Goal: Transaction & Acquisition: Subscribe to service/newsletter

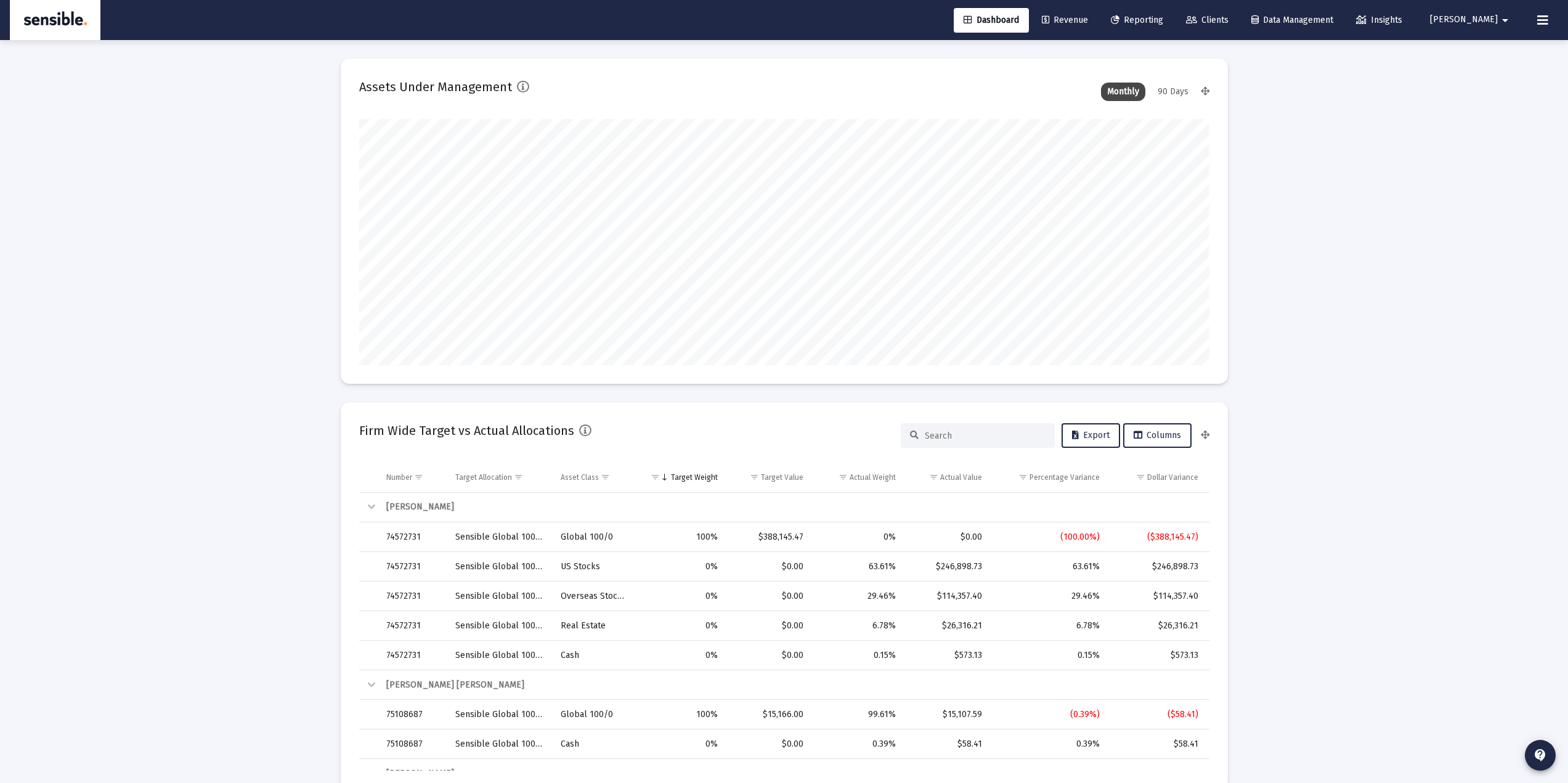
click at [1228, 23] on span "Clients" at bounding box center [1207, 20] width 42 height 11
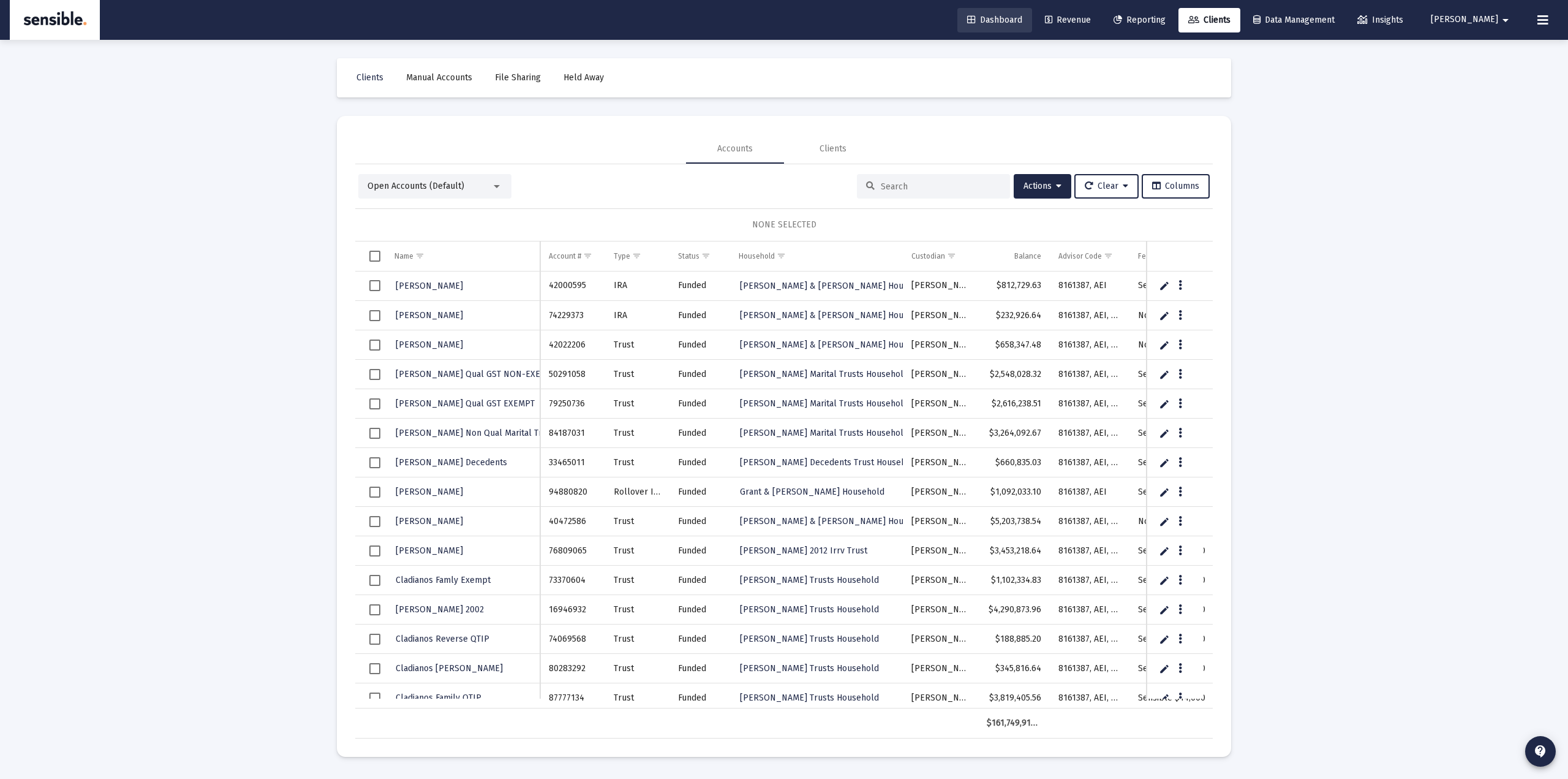
click at [1022, 21] on span "Dashboard" at bounding box center [994, 20] width 55 height 11
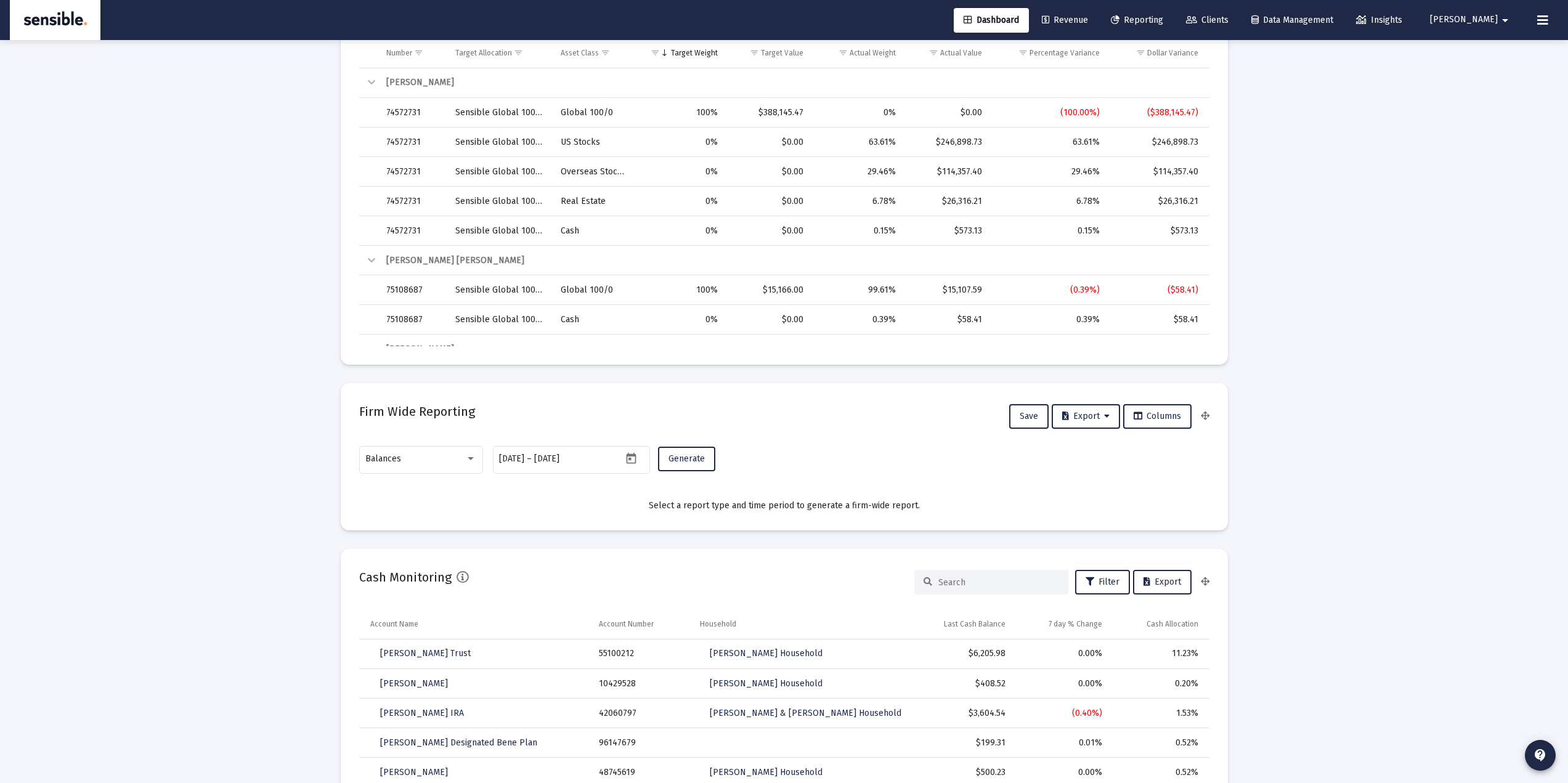
scroll to position [657, 0]
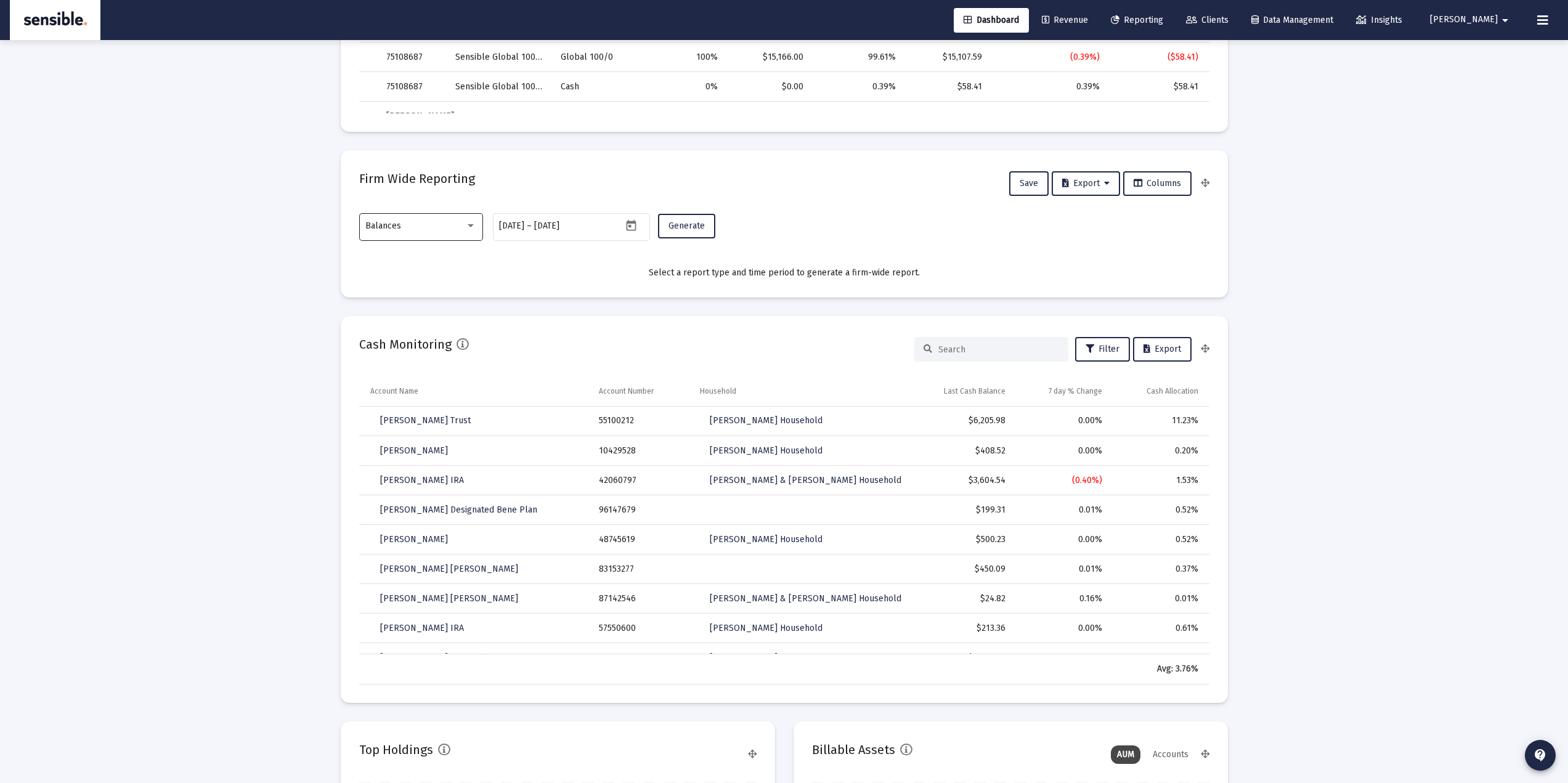
click at [475, 227] on div at bounding box center [471, 226] width 11 height 10
click at [341, 373] on div at bounding box center [784, 391] width 1568 height 783
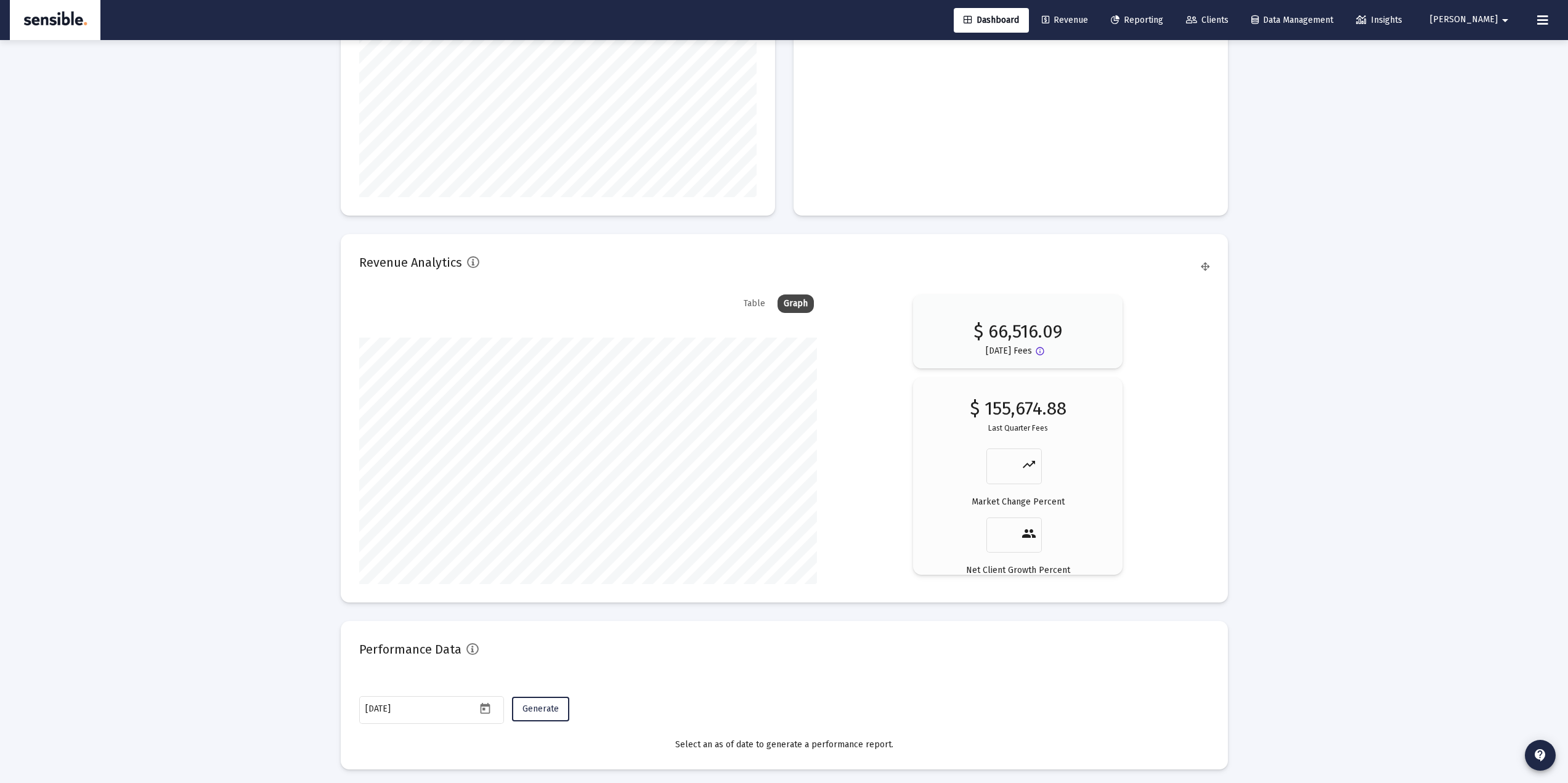
scroll to position [1855, 0]
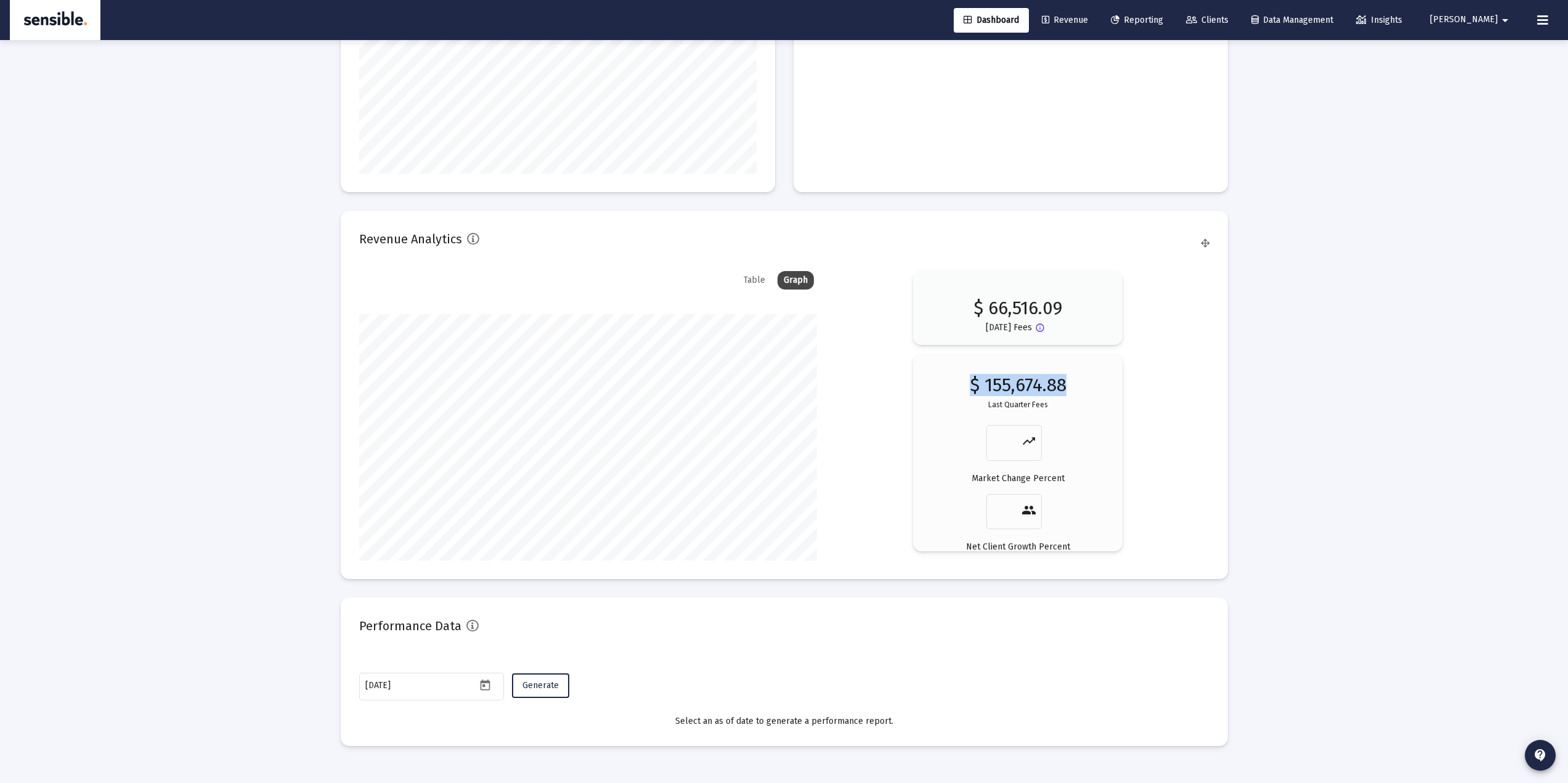
drag, startPoint x: 1066, startPoint y: 388, endPoint x: 1094, endPoint y: 412, distance: 36.9
click at [1094, 412] on div "$ 155,674.88 Last Quarter Fees trending_up Market Change Percent people Net Cli…" at bounding box center [1018, 469] width 172 height 181
click at [1098, 25] on link "Revenue" at bounding box center [1064, 20] width 66 height 25
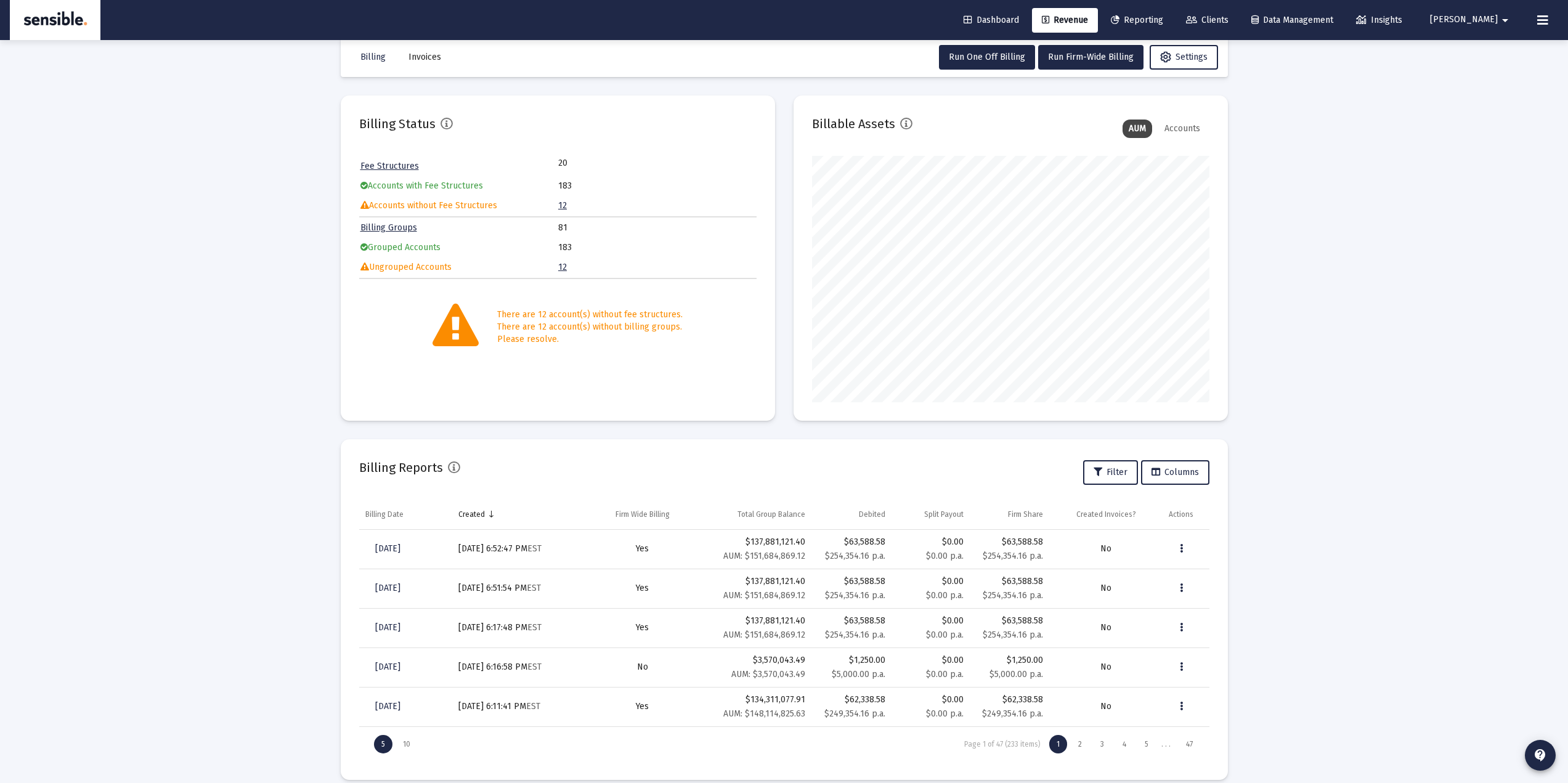
scroll to position [36, 0]
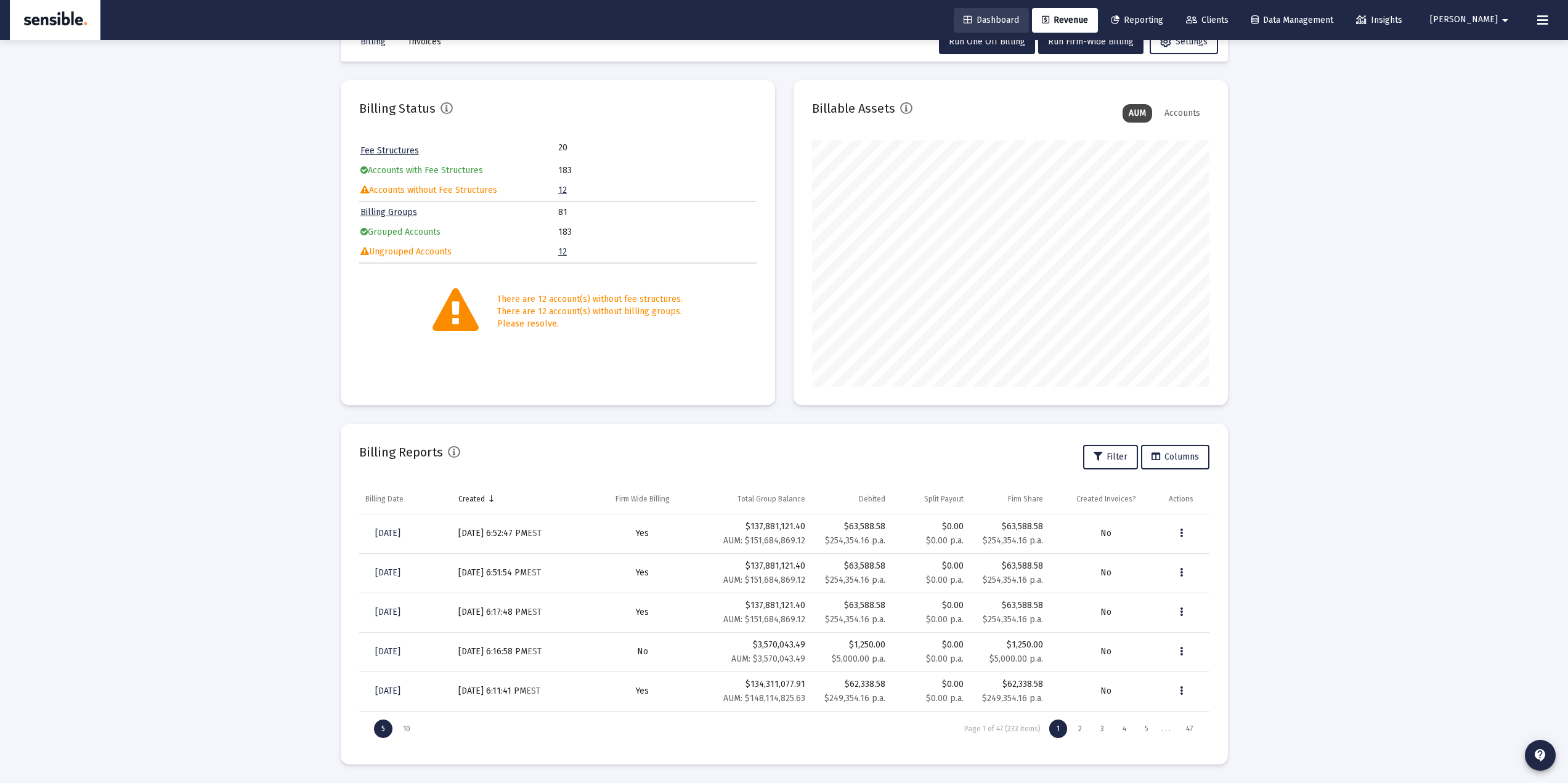
click at [1019, 19] on span "Dashboard" at bounding box center [991, 20] width 56 height 11
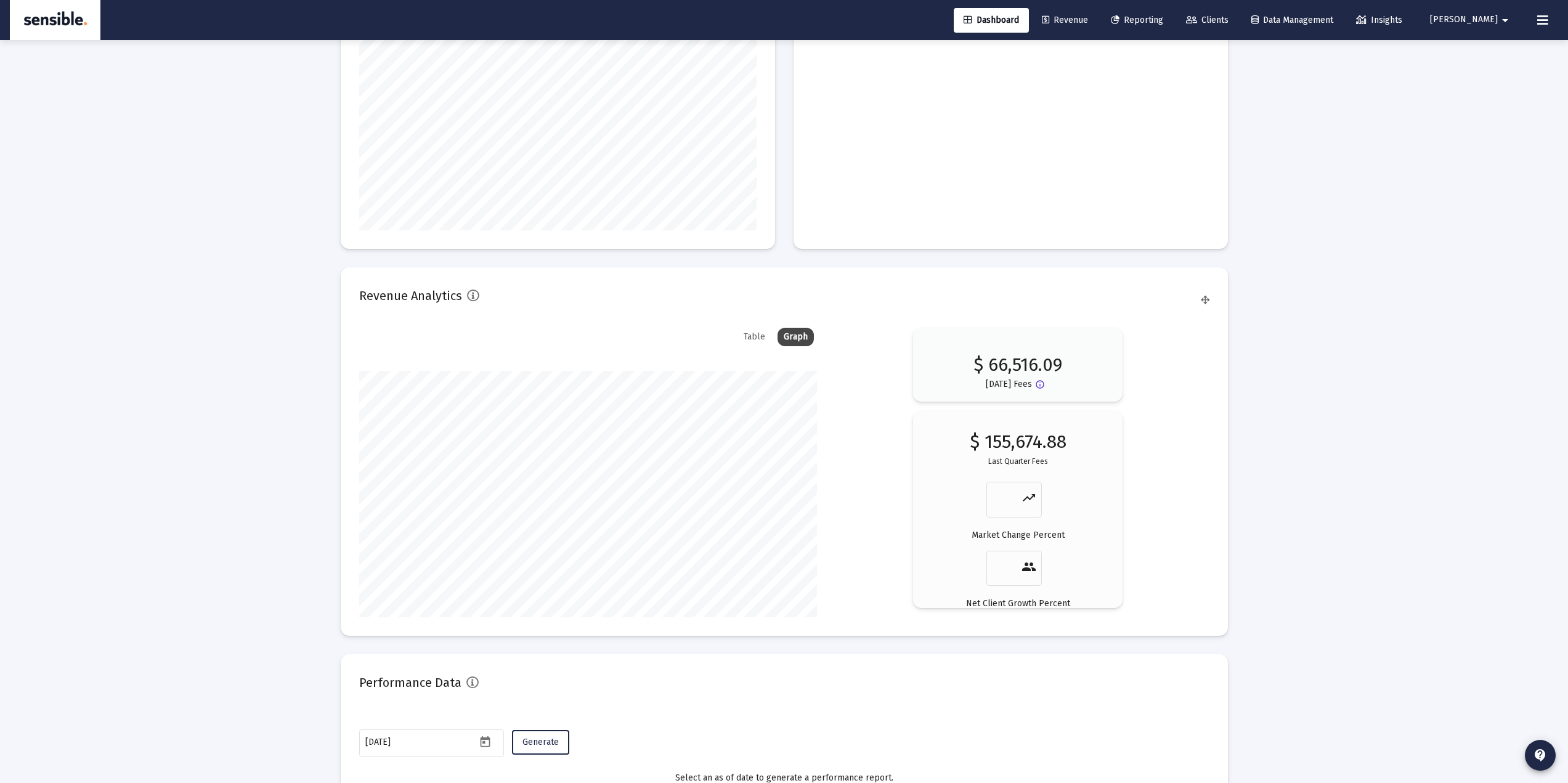
scroll to position [1855, 0]
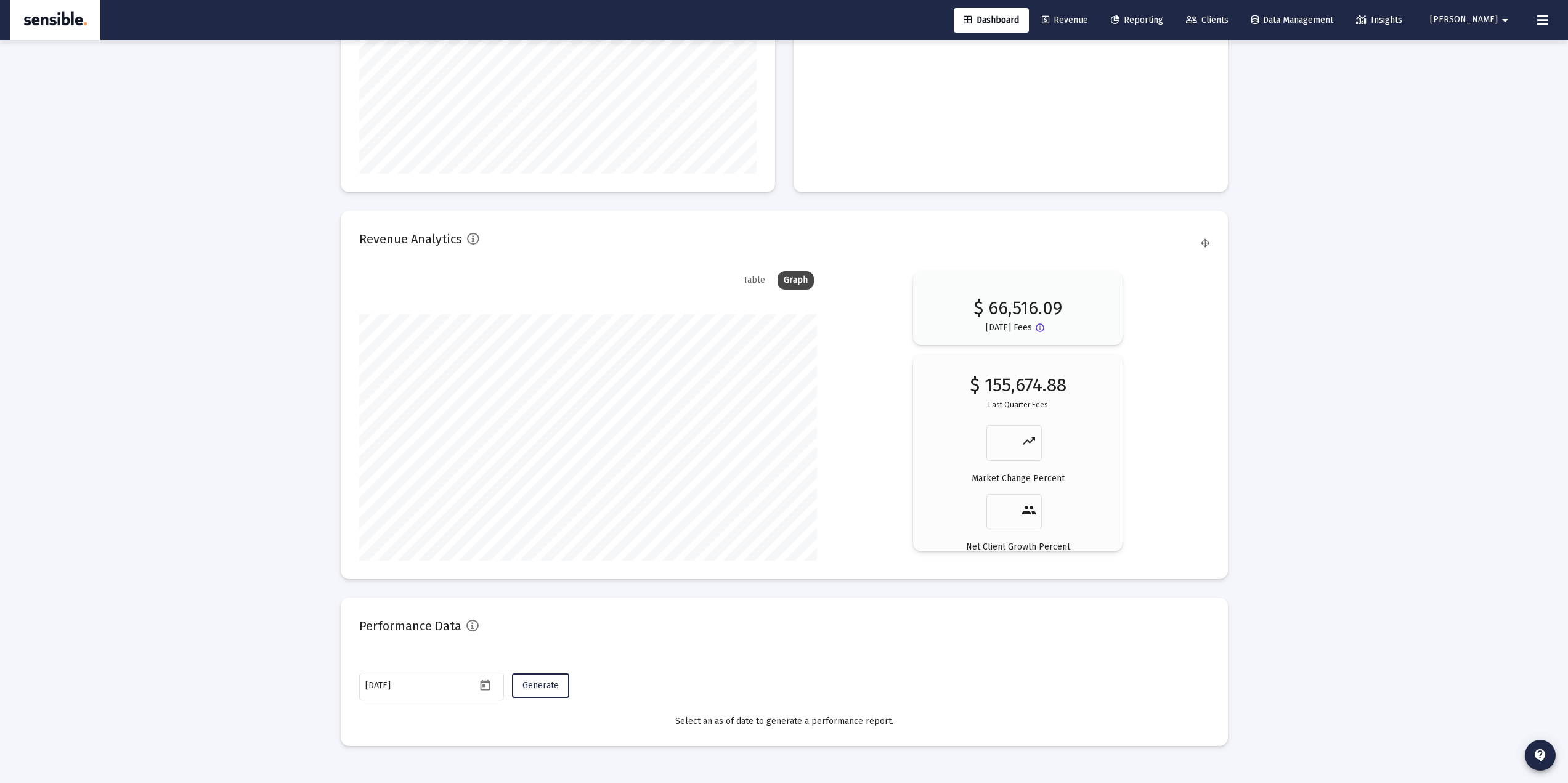
click at [1086, 21] on span "Revenue" at bounding box center [1064, 20] width 46 height 11
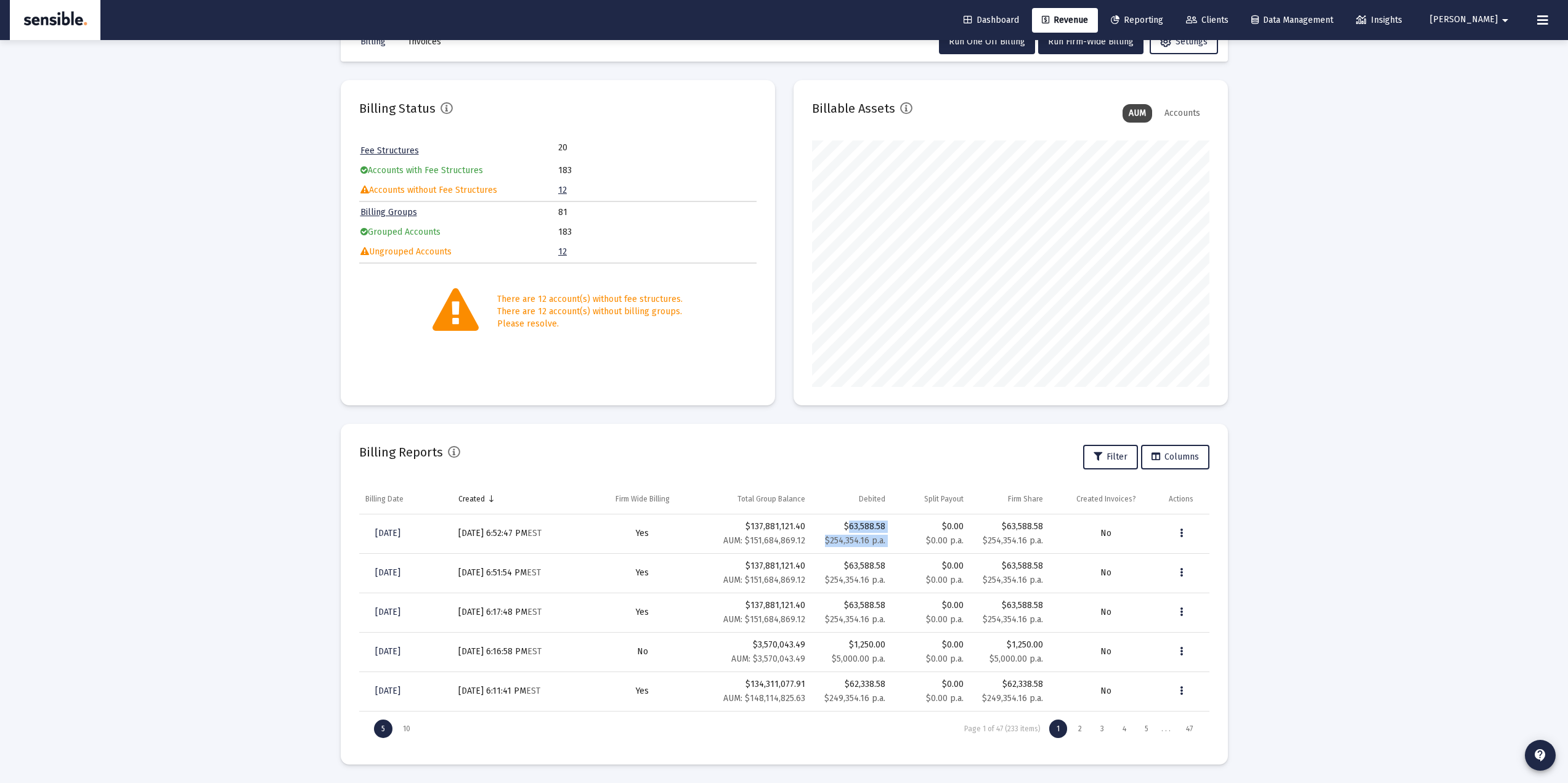
drag, startPoint x: 842, startPoint y: 522, endPoint x: 893, endPoint y: 518, distance: 51.2
click at [895, 515] on tr "Sep 30, 2025 Aug 20, 2025, 6:52:47 PM EST Yes $137,881,121.40 AUM: $151,684,869…" at bounding box center [785, 534] width 850 height 40
click at [1083, 727] on div "2" at bounding box center [1080, 729] width 18 height 18
click at [1059, 729] on div "1" at bounding box center [1058, 729] width 18 height 18
drag, startPoint x: 806, startPoint y: 544, endPoint x: 758, endPoint y: 509, distance: 59.4
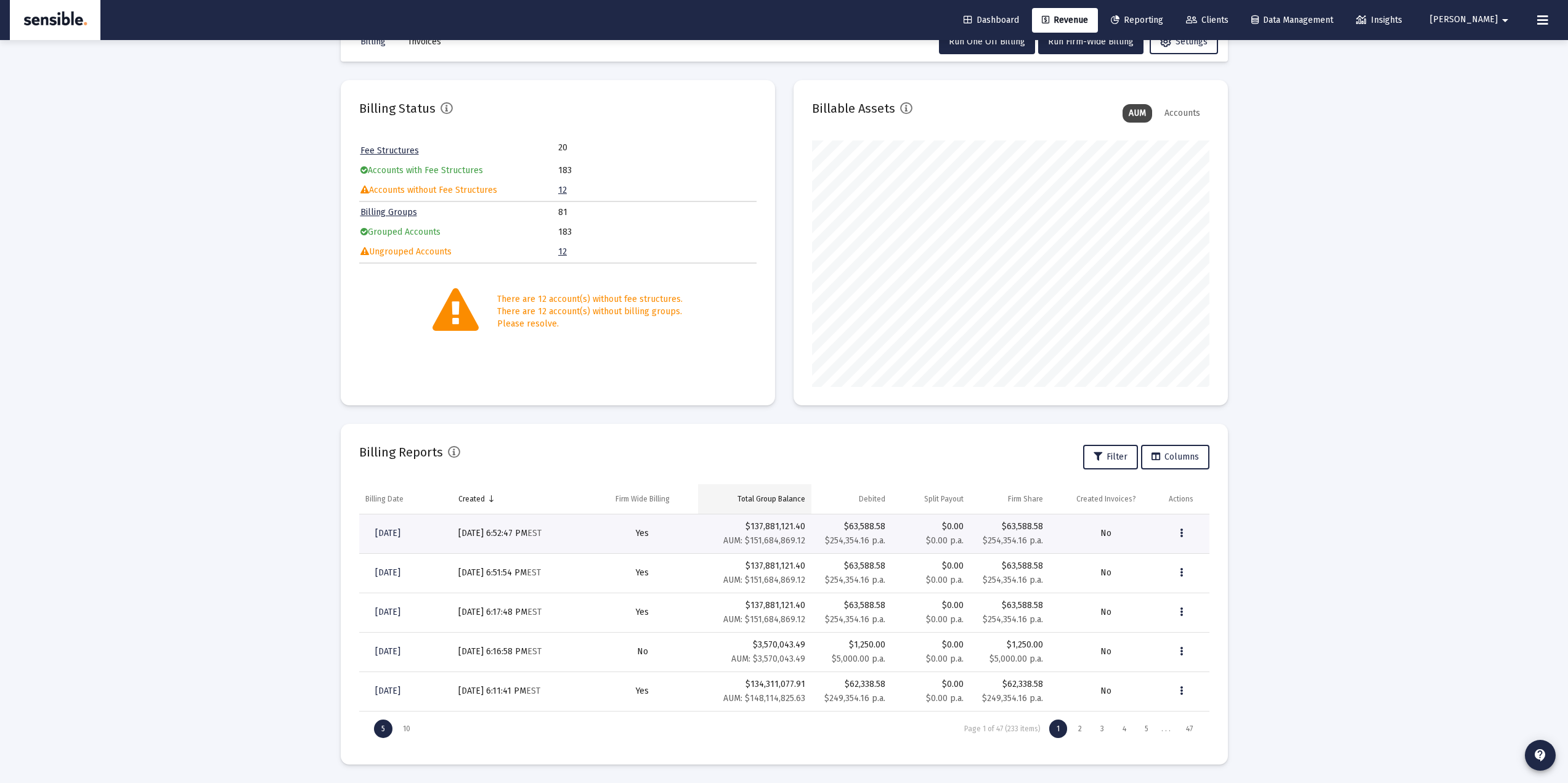
click at [725, 546] on td "$137,881,121.40 AUM: $151,684,869.12" at bounding box center [754, 534] width 114 height 40
click at [233, 402] on div "Loading... Billing Invoices Run One Off Billing Run Firm-Wide Billing Settings …" at bounding box center [784, 373] width 1568 height 819
click at [1016, 13] on link "Dashboard" at bounding box center [991, 20] width 75 height 25
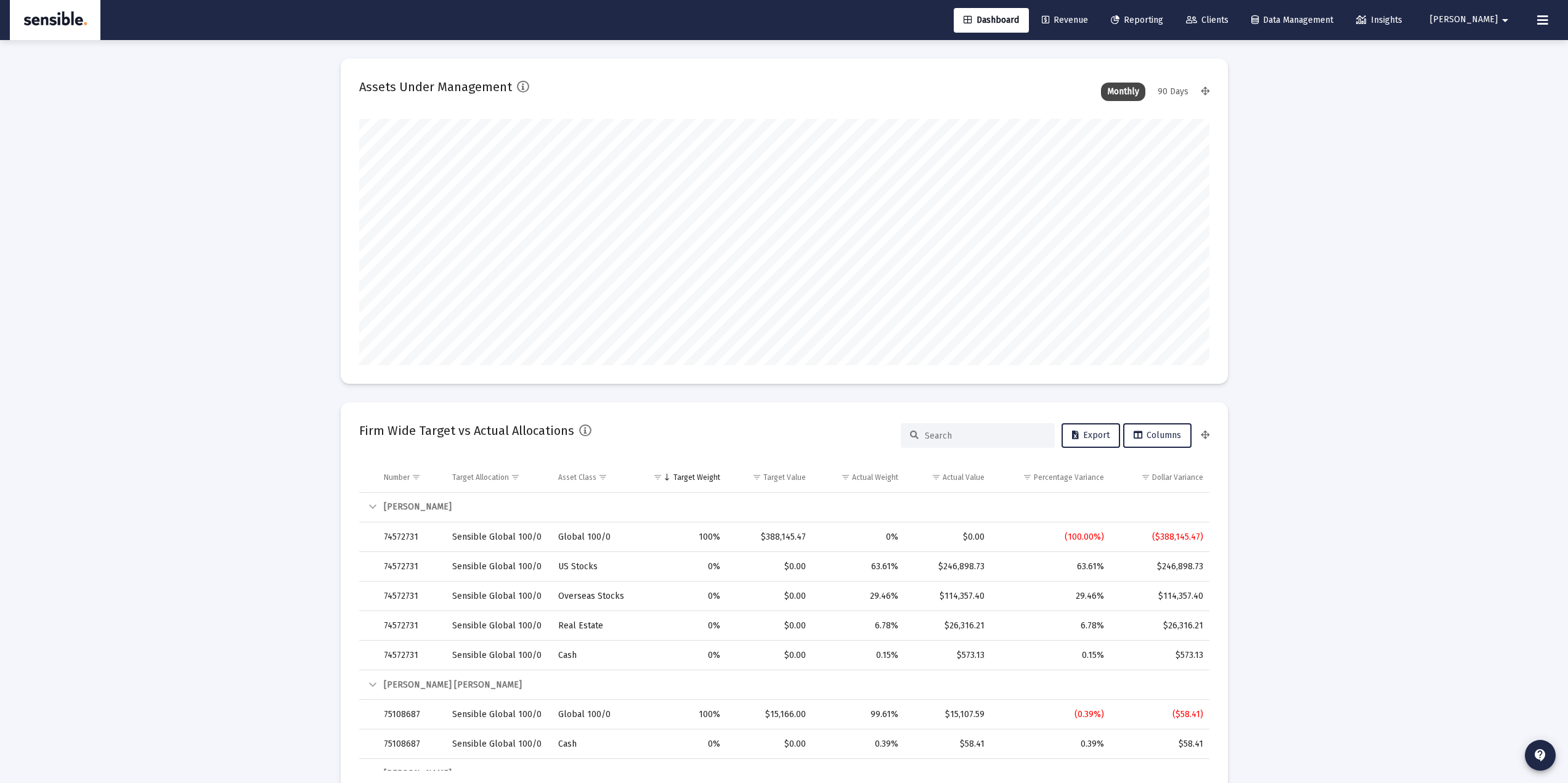
scroll to position [615643, 615723]
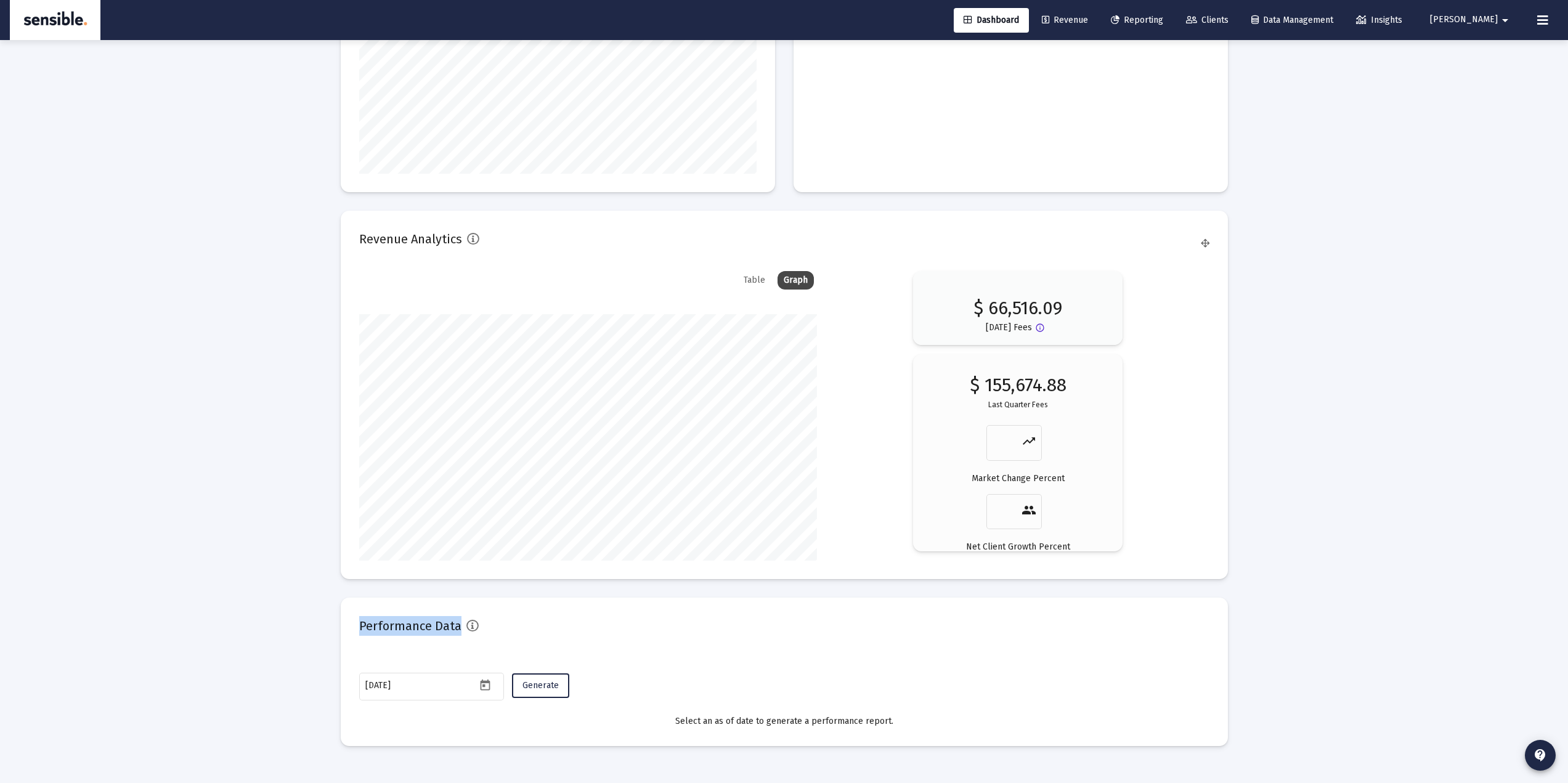
drag, startPoint x: 506, startPoint y: 628, endPoint x: 307, endPoint y: 629, distance: 199.0
click at [347, 629] on mat-card "Performance Data 2025-09-18 Generate Select an as of date to generate a perform…" at bounding box center [784, 671] width 887 height 148
click at [485, 684] on icon "Open calendar" at bounding box center [485, 685] width 13 height 13
click at [497, 477] on button "Previous month" at bounding box center [494, 477] width 25 height 25
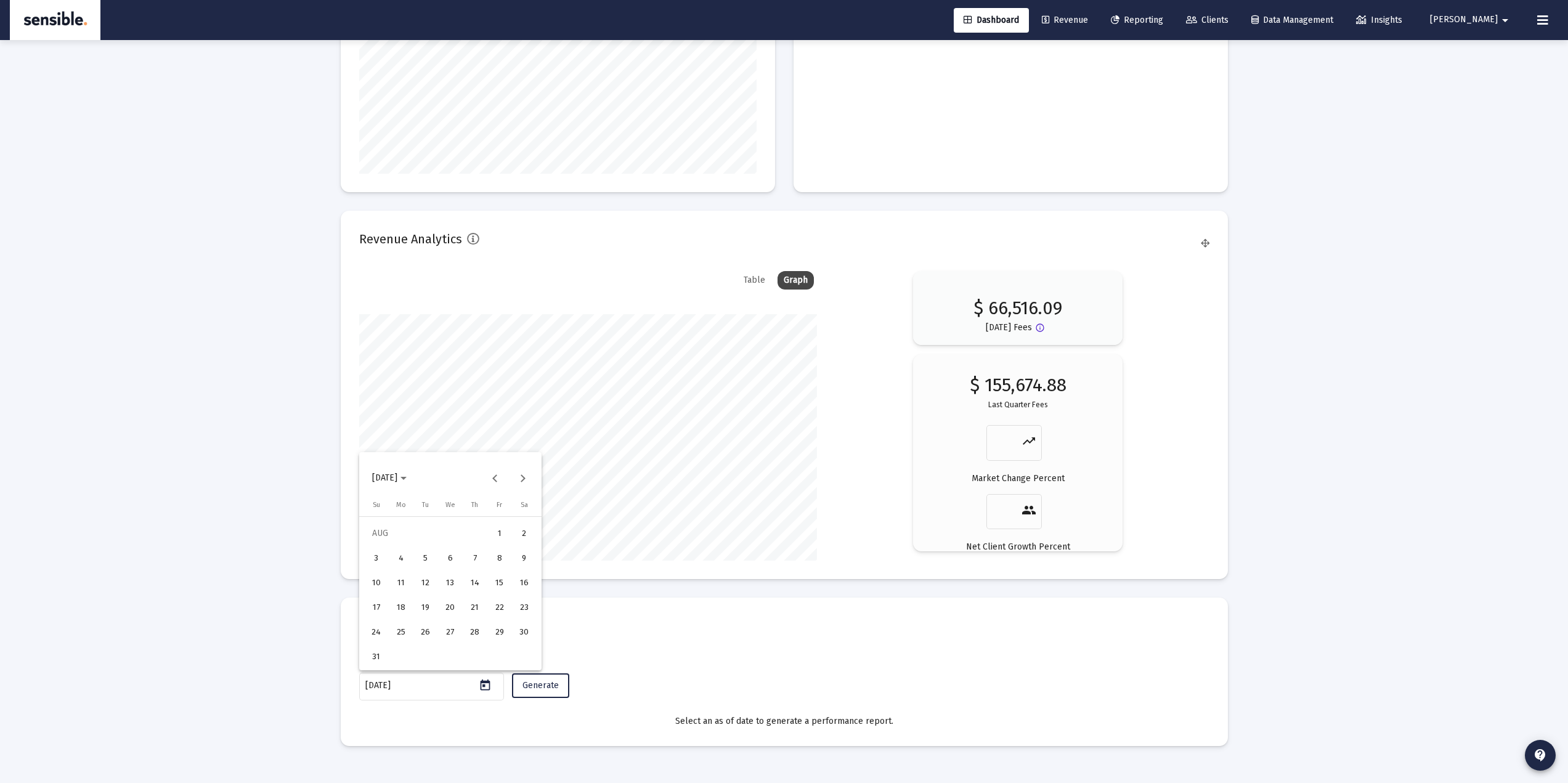
click at [285, 597] on div at bounding box center [784, 391] width 1568 height 783
click at [487, 693] on button "Open calendar" at bounding box center [485, 684] width 18 height 18
click at [268, 643] on div at bounding box center [784, 391] width 1568 height 783
click at [1184, 36] on div "Dashboard Revenue Reporting Clients Data Management Insights Darrell arrow_drop…" at bounding box center [784, 20] width 1548 height 40
click at [1163, 23] on span "Reporting" at bounding box center [1137, 20] width 52 height 11
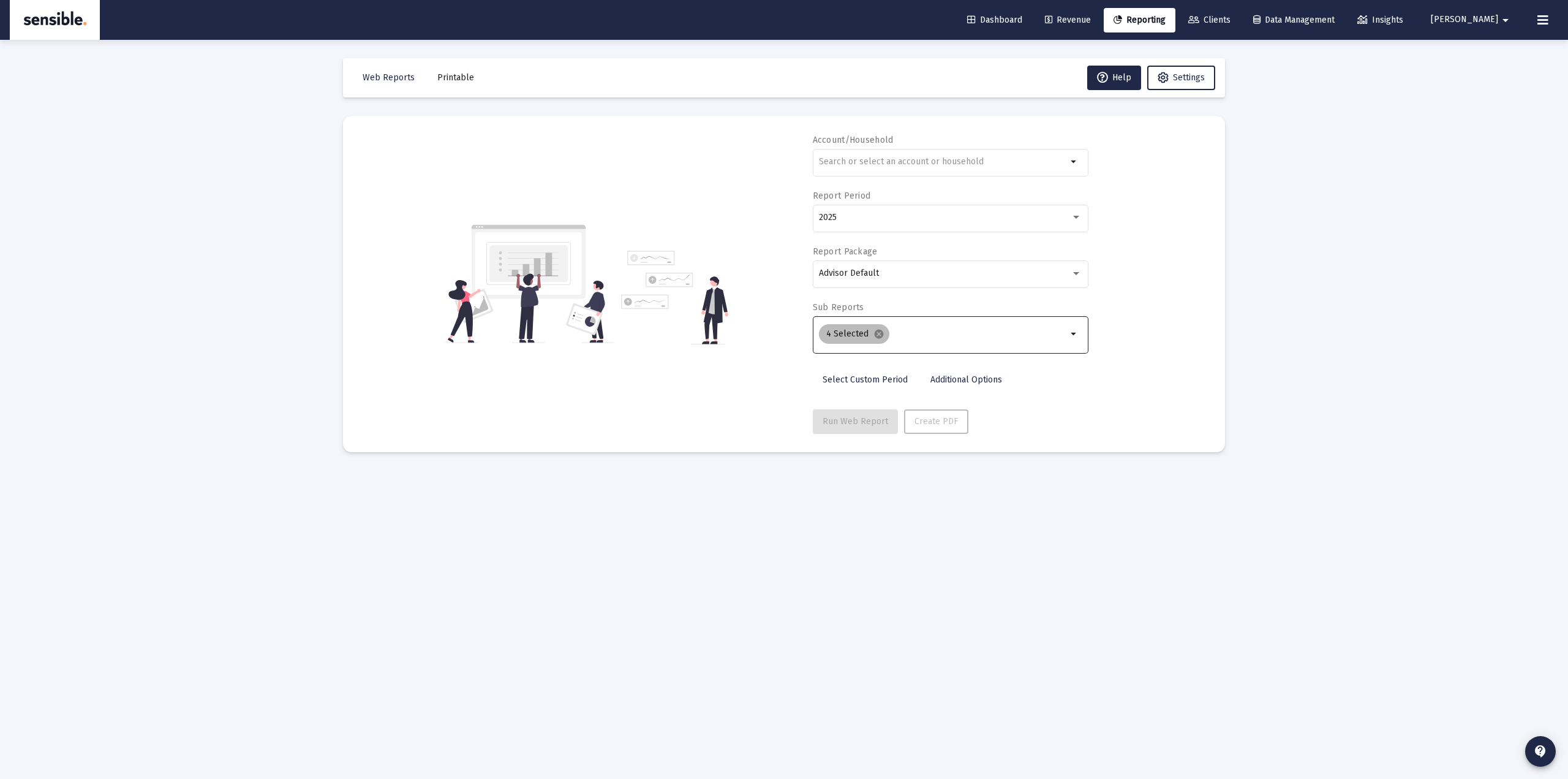
click at [927, 326] on div "4 Selected cancel" at bounding box center [943, 334] width 253 height 25
click at [918, 333] on input "Selection" at bounding box center [981, 334] width 173 height 10
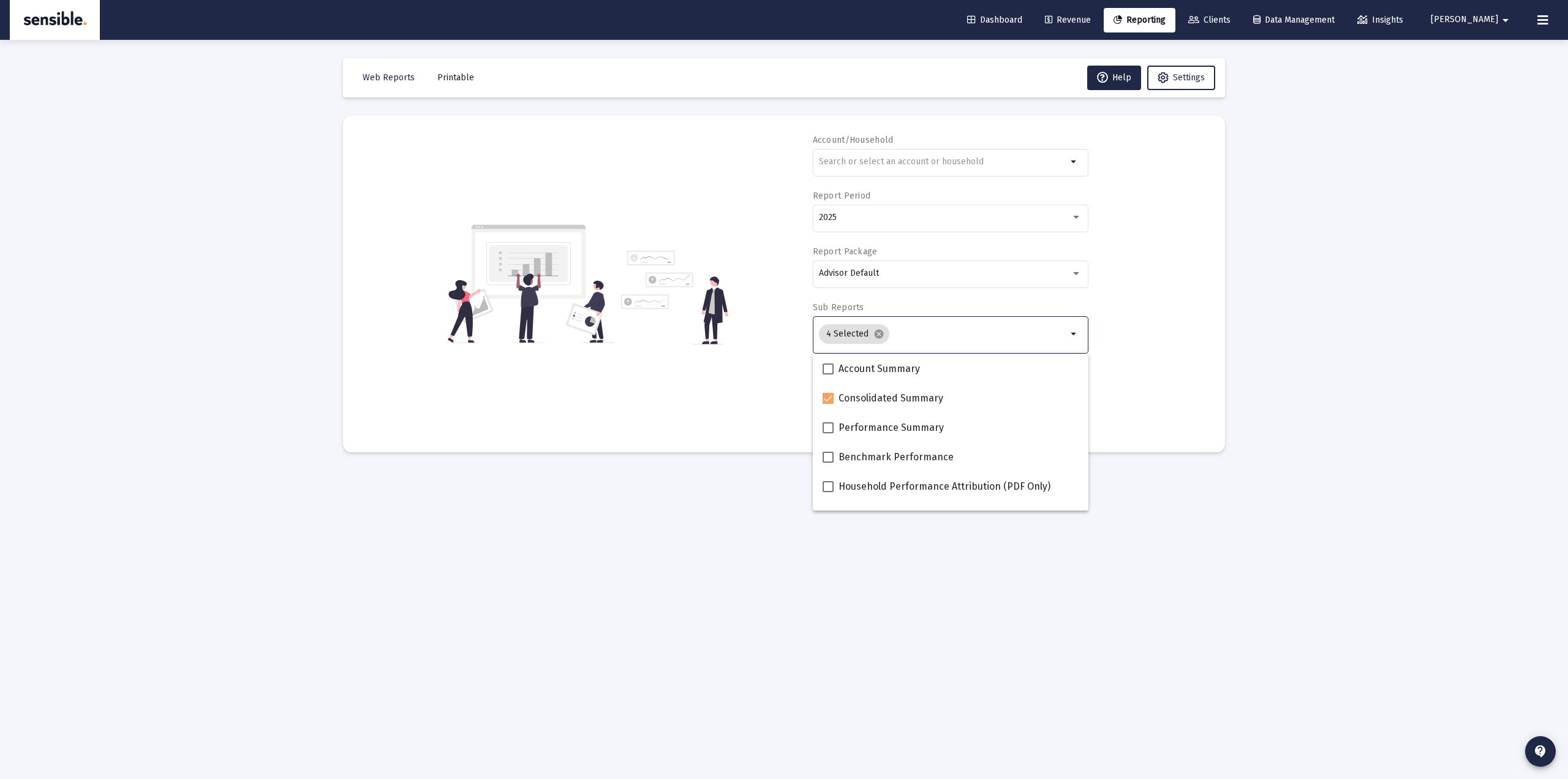
click at [728, 410] on div "Account/Household arrow_drop_down Report Period 2025 Report Package Advisor Def…" at bounding box center [784, 284] width 845 height 300
click at [1436, 124] on div "Loading... Web Reports Printable Help Settings Account/Household arrow_drop_dow…" at bounding box center [784, 389] width 1568 height 779
click at [878, 159] on input "text" at bounding box center [942, 162] width 248 height 10
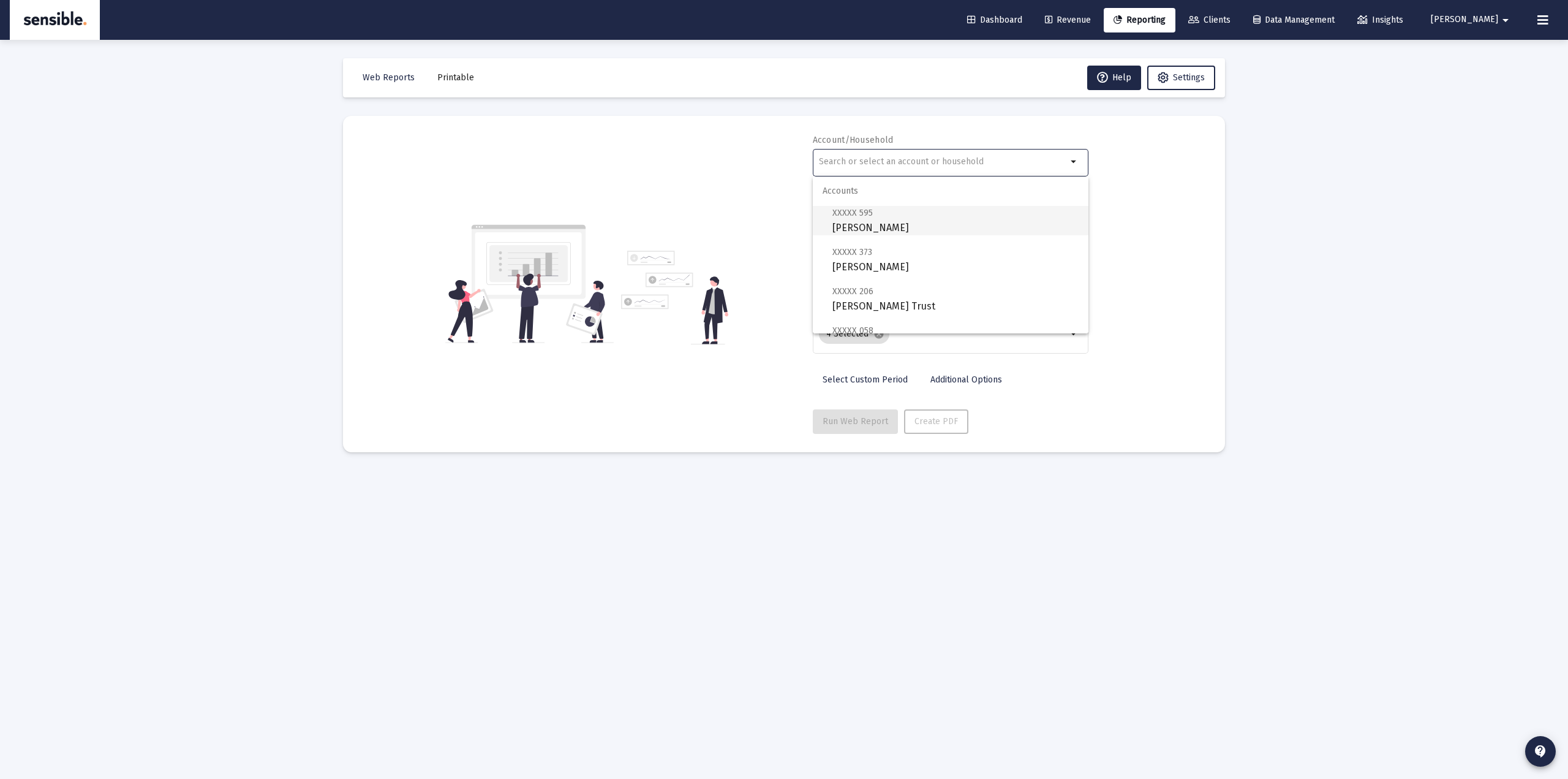
click at [891, 216] on span "XXXXX 595 Hotchkin, Lee IRA" at bounding box center [955, 220] width 246 height 30
type input "Hotchkin, Lee IRA"
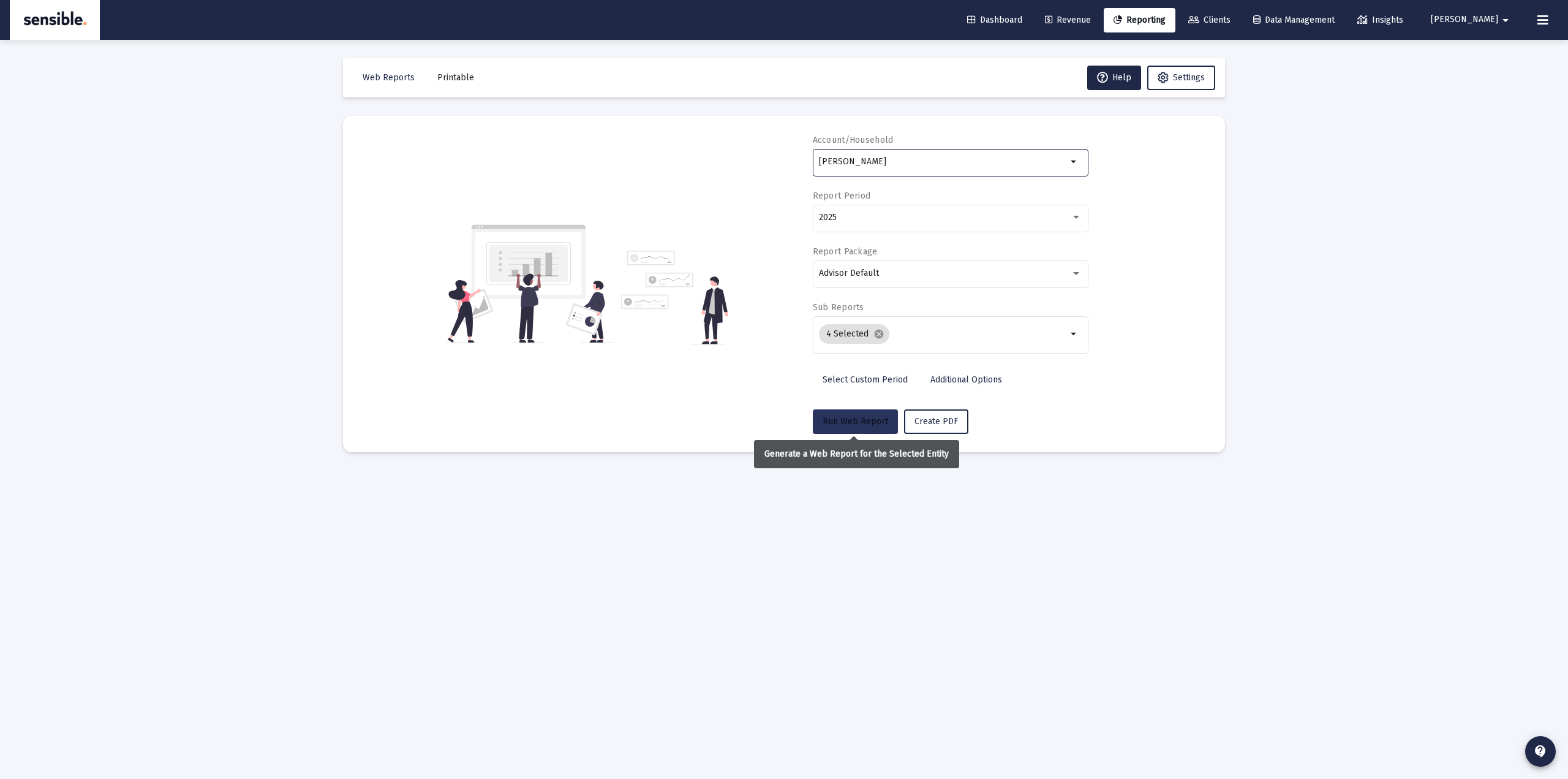
click at [876, 420] on span "Run Web Report" at bounding box center [855, 421] width 65 height 11
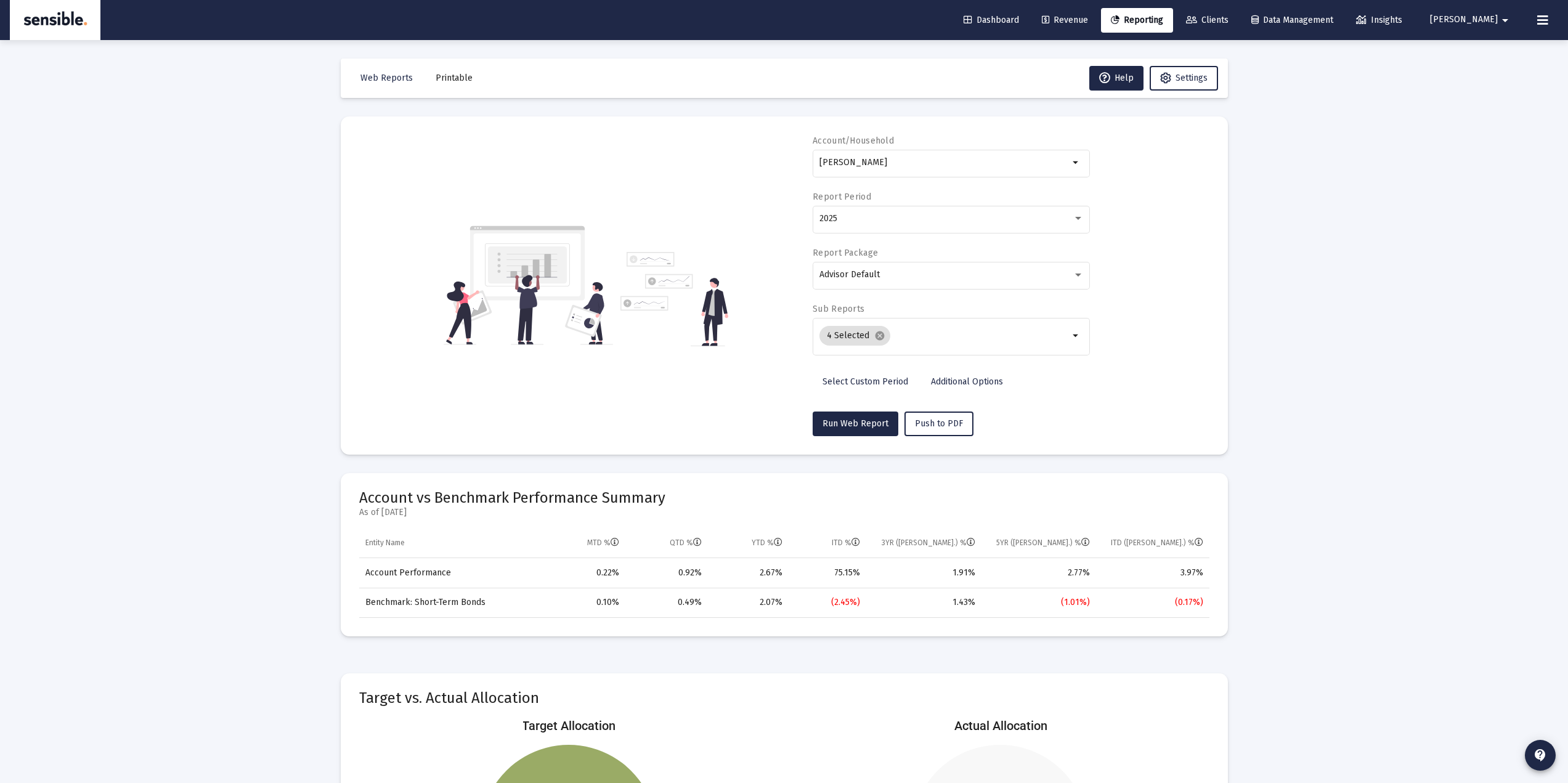
click at [1438, 402] on div "Loading... Web Reports Printable Help Settings Account/Household Hotchkin, Lee …" at bounding box center [784, 586] width 1568 height 1173
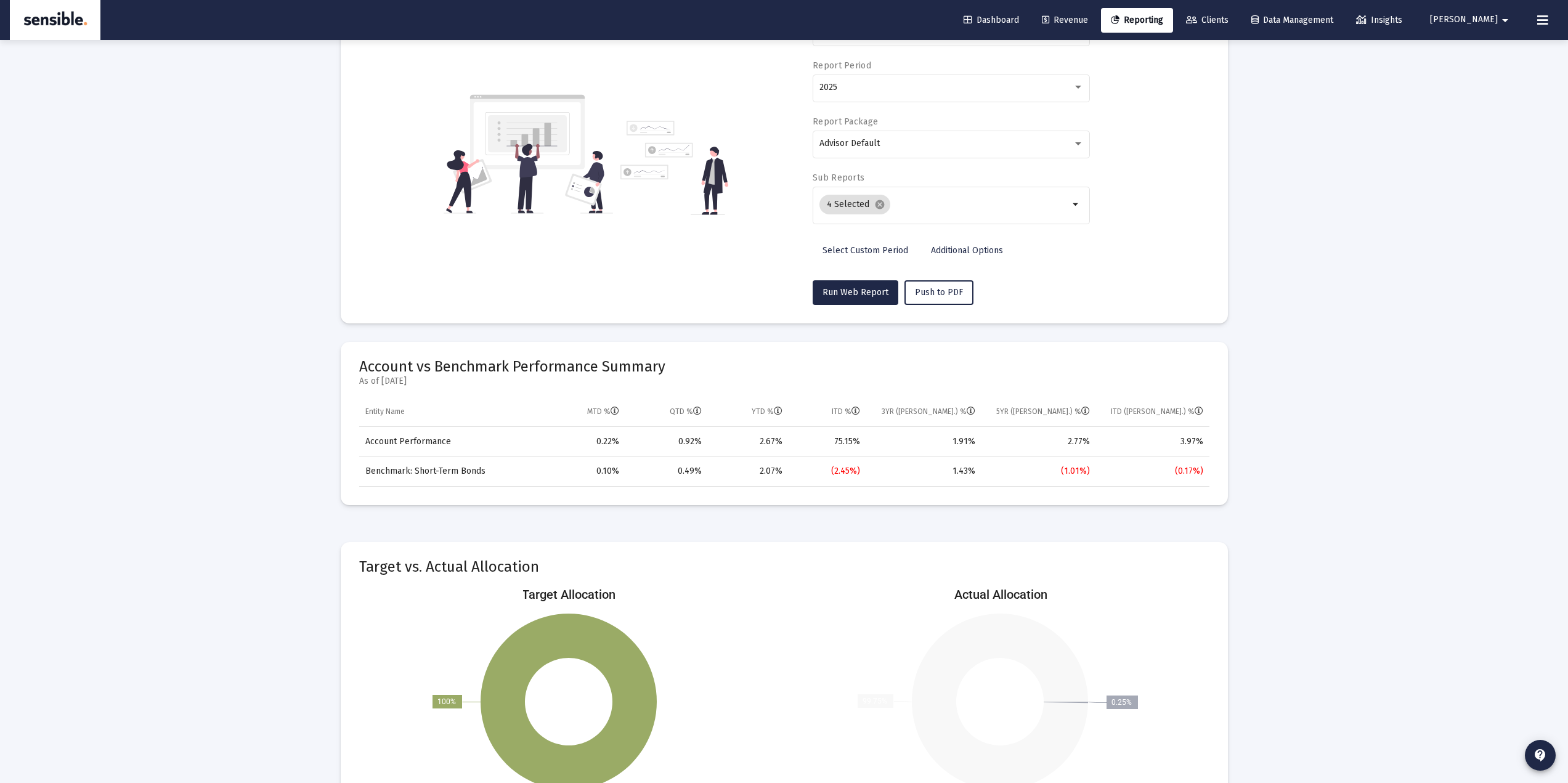
scroll to position [165, 0]
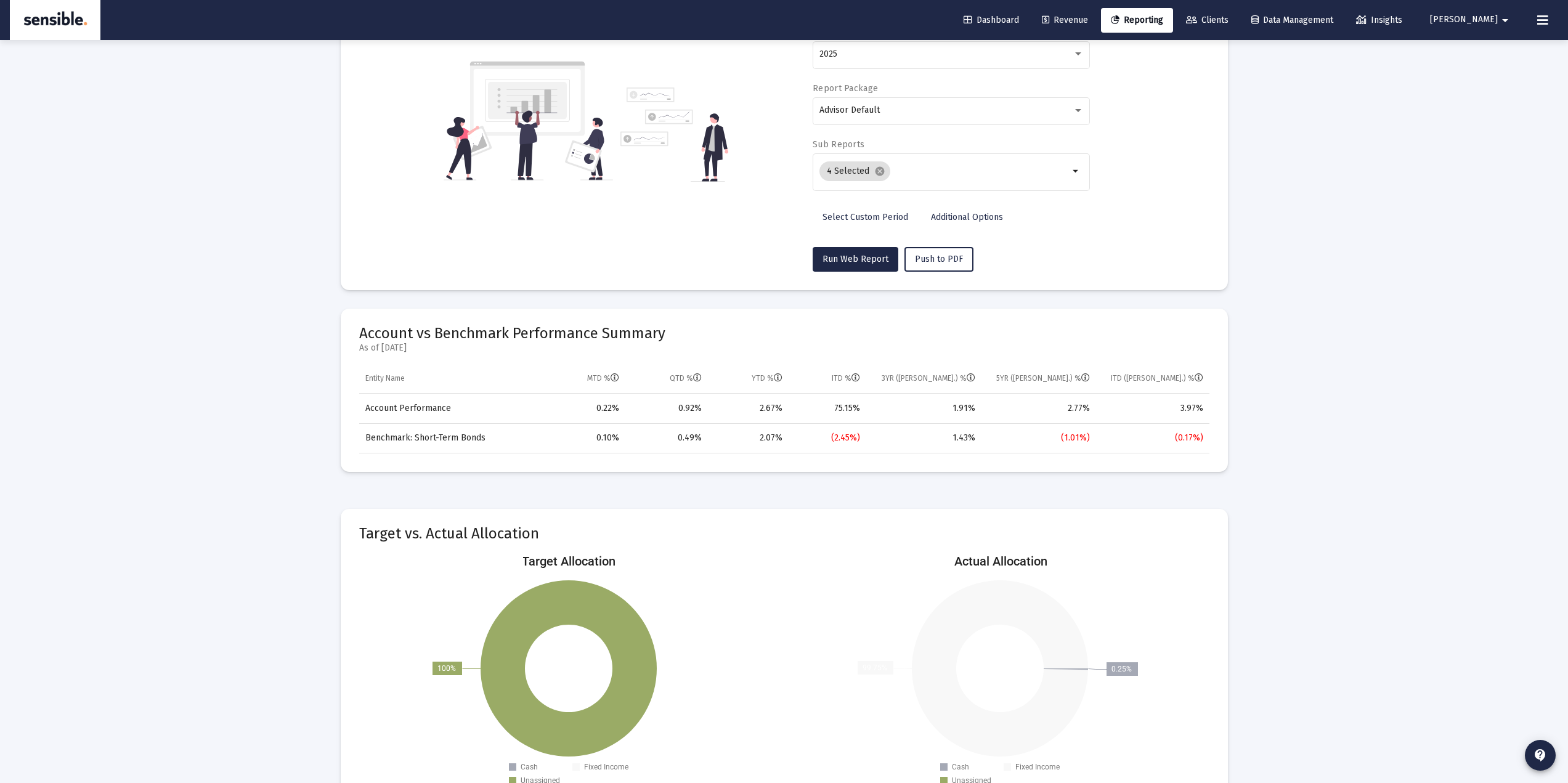
click at [1438, 414] on div "Loading... Web Reports Printable Help Settings Account/Household Hotchkin, Lee …" at bounding box center [784, 422] width 1568 height 1173
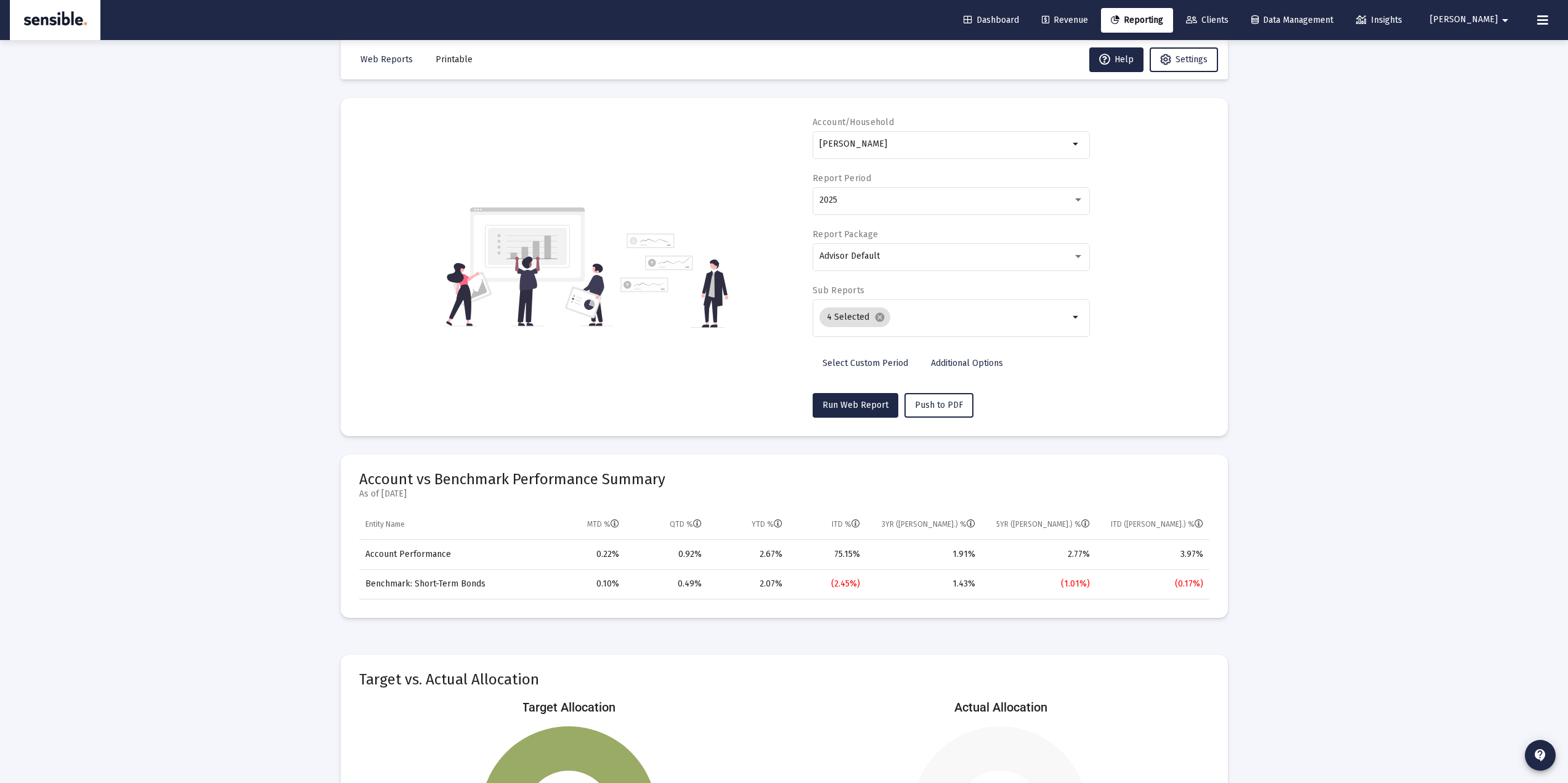
scroll to position [0, 0]
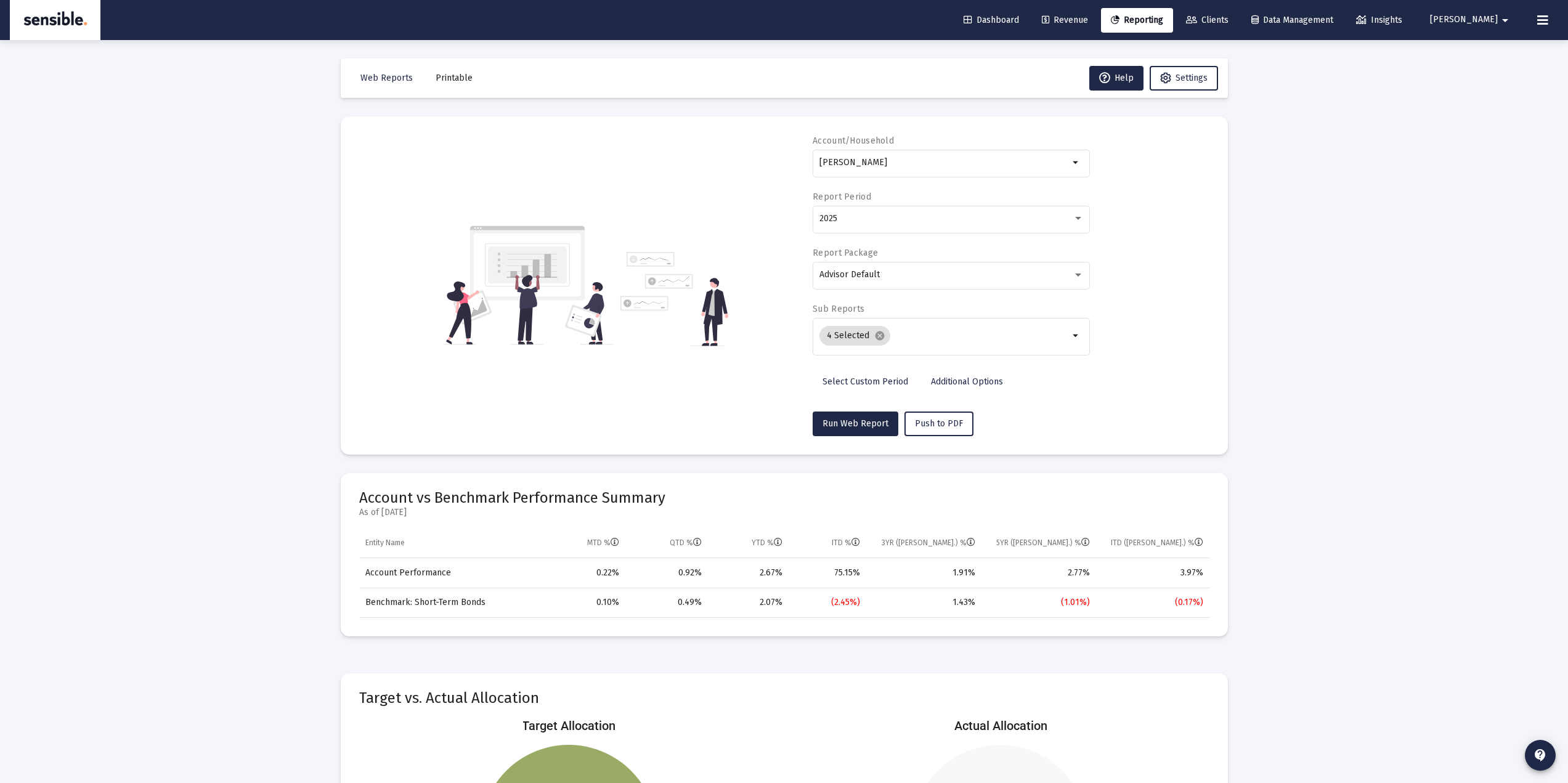
click at [966, 385] on span "Additional Options" at bounding box center [967, 381] width 72 height 11
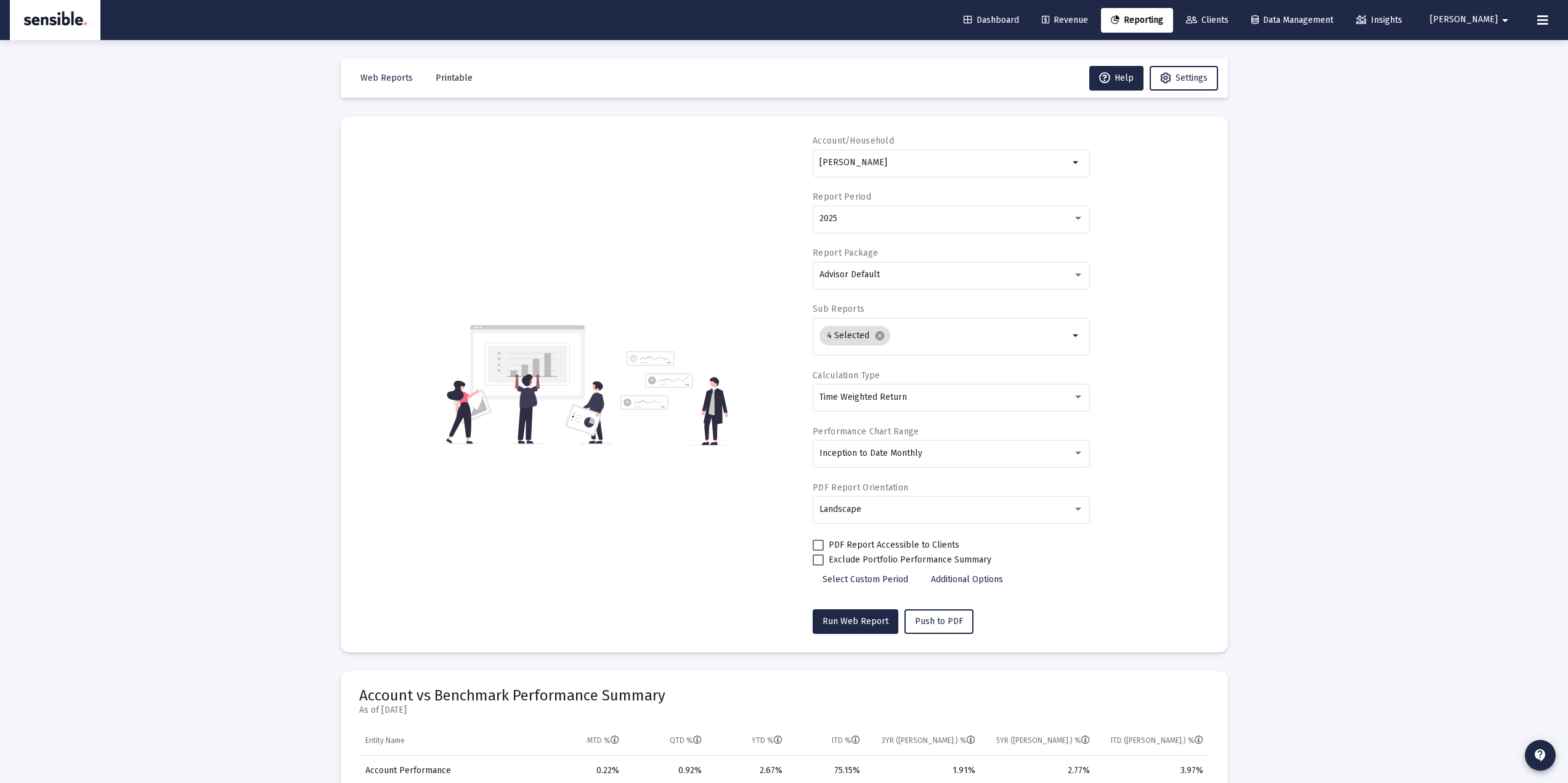
click at [999, 581] on span "Additional Options" at bounding box center [967, 579] width 72 height 11
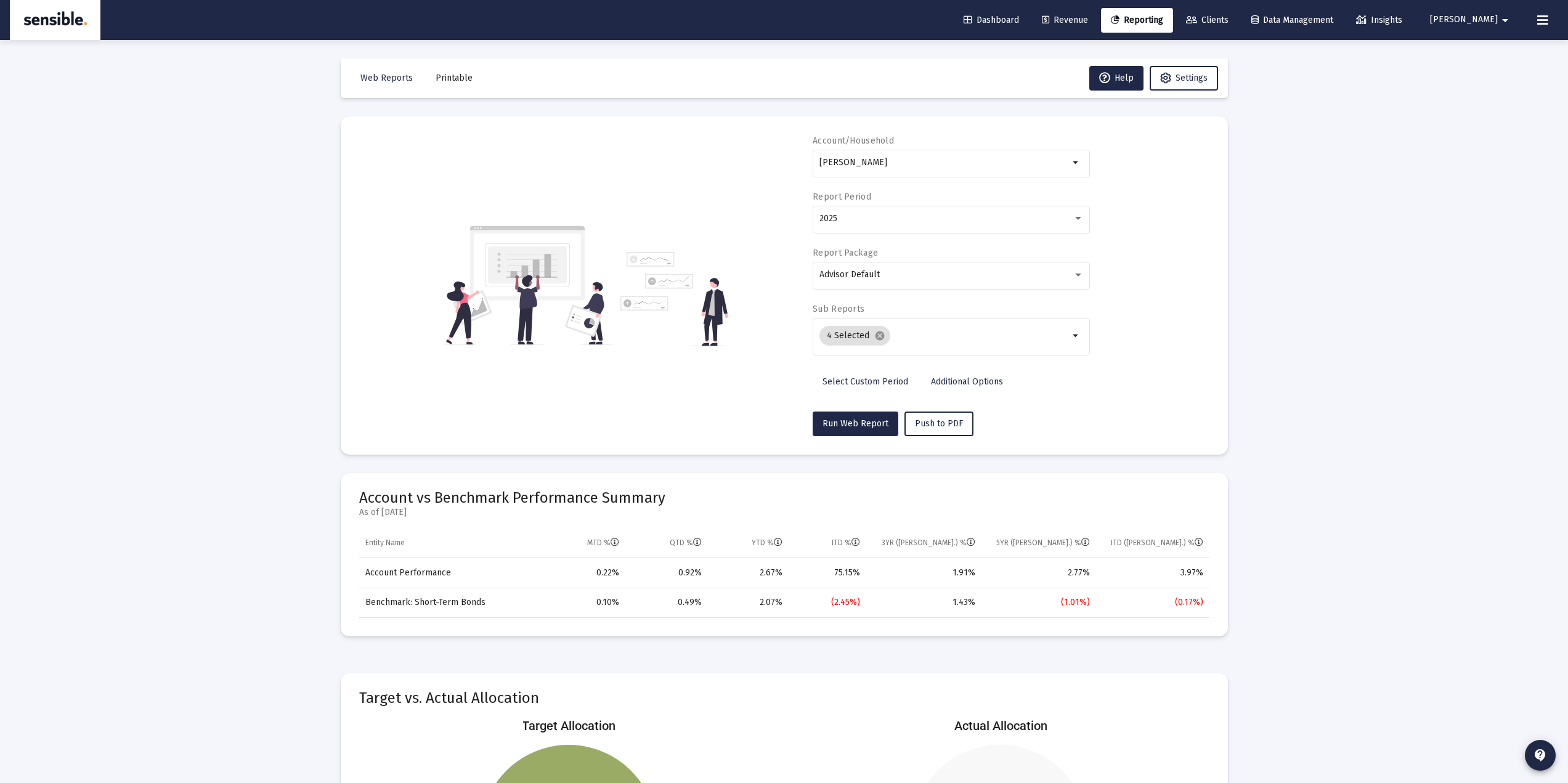
click at [981, 383] on span "Additional Options" at bounding box center [967, 381] width 72 height 11
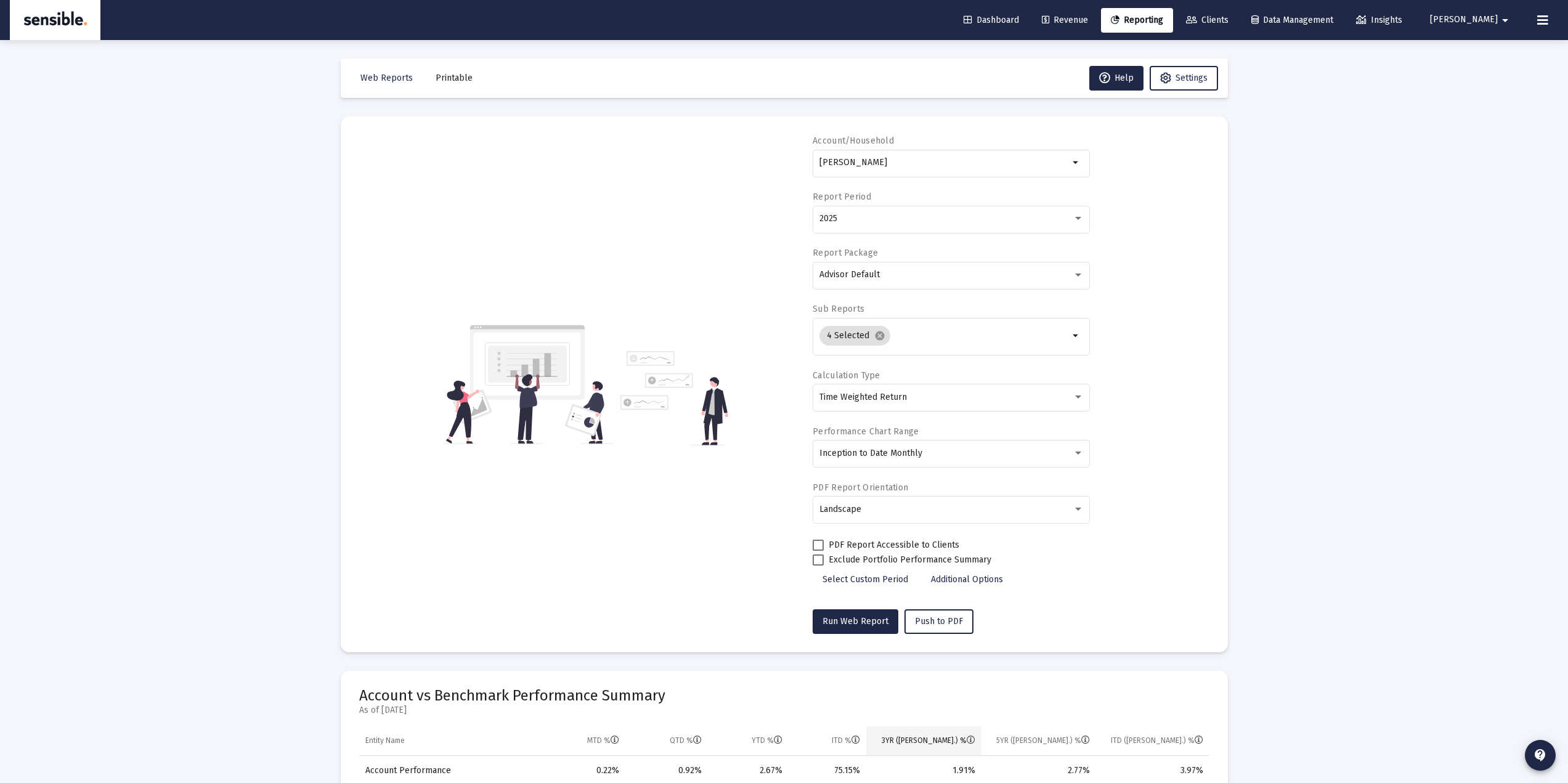
drag, startPoint x: 961, startPoint y: 573, endPoint x: 950, endPoint y: 546, distance: 29.2
click at [963, 573] on link "Additional Options" at bounding box center [967, 579] width 92 height 25
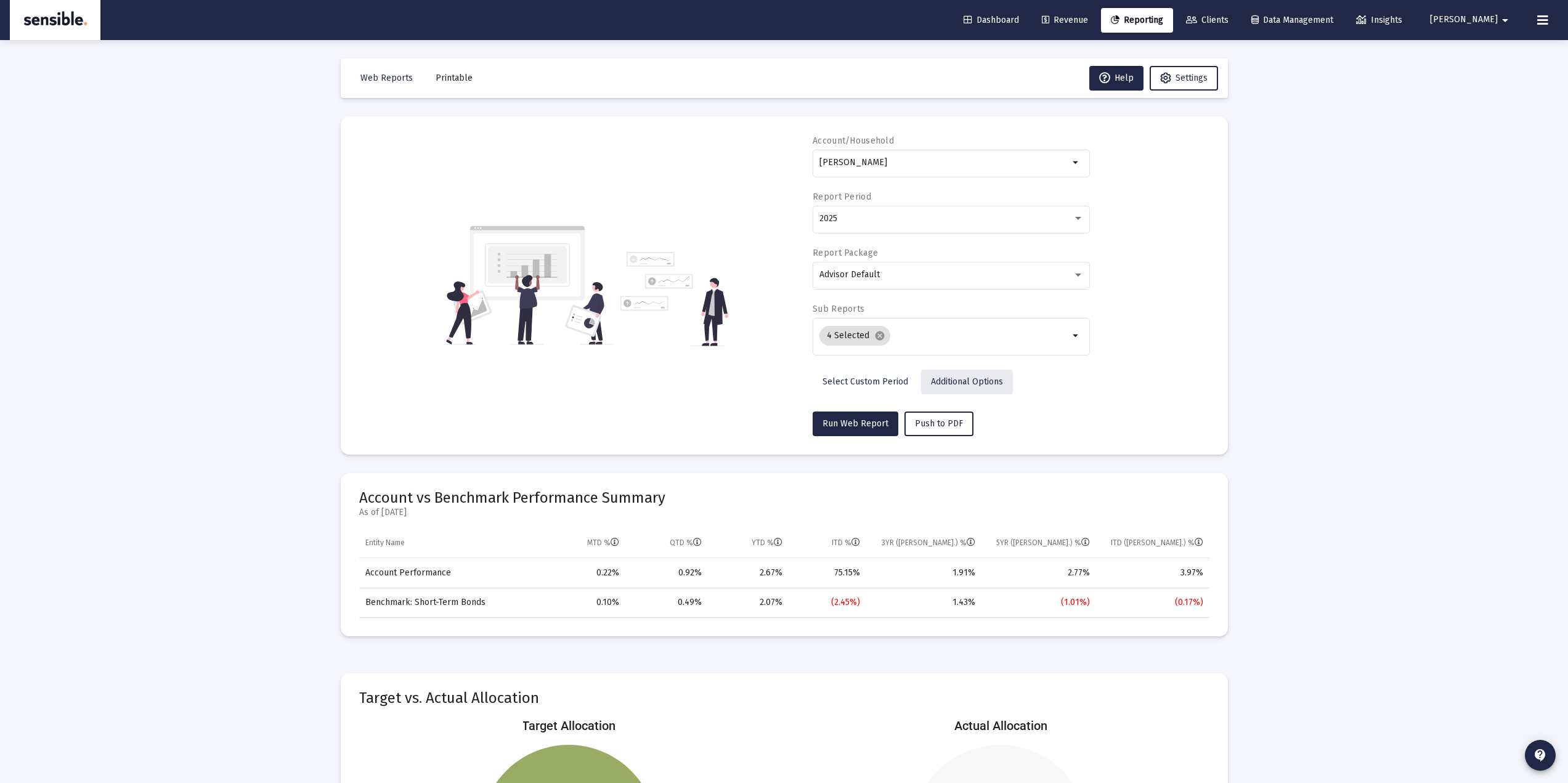
click at [955, 390] on link "Additional Options" at bounding box center [967, 381] width 92 height 25
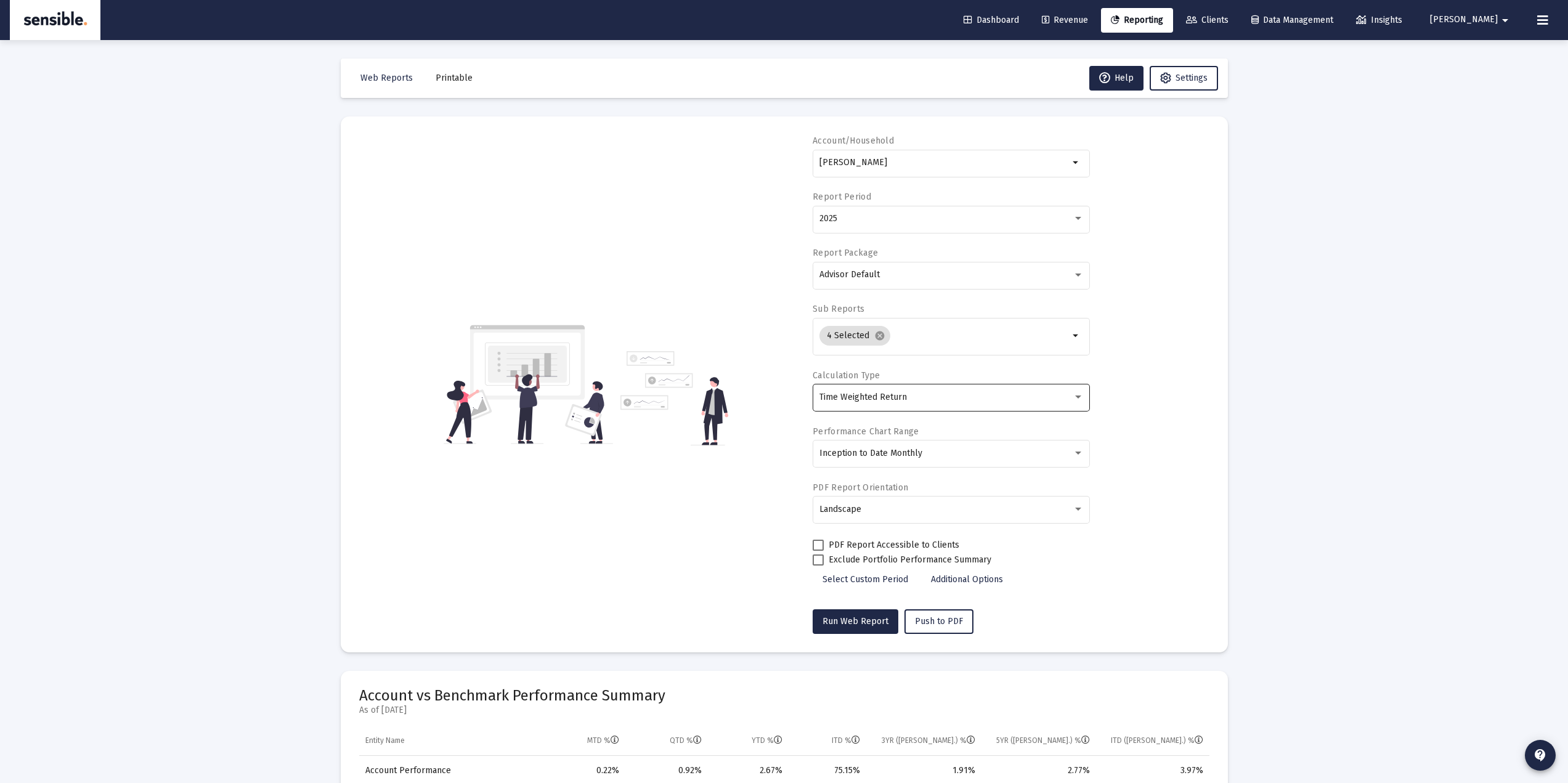
click at [908, 394] on div "Time Weighted Return" at bounding box center [946, 398] width 254 height 10
click at [702, 499] on div at bounding box center [784, 391] width 1568 height 783
click at [1476, 337] on div "Loading... Web Reports Printable Help Settings Account/Household Hotchkin, Lee …" at bounding box center [784, 685] width 1568 height 1370
click at [1481, 23] on span "Darrell" at bounding box center [1464, 20] width 68 height 11
click at [1353, 131] on div at bounding box center [784, 391] width 1568 height 783
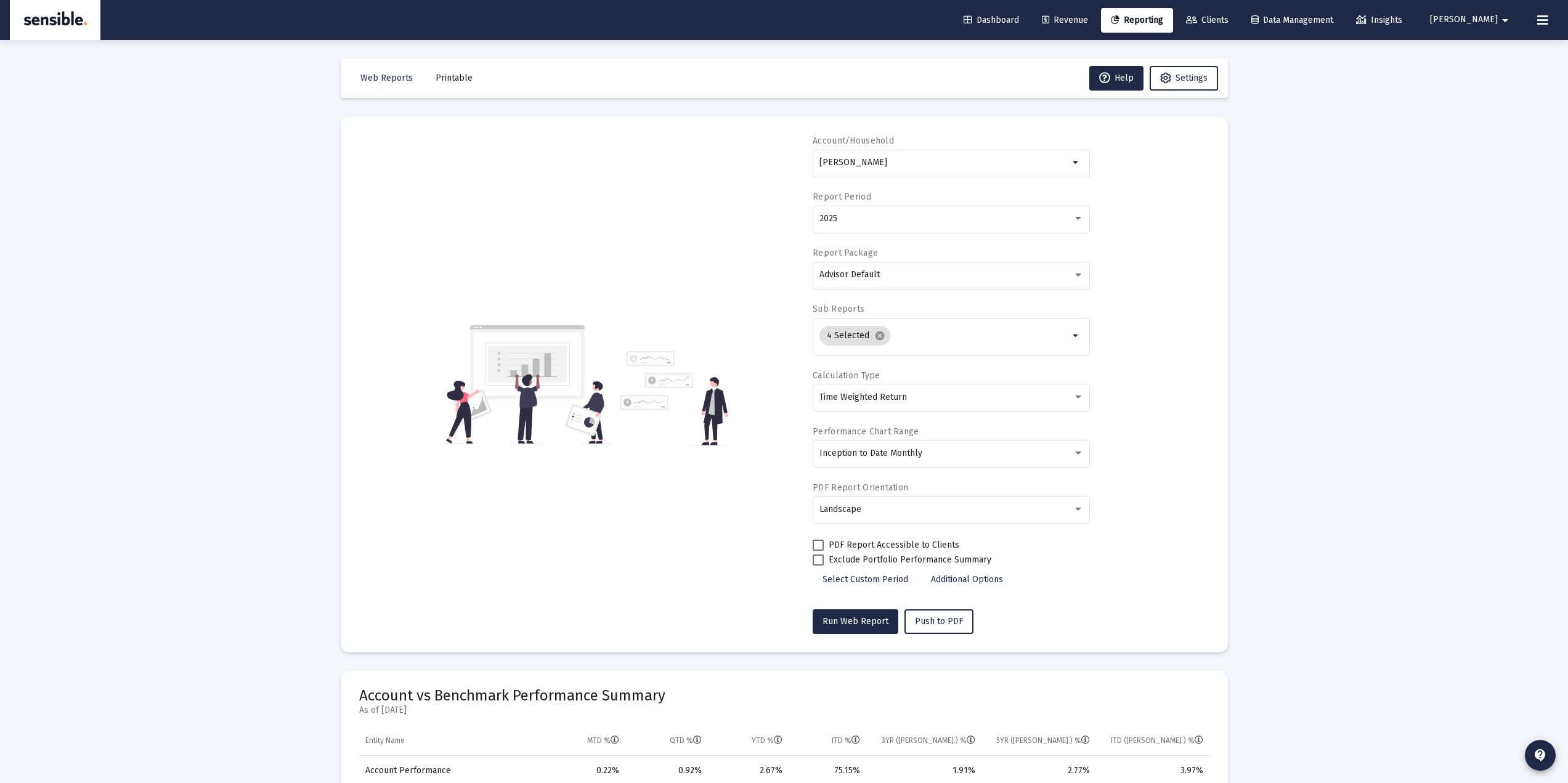
click at [1489, 22] on span "Darrell" at bounding box center [1464, 20] width 68 height 11
click at [1485, 52] on span "Settings" at bounding box center [1502, 52] width 36 height 30
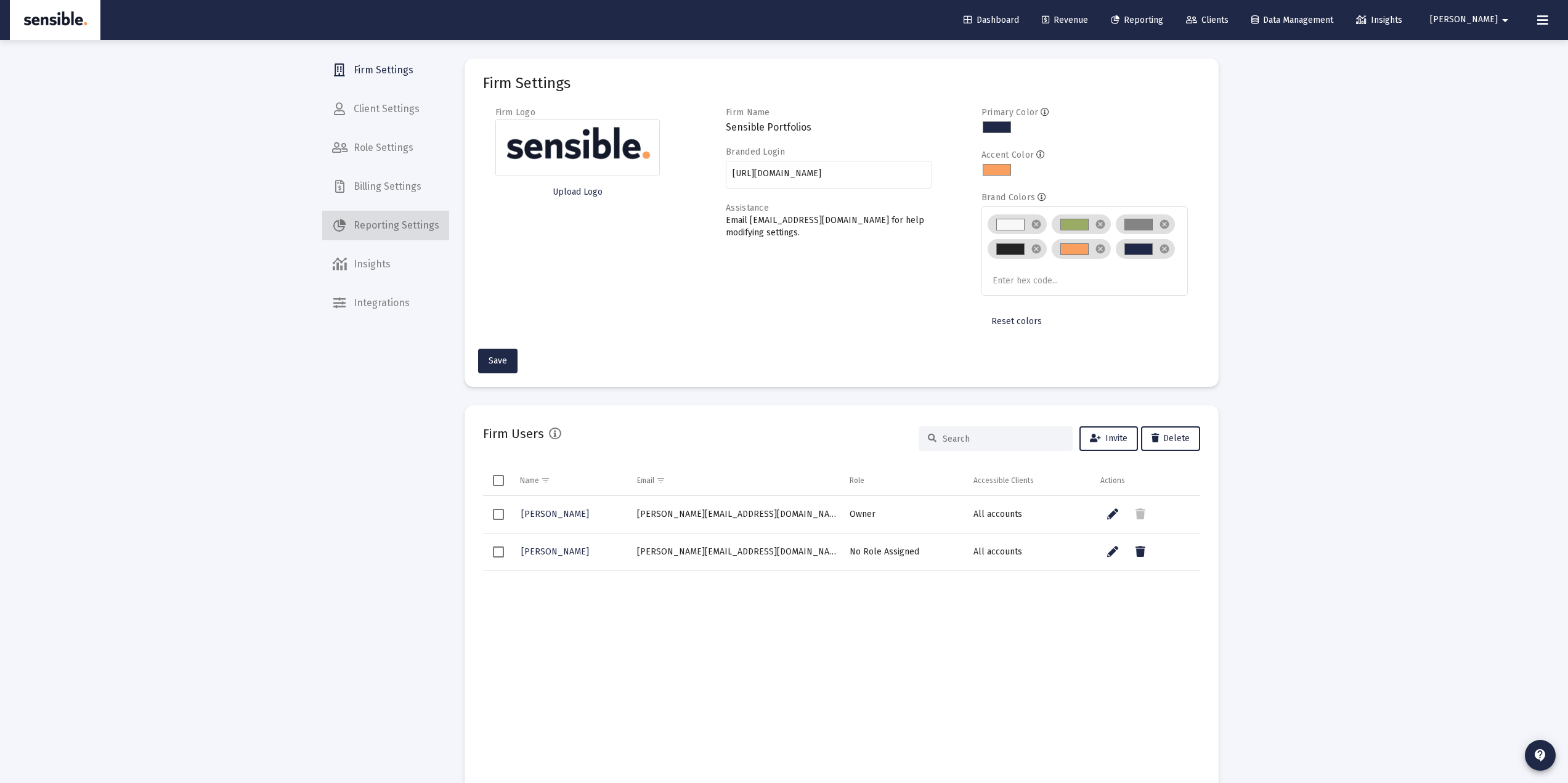
click at [403, 220] on span "Reporting Settings" at bounding box center [386, 225] width 127 height 30
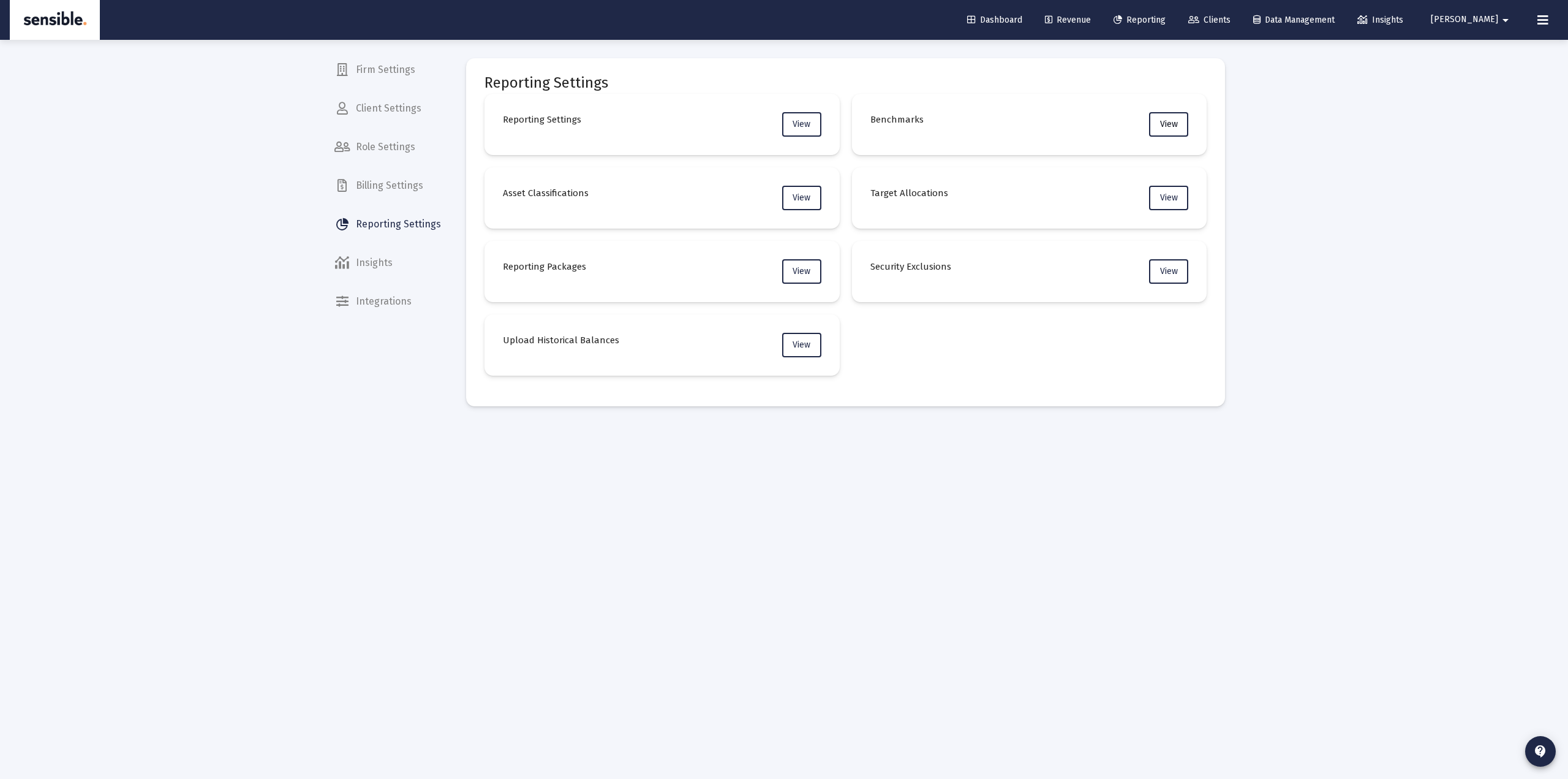
click at [1166, 126] on span "View" at bounding box center [1168, 124] width 18 height 11
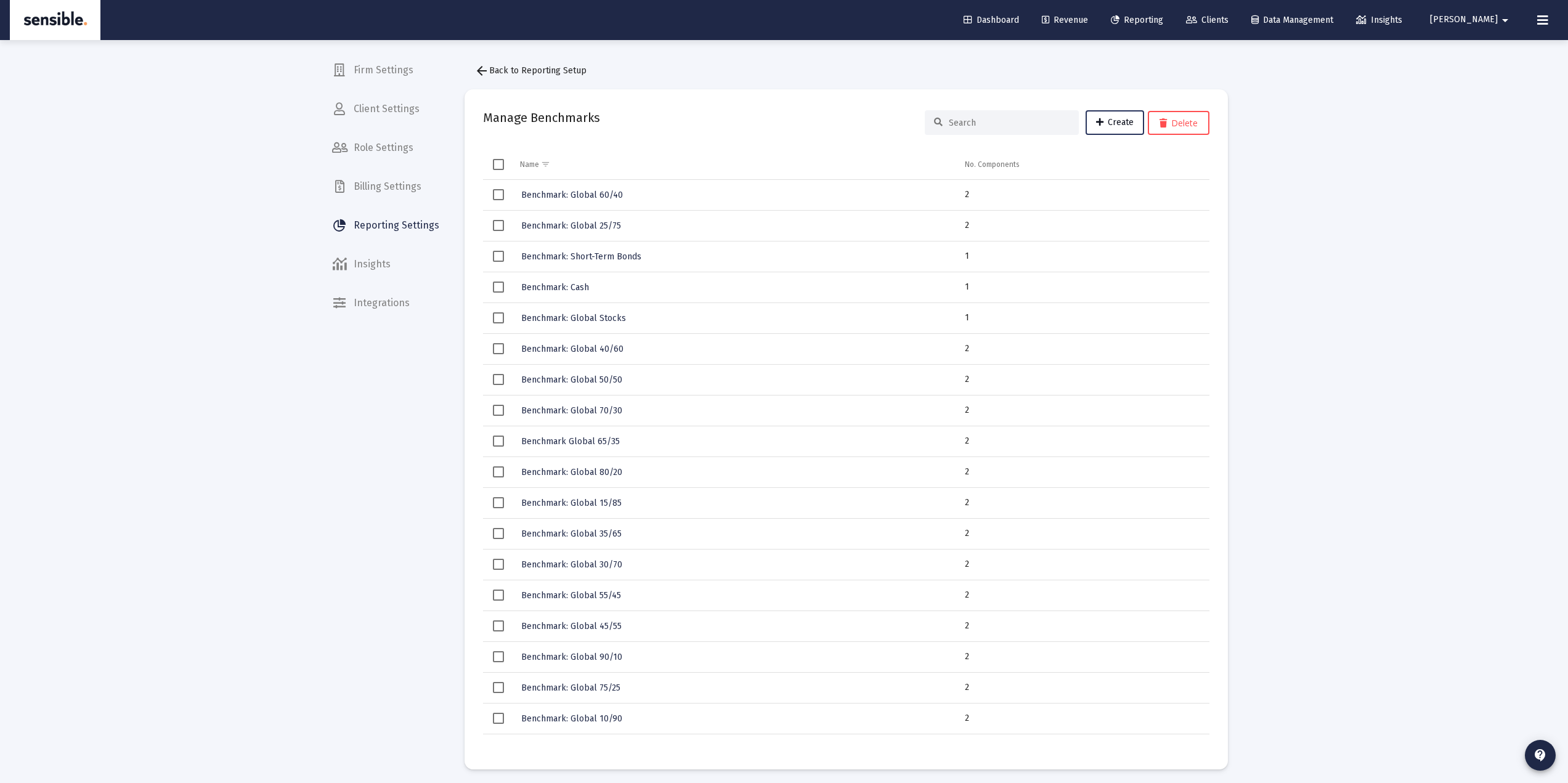
click at [1118, 121] on span "Create" at bounding box center [1115, 122] width 37 height 11
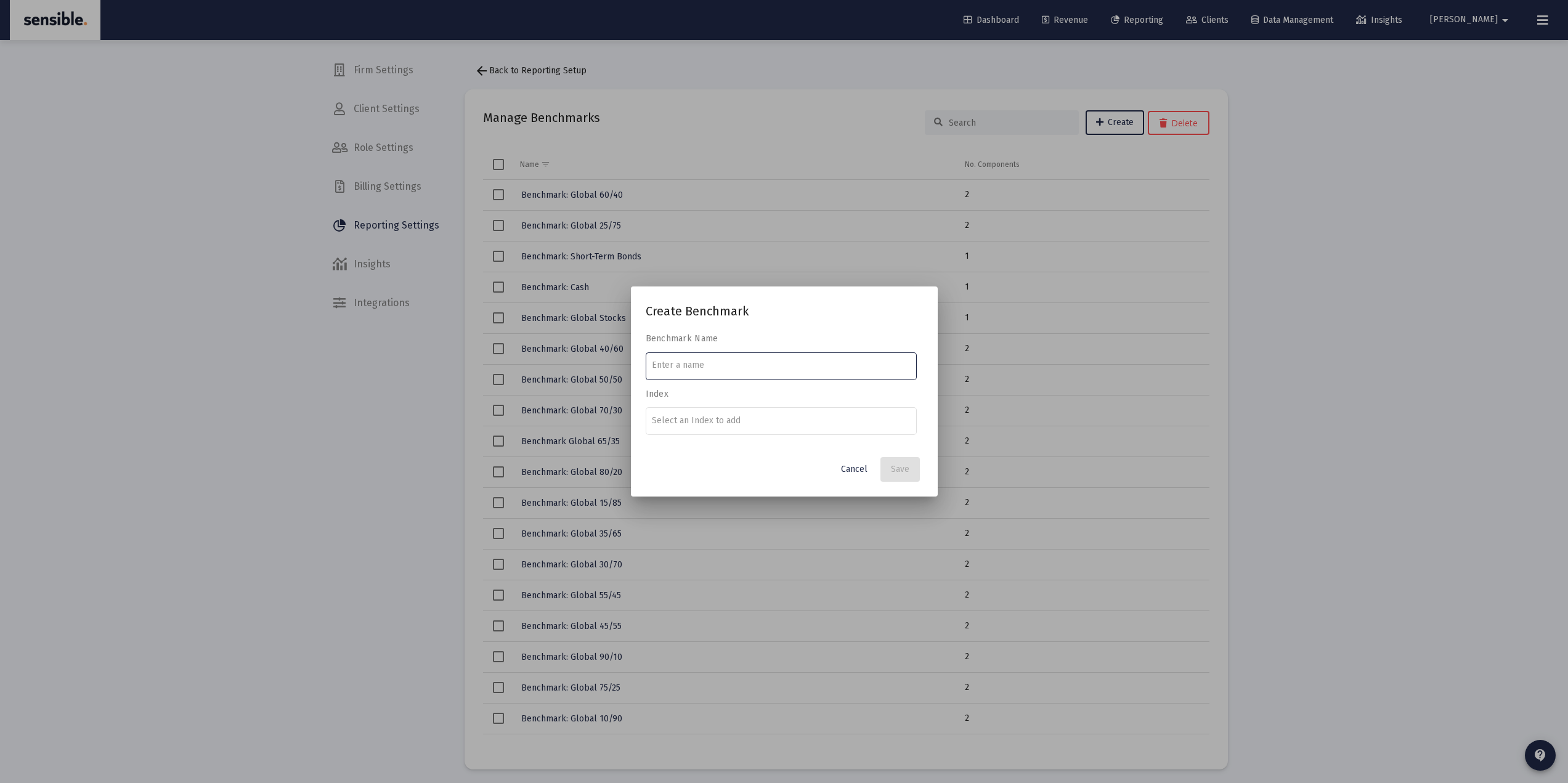
click at [799, 366] on input at bounding box center [780, 365] width 258 height 10
click at [844, 465] on span "Cancel" at bounding box center [855, 469] width 27 height 11
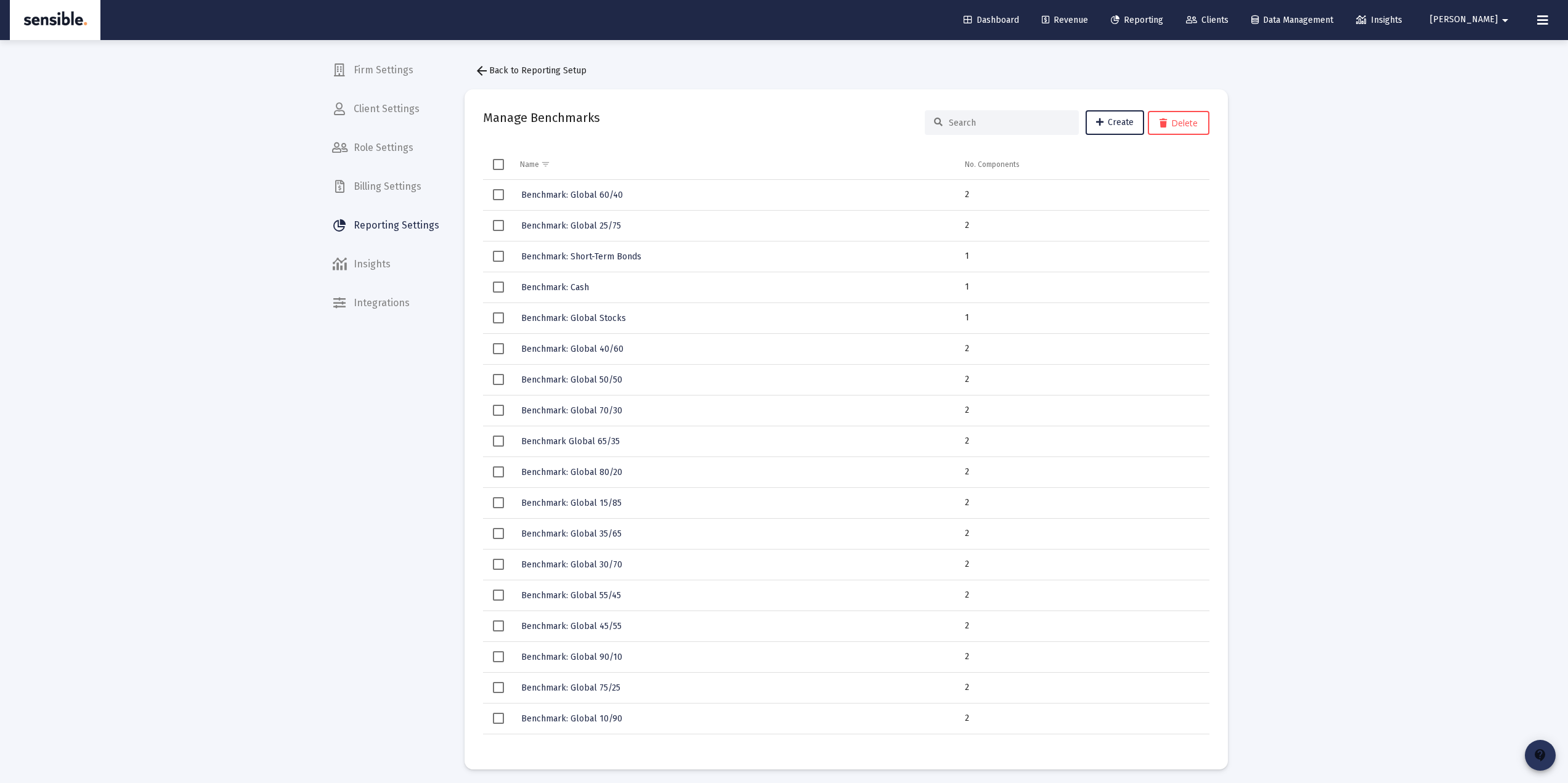
click at [1543, 755] on mat-icon "contact_support" at bounding box center [1540, 755] width 15 height 15
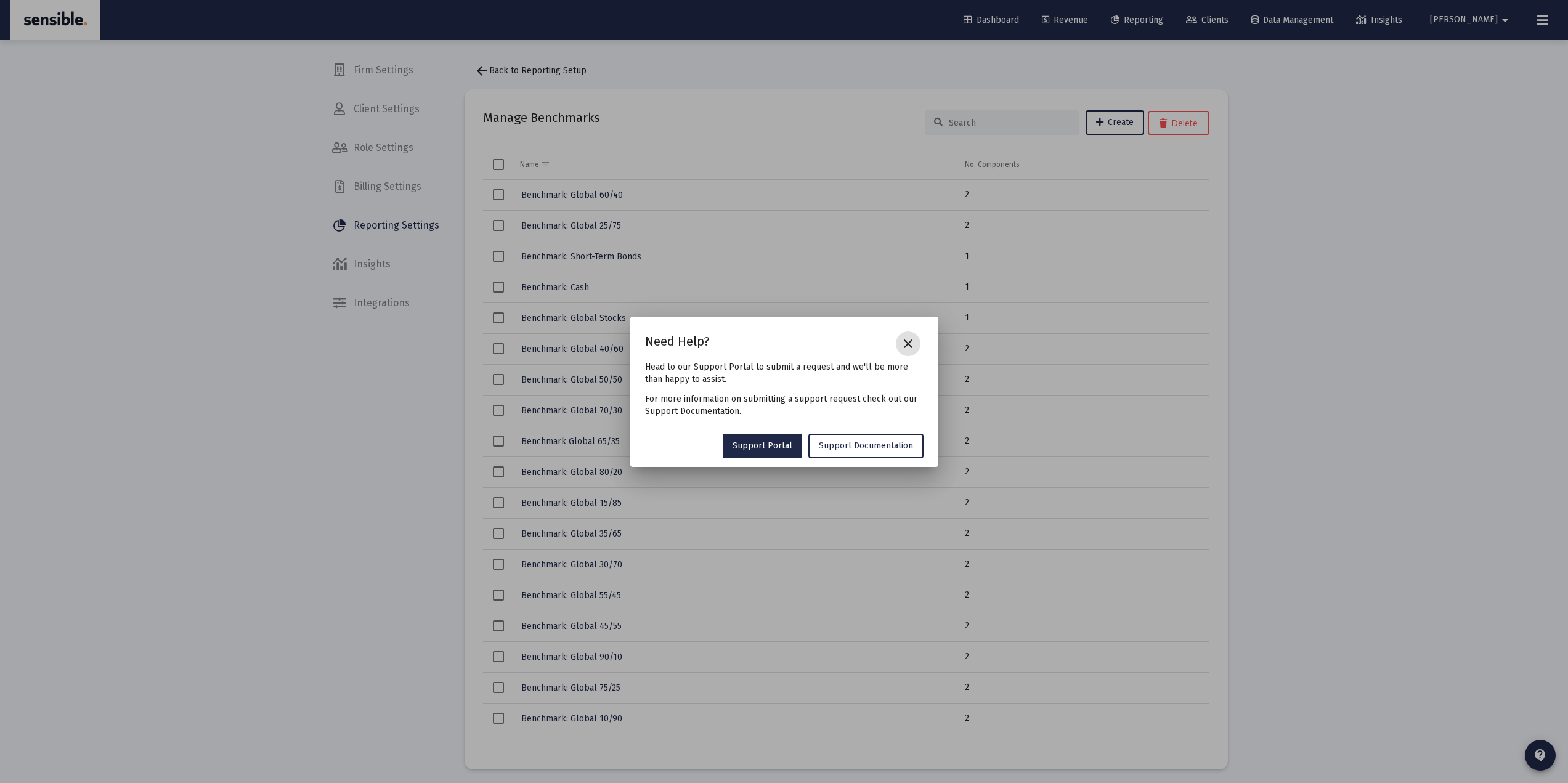
click at [905, 342] on mat-icon "close" at bounding box center [908, 343] width 15 height 15
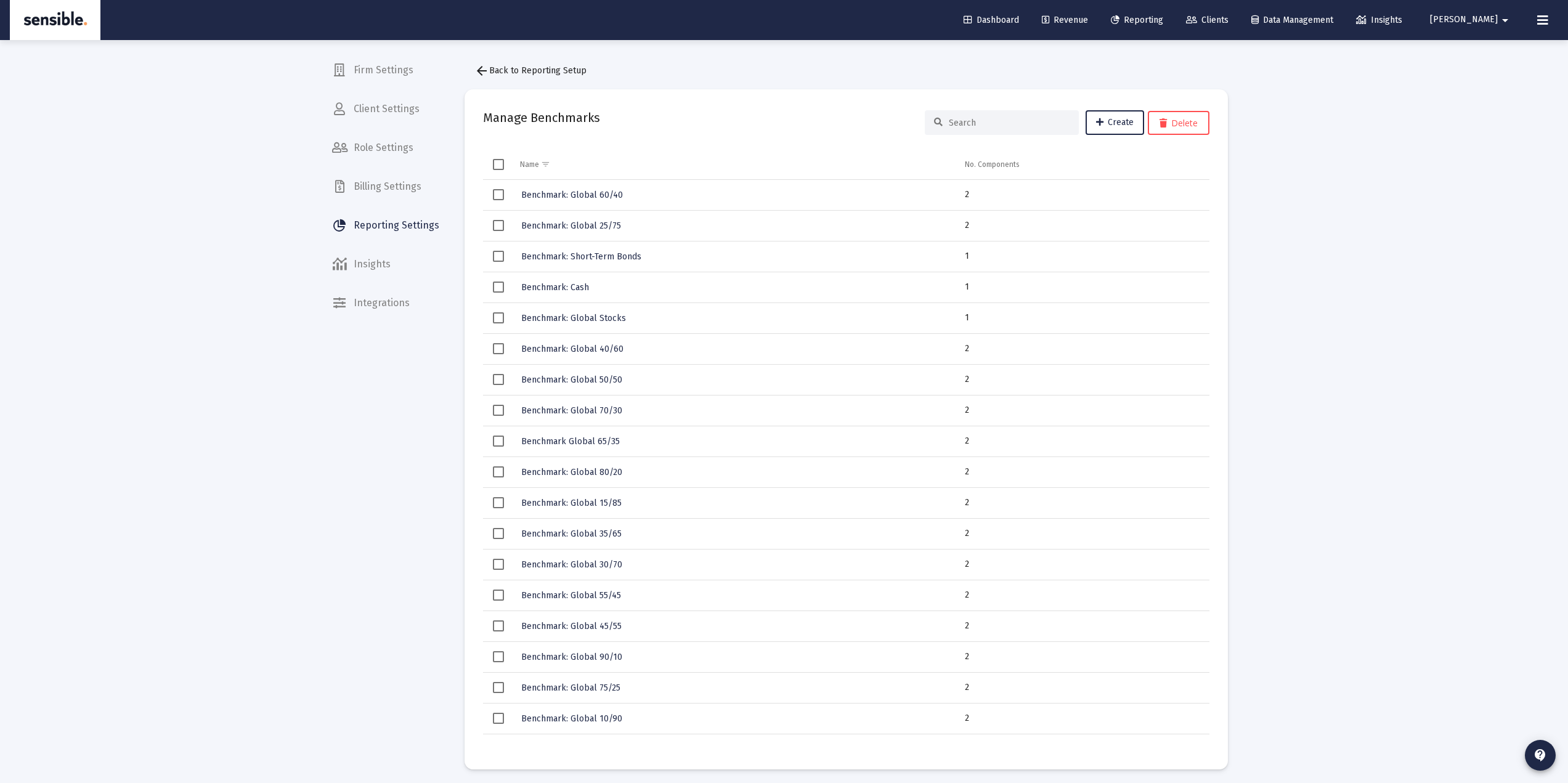
click at [1309, 334] on div "Loading... Firm Settings Client Settings Role Settings Billing Settings Reporti…" at bounding box center [784, 394] width 1568 height 788
click at [523, 71] on span "arrow_back Back to Reporting Setup" at bounding box center [530, 70] width 112 height 11
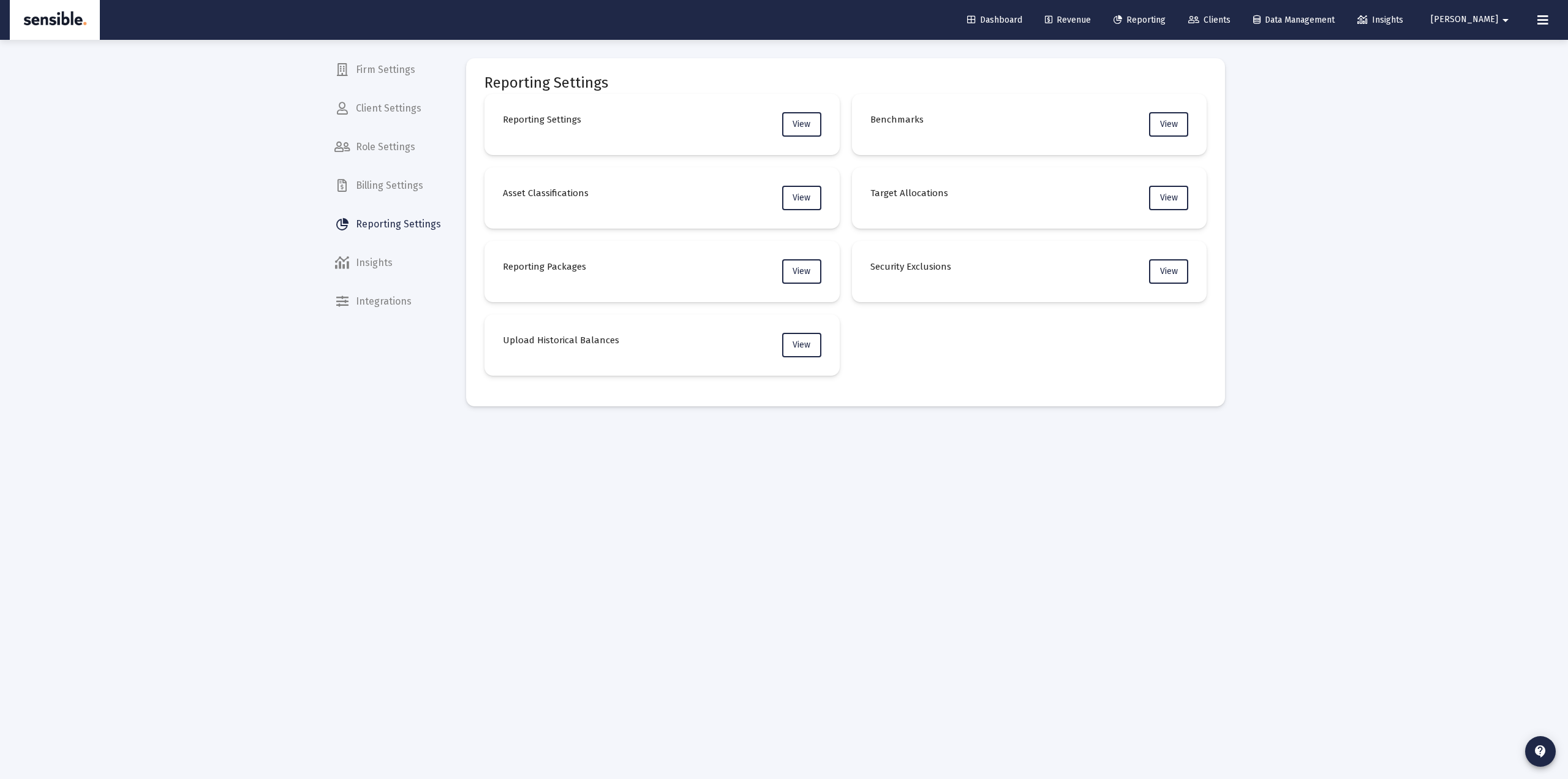
click at [846, 236] on div "Reporting Settings View Benchmarks View Asset Classifications View Target Alloc…" at bounding box center [845, 234] width 722 height 282
click at [1166, 17] on span "Reporting" at bounding box center [1140, 20] width 52 height 11
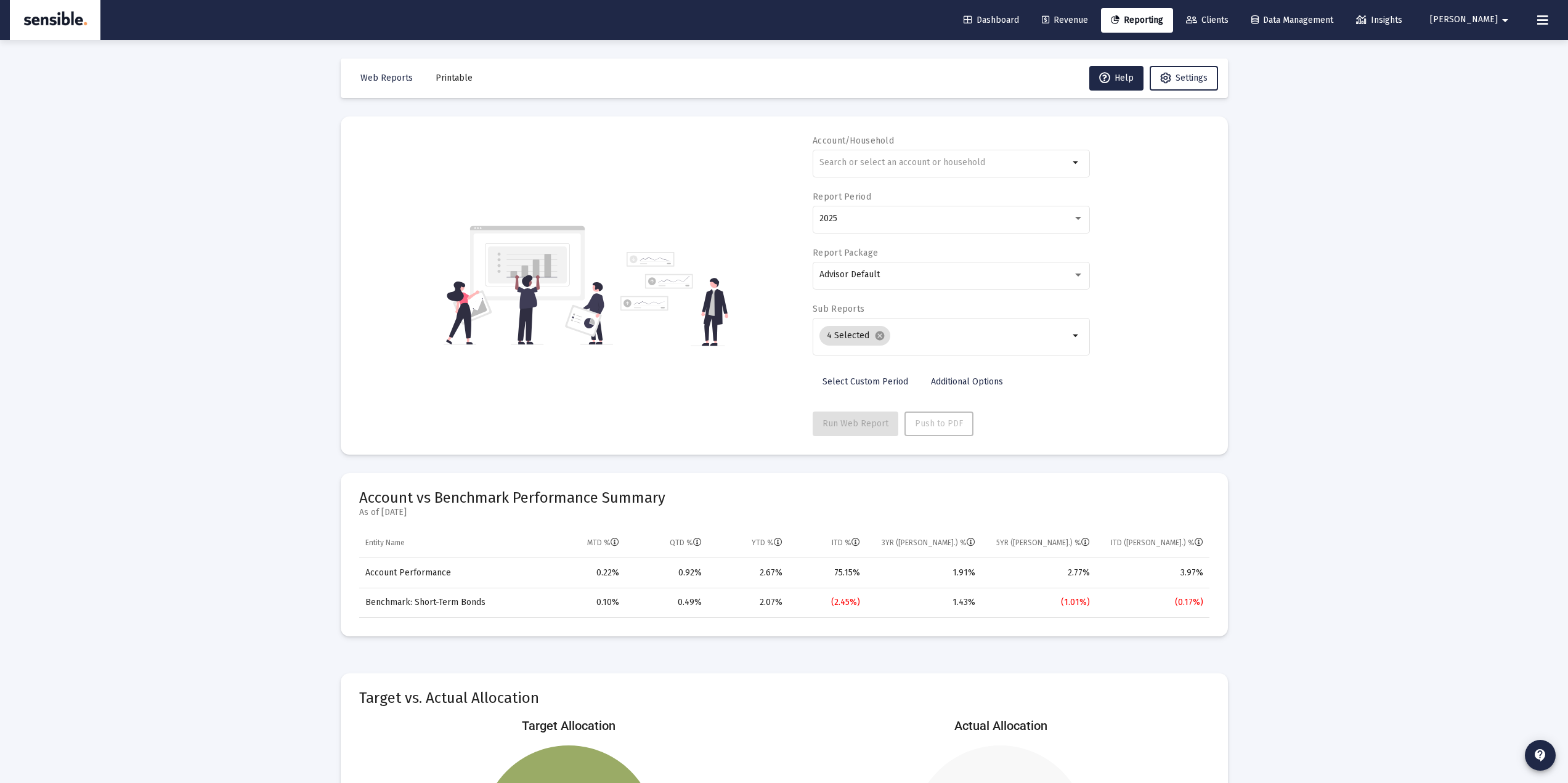
click at [1328, 349] on div "Loading... Web Reports Printable Help Settings Account/Household arrow_drop_dow…" at bounding box center [784, 586] width 1568 height 1173
click at [953, 387] on link "Additional Options" at bounding box center [967, 381] width 92 height 25
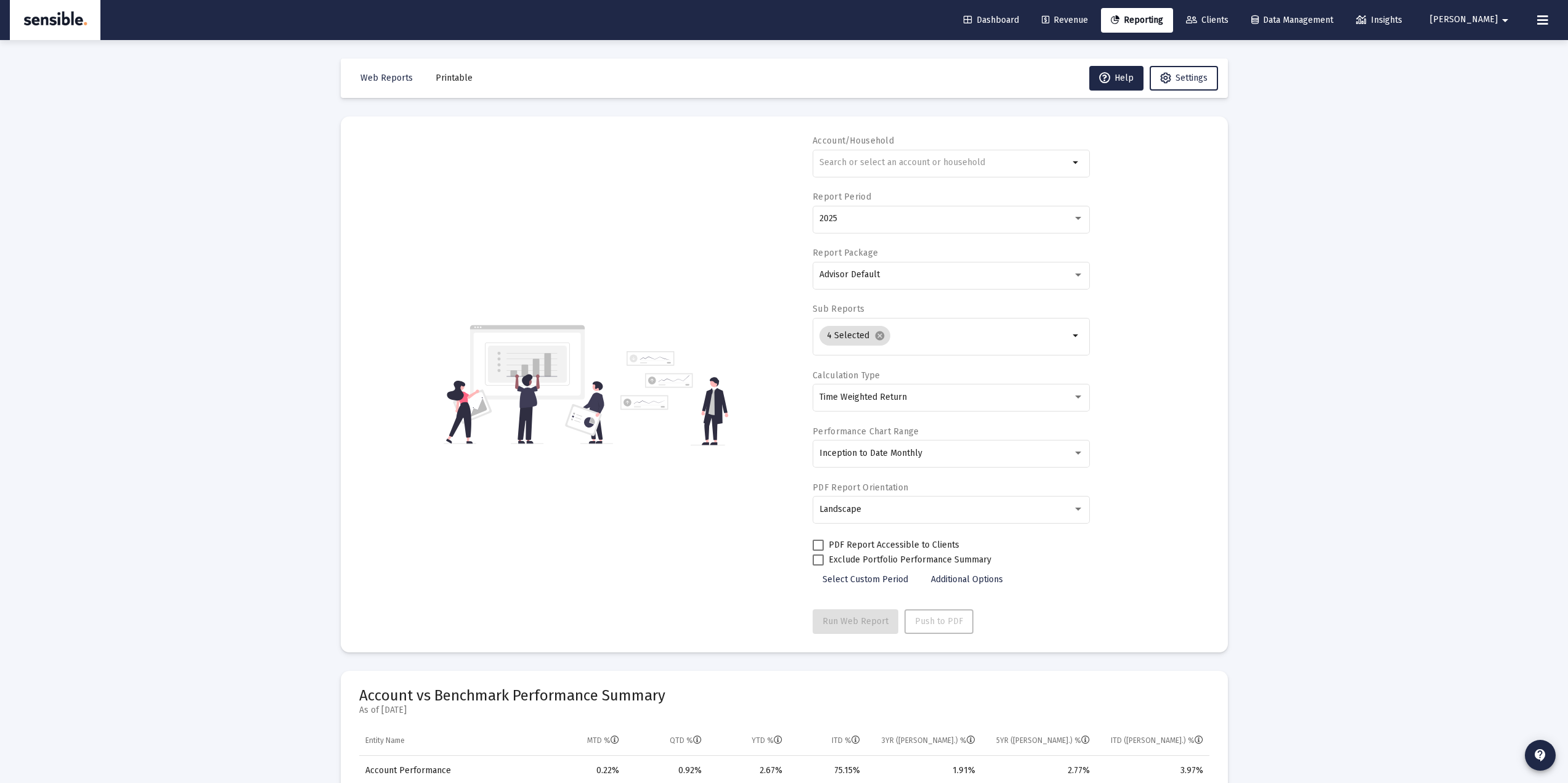
click at [963, 576] on span "Additional Options" at bounding box center [967, 579] width 72 height 11
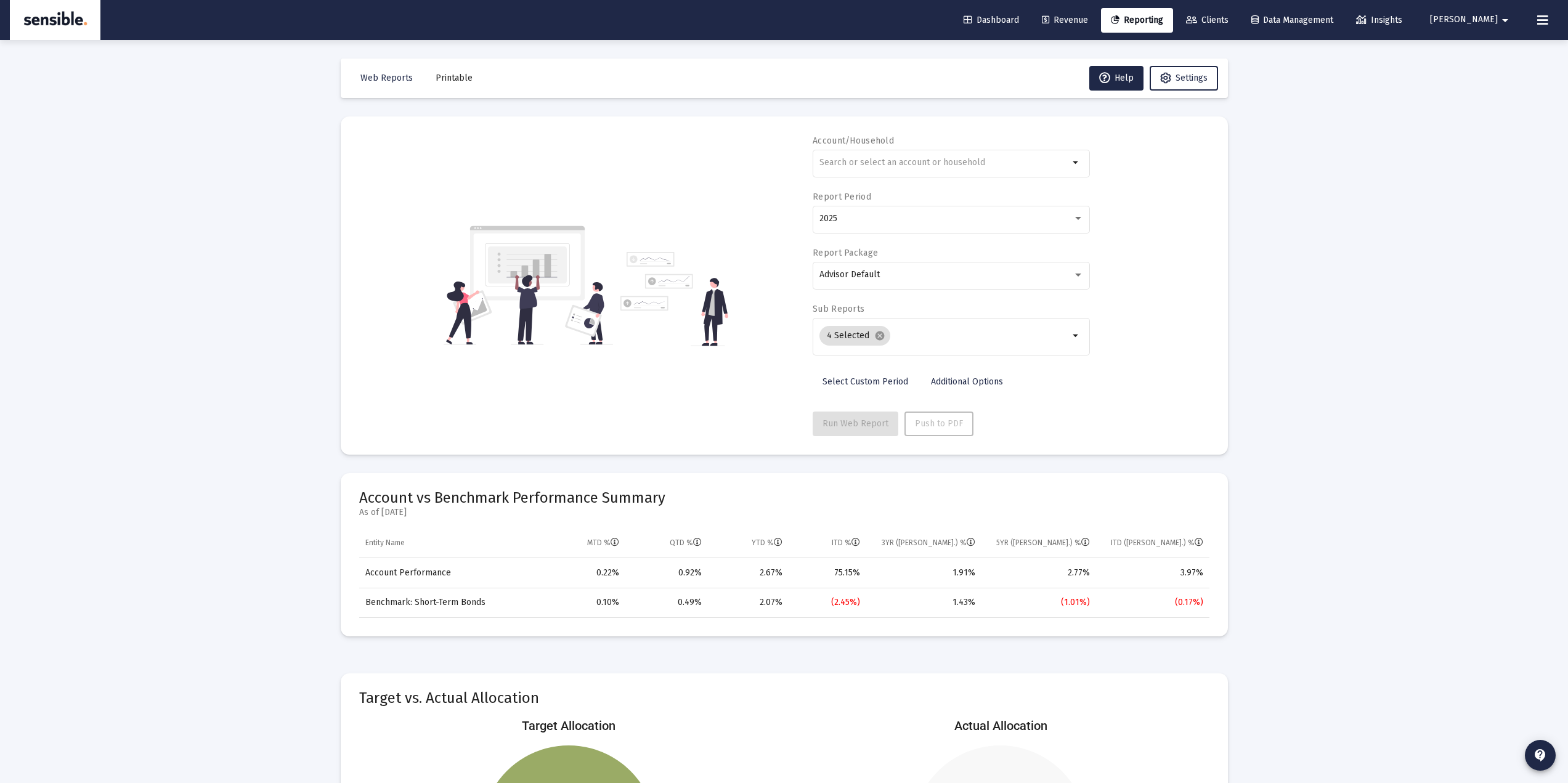
click at [1445, 296] on div "Loading... Web Reports Printable Help Settings Account/Household arrow_drop_dow…" at bounding box center [784, 586] width 1568 height 1173
click at [1018, 20] on span "Dashboard" at bounding box center [991, 20] width 56 height 11
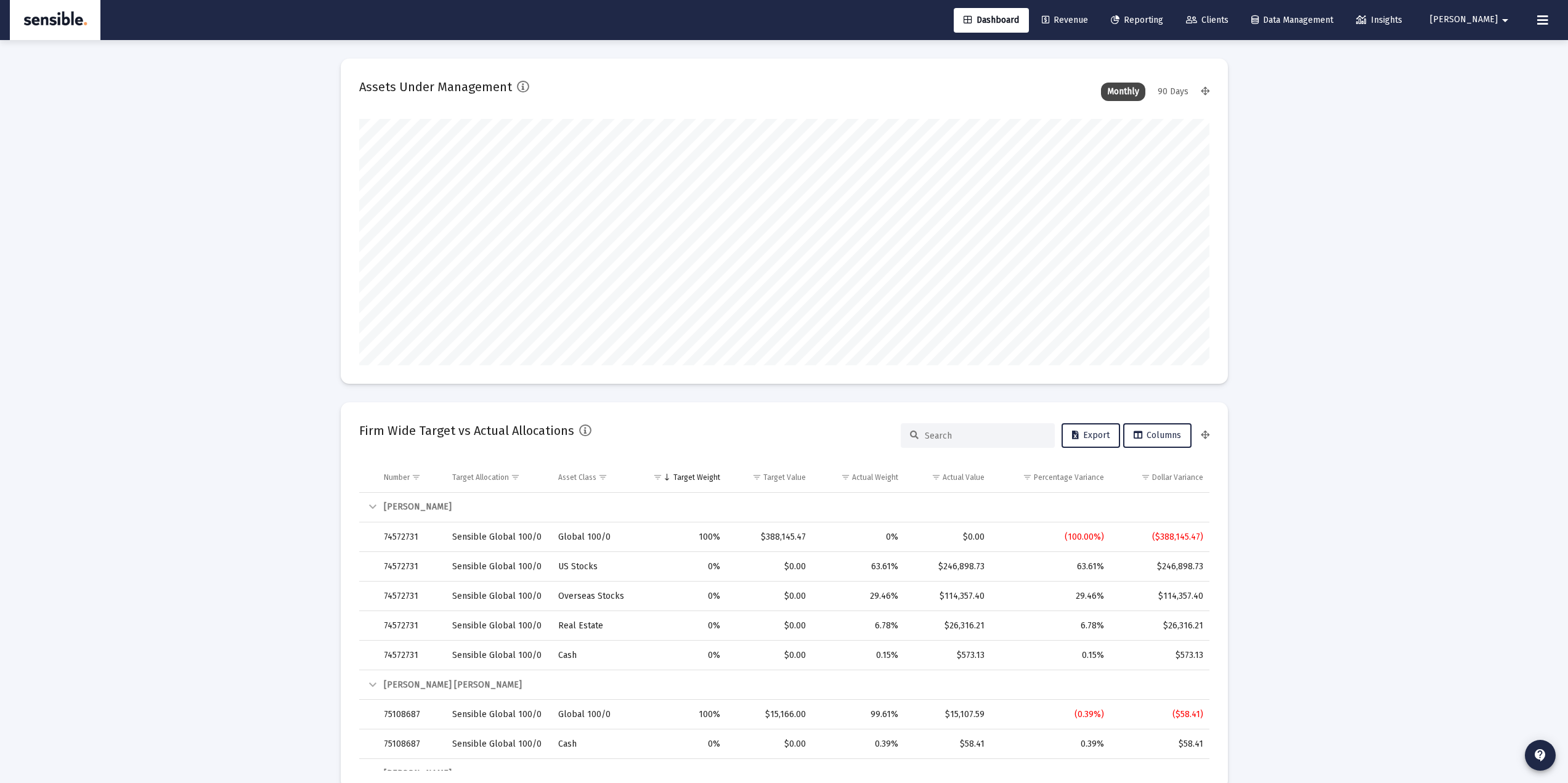
scroll to position [246, 458]
drag, startPoint x: 355, startPoint y: 429, endPoint x: 427, endPoint y: 446, distance: 74.0
click at [570, 436] on mat-card "Firm Wide Target vs Actual Allocations Export Columns Number Target Allocation …" at bounding box center [784, 596] width 887 height 387
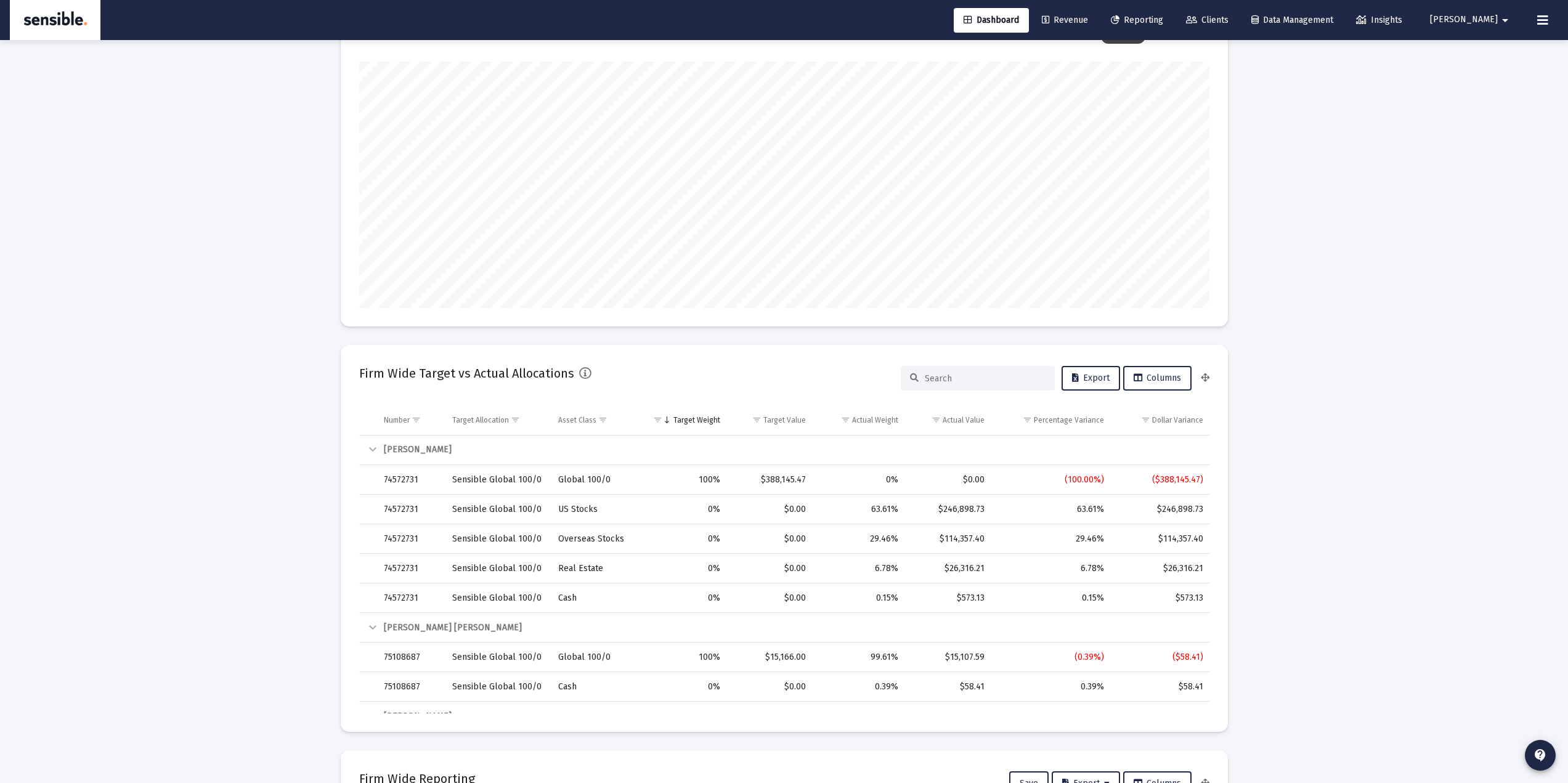
scroll to position [82, 0]
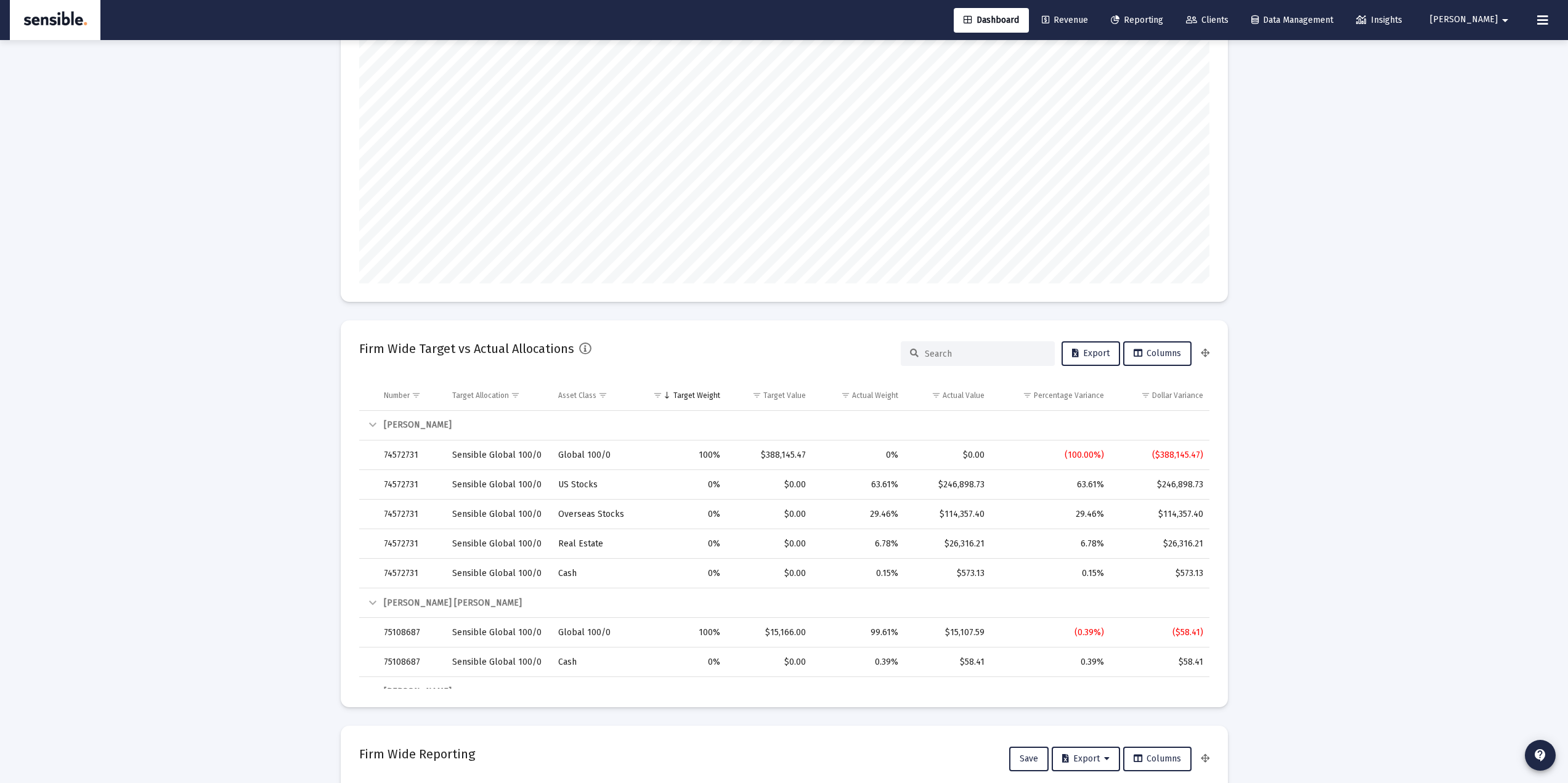
drag, startPoint x: 419, startPoint y: 347, endPoint x: 451, endPoint y: 349, distance: 32.1
click at [451, 349] on h2 "Firm Wide Target vs Actual Allocations" at bounding box center [467, 349] width 215 height 20
drag, startPoint x: 491, startPoint y: 348, endPoint x: 562, endPoint y: 350, distance: 71.0
click at [562, 350] on h2 "Firm Wide Target vs Actual Allocations" at bounding box center [467, 349] width 215 height 20
drag, startPoint x: 1460, startPoint y: 287, endPoint x: 1238, endPoint y: 282, distance: 222.1
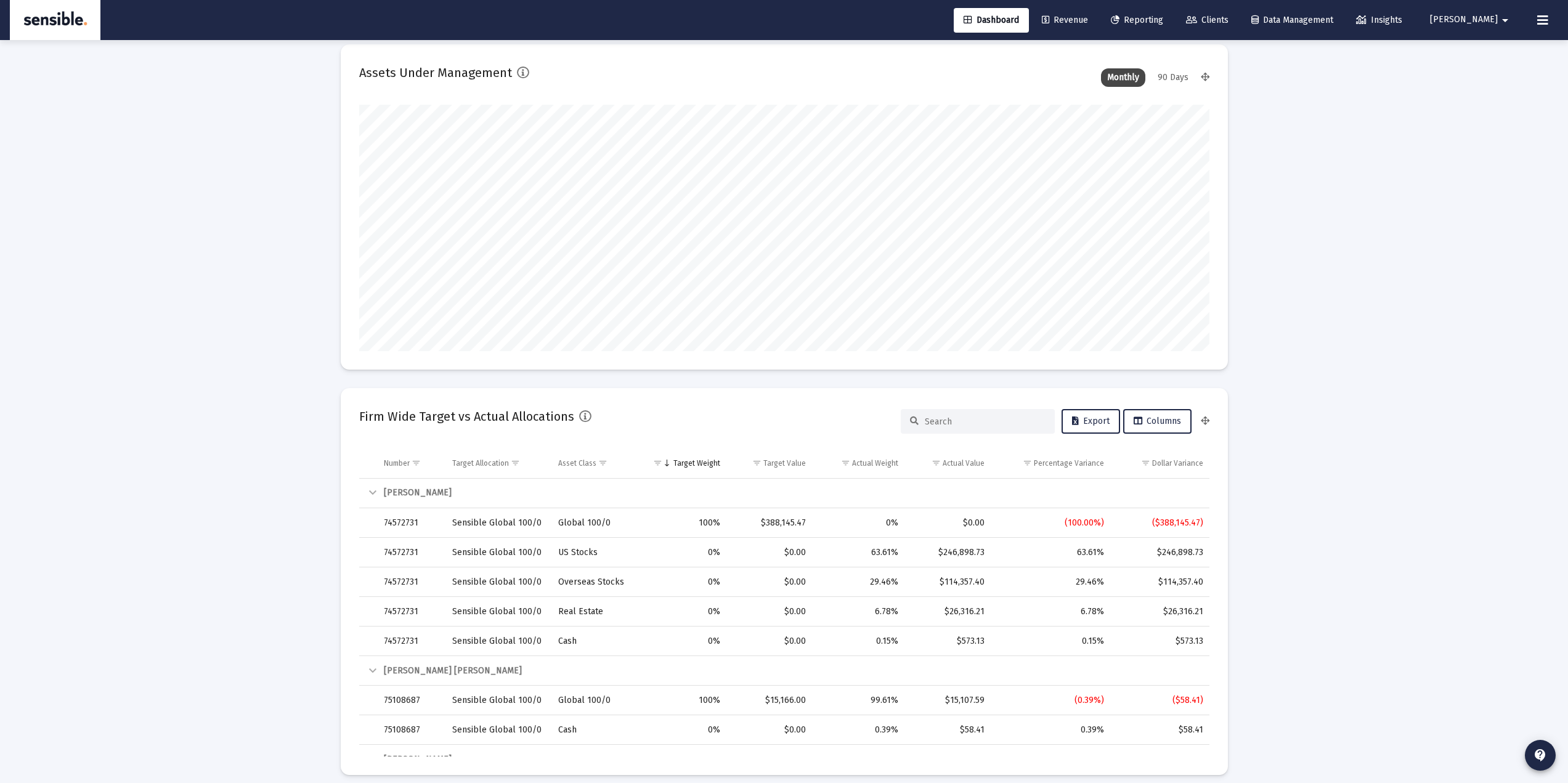
scroll to position [0, 0]
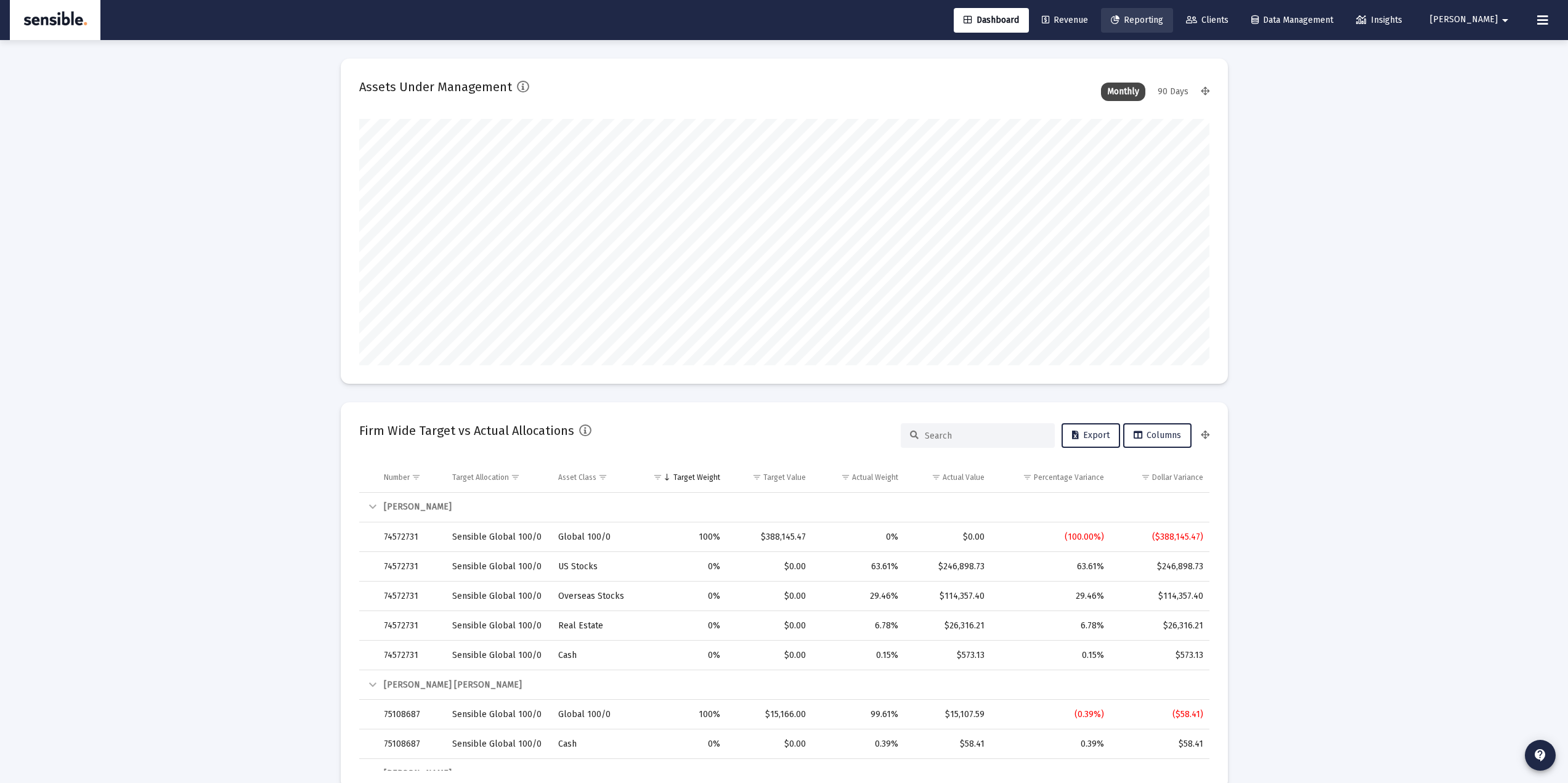
click at [1173, 27] on link "Reporting" at bounding box center [1137, 20] width 72 height 25
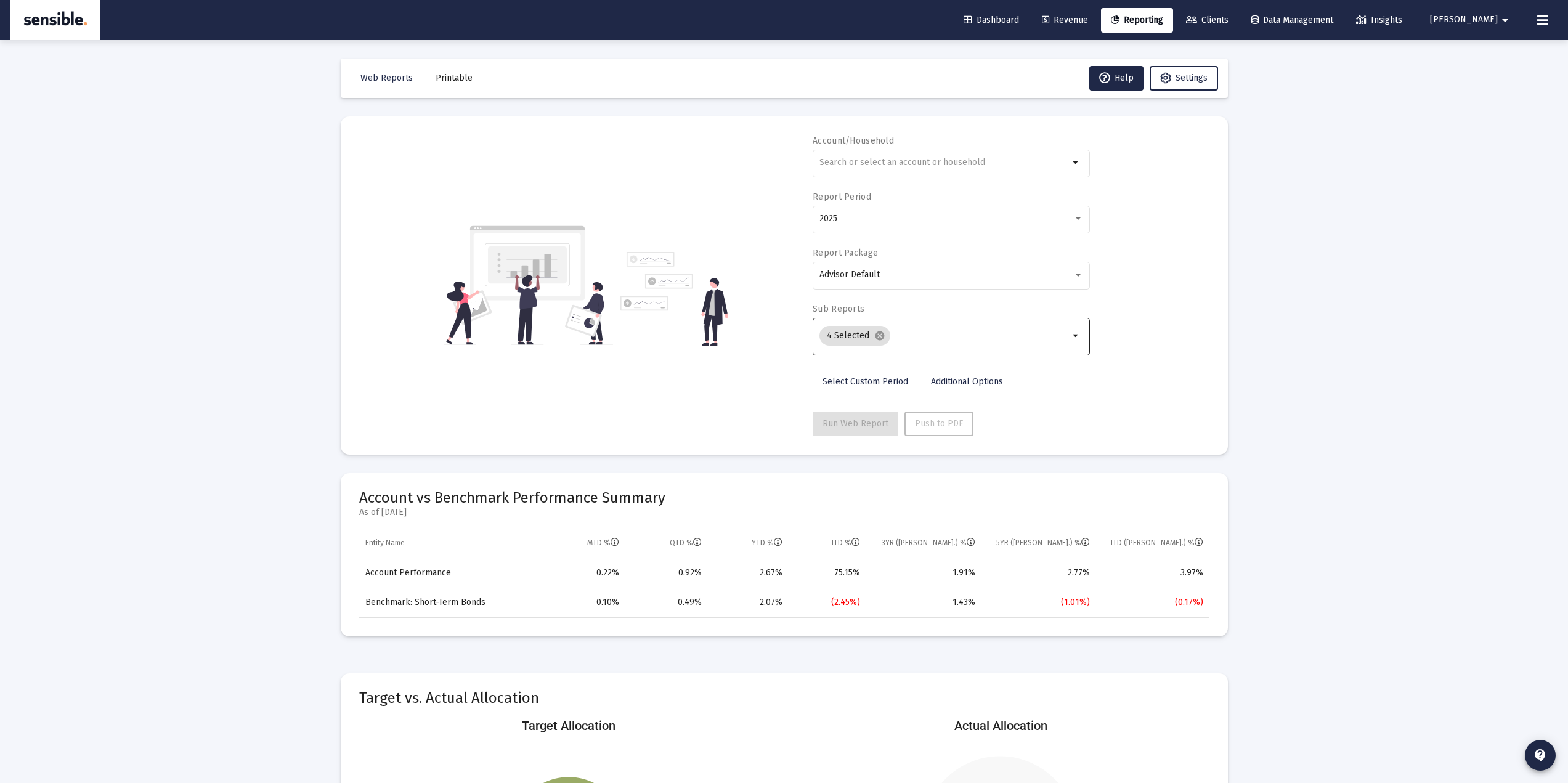
click at [1001, 334] on input "Selection" at bounding box center [982, 335] width 174 height 10
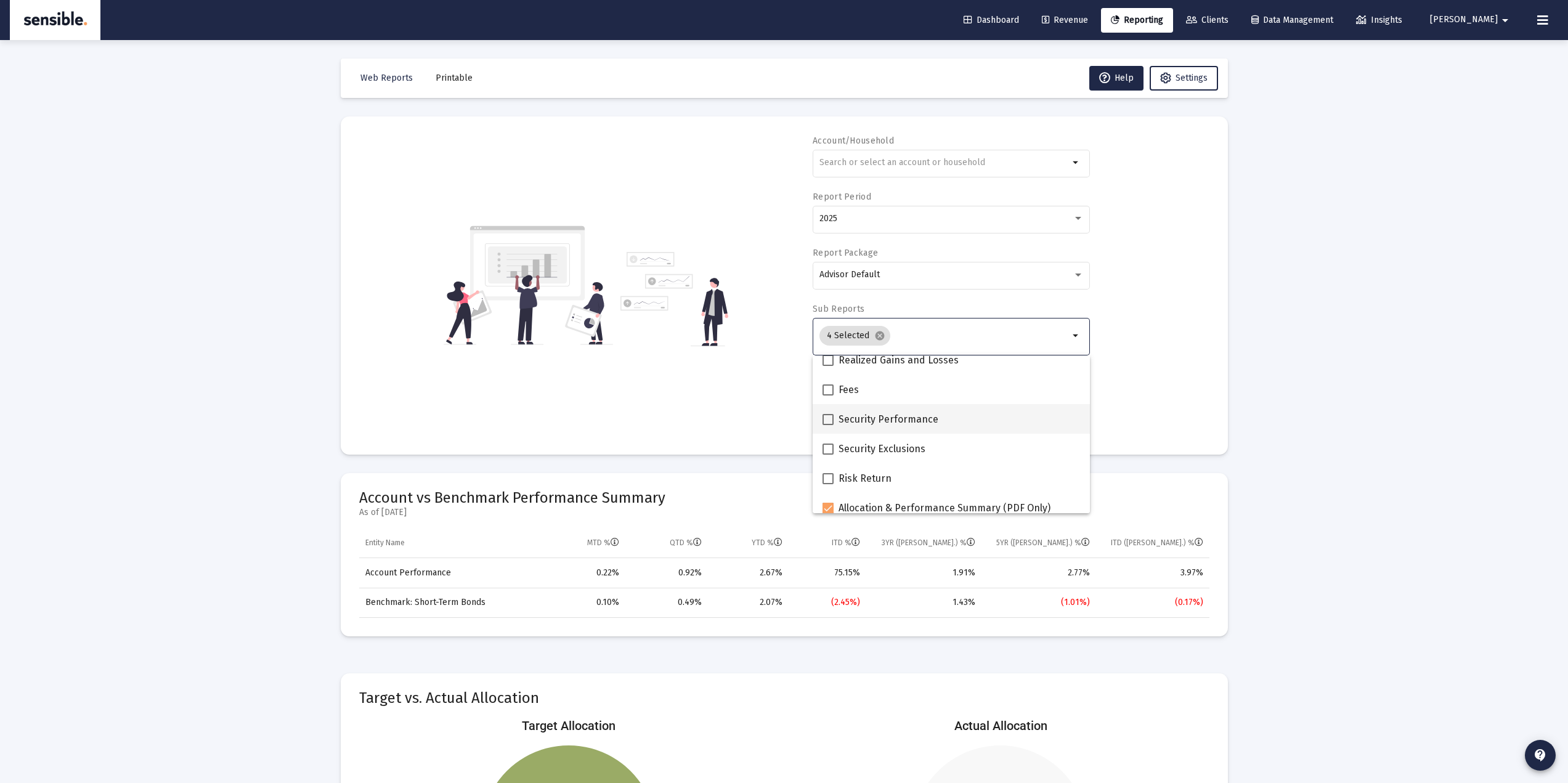
scroll to position [493, 0]
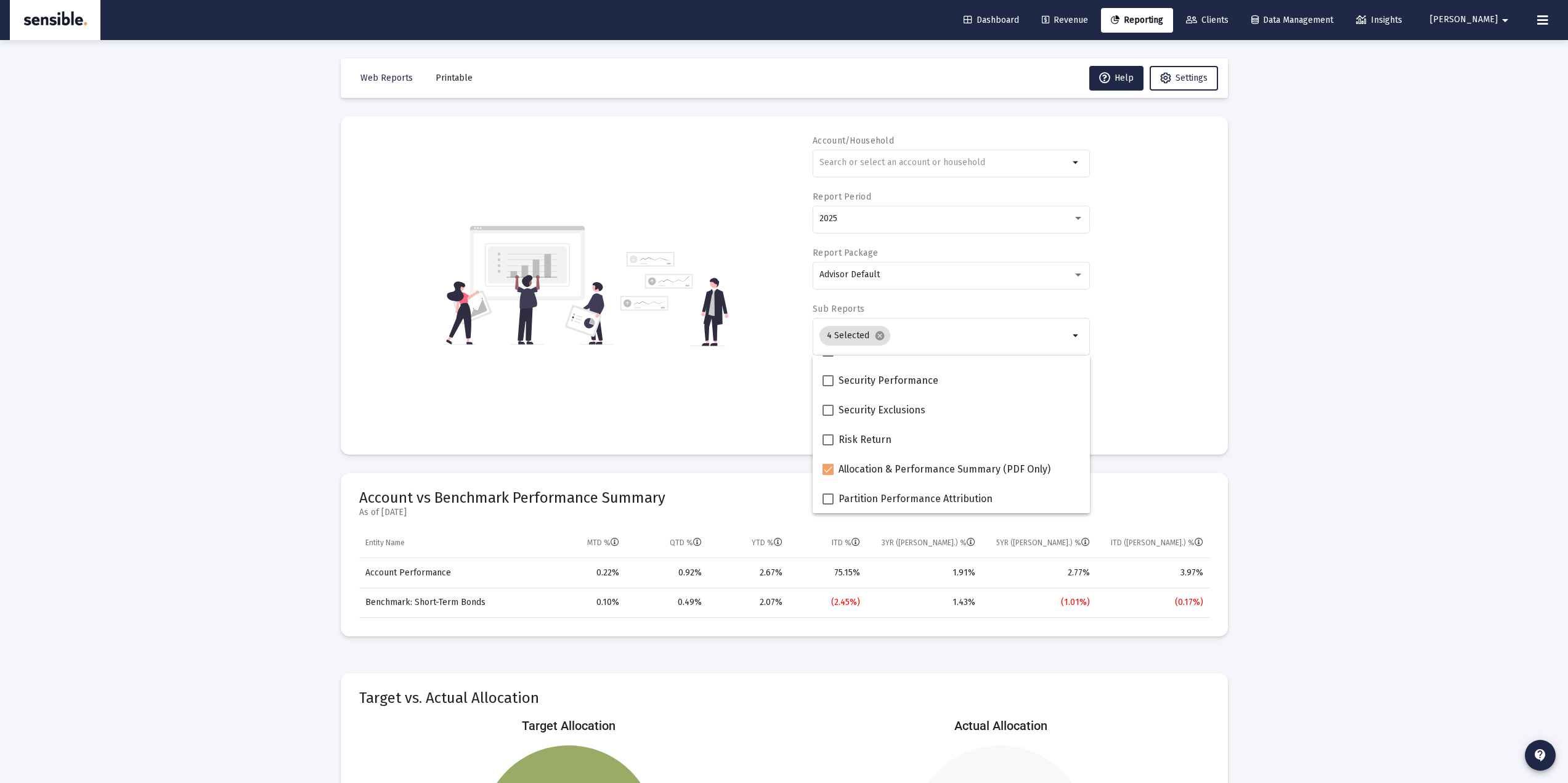
click at [1455, 292] on div "Loading... Web Reports Printable Help Settings Account/Household arrow_drop_dow…" at bounding box center [784, 586] width 1568 height 1173
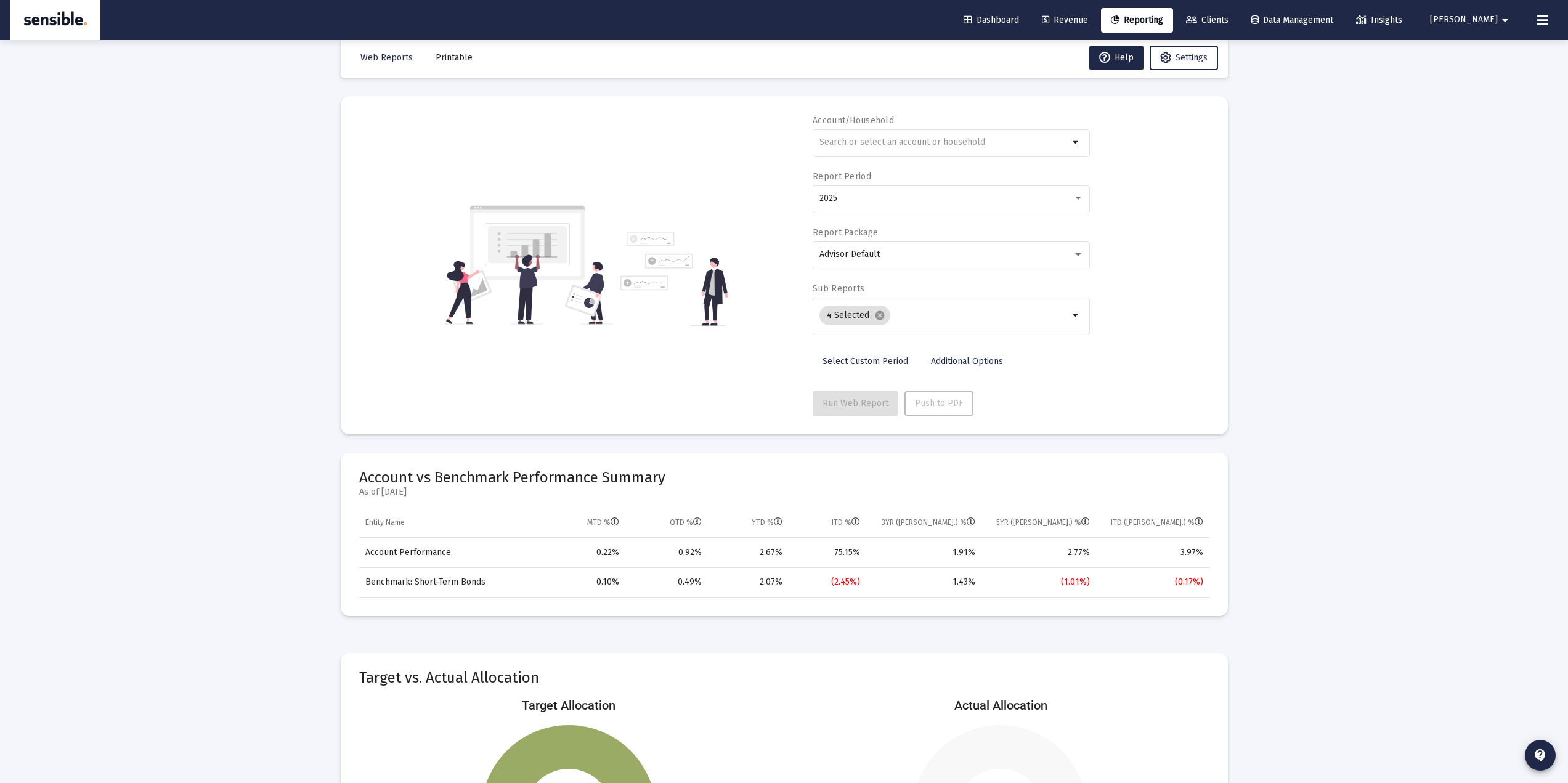
scroll to position [0, 0]
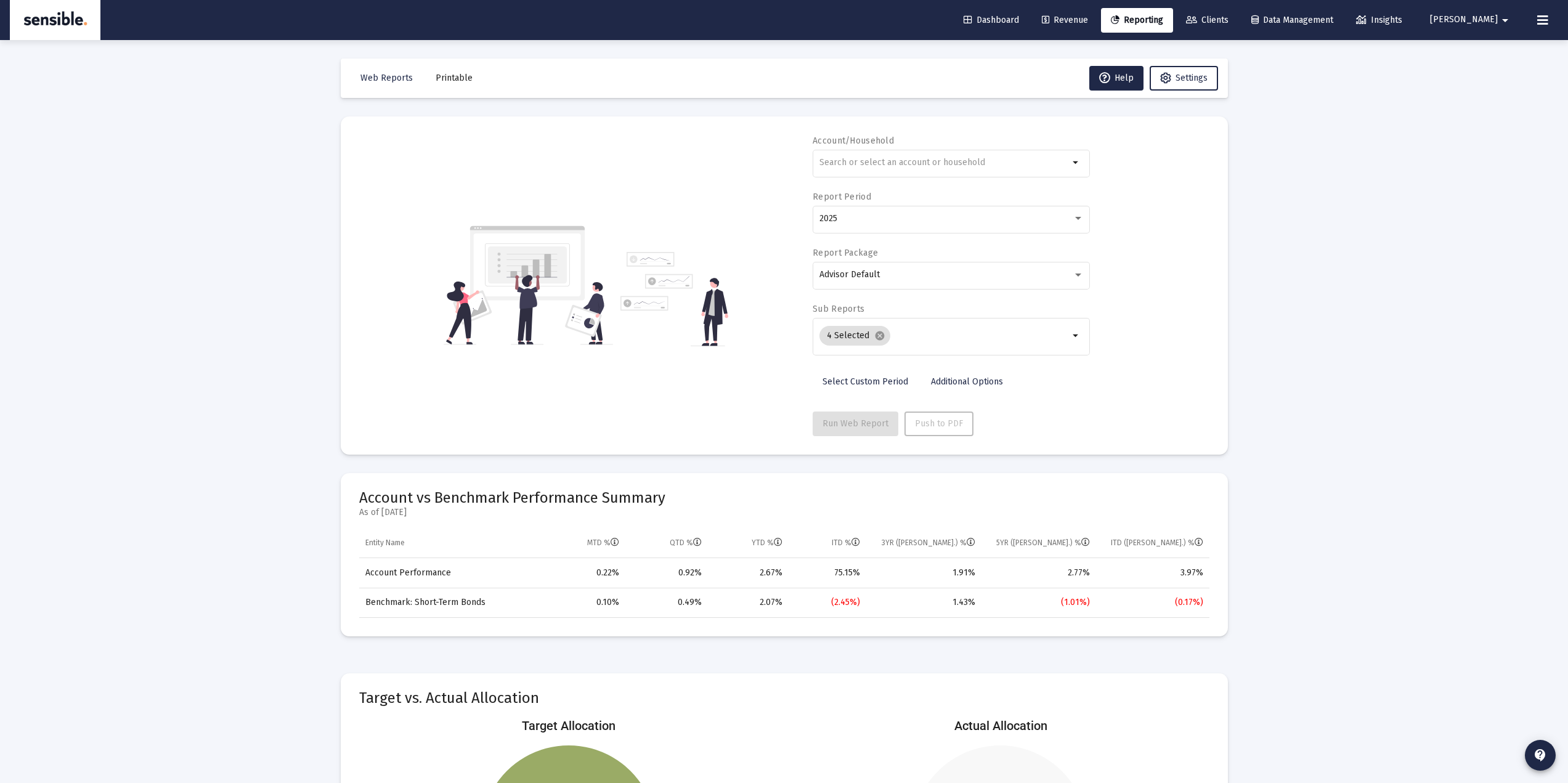
click at [1487, 316] on div "Loading... Web Reports Printable Help Settings Account/Household arrow_drop_dow…" at bounding box center [784, 586] width 1568 height 1173
click at [1019, 23] on span "Dashboard" at bounding box center [991, 20] width 56 height 11
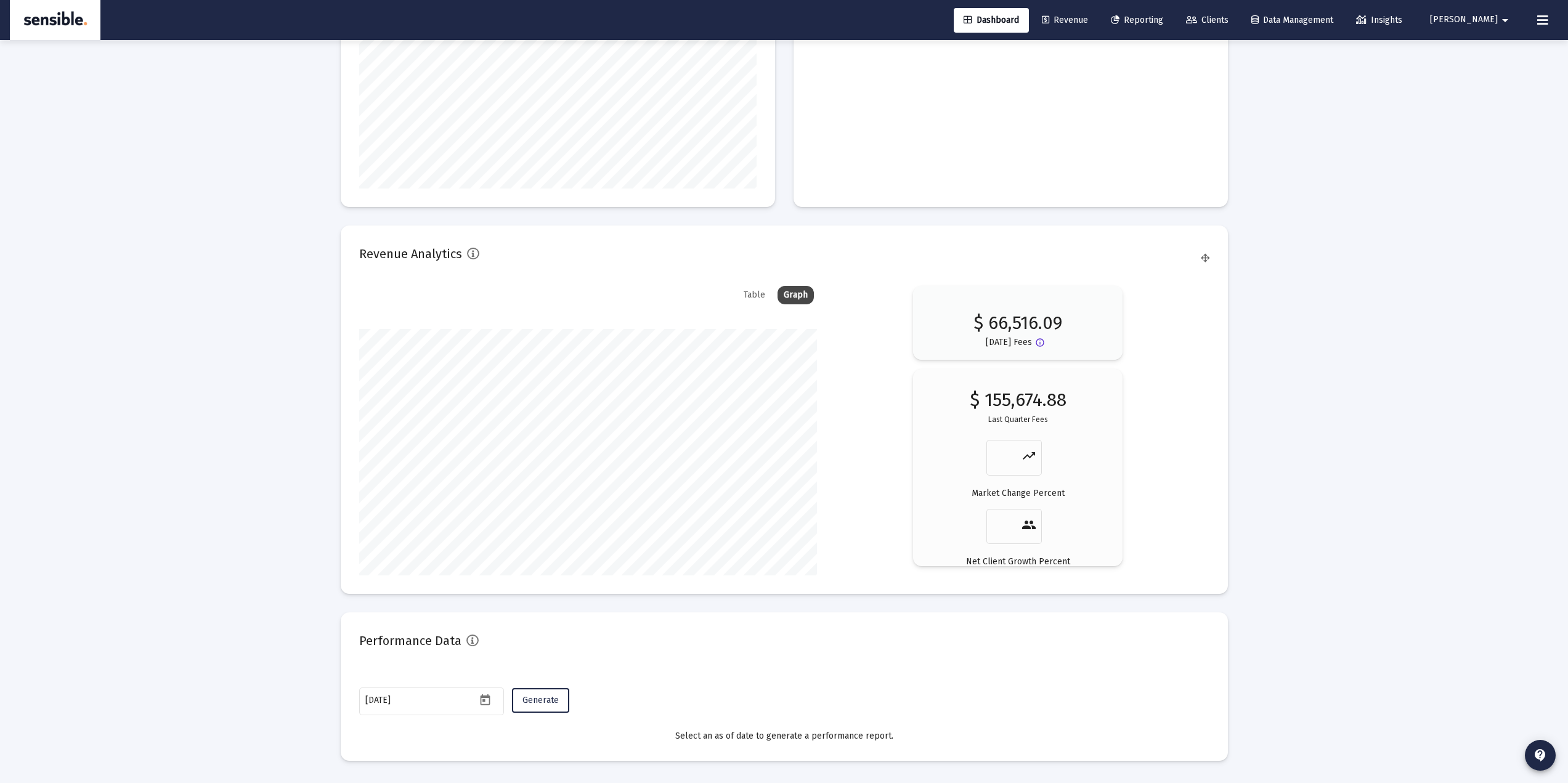
scroll to position [1855, 0]
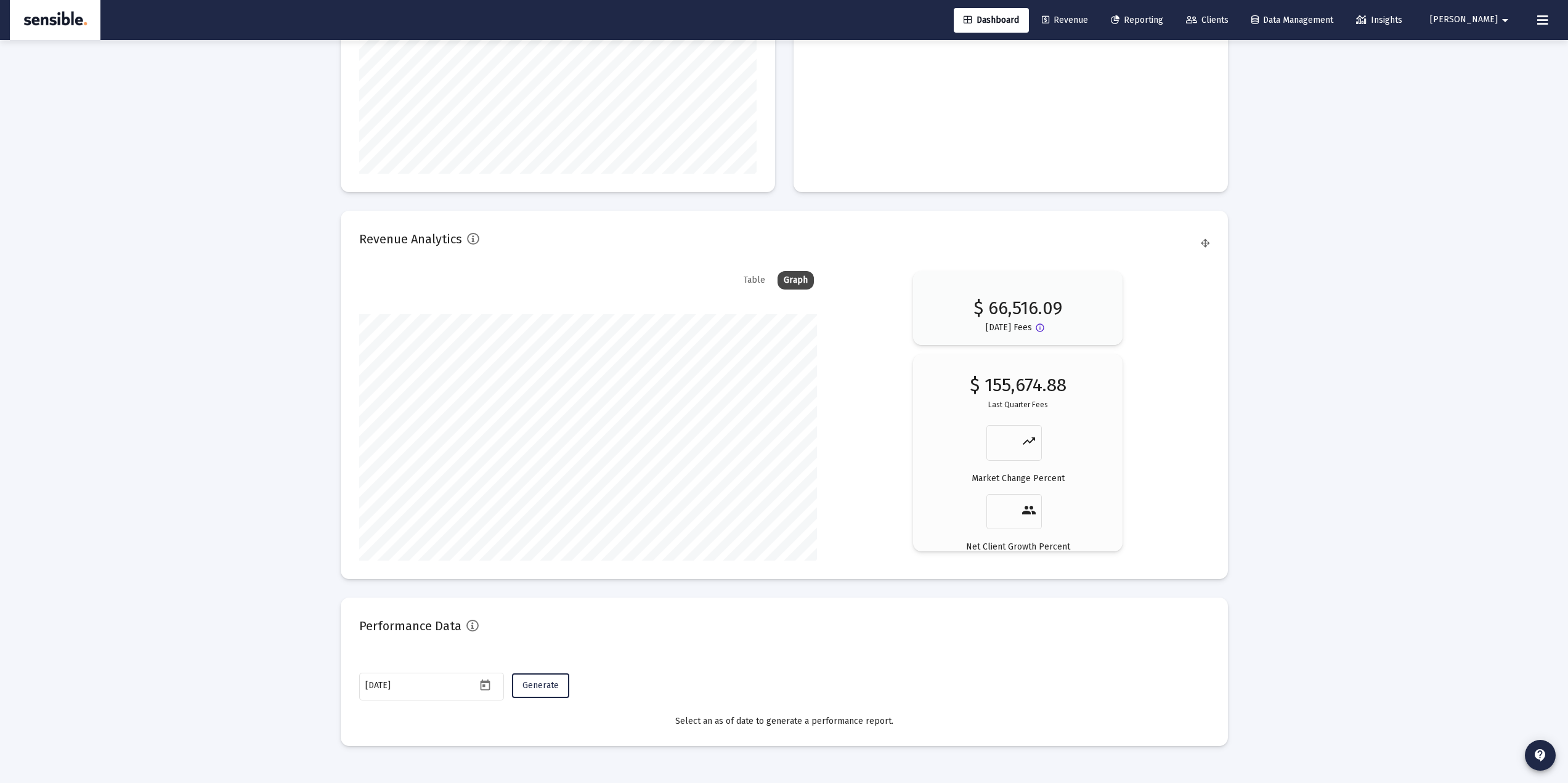
drag, startPoint x: 455, startPoint y: 626, endPoint x: 398, endPoint y: 637, distance: 58.1
click at [398, 632] on h2 "Performance Data" at bounding box center [410, 626] width 102 height 20
click at [396, 663] on mat-card "Performance Data 2025-09-18 Generate Select an as of date to generate a perform…" at bounding box center [784, 671] width 887 height 148
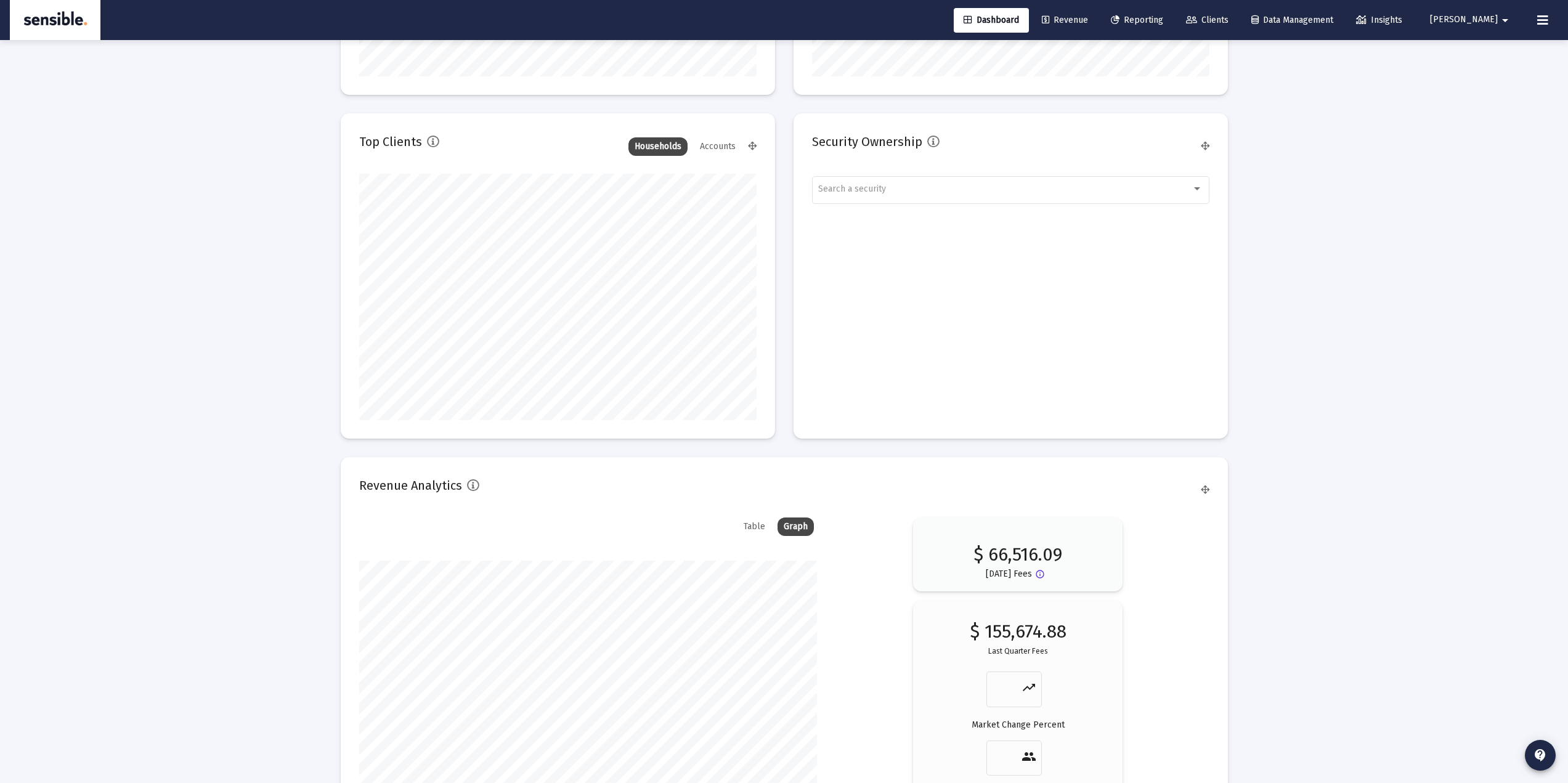
click at [1221, 23] on link "Clients" at bounding box center [1207, 20] width 62 height 25
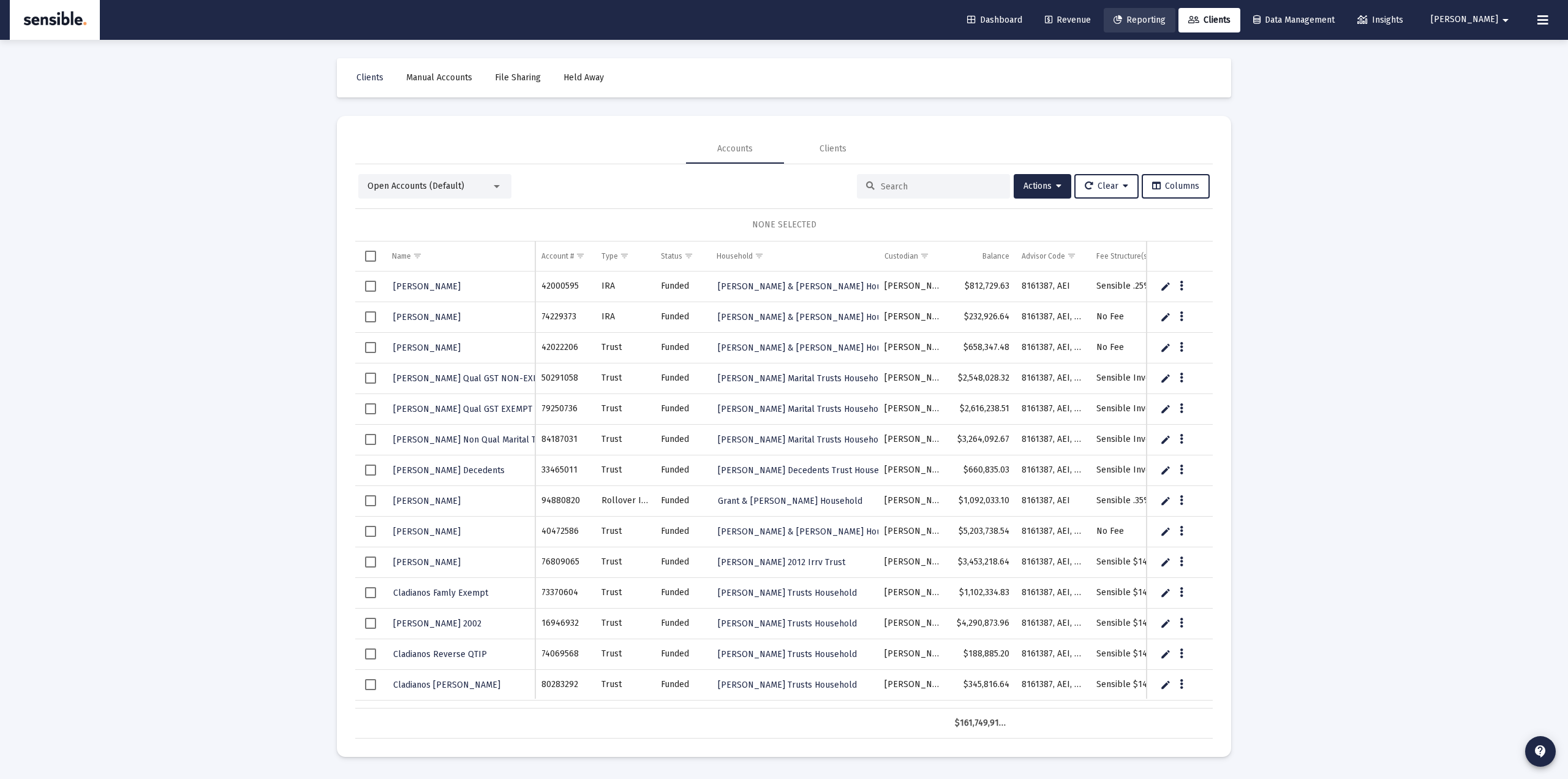
click at [1166, 20] on span "Reporting" at bounding box center [1140, 20] width 52 height 11
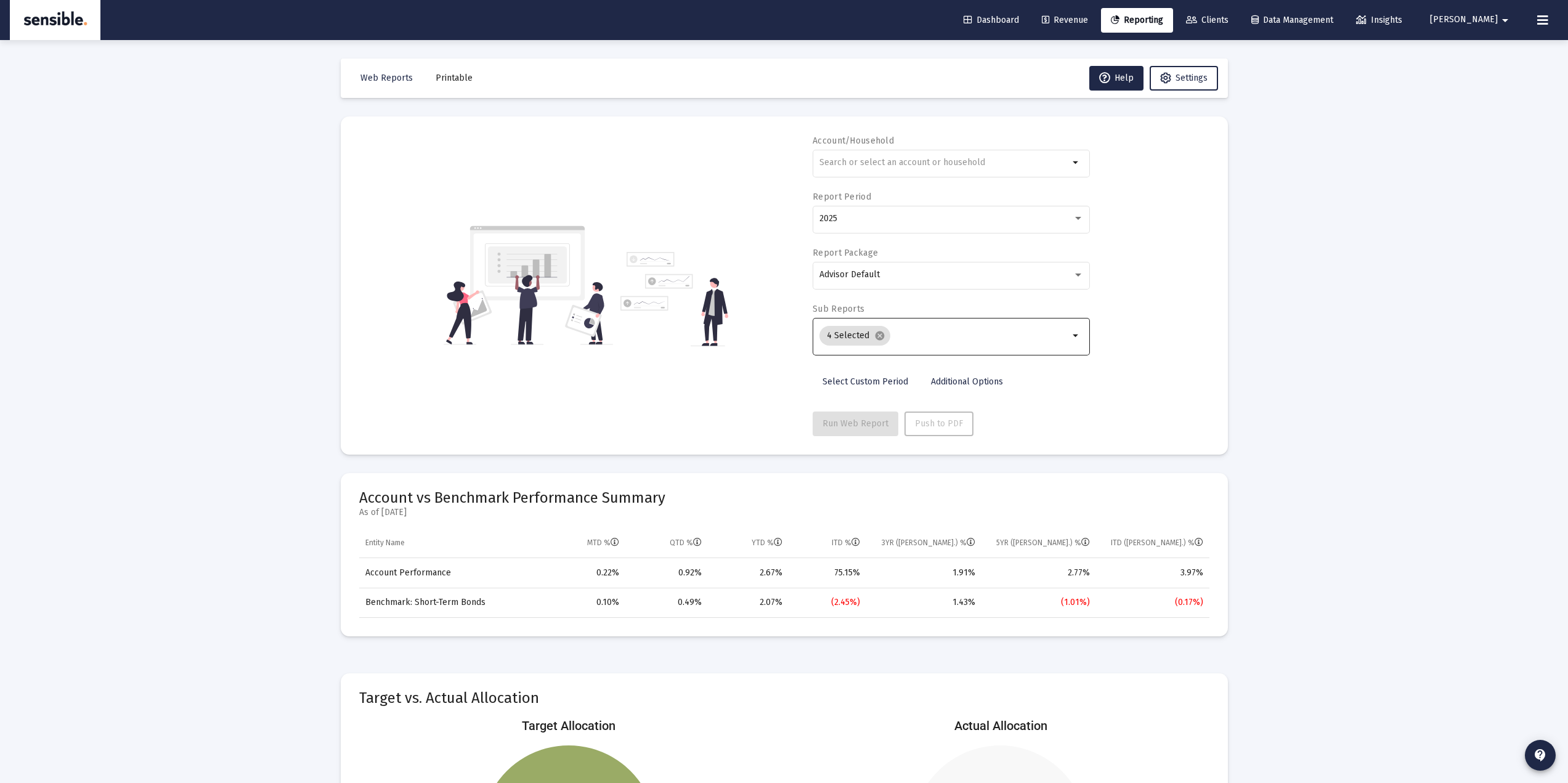
click at [925, 337] on input "Selection" at bounding box center [982, 335] width 174 height 10
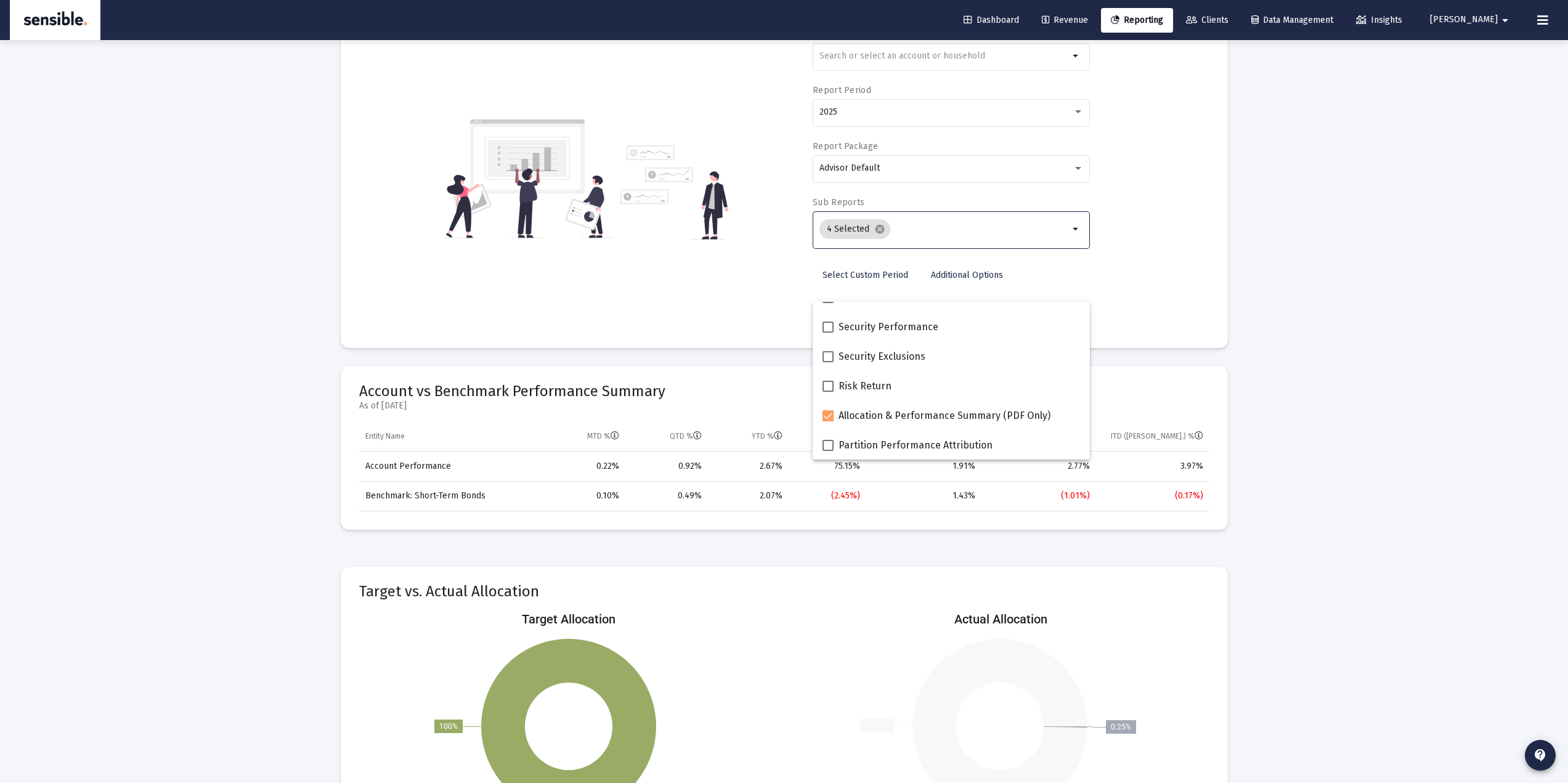
scroll to position [165, 0]
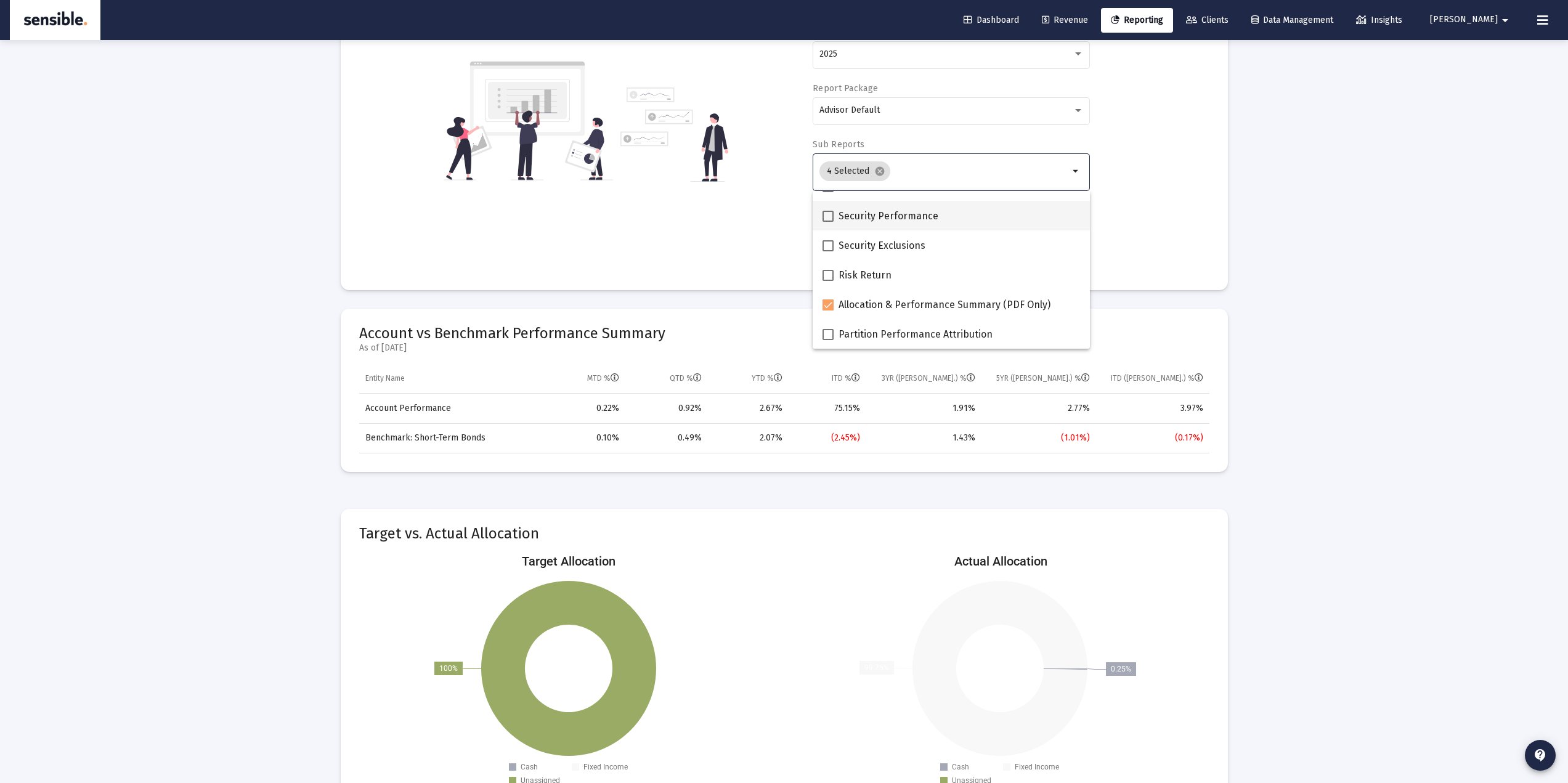
click at [827, 220] on span at bounding box center [828, 216] width 11 height 11
click at [828, 222] on input "Security Performance" at bounding box center [828, 222] width 1 height 1
checkbox input "true"
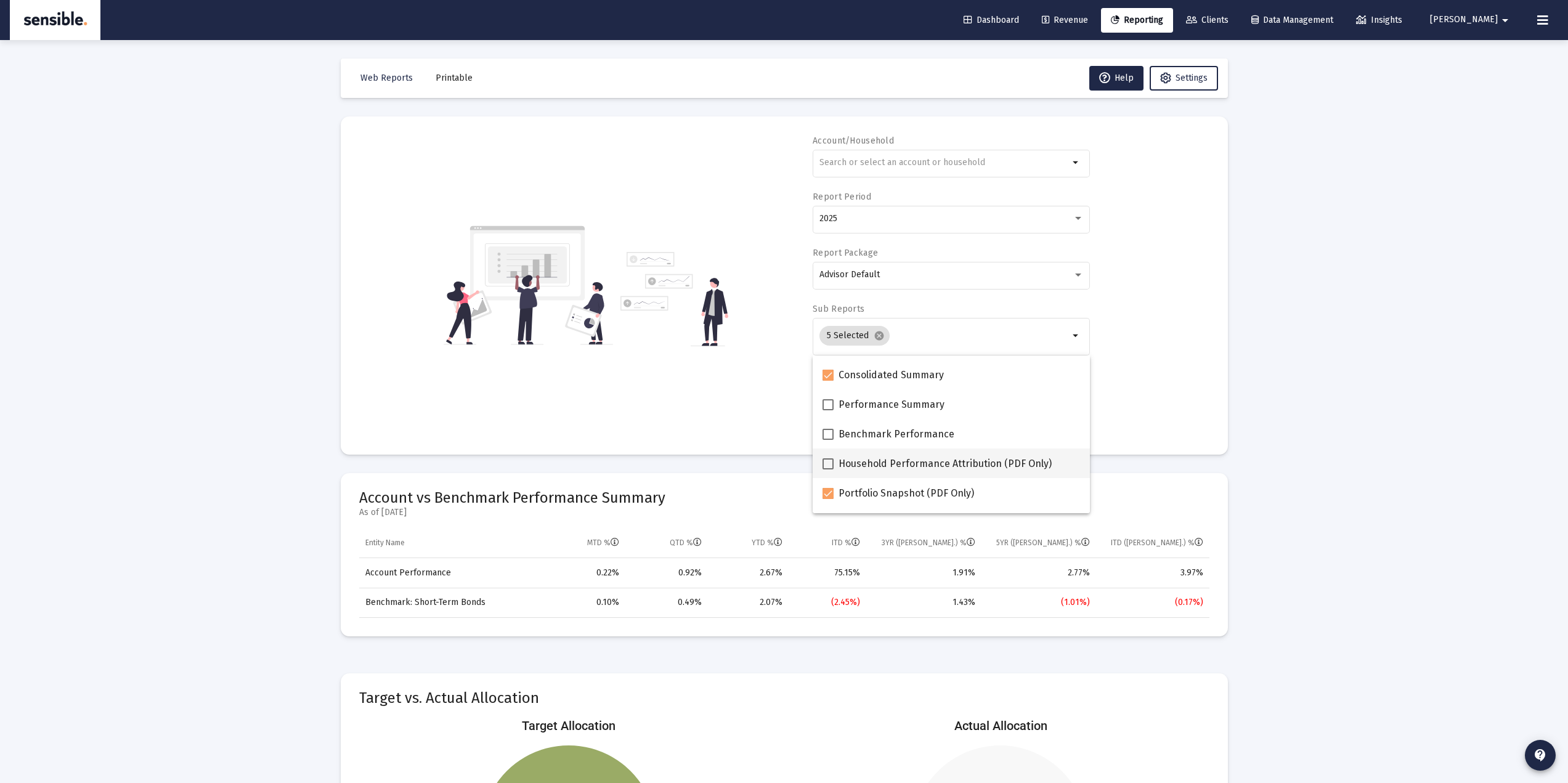
scroll to position [0, 0]
click at [727, 400] on div "Account/Household arrow_drop_down Report Period 2025 Report Package Advisor Def…" at bounding box center [785, 285] width 850 height 301
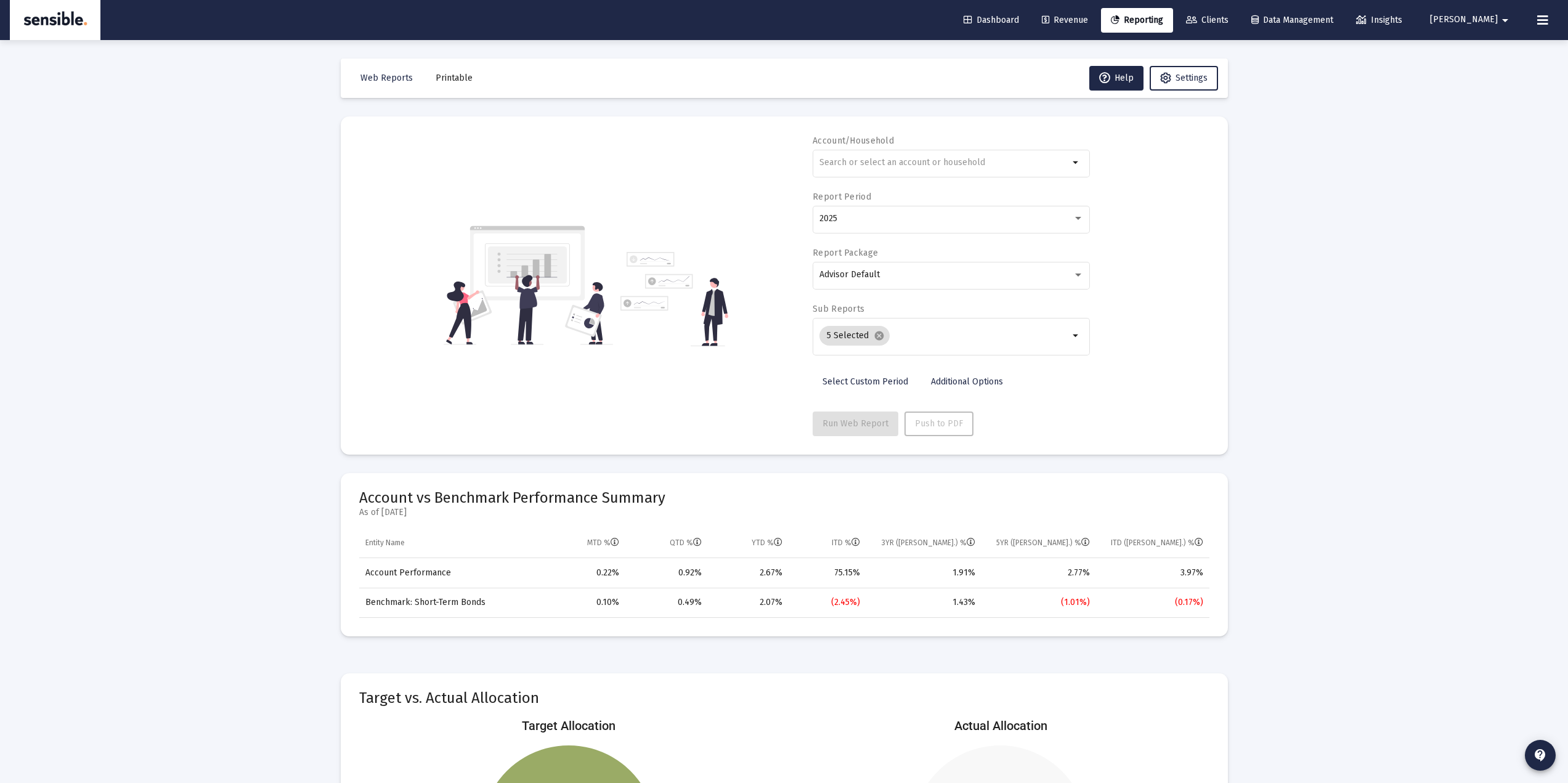
click at [743, 395] on div "Account/Household arrow_drop_down Report Period 2025 Report Package Advisor Def…" at bounding box center [785, 285] width 850 height 301
click at [754, 390] on div "Account/Household arrow_drop_down Report Period 2025 Report Package Advisor Def…" at bounding box center [785, 285] width 850 height 301
click at [1148, 340] on div "Account/Household arrow_drop_down Report Period 2025 Report Package Advisor Def…" at bounding box center [785, 285] width 850 height 301
click at [1009, 347] on div "5 Selected cancel" at bounding box center [944, 335] width 254 height 25
click at [986, 335] on input "Selection" at bounding box center [982, 335] width 174 height 10
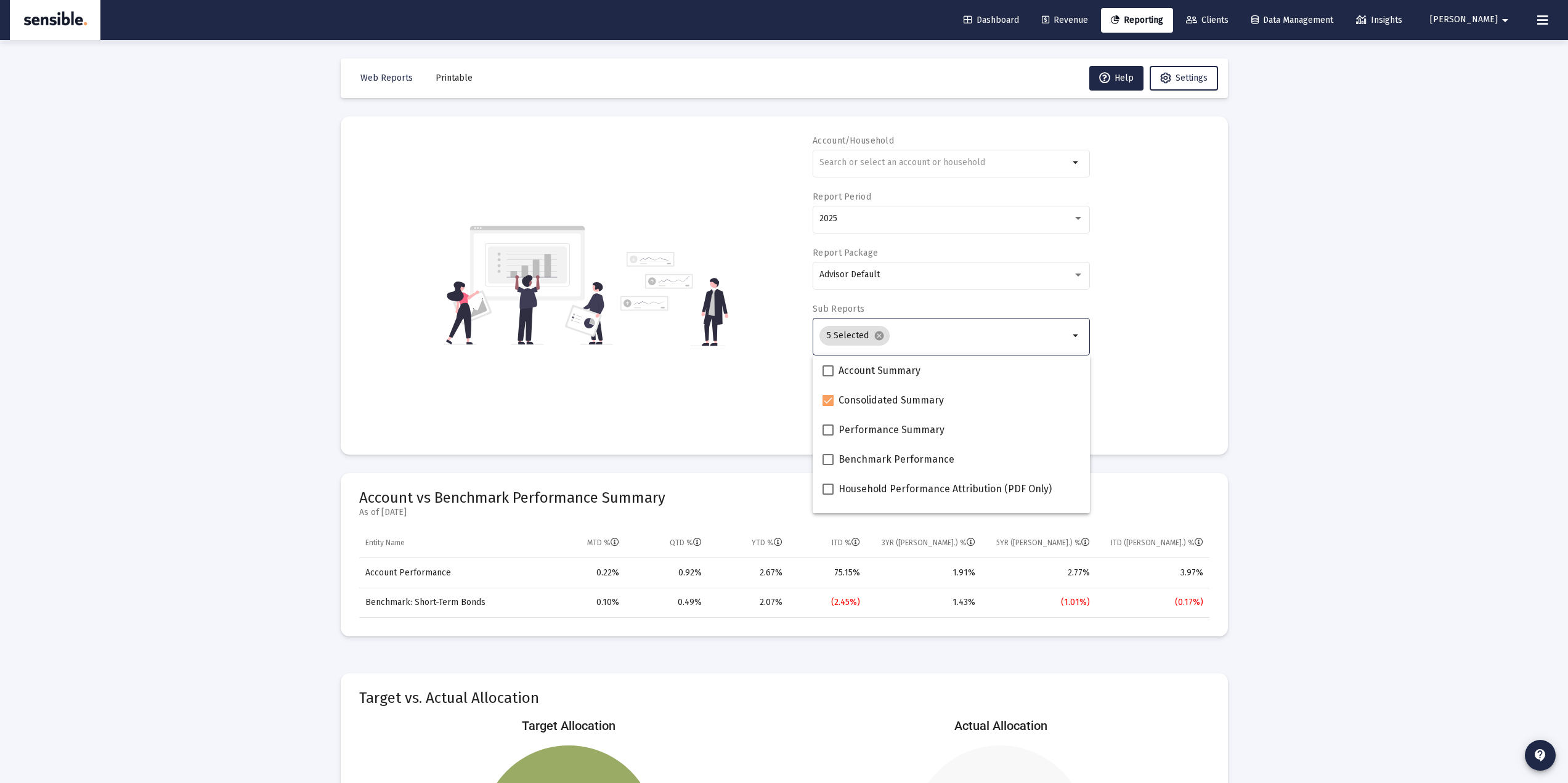
click at [711, 393] on div "Account/Household arrow_drop_down Report Period 2025 Report Package Advisor Def…" at bounding box center [785, 285] width 850 height 301
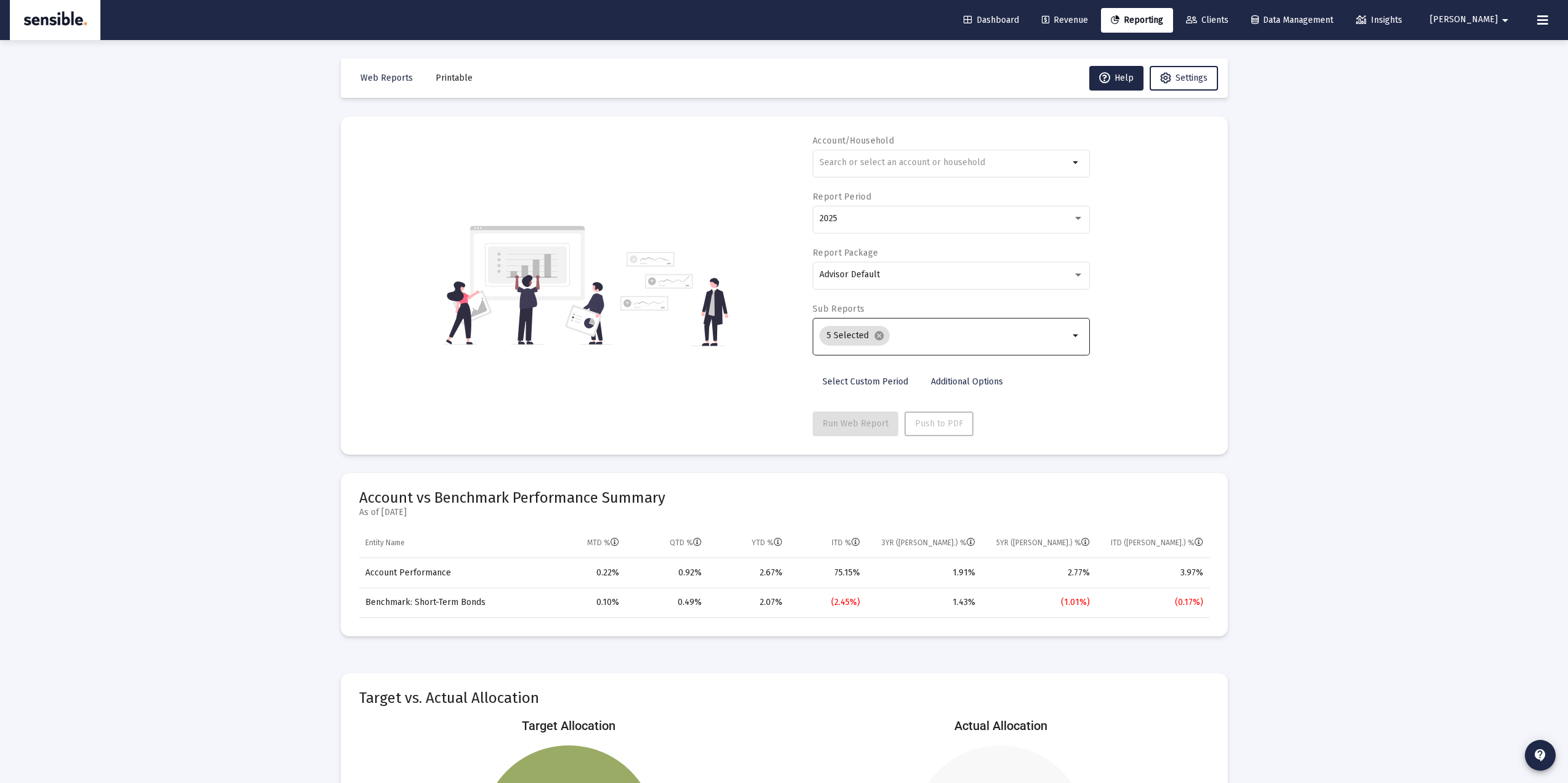
click at [920, 337] on input "Selection" at bounding box center [982, 335] width 174 height 10
click at [774, 395] on div "Account/Household arrow_drop_down Report Period 2025 Report Package Advisor Def…" at bounding box center [785, 285] width 850 height 301
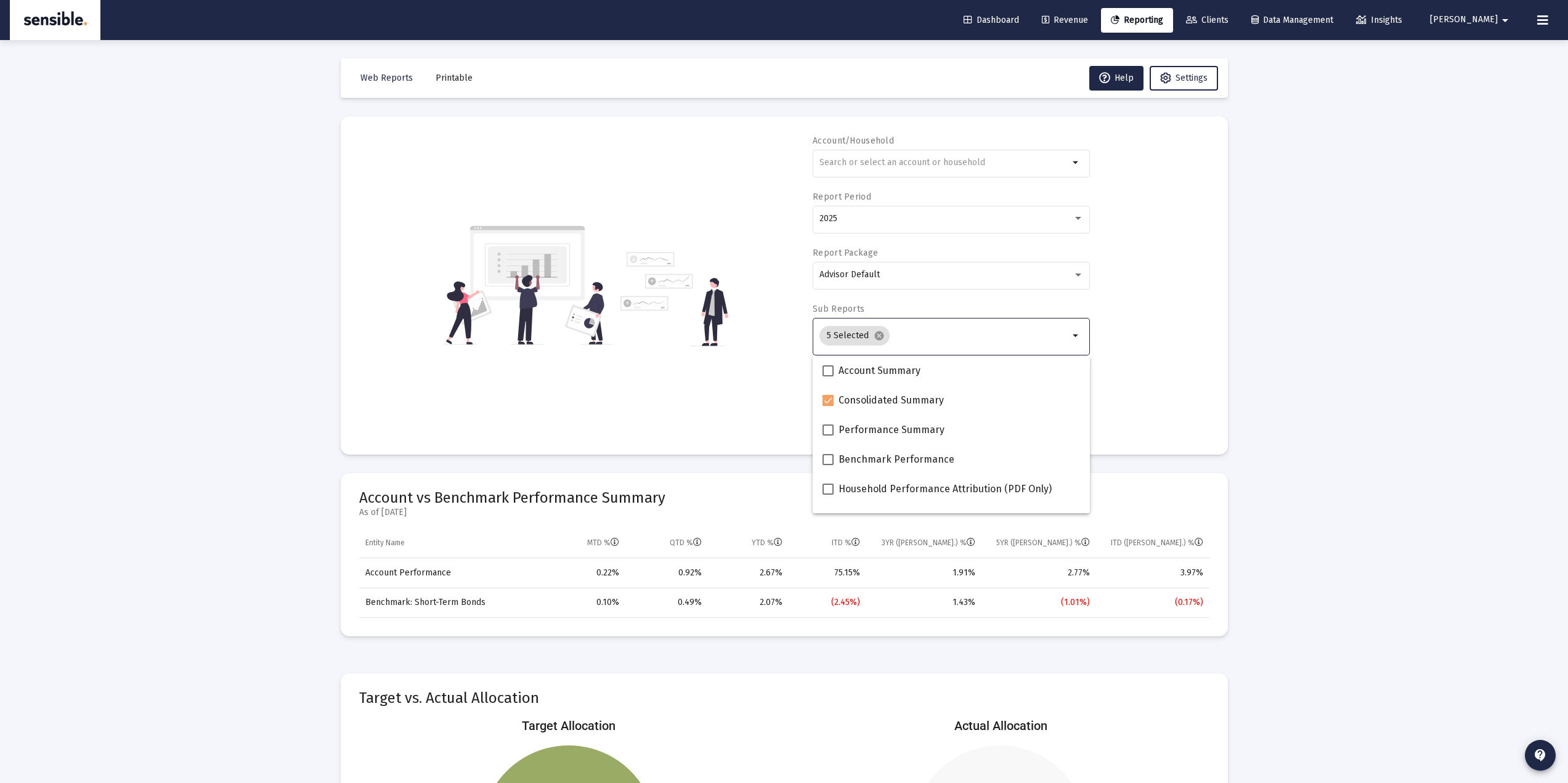
drag, startPoint x: 903, startPoint y: 336, endPoint x: 898, endPoint y: 354, distance: 18.7
click at [904, 335] on input "Selection" at bounding box center [982, 335] width 174 height 10
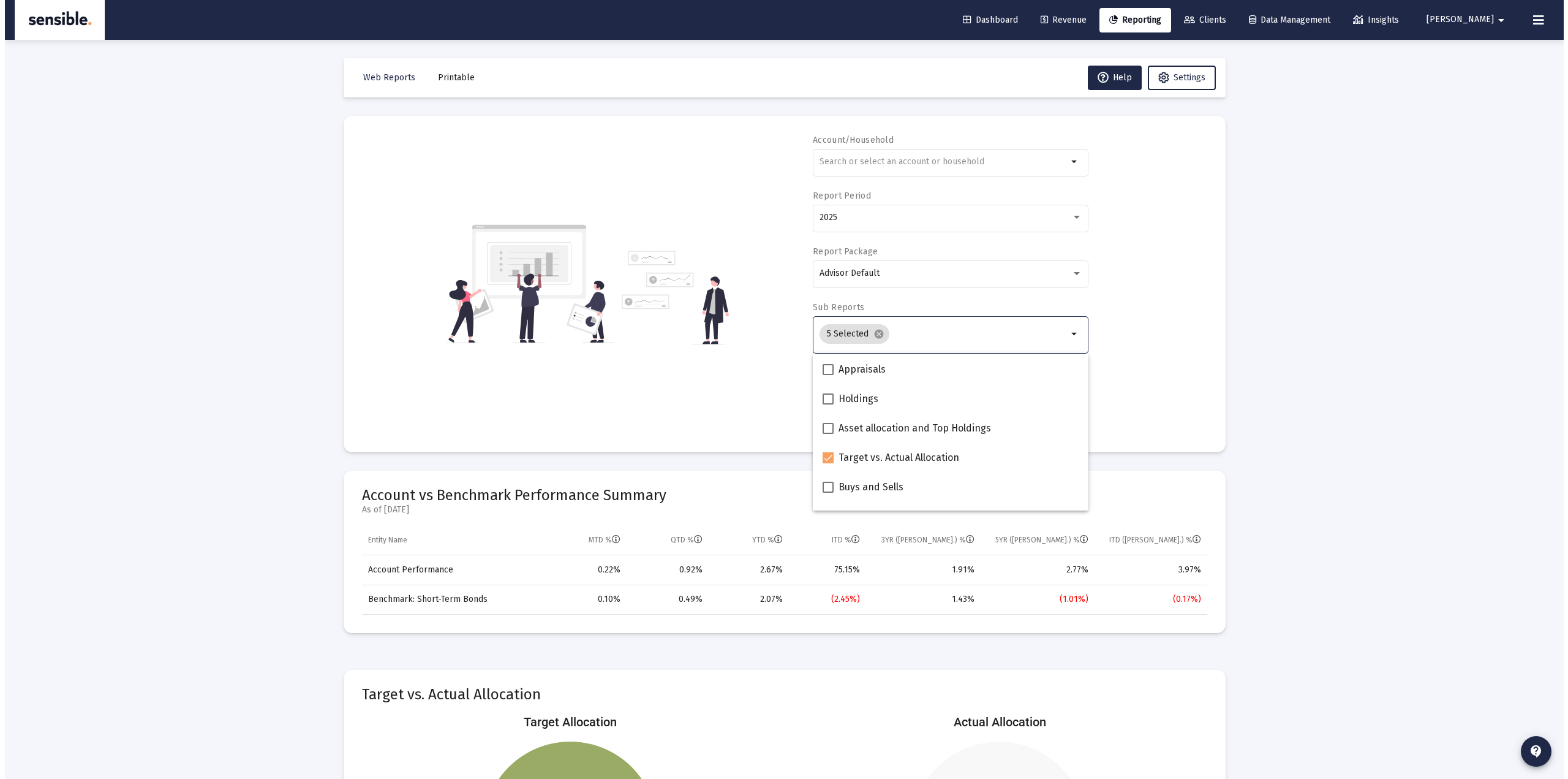
scroll to position [245, 0]
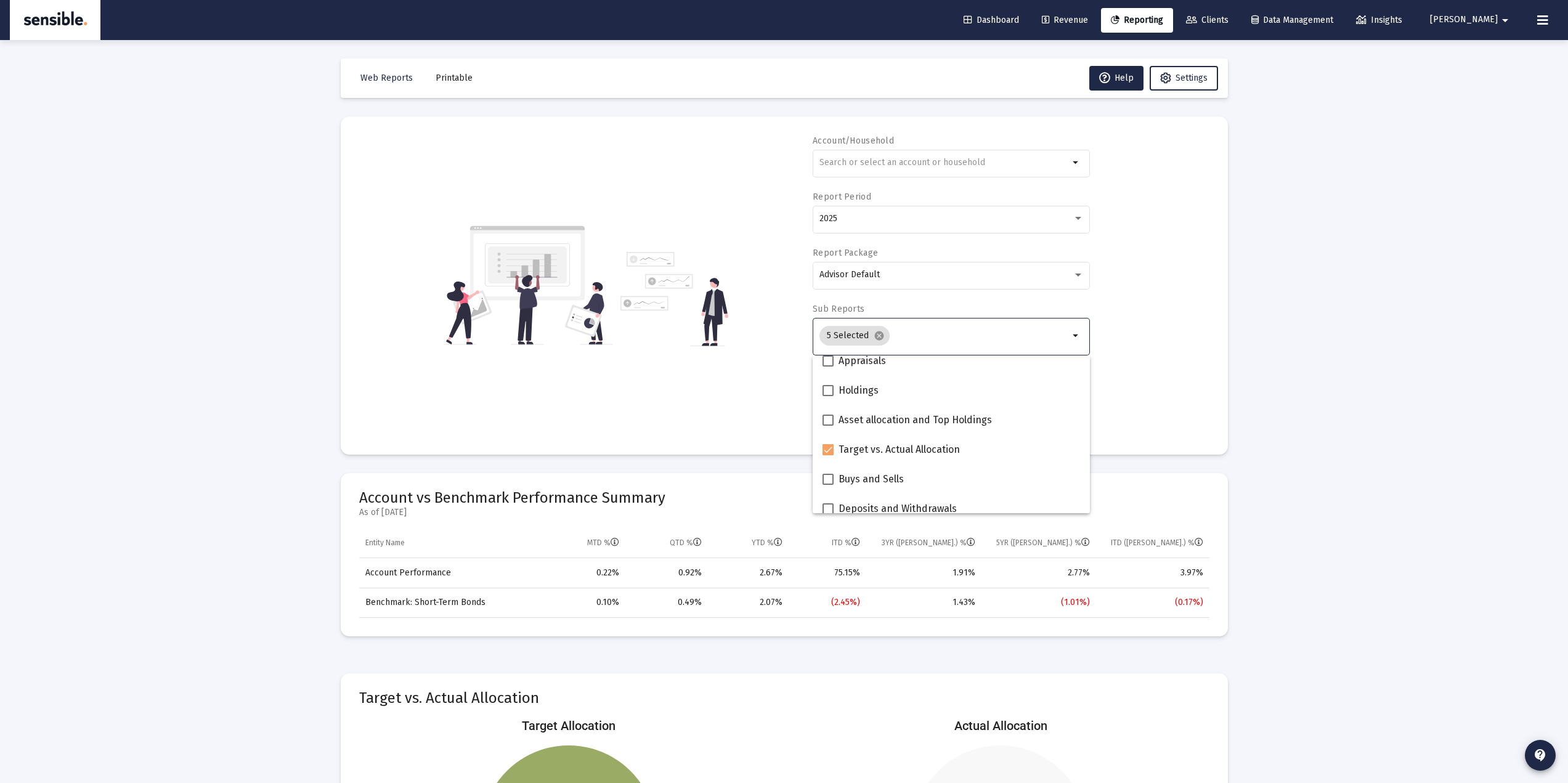
click at [756, 422] on div "Account/Household arrow_drop_down Report Period 2025 Report Package Advisor Def…" at bounding box center [785, 285] width 850 height 301
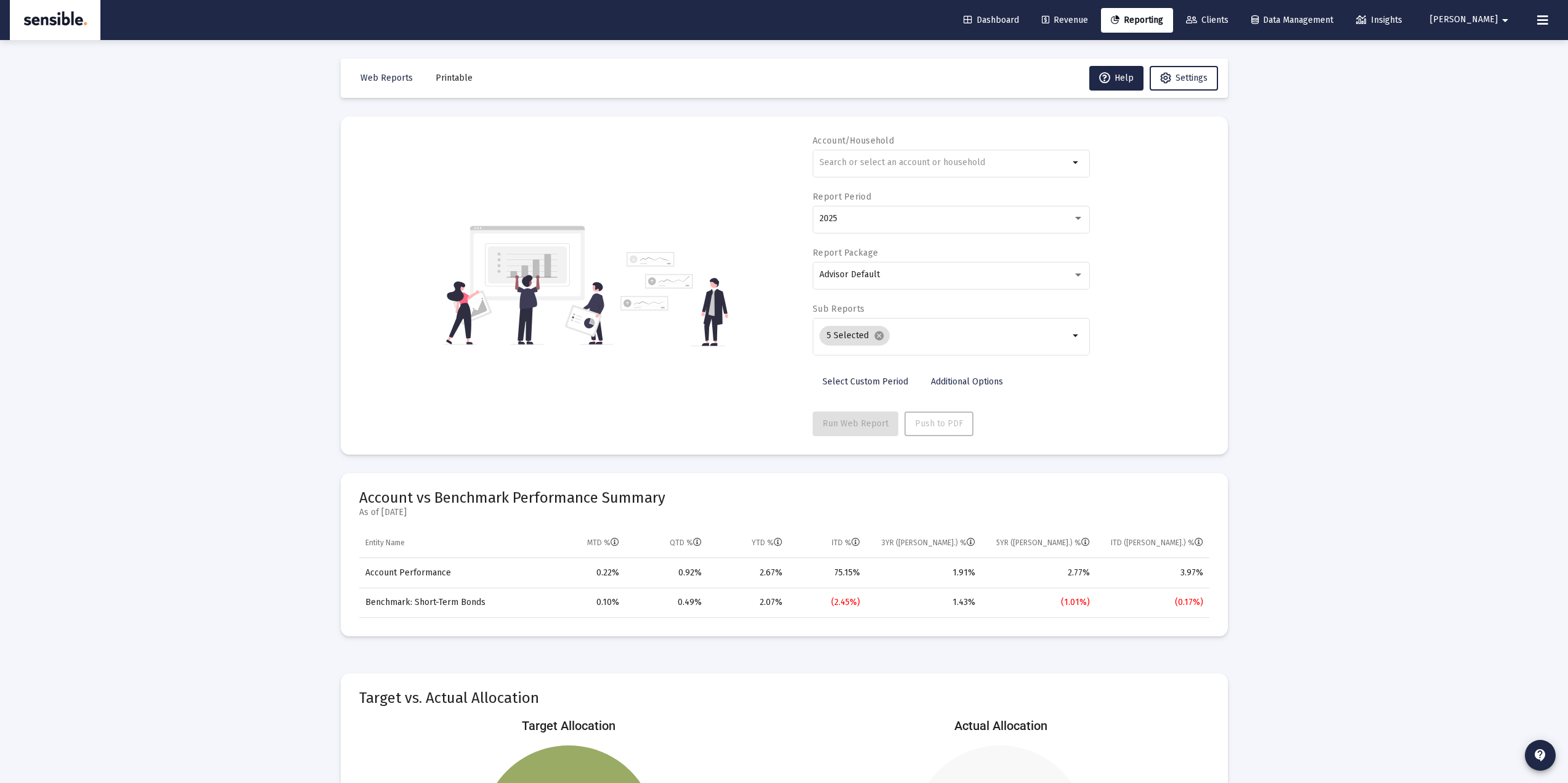
click at [718, 383] on div "Account/Household arrow_drop_down Report Period 2025 Report Package Advisor Def…" at bounding box center [785, 285] width 850 height 301
drag, startPoint x: 1256, startPoint y: 135, endPoint x: 1247, endPoint y: 123, distance: 15.0
click at [1257, 135] on div "Loading... Web Reports Printable Help Settings Account/Household arrow_drop_dow…" at bounding box center [784, 586] width 1568 height 1173
click at [1247, 202] on div "Loading... Web Reports Printable Help Settings Account/Household arrow_drop_dow…" at bounding box center [784, 586] width 1568 height 1173
click at [1281, 203] on div "Loading... Web Reports Printable Help Settings Account/Household arrow_drop_dow…" at bounding box center [784, 586] width 1568 height 1173
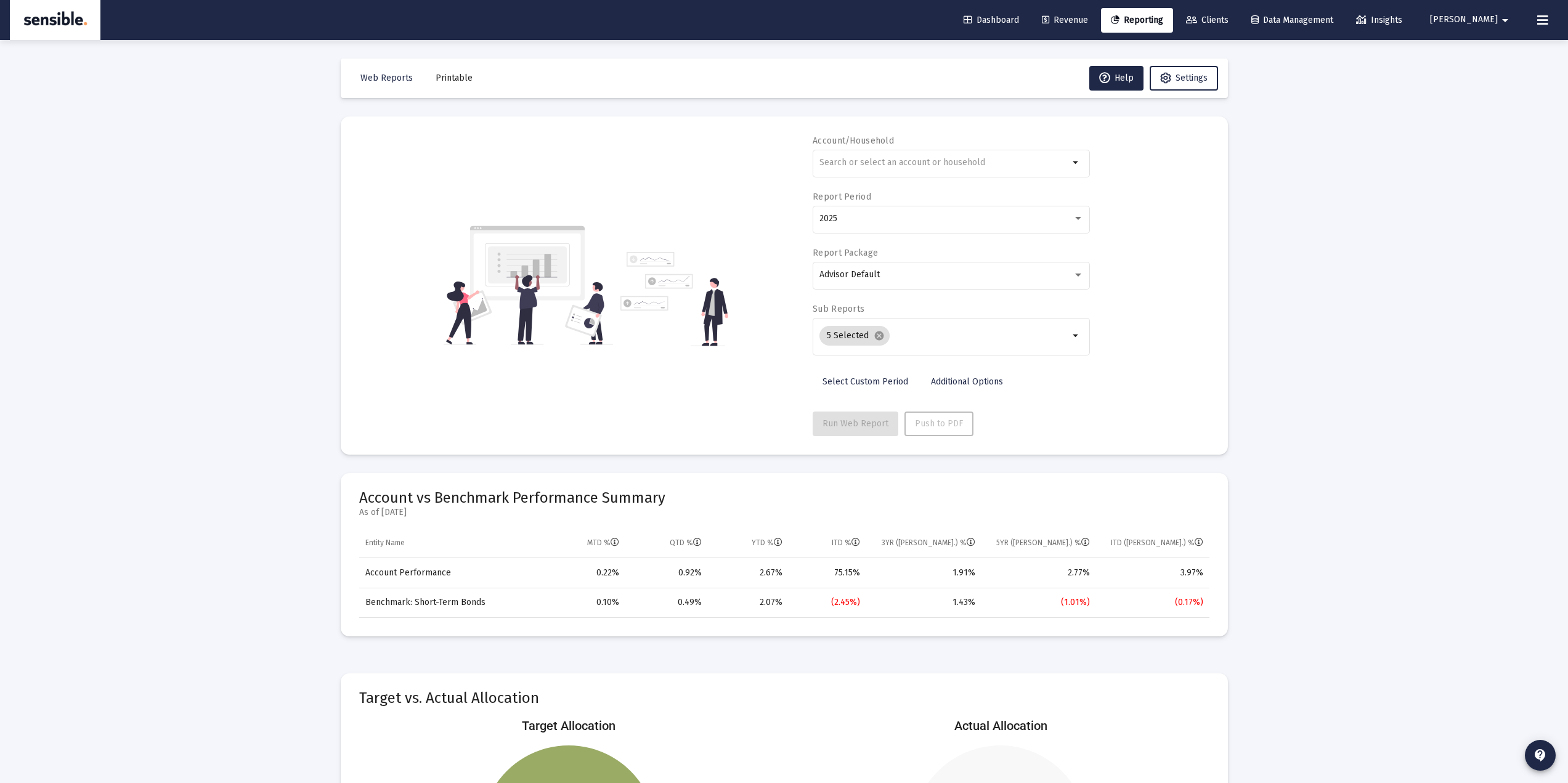
click at [1189, 234] on div "Account/Household arrow_drop_down Report Period 2025 Report Package Advisor Def…" at bounding box center [785, 285] width 850 height 301
click at [1358, 308] on div "Loading... Web Reports Printable Help Settings Account/Household arrow_drop_dow…" at bounding box center [784, 586] width 1568 height 1173
click at [1311, 145] on div "Loading... Web Reports Printable Help Settings Account/Household arrow_drop_dow…" at bounding box center [784, 586] width 1568 height 1173
click at [881, 155] on div at bounding box center [944, 162] width 249 height 30
click at [950, 221] on span "XXXXX 595 Hotchkin, Lee IRA" at bounding box center [956, 221] width 248 height 30
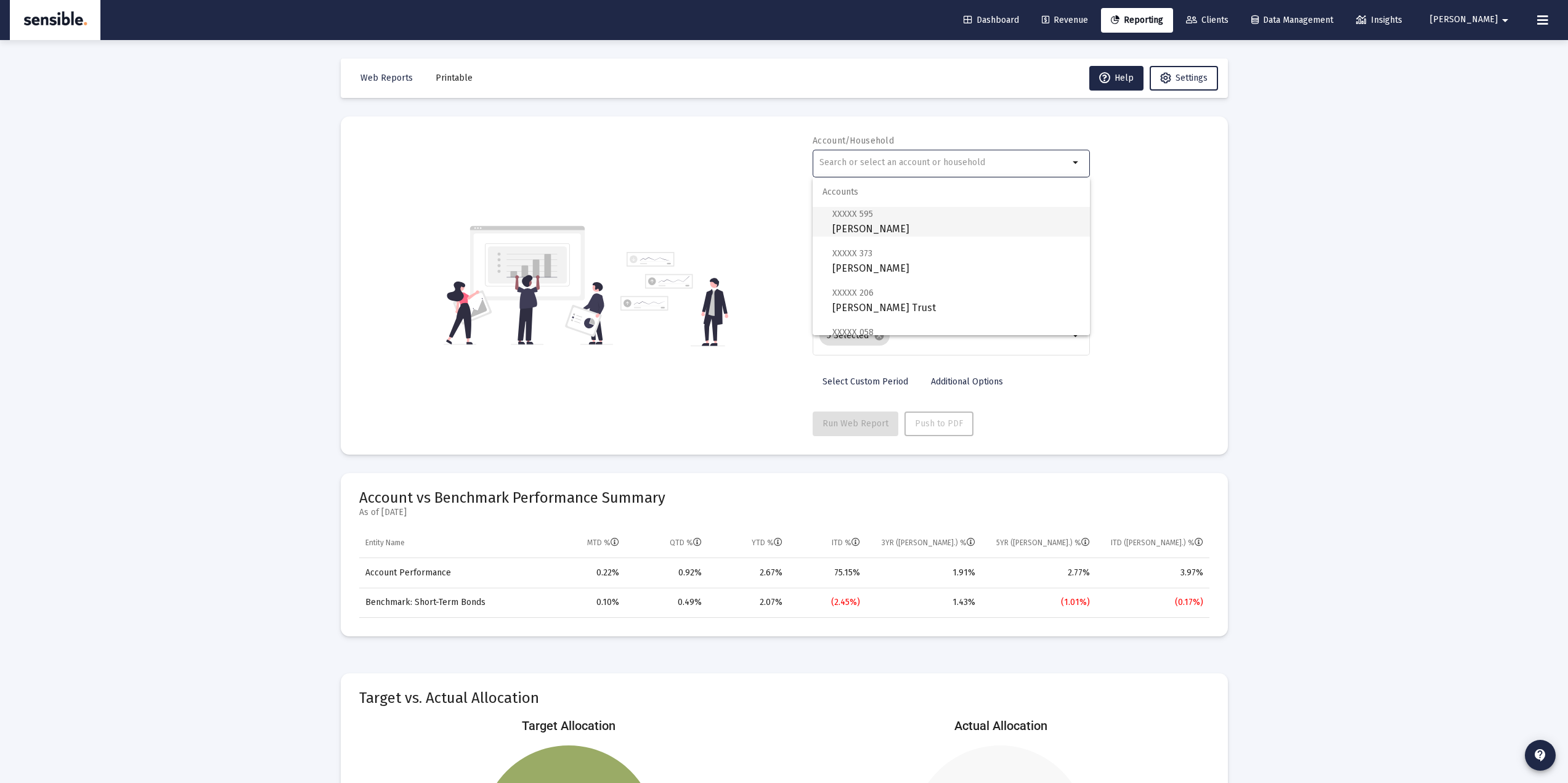
type input "Hotchkin, Lee IRA"
click at [451, 78] on span "Printable" at bounding box center [454, 78] width 37 height 11
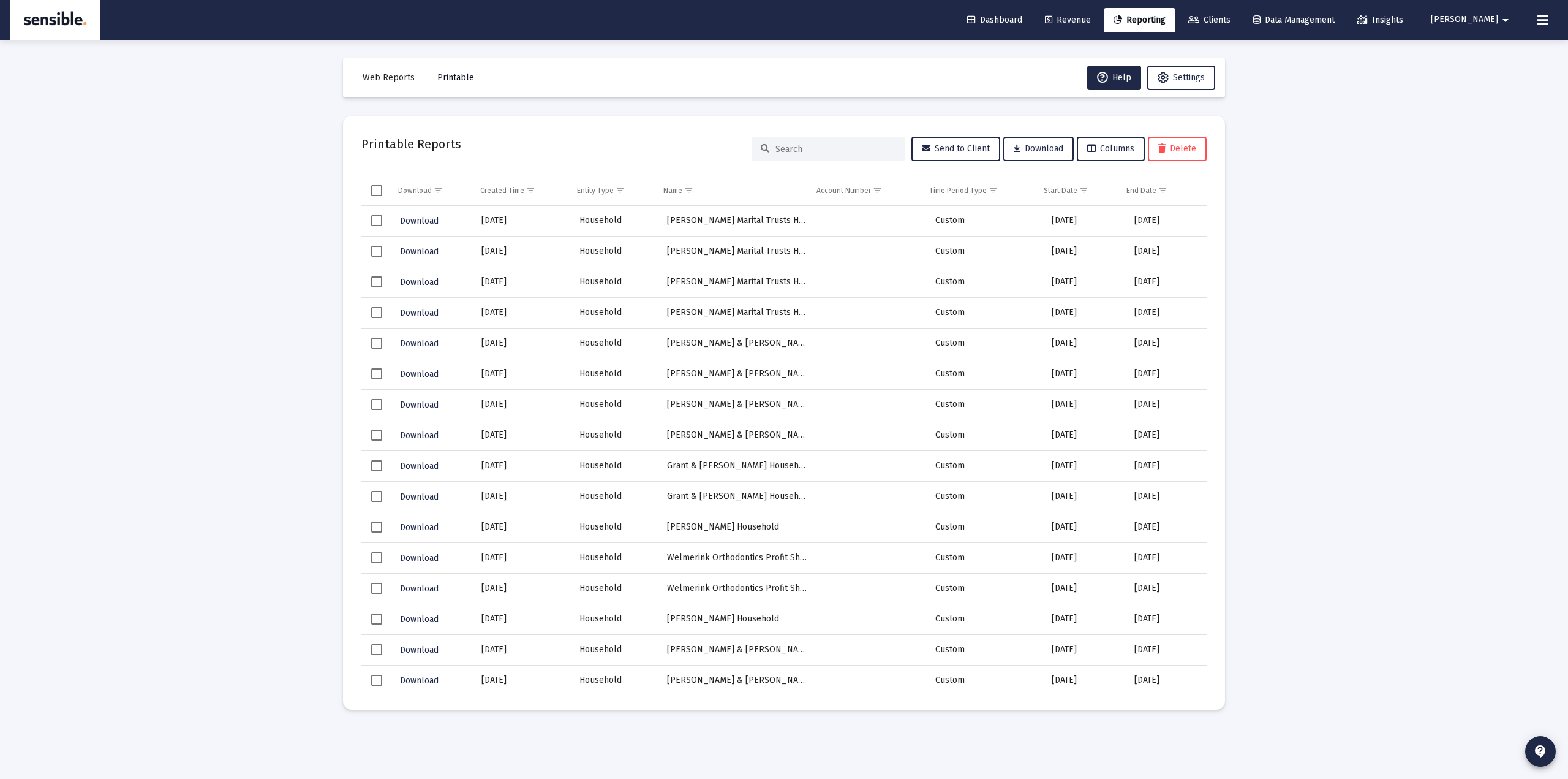
click at [445, 81] on span "Printable" at bounding box center [456, 77] width 37 height 11
click at [1166, 24] on span "Reporting" at bounding box center [1140, 20] width 52 height 11
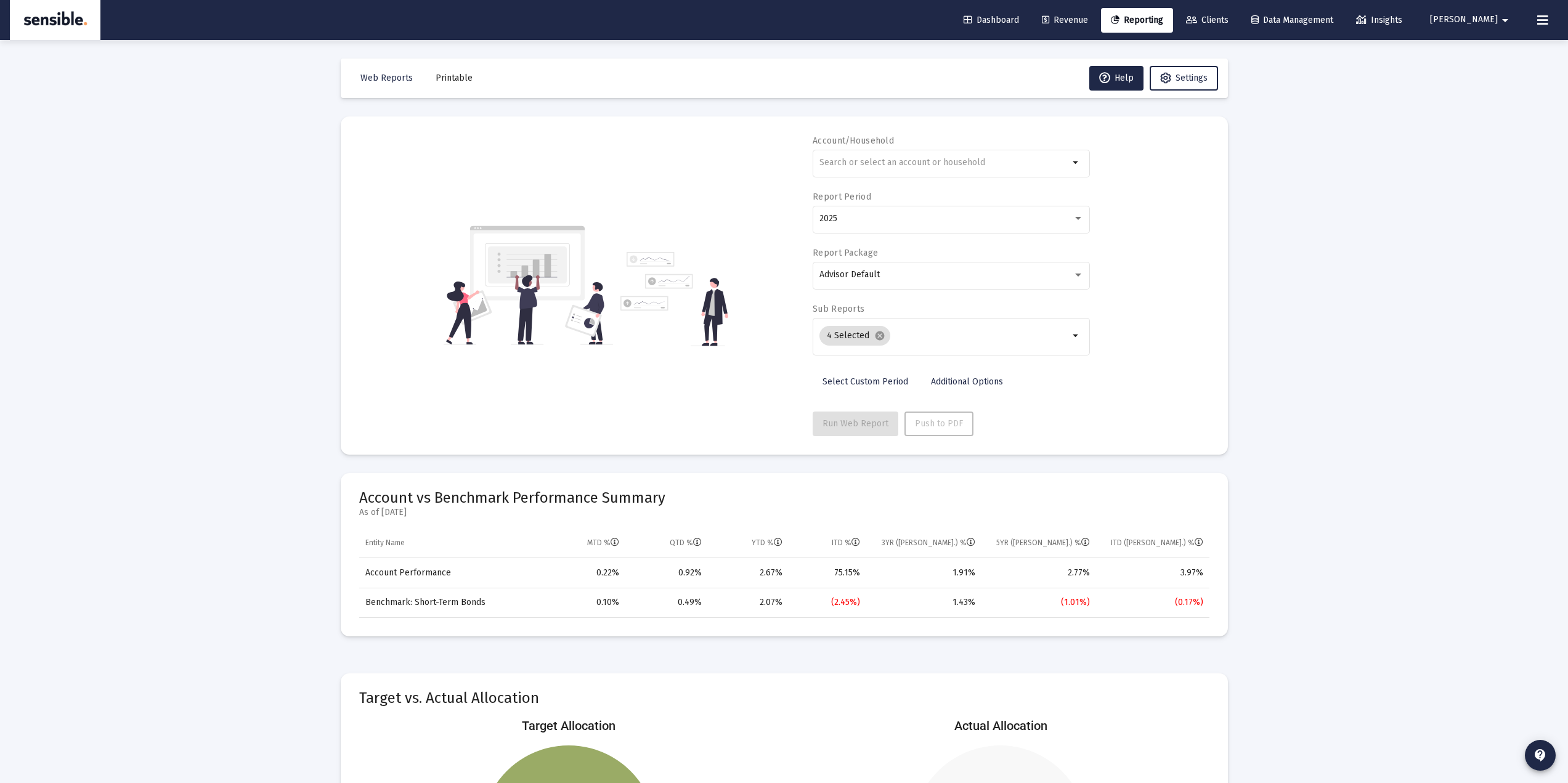
click at [456, 79] on span "Printable" at bounding box center [454, 78] width 37 height 11
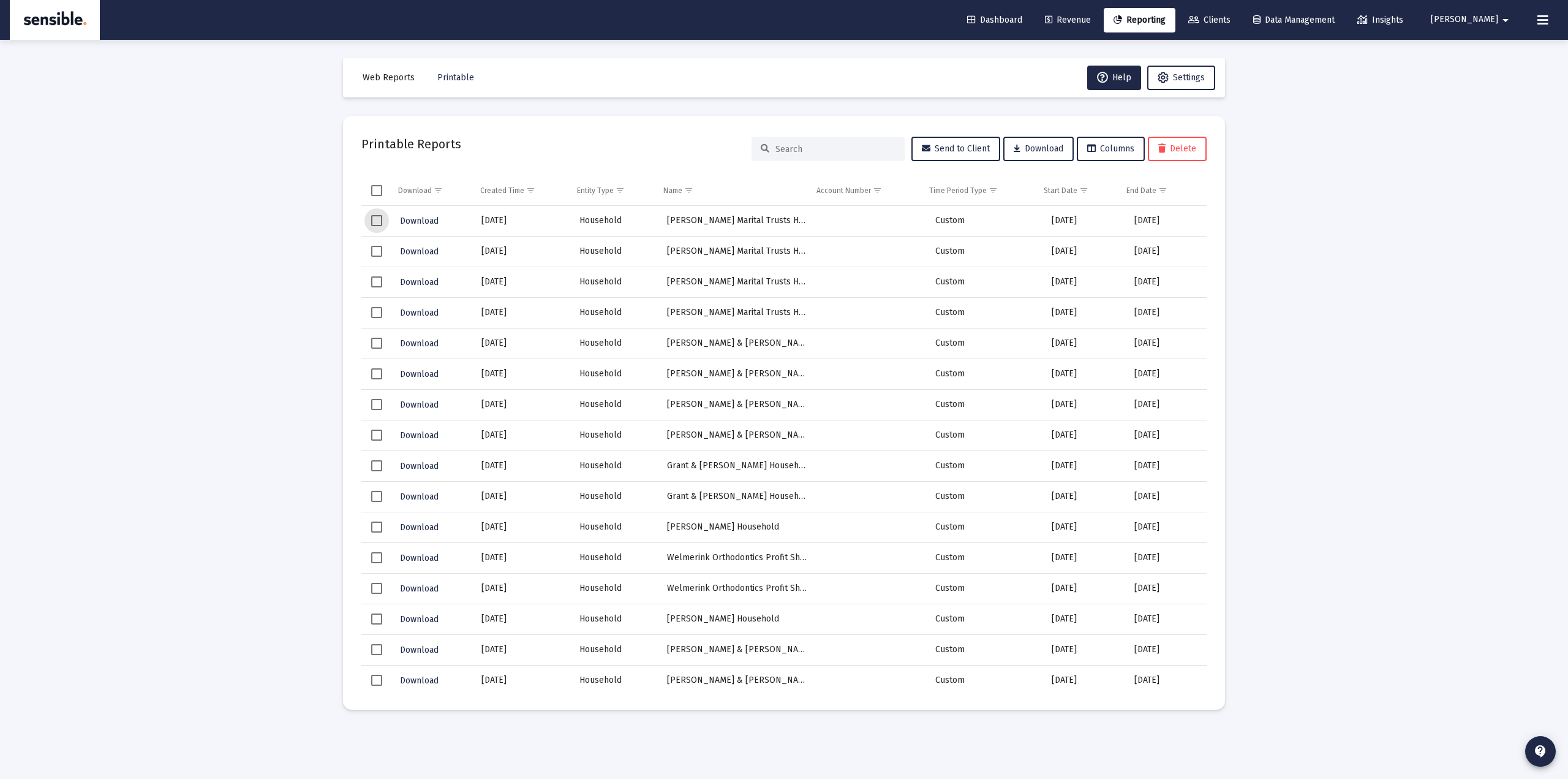
click at [381, 220] on span "Select row" at bounding box center [377, 221] width 11 height 11
click at [372, 646] on span "Select row" at bounding box center [377, 650] width 11 height 11
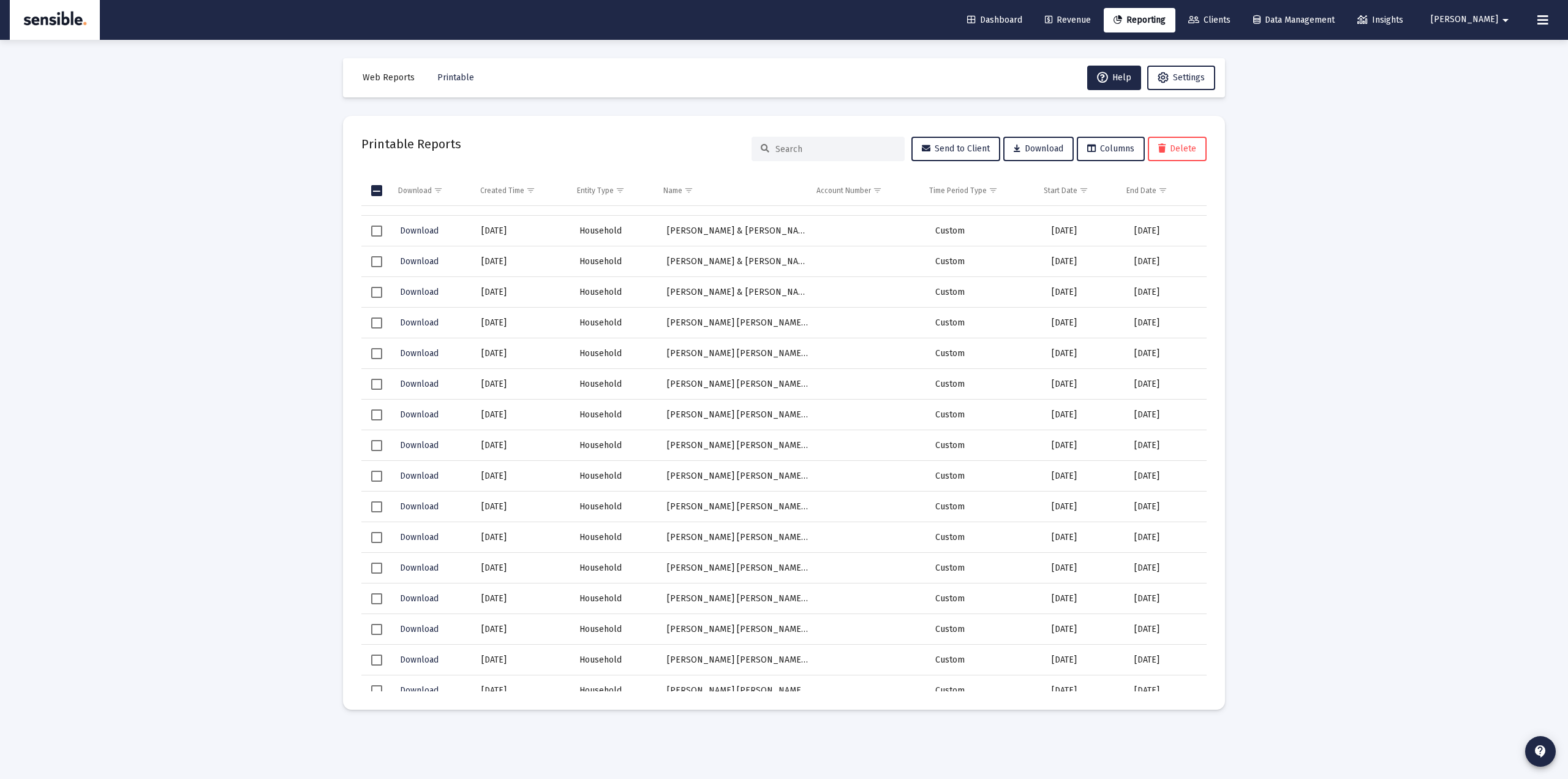
click at [378, 288] on span "Select row" at bounding box center [377, 292] width 11 height 11
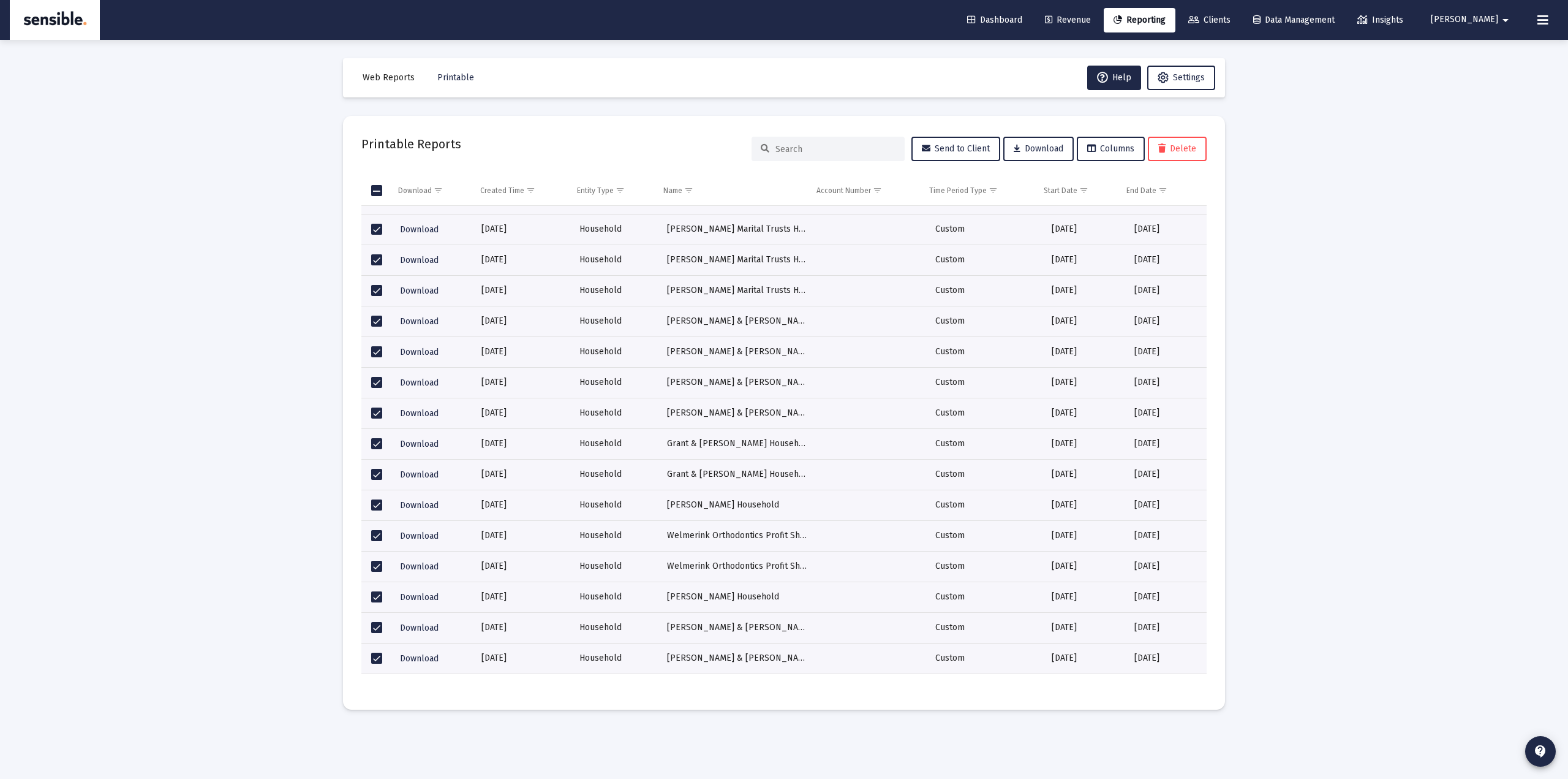
scroll to position [0, 0]
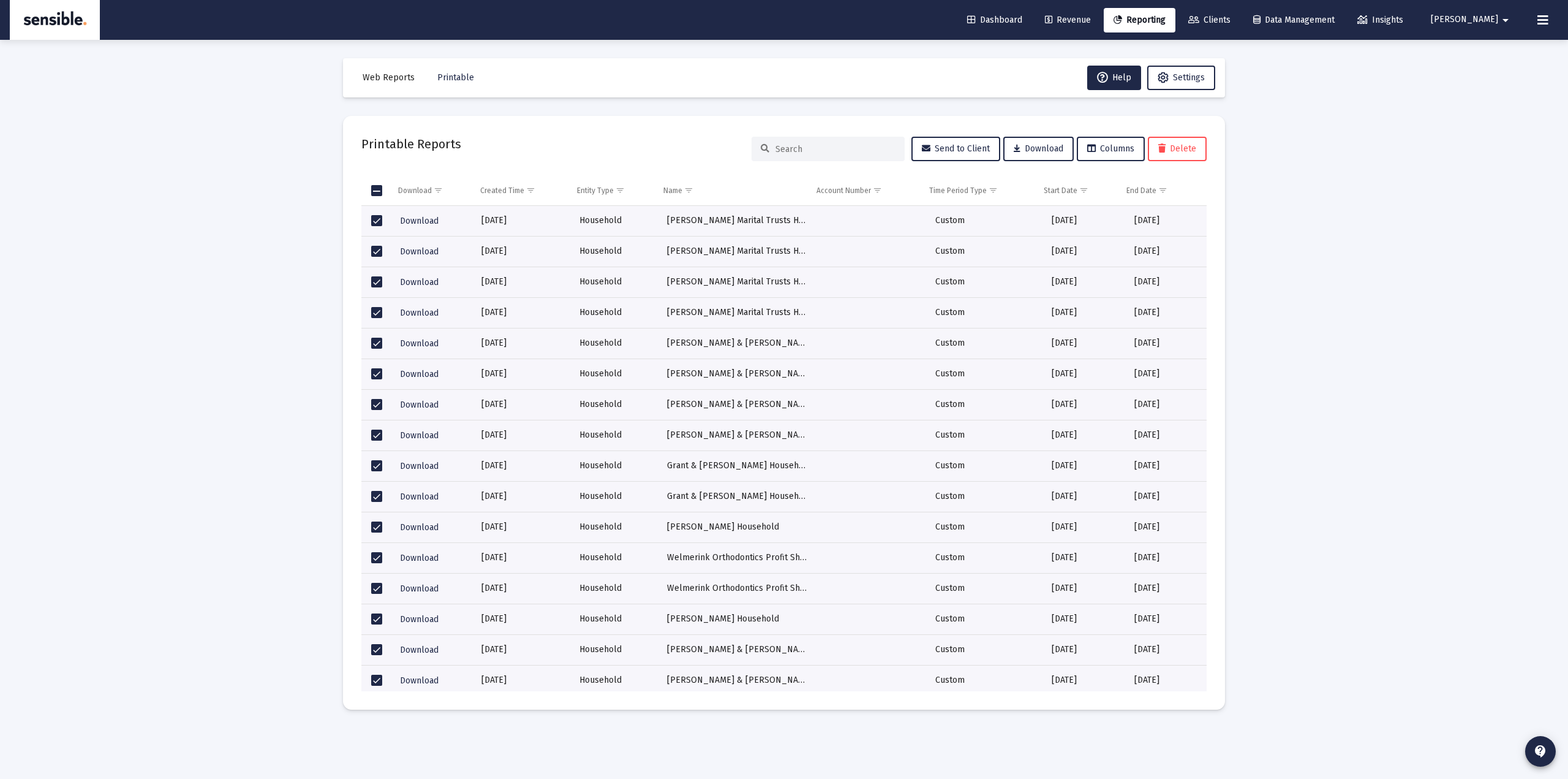
click at [381, 186] on span "Select all" at bounding box center [377, 190] width 11 height 11
click at [376, 187] on span "Select all" at bounding box center [377, 190] width 11 height 11
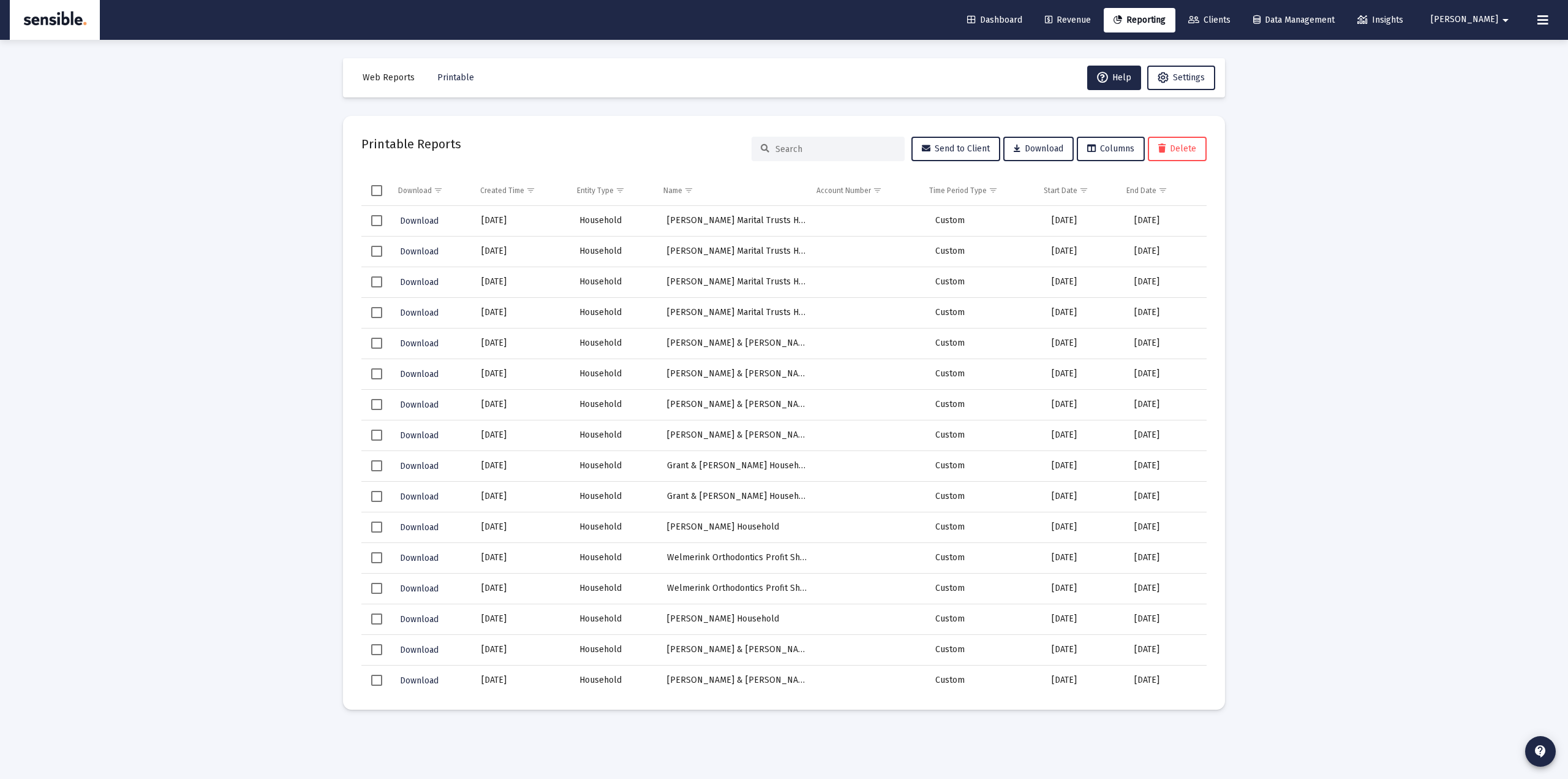
drag, startPoint x: 1300, startPoint y: 199, endPoint x: 1270, endPoint y: 198, distance: 30.0
click at [1301, 198] on div "Loading... Web Reports Printable Help Settings Printable Reports Send to Client…" at bounding box center [784, 389] width 1568 height 779
click at [376, 224] on span "Select row" at bounding box center [377, 221] width 11 height 11
click at [965, 150] on span "Send to Client" at bounding box center [956, 148] width 68 height 11
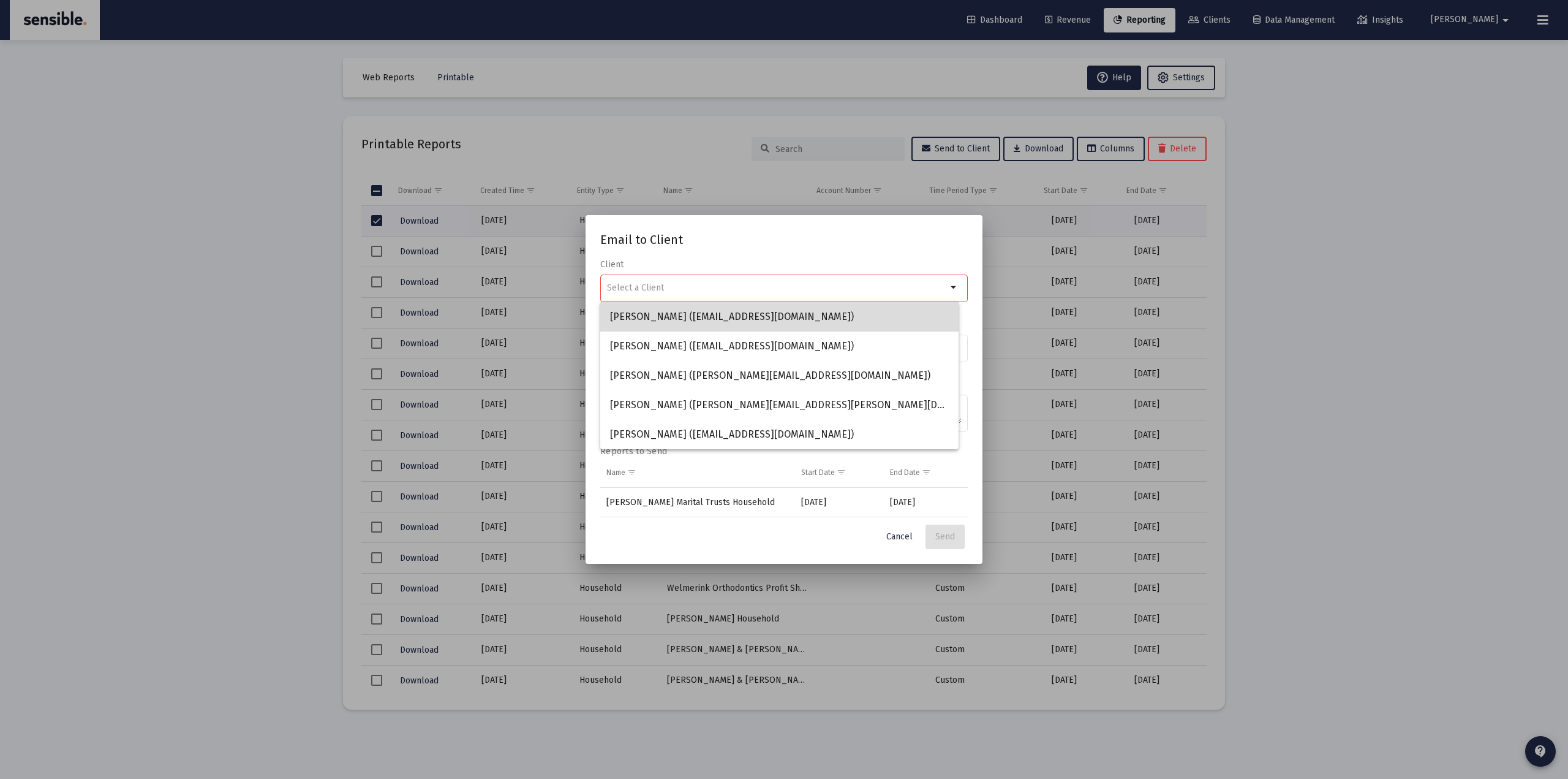
click at [693, 319] on span "Sheri Millsap (korimillsap@gmail.com)" at bounding box center [779, 317] width 338 height 30
type input "Sheri Millsap (korimillsap@gmail.com)"
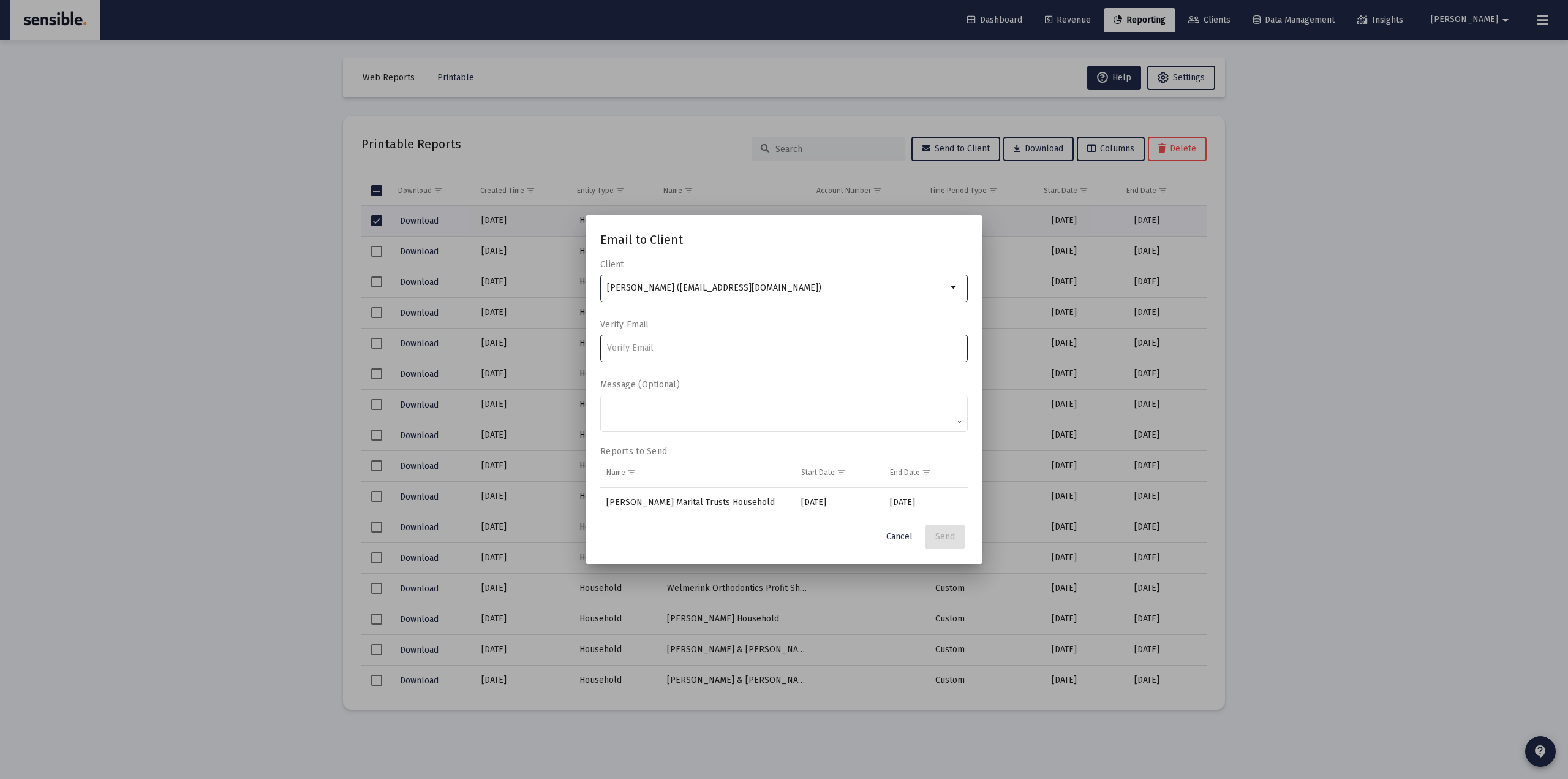
click at [656, 350] on input at bounding box center [784, 348] width 355 height 10
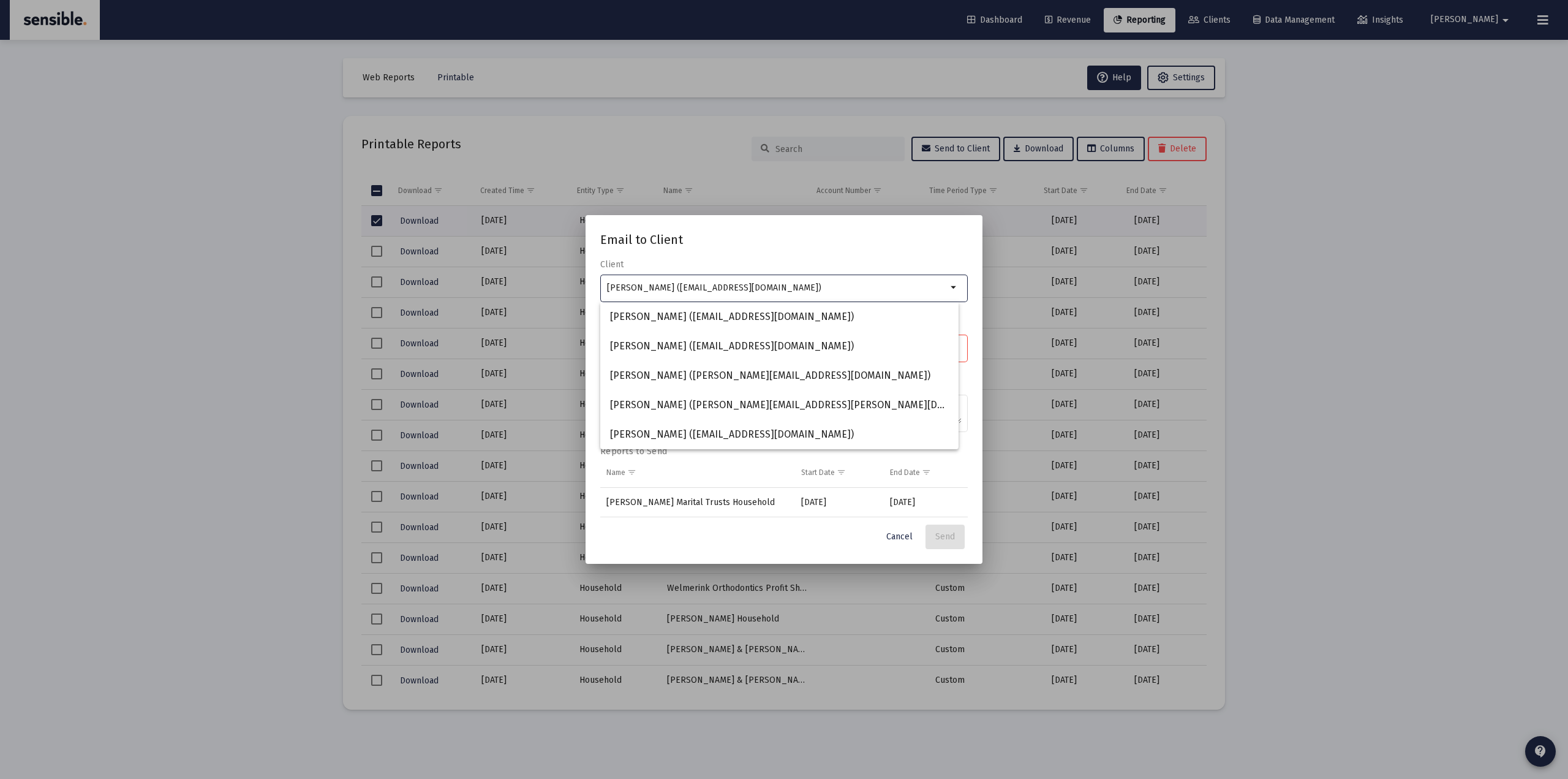
drag, startPoint x: 665, startPoint y: 289, endPoint x: 728, endPoint y: 284, distance: 63.2
click at [728, 284] on input "Sheri Millsap (korimillsap@gmail.com)" at bounding box center [777, 288] width 340 height 10
drag, startPoint x: 664, startPoint y: 285, endPoint x: 753, endPoint y: 284, distance: 89.0
click at [753, 284] on input "Sheri Millsap (korimillsap@gmail.com)" at bounding box center [777, 288] width 340 height 10
click at [779, 259] on label "Client" at bounding box center [781, 264] width 362 height 11
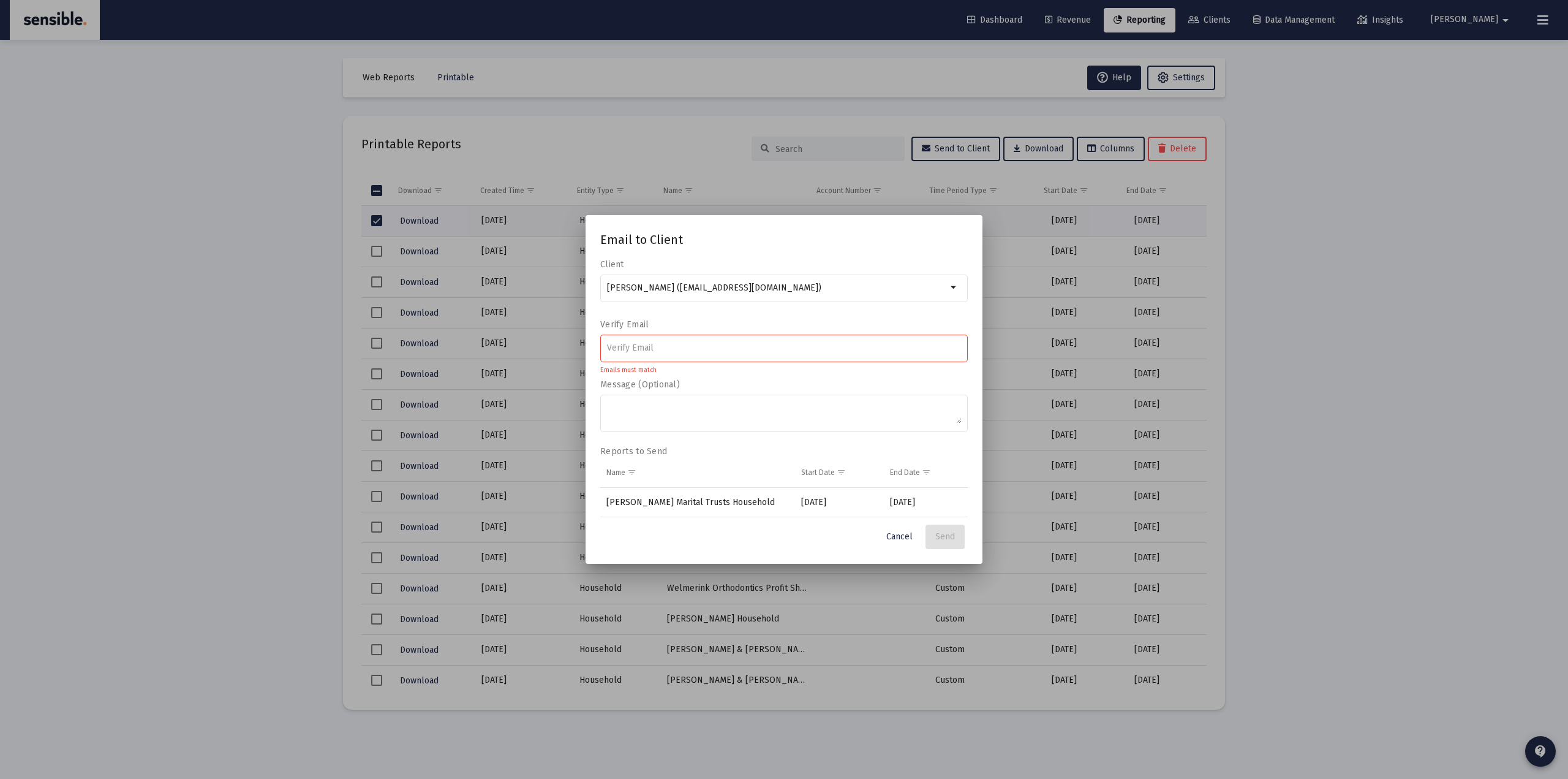
click at [703, 340] on div at bounding box center [784, 348] width 355 height 30
click at [694, 343] on input at bounding box center [784, 348] width 355 height 10
paste input "korimillsap@gmail.com"
type input "korimillsap@gmail.com"
click at [646, 412] on textarea "Message (Optional)" at bounding box center [784, 412] width 355 height 22
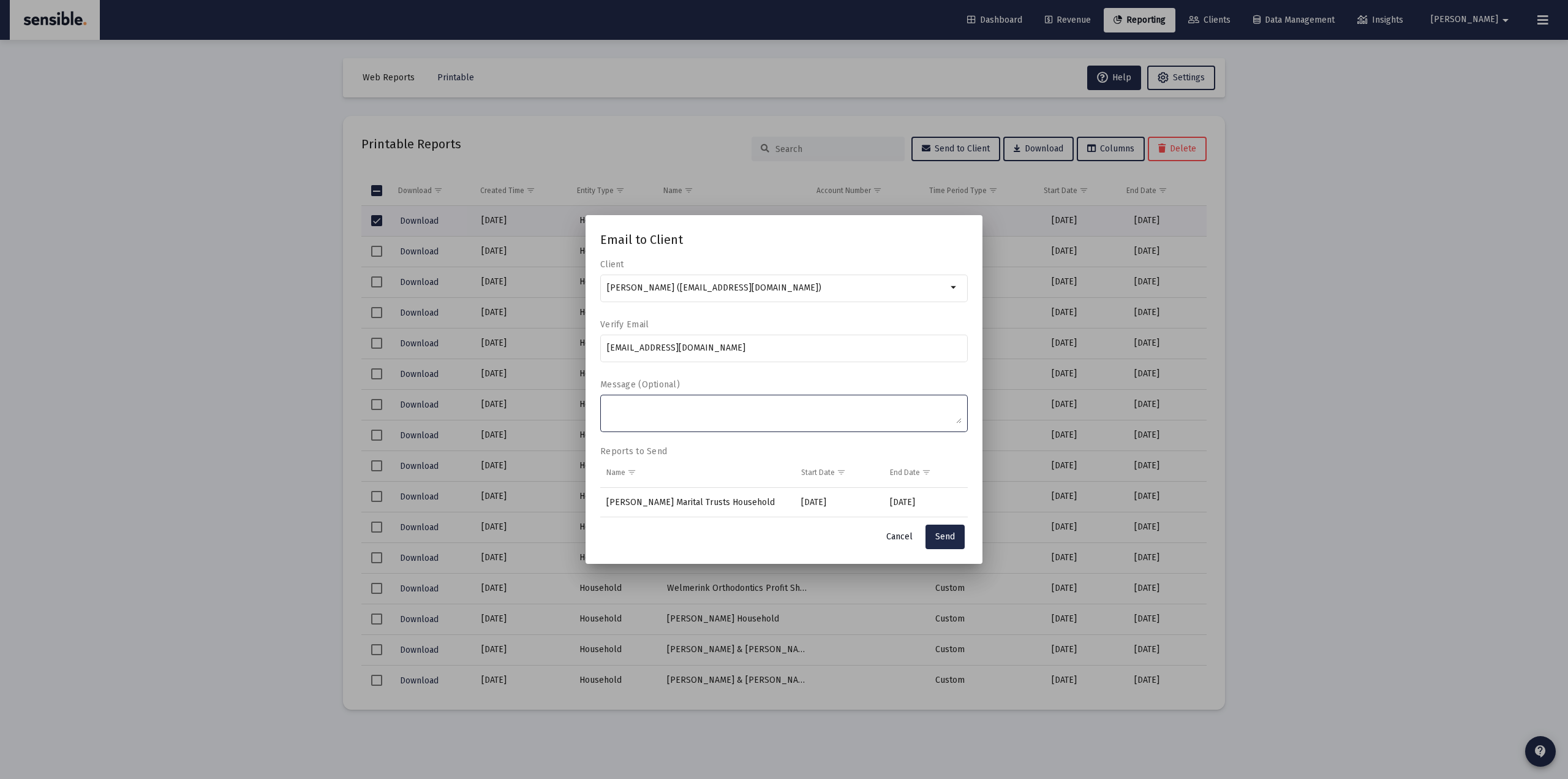
click at [885, 535] on button "Cancel" at bounding box center [899, 537] width 46 height 25
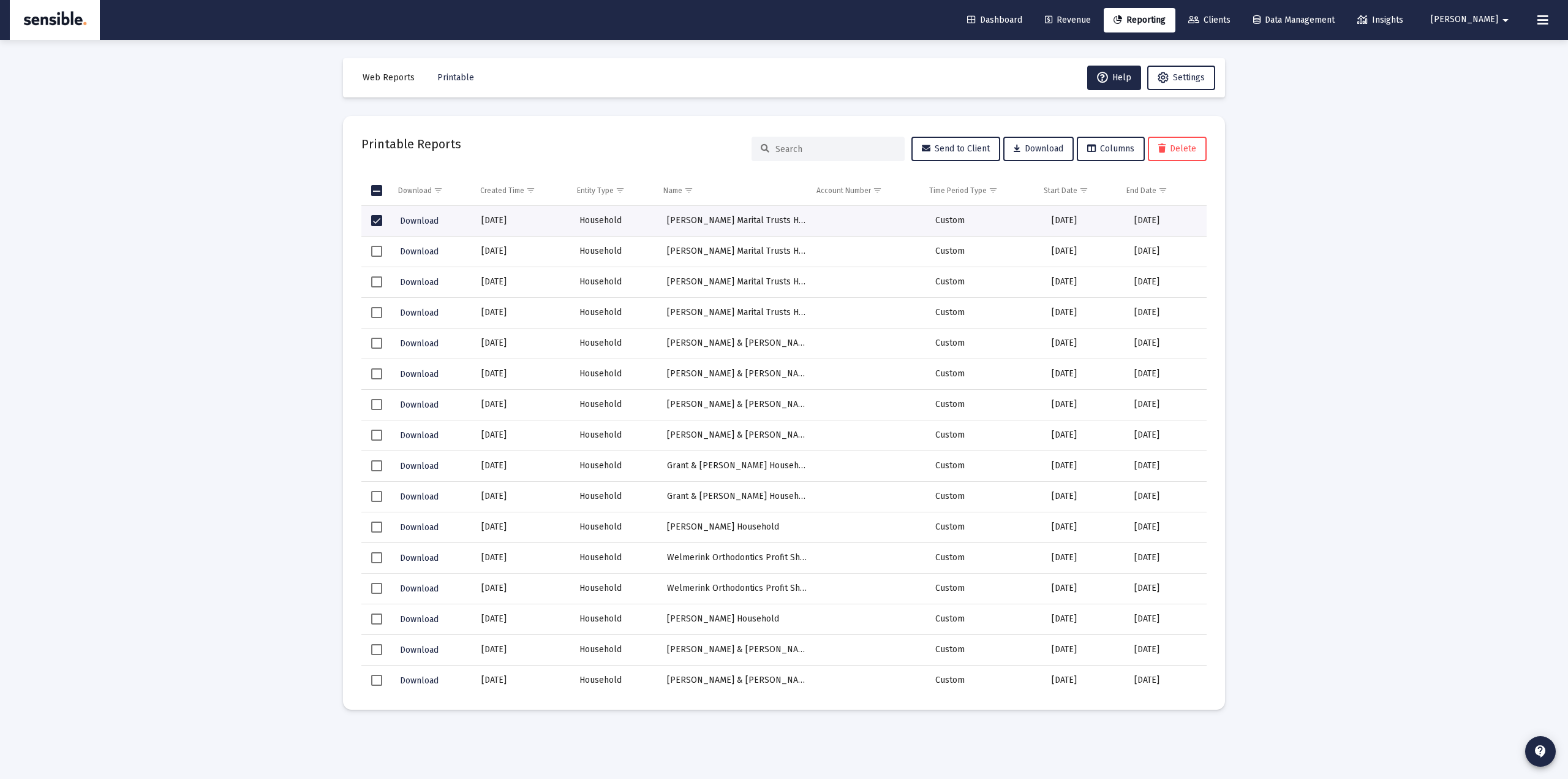
drag, startPoint x: 1336, startPoint y: 212, endPoint x: 1077, endPoint y: 208, distance: 259.0
click at [1336, 212] on div "Loading... Web Reports Printable Help Settings Printable Reports Send to Client…" at bounding box center [784, 389] width 1568 height 779
click at [378, 188] on span "Select all" at bounding box center [377, 190] width 11 height 11
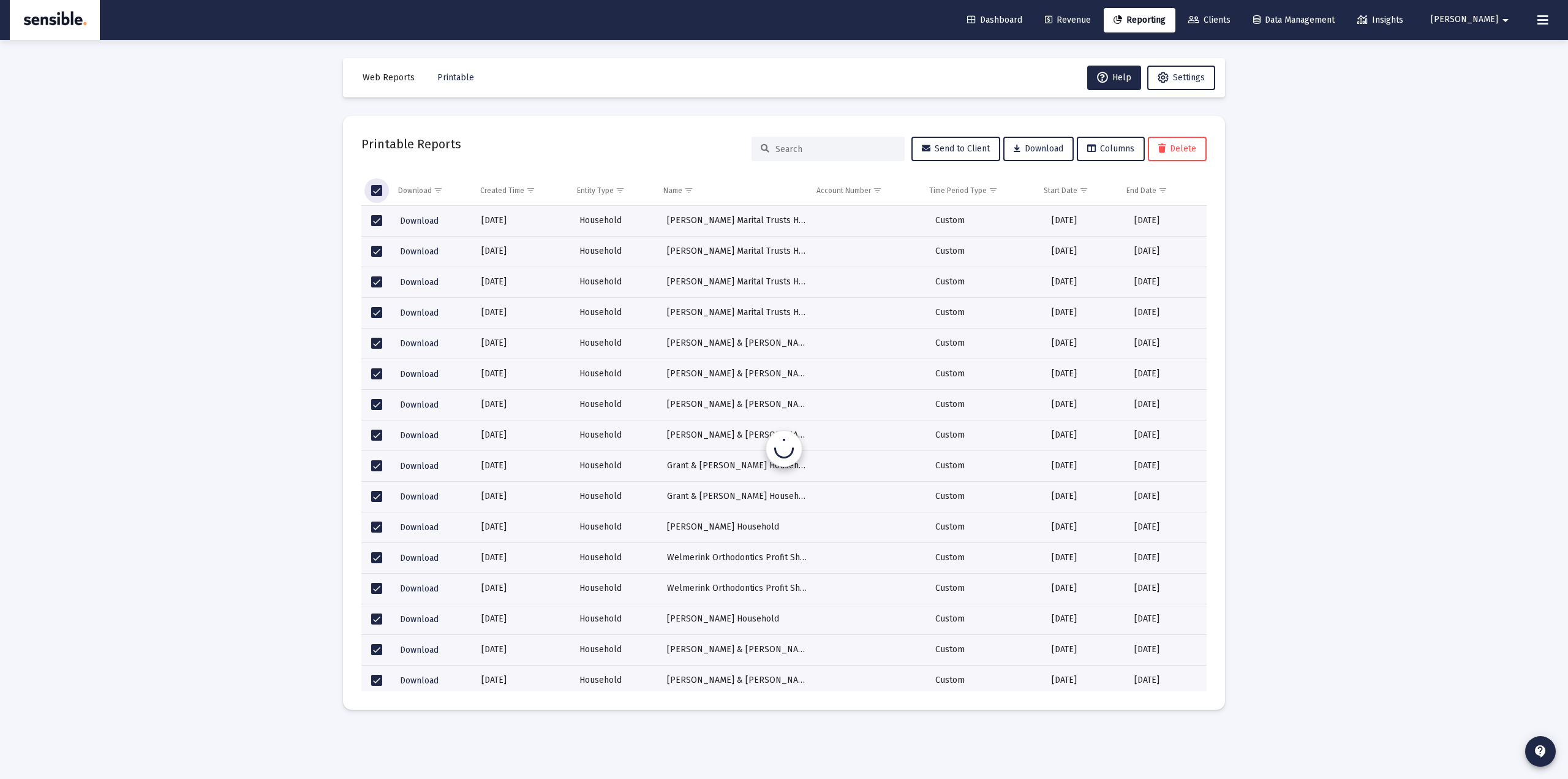
click at [378, 188] on span "Select all" at bounding box center [377, 190] width 11 height 11
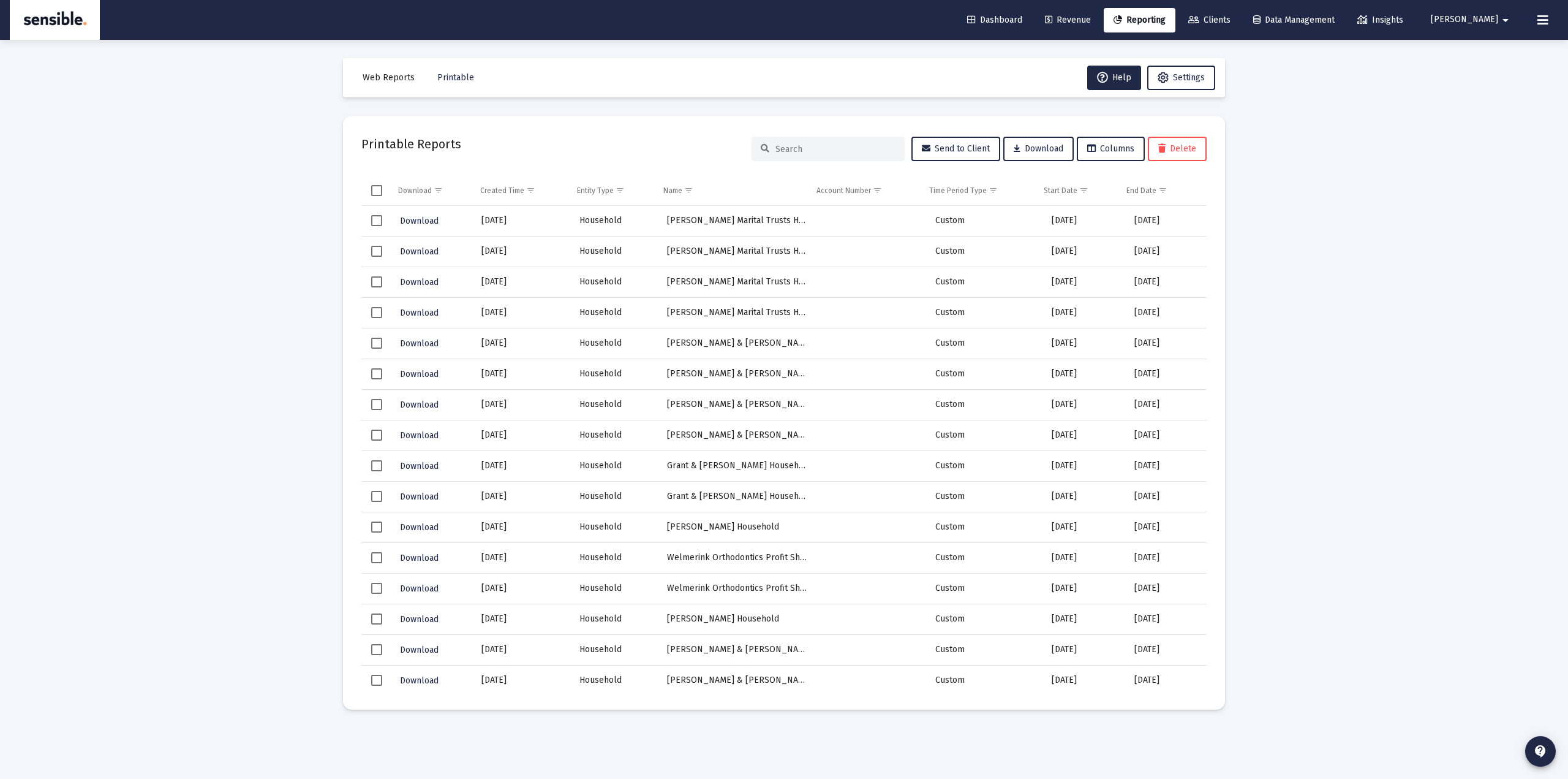
click at [1310, 273] on div "Loading... Web Reports Printable Help Settings Printable Reports Send to Client…" at bounding box center [784, 389] width 1568 height 779
click at [1230, 22] on span "Clients" at bounding box center [1209, 20] width 42 height 11
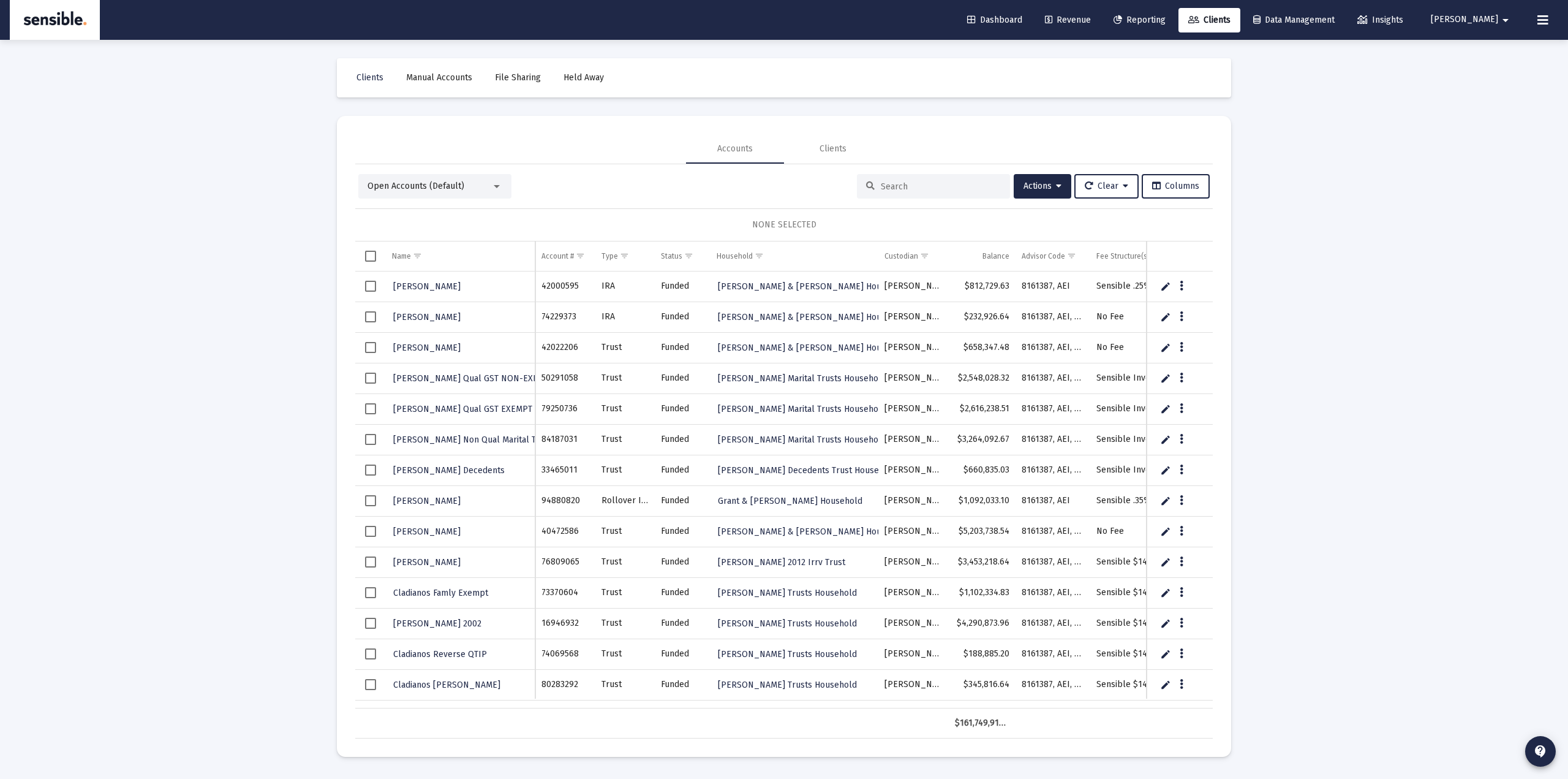
click at [371, 261] on span "Select all" at bounding box center [371, 256] width 11 height 11
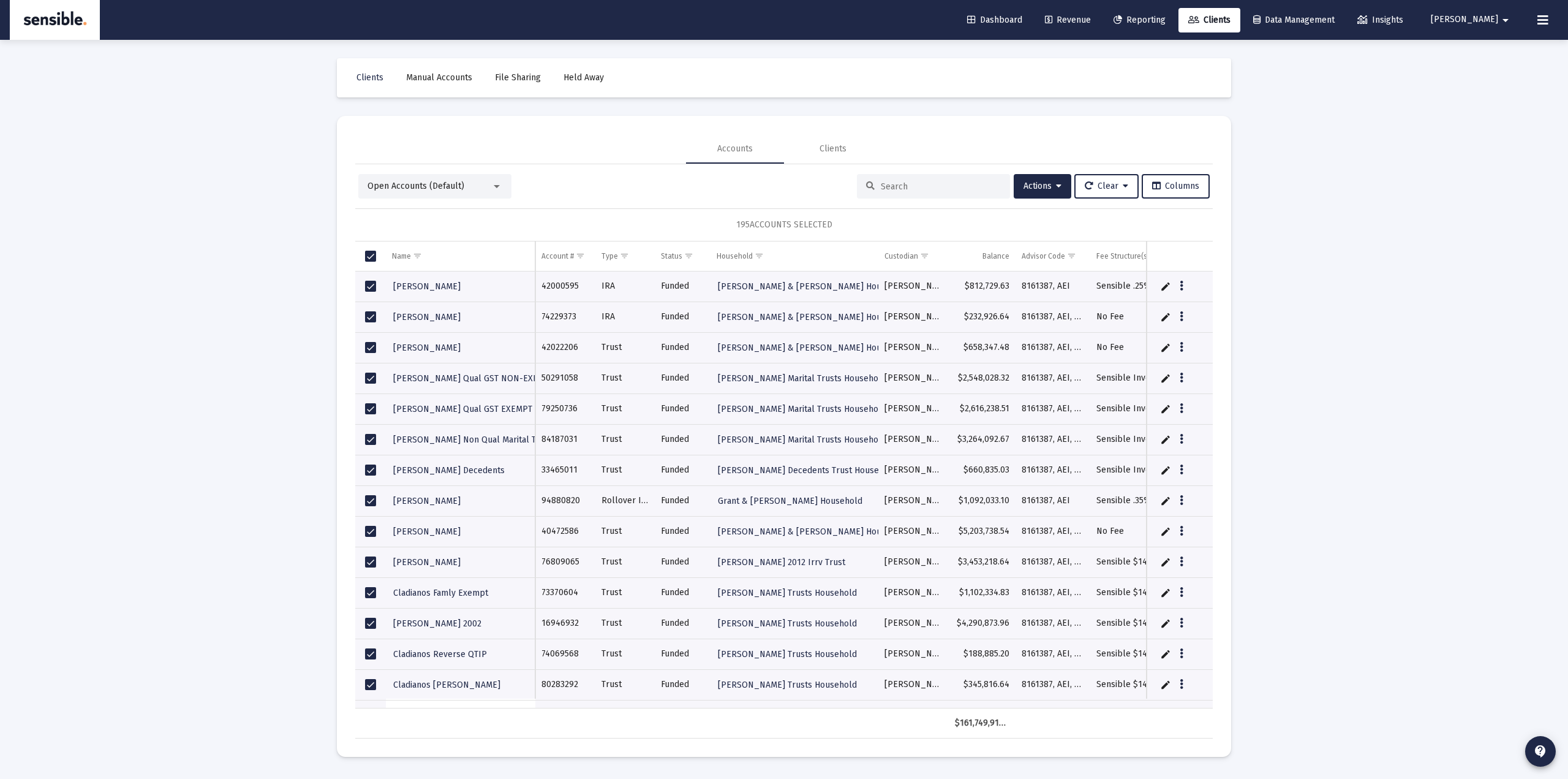
drag, startPoint x: 734, startPoint y: 220, endPoint x: 876, endPoint y: 211, distance: 142.3
click at [876, 211] on div "195 ACCOUNTS SELECTED" at bounding box center [784, 225] width 857 height 33
click at [285, 324] on div "Loading... Clients Manual Accounts File Sharing Held Away Accounts Clients Open…" at bounding box center [784, 389] width 1568 height 779
click at [376, 254] on span "Select all" at bounding box center [371, 256] width 11 height 11
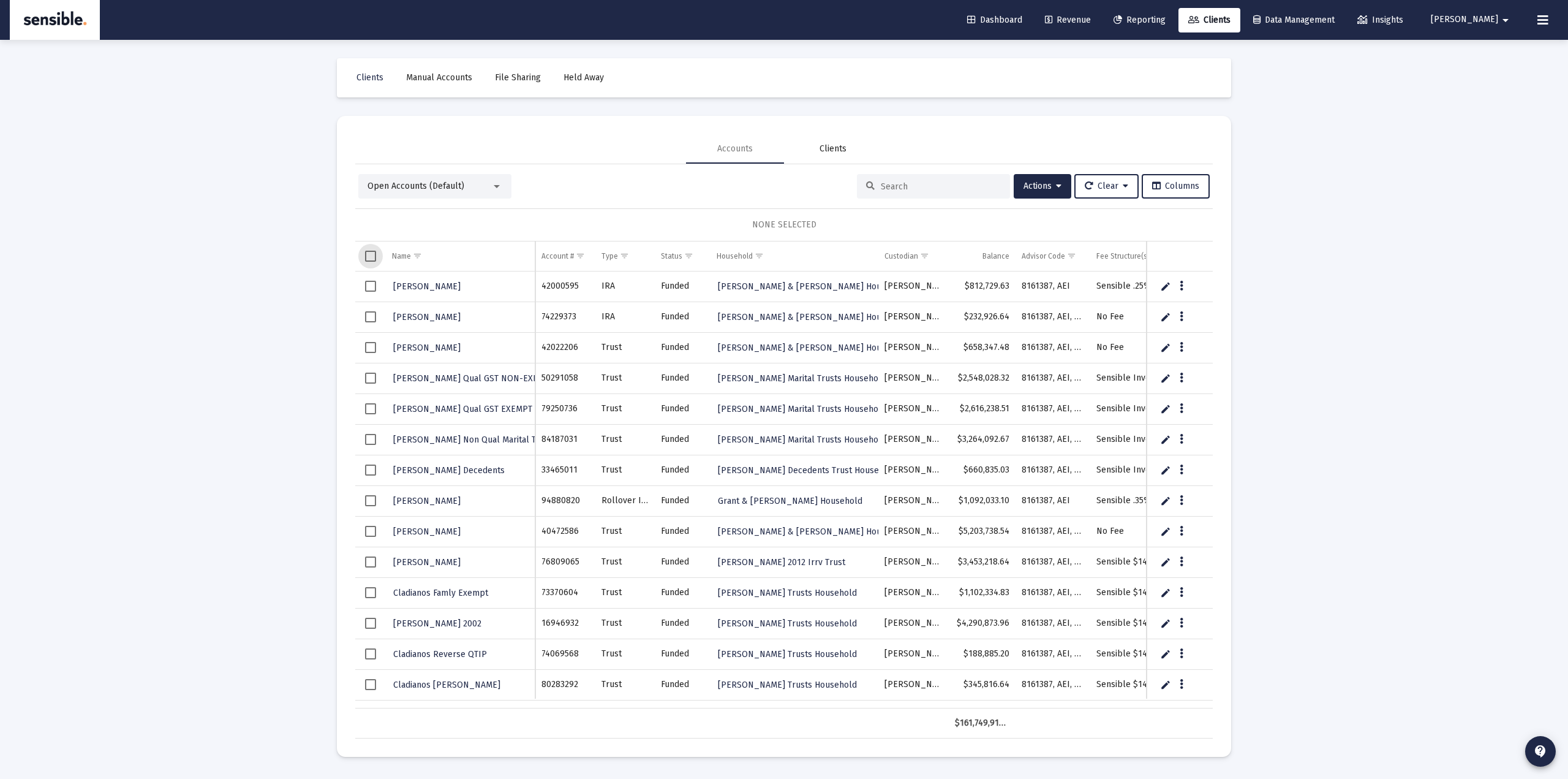
click at [832, 147] on div "Clients" at bounding box center [833, 148] width 27 height 12
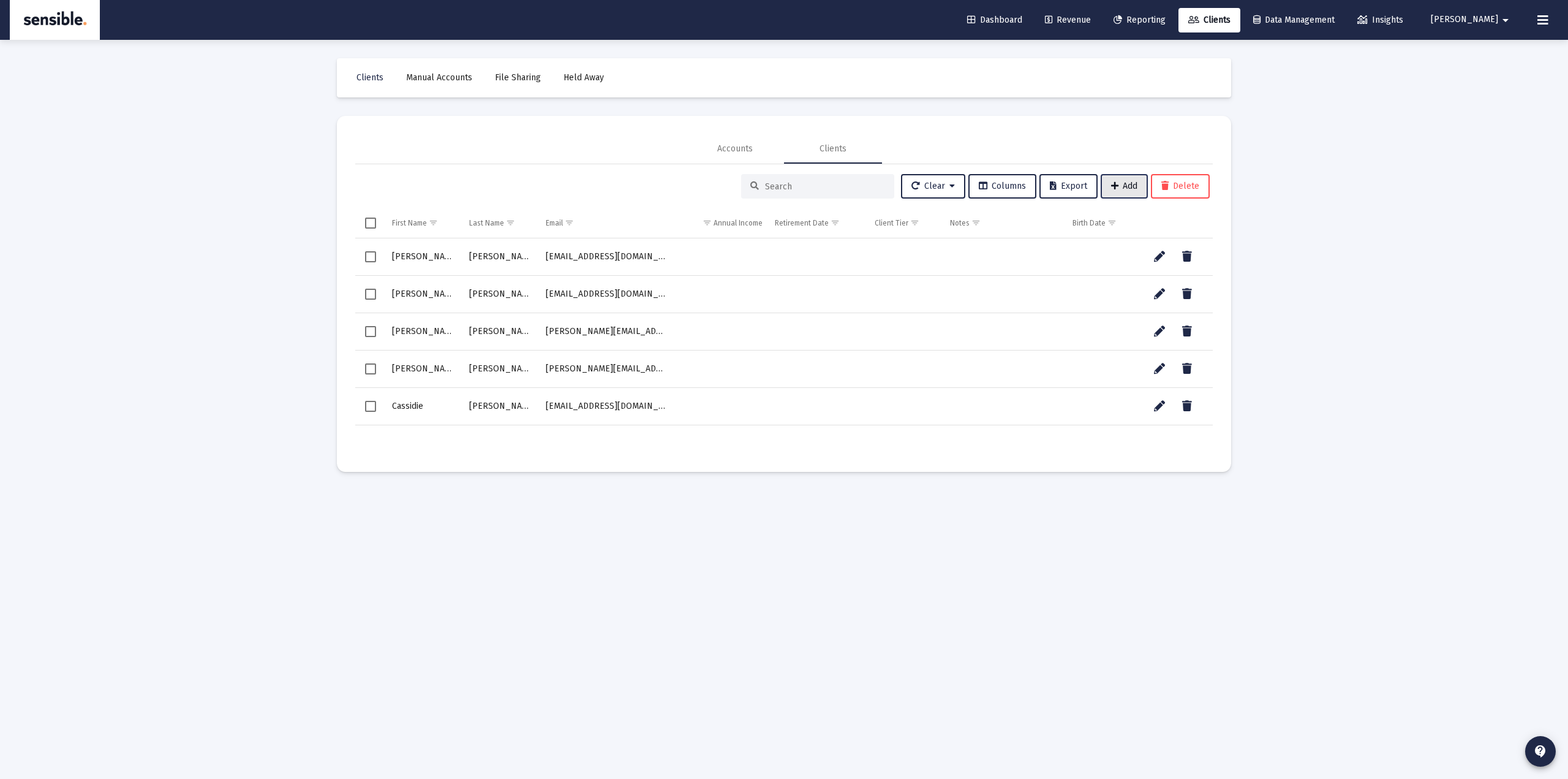
click at [1131, 189] on span "Add" at bounding box center [1124, 185] width 27 height 11
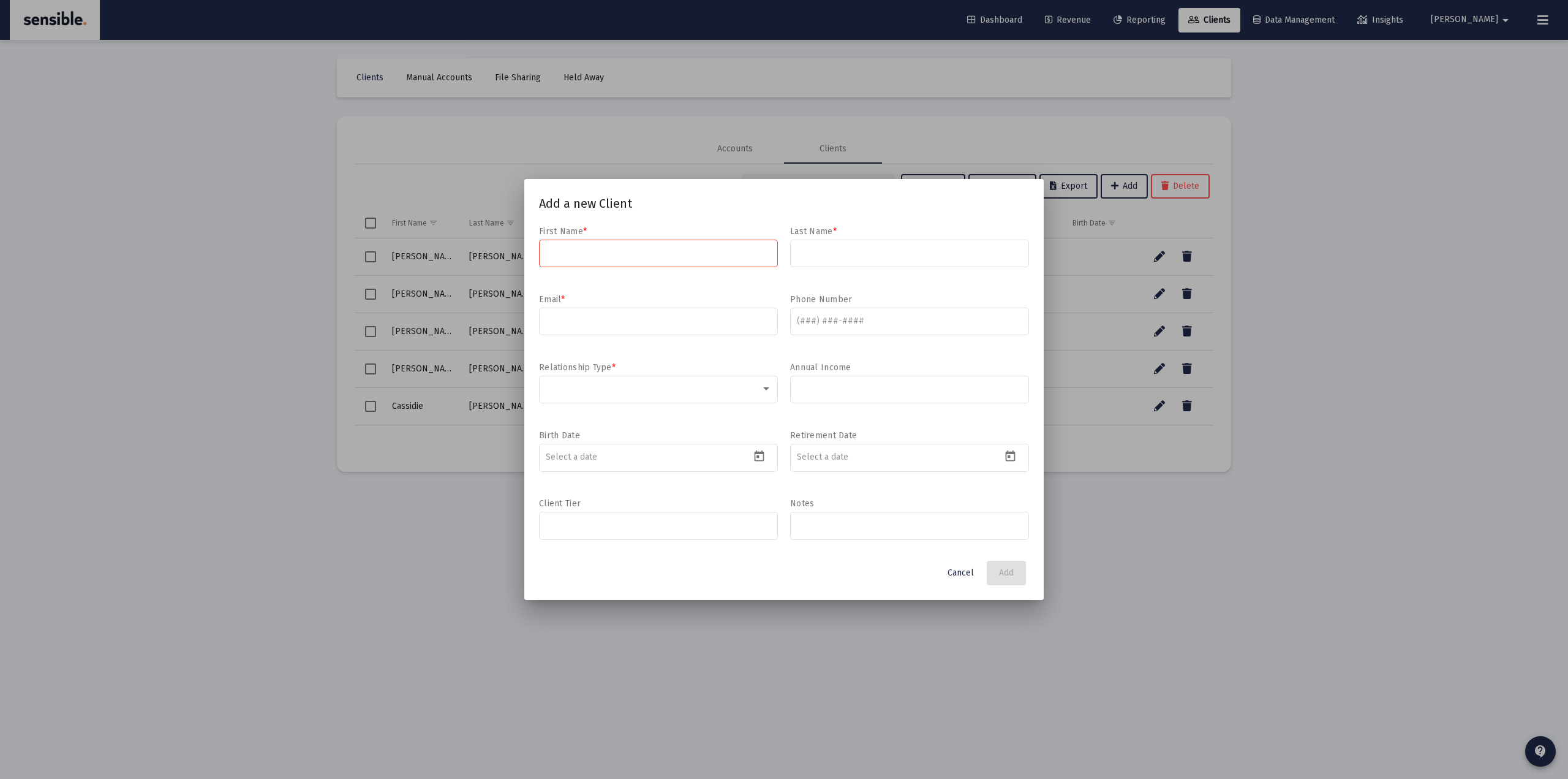
drag, startPoint x: 571, startPoint y: 300, endPoint x: 565, endPoint y: 298, distance: 6.3
click at [565, 298] on div "Email *" at bounding box center [659, 321] width 239 height 55
click at [751, 395] on div at bounding box center [659, 388] width 226 height 30
click at [608, 397] on span "Active Client" at bounding box center [659, 389] width 226 height 26
click at [966, 572] on span "Cancel" at bounding box center [961, 572] width 27 height 11
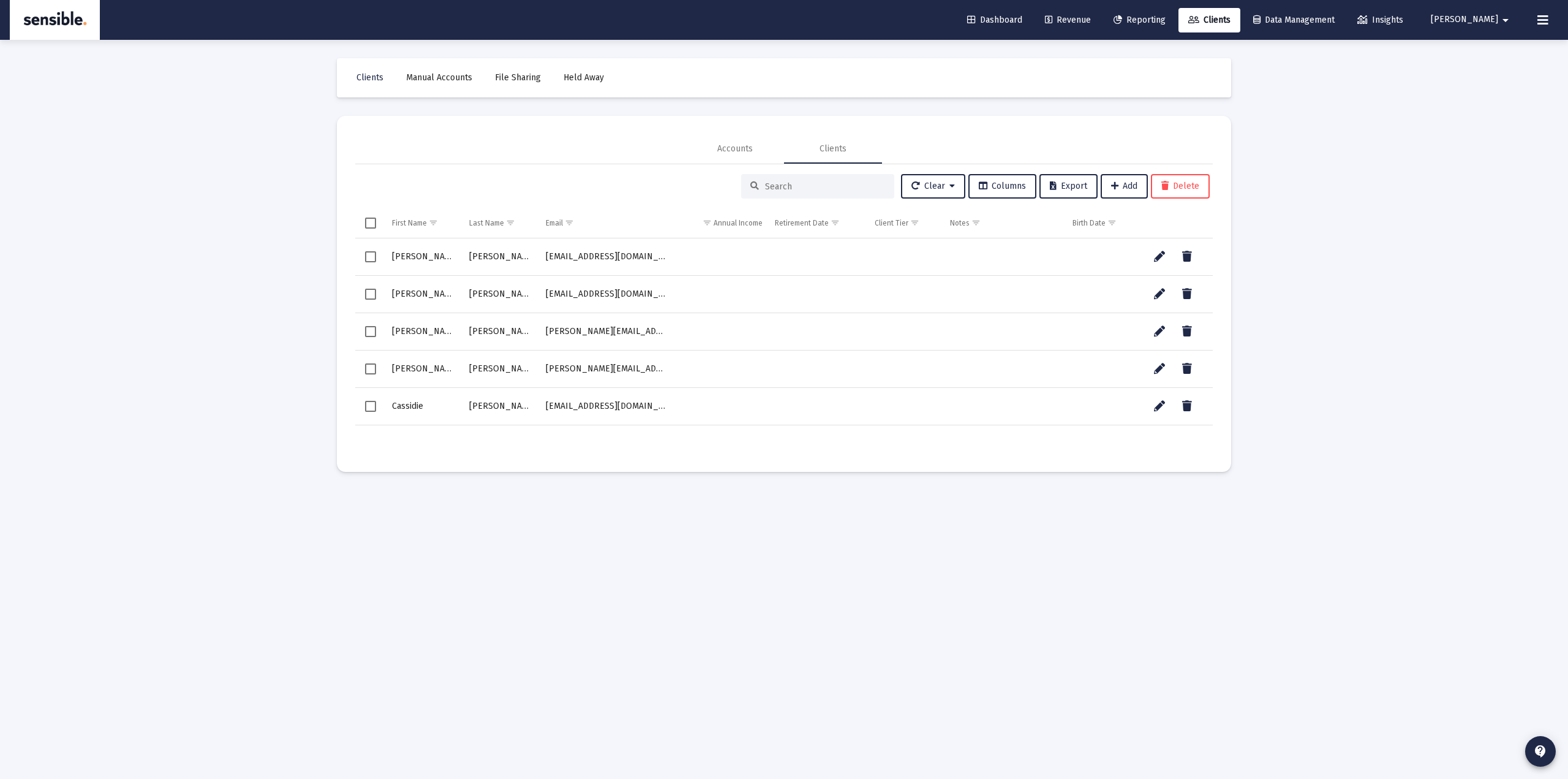
drag, startPoint x: 395, startPoint y: 257, endPoint x: 496, endPoint y: 405, distance: 179.2
click at [496, 405] on tbody "Sheri Millsap korimillsap@gmail.com Brien OBrien b.brien0604@yahoo.com Lena Arm…" at bounding box center [784, 332] width 857 height 187
click at [635, 518] on mat-sidenav-content "Loading... Clients Manual Accounts File Sharing Held Away Accounts Clients Clea…" at bounding box center [784, 389] width 918 height 779
click at [1159, 258] on icon "Data grid" at bounding box center [1159, 256] width 11 height 15
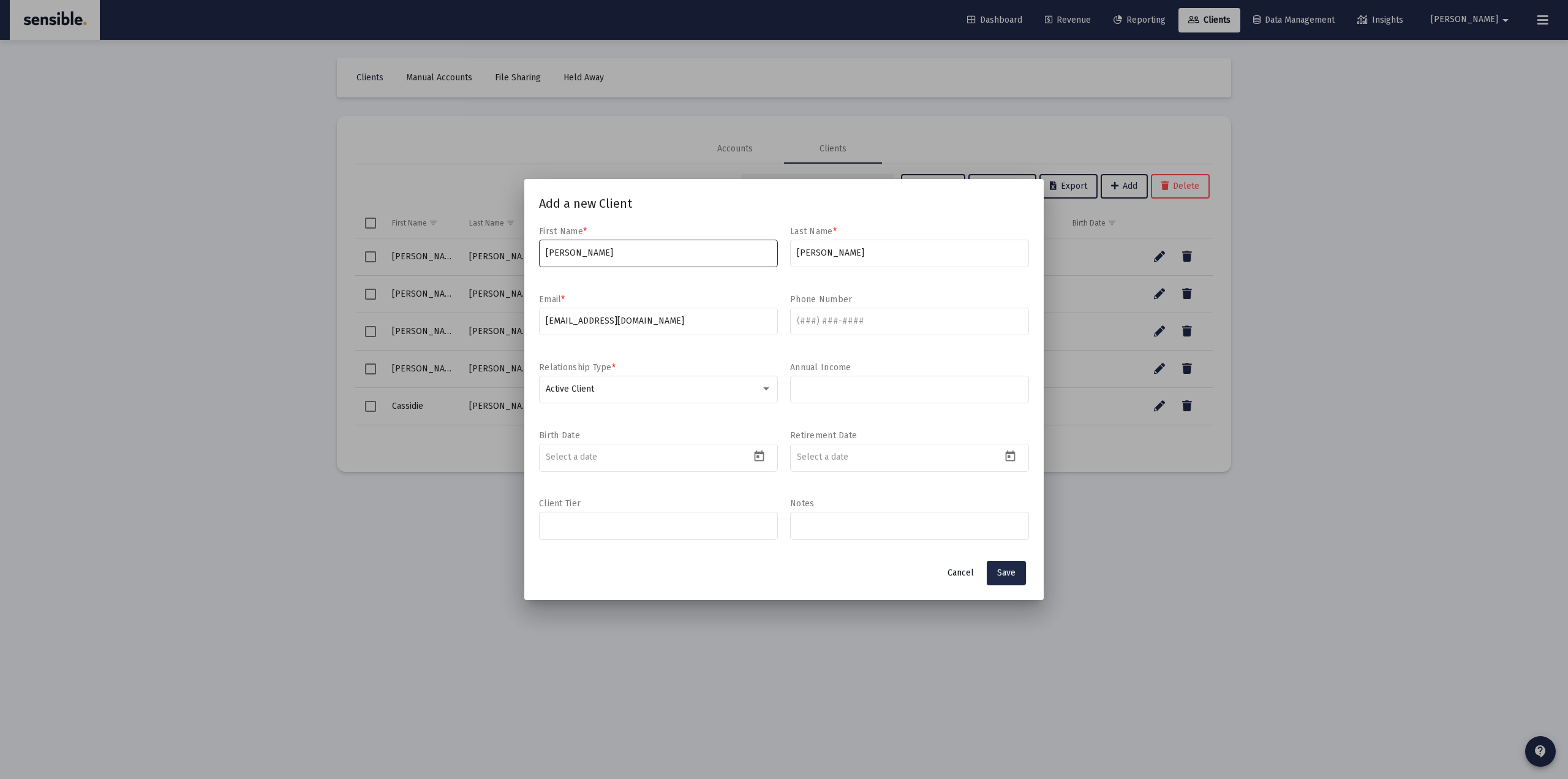
click at [962, 573] on span "Cancel" at bounding box center [961, 572] width 27 height 11
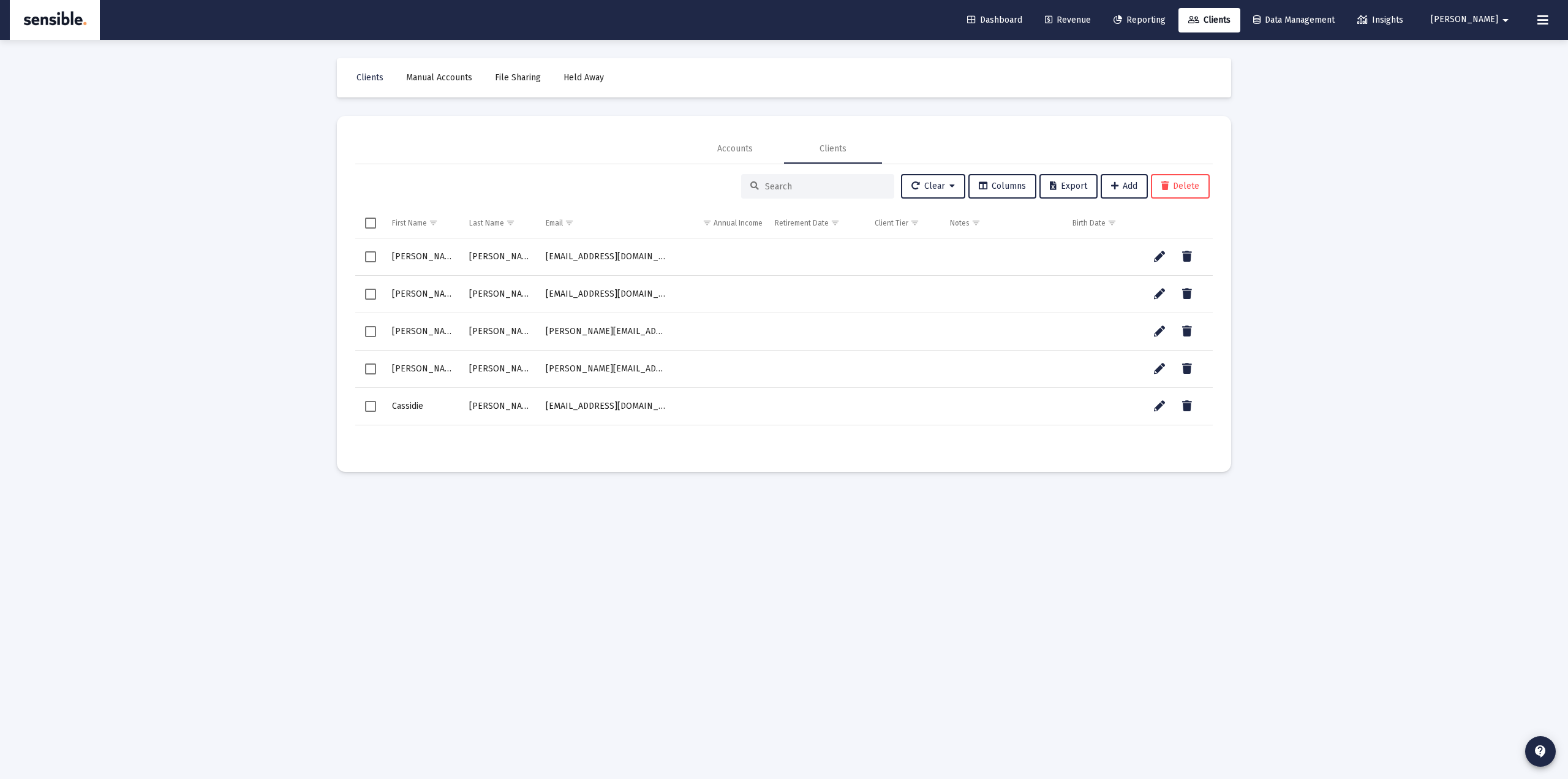
click at [1166, 25] on span "Reporting" at bounding box center [1140, 20] width 52 height 11
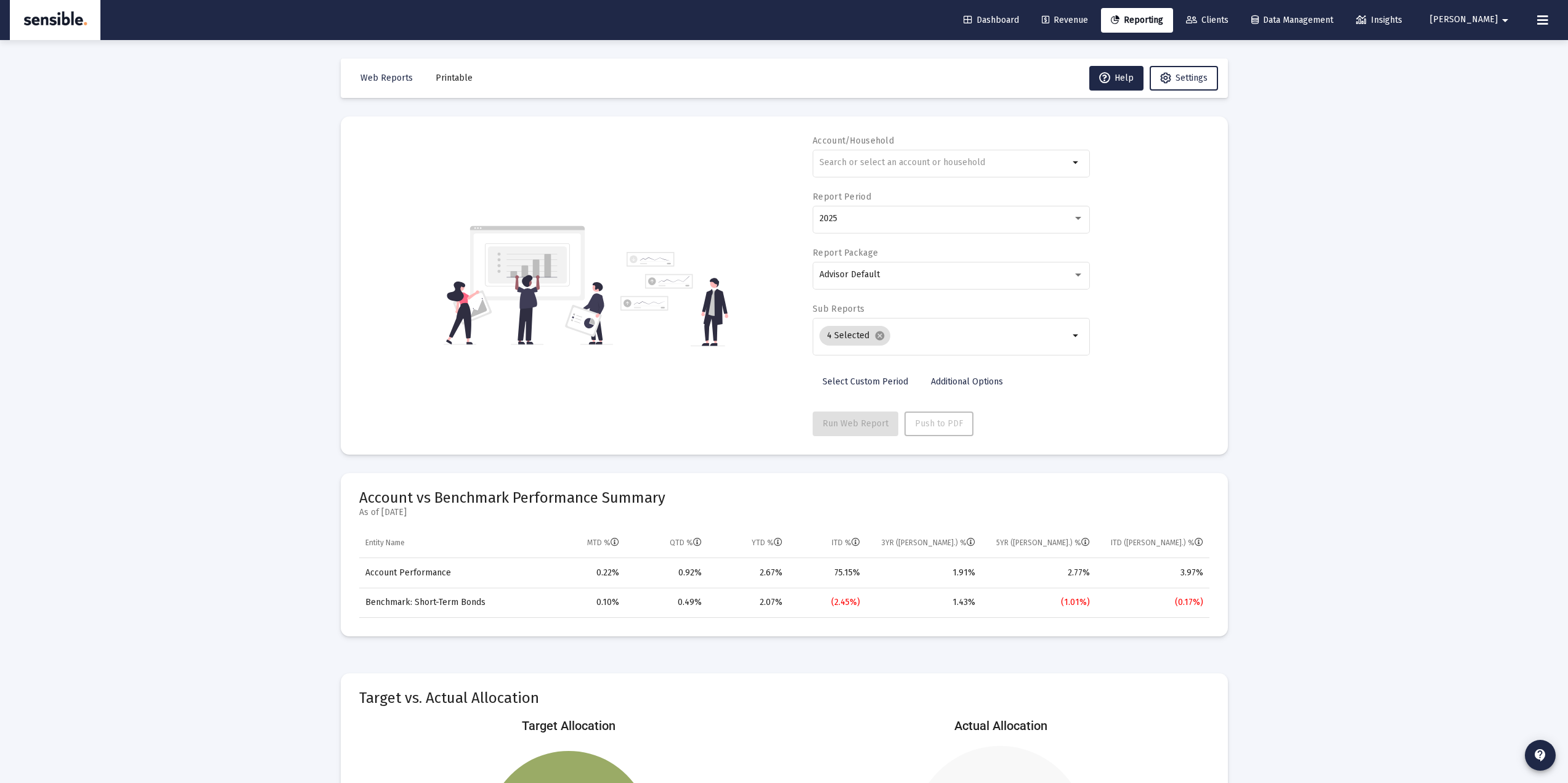
click at [446, 85] on button "Printable" at bounding box center [454, 78] width 57 height 25
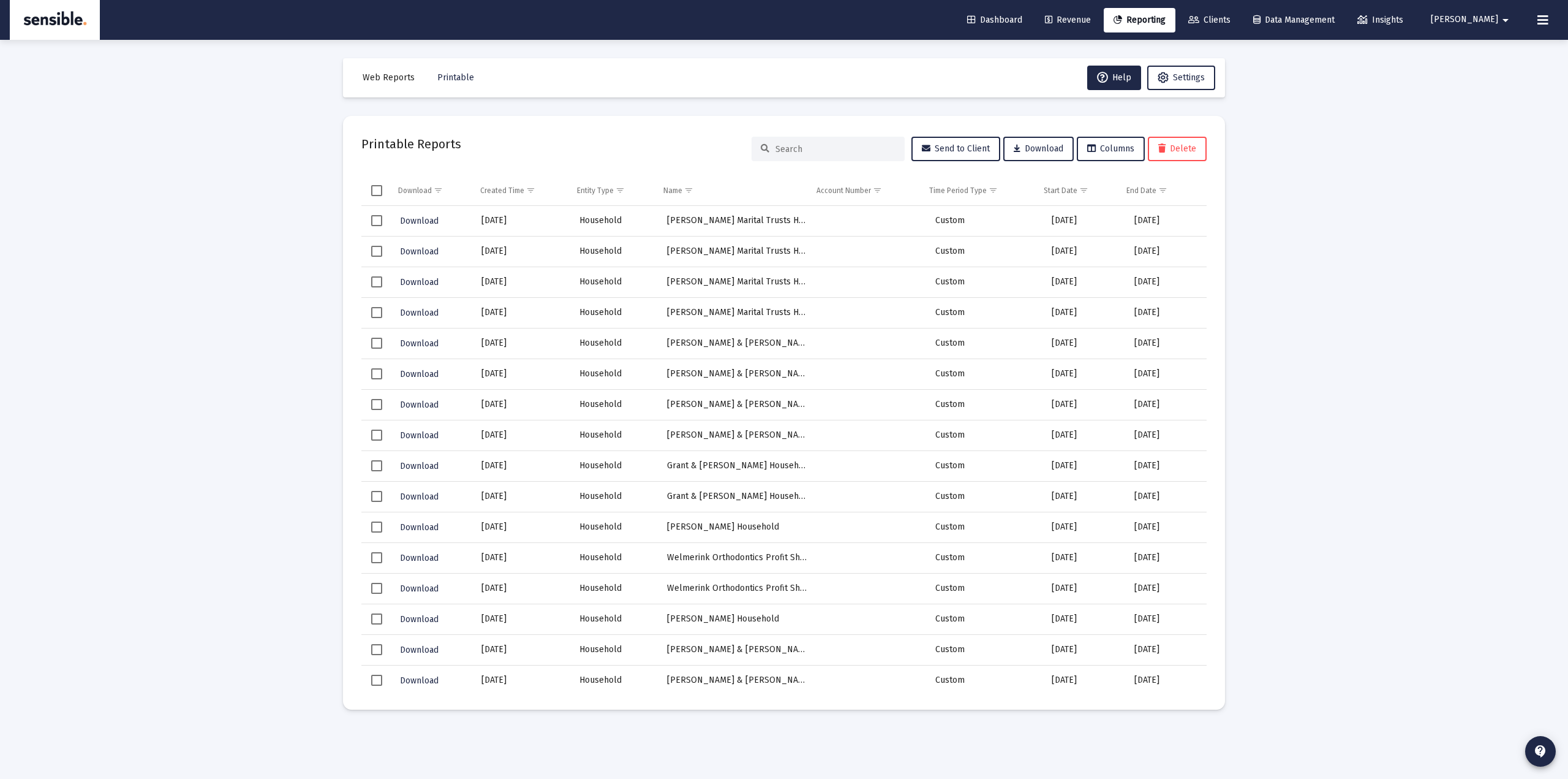
drag, startPoint x: 372, startPoint y: 224, endPoint x: 412, endPoint y: 234, distance: 41.2
click at [372, 223] on span "Select row" at bounding box center [377, 221] width 11 height 11
click at [369, 82] on button "Web Reports" at bounding box center [388, 77] width 72 height 25
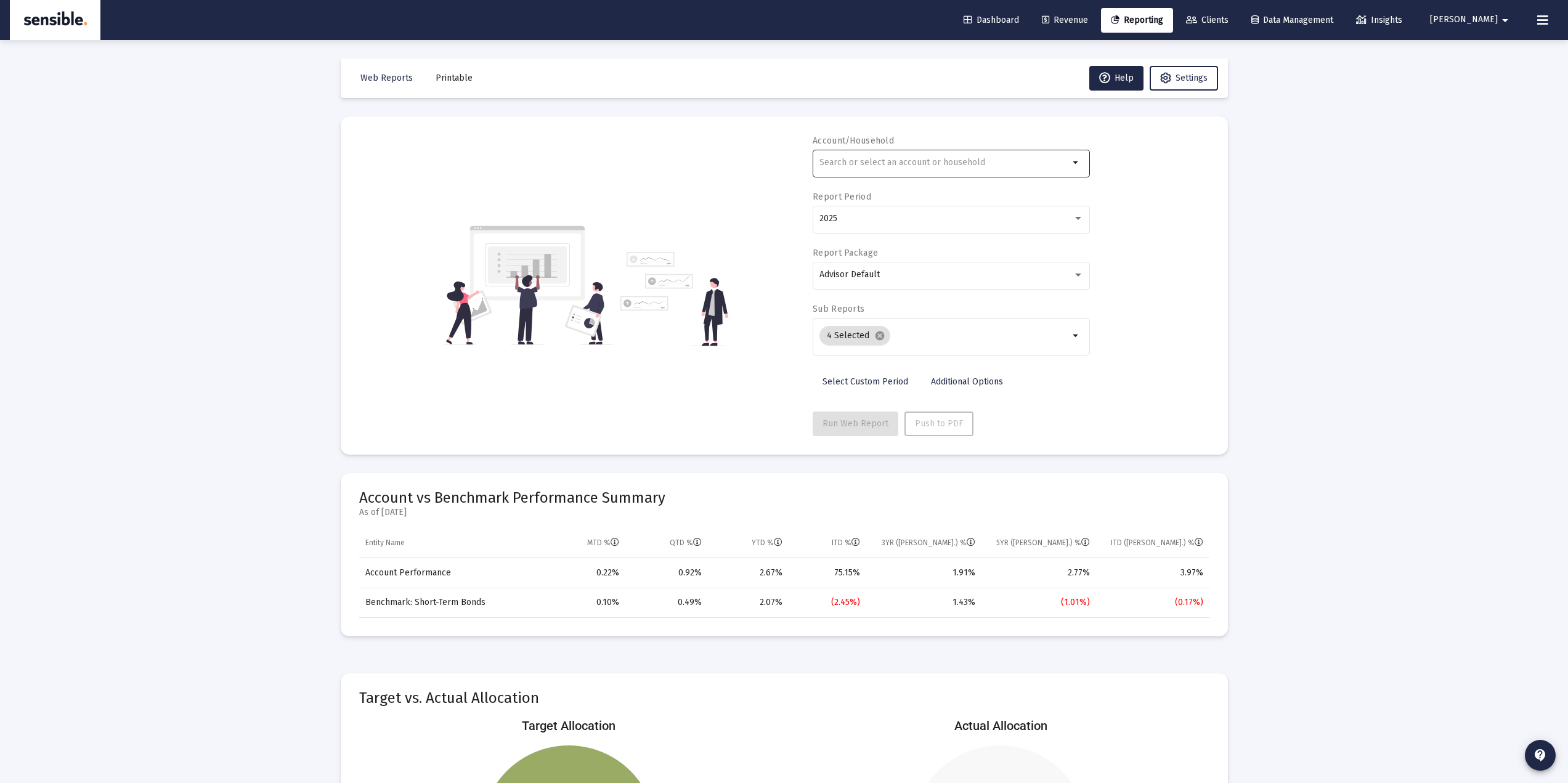
click at [838, 158] on input "text" at bounding box center [944, 162] width 249 height 10
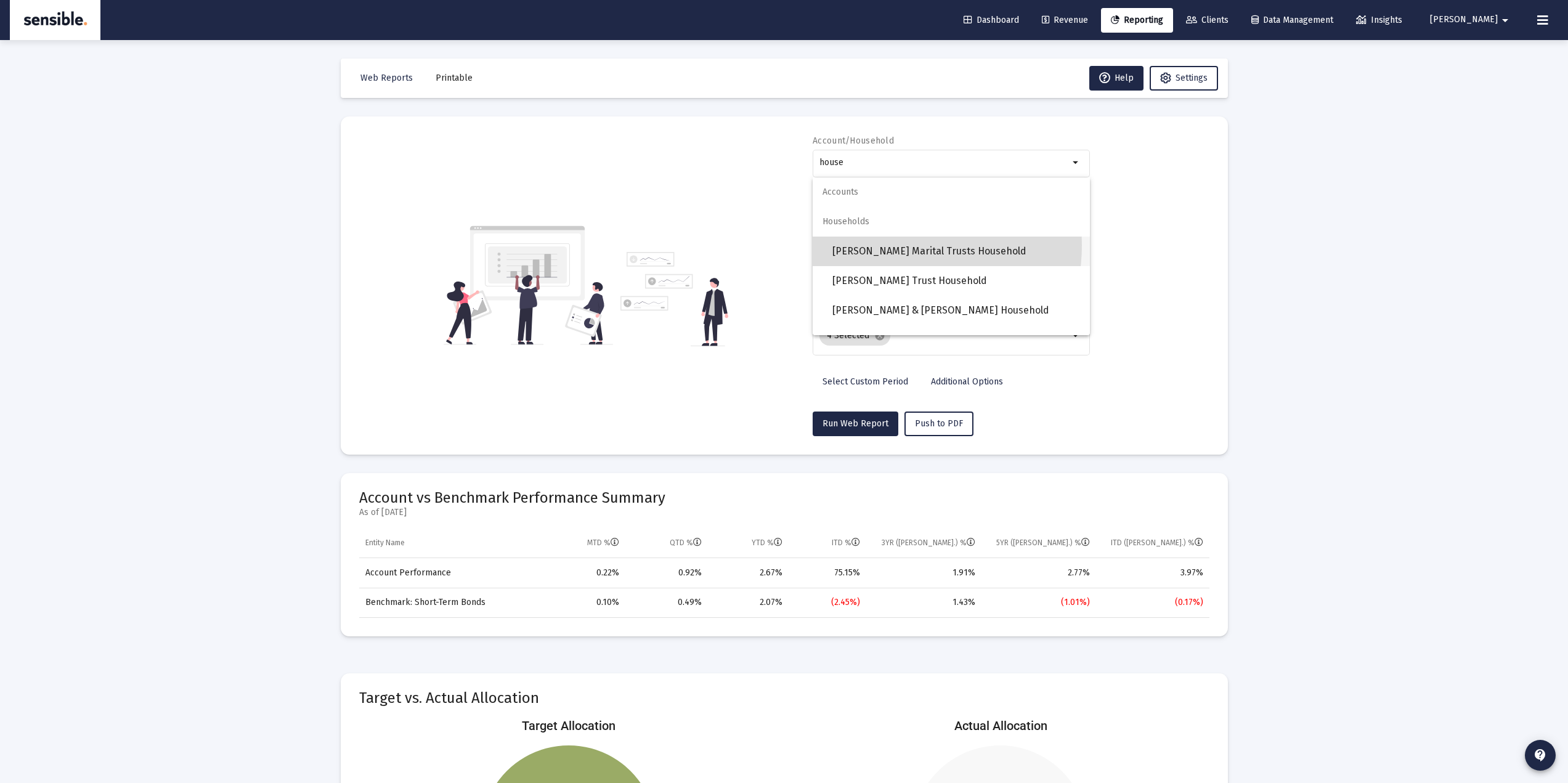
click at [889, 244] on span "Fiddyment Marital Trusts Household" at bounding box center [956, 251] width 248 height 30
type input "Fiddyment Marital Trusts Household"
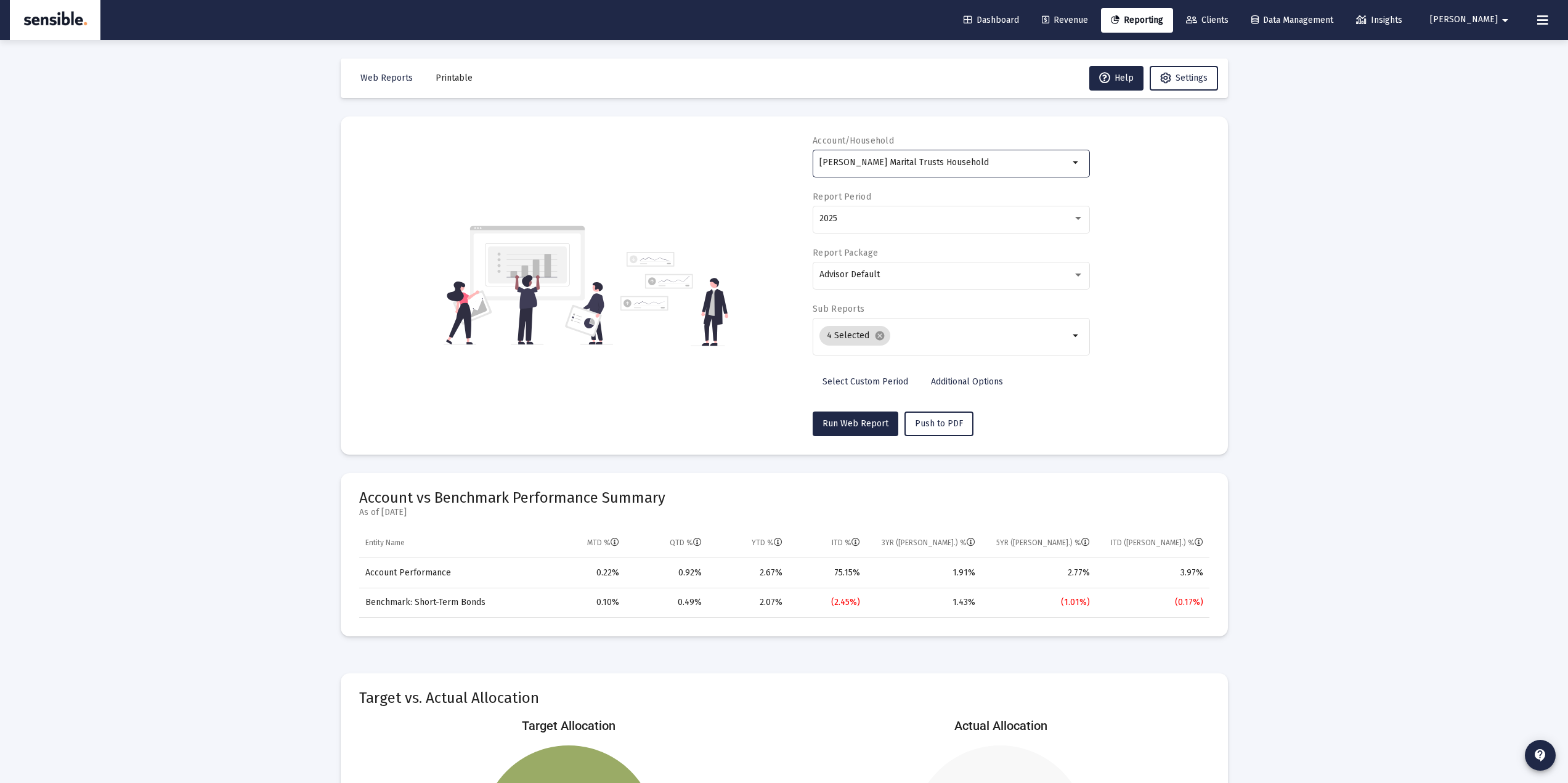
click at [765, 364] on div "Account/Household Fiddyment Marital Trusts Household arrow_drop_down Report Per…" at bounding box center [785, 285] width 850 height 301
click at [1228, 16] on span "Clients" at bounding box center [1207, 20] width 42 height 11
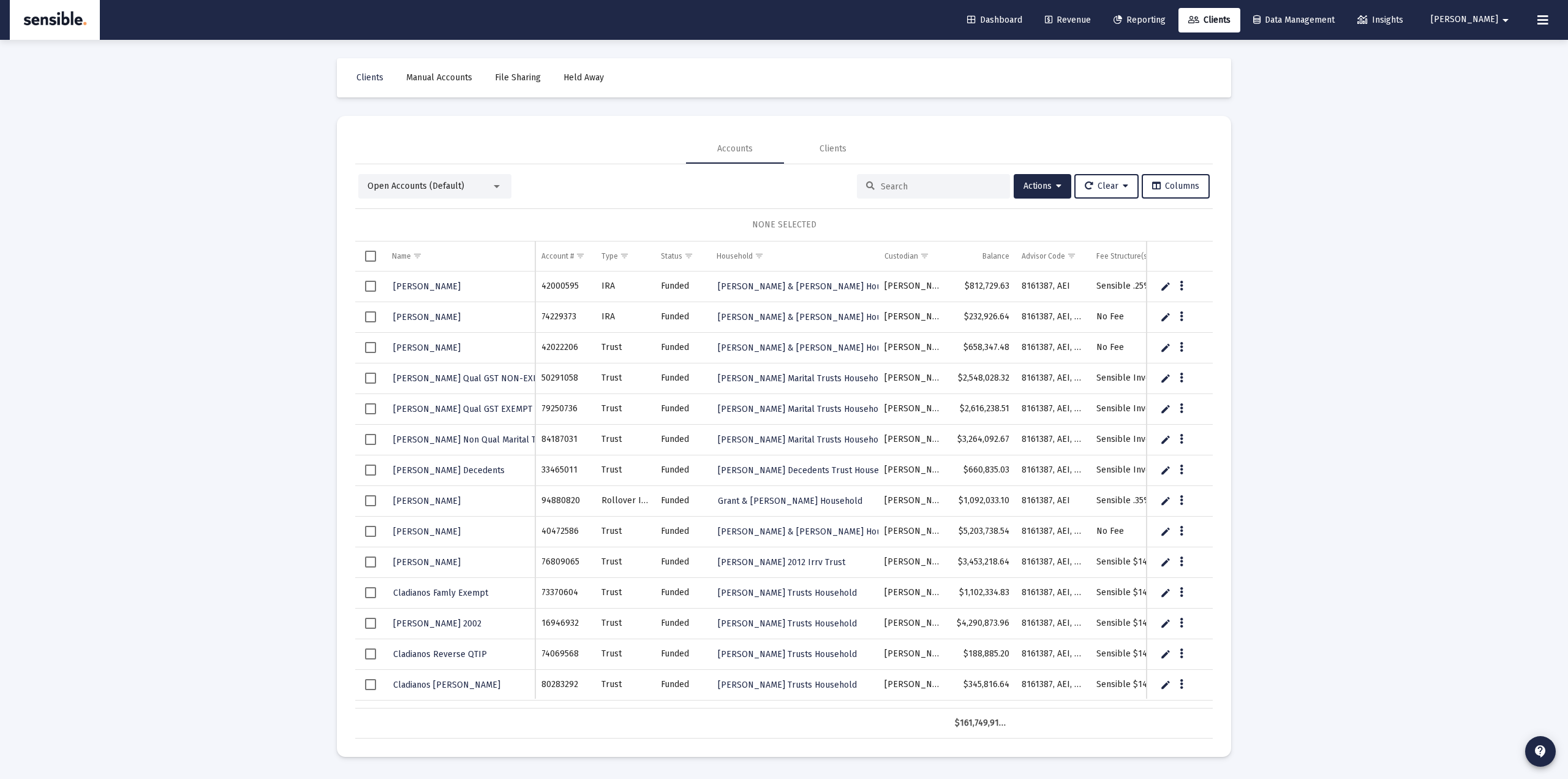
click at [369, 254] on span "Select all" at bounding box center [371, 256] width 11 height 11
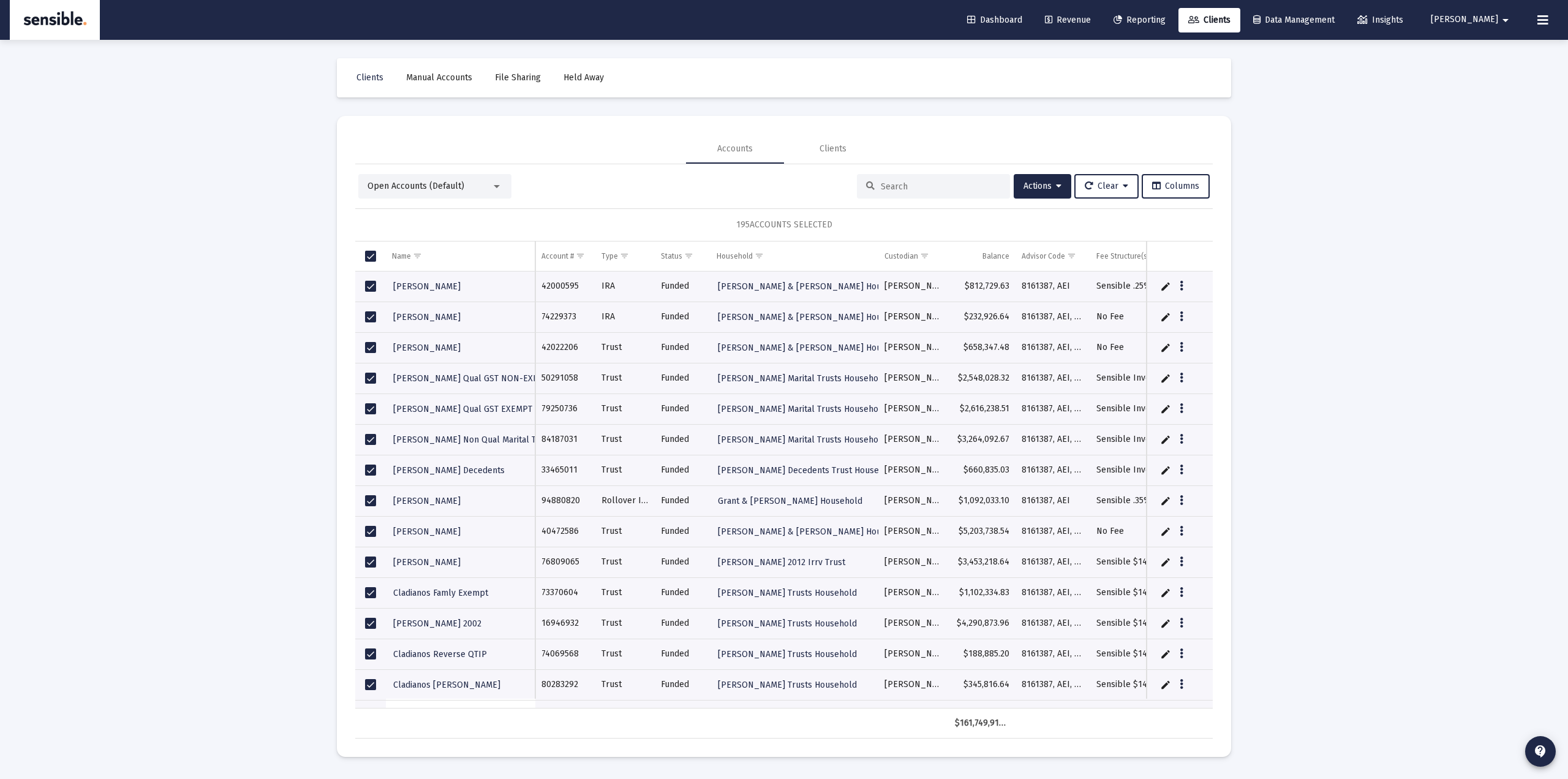
drag, startPoint x: 723, startPoint y: 223, endPoint x: 857, endPoint y: 223, distance: 134.0
click at [857, 223] on div "195 ACCOUNTS SELECTED" at bounding box center [784, 225] width 857 height 33
click at [331, 365] on div "Clients Manual Accounts File Sharing Held Away Accounts Clients Open Accounts (…" at bounding box center [784, 407] width 918 height 735
click at [1043, 188] on span "Actions" at bounding box center [1043, 185] width 38 height 11
click at [1058, 310] on button "Generate Reports" at bounding box center [1072, 306] width 131 height 30
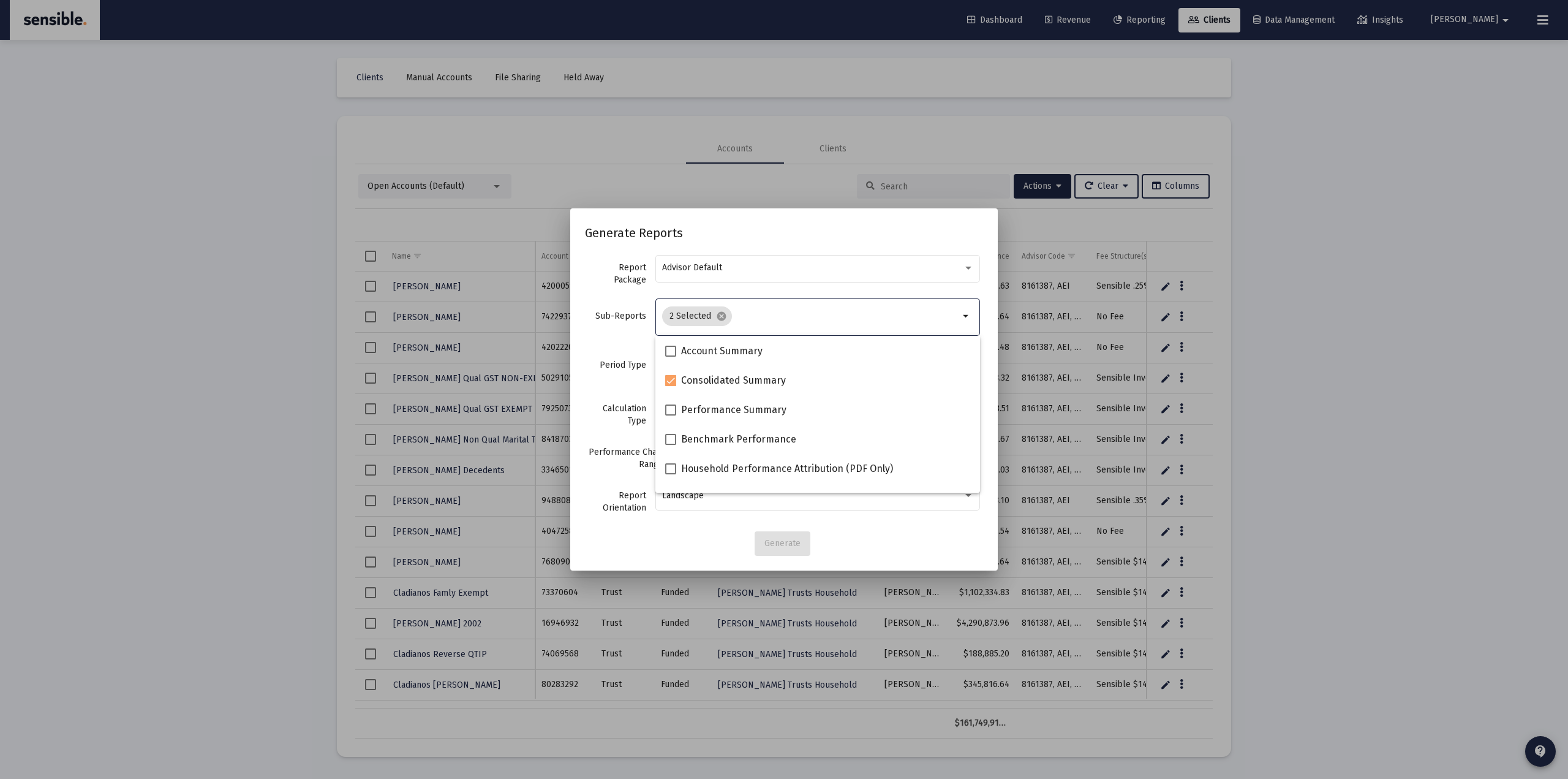
click at [782, 318] on input "Selection" at bounding box center [848, 316] width 223 height 10
click at [720, 320] on mat-icon "cancel" at bounding box center [722, 316] width 11 height 11
checkbox input "false"
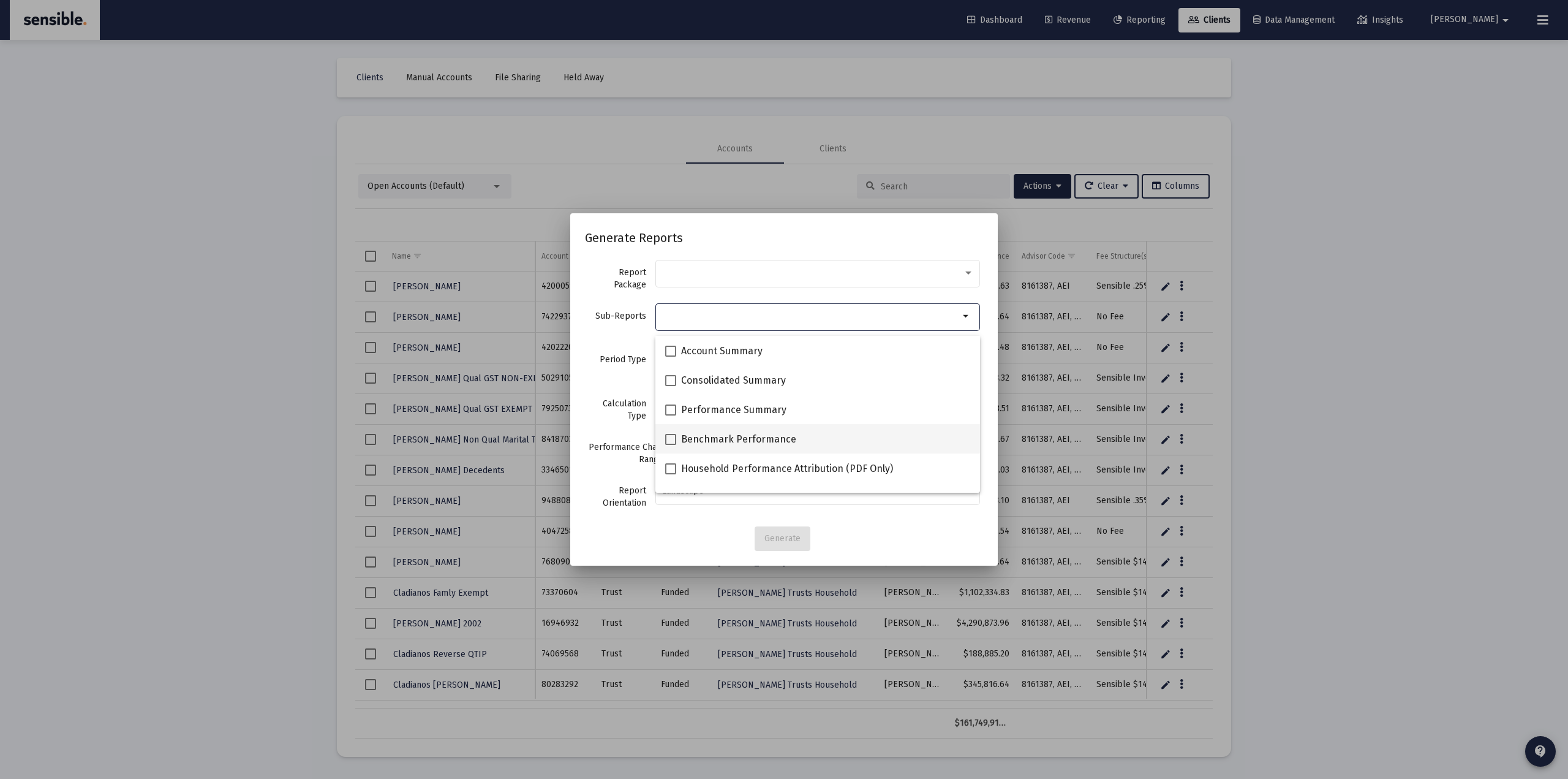
click at [671, 440] on span at bounding box center [671, 440] width 11 height 11
click at [671, 445] on input "Benchmark Performance" at bounding box center [670, 445] width 1 height 1
checkbox input "true"
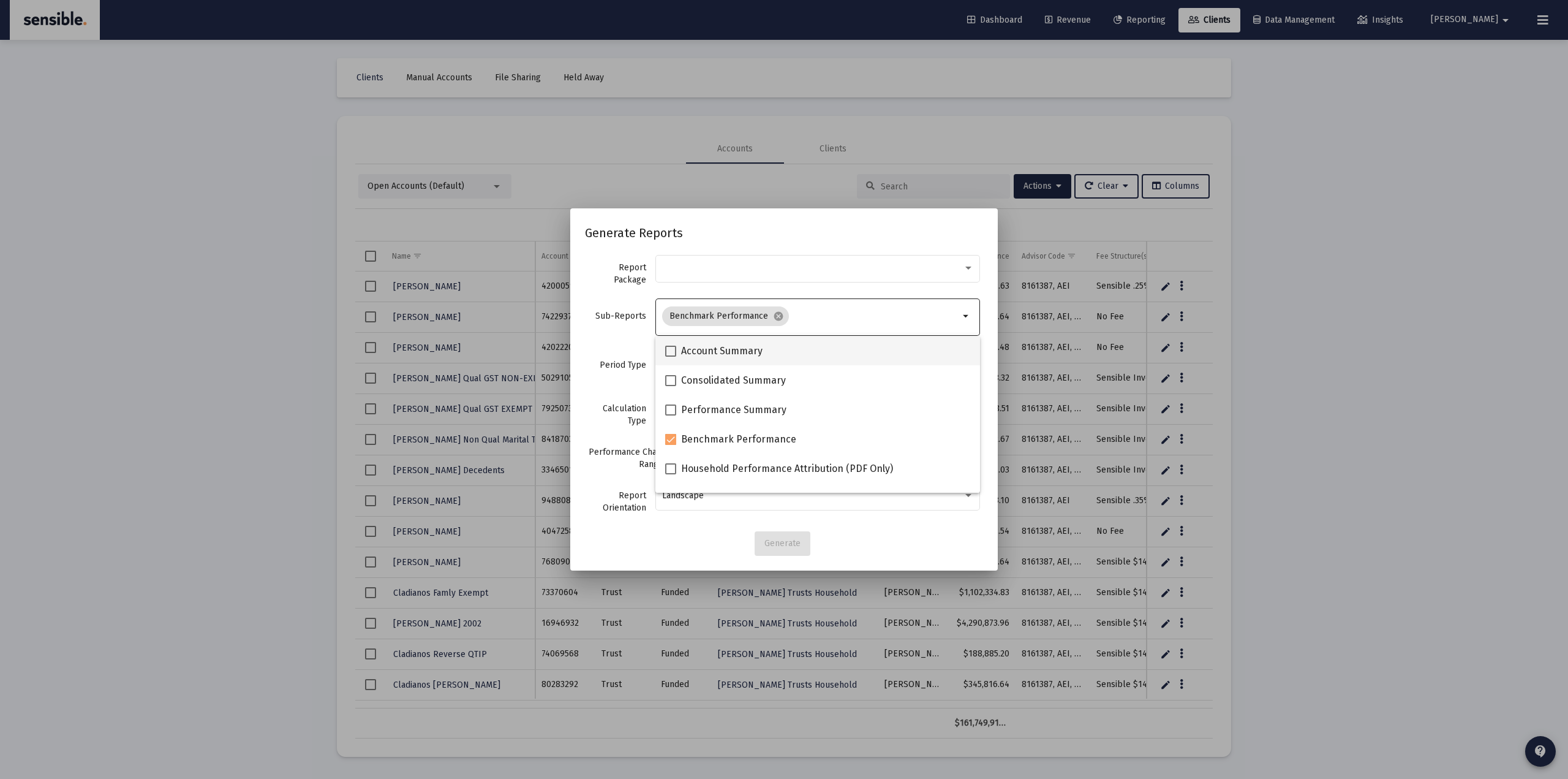
click at [674, 353] on span at bounding box center [671, 351] width 11 height 11
click at [671, 357] on input "Account Summary" at bounding box center [670, 357] width 1 height 1
checkbox input "true"
click at [782, 315] on input "Selection" at bounding box center [848, 316] width 223 height 10
drag, startPoint x: 650, startPoint y: 291, endPoint x: 657, endPoint y: 290, distance: 7.1
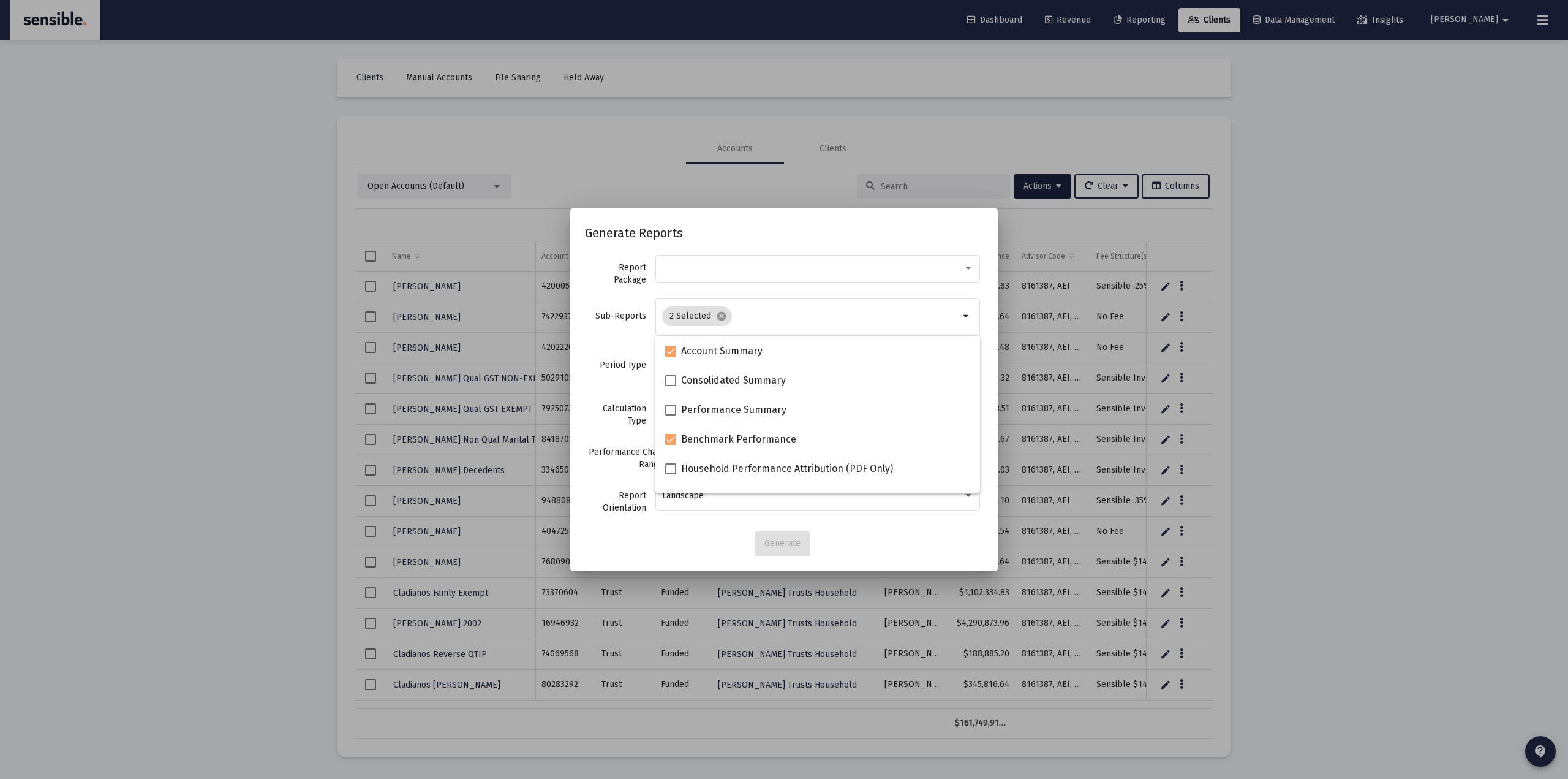
click at [650, 291] on div "Report Package" at bounding box center [784, 274] width 398 height 44
click at [751, 263] on div at bounding box center [812, 268] width 301 height 10
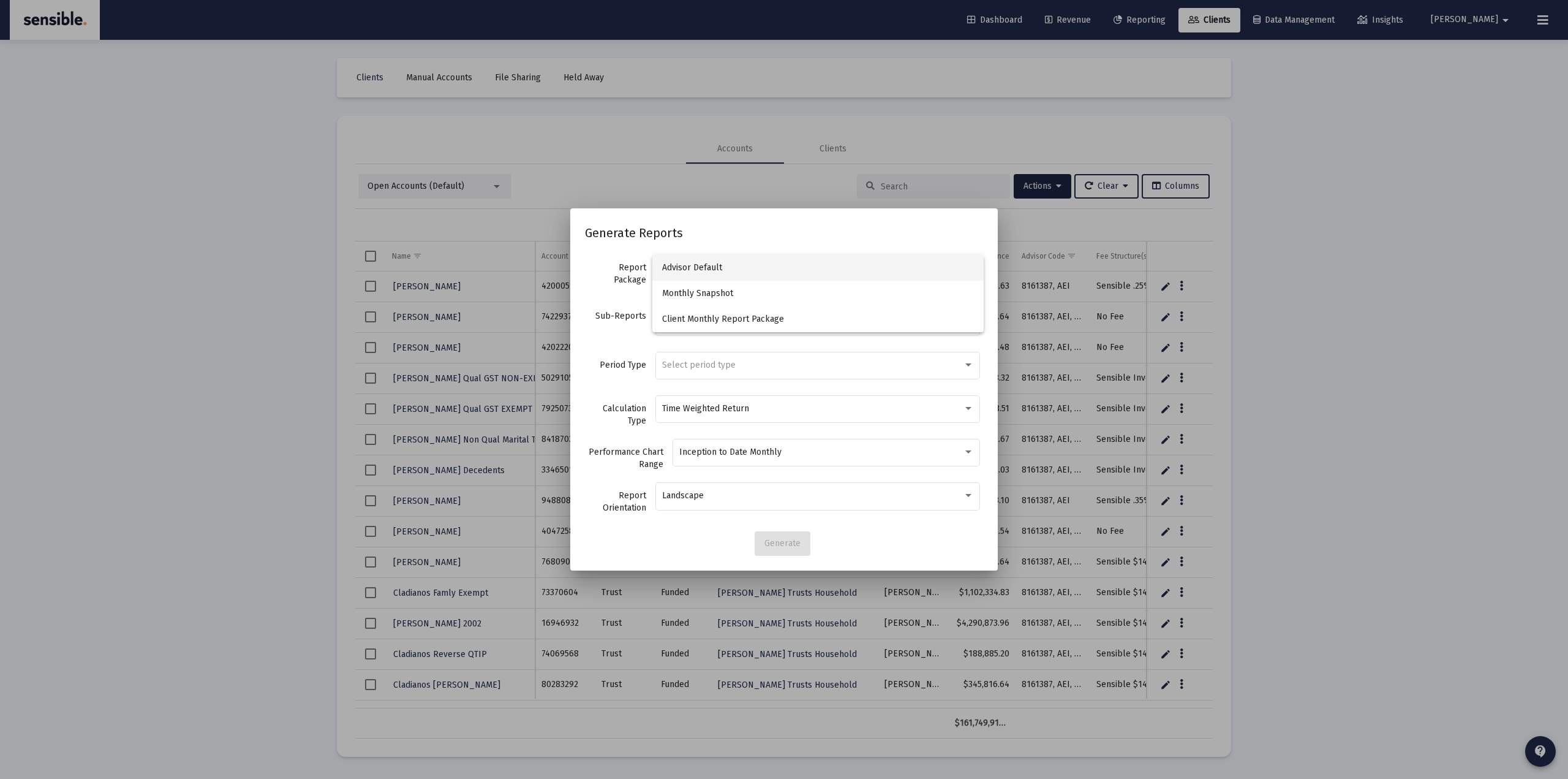
click at [614, 301] on div at bounding box center [784, 389] width 1568 height 779
click at [744, 270] on div at bounding box center [812, 268] width 301 height 10
click at [727, 293] on span "Monthly Snapshot" at bounding box center [818, 294] width 312 height 26
click at [750, 267] on div "Monthly Snapshot" at bounding box center [812, 268] width 301 height 10
click at [619, 303] on div at bounding box center [784, 389] width 1568 height 779
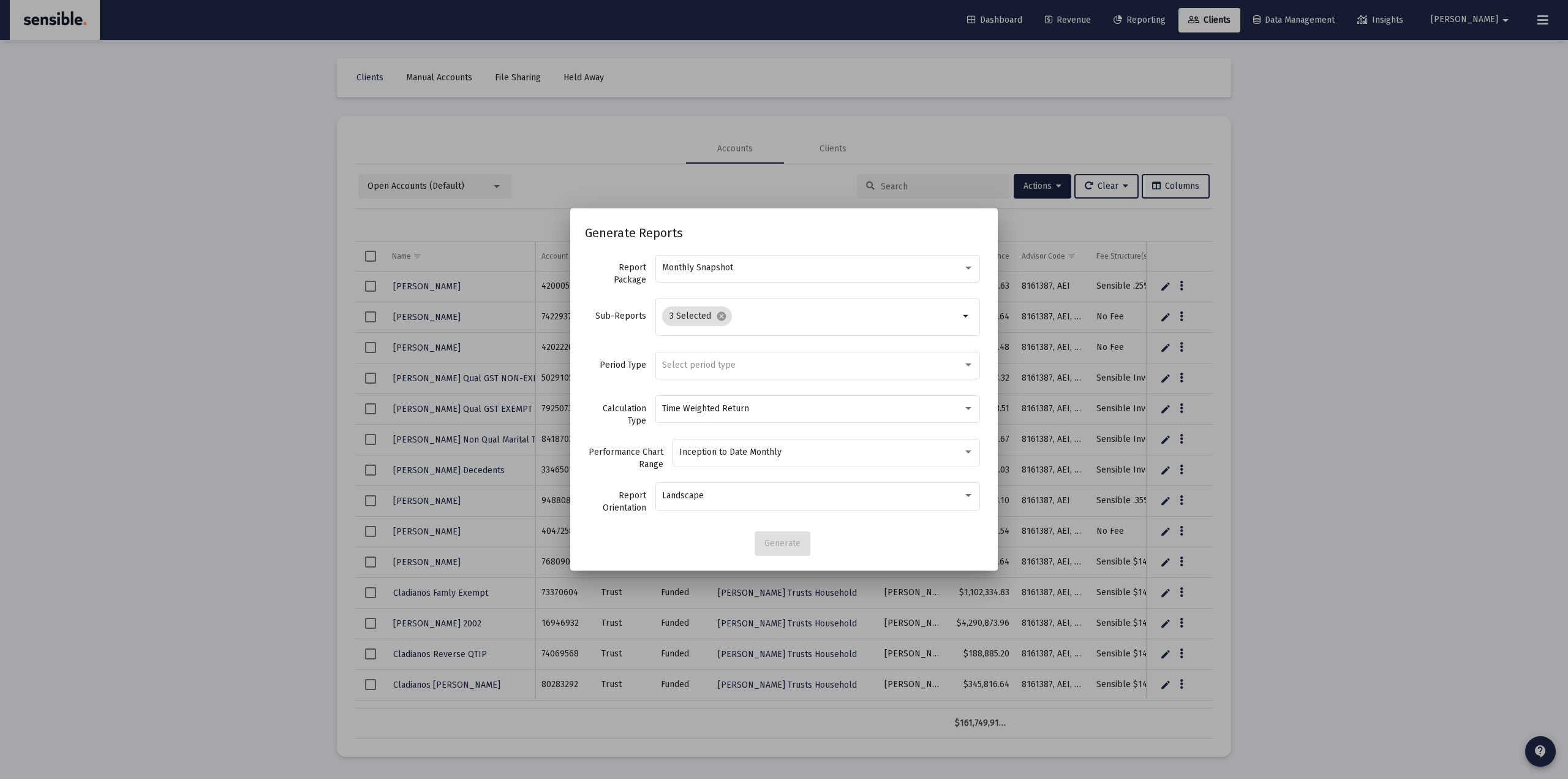
drag, startPoint x: 597, startPoint y: 368, endPoint x: 618, endPoint y: 362, distance: 21.8
click at [618, 362] on label "Period Type" at bounding box center [615, 365] width 61 height 12
click at [744, 366] on div "Select period type" at bounding box center [812, 365] width 301 height 10
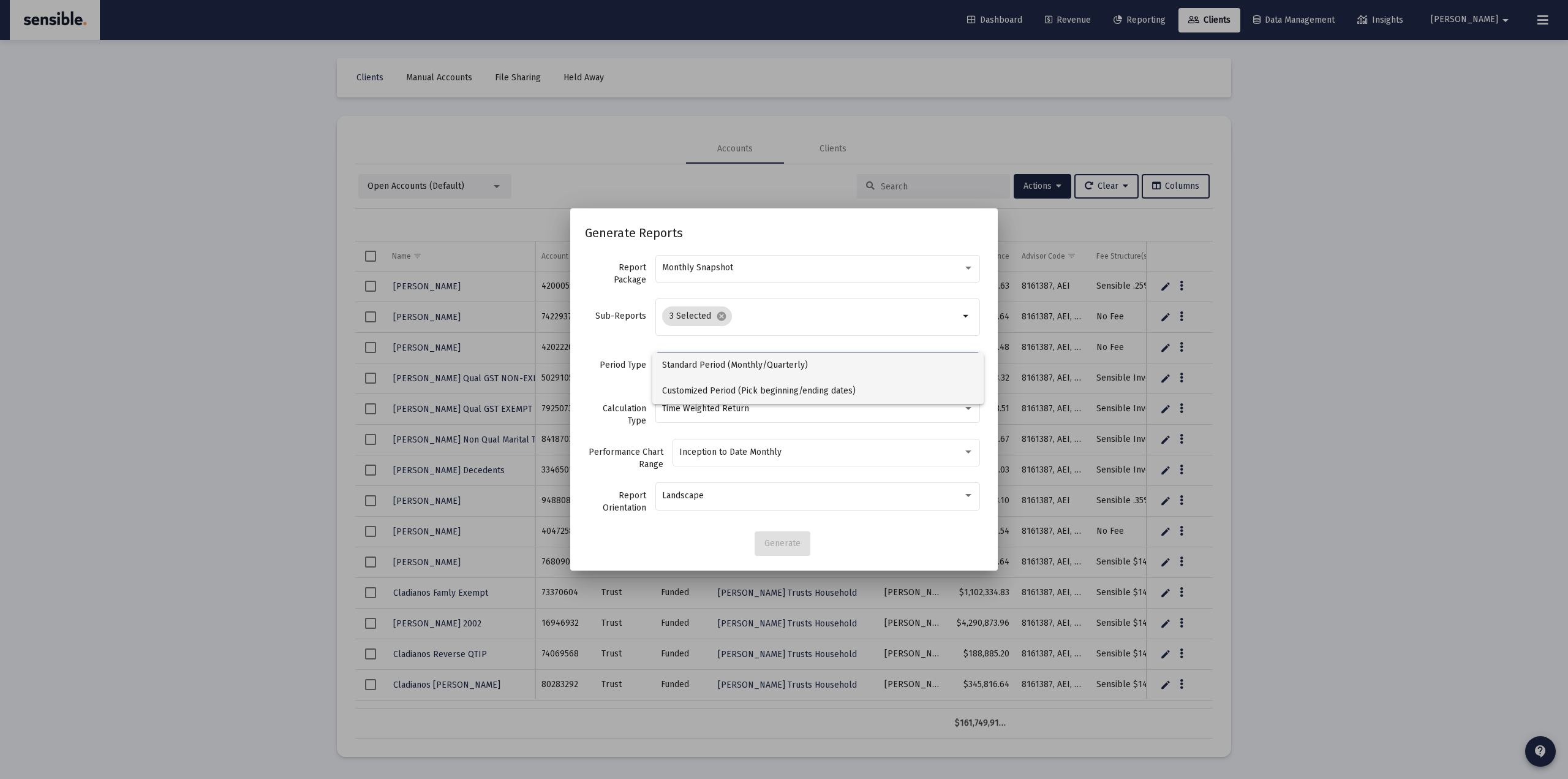
click at [710, 393] on span "Customized Period (Pick beginning/ending dates)" at bounding box center [818, 391] width 312 height 26
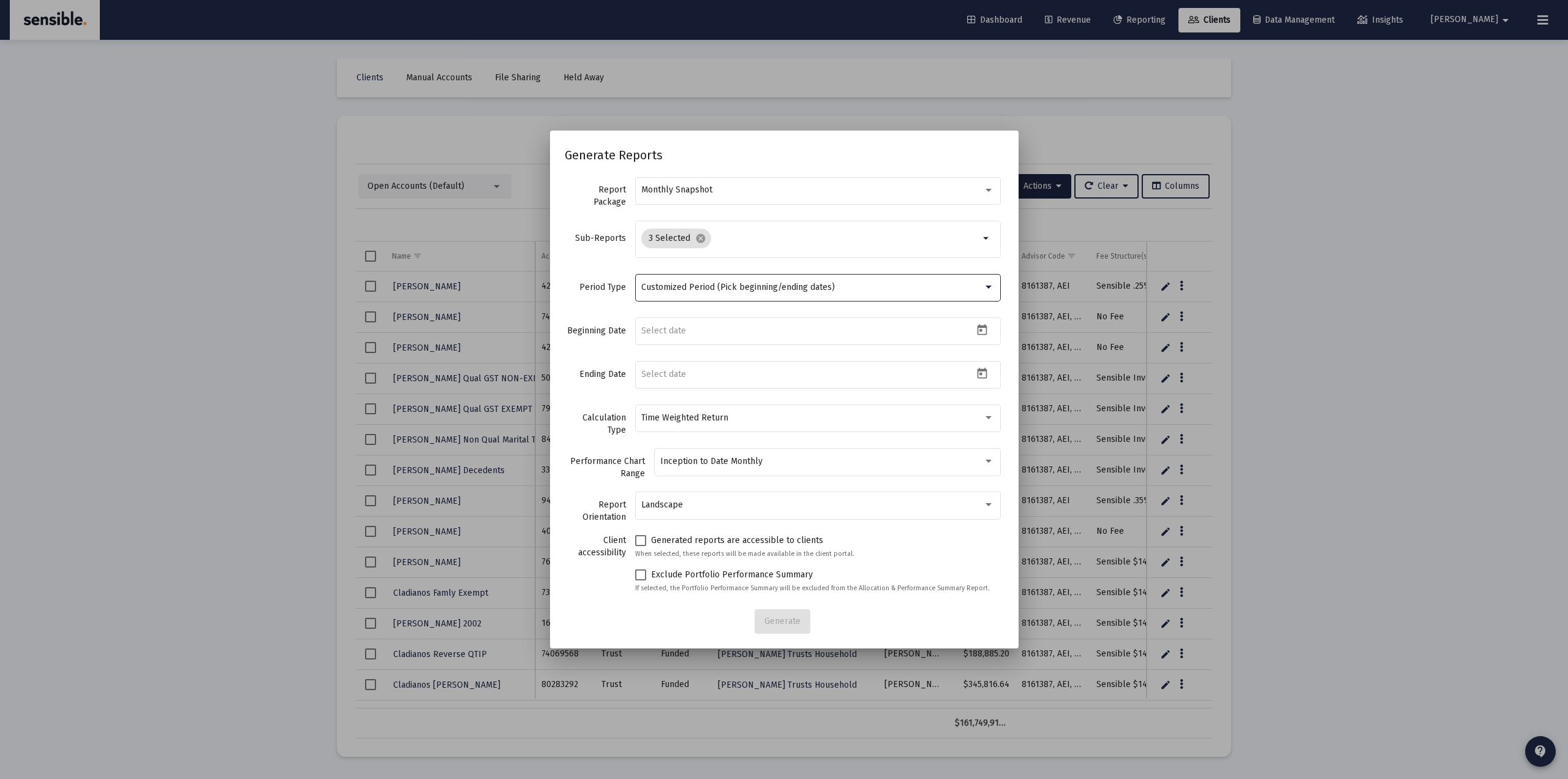
click at [728, 282] on span "Customized Period (Pick beginning/ending dates)" at bounding box center [738, 287] width 194 height 11
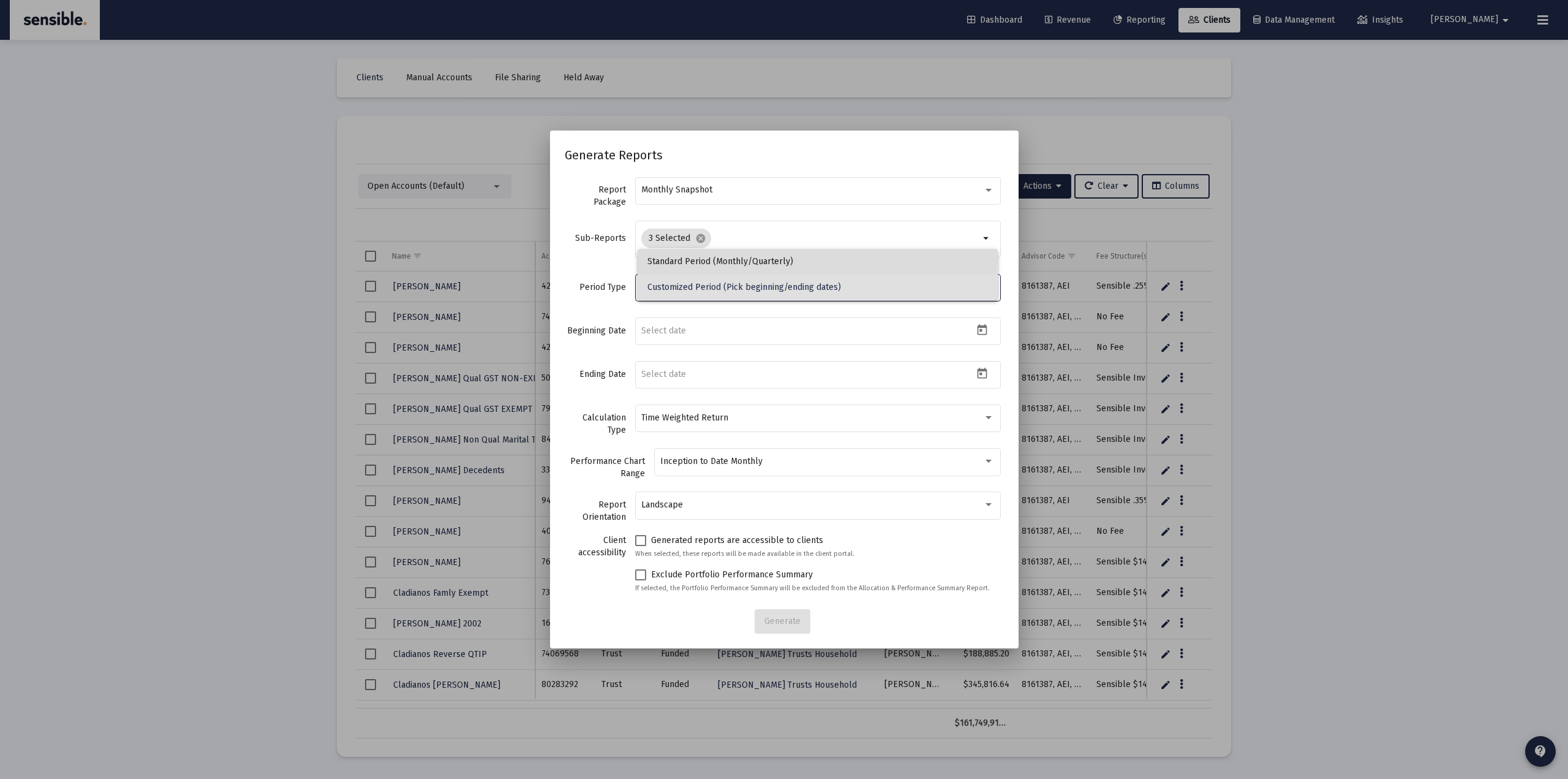
click at [720, 258] on span "Standard Period (Monthly/Quarterly)" at bounding box center [817, 261] width 340 height 26
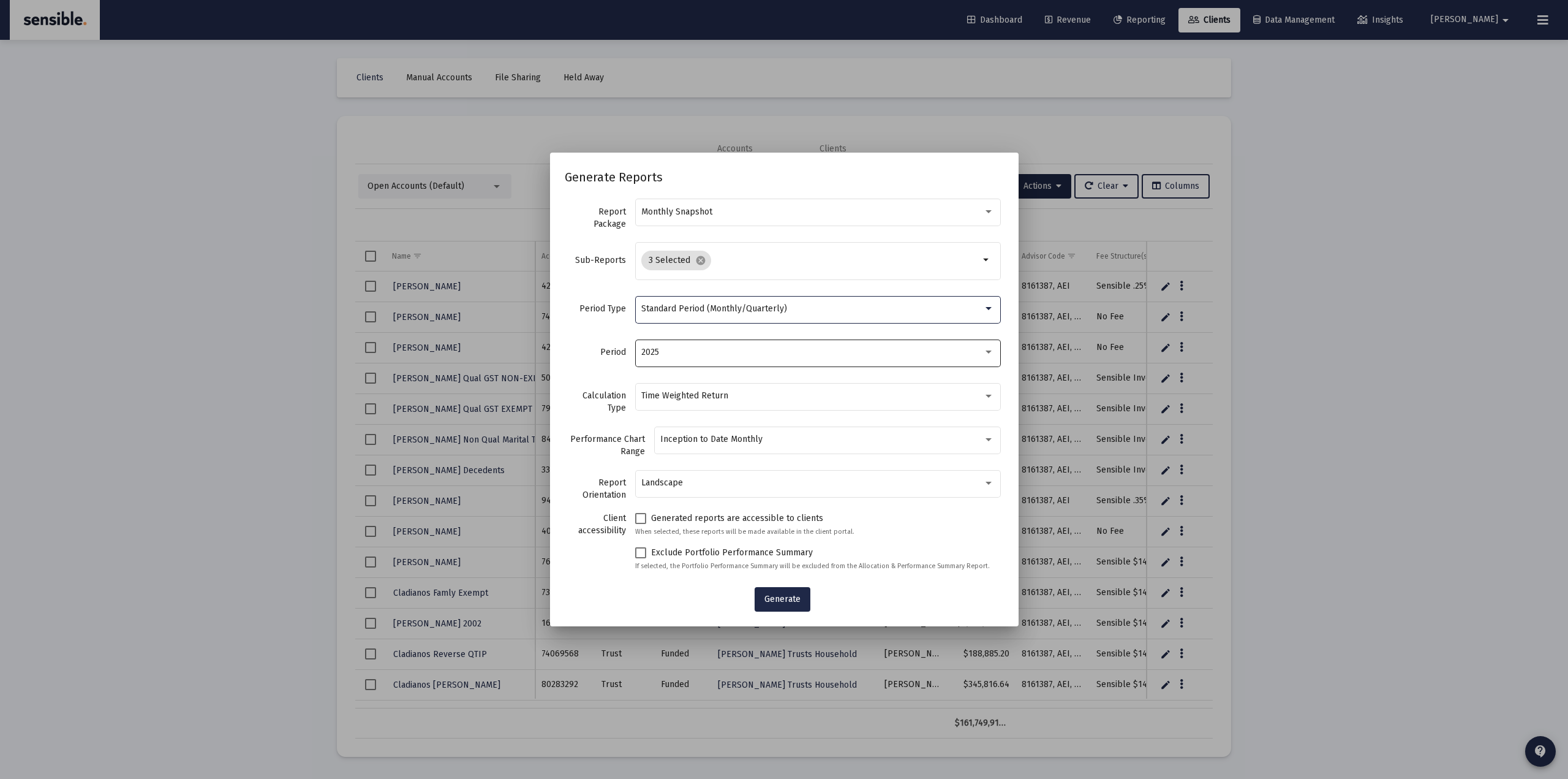
click at [704, 349] on div "2025" at bounding box center [812, 353] width 342 height 10
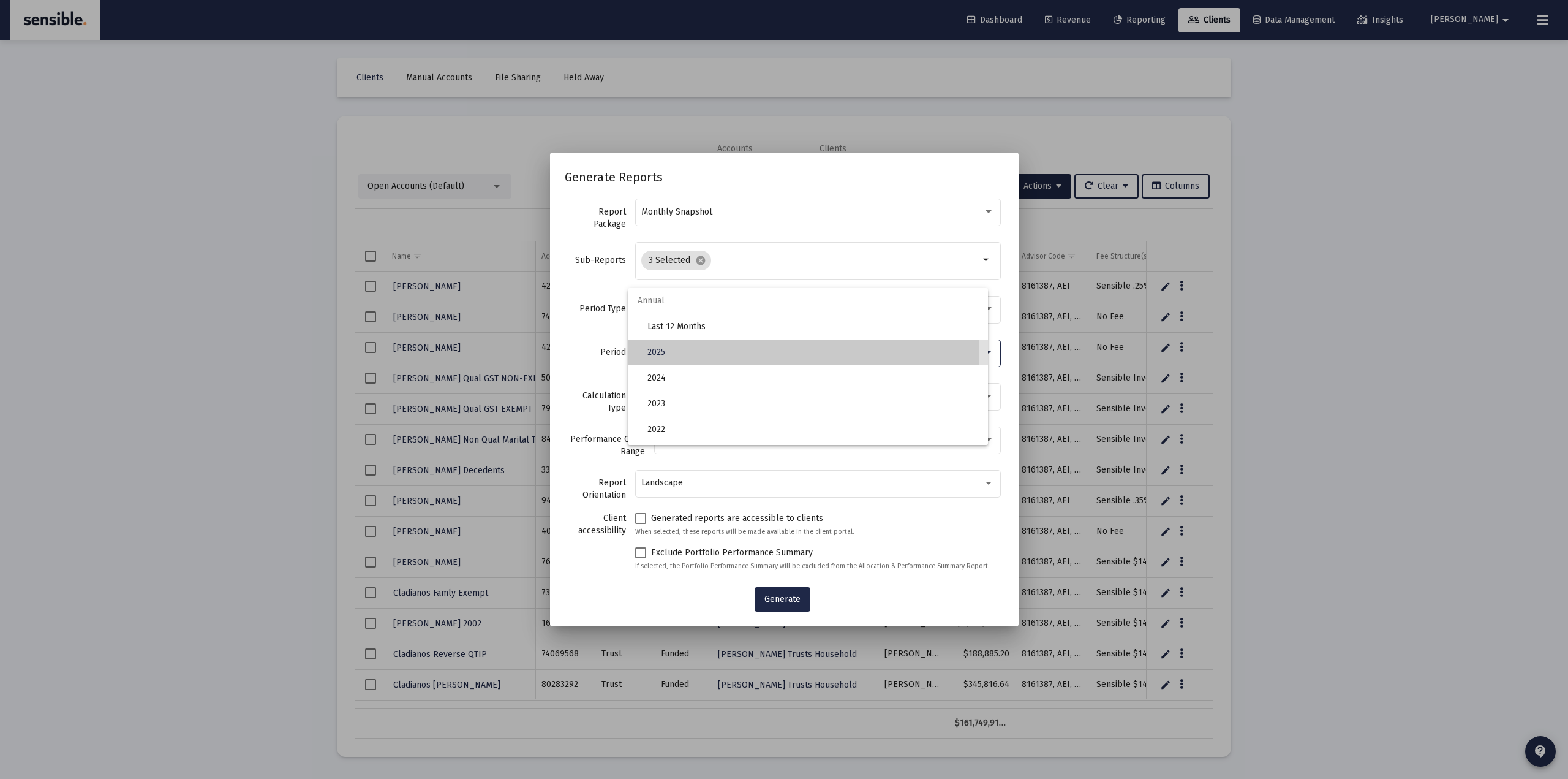
click at [686, 346] on span "2025" at bounding box center [812, 352] width 330 height 26
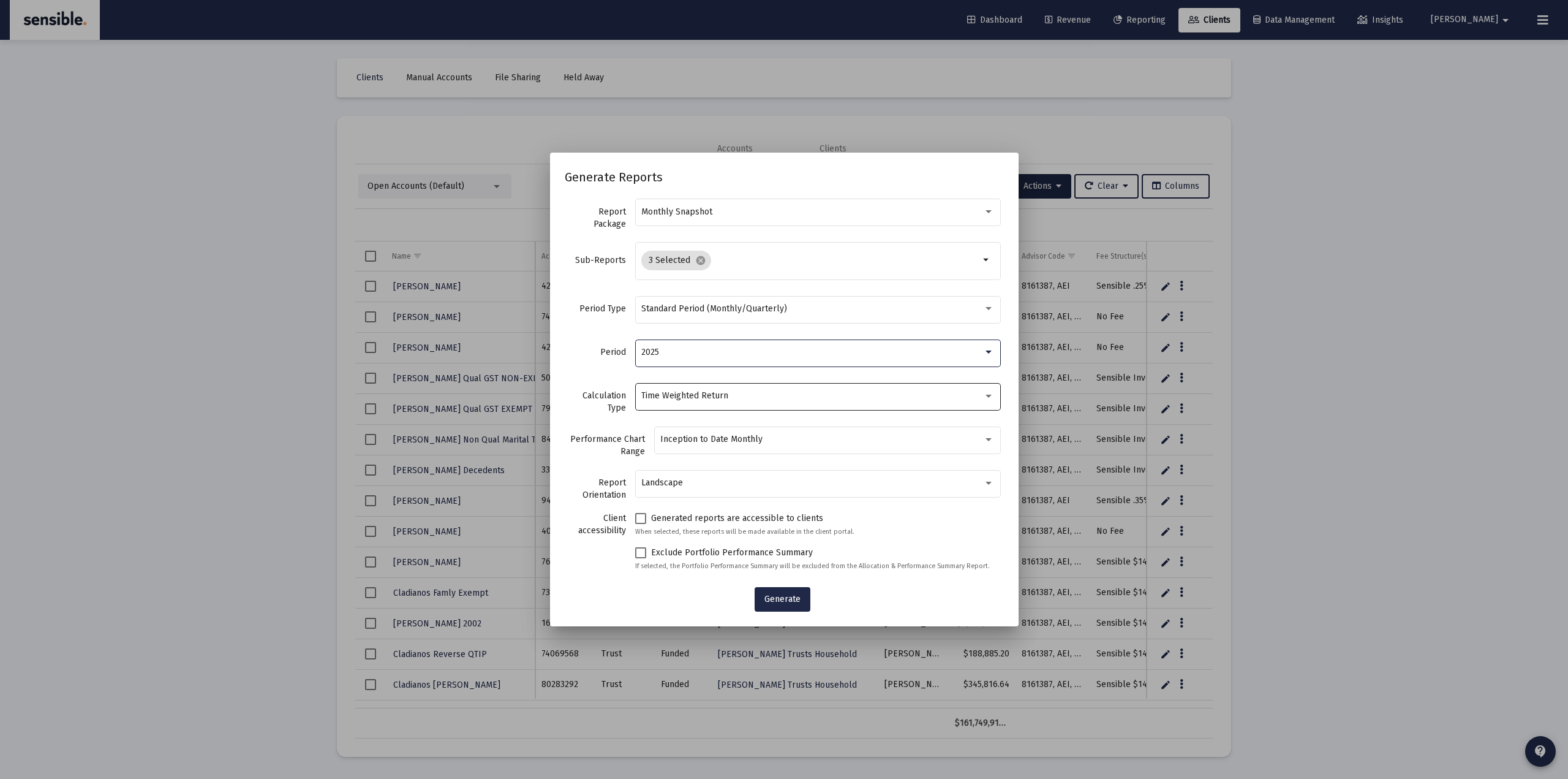
click at [728, 393] on span "Time Weighted Return" at bounding box center [685, 395] width 87 height 11
click at [584, 409] on div at bounding box center [784, 389] width 1568 height 779
click at [695, 482] on div "Landscape" at bounding box center [812, 483] width 342 height 10
click at [640, 440] on div at bounding box center [784, 389] width 1568 height 779
drag, startPoint x: 575, startPoint y: 434, endPoint x: 648, endPoint y: 452, distance: 75.2
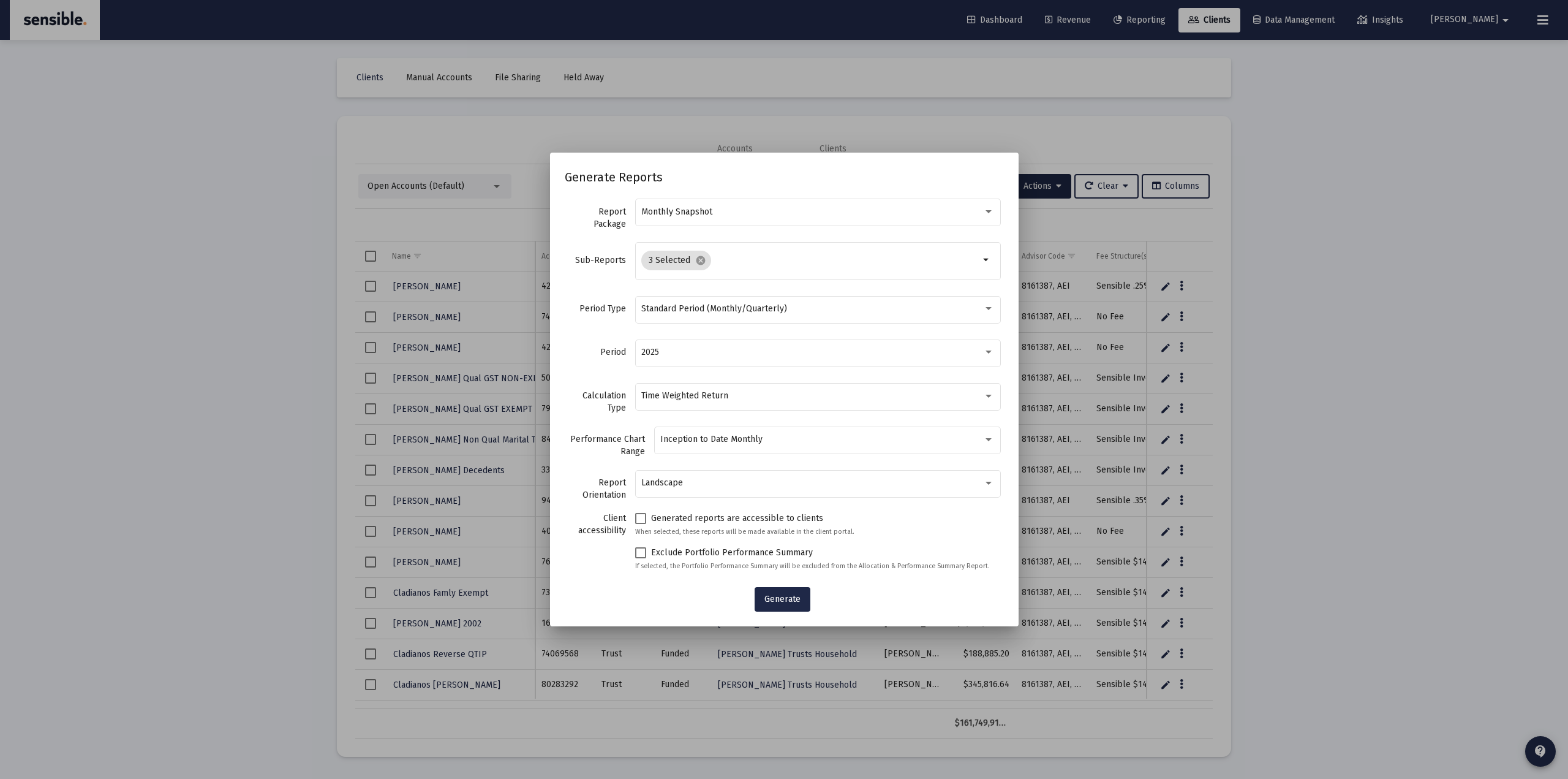
click at [645, 452] on label "Performance Chart Range" at bounding box center [605, 445] width 80 height 25
click at [689, 443] on span "Inception to Date Monthly" at bounding box center [711, 439] width 103 height 11
click at [612, 437] on div at bounding box center [784, 389] width 1568 height 779
click at [704, 440] on span "Inception to Date Monthly" at bounding box center [711, 439] width 103 height 11
click at [734, 440] on span "Inception to Date Monthly" at bounding box center [826, 439] width 324 height 26
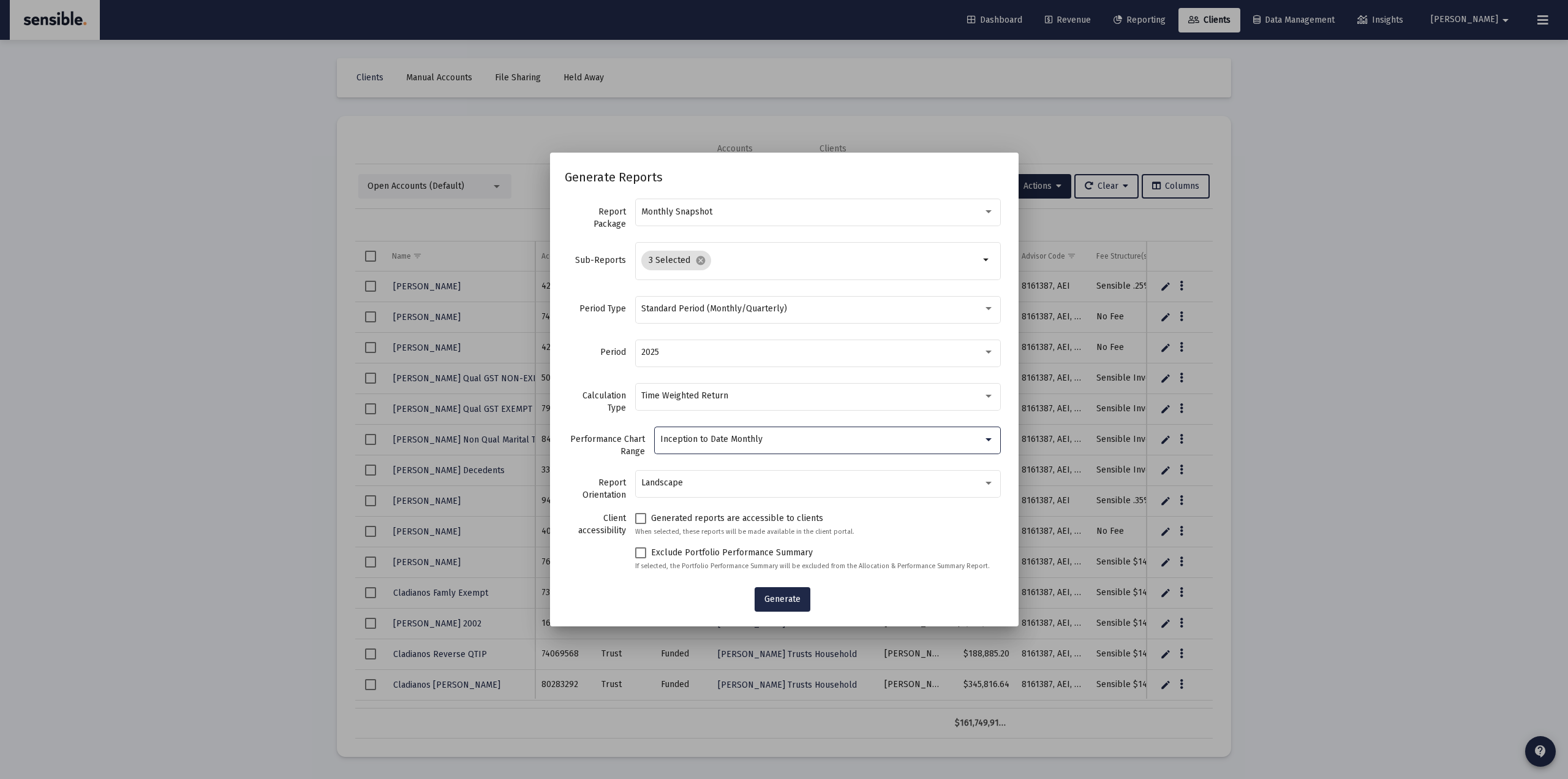
click at [612, 436] on label "Performance Chart Range" at bounding box center [605, 445] width 80 height 25
drag, startPoint x: 605, startPoint y: 515, endPoint x: 628, endPoint y: 536, distance: 31.1
click at [626, 536] on label "Client accessibility" at bounding box center [595, 524] width 61 height 25
click at [646, 518] on span at bounding box center [641, 518] width 11 height 11
click at [640, 524] on input "Generated reports are accessible to clients" at bounding box center [640, 524] width 1 height 1
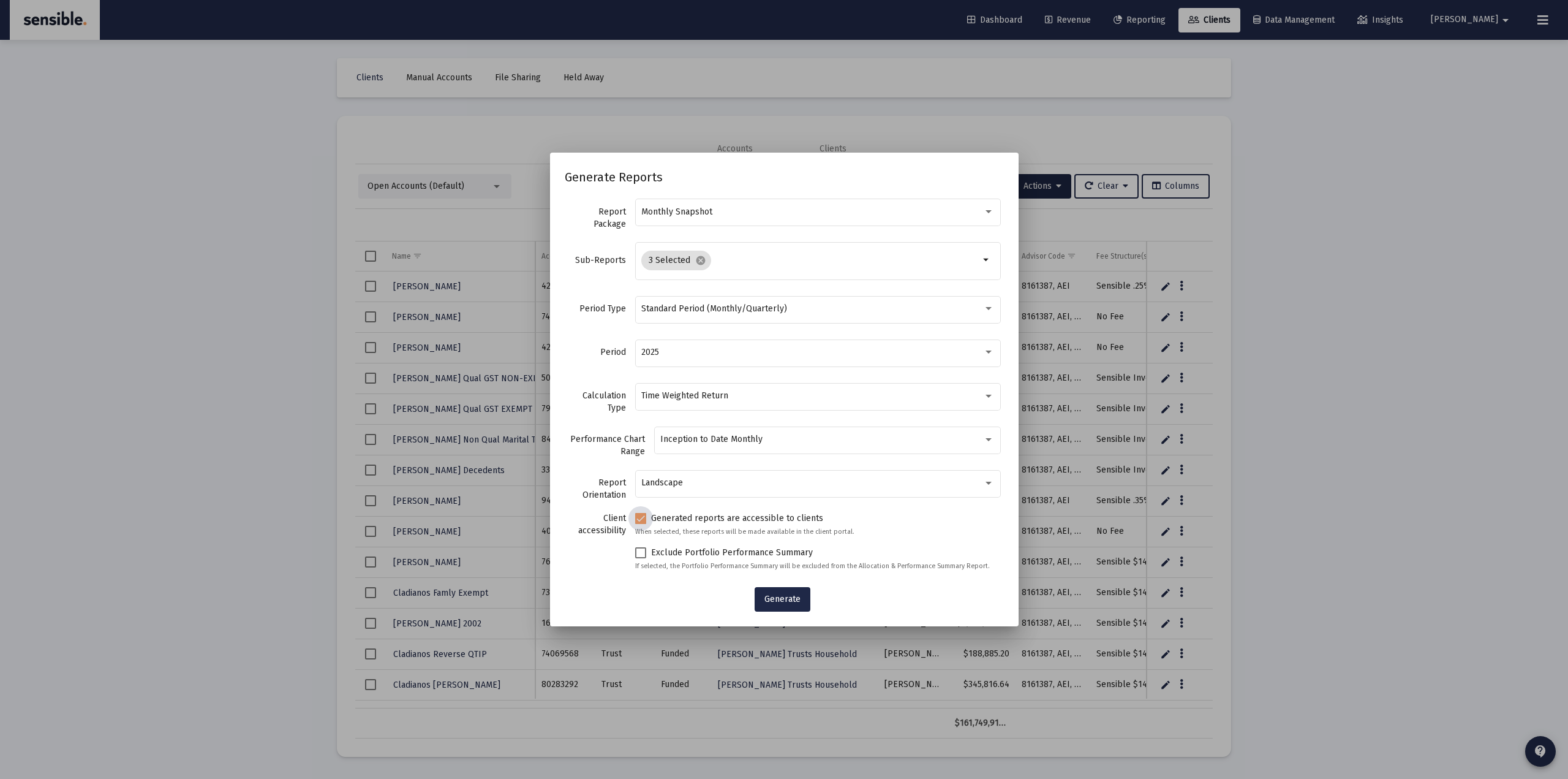
click at [646, 521] on span at bounding box center [641, 518] width 11 height 11
click at [640, 524] on input "Generated reports are accessible to clients" at bounding box center [640, 524] width 1 height 1
checkbox input "false"
click at [610, 527] on label "Client accessibility" at bounding box center [595, 524] width 61 height 25
click at [297, 510] on div at bounding box center [784, 389] width 1568 height 779
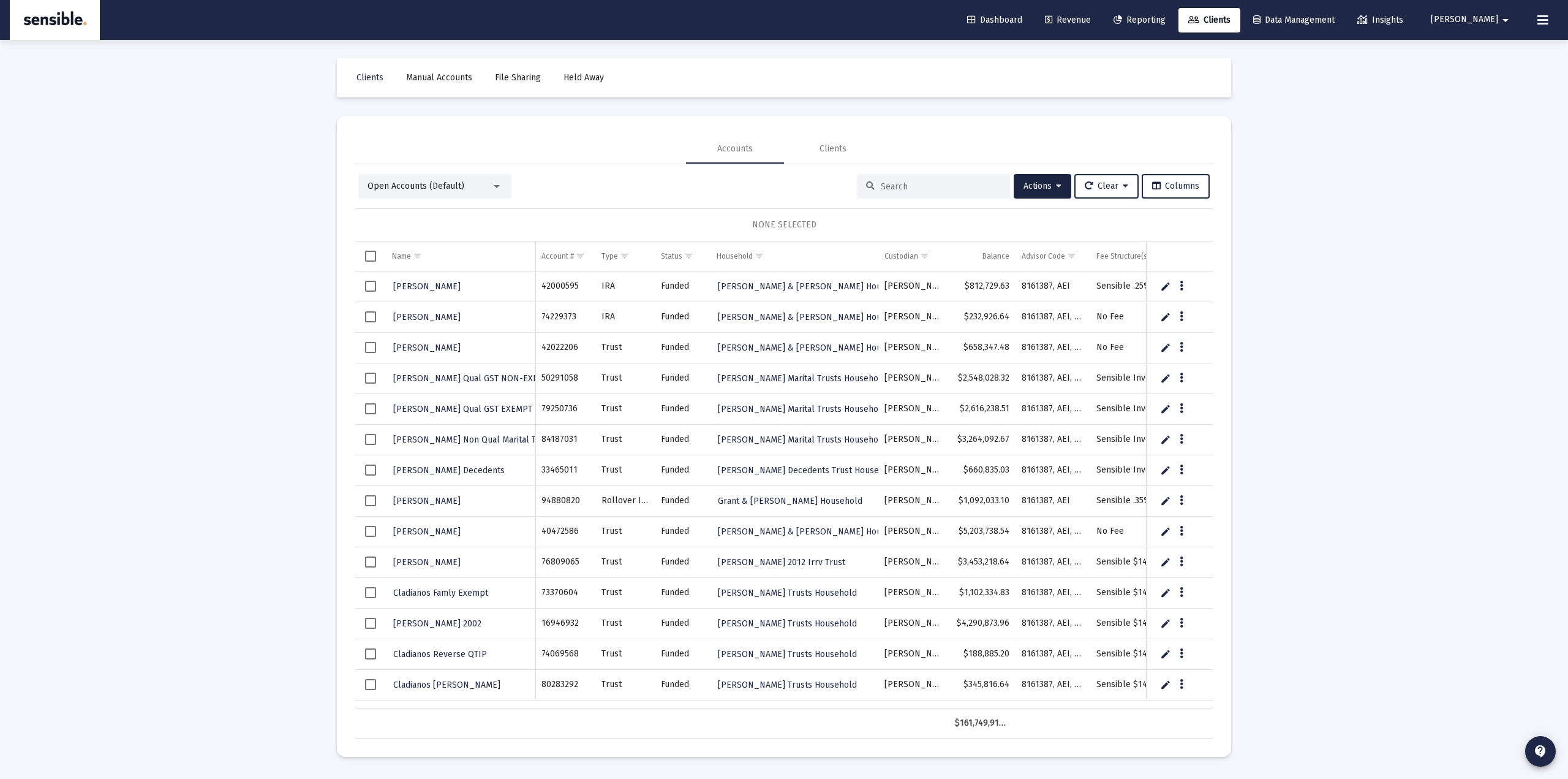
click at [772, 223] on div "NONE SELECTED" at bounding box center [784, 224] width 838 height 12
click at [369, 256] on span "Select all" at bounding box center [371, 256] width 11 height 11
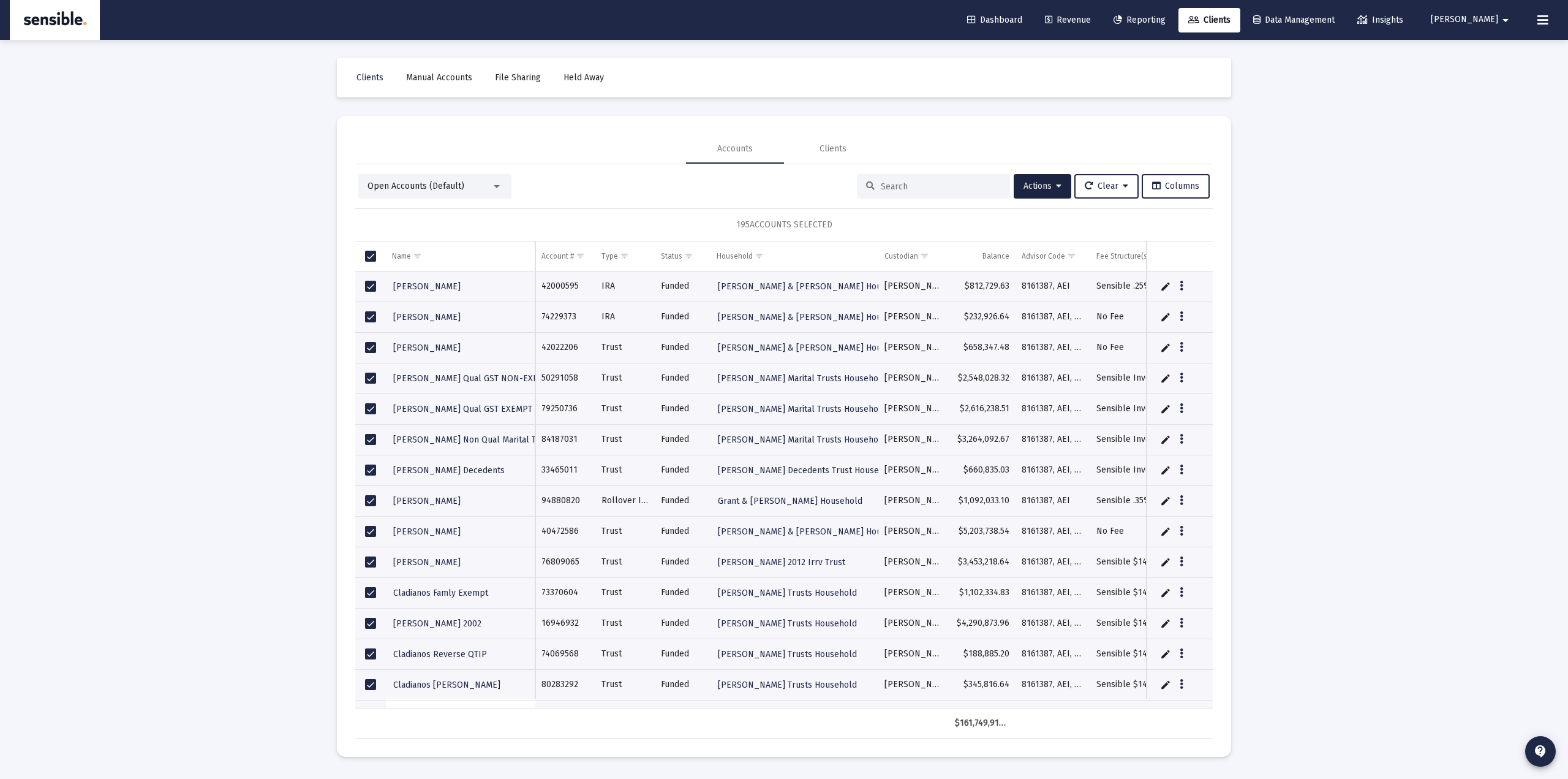
drag, startPoint x: 720, startPoint y: 216, endPoint x: 838, endPoint y: 223, distance: 118.2
click at [838, 223] on div "195 ACCOUNTS SELECTED" at bounding box center [784, 225] width 857 height 33
click at [692, 218] on div "195 ACCOUNTS SELECTED" at bounding box center [784, 225] width 857 height 33
click at [687, 220] on div "195 ACCOUNTS SELECTED" at bounding box center [784, 225] width 857 height 33
click at [688, 226] on div "195 ACCOUNTS SELECTED" at bounding box center [784, 225] width 857 height 33
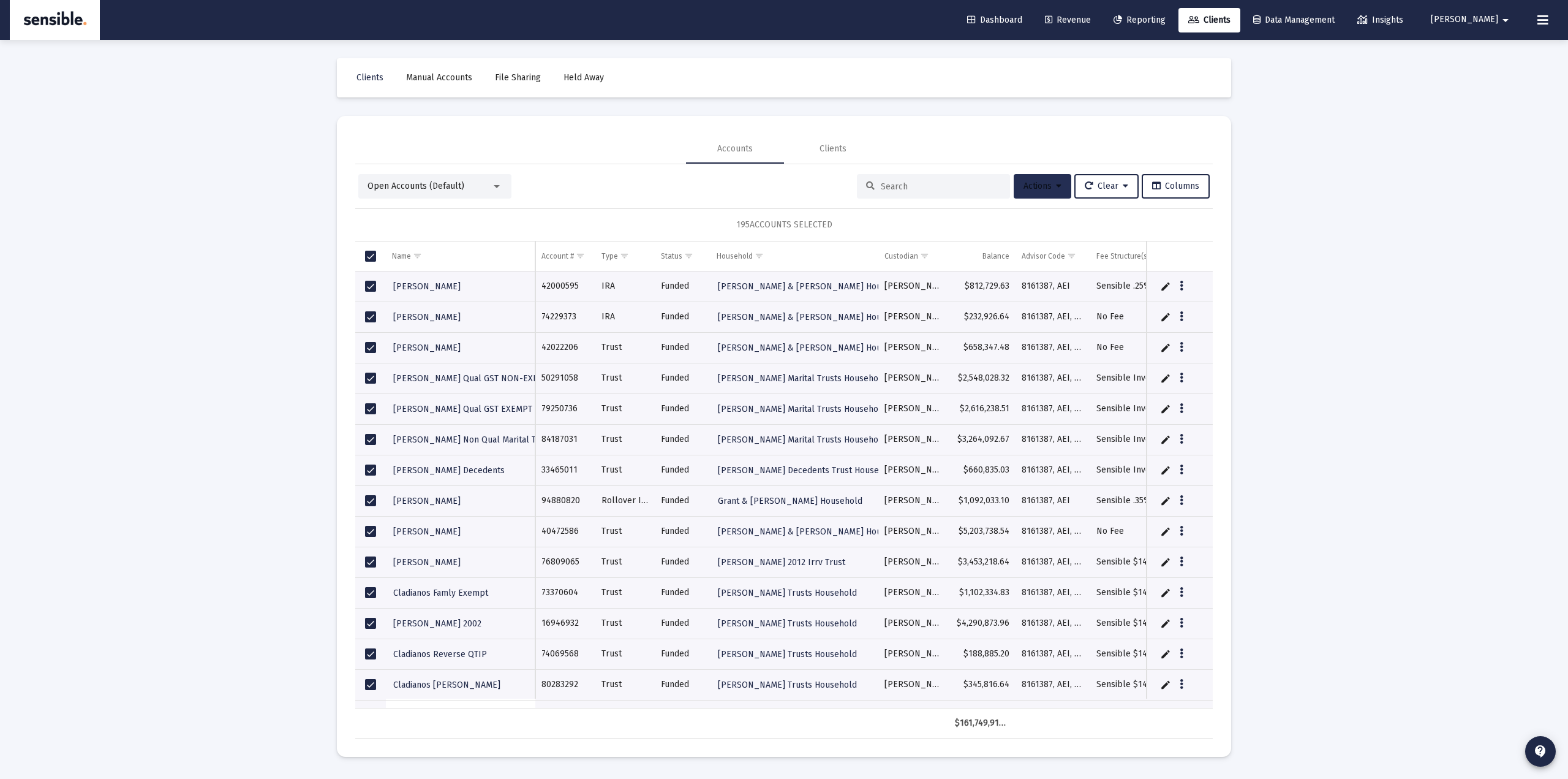
click at [1032, 188] on span "Actions" at bounding box center [1043, 185] width 38 height 11
click at [1059, 303] on button "Generate Reports" at bounding box center [1072, 306] width 131 height 30
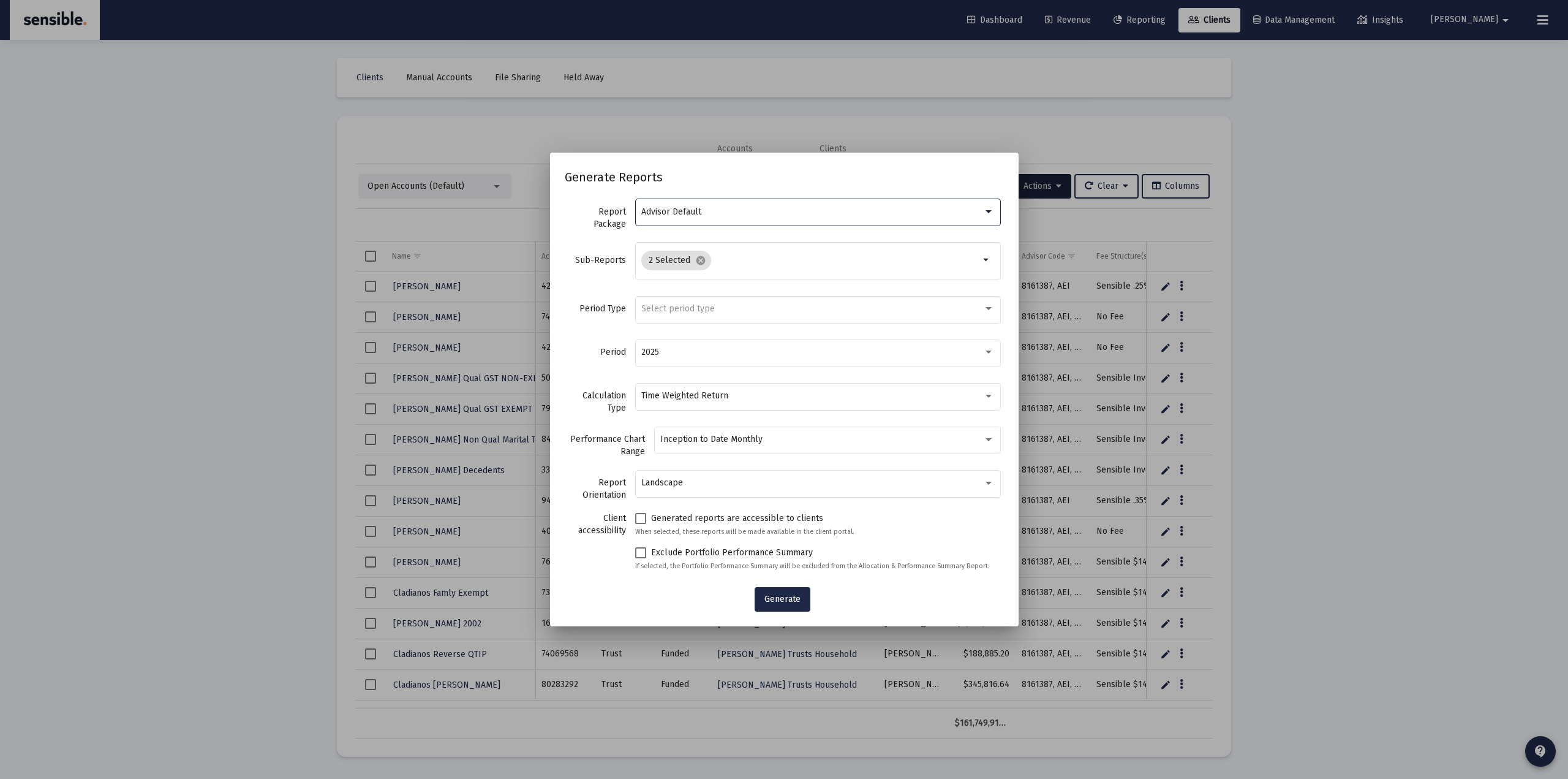
click at [276, 362] on div at bounding box center [784, 389] width 1568 height 779
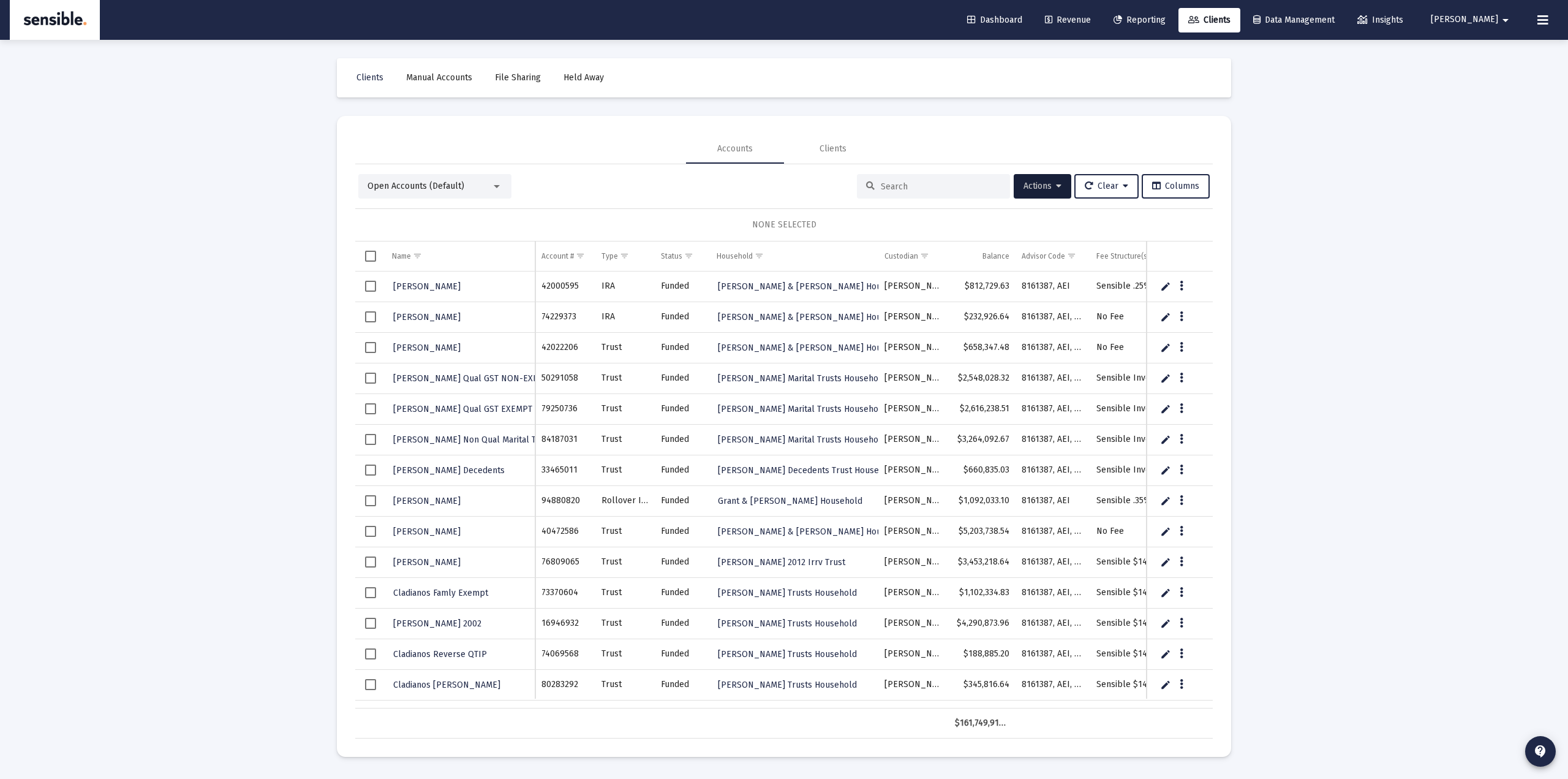
click at [363, 254] on td "Data grid" at bounding box center [371, 256] width 31 height 30
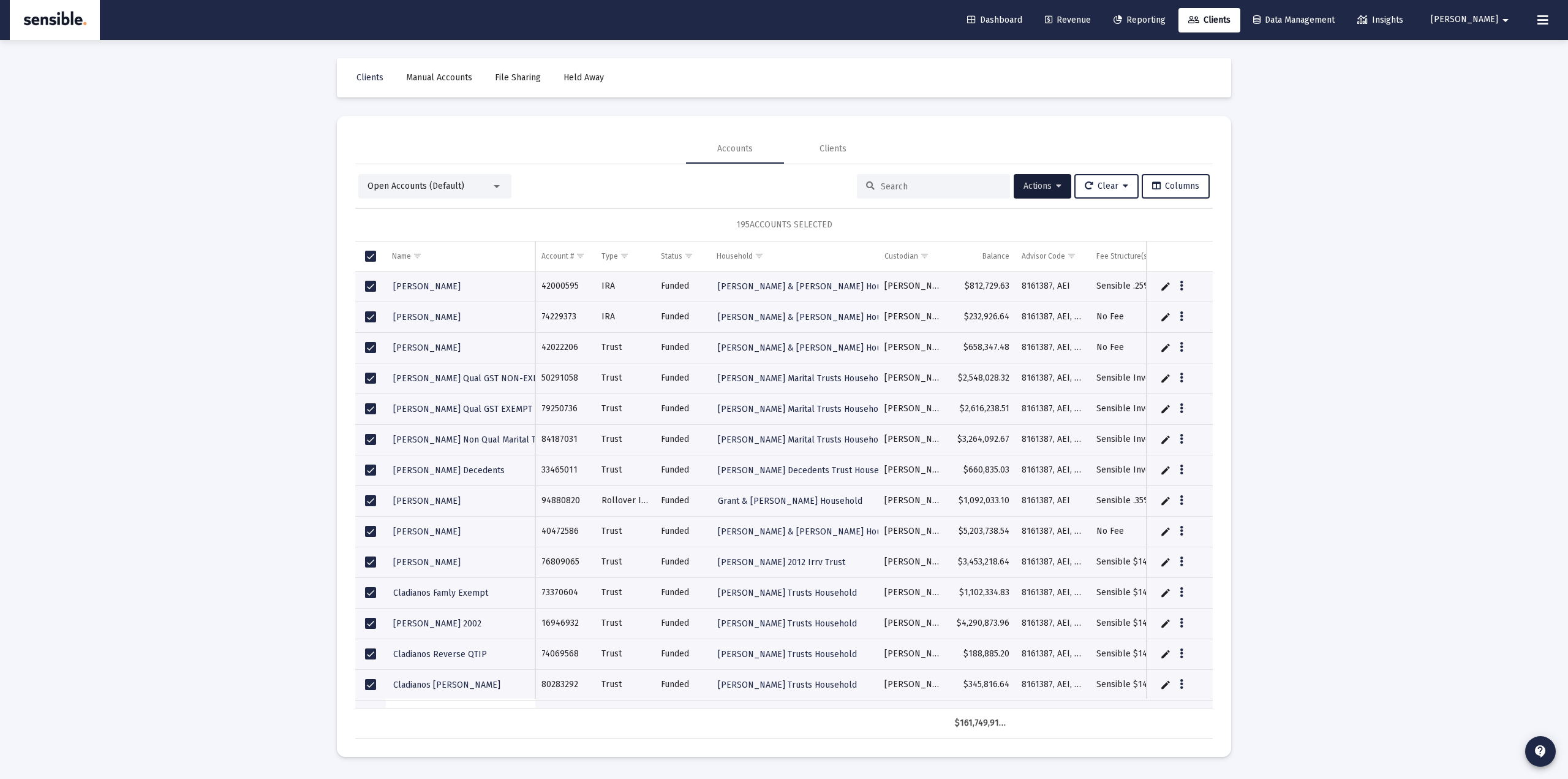
drag, startPoint x: 725, startPoint y: 221, endPoint x: 854, endPoint y: 217, distance: 129.1
click at [856, 217] on div "195 ACCOUNTS SELECTED" at bounding box center [784, 225] width 857 height 33
drag, startPoint x: 192, startPoint y: 413, endPoint x: 196, endPoint y: 406, distance: 8.1
click at [195, 411] on div "Loading... Clients Manual Accounts File Sharing Held Away Accounts Clients Open…" at bounding box center [784, 389] width 1568 height 779
click at [494, 183] on div at bounding box center [497, 186] width 11 height 10
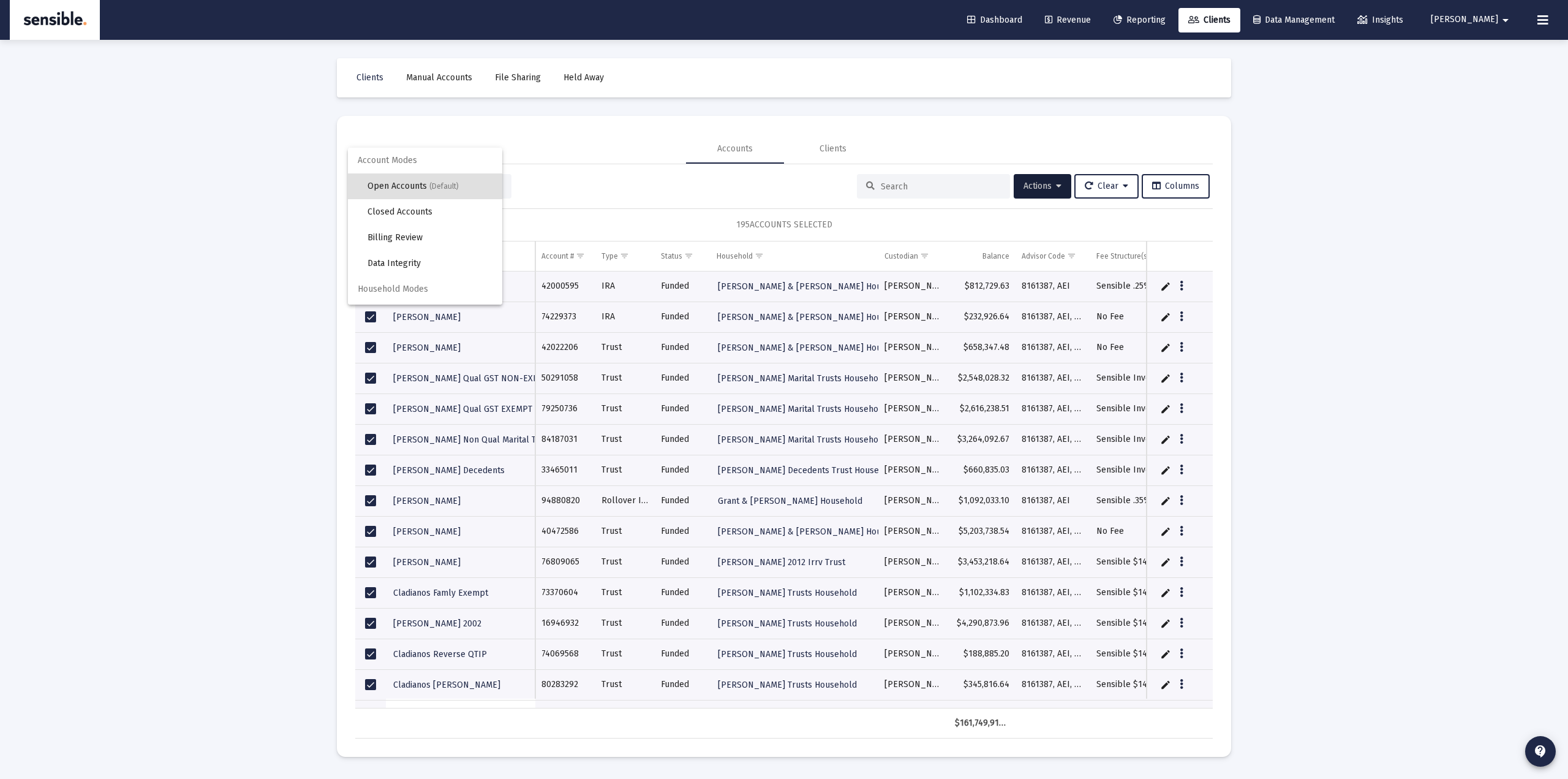
click at [593, 203] on div at bounding box center [784, 389] width 1568 height 779
click at [367, 256] on span "Select all" at bounding box center [371, 256] width 11 height 11
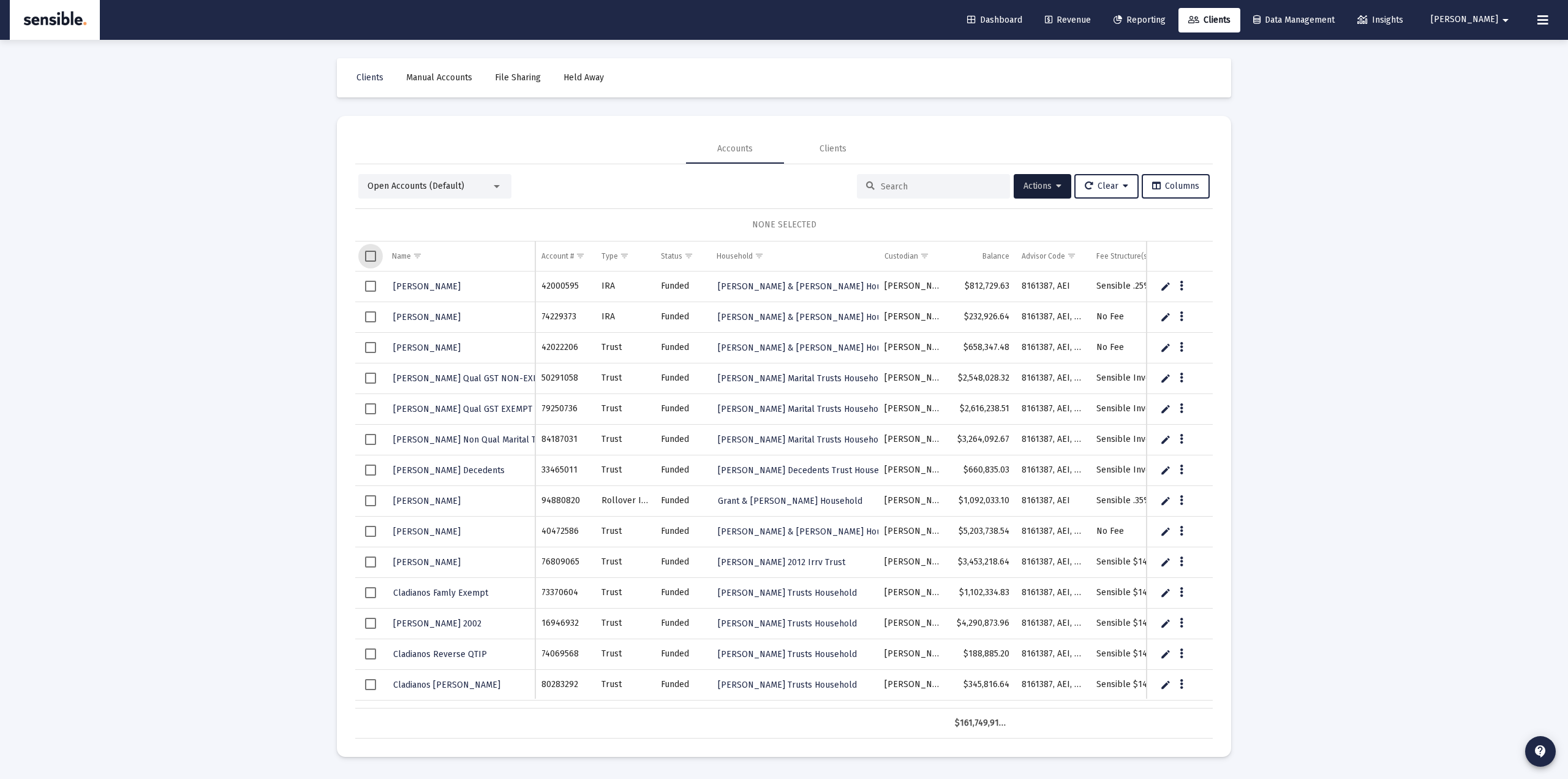
click at [368, 256] on span "Select all" at bounding box center [371, 256] width 11 height 11
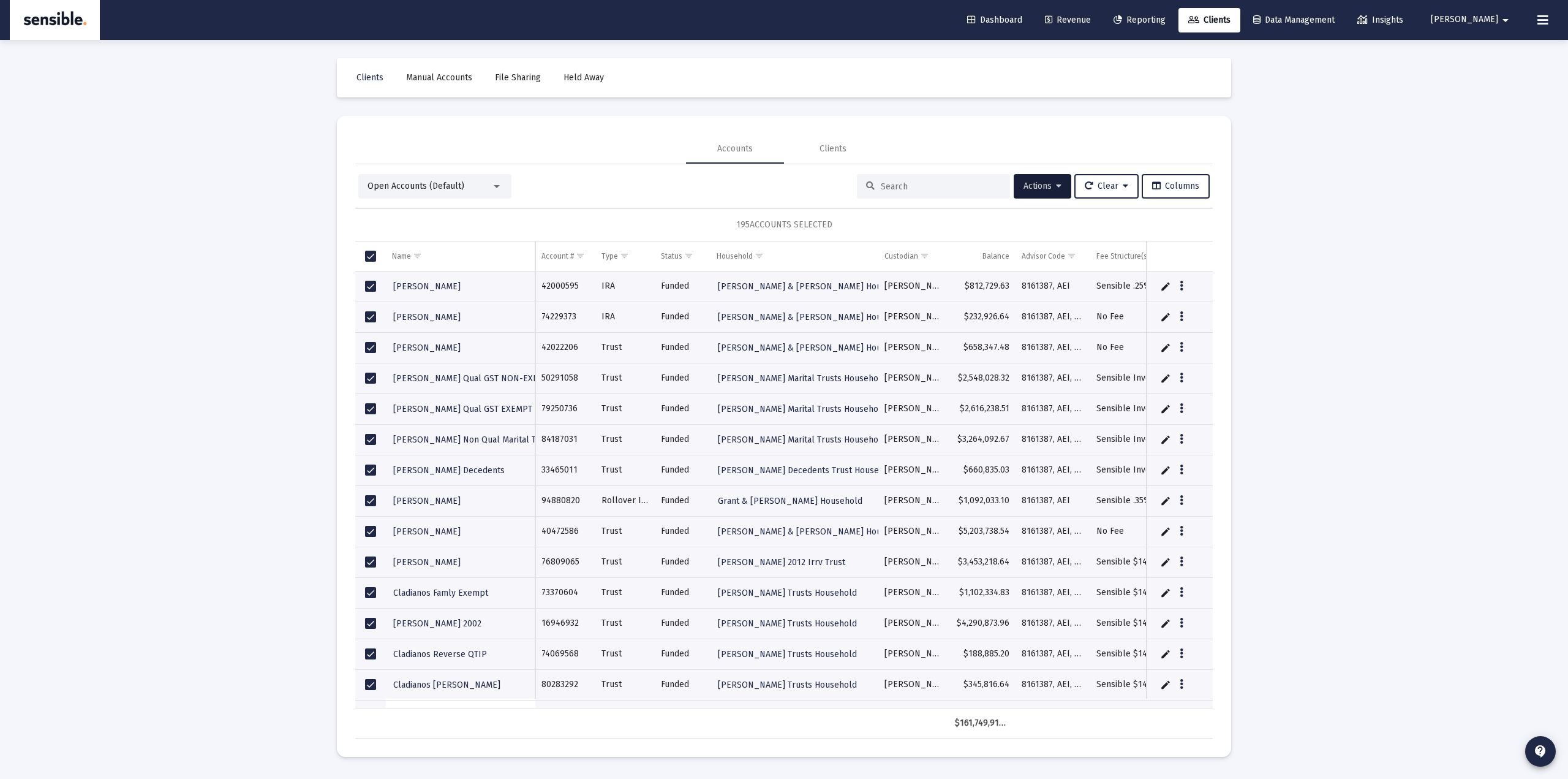
drag, startPoint x: 723, startPoint y: 227, endPoint x: 848, endPoint y: 224, distance: 125.0
click at [855, 226] on div "195 ACCOUNTS SELECTED" at bounding box center [784, 225] width 857 height 33
click at [367, 259] on span "Select all" at bounding box center [371, 256] width 11 height 11
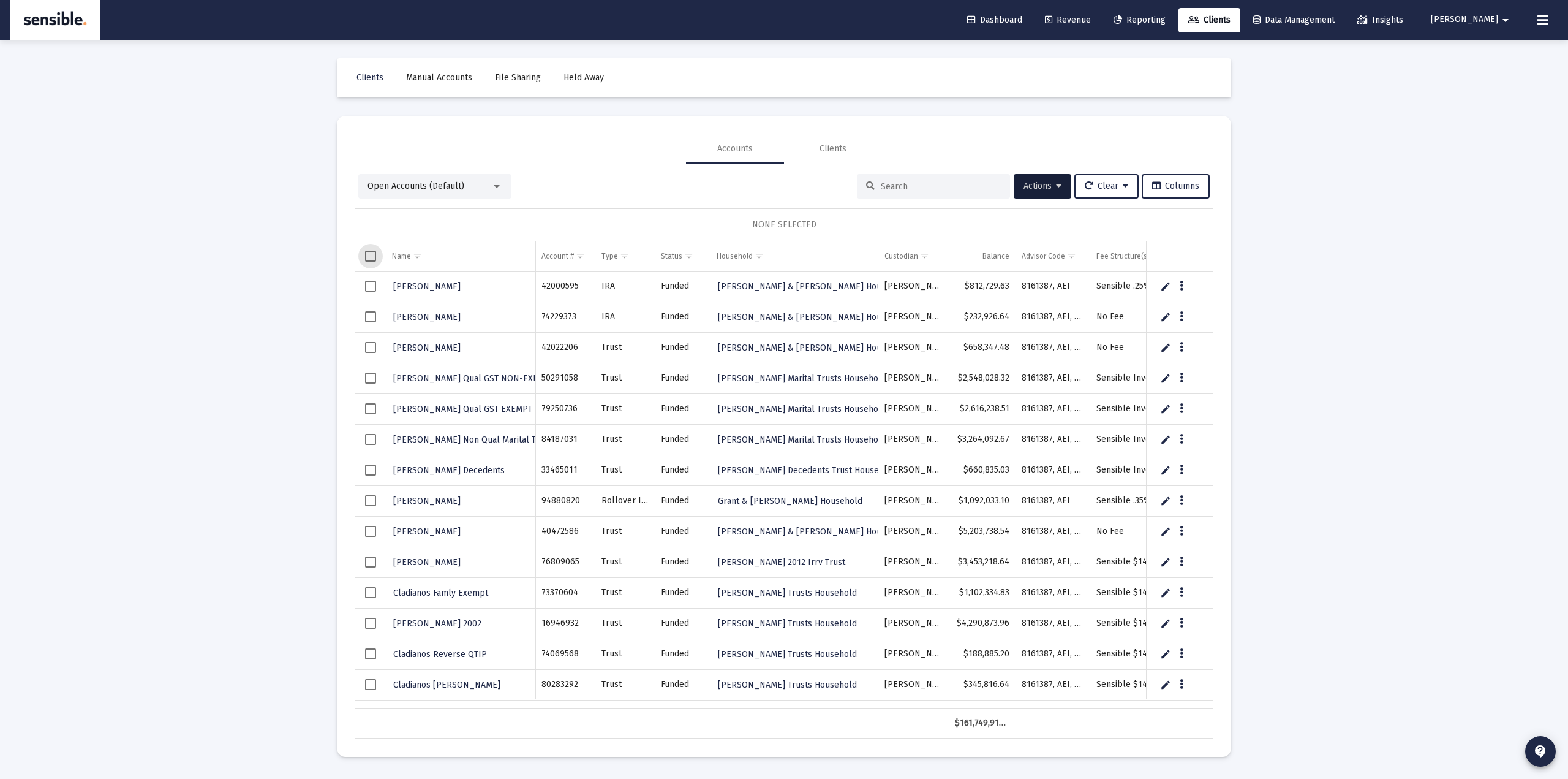
click at [370, 286] on span "Select row" at bounding box center [371, 287] width 11 height 11
click at [369, 533] on span "Select row" at bounding box center [371, 531] width 11 height 11
click at [369, 443] on span "Select row" at bounding box center [371, 440] width 11 height 11
click at [372, 410] on span "Select row" at bounding box center [371, 409] width 11 height 11
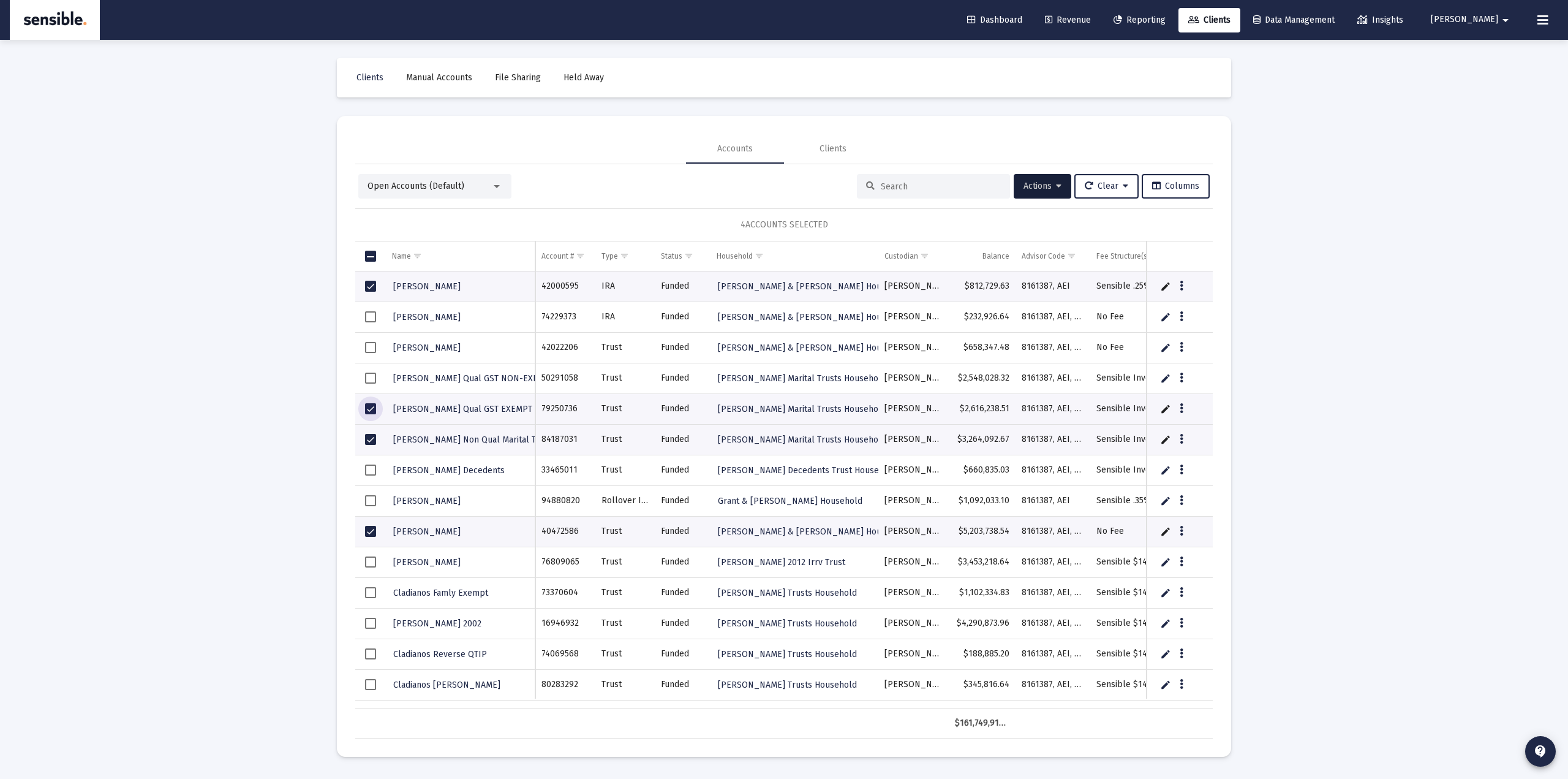
click at [688, 228] on div "4 ACCOUNTS SELECTED" at bounding box center [784, 225] width 857 height 33
click at [693, 222] on div "4 ACCOUNTS SELECTED" at bounding box center [784, 225] width 857 height 33
click at [371, 254] on span "Select all" at bounding box center [371, 256] width 11 height 11
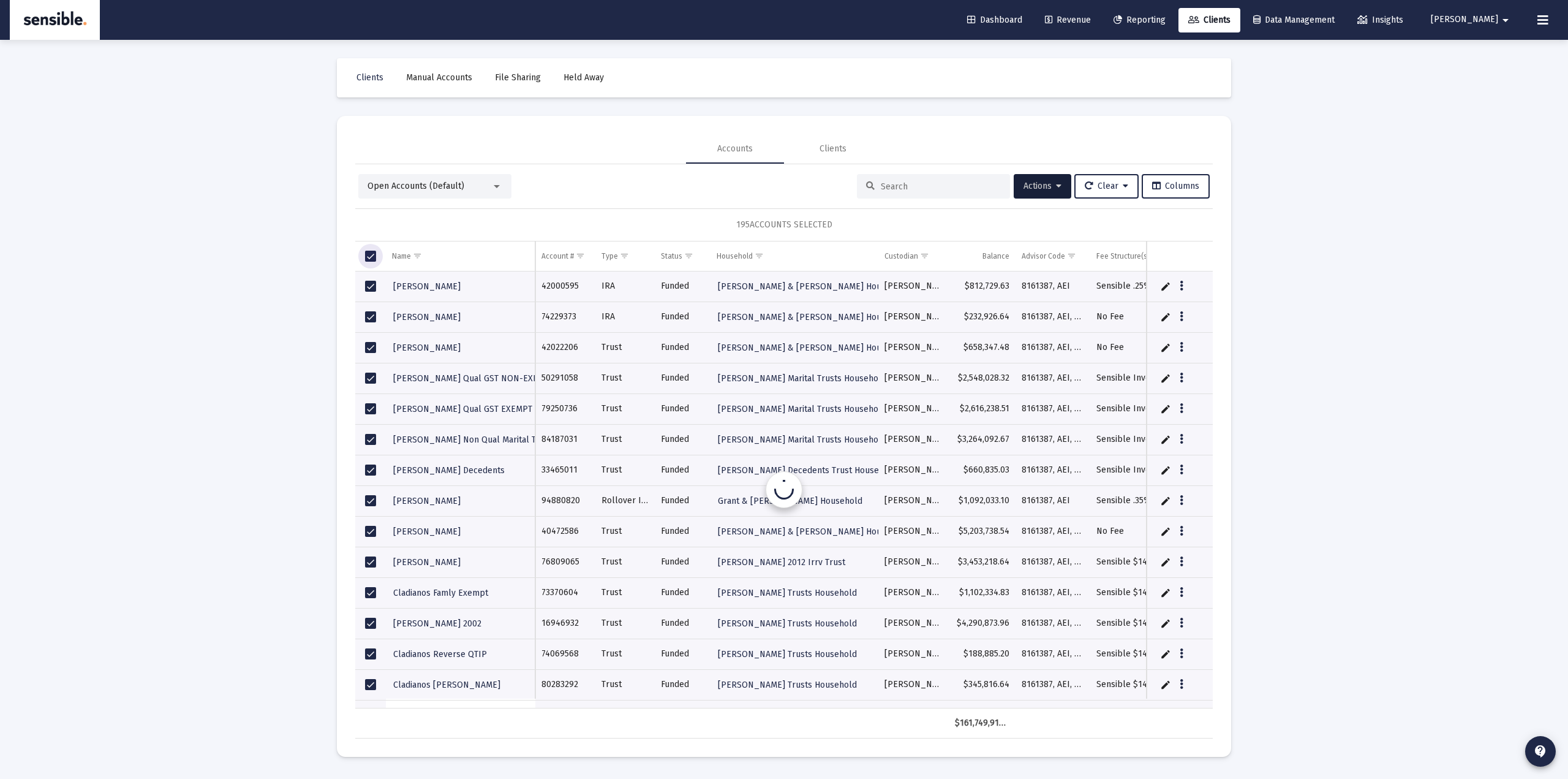
click at [371, 254] on span "Select all" at bounding box center [371, 256] width 11 height 11
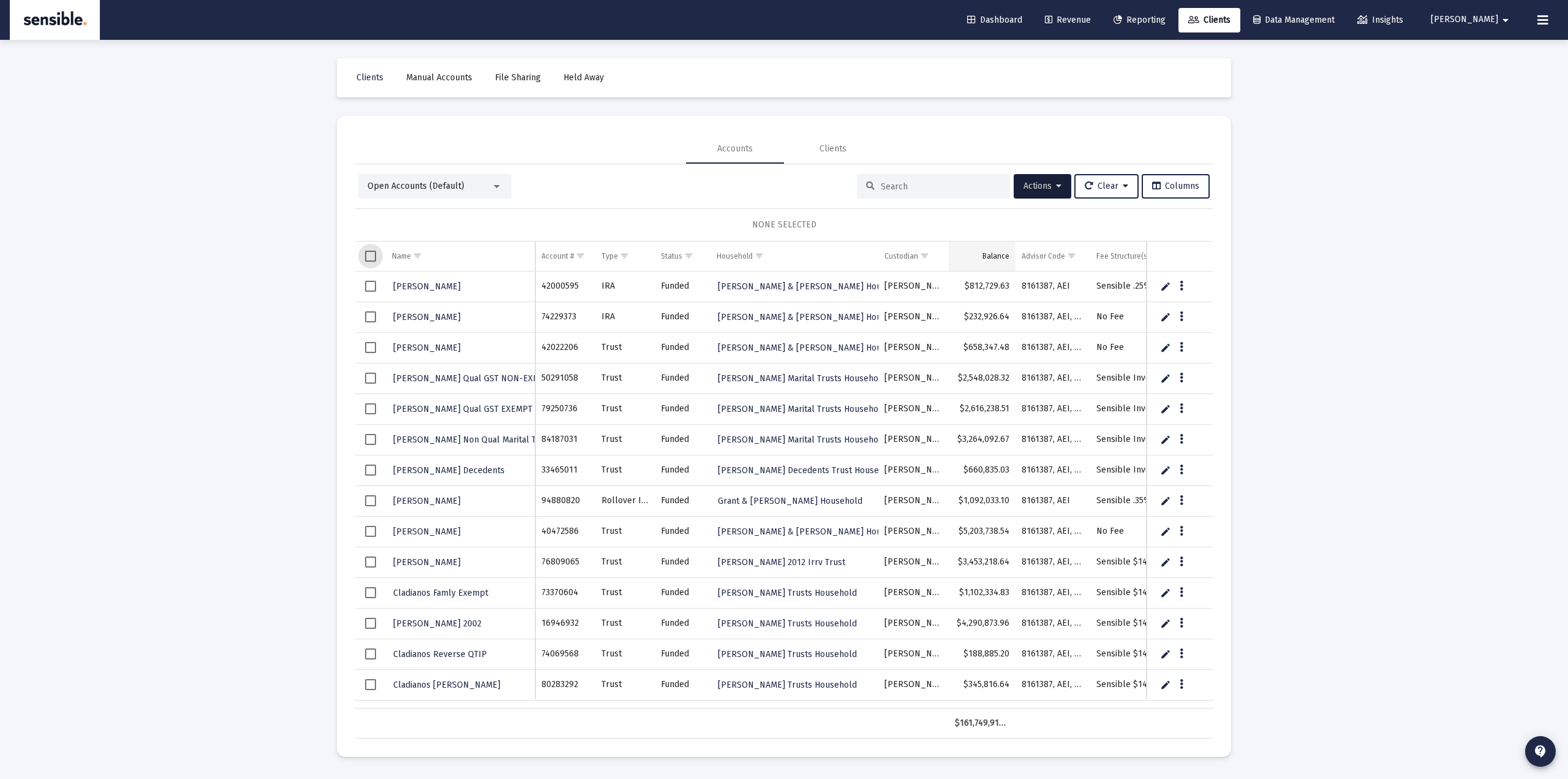
click at [985, 263] on td "Balance" at bounding box center [982, 256] width 67 height 30
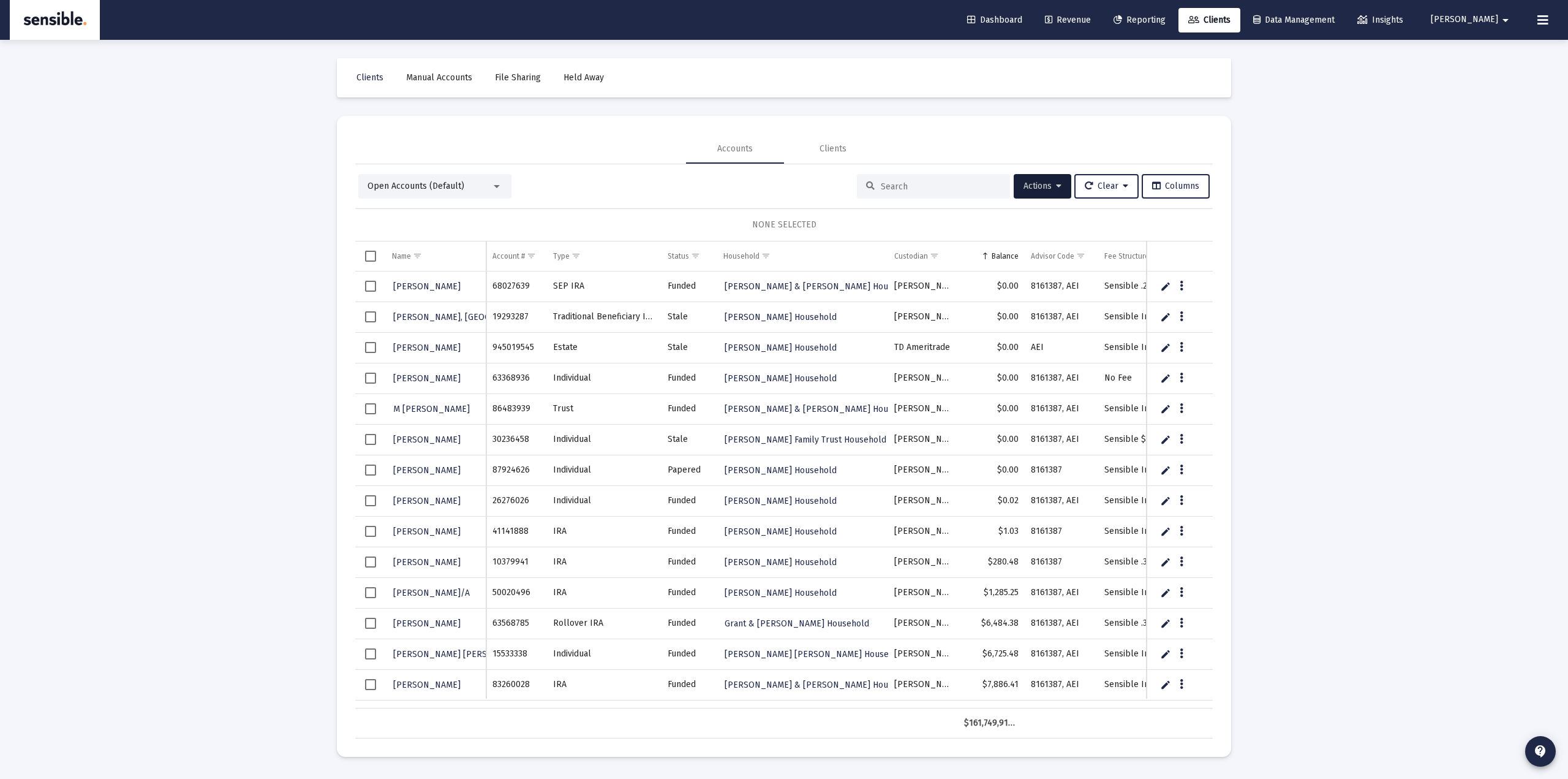
click at [367, 471] on span "Select row" at bounding box center [371, 470] width 11 height 11
drag, startPoint x: 371, startPoint y: 292, endPoint x: 369, endPoint y: 284, distance: 8.2
click at [371, 292] on td "Data grid" at bounding box center [371, 287] width 31 height 31
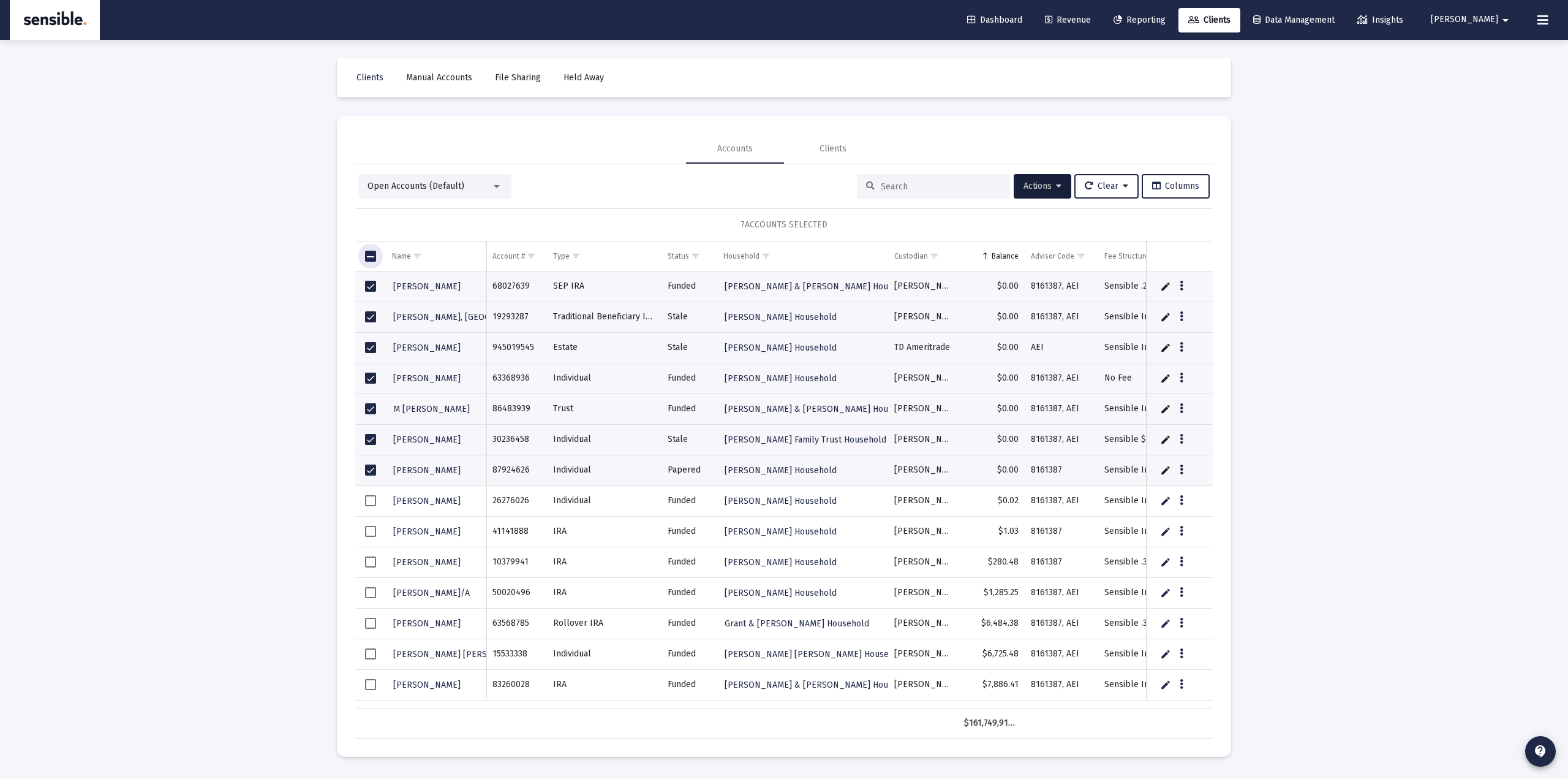
click at [368, 261] on span "Select all" at bounding box center [371, 256] width 11 height 11
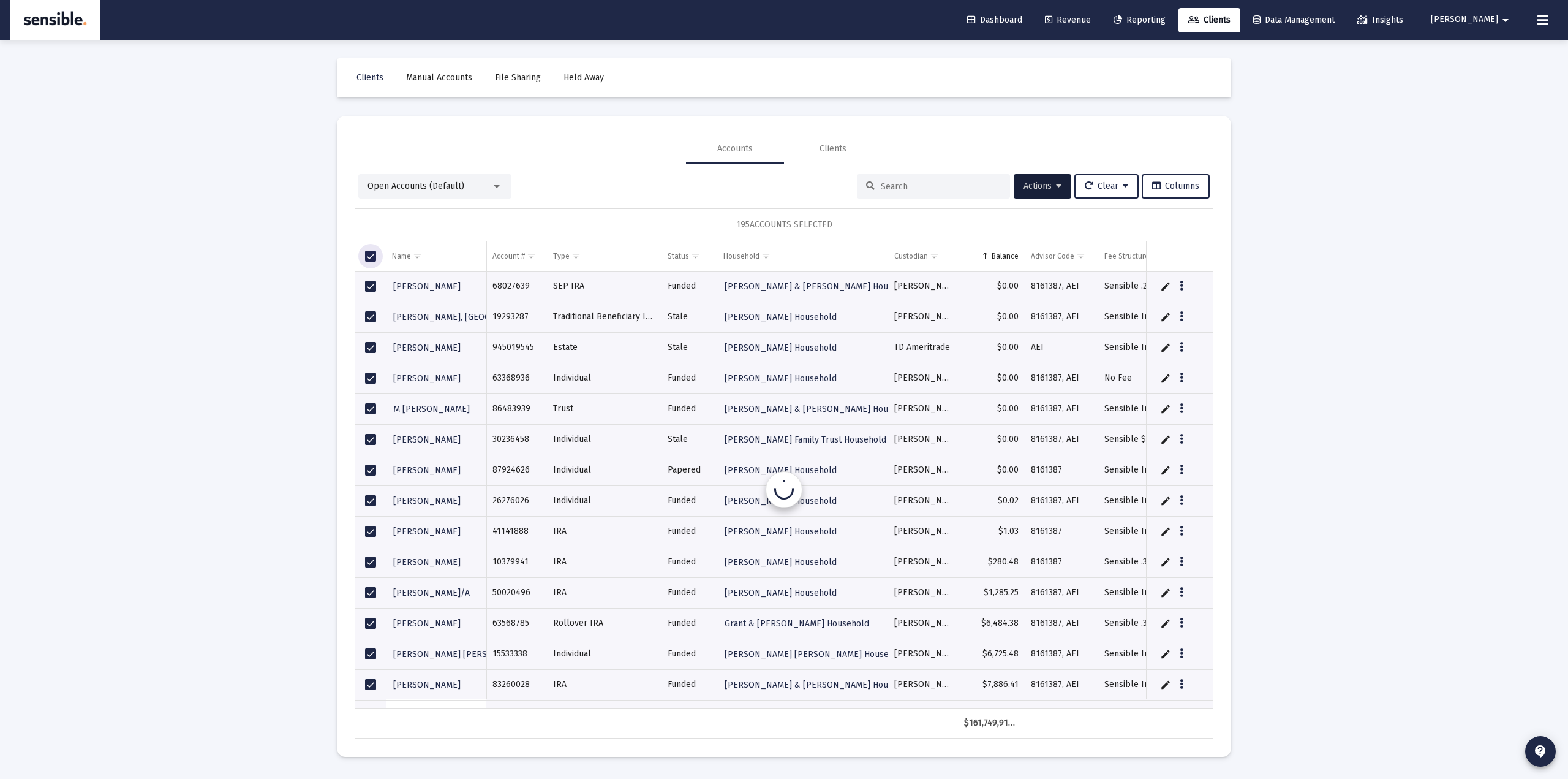
click at [368, 258] on span "Select all" at bounding box center [371, 256] width 11 height 11
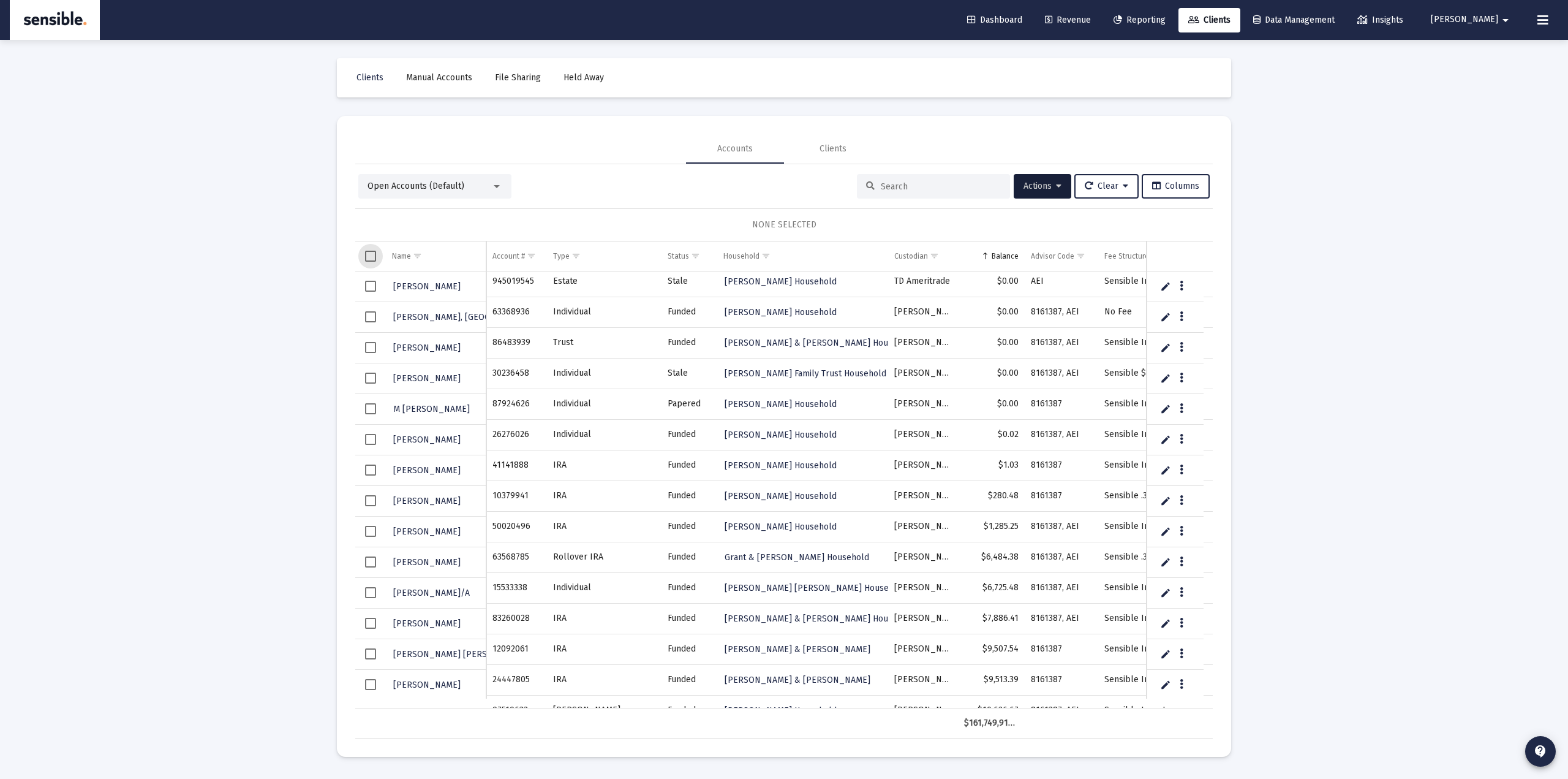
scroll to position [81, 0]
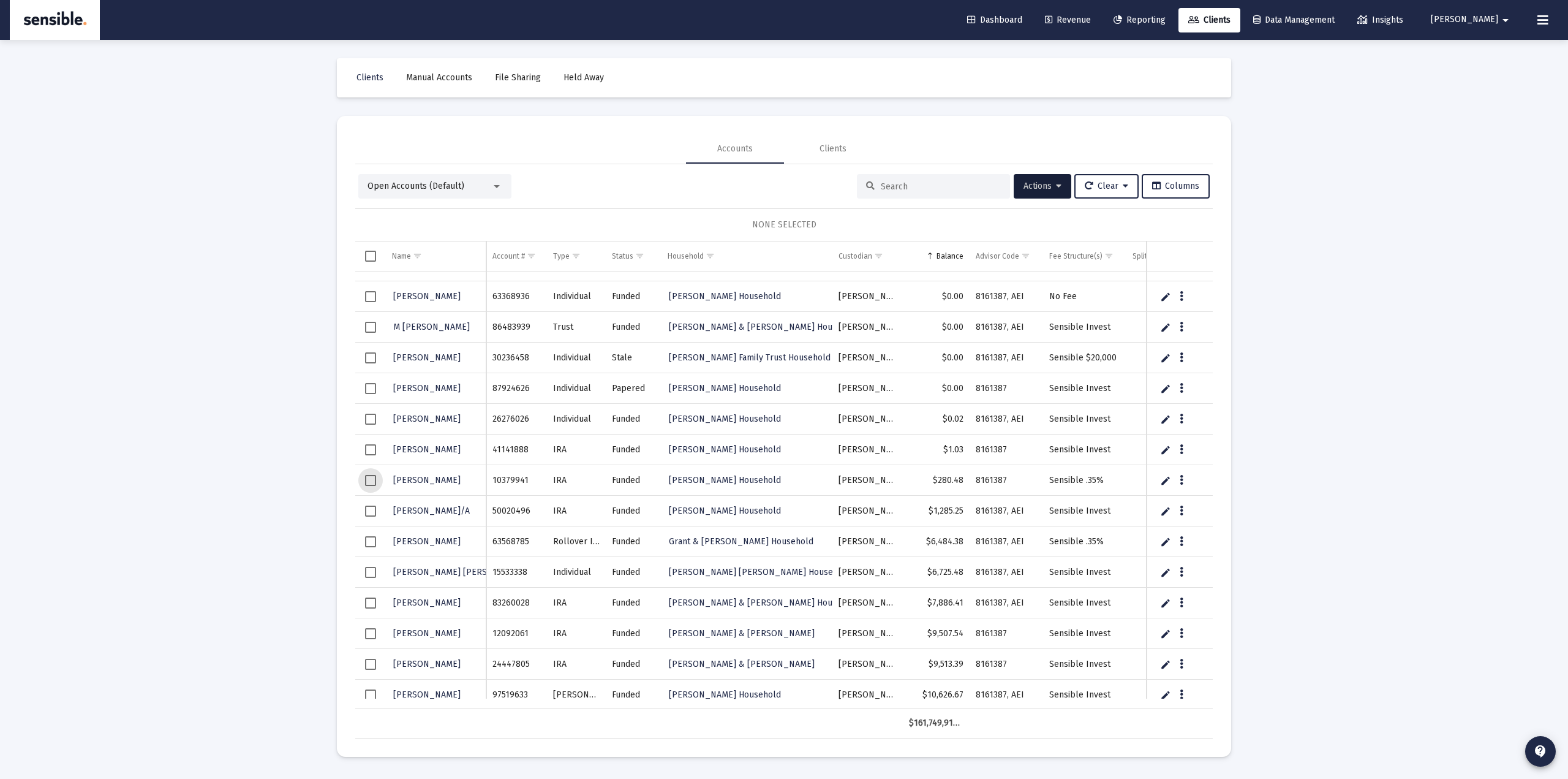
click at [369, 480] on span "Select row" at bounding box center [371, 480] width 11 height 11
click at [237, 300] on div "Loading... Clients Manual Accounts File Sharing Held Away Accounts Clients Open…" at bounding box center [784, 389] width 1568 height 779
click at [367, 483] on span "Select row" at bounding box center [371, 480] width 11 height 11
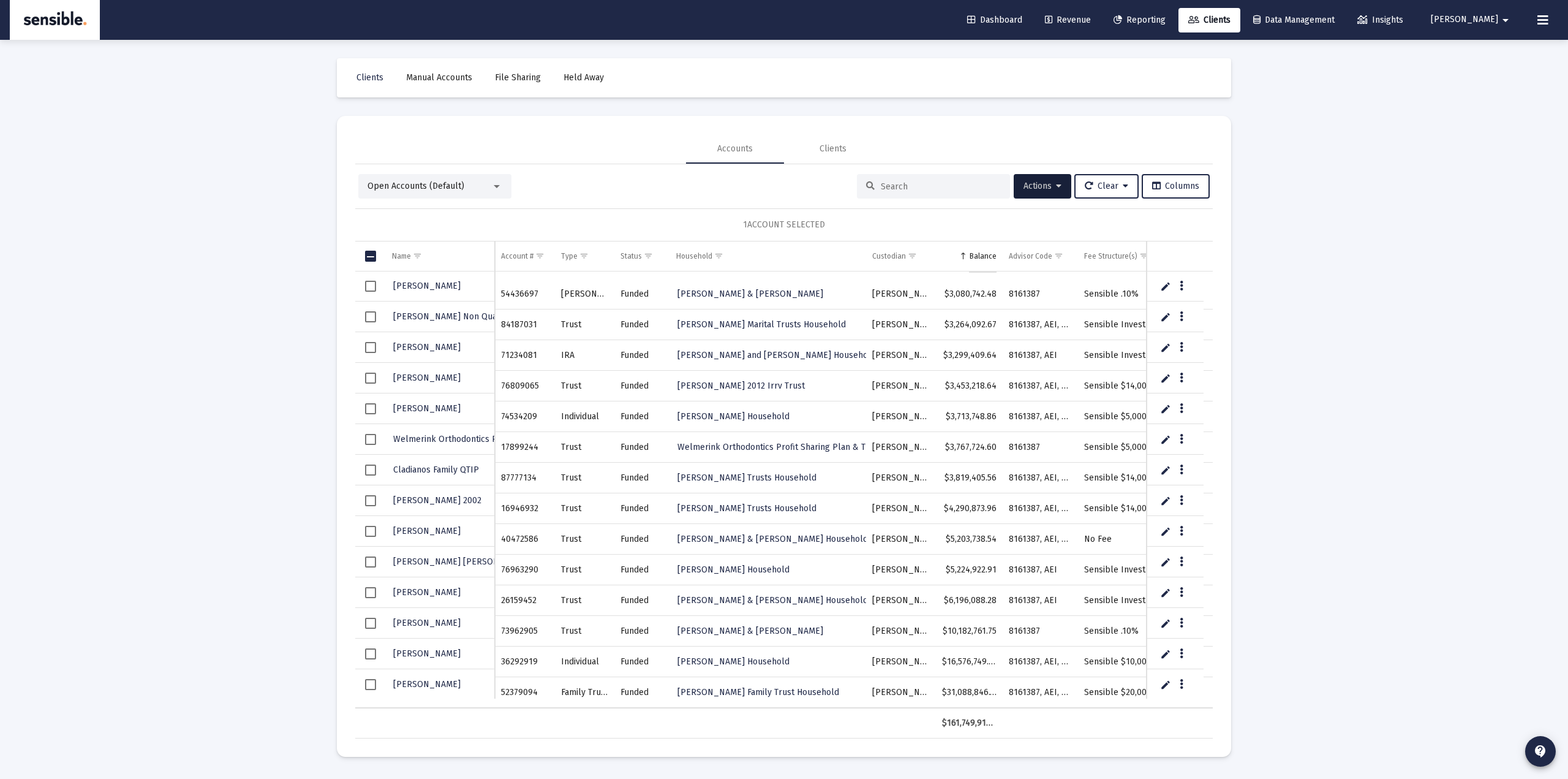
scroll to position [5544, 0]
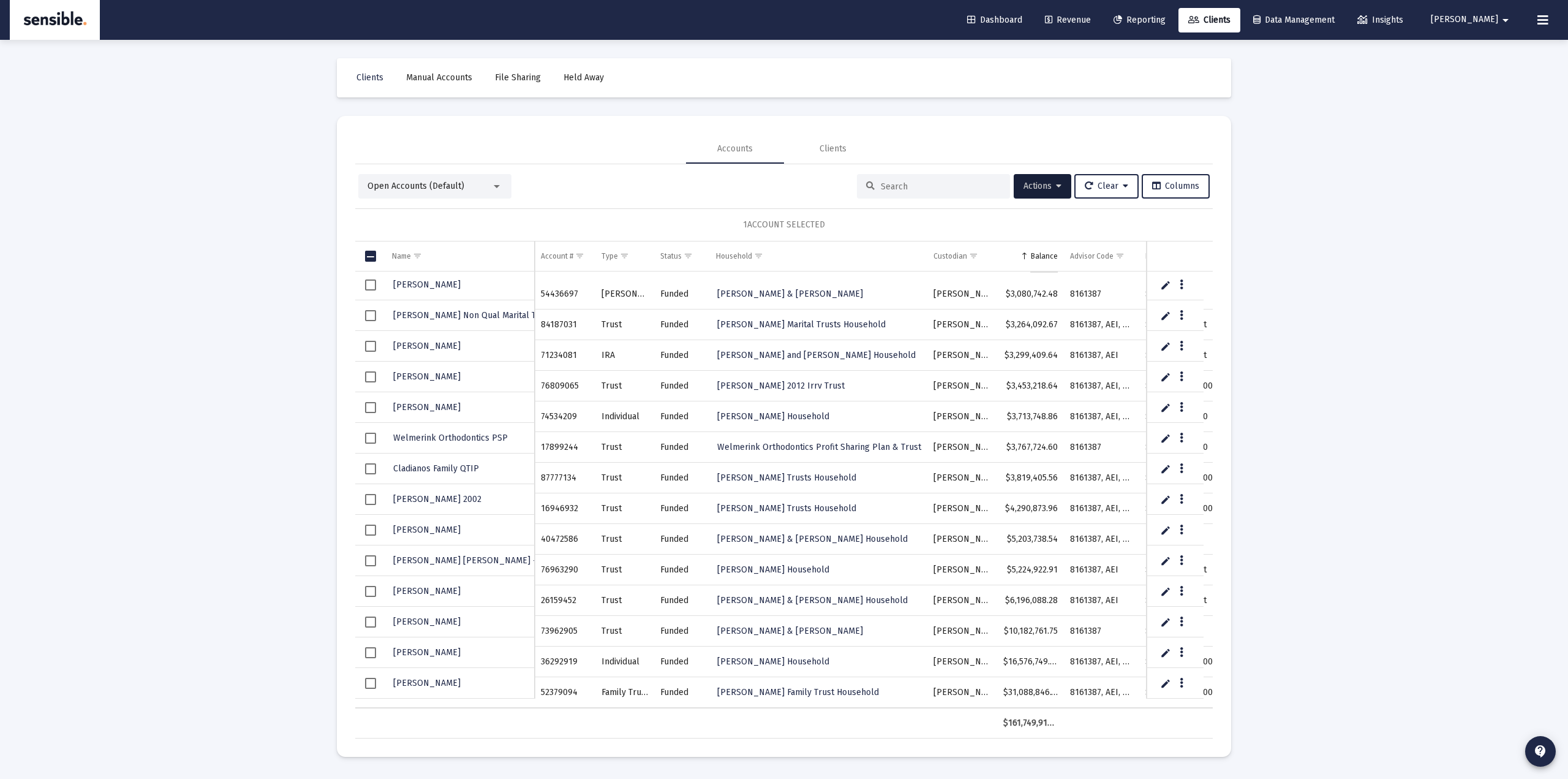
click at [369, 684] on span "Select row" at bounding box center [371, 683] width 11 height 11
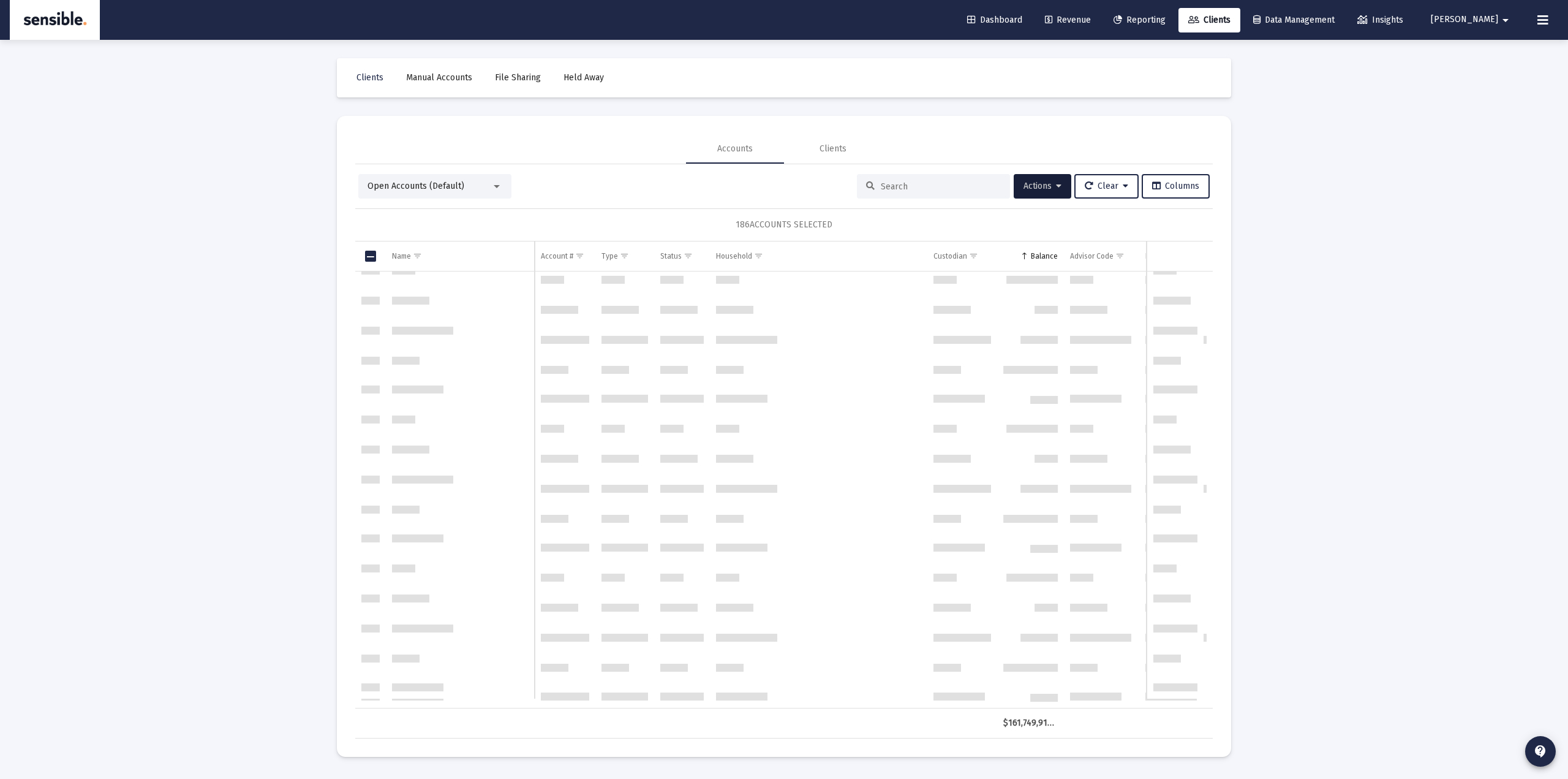
scroll to position [0, 0]
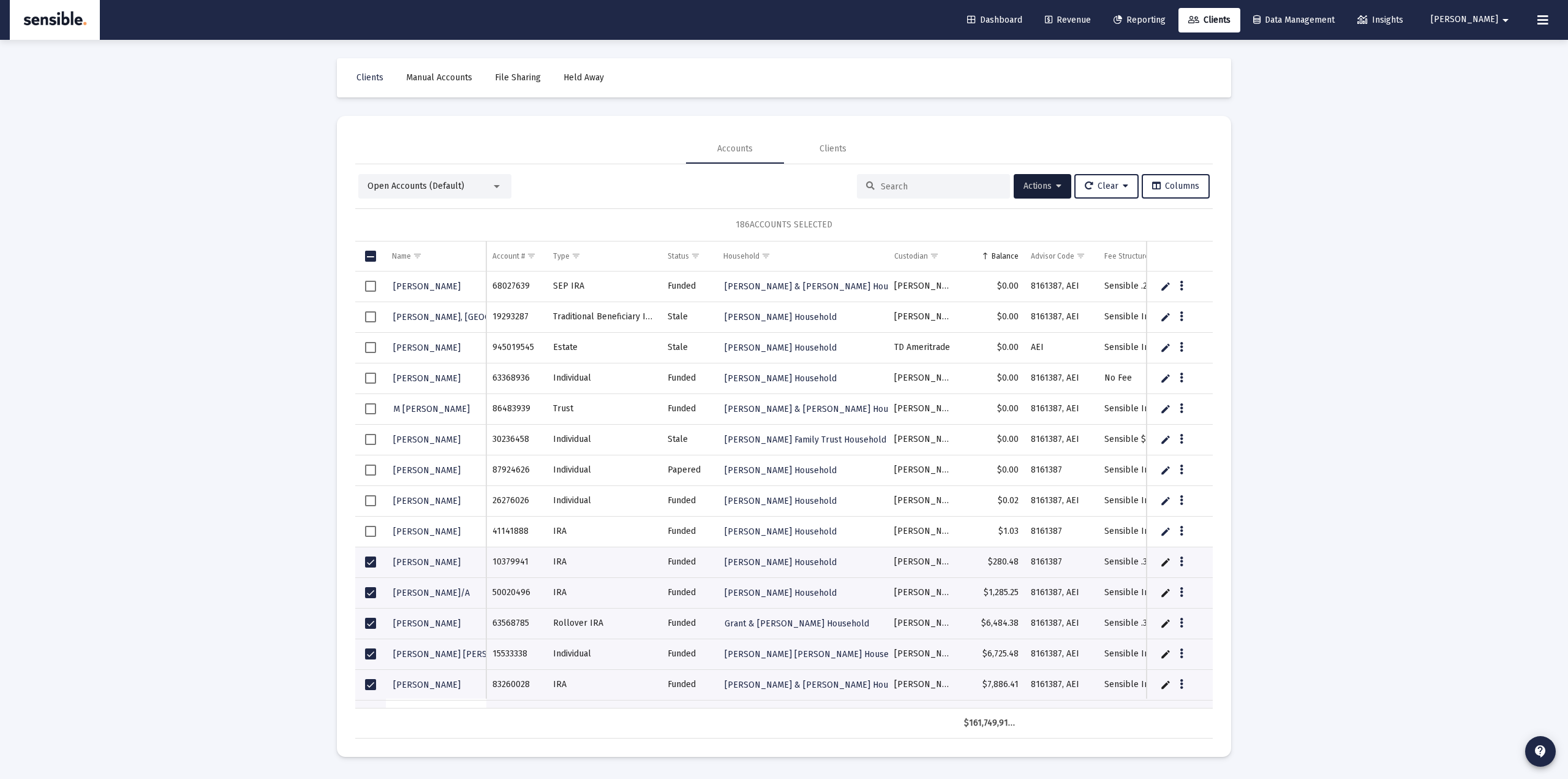
drag, startPoint x: 718, startPoint y: 230, endPoint x: 869, endPoint y: 218, distance: 151.5
click at [869, 218] on div "186 ACCOUNTS SELECTED" at bounding box center [784, 225] width 857 height 33
click at [272, 452] on div "Loading... Clients Manual Accounts File Sharing Held Away Accounts Clients Open…" at bounding box center [784, 389] width 1568 height 779
click at [371, 258] on span "Select all" at bounding box center [371, 256] width 11 height 11
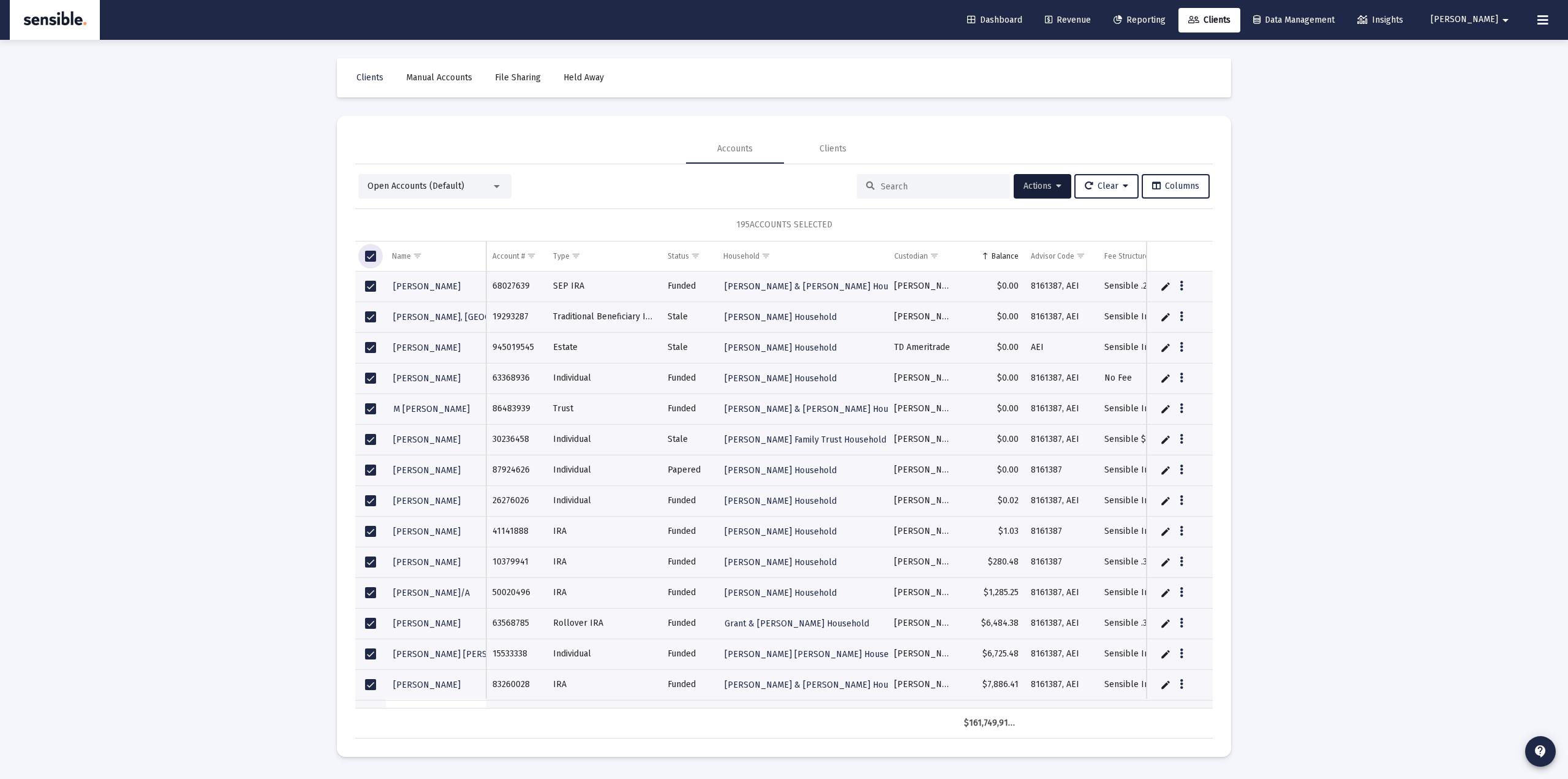
click at [369, 256] on span "Select all" at bounding box center [371, 256] width 11 height 11
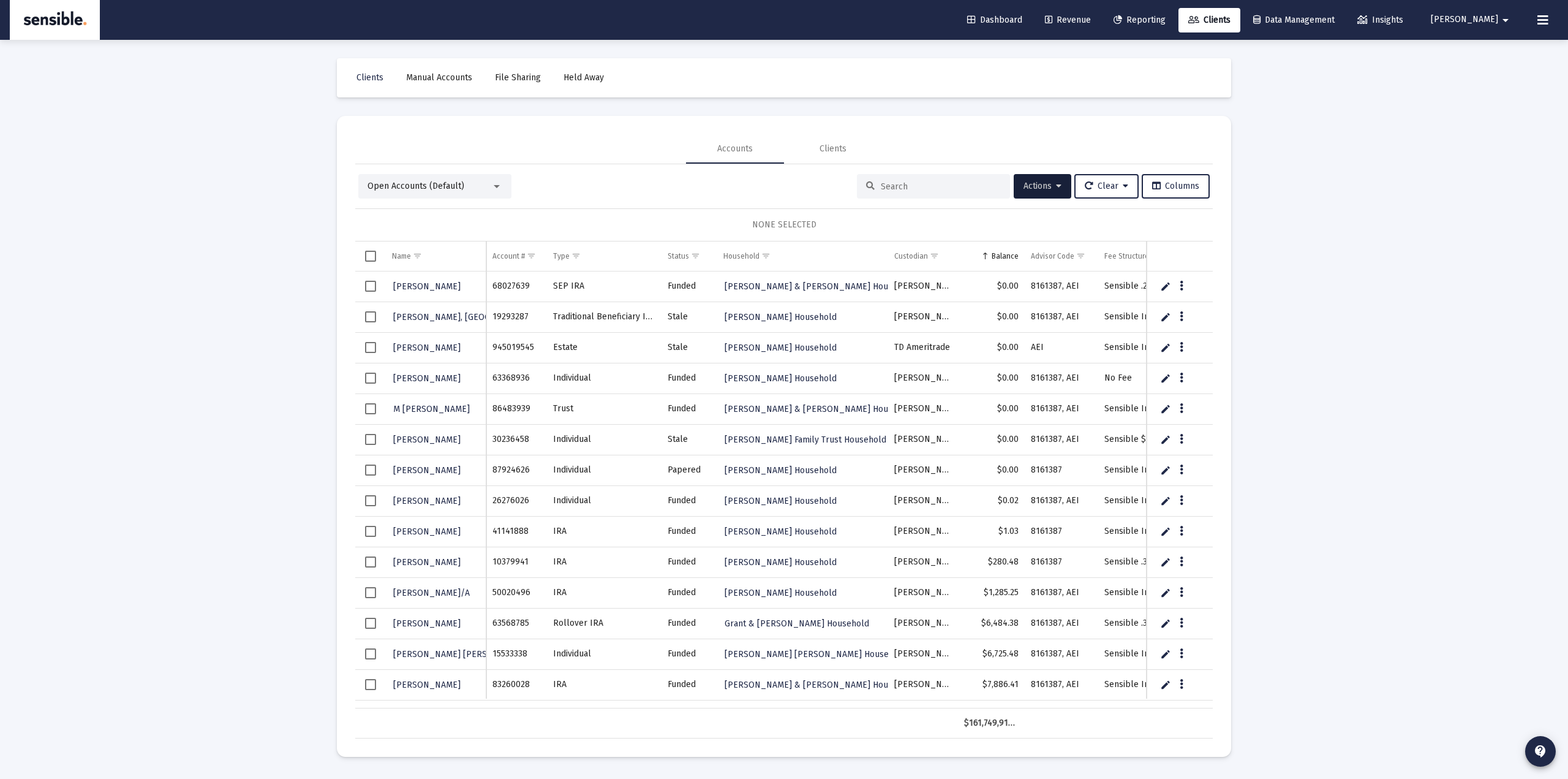
drag, startPoint x: 742, startPoint y: 214, endPoint x: 794, endPoint y: 343, distance: 139.1
click at [824, 220] on div "NONE SELECTED" at bounding box center [784, 225] width 857 height 33
click at [699, 256] on span "Show filter options for column 'Status'" at bounding box center [695, 256] width 9 height 9
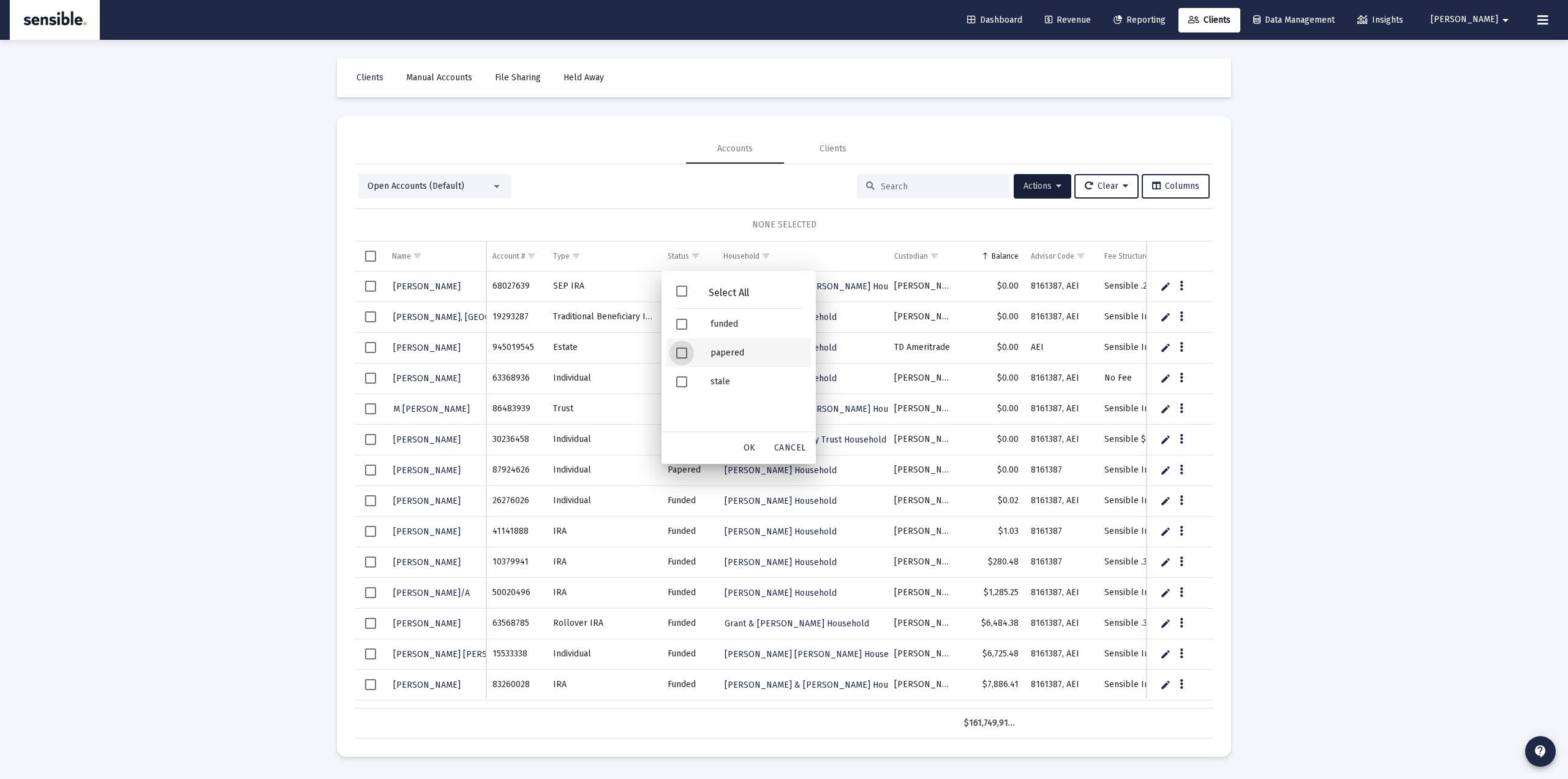
drag, startPoint x: 680, startPoint y: 347, endPoint x: 680, endPoint y: 372, distance: 25.0
click at [680, 348] on span "Filter options" at bounding box center [682, 353] width 11 height 11
click at [680, 386] on span "Filter options" at bounding box center [682, 382] width 11 height 11
click at [746, 450] on span "OK" at bounding box center [749, 447] width 12 height 11
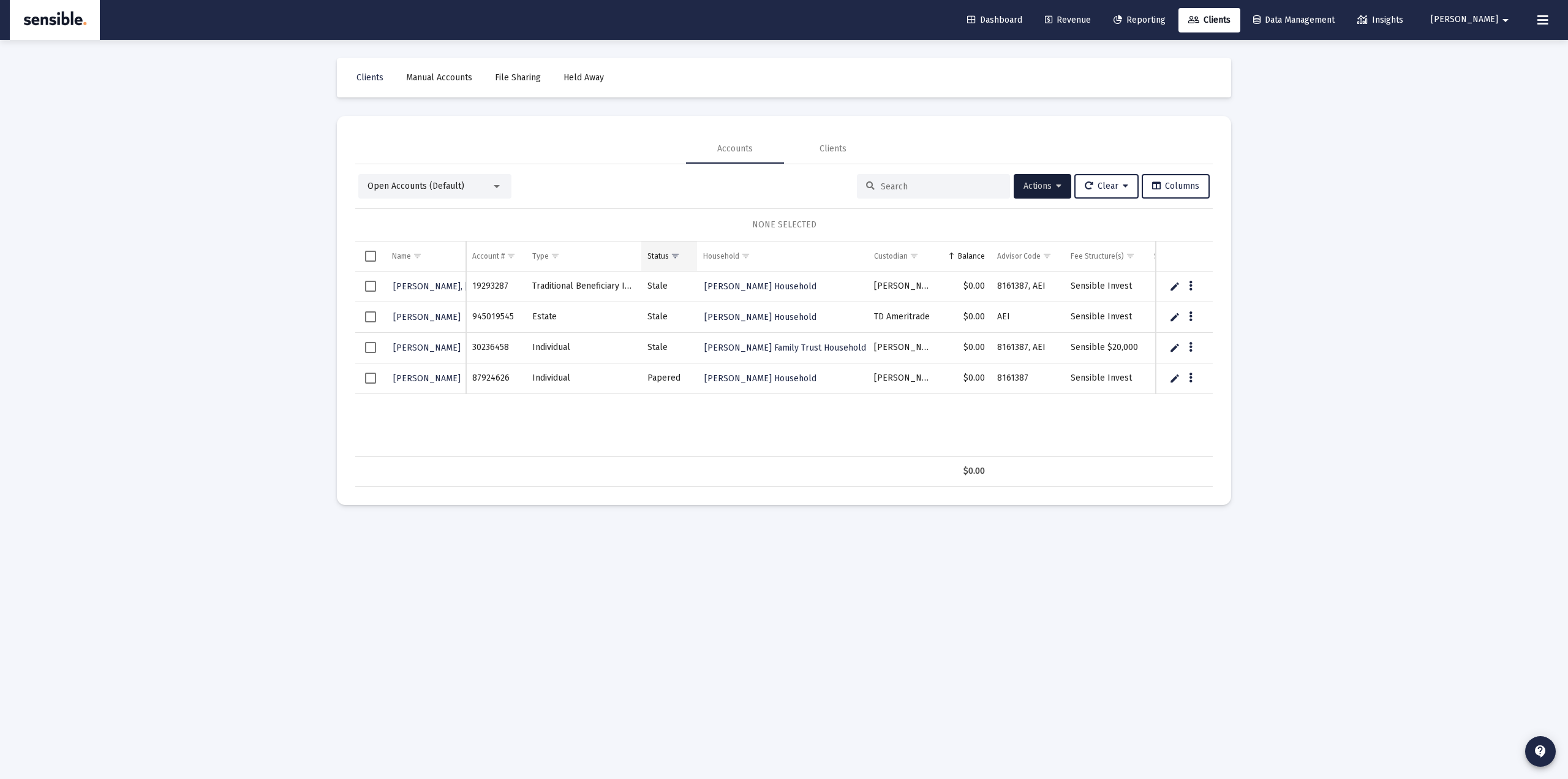
click at [674, 260] on span "Show filter options for column 'Status'" at bounding box center [675, 256] width 9 height 9
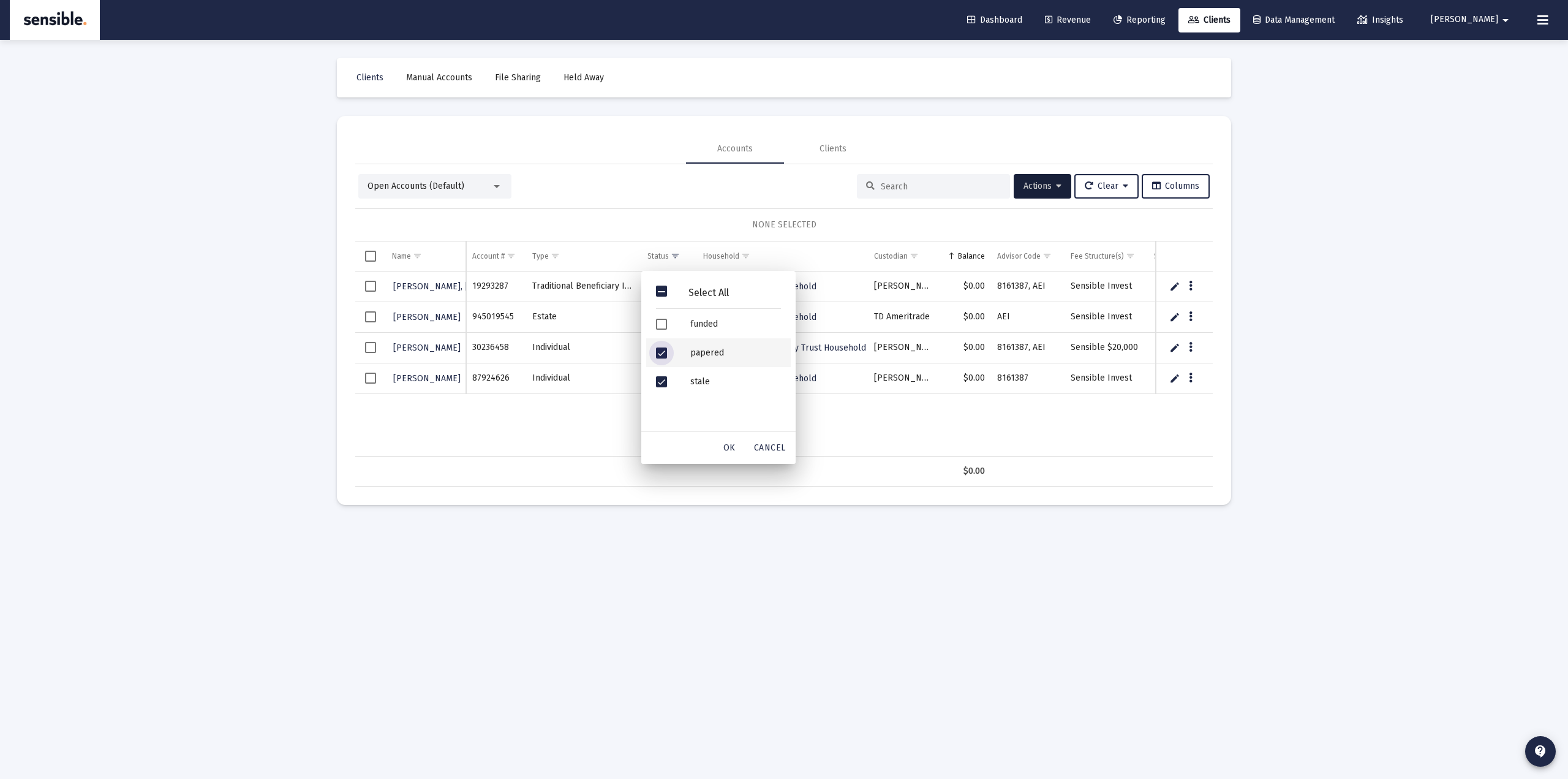
click at [666, 354] on div "Filter options" at bounding box center [663, 353] width 34 height 29
click at [669, 386] on div "Filter options" at bounding box center [663, 381] width 34 height 29
click at [621, 195] on div "Open Accounts (Default) Actions Clear Columns" at bounding box center [784, 186] width 852 height 25
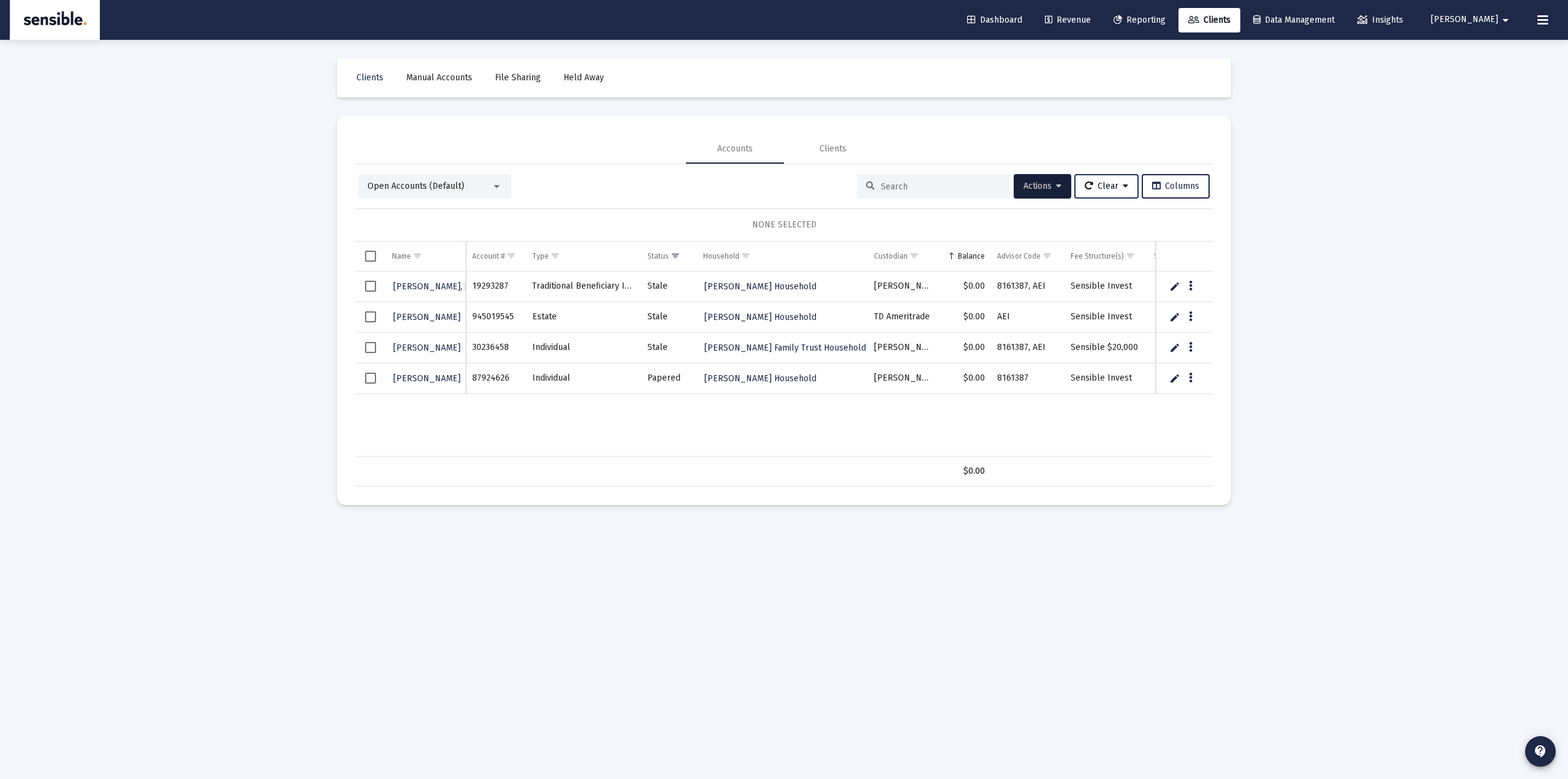
click at [1107, 186] on span "Clear" at bounding box center [1107, 185] width 44 height 11
click at [1109, 244] on button "Clear Filters" at bounding box center [1112, 247] width 84 height 30
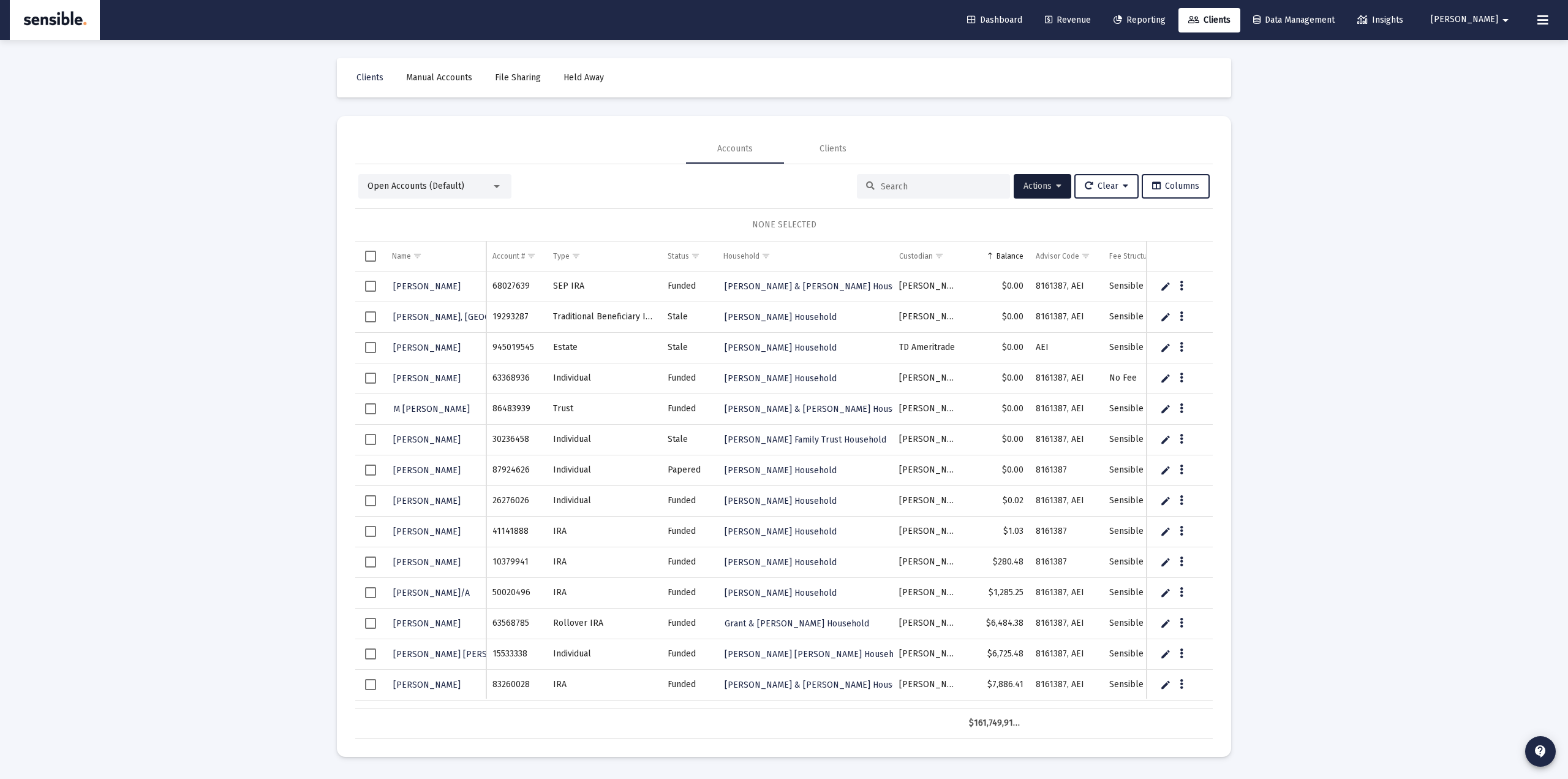
click at [259, 375] on div "Loading... Clients Manual Accounts File Sharing Held Away Accounts Clients Open…" at bounding box center [784, 389] width 1568 height 779
drag, startPoint x: 678, startPoint y: 252, endPoint x: 852, endPoint y: 247, distance: 174.1
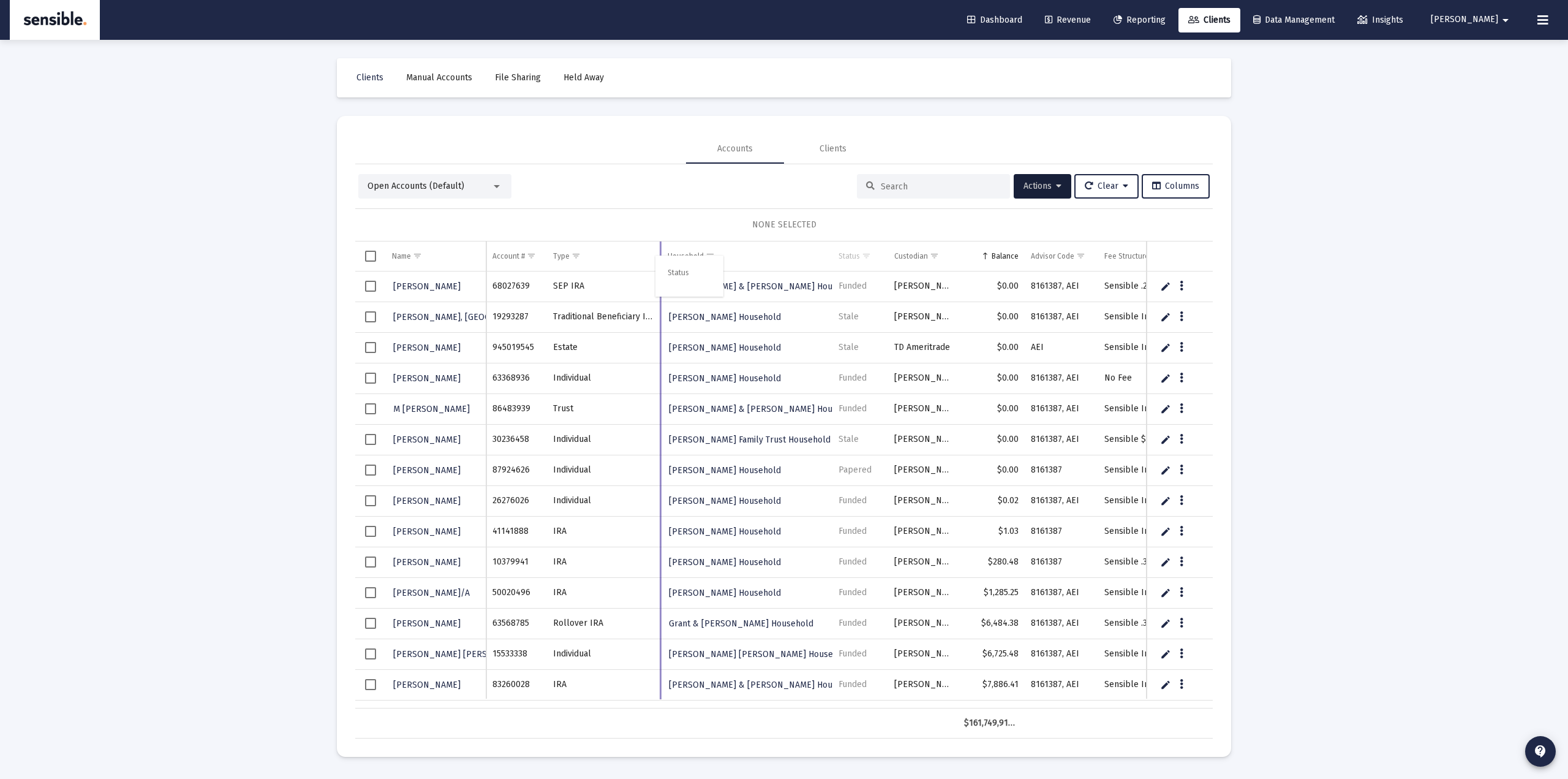
drag, startPoint x: 847, startPoint y: 256, endPoint x: 652, endPoint y: 262, distance: 195.1
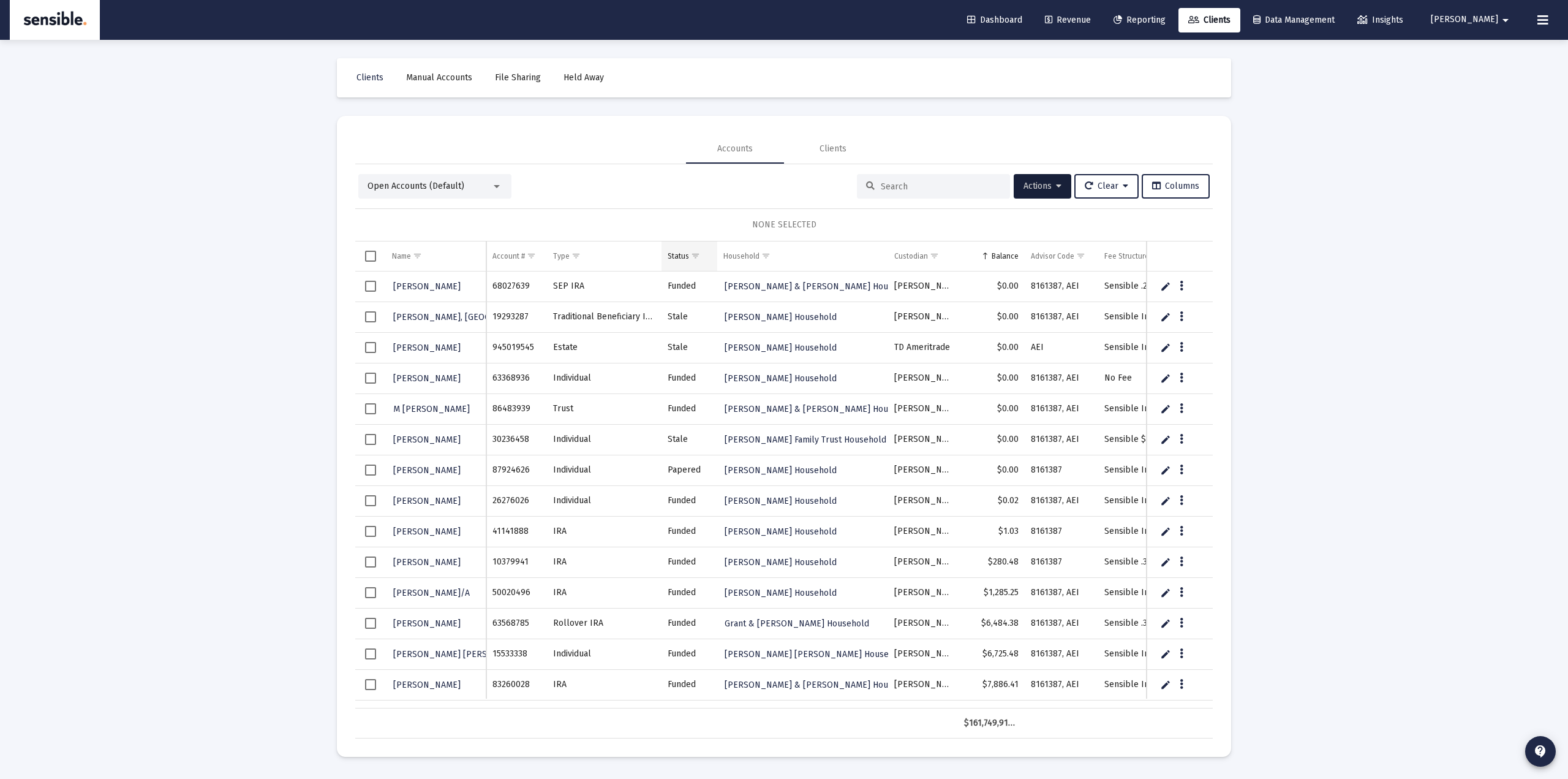
click at [695, 256] on span "Show filter options for column 'Status'" at bounding box center [695, 256] width 9 height 9
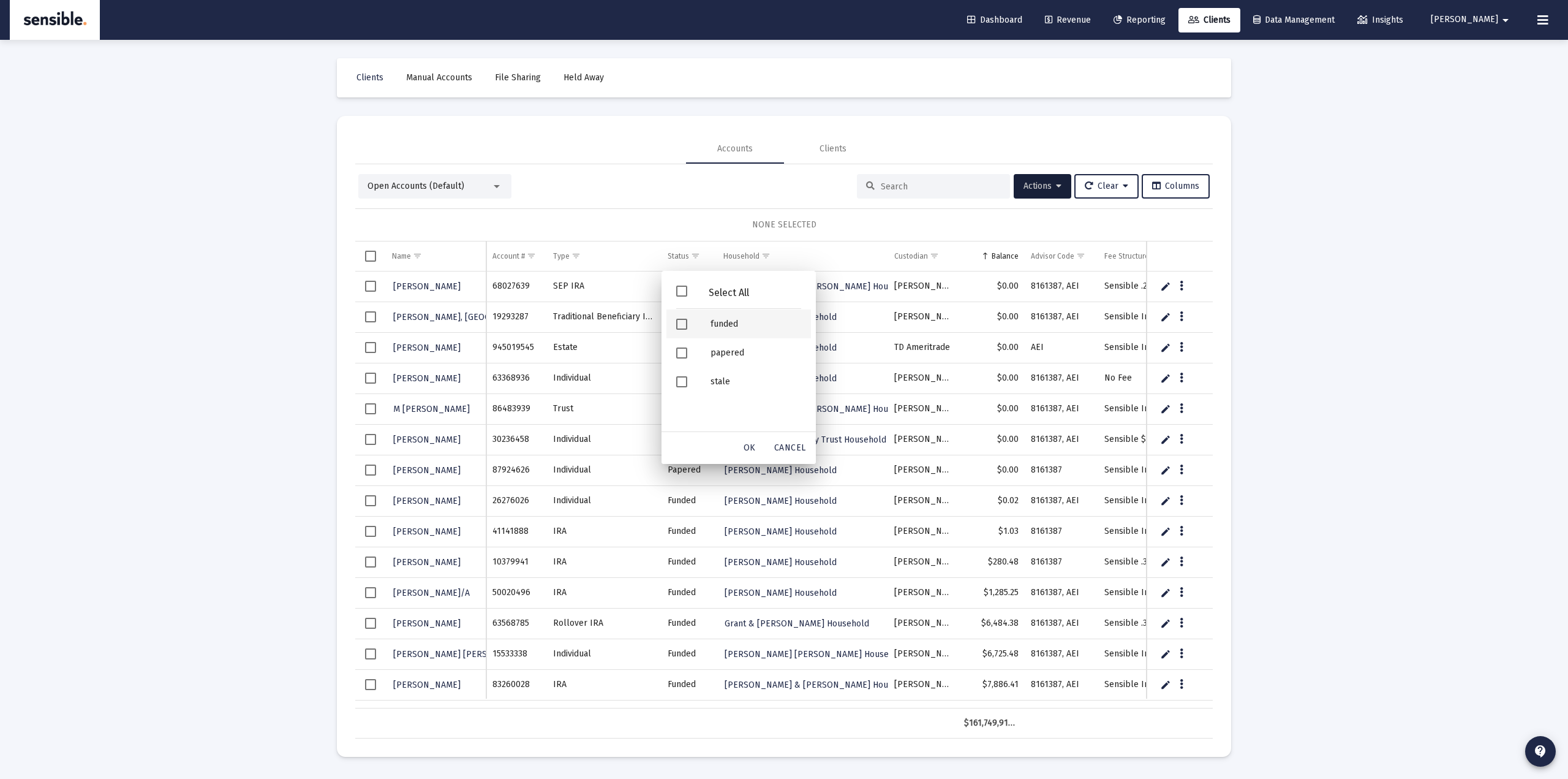
click at [679, 321] on span "Filter options" at bounding box center [682, 325] width 11 height 11
click at [749, 446] on span "OK" at bounding box center [749, 447] width 12 height 11
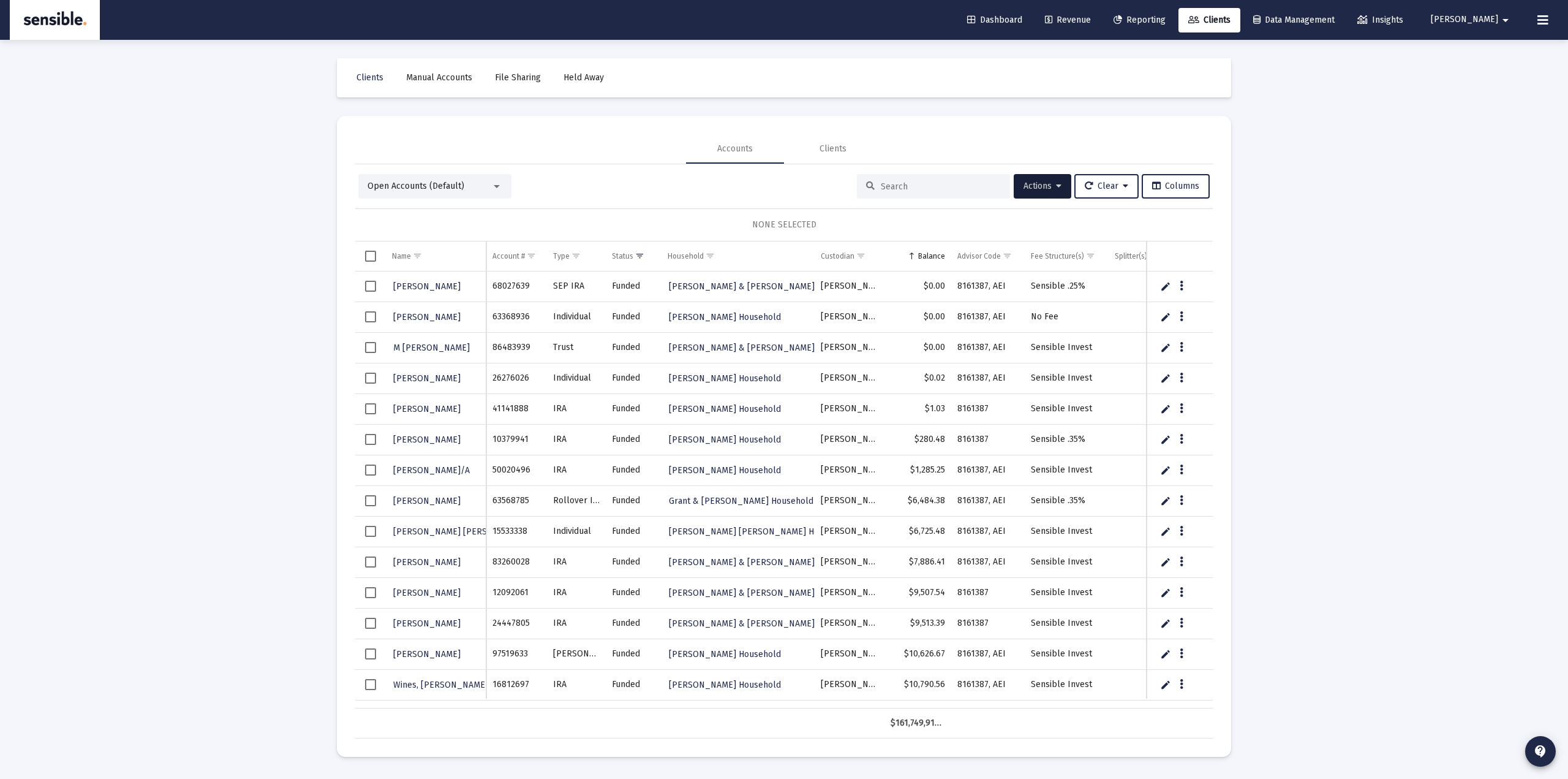
click at [371, 350] on span "Select row" at bounding box center [371, 348] width 11 height 11
click at [367, 288] on span "Select row" at bounding box center [371, 287] width 11 height 11
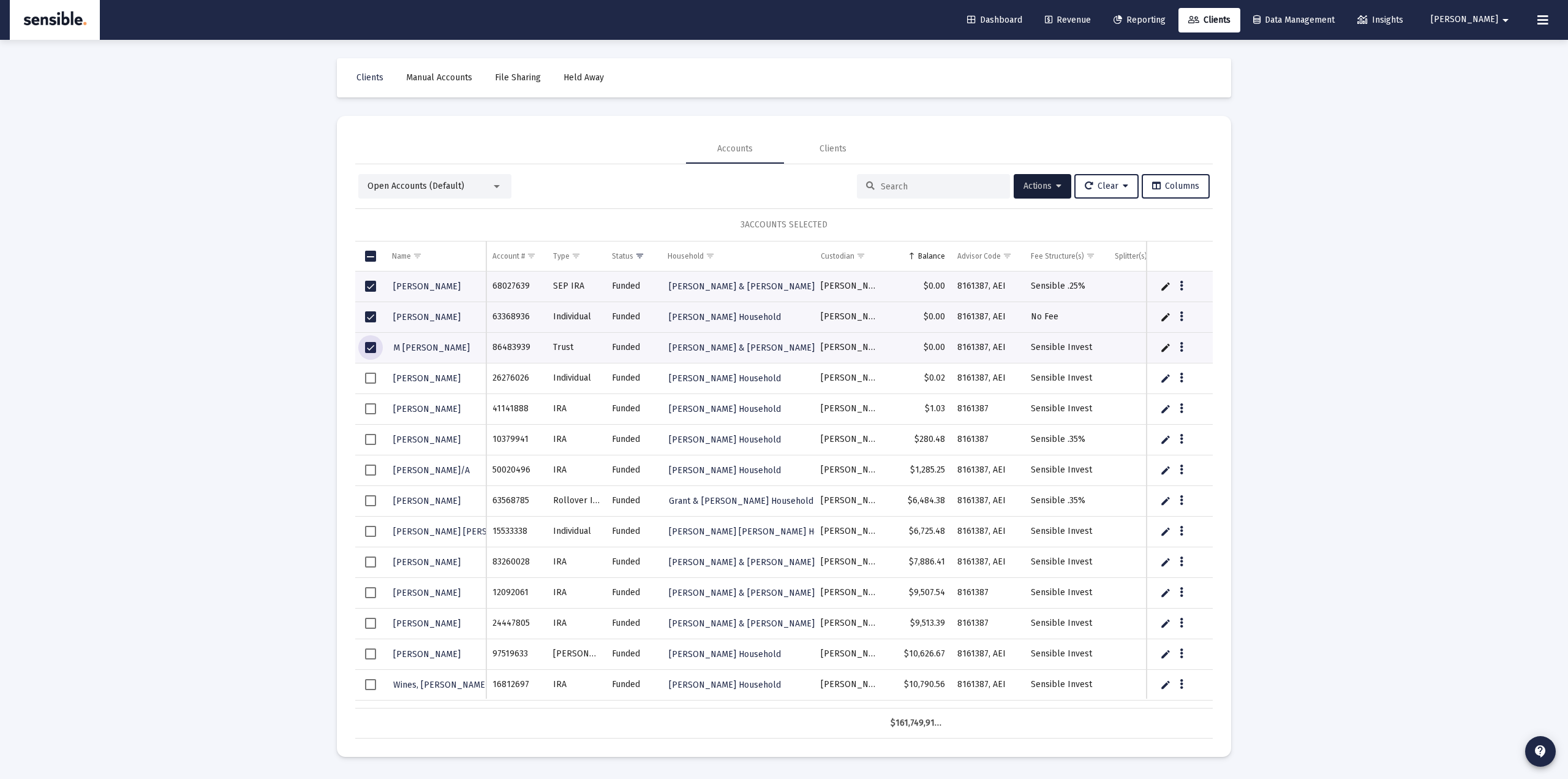
click at [314, 490] on div "Loading... Clients Manual Accounts File Sharing Held Away Accounts Clients Open…" at bounding box center [784, 389] width 1568 height 779
click at [367, 258] on span "Select all" at bounding box center [371, 256] width 11 height 11
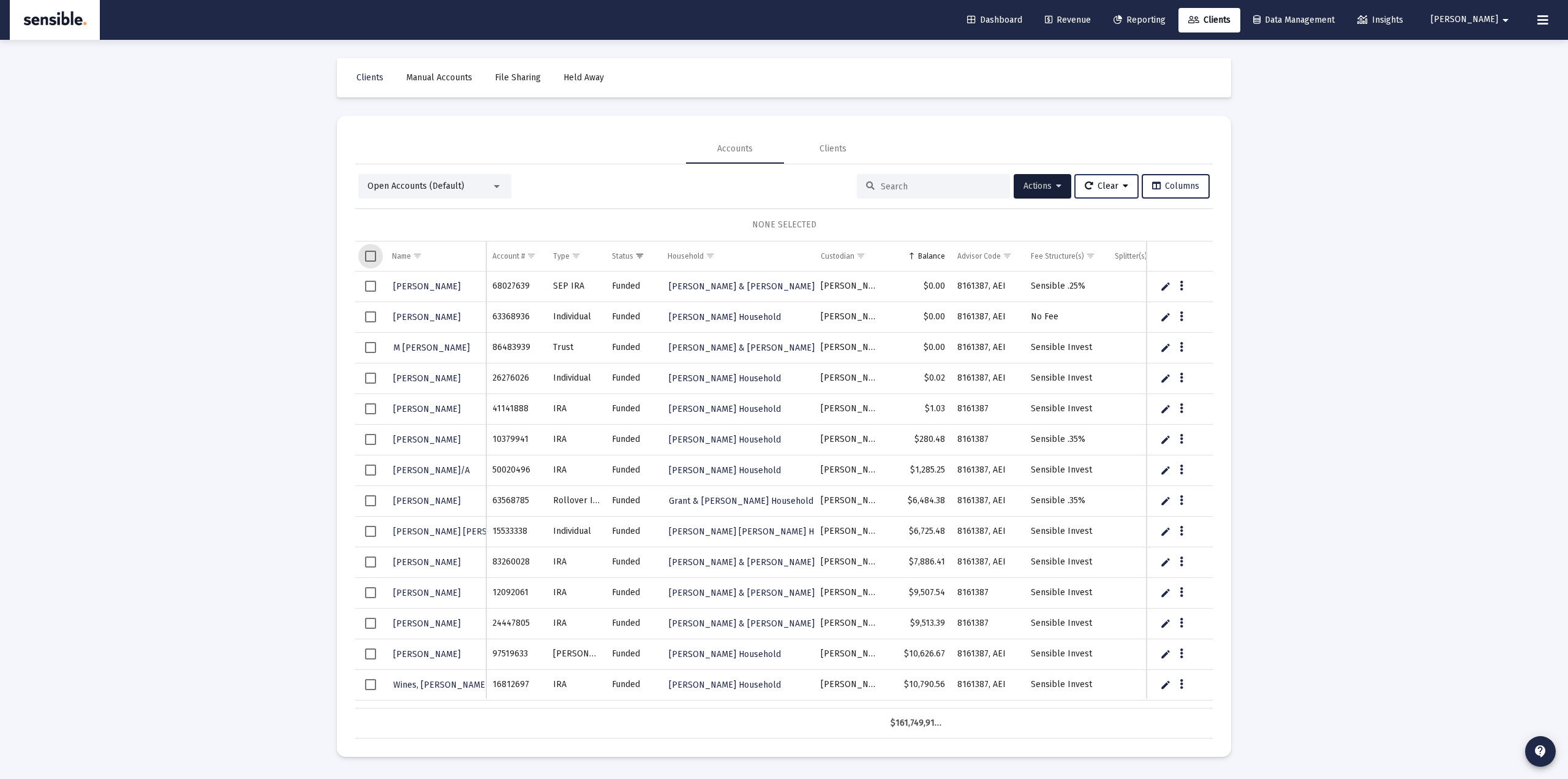
click at [1108, 191] on button "Clear" at bounding box center [1107, 186] width 65 height 25
click at [1119, 242] on button "Clear Filters" at bounding box center [1112, 247] width 84 height 30
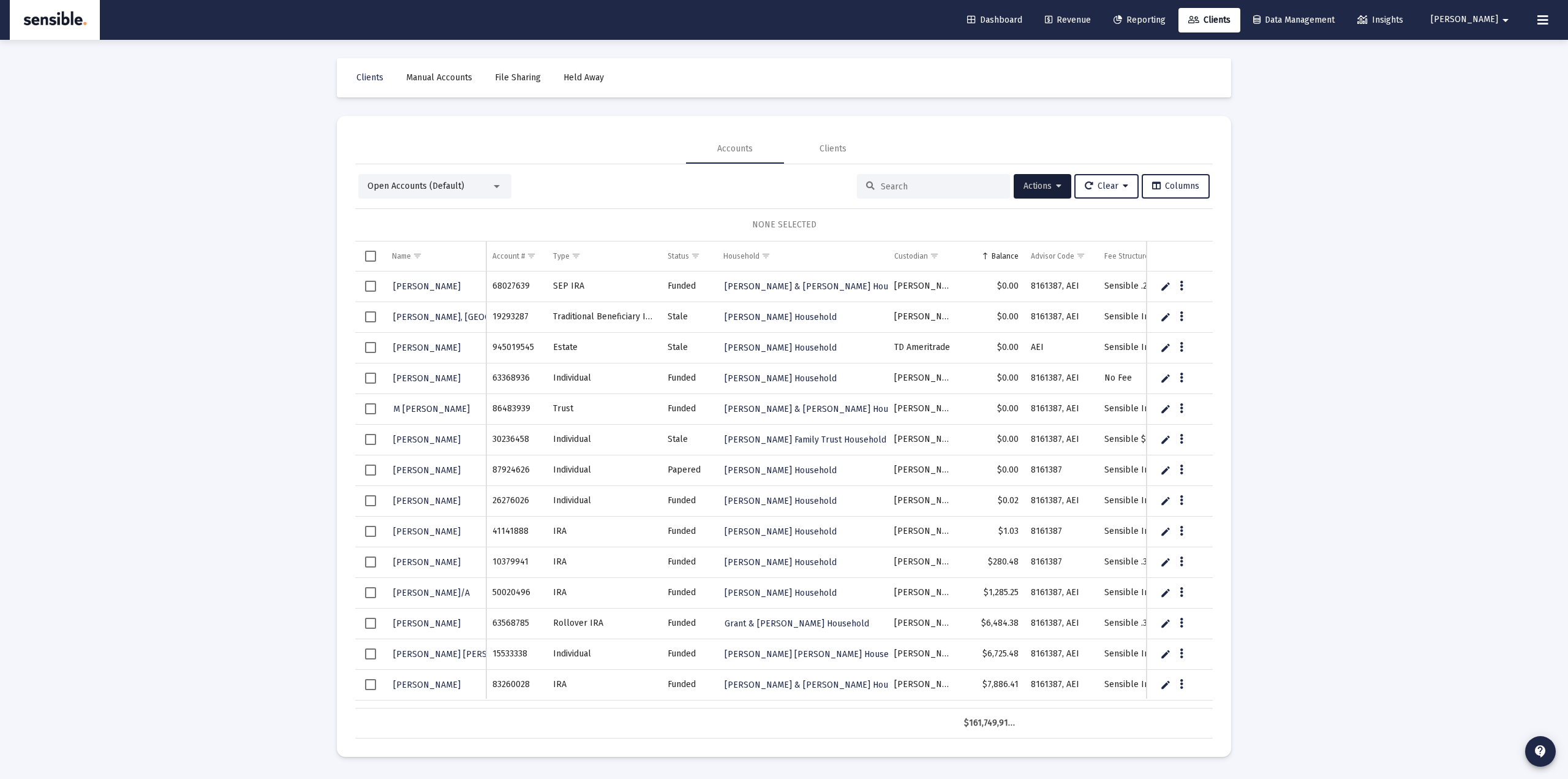
click at [940, 185] on input at bounding box center [940, 186] width 120 height 11
type input "d"
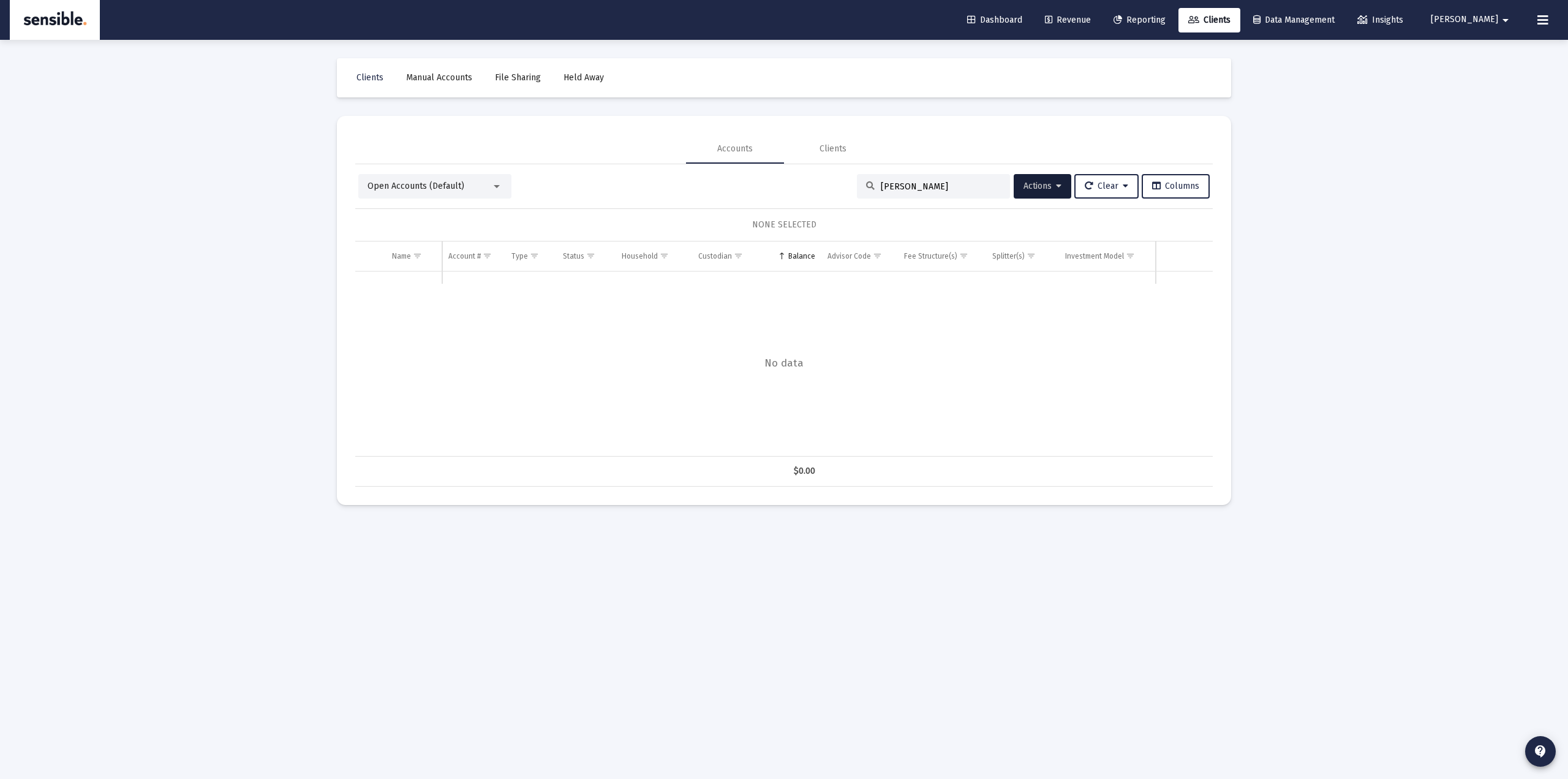
click at [464, 192] on div "Open Accounts (Default)" at bounding box center [435, 186] width 153 height 25
click at [484, 188] on div "Open Accounts (Default)" at bounding box center [429, 185] width 124 height 12
drag, startPoint x: 414, startPoint y: 297, endPoint x: 709, endPoint y: 230, distance: 302.5
click at [414, 296] on span "Households (Default)" at bounding box center [430, 292] width 125 height 26
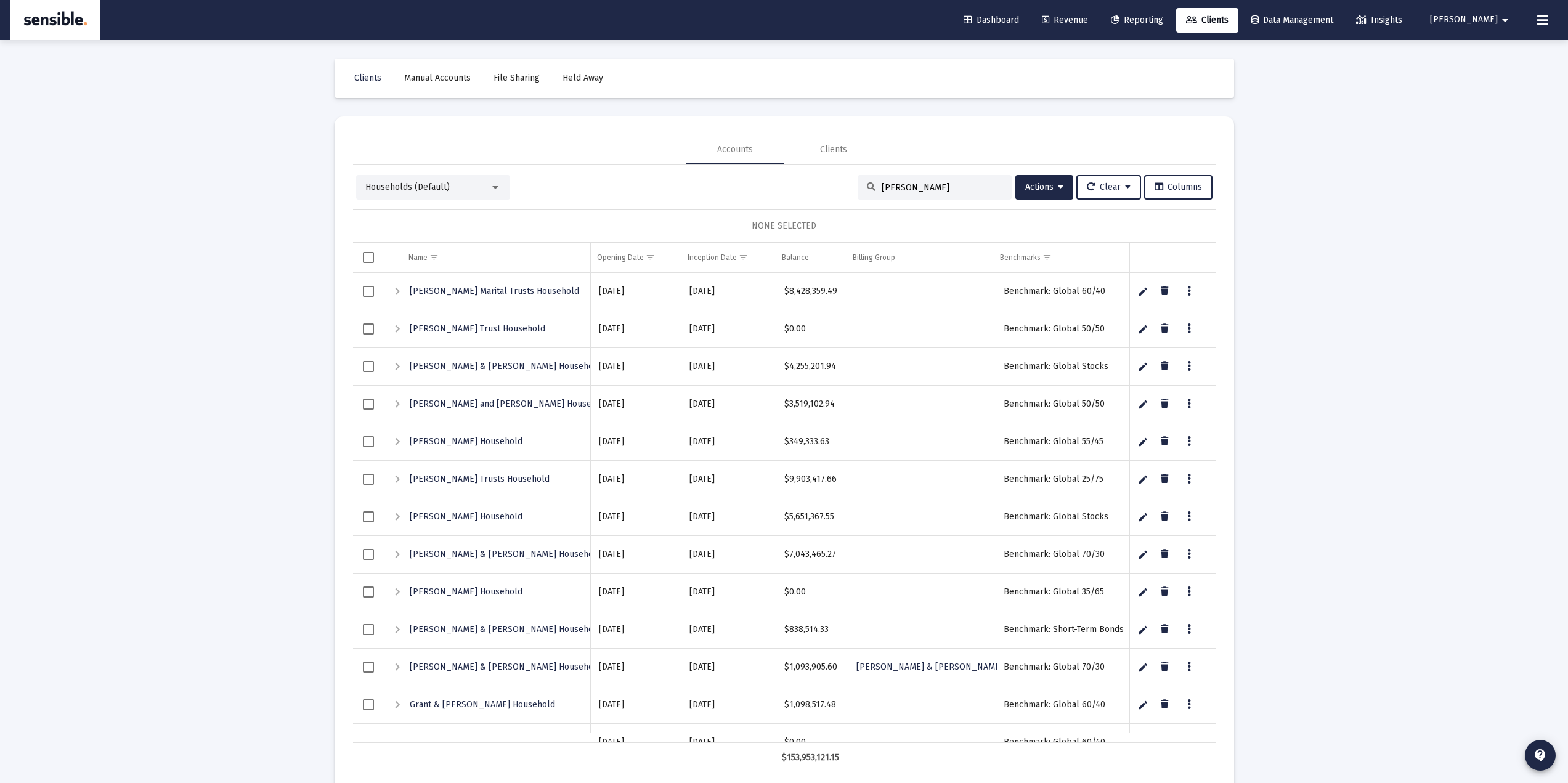
click at [917, 180] on div "sam" at bounding box center [934, 187] width 154 height 25
click at [910, 182] on div "sam" at bounding box center [934, 187] width 154 height 25
click at [905, 190] on input "sam" at bounding box center [942, 187] width 121 height 11
type input "sam"
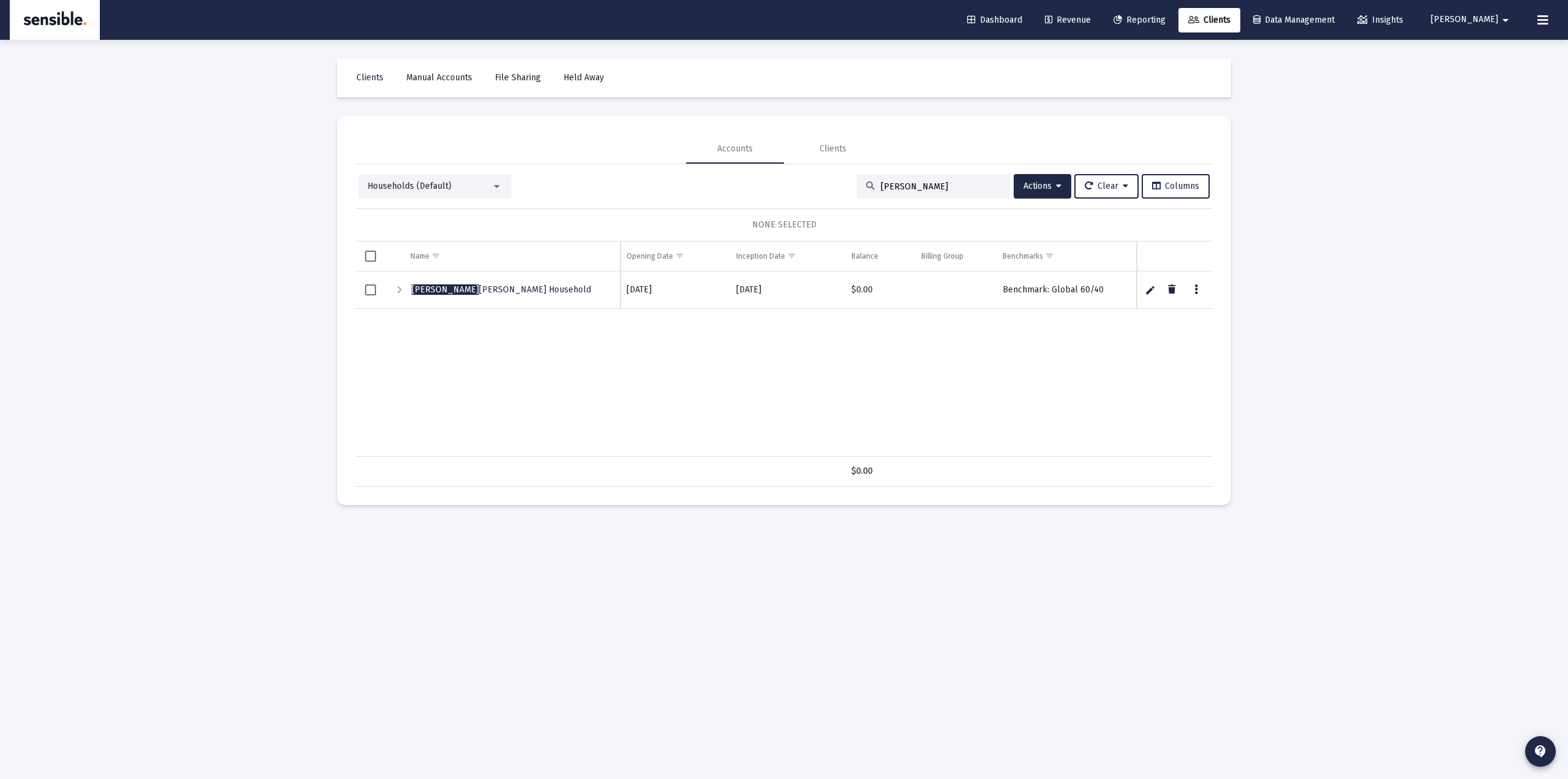
click at [547, 362] on div "Sam Vanitha Swaminathan Household 12/13/2018 12/13/2018 $0.00 Benchmark: Global…" at bounding box center [786, 363] width 862 height 185
click at [456, 294] on span "Sam Vanitha Swaminathan Household" at bounding box center [501, 289] width 180 height 11
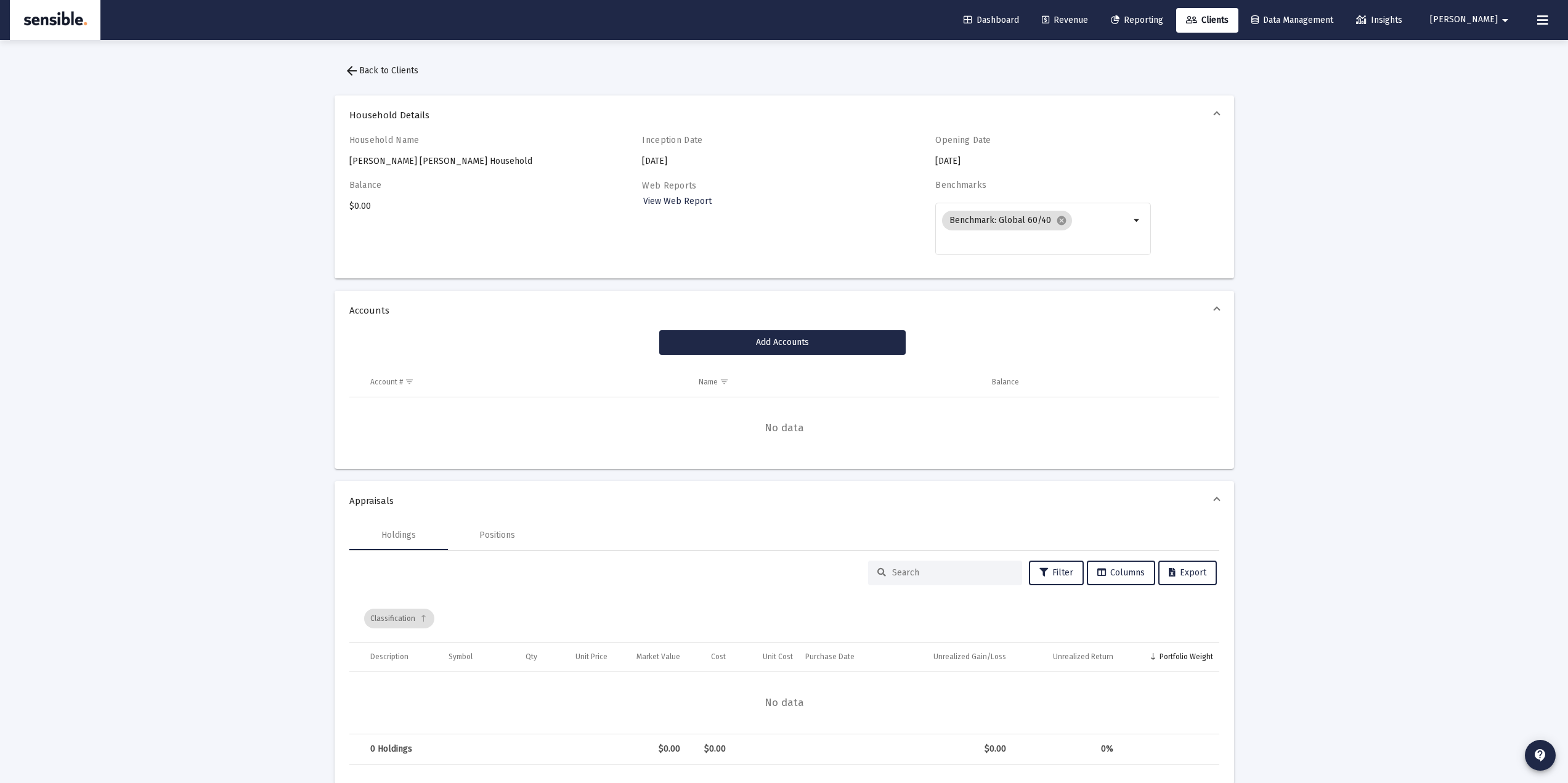
click at [364, 66] on span "arrow_back Back to Clients" at bounding box center [381, 70] width 74 height 11
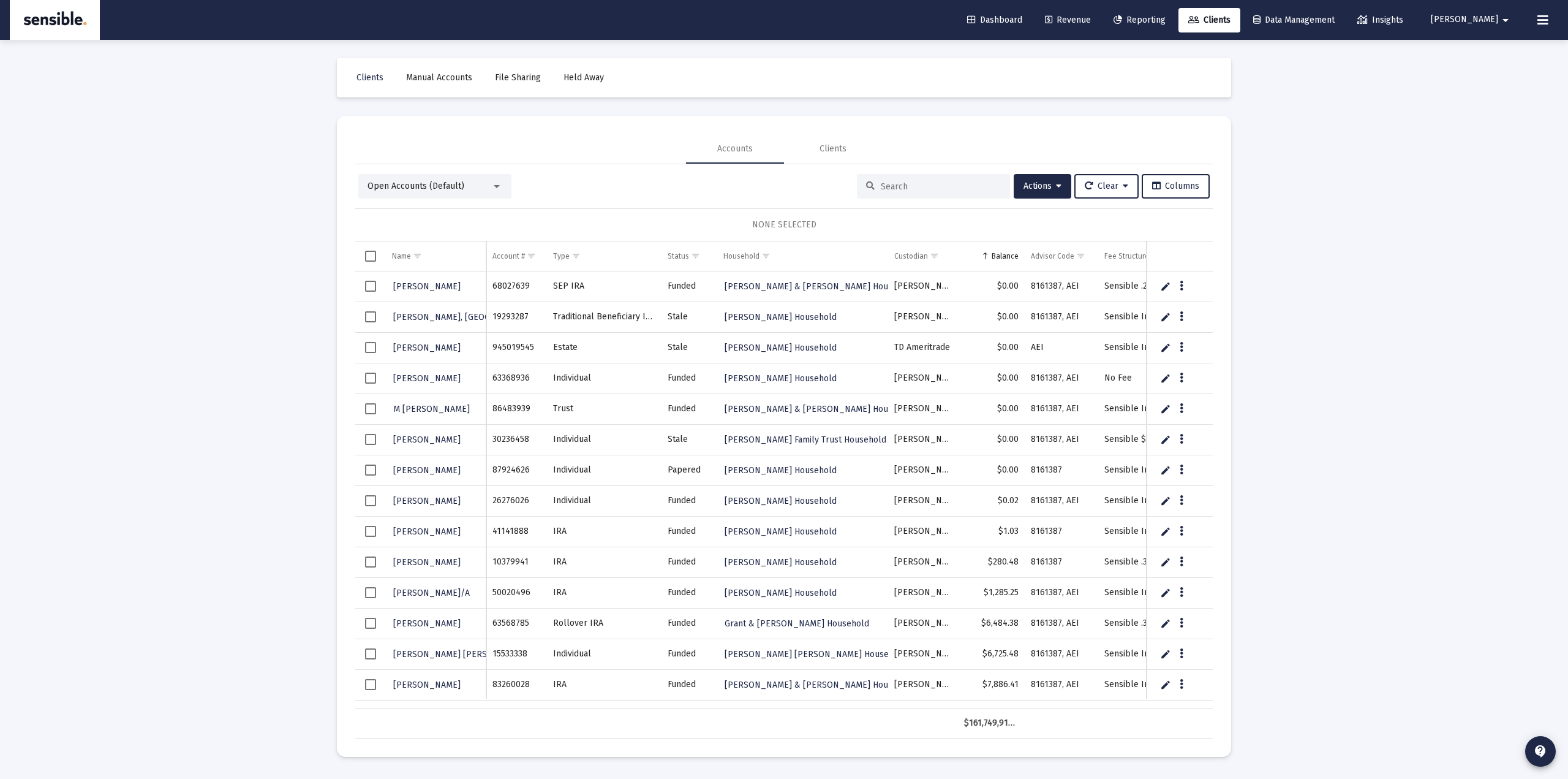
click at [453, 184] on span "Open Accounts (Default)" at bounding box center [416, 185] width 97 height 11
click at [407, 213] on span "Closed Accounts" at bounding box center [430, 212] width 125 height 26
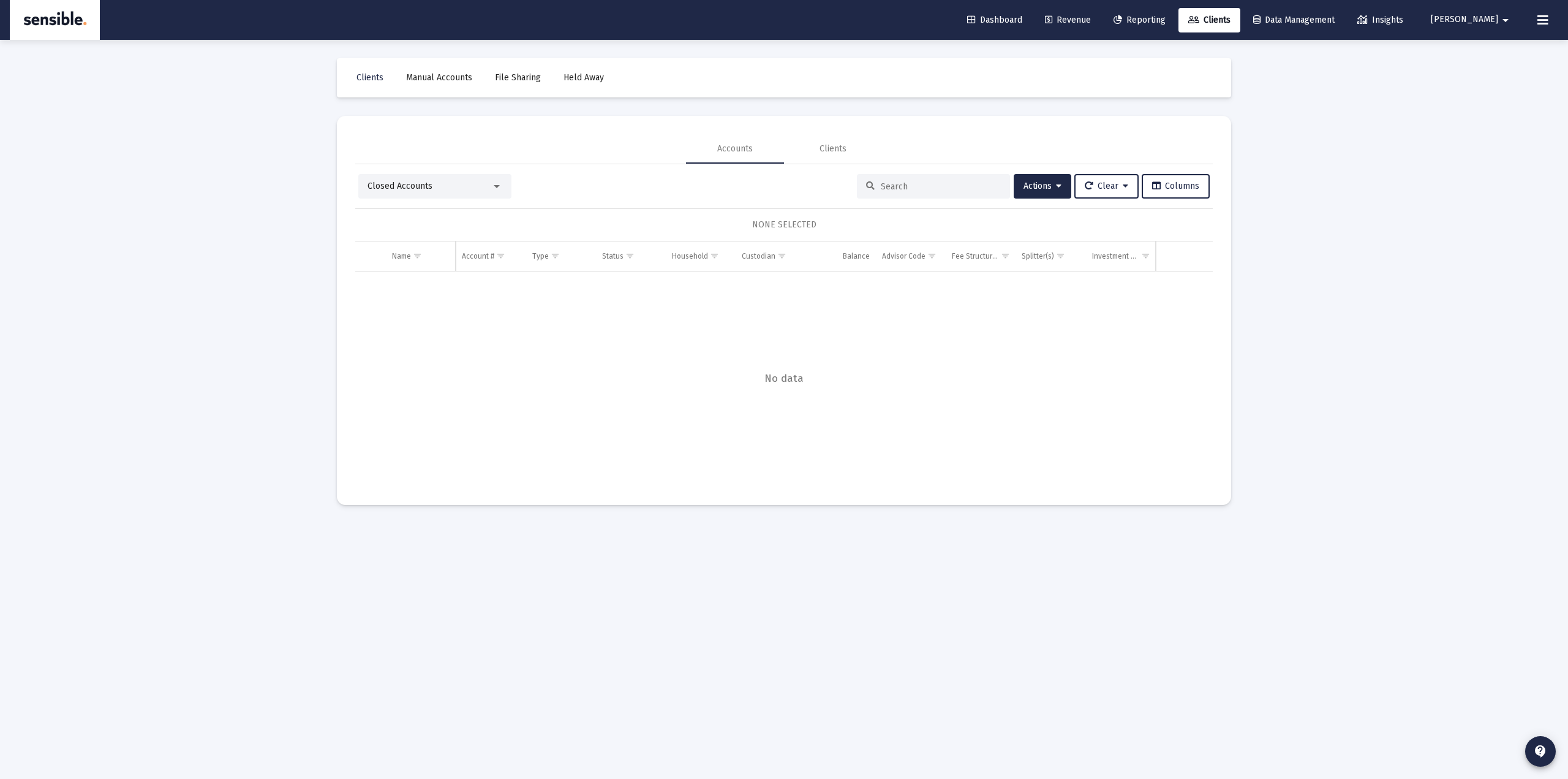
click at [904, 185] on input at bounding box center [940, 186] width 120 height 11
drag, startPoint x: 864, startPoint y: 185, endPoint x: 772, endPoint y: 201, distance: 93.4
click at [779, 201] on div "Closed Accounts sam Actions Clear Columns NONE SELECTED Name Name Account # Typ…" at bounding box center [784, 330] width 857 height 313
click at [411, 184] on span "Closed Accounts" at bounding box center [400, 185] width 65 height 11
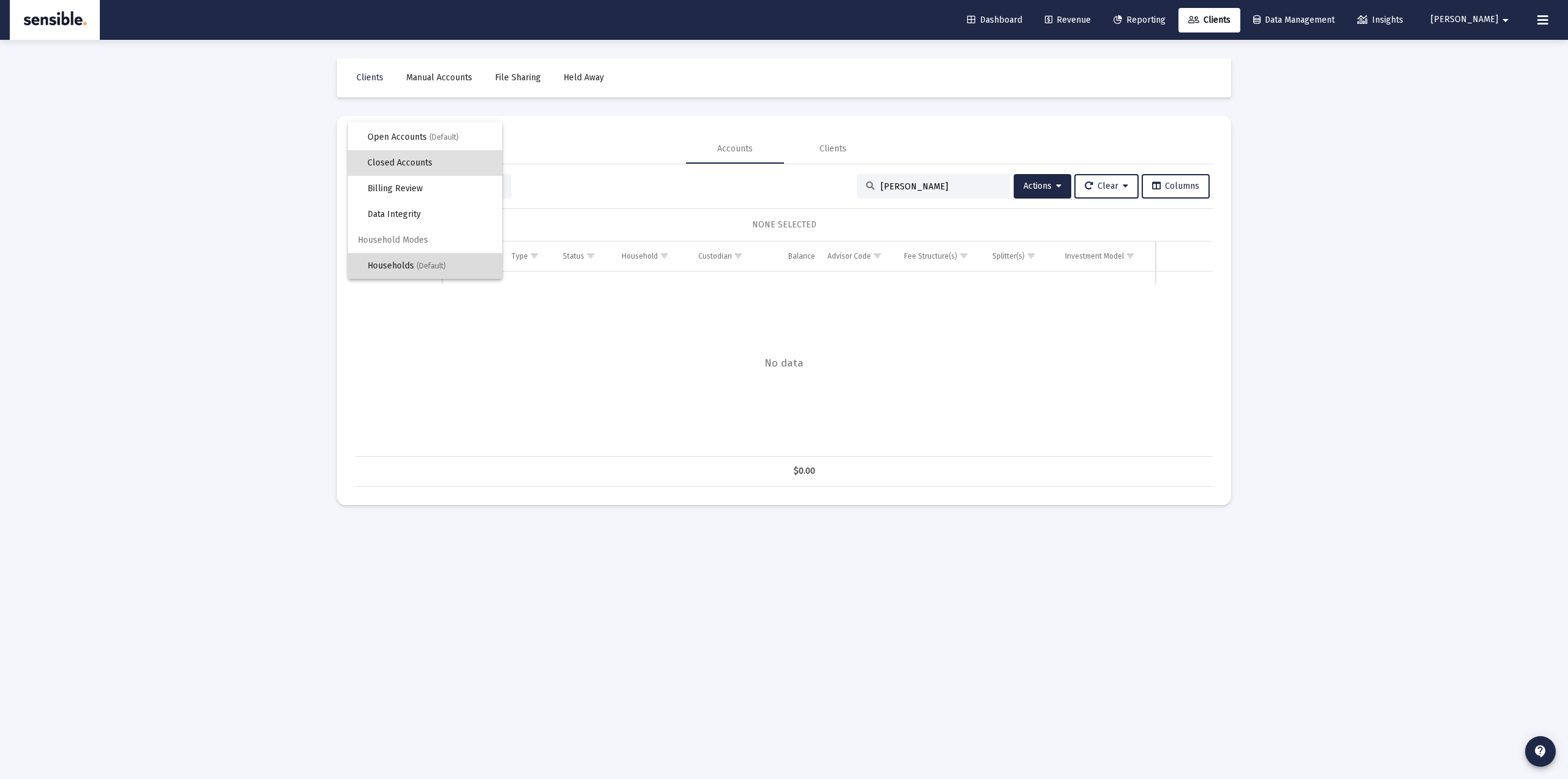
drag, startPoint x: 430, startPoint y: 263, endPoint x: 912, endPoint y: 181, distance: 488.9
click at [430, 262] on span "(Default)" at bounding box center [431, 266] width 29 height 8
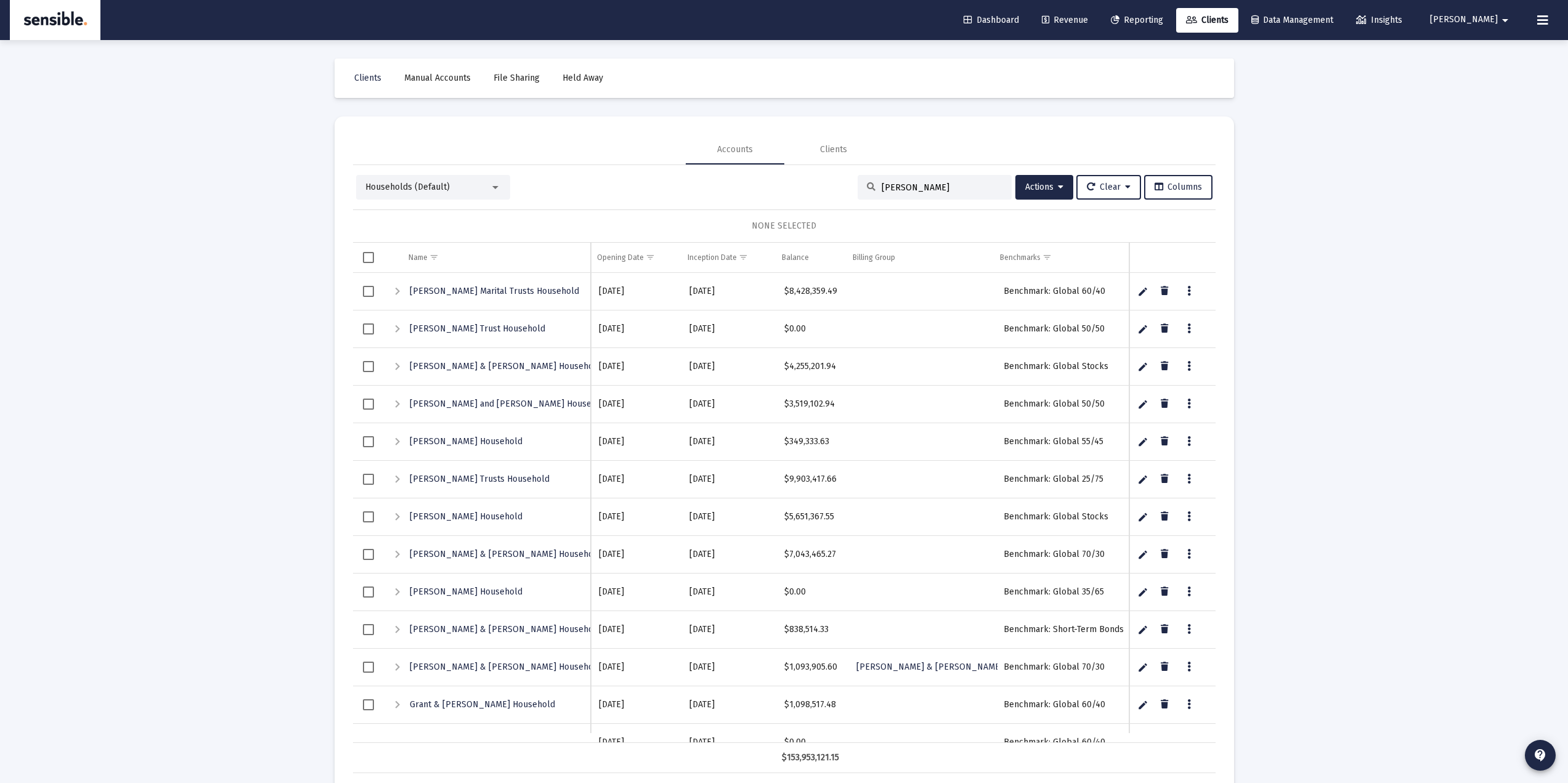
click at [905, 189] on input "sam" at bounding box center [942, 187] width 121 height 11
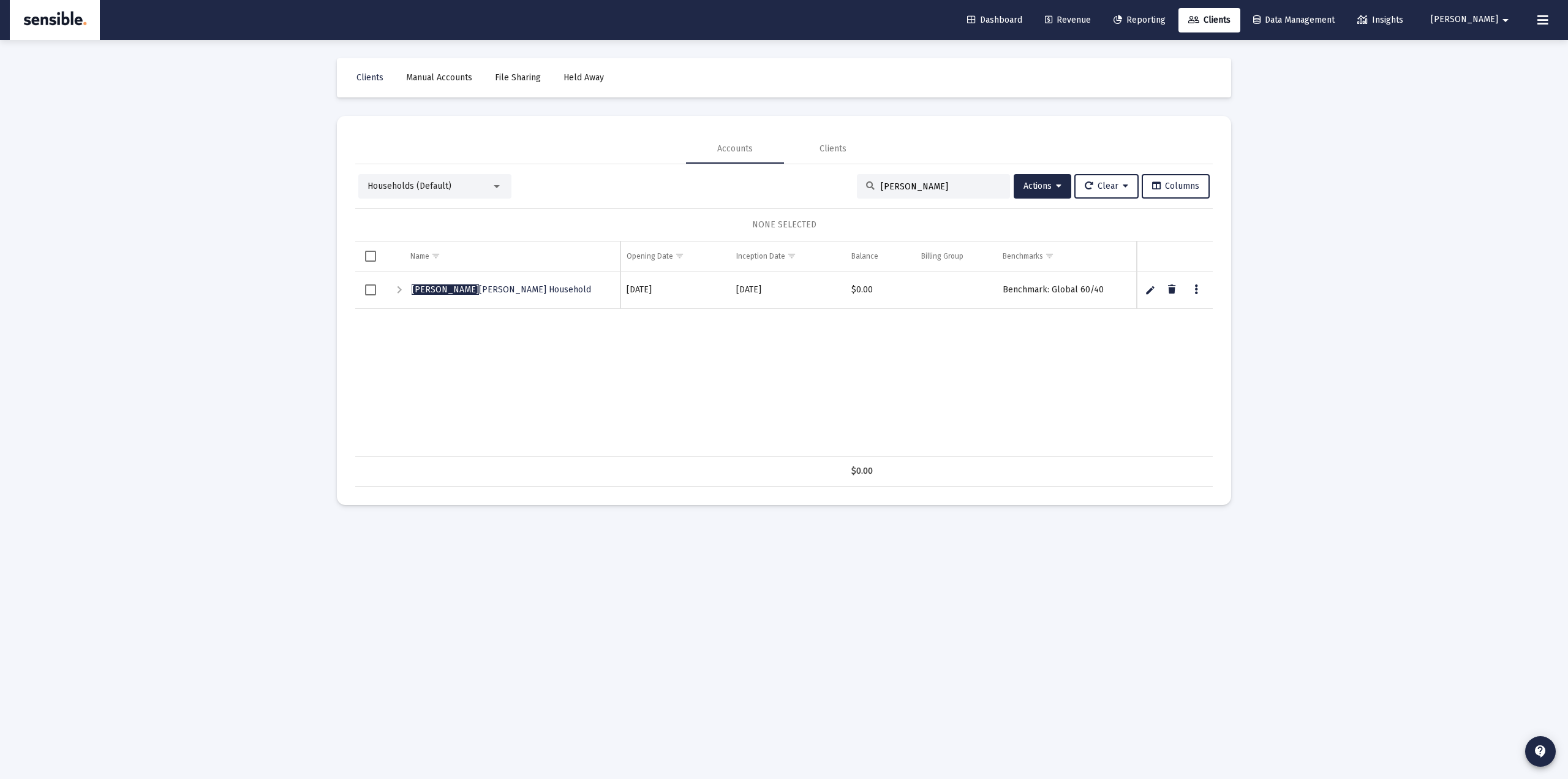
click at [487, 188] on div "Households (Default)" at bounding box center [429, 185] width 124 height 12
click at [449, 91] on span "Closed Accounts" at bounding box center [430, 83] width 125 height 26
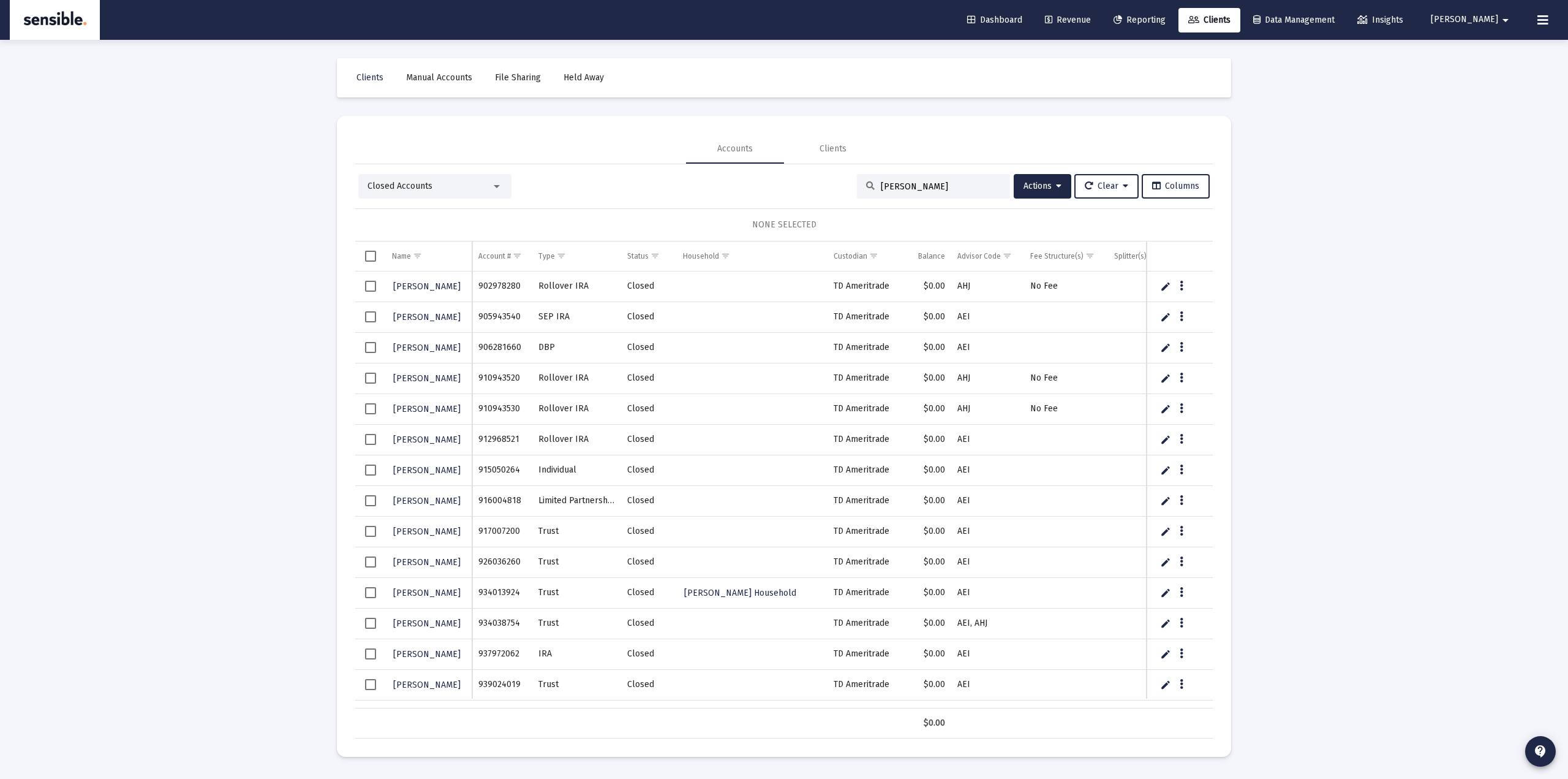
click at [905, 185] on input "sam" at bounding box center [940, 186] width 120 height 11
click at [904, 185] on input "sam" at bounding box center [940, 186] width 120 height 11
click at [904, 183] on input "sam" at bounding box center [940, 186] width 120 height 11
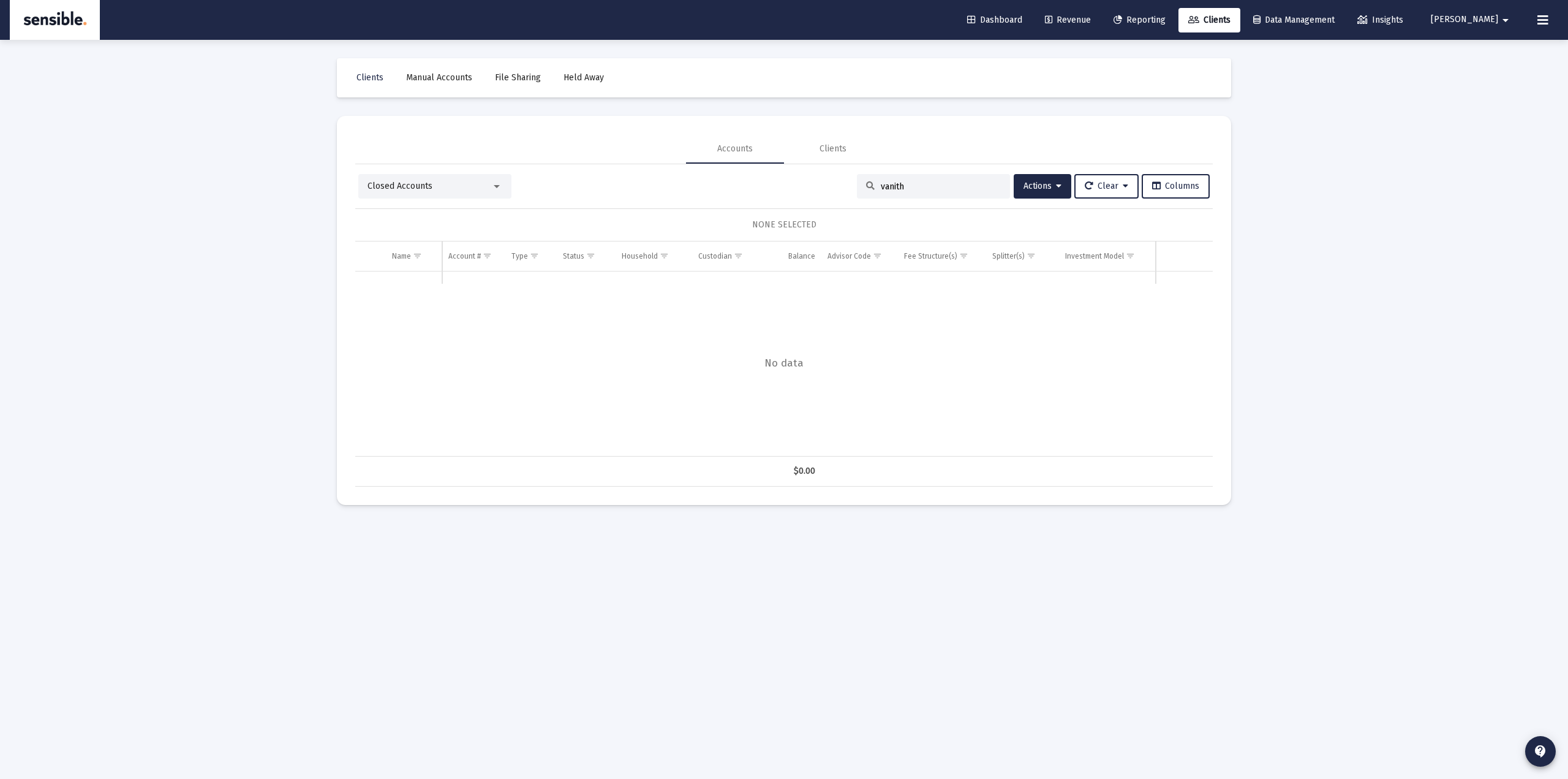
click at [470, 194] on div "Closed Accounts" at bounding box center [435, 186] width 153 height 25
click at [481, 197] on div "Closed Accounts" at bounding box center [435, 186] width 153 height 25
click at [475, 183] on div "Closed Accounts" at bounding box center [429, 185] width 124 height 12
click at [448, 161] on span "(Default)" at bounding box center [444, 160] width 29 height 8
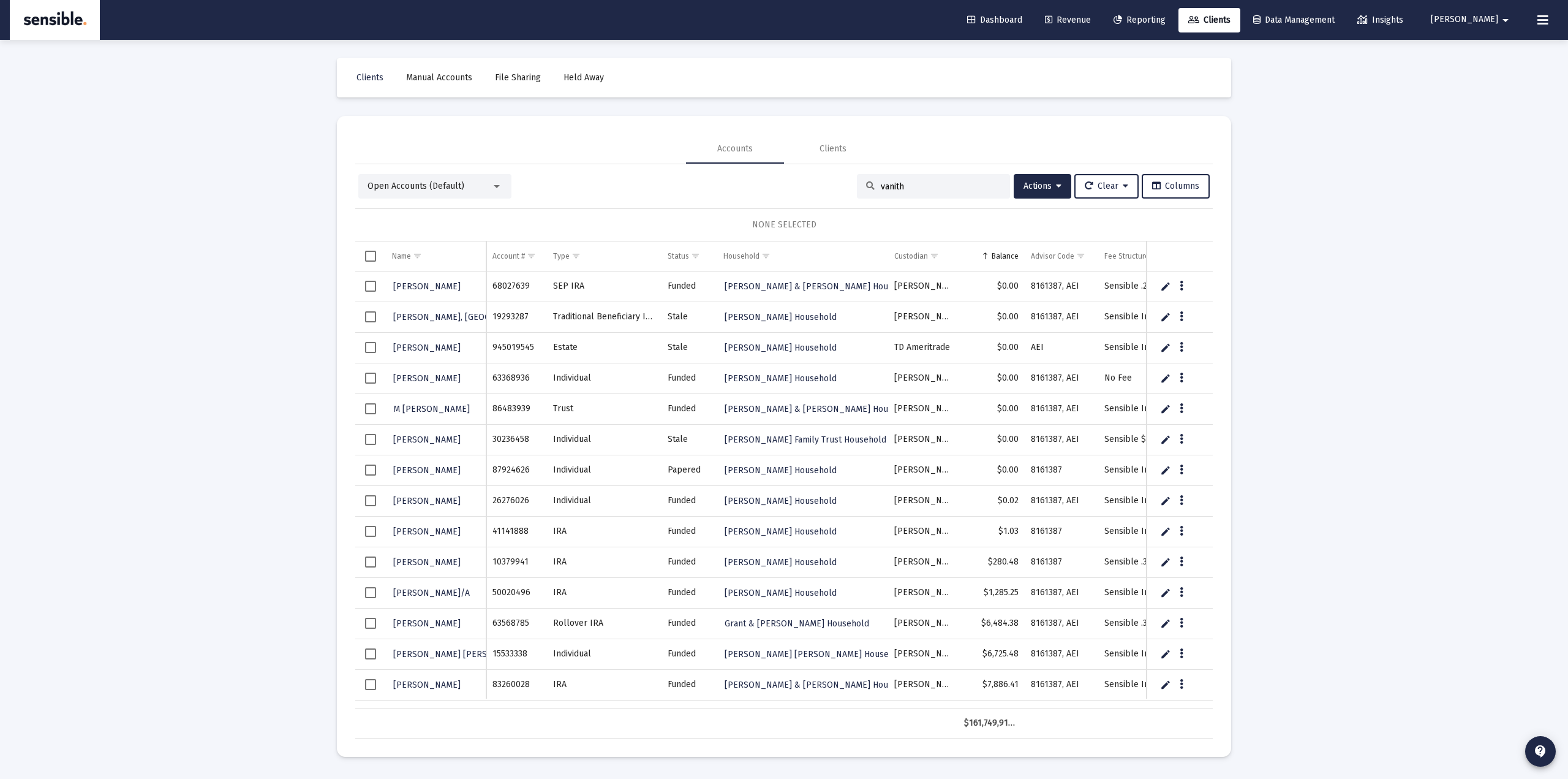
drag, startPoint x: 678, startPoint y: 351, endPoint x: 697, endPoint y: 353, distance: 19.1
click at [698, 353] on tr "Solberg, Kristin 945019545 Estate Stale Kristin Solberg Household TD Ameritrade…" at bounding box center [878, 348] width 1046 height 31
click at [463, 190] on div "Open Accounts (Default)" at bounding box center [429, 185] width 124 height 12
click at [437, 213] on span "Closed Accounts" at bounding box center [430, 212] width 125 height 26
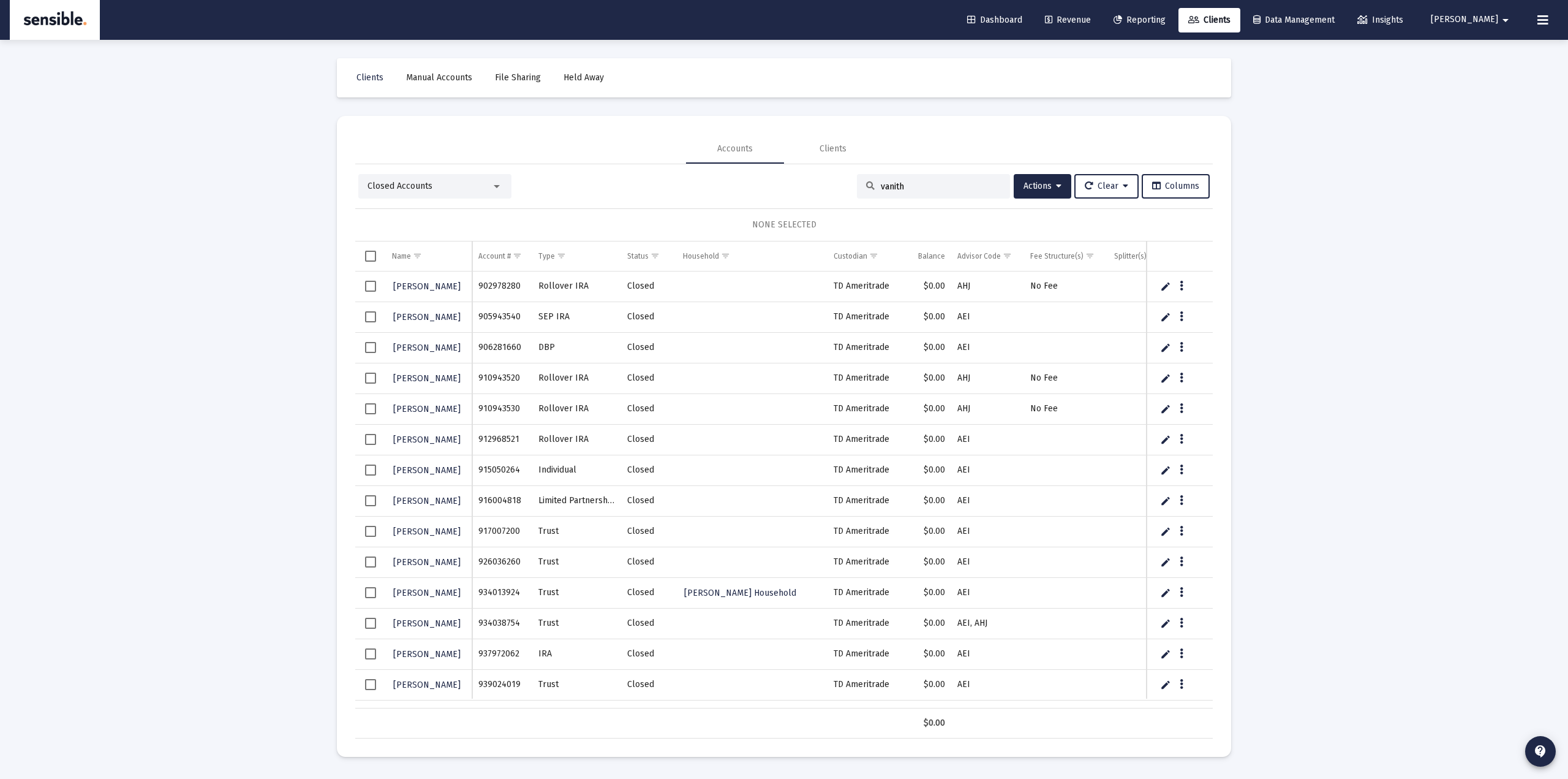
click at [362, 596] on td "Data grid" at bounding box center [371, 593] width 31 height 31
drag, startPoint x: 1014, startPoint y: 596, endPoint x: 826, endPoint y: 590, distance: 188.1
click at [830, 590] on tr "Wilson, Madeline 934013924 Trust Closed Madeline Wilson Household TD Ameritrade…" at bounding box center [841, 593] width 972 height 31
drag, startPoint x: 266, startPoint y: 561, endPoint x: 266, endPoint y: 553, distance: 8.0
click at [268, 558] on div "Loading... Clients Manual Accounts File Sharing Held Away Accounts Clients Clos…" at bounding box center [784, 389] width 1568 height 779
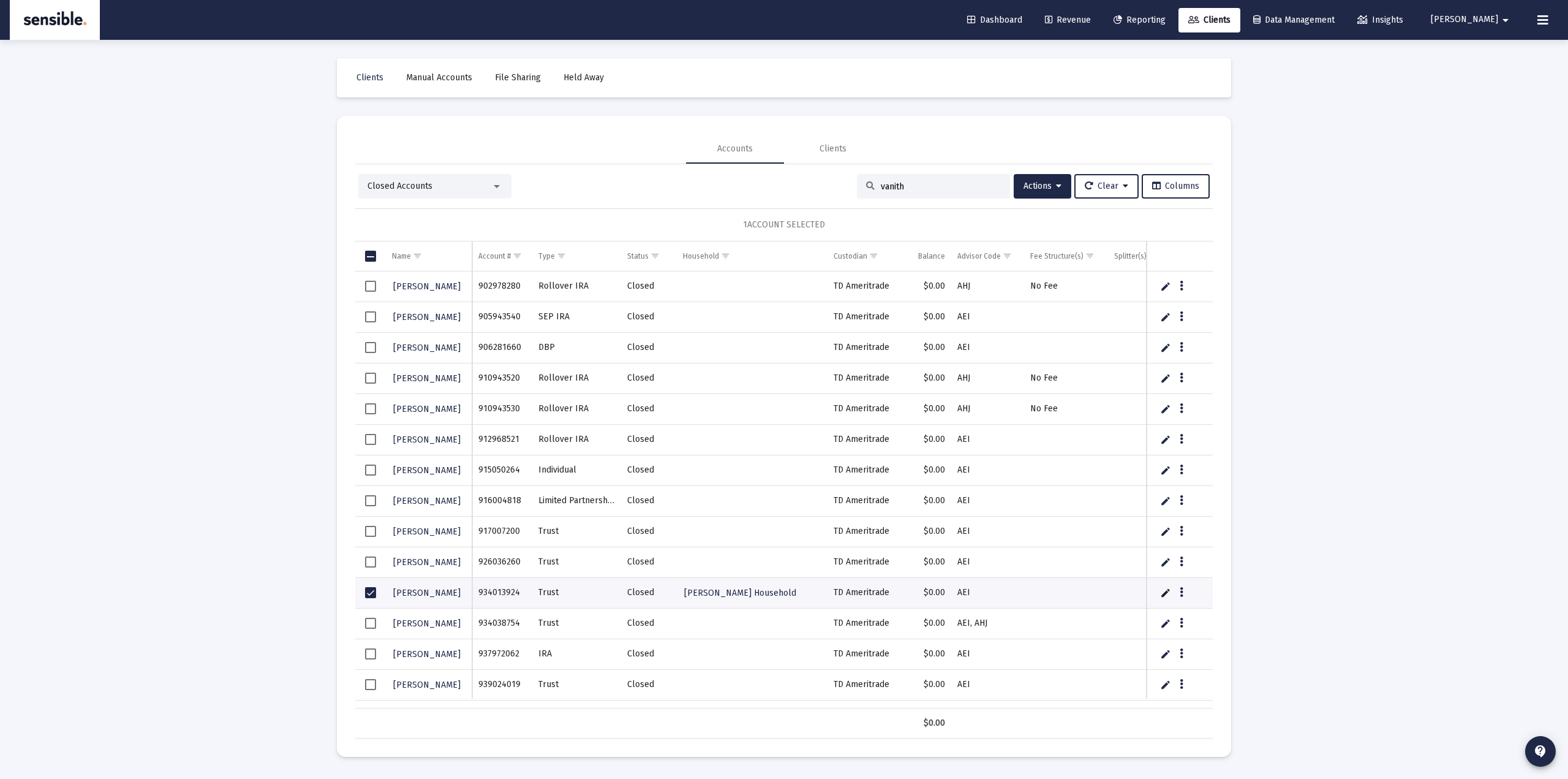
click at [367, 256] on span "Select all" at bounding box center [371, 256] width 11 height 11
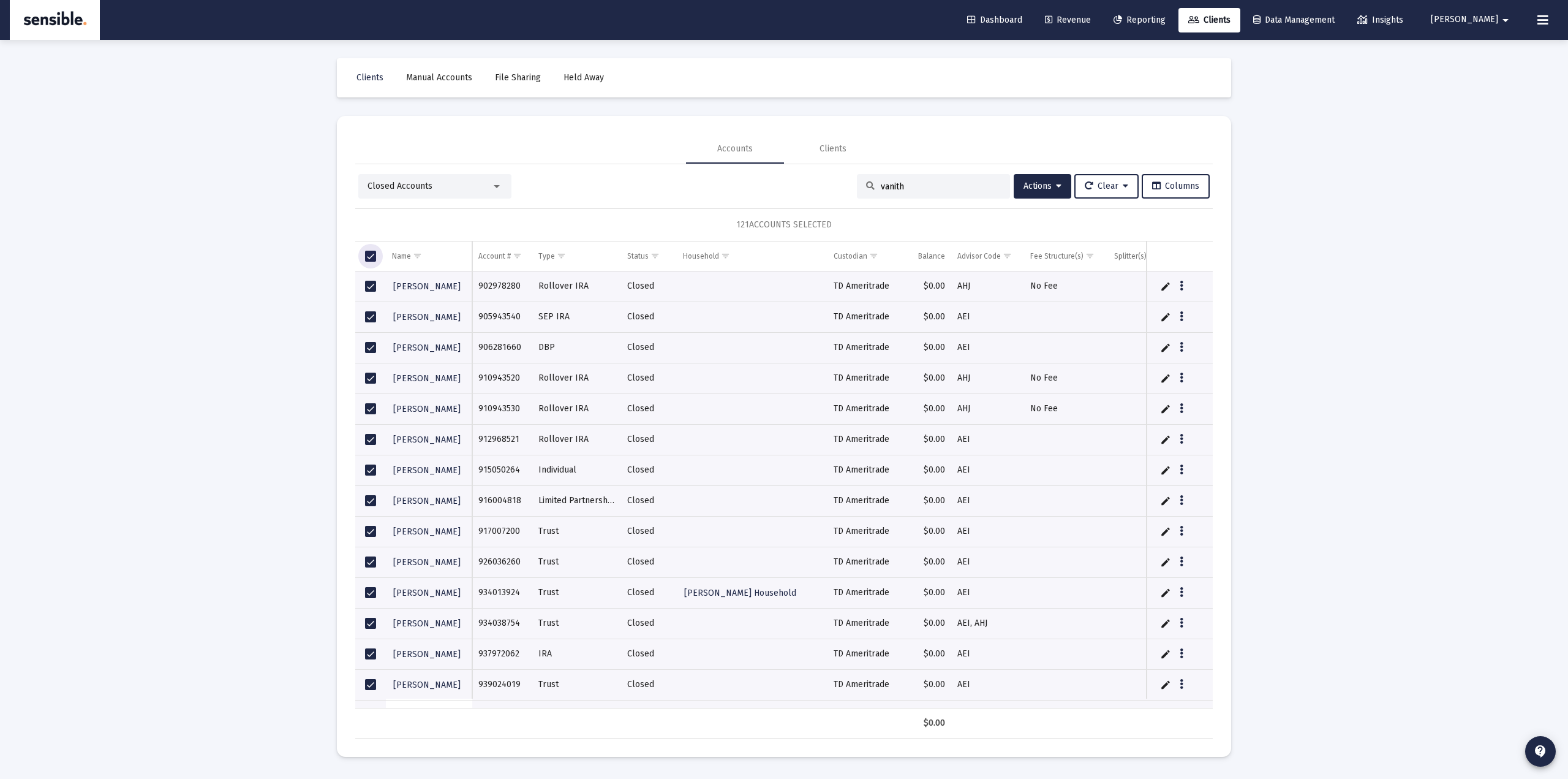
click at [367, 256] on span "Select all" at bounding box center [371, 256] width 11 height 11
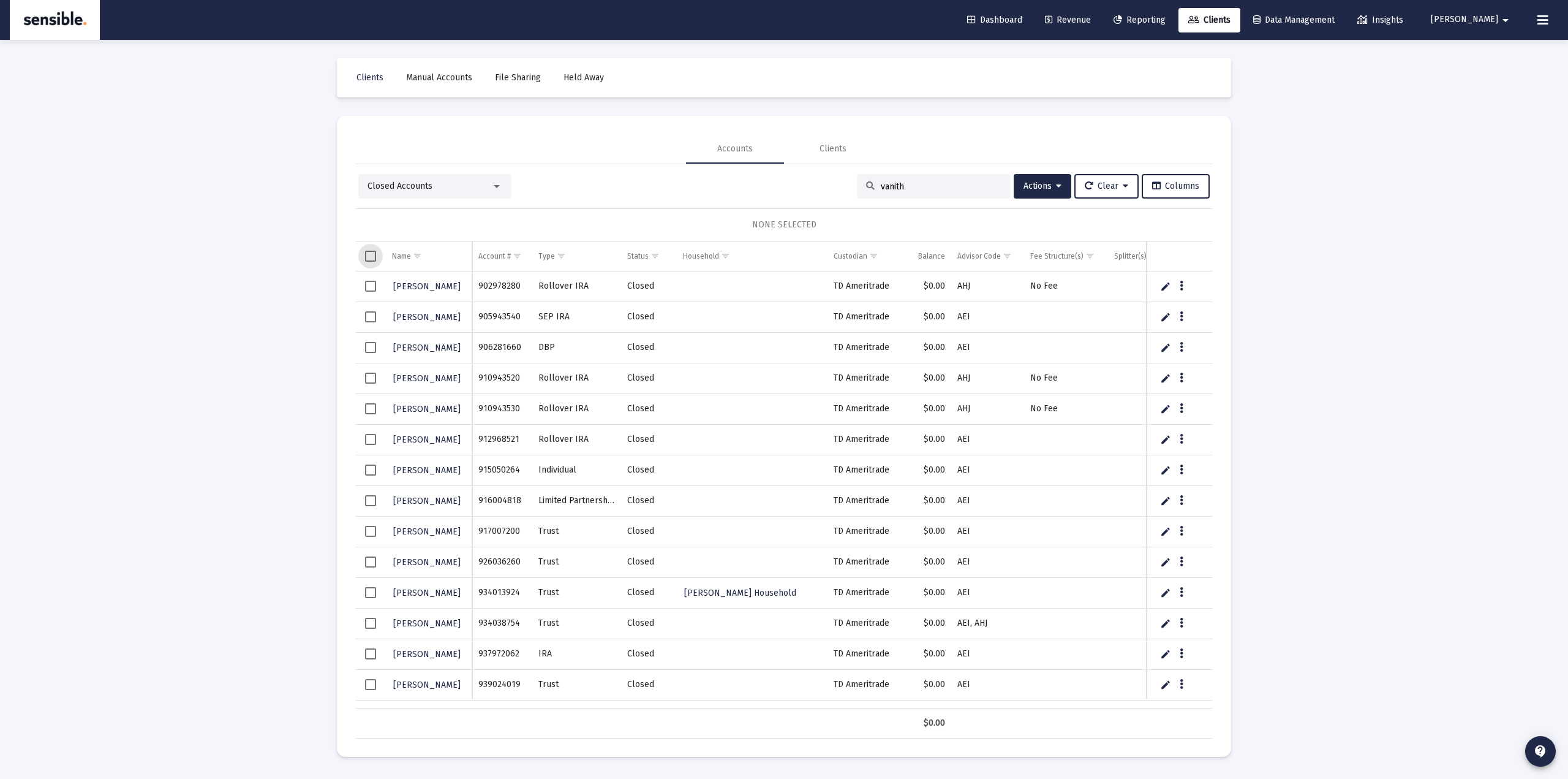
click at [469, 185] on div "Closed Accounts" at bounding box center [429, 185] width 124 height 12
click at [395, 166] on span "Open Accounts (Default)" at bounding box center [430, 160] width 125 height 26
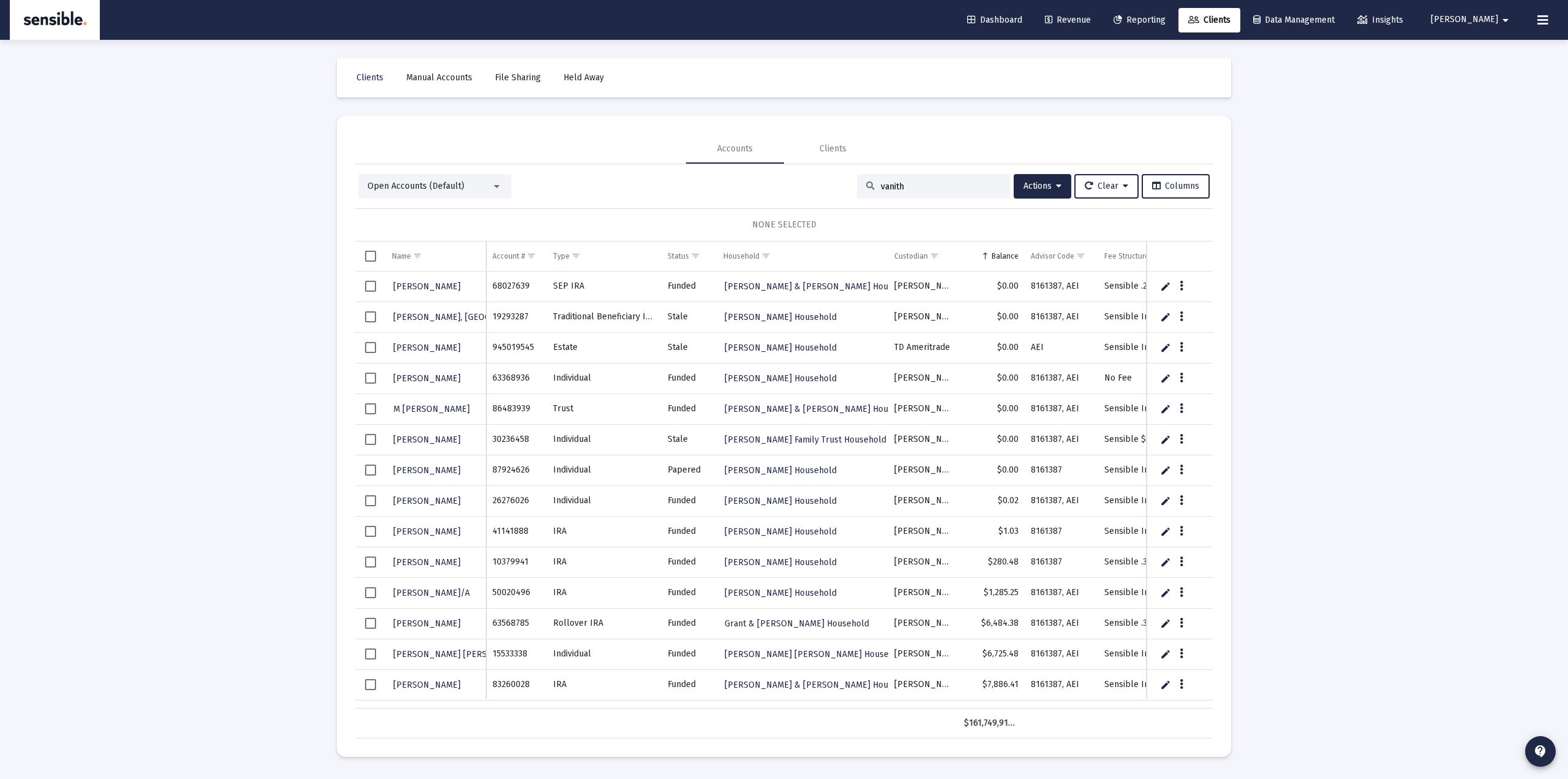
click at [923, 177] on div "vanith" at bounding box center [933, 186] width 153 height 25
click at [914, 184] on input "vanith" at bounding box center [940, 186] width 120 height 11
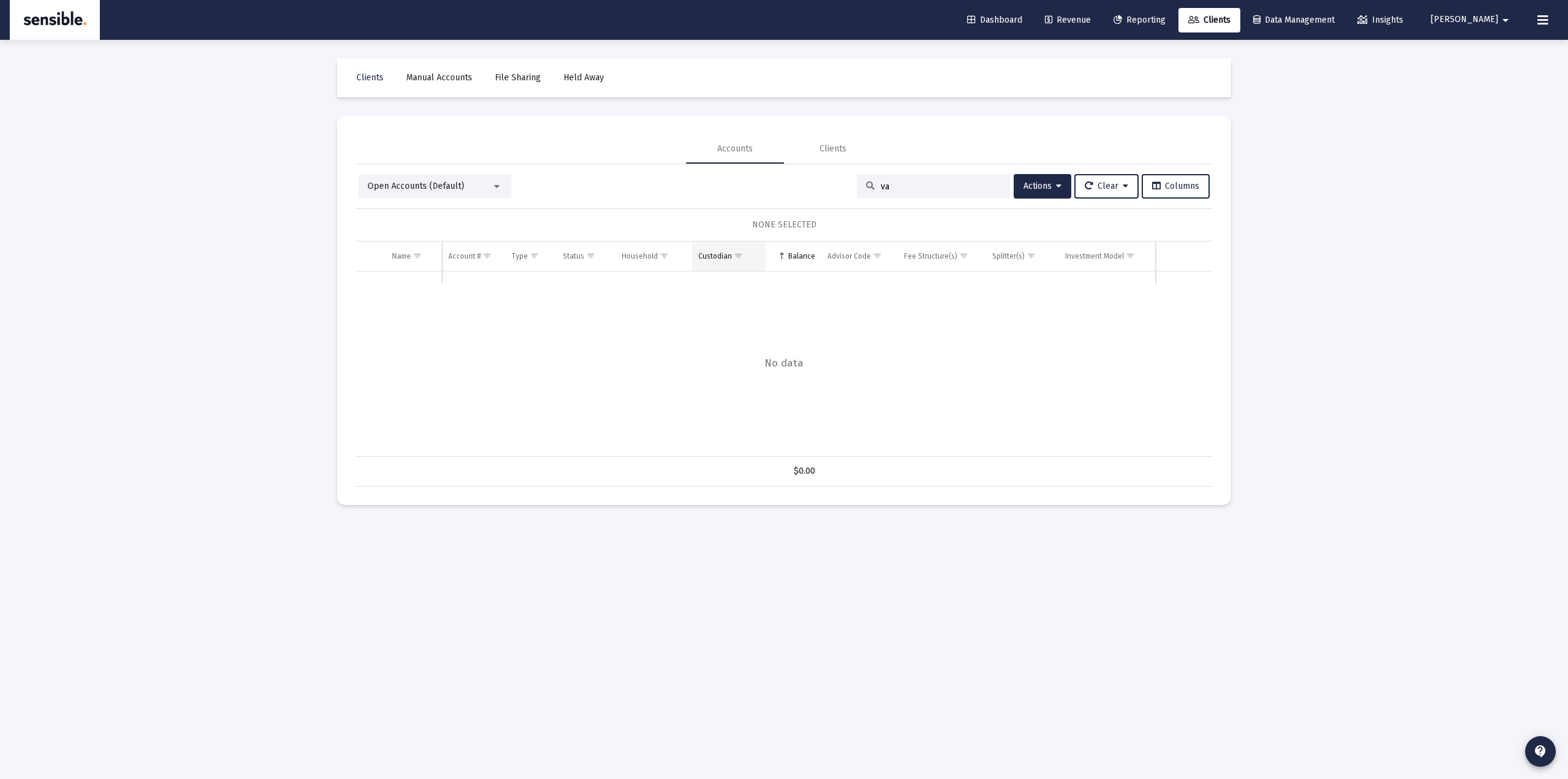
type input "v"
click at [275, 279] on div "Loading... Clients Manual Accounts File Sharing Held Away Accounts Clients Open…" at bounding box center [784, 389] width 1568 height 779
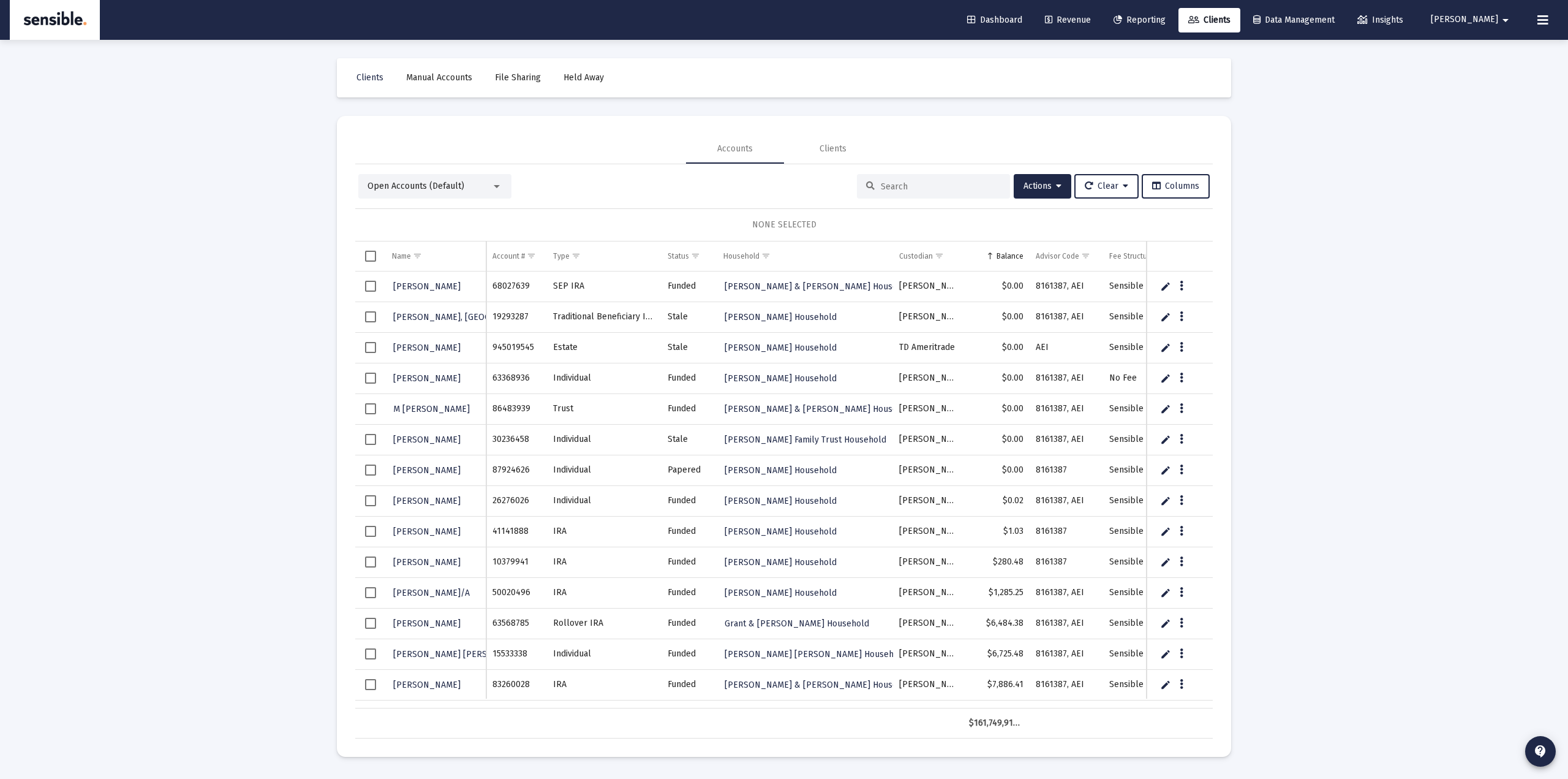
click at [1091, 15] on span "Revenue" at bounding box center [1067, 20] width 46 height 11
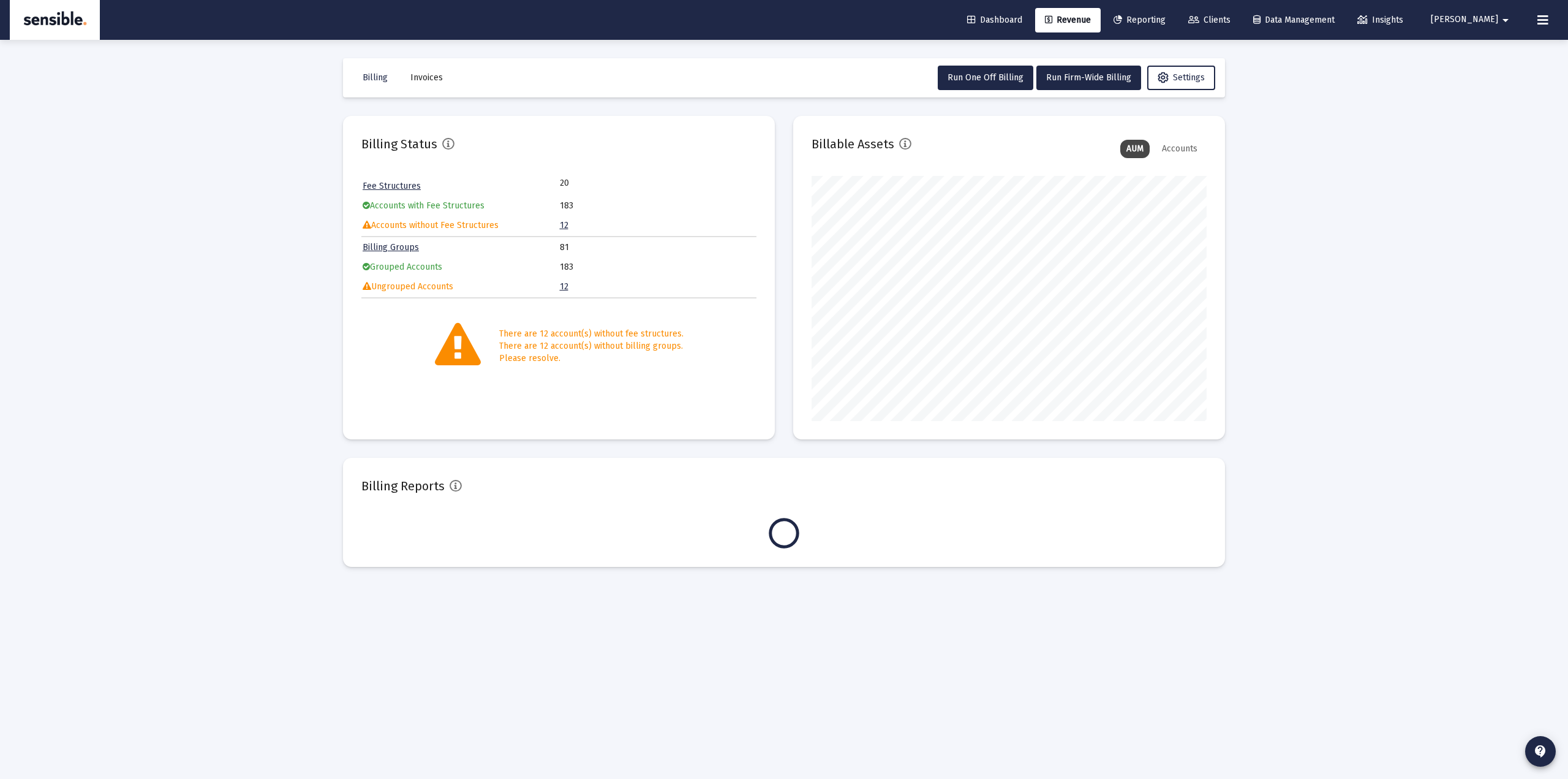
click at [266, 271] on div "Loading... Billing Invoices Run One Off Billing Run Firm-Wide Billing Settings …" at bounding box center [784, 389] width 1568 height 779
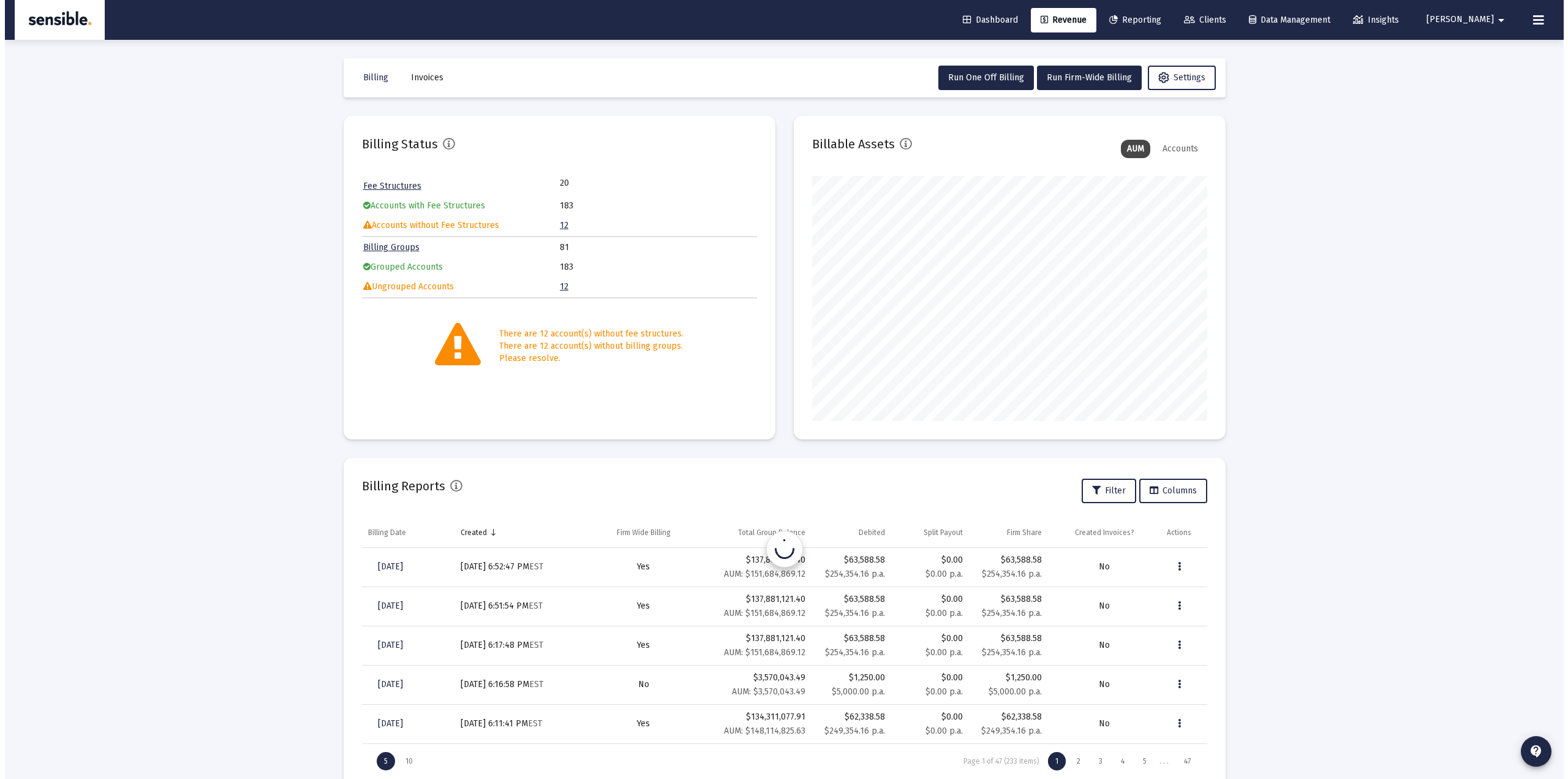
scroll to position [245, 395]
click at [557, 289] on link "12" at bounding box center [559, 286] width 8 height 11
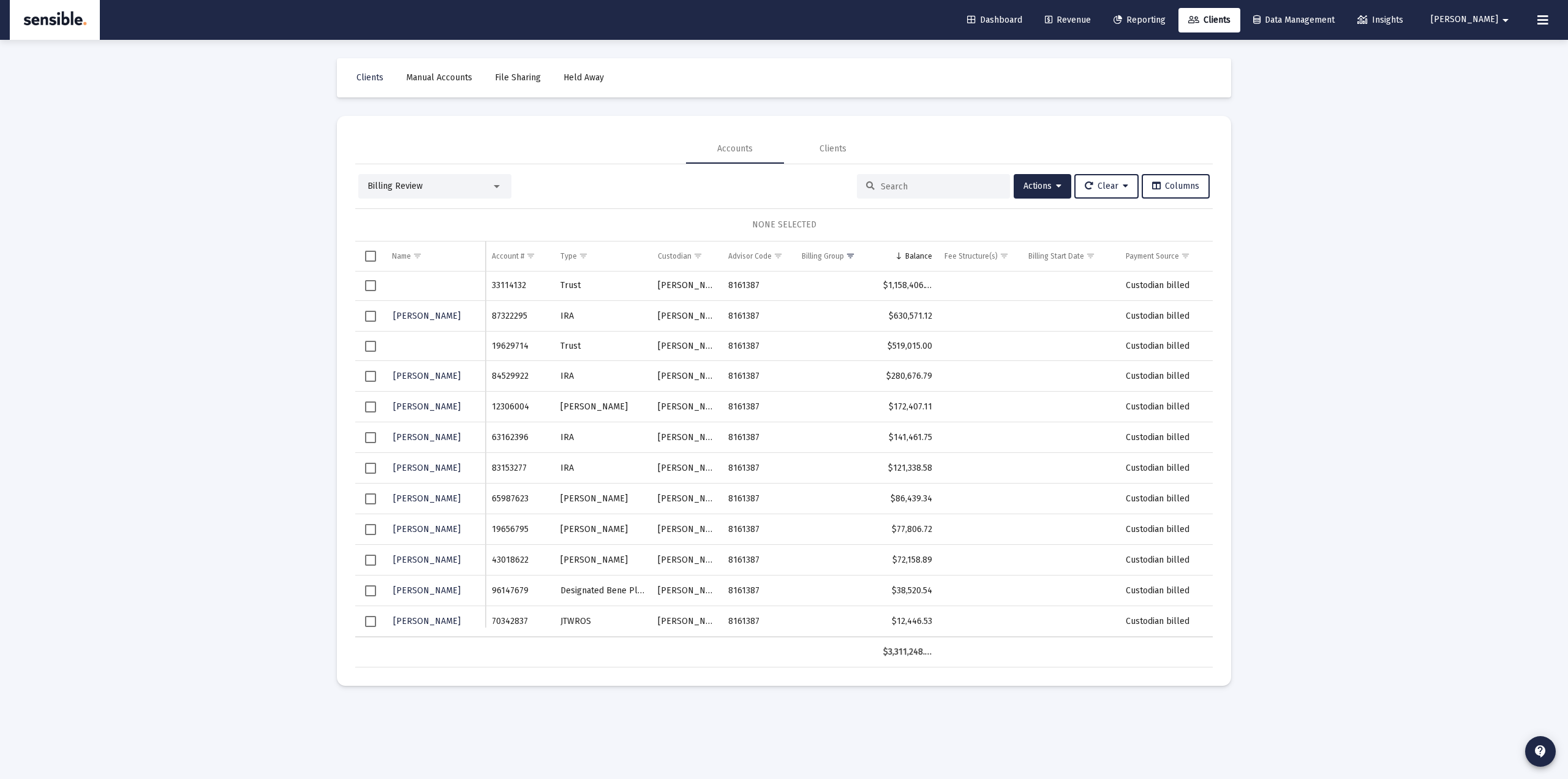
click at [369, 256] on span "Select all" at bounding box center [371, 256] width 11 height 11
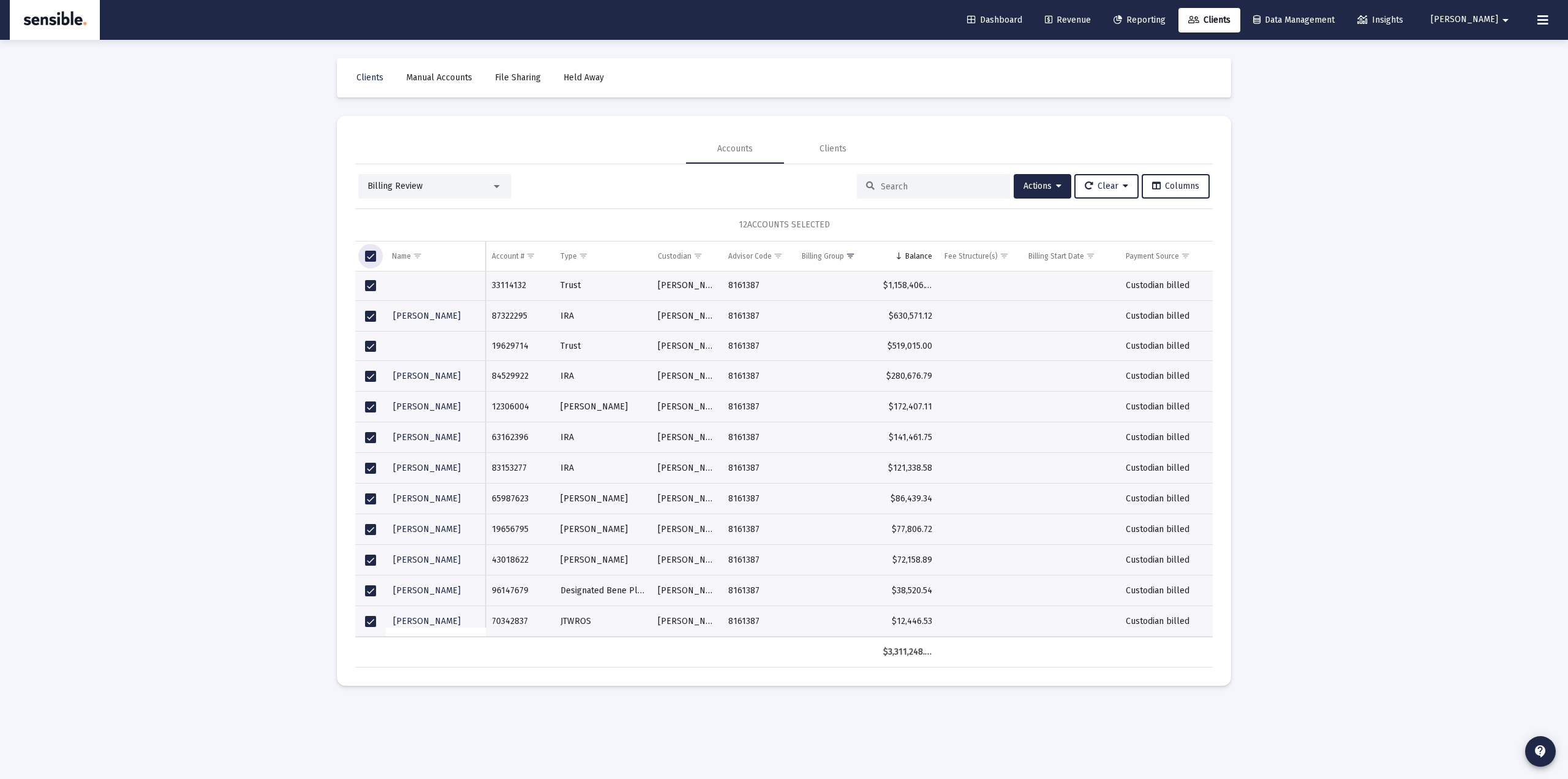
click at [1360, 365] on div "Loading... Clients Manual Accounts File Sharing Held Away Accounts Clients Bill…" at bounding box center [784, 389] width 1568 height 779
click at [367, 249] on td "Data grid" at bounding box center [371, 256] width 31 height 30
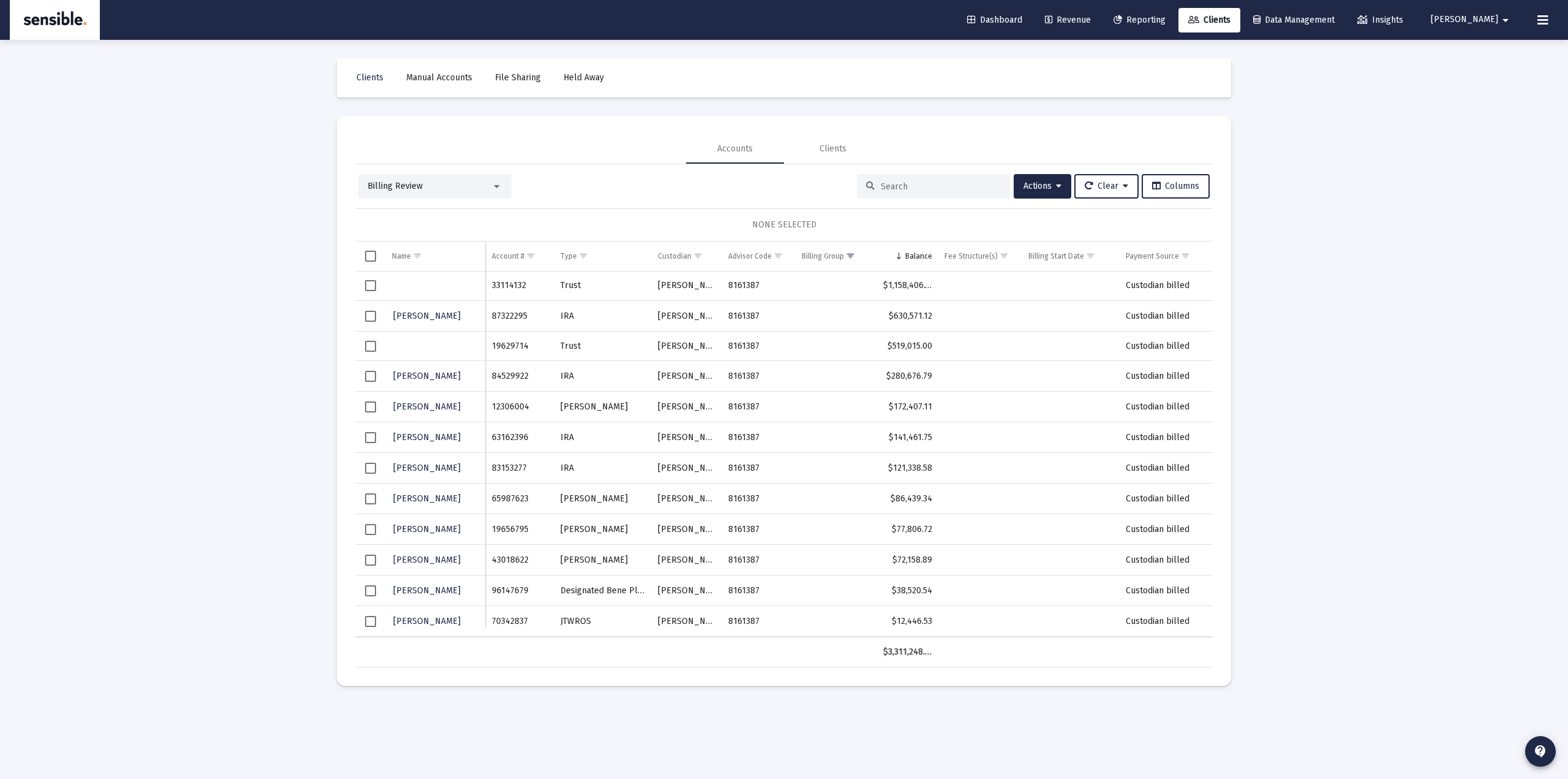
drag, startPoint x: 1325, startPoint y: 334, endPoint x: 1059, endPoint y: 315, distance: 266.7
click at [1324, 335] on div "Loading... Clients Manual Accounts File Sharing Held Away Accounts Clients Bill…" at bounding box center [784, 389] width 1568 height 779
click at [452, 190] on div "Billing Review" at bounding box center [429, 185] width 124 height 12
click at [440, 143] on span "(Default)" at bounding box center [444, 146] width 29 height 8
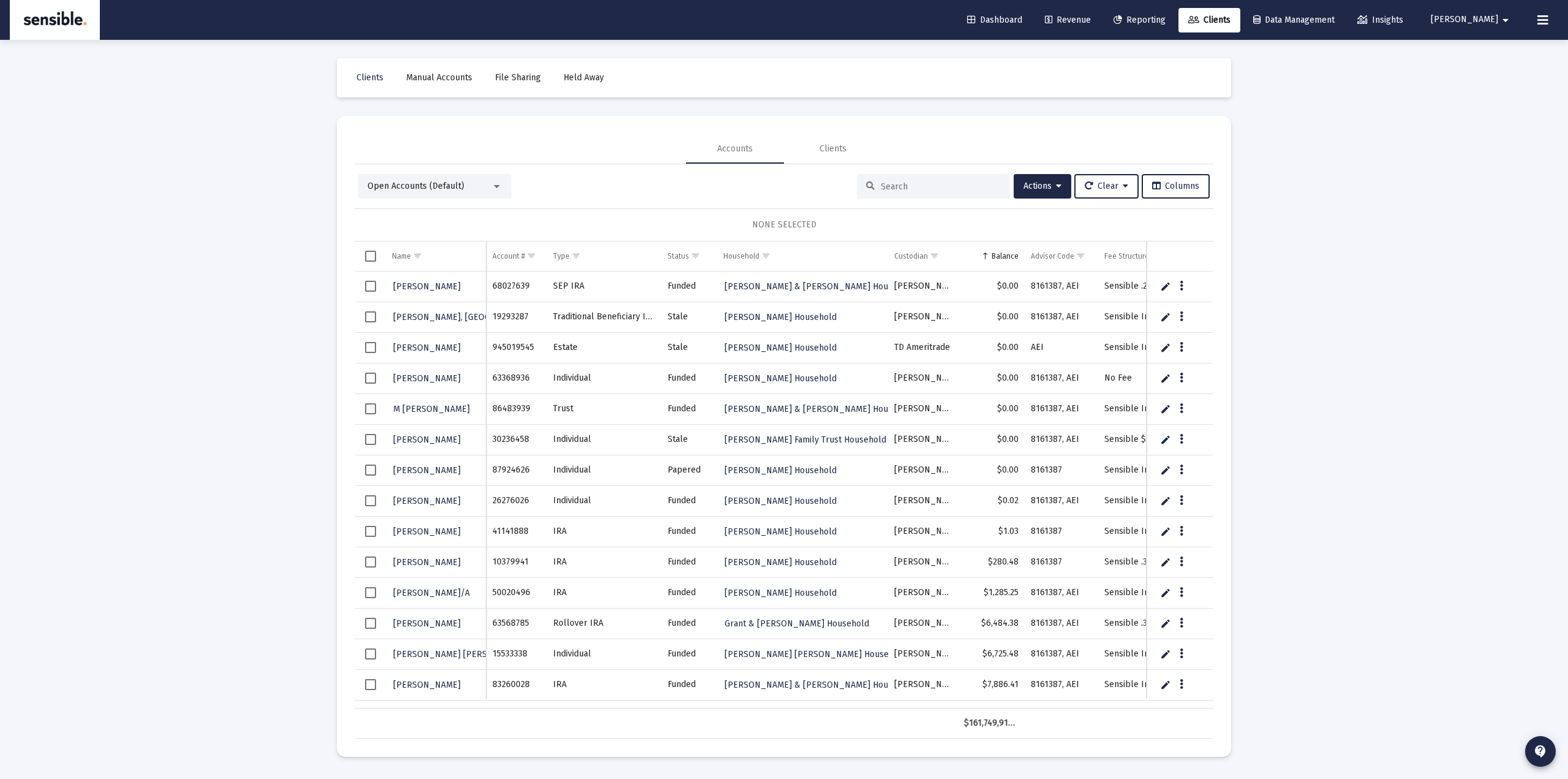
click at [1165, 287] on link "Edit" at bounding box center [1166, 287] width 11 height 11
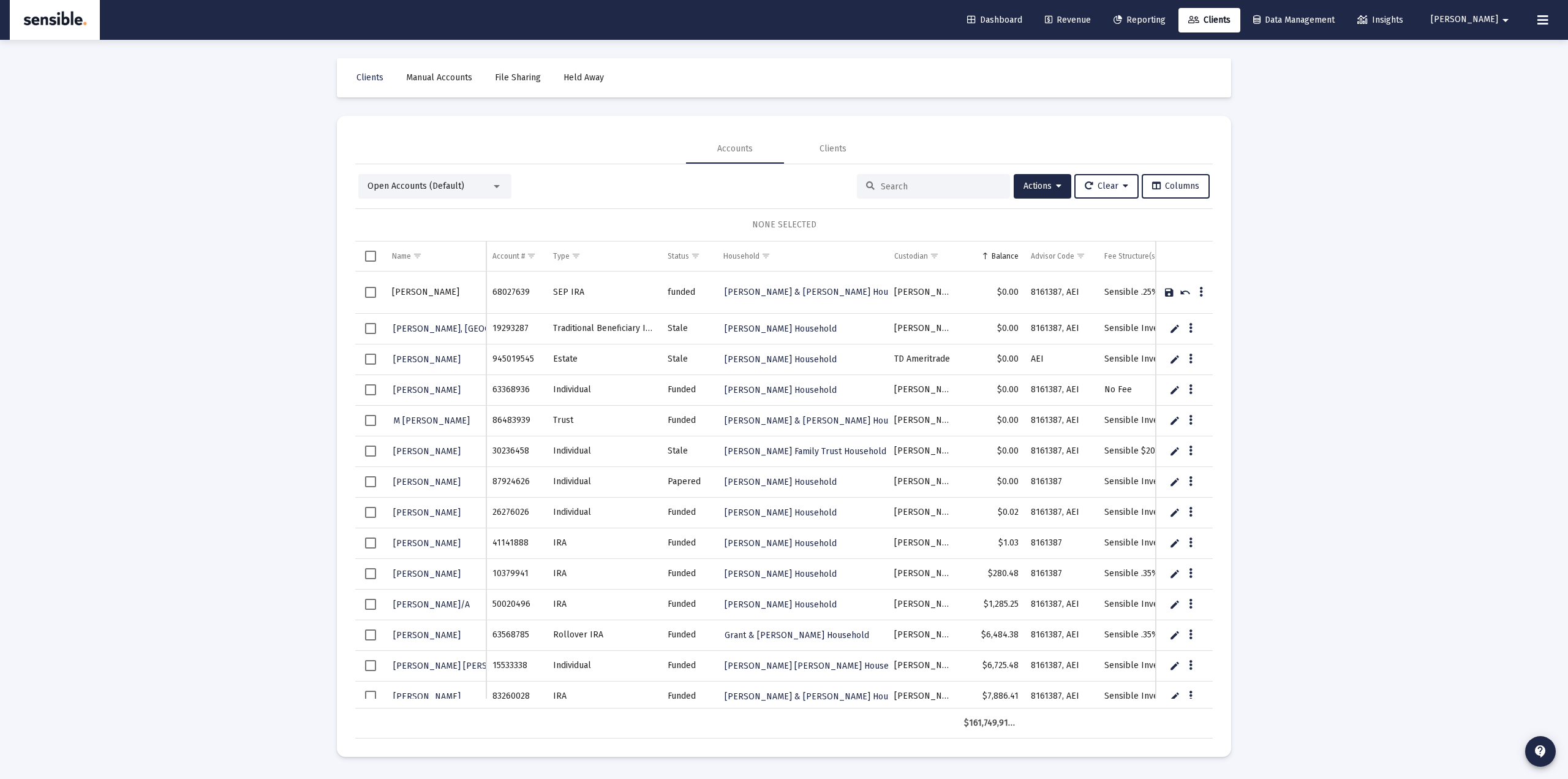
click at [253, 360] on div "Loading... Clients Manual Accounts File Sharing Held Away Accounts Clients Open…" at bounding box center [784, 389] width 1568 height 779
click at [212, 396] on div "Loading... Clients Manual Accounts File Sharing Held Away Accounts Clients Open…" at bounding box center [784, 389] width 1568 height 779
click at [1187, 292] on link "Cancel" at bounding box center [1185, 292] width 11 height 11
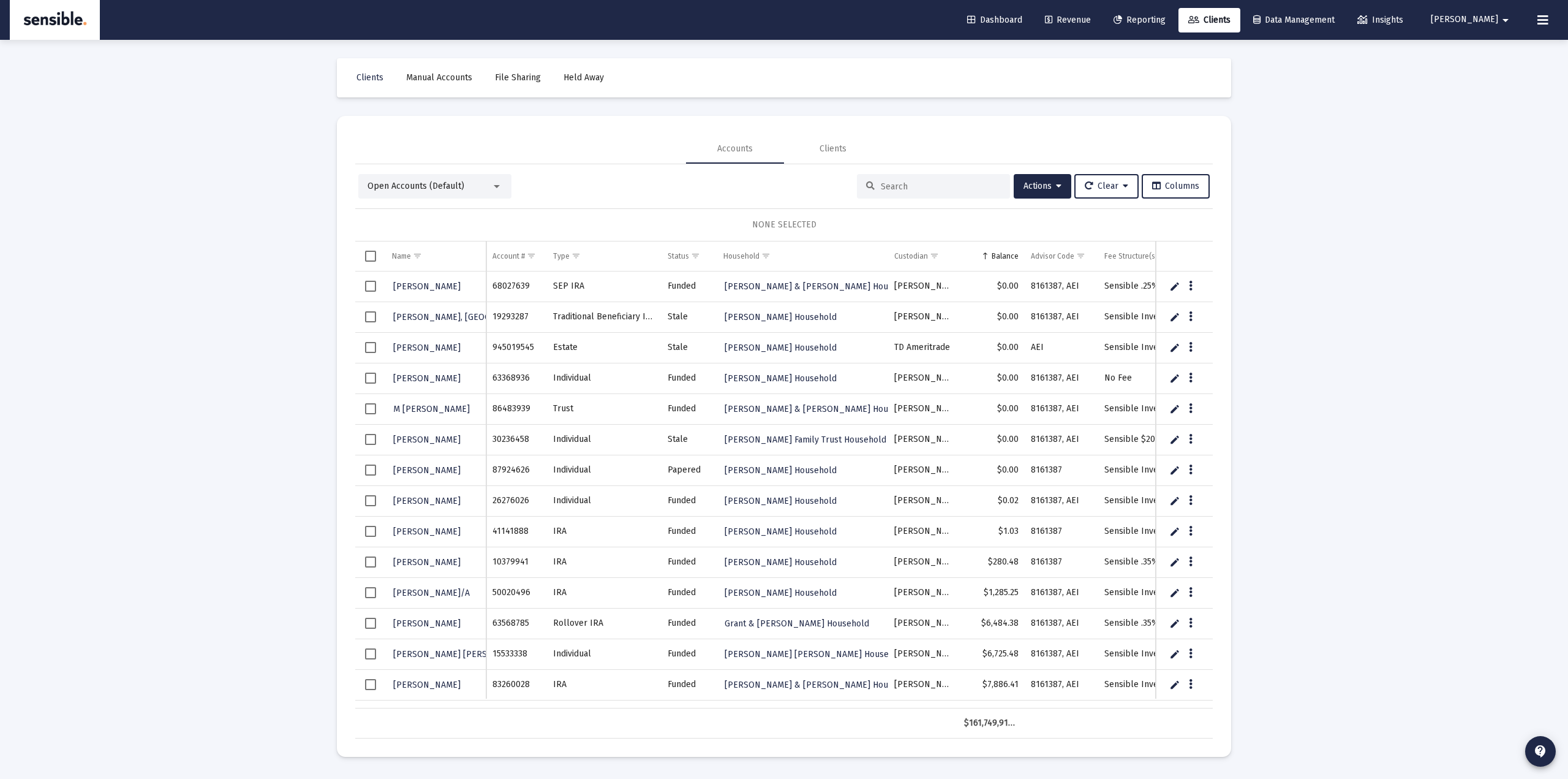
click at [1331, 299] on div "Loading... Clients Manual Accounts File Sharing Held Away Accounts Clients Open…" at bounding box center [784, 389] width 1568 height 779
click at [459, 195] on div "Open Accounts (Default)" at bounding box center [435, 186] width 153 height 25
click at [459, 188] on span "Open Accounts (Default)" at bounding box center [416, 185] width 97 height 11
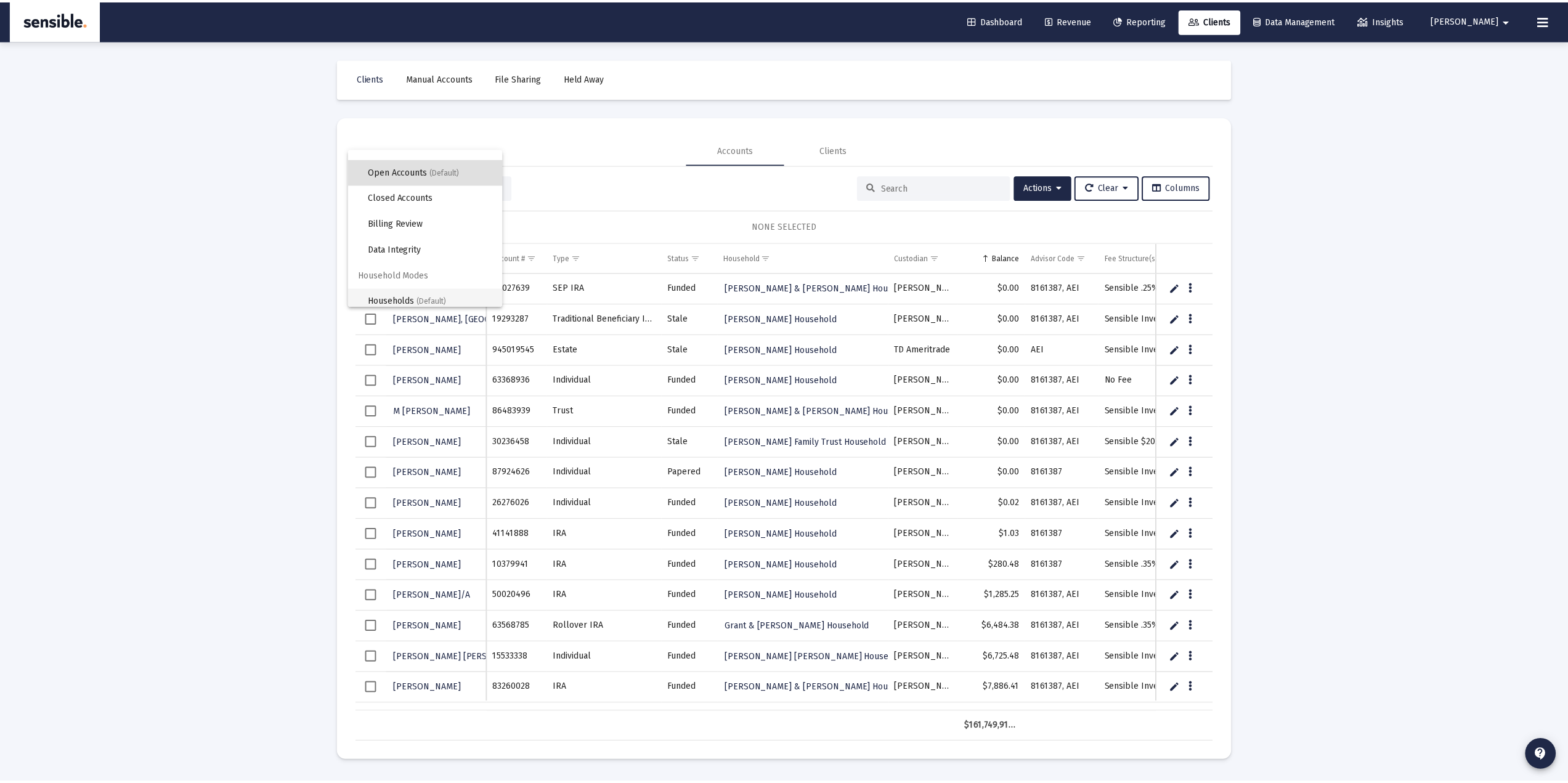
scroll to position [23, 0]
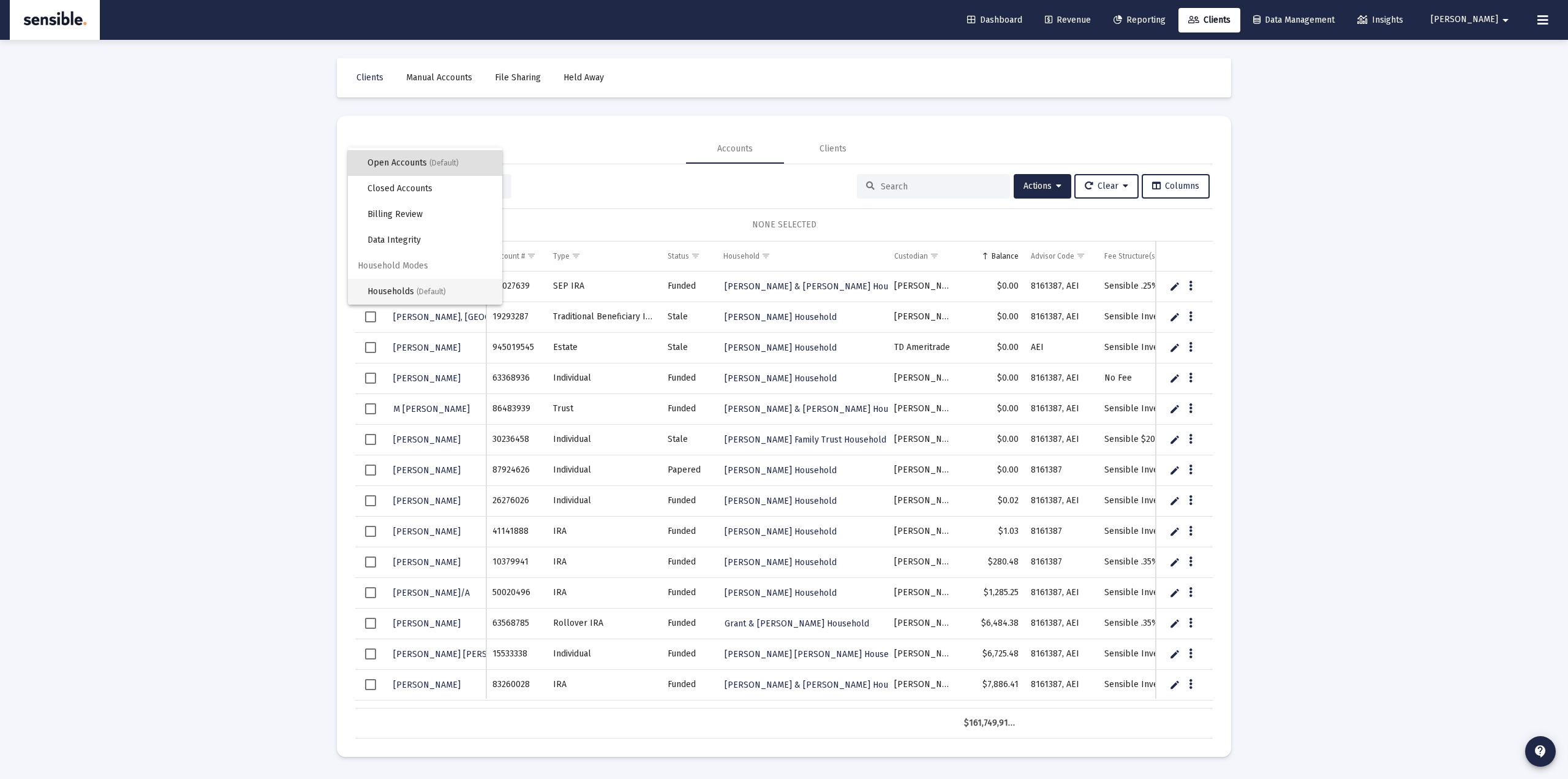
click at [433, 292] on span "(Default)" at bounding box center [431, 292] width 29 height 8
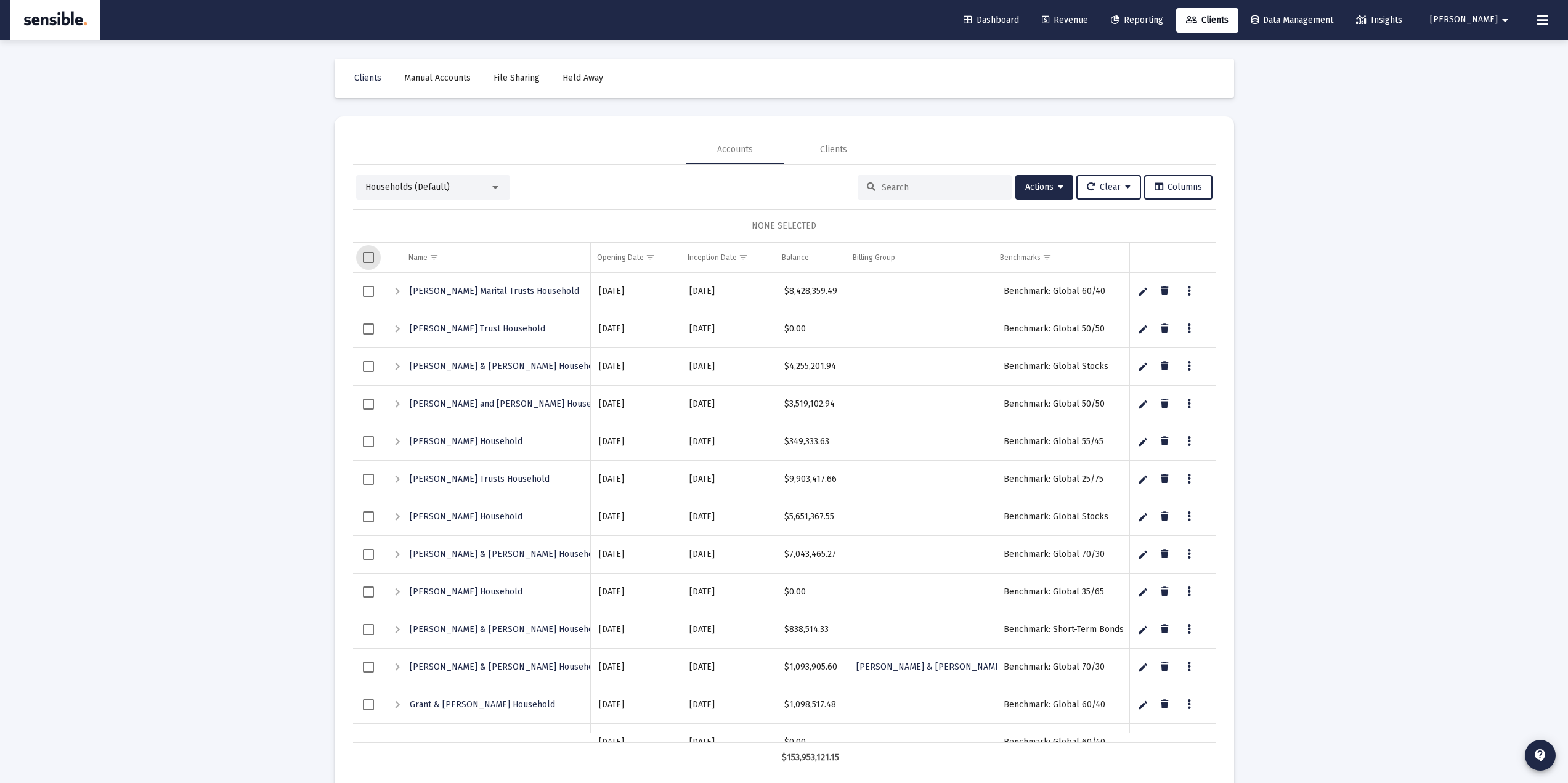
click at [364, 258] on span "Select all" at bounding box center [369, 258] width 11 height 11
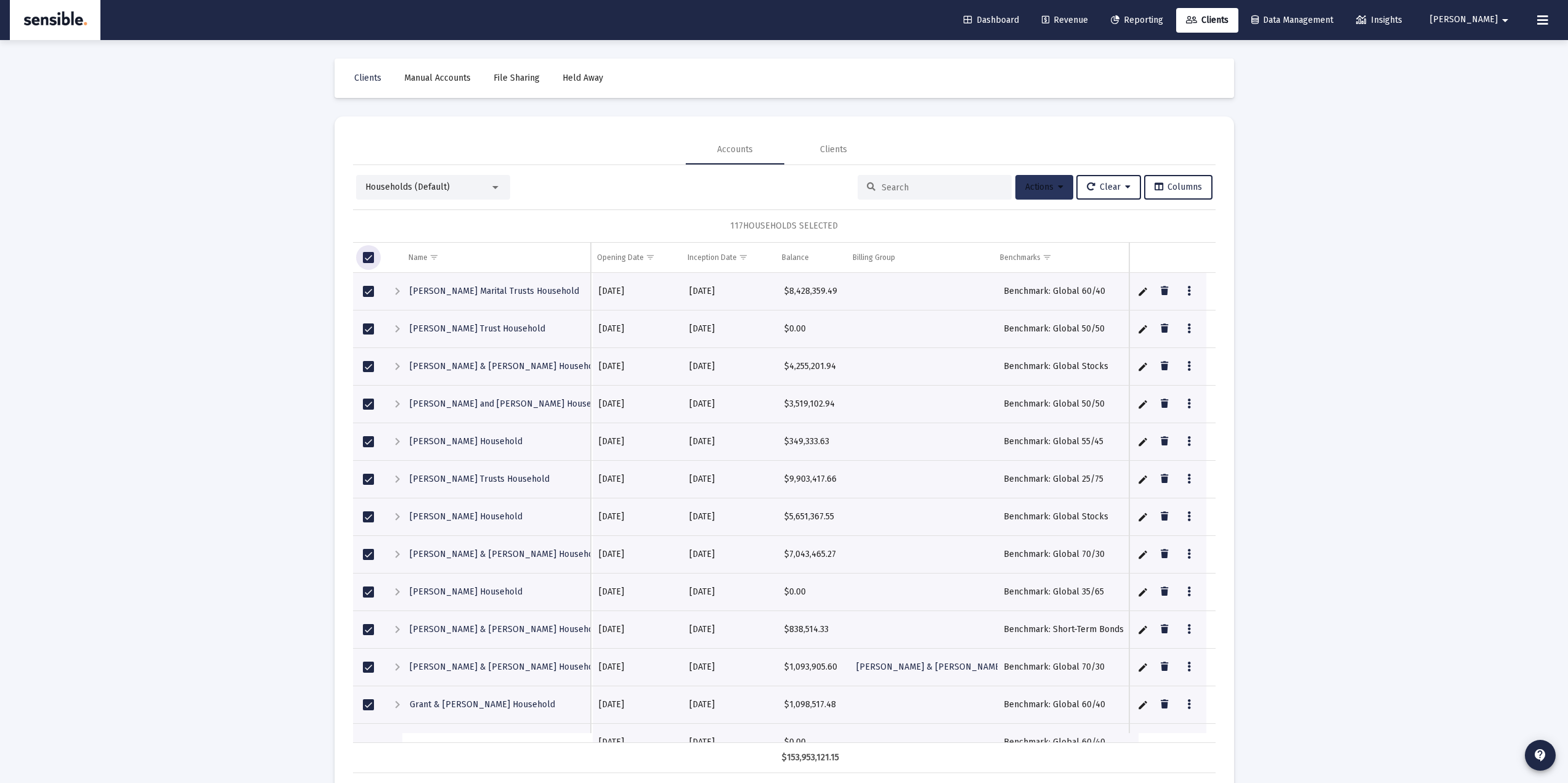
click at [1045, 179] on button "Actions" at bounding box center [1045, 187] width 58 height 25
click at [686, 162] on div at bounding box center [784, 391] width 1568 height 783
click at [484, 186] on div "Households (Default)" at bounding box center [427, 186] width 124 height 12
click at [461, 90] on span "Open Accounts (Default)" at bounding box center [428, 81] width 126 height 26
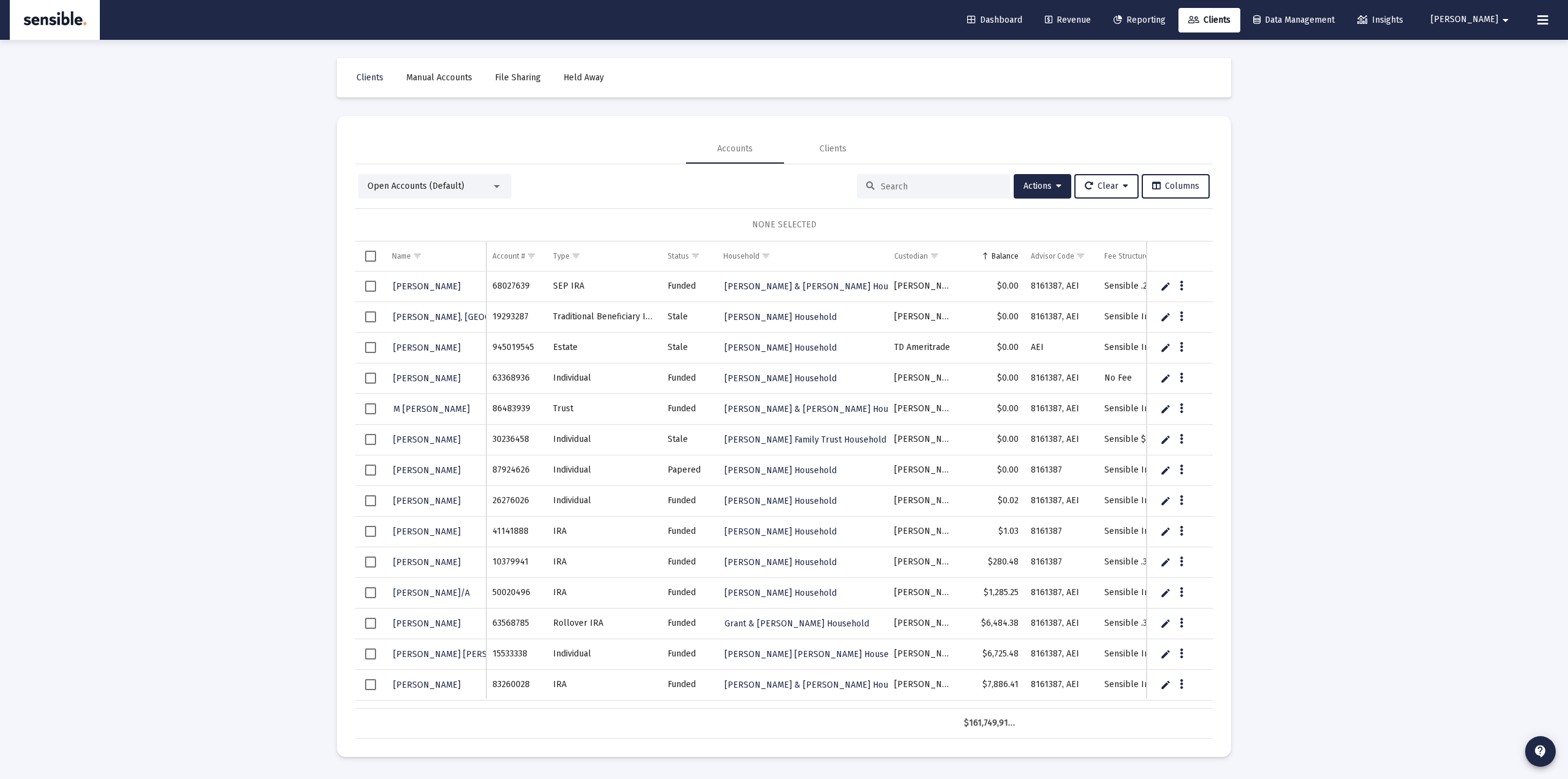
click at [494, 190] on div at bounding box center [497, 186] width 11 height 10
click at [270, 360] on div at bounding box center [784, 389] width 1568 height 779
click at [1183, 284] on button "Data grid" at bounding box center [1182, 287] width 11 height 11
drag, startPoint x: 1308, startPoint y: 250, endPoint x: 1279, endPoint y: 264, distance: 32.2
click at [1308, 255] on div at bounding box center [784, 389] width 1568 height 779
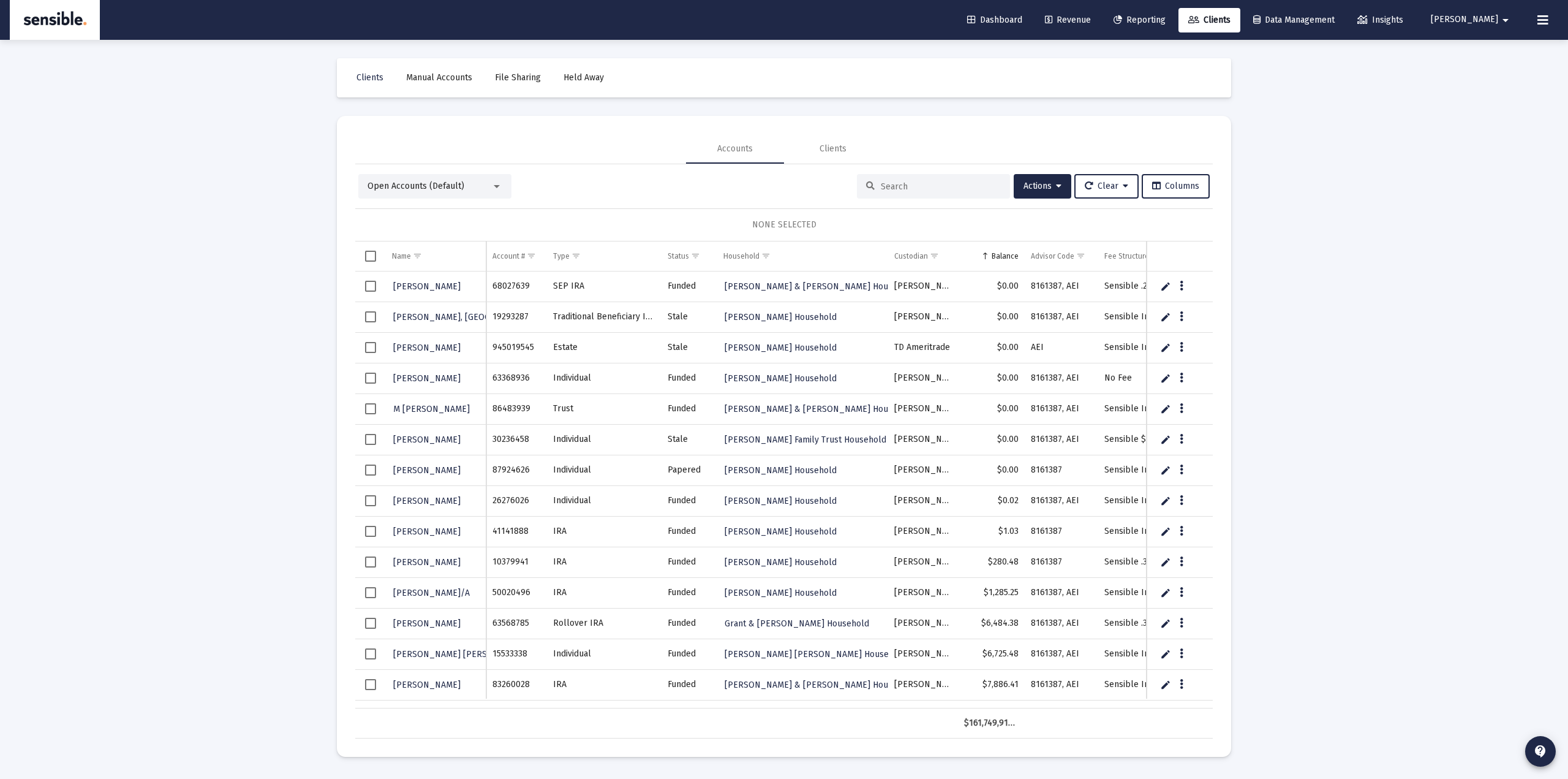
click at [1230, 19] on span "Clients" at bounding box center [1209, 20] width 42 height 11
drag, startPoint x: 374, startPoint y: 281, endPoint x: 371, endPoint y: 345, distance: 64.1
click at [373, 281] on span "Select row" at bounding box center [371, 287] width 11 height 11
click at [371, 347] on span "Select row" at bounding box center [371, 348] width 11 height 11
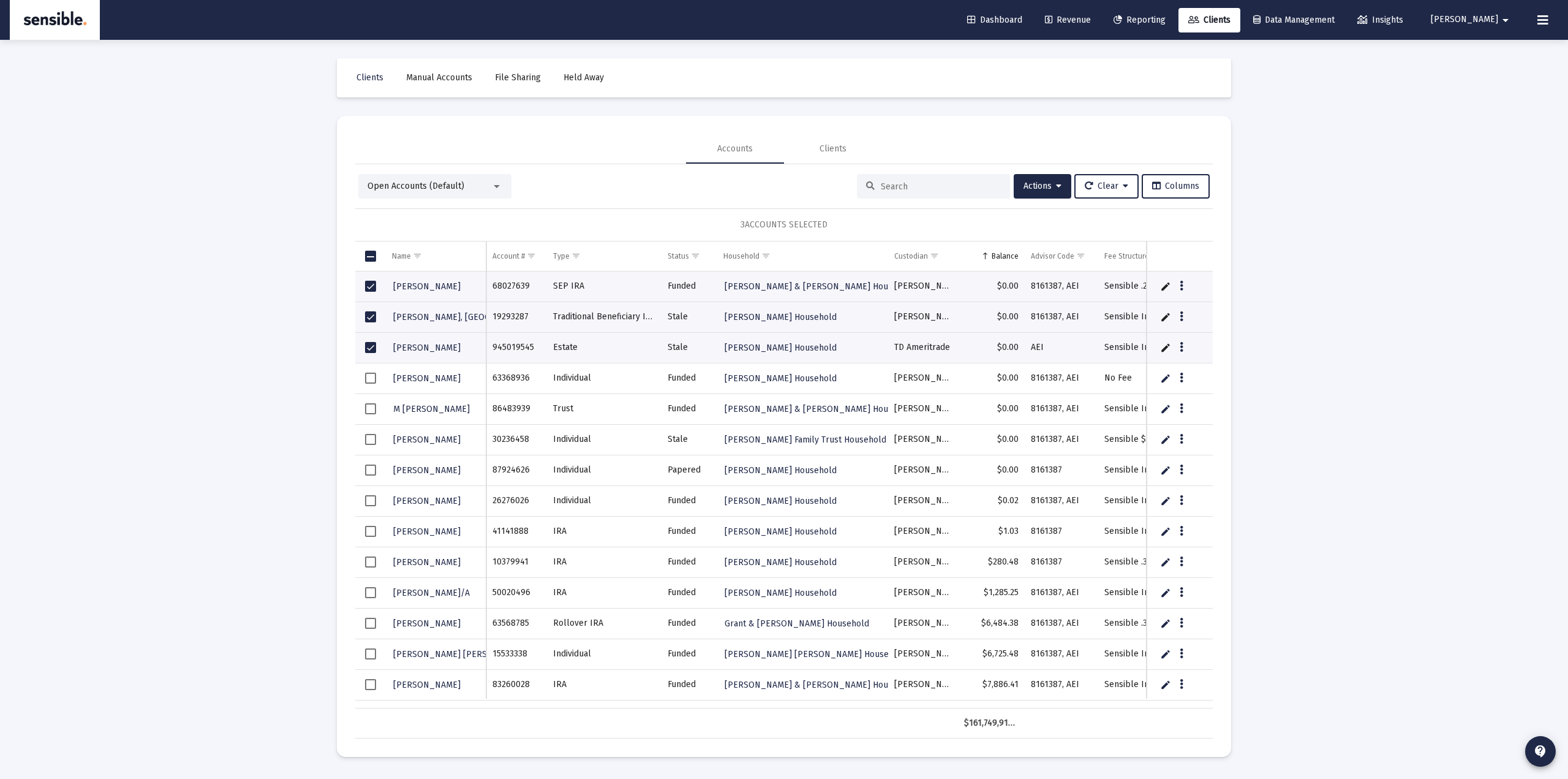
drag, startPoint x: 728, startPoint y: 222, endPoint x: 828, endPoint y: 221, distance: 100.0
click at [828, 221] on div "3 ACCOUNTS SELECTED" at bounding box center [784, 225] width 857 height 33
click at [1044, 188] on span "Actions" at bounding box center [1043, 185] width 38 height 11
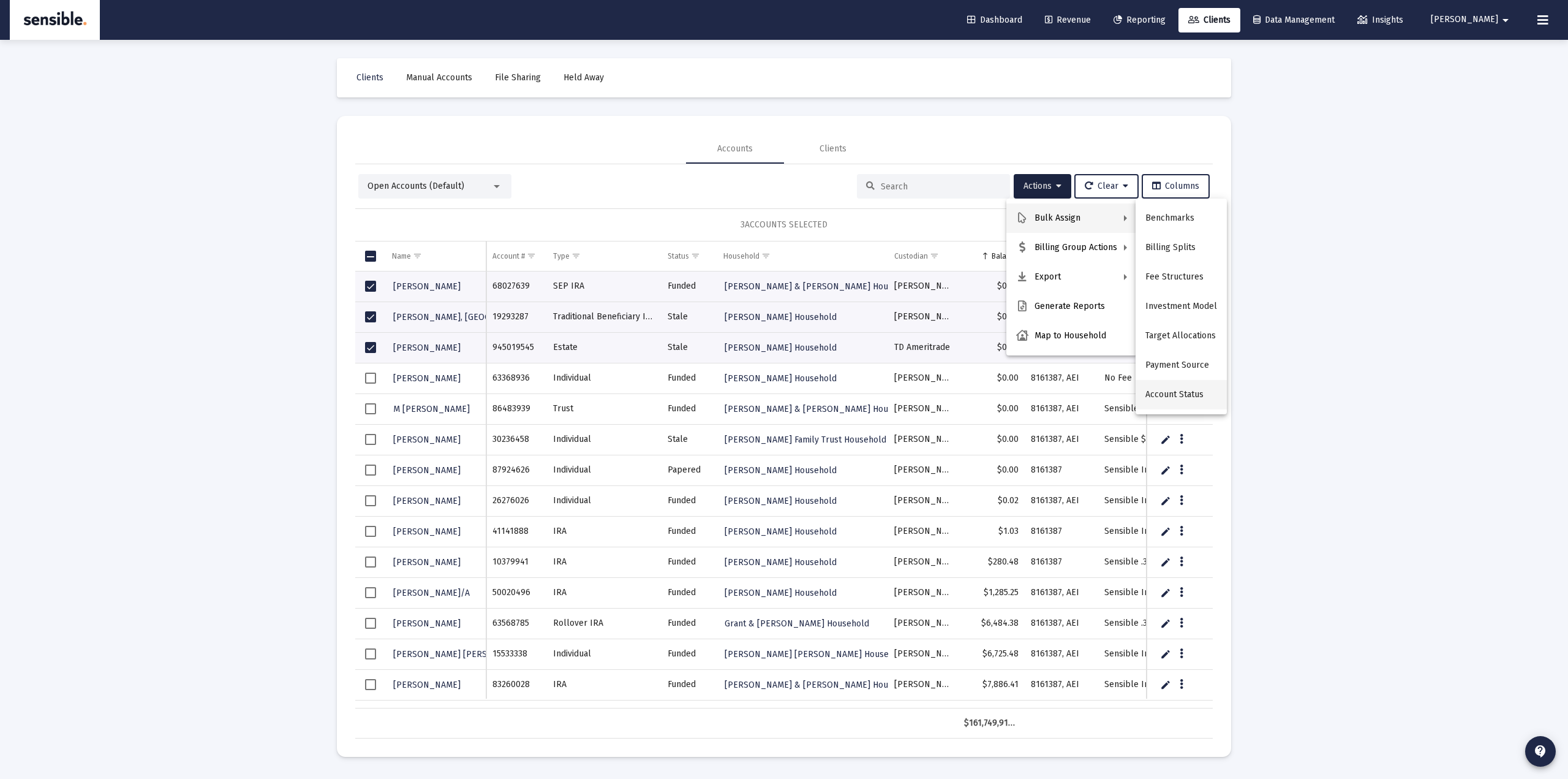
click at [1186, 393] on button "Account Status" at bounding box center [1181, 395] width 91 height 30
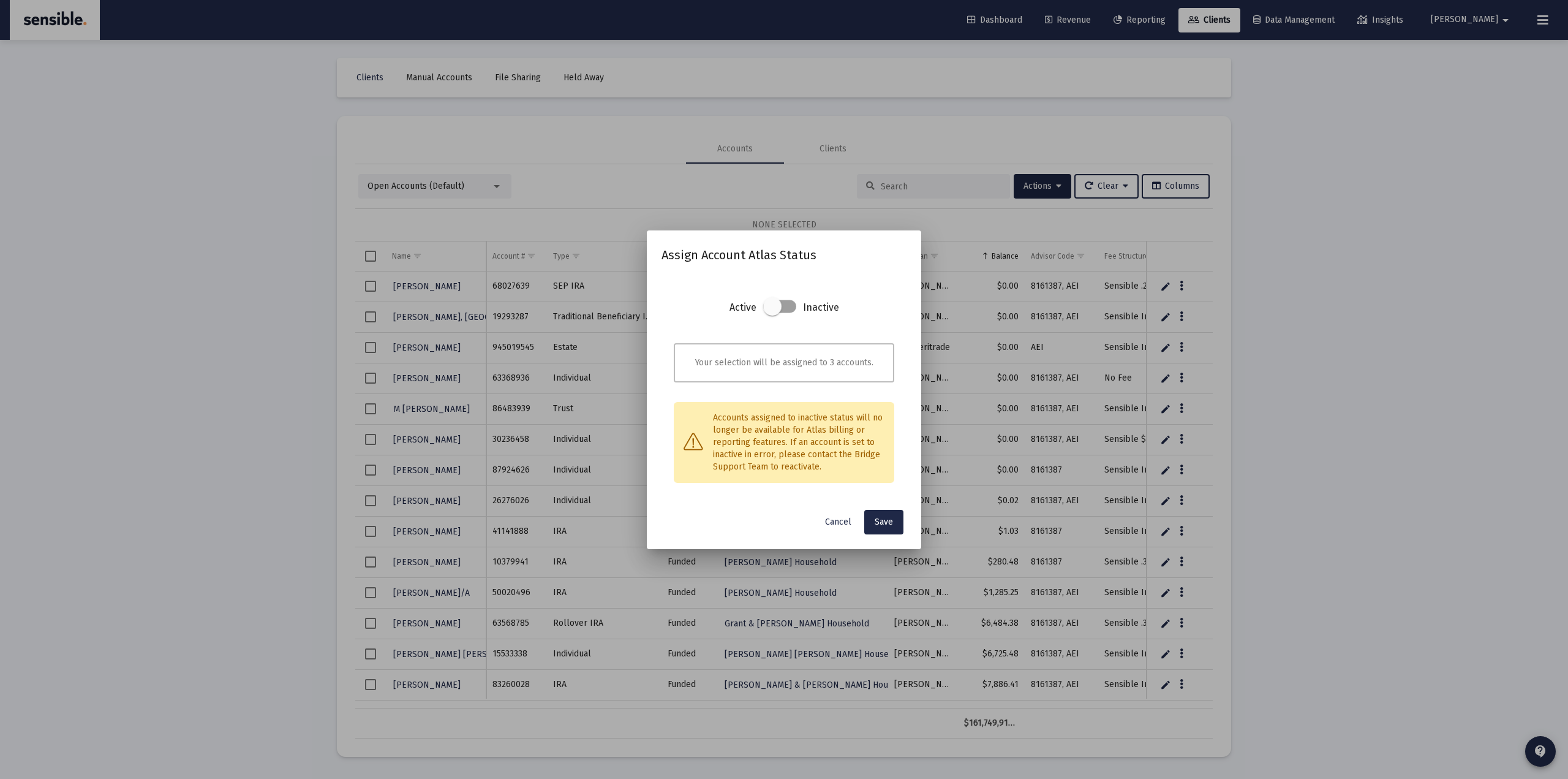
click at [777, 305] on span at bounding box center [772, 306] width 18 height 18
click at [772, 313] on input "checkbox" at bounding box center [772, 313] width 1 height 1
checkbox input "true"
drag, startPoint x: 703, startPoint y: 417, endPoint x: 799, endPoint y: 431, distance: 97.0
click at [813, 469] on div "Accounts assigned to inactive status will no longer be available for Atlas bill…" at bounding box center [784, 442] width 220 height 81
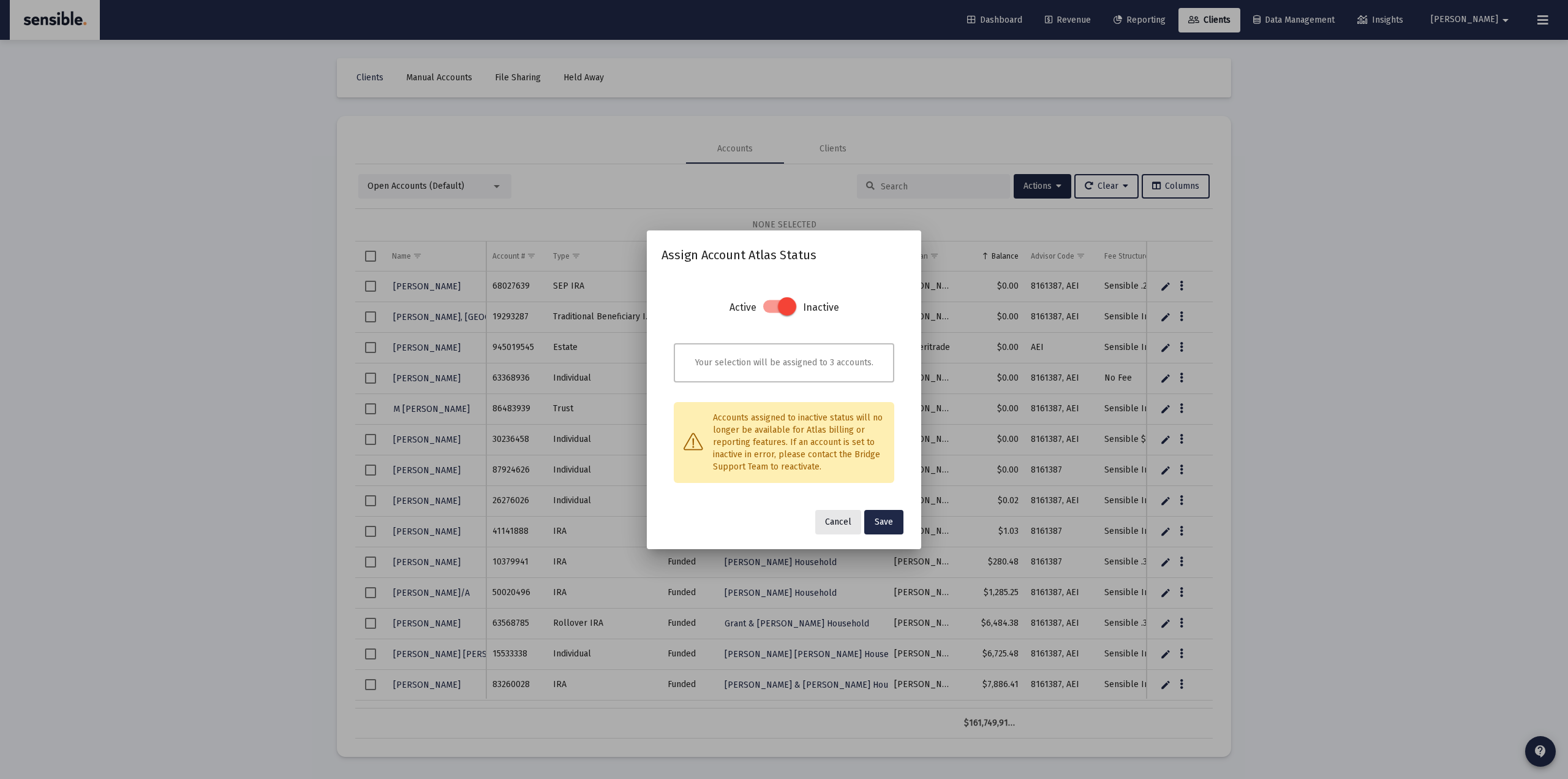
click at [834, 525] on span "Cancel" at bounding box center [838, 521] width 27 height 11
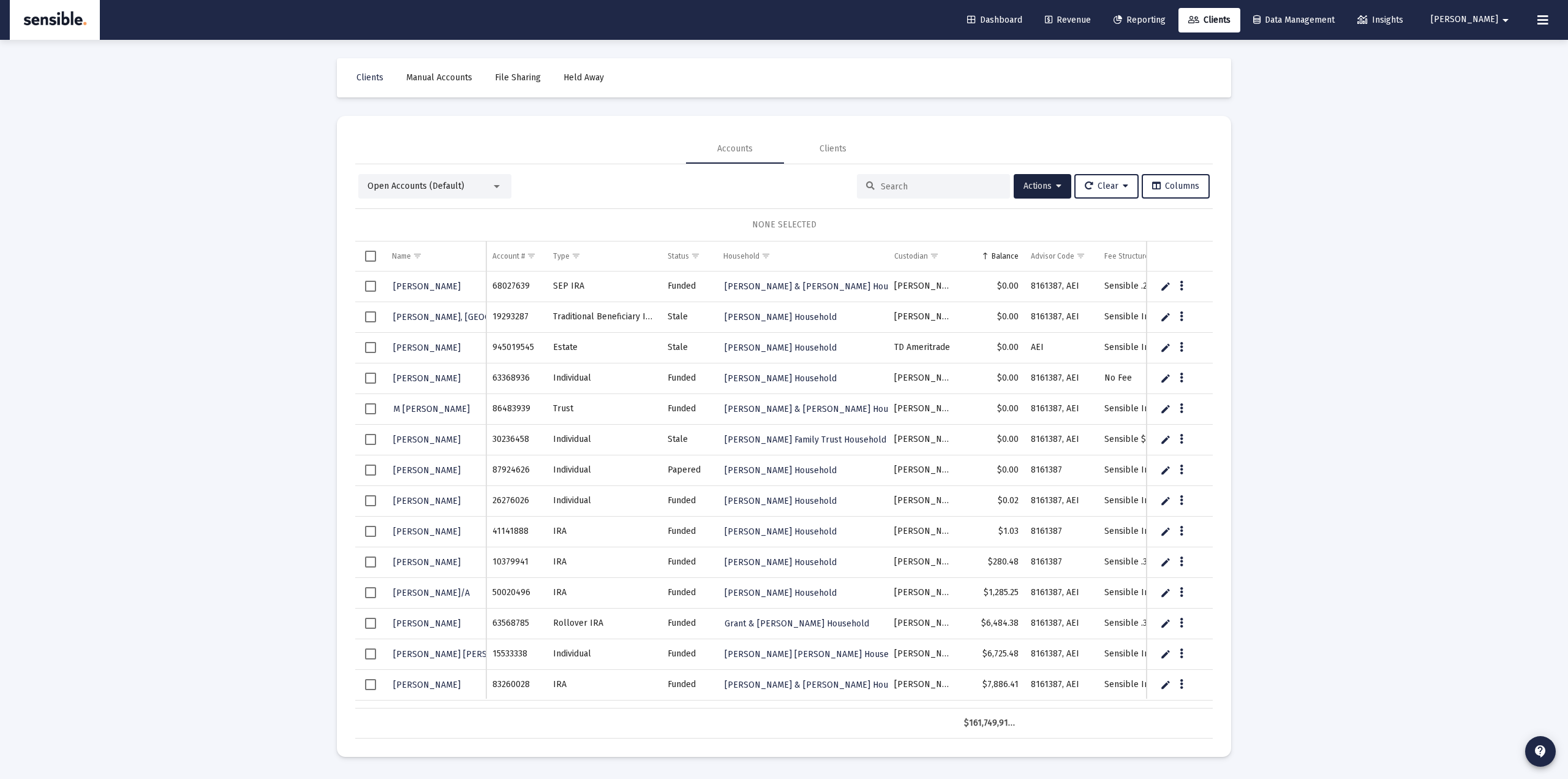
click at [156, 420] on div "Loading... Clients Manual Accounts File Sharing Held Away Accounts Clients Open…" at bounding box center [784, 389] width 1568 height 779
click at [162, 408] on div "Loading... Clients Manual Accounts File Sharing Held Away Accounts Clients Open…" at bounding box center [784, 389] width 1568 height 779
click at [185, 346] on div "Loading... Clients Manual Accounts File Sharing Held Away Accounts Clients Open…" at bounding box center [784, 389] width 1568 height 779
click at [901, 183] on input at bounding box center [940, 186] width 120 height 11
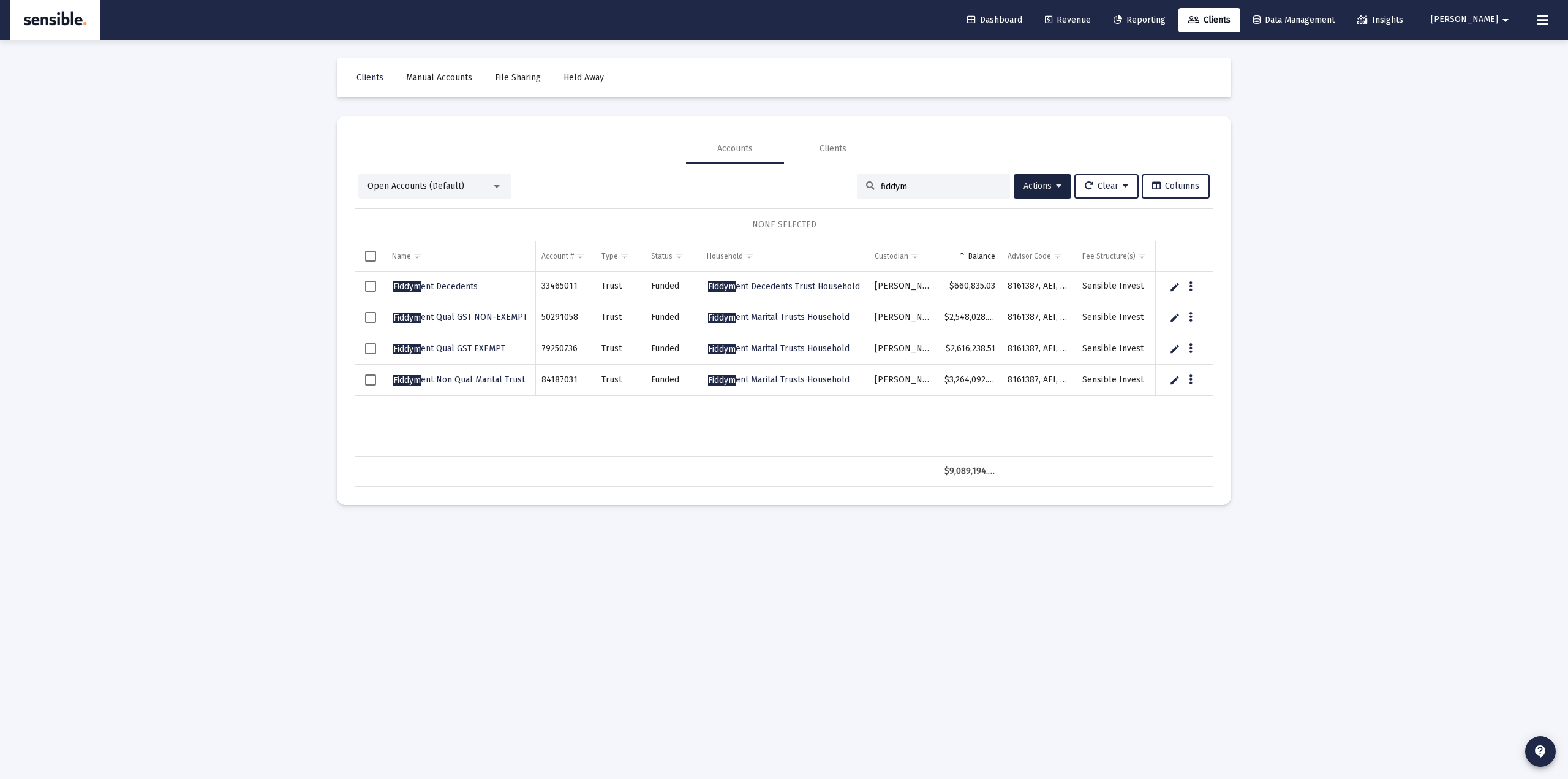
type input "fiddym"
click at [1337, 300] on div "Loading... Clients Manual Accounts File Sharing Held Away Accounts Clients Open…" at bounding box center [784, 389] width 1568 height 779
click at [490, 314] on span "Fiddym ent Qual GST NON-EXEMPT" at bounding box center [460, 317] width 134 height 11
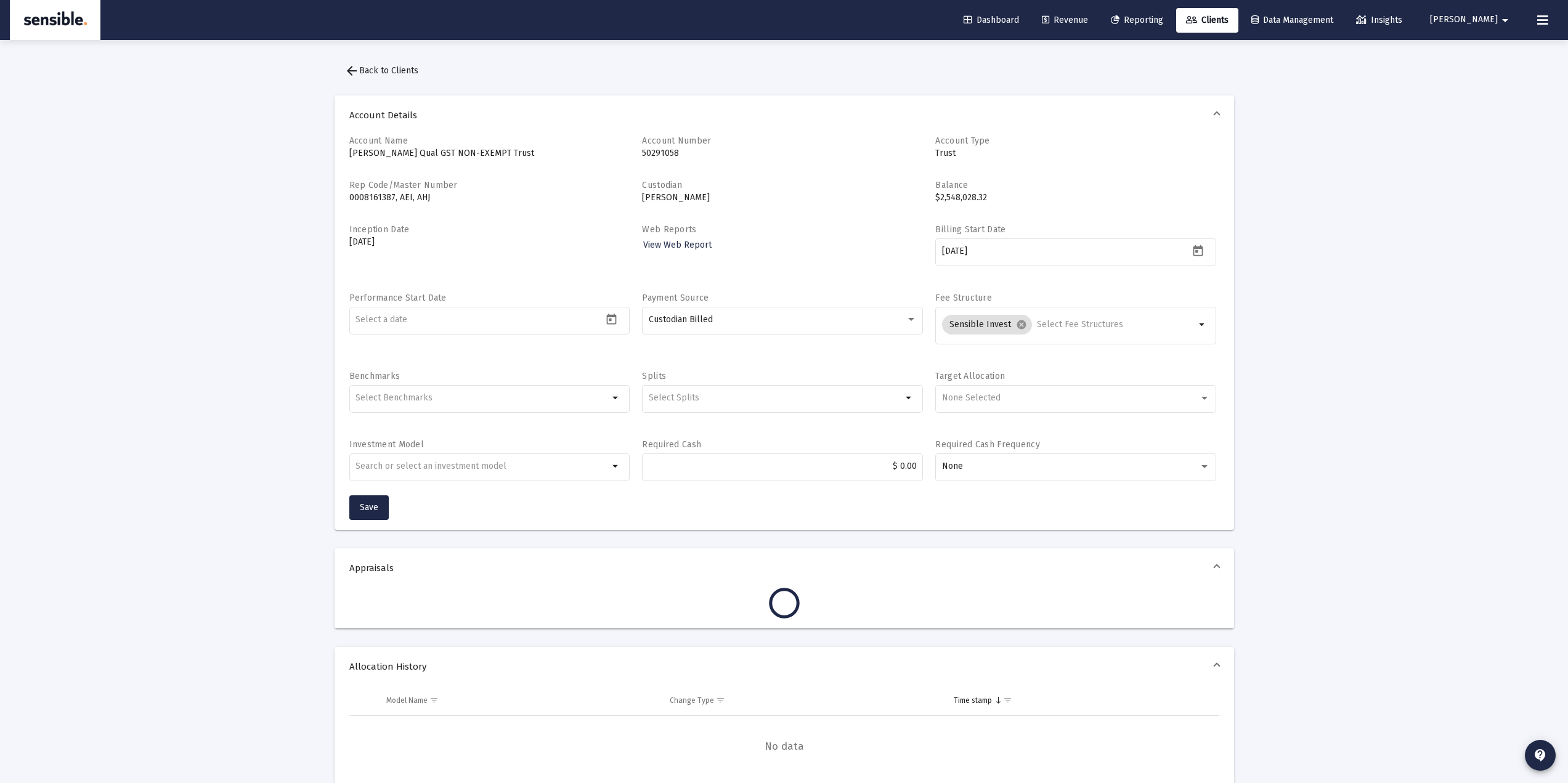
drag, startPoint x: 417, startPoint y: 245, endPoint x: 316, endPoint y: 227, distance: 102.6
click at [316, 227] on div "Loading... arrow_back Back to Clients Account Details Account Name Fiddyment Qu…" at bounding box center [784, 678] width 1568 height 1356
click at [439, 257] on div "Inception Date Mar 31, 2011" at bounding box center [490, 251] width 281 height 56
drag, startPoint x: 403, startPoint y: 246, endPoint x: 346, endPoint y: 229, distance: 59.5
click at [346, 229] on div "Account Name Fiddyment Qual GST NON-EXEMPT Trust Account Number 50291058 Accoun…" at bounding box center [785, 332] width 900 height 395
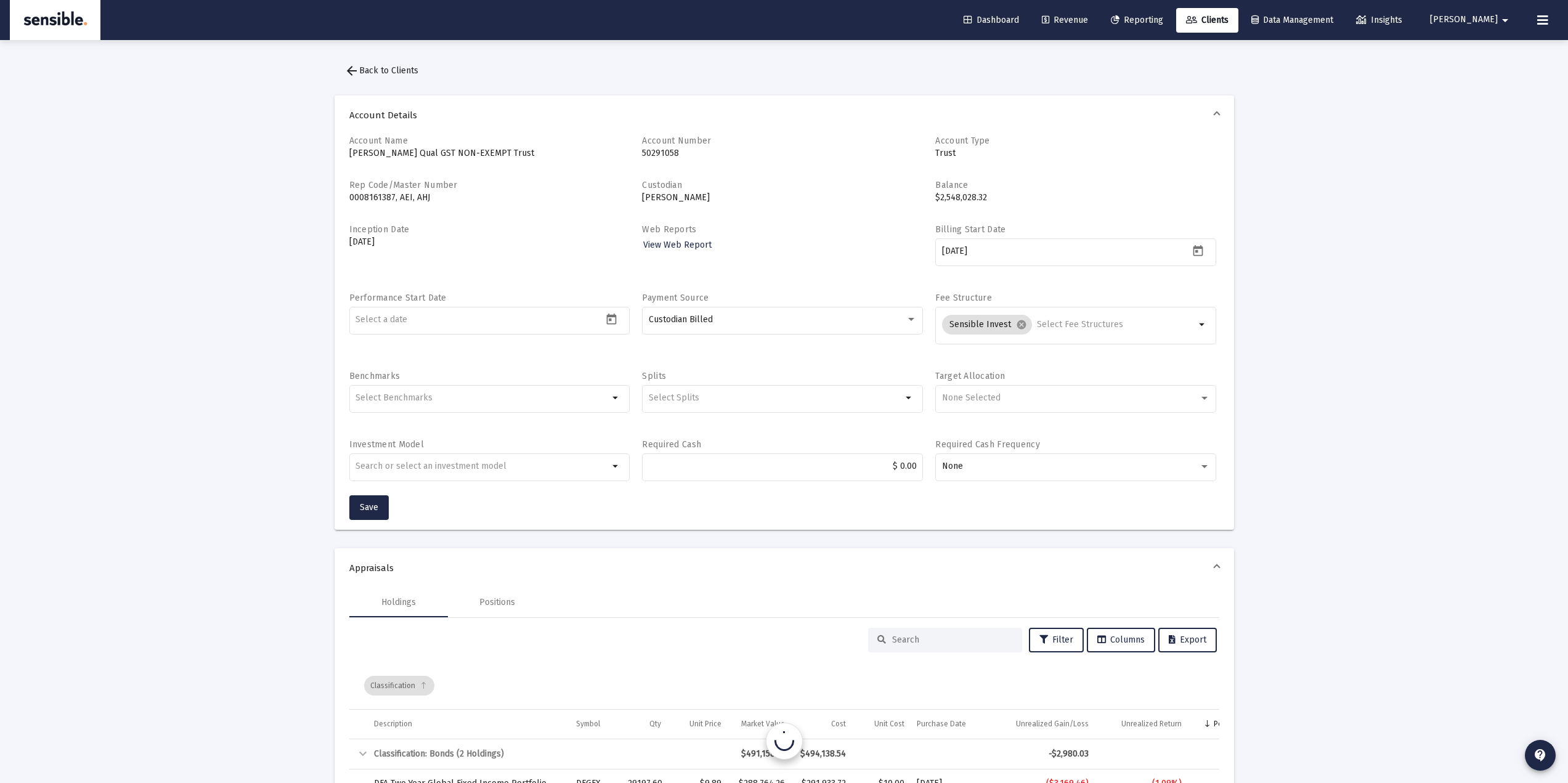
click at [410, 78] on button "arrow_back Back to Clients" at bounding box center [381, 71] width 94 height 25
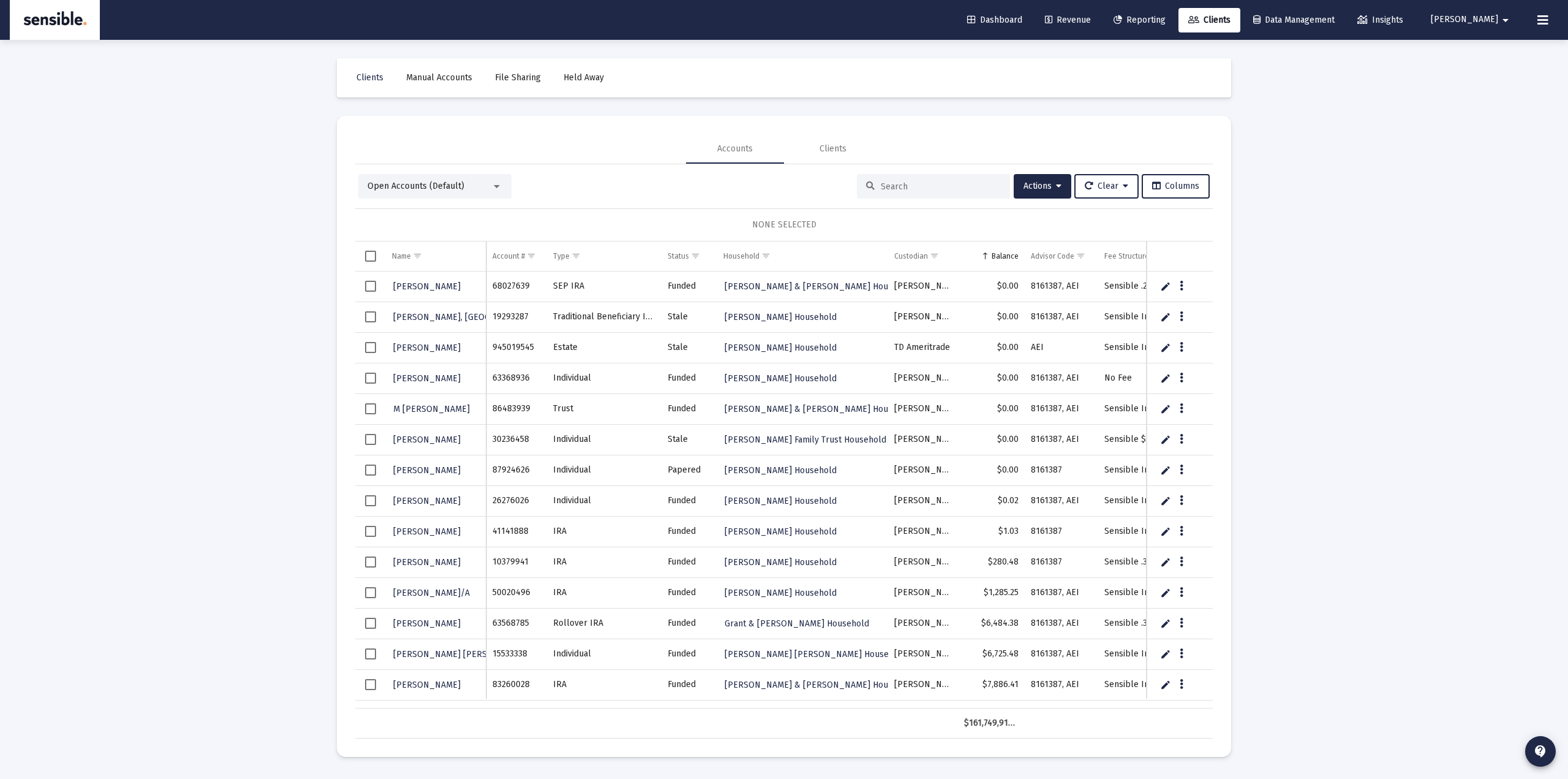
click at [895, 190] on input at bounding box center [940, 186] width 120 height 11
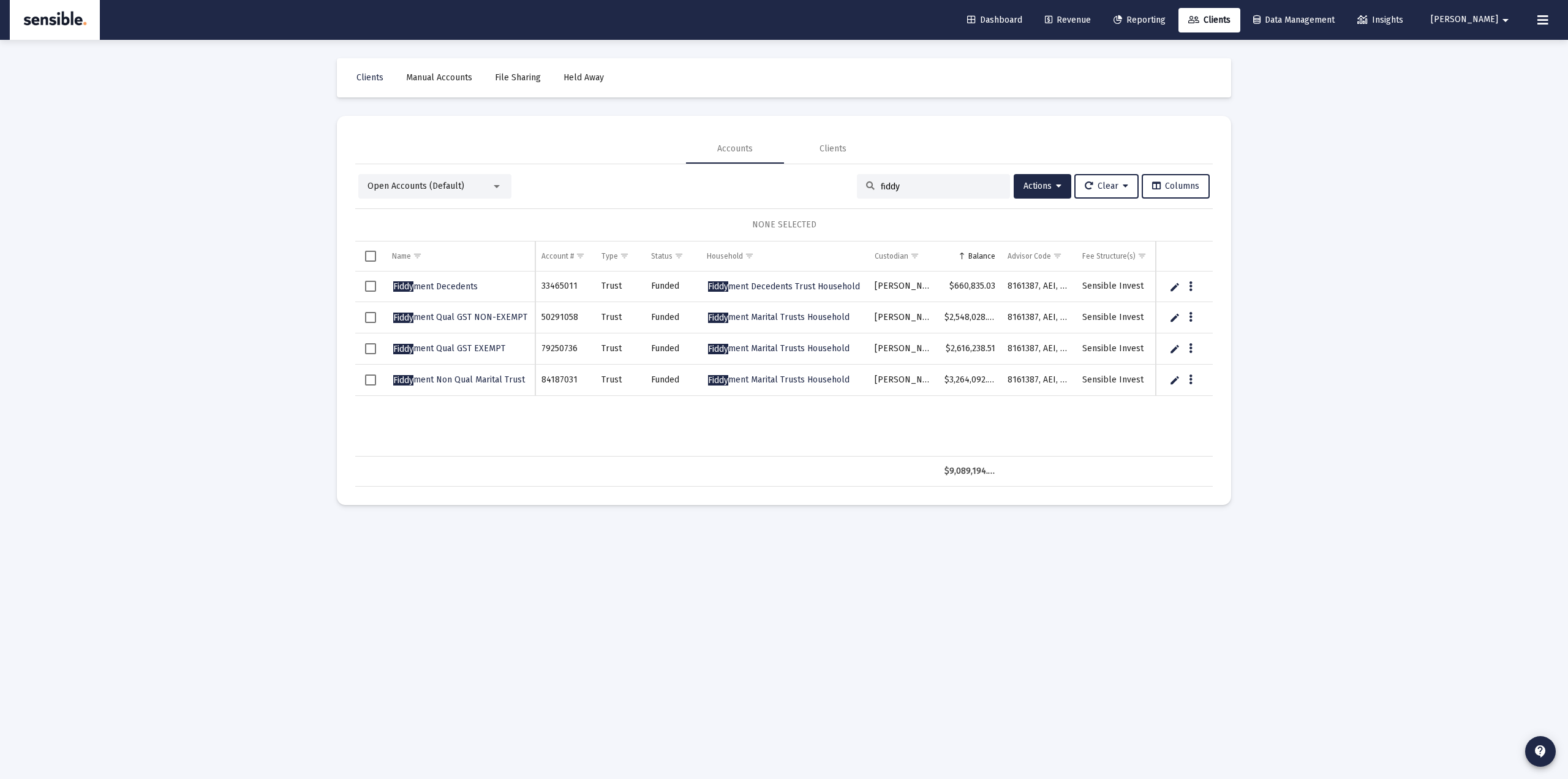
type input "fiddy"
click at [369, 317] on span "Select row" at bounding box center [371, 318] width 11 height 11
click at [365, 377] on span "Select row" at bounding box center [371, 380] width 11 height 11
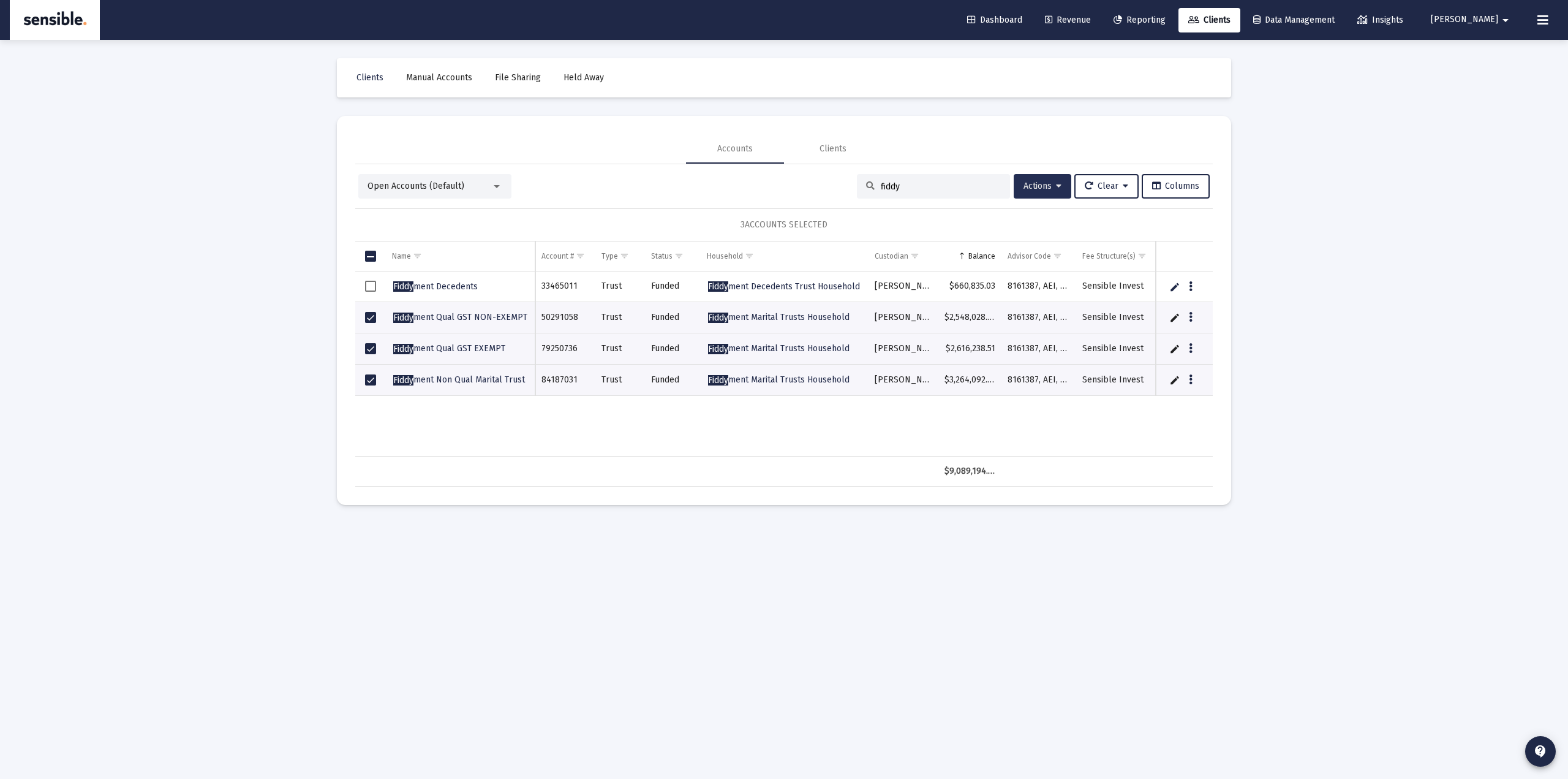
click at [1056, 182] on icon at bounding box center [1059, 186] width 6 height 8
click at [1320, 325] on div at bounding box center [784, 389] width 1568 height 779
click at [491, 319] on span "Fiddy ment Qual GST NON-EXEMPT" at bounding box center [460, 317] width 134 height 11
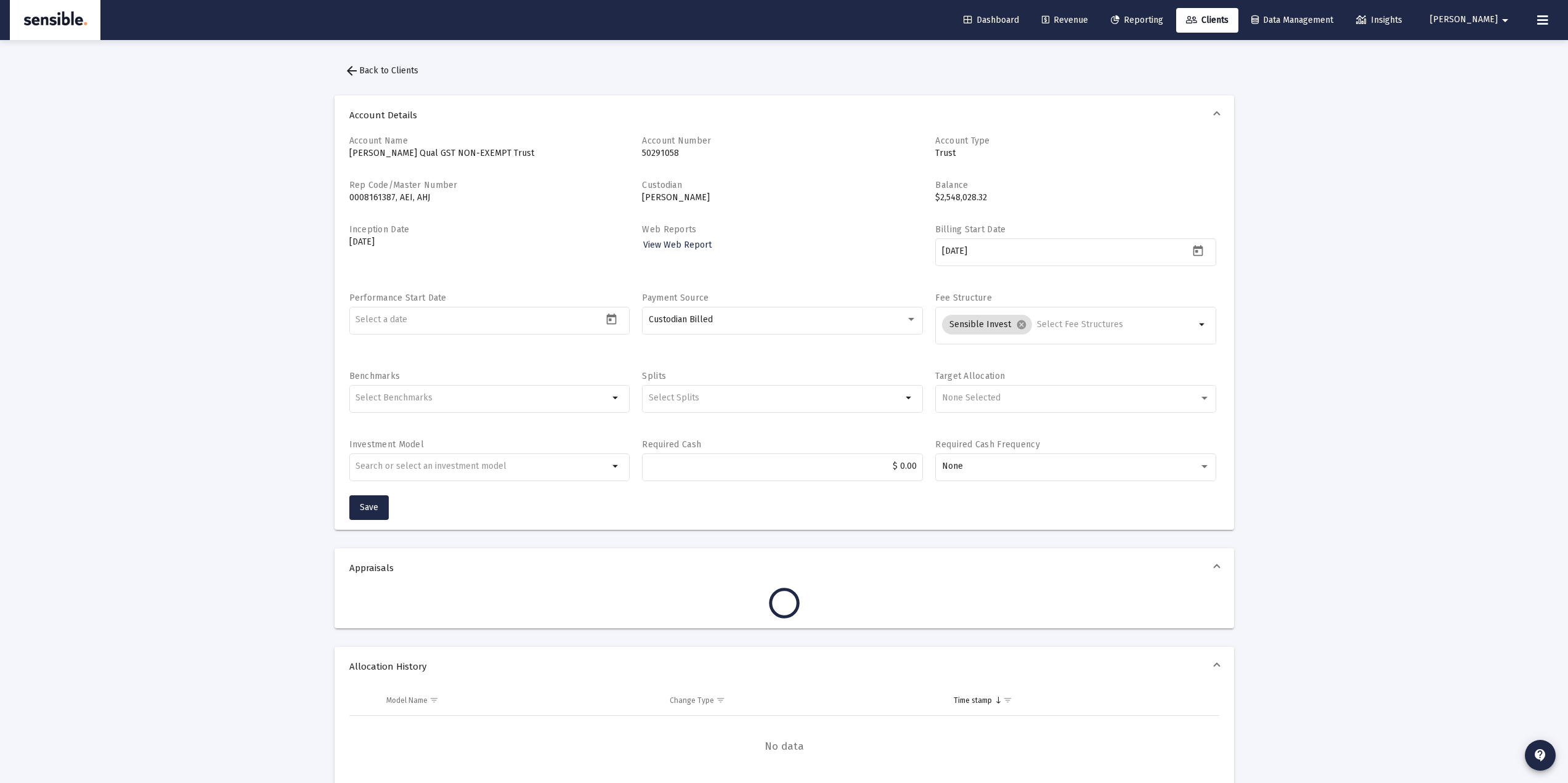
drag, startPoint x: 408, startPoint y: 239, endPoint x: 321, endPoint y: 236, distance: 87.1
click at [321, 236] on div "Loading... arrow_back Back to Clients Account Details Account Name Fiddyment Qu…" at bounding box center [784, 678] width 1568 height 1356
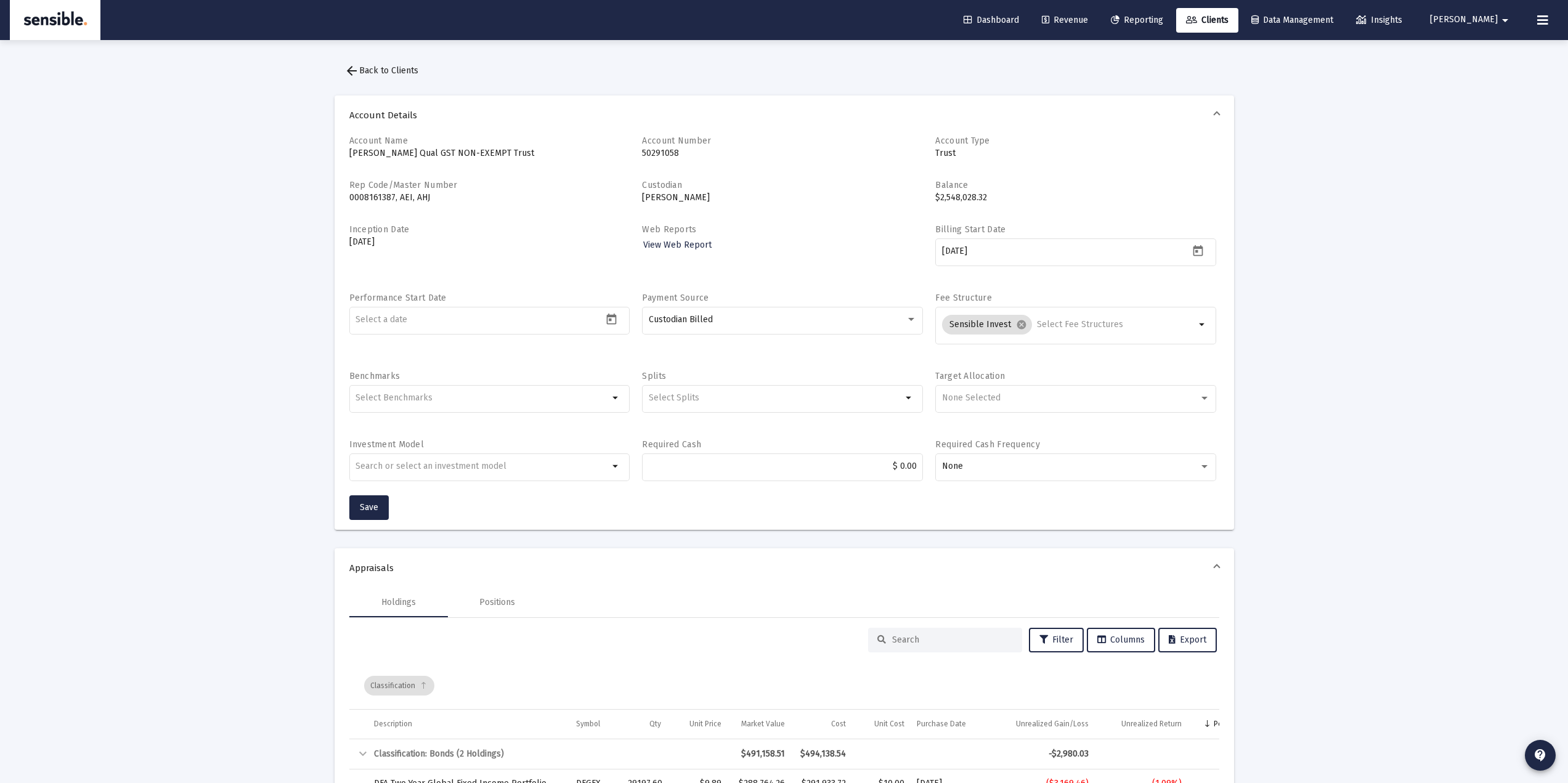
click at [362, 76] on button "arrow_back Back to Clients" at bounding box center [381, 71] width 94 height 25
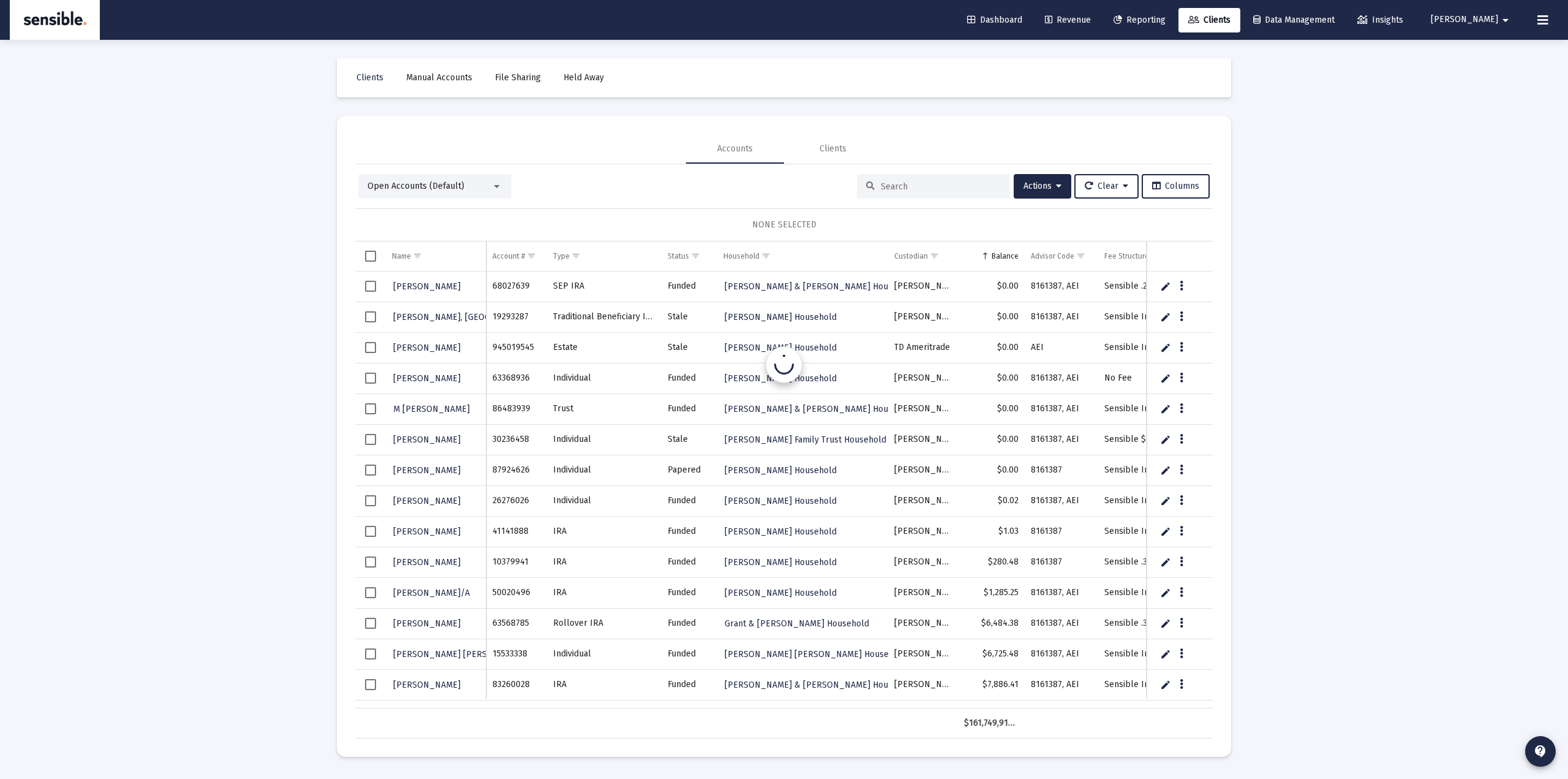
click at [251, 307] on div "Loading... Clients Manual Accounts File Sharing Held Away Accounts Clients Open…" at bounding box center [784, 389] width 1568 height 779
click at [914, 185] on input at bounding box center [940, 186] width 120 height 11
click at [905, 189] on input at bounding box center [940, 186] width 120 height 11
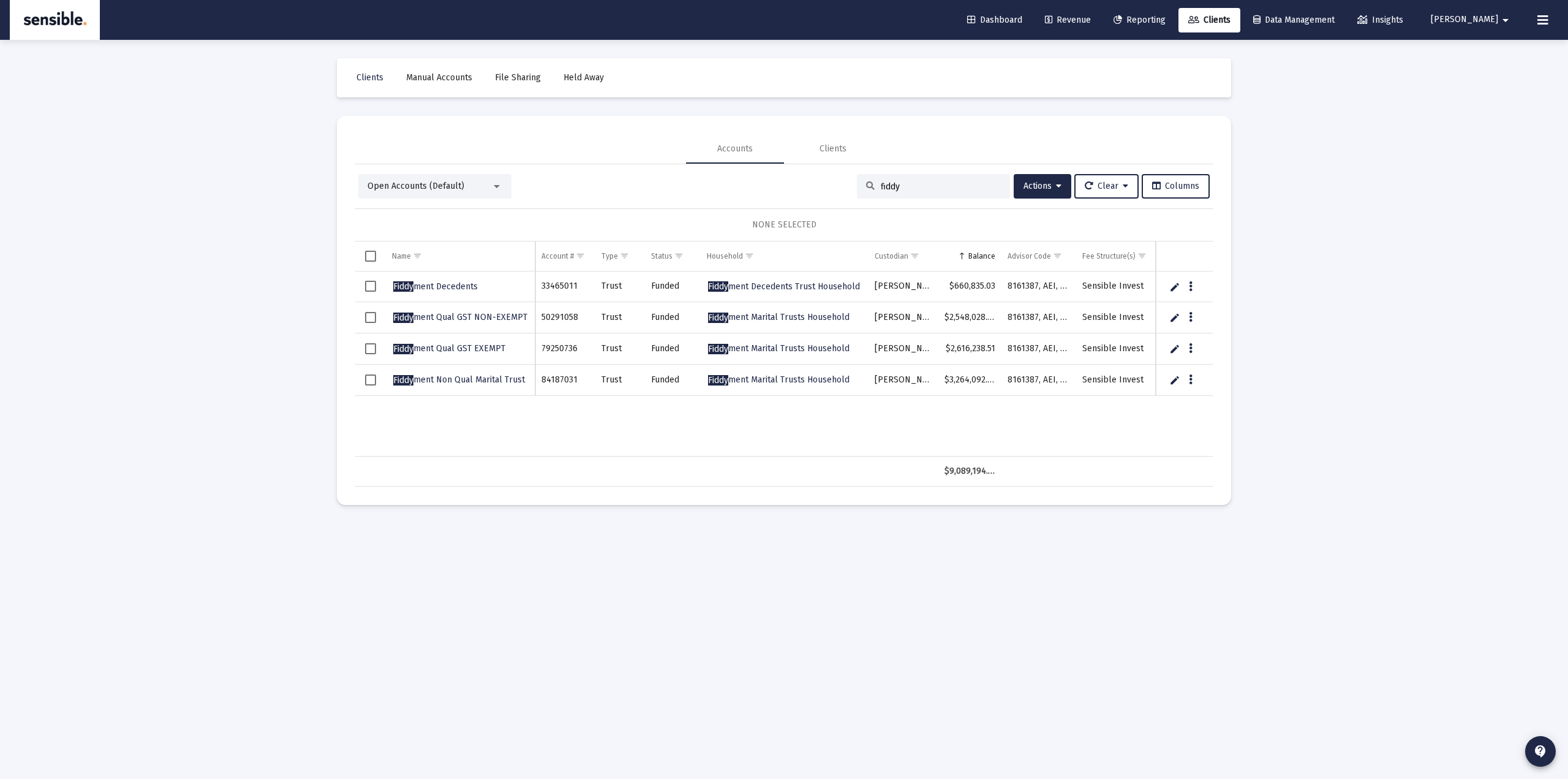
type input "fiddy"
drag, startPoint x: 578, startPoint y: 386, endPoint x: 536, endPoint y: 311, distance: 86.0
click at [536, 311] on tbody "Fiddy ment Decedents 33465011 Trust Funded Fiddy ment Decedents Trust Household…" at bounding box center [867, 333] width 1025 height 124
click at [510, 322] on span "Fiddy ment Qual GST NON-EXEMPT" at bounding box center [460, 317] width 134 height 11
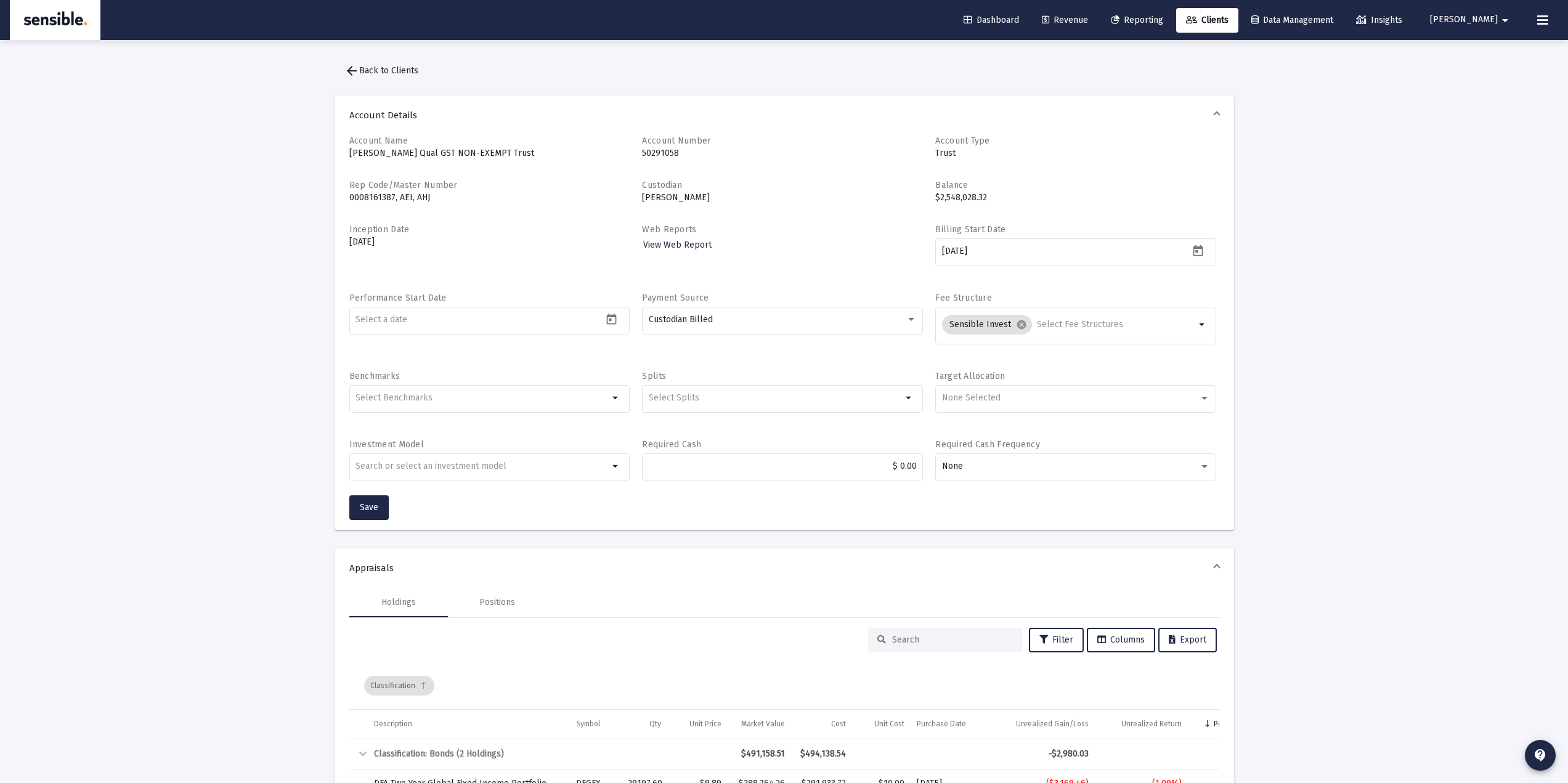
drag, startPoint x: 392, startPoint y: 241, endPoint x: 340, endPoint y: 223, distance: 55.0
click at [340, 223] on div "Account Name Fiddyment Qual GST NON-EXEMPT Trust Account Number 50291058 Accoun…" at bounding box center [785, 332] width 900 height 395
click at [1412, 29] on link "Insights" at bounding box center [1379, 20] width 66 height 25
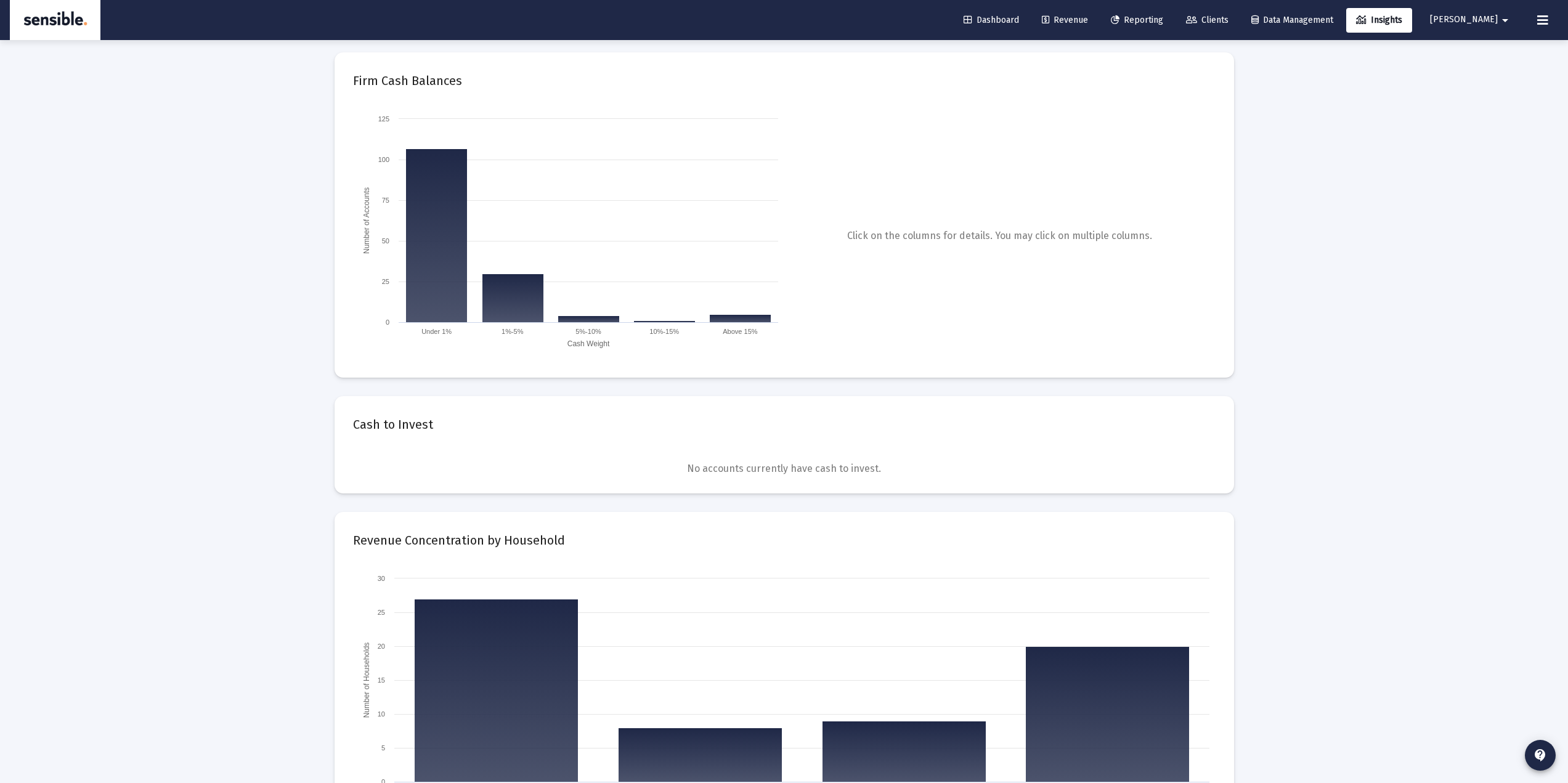
click at [1158, 22] on span "Reporting" at bounding box center [1137, 20] width 52 height 11
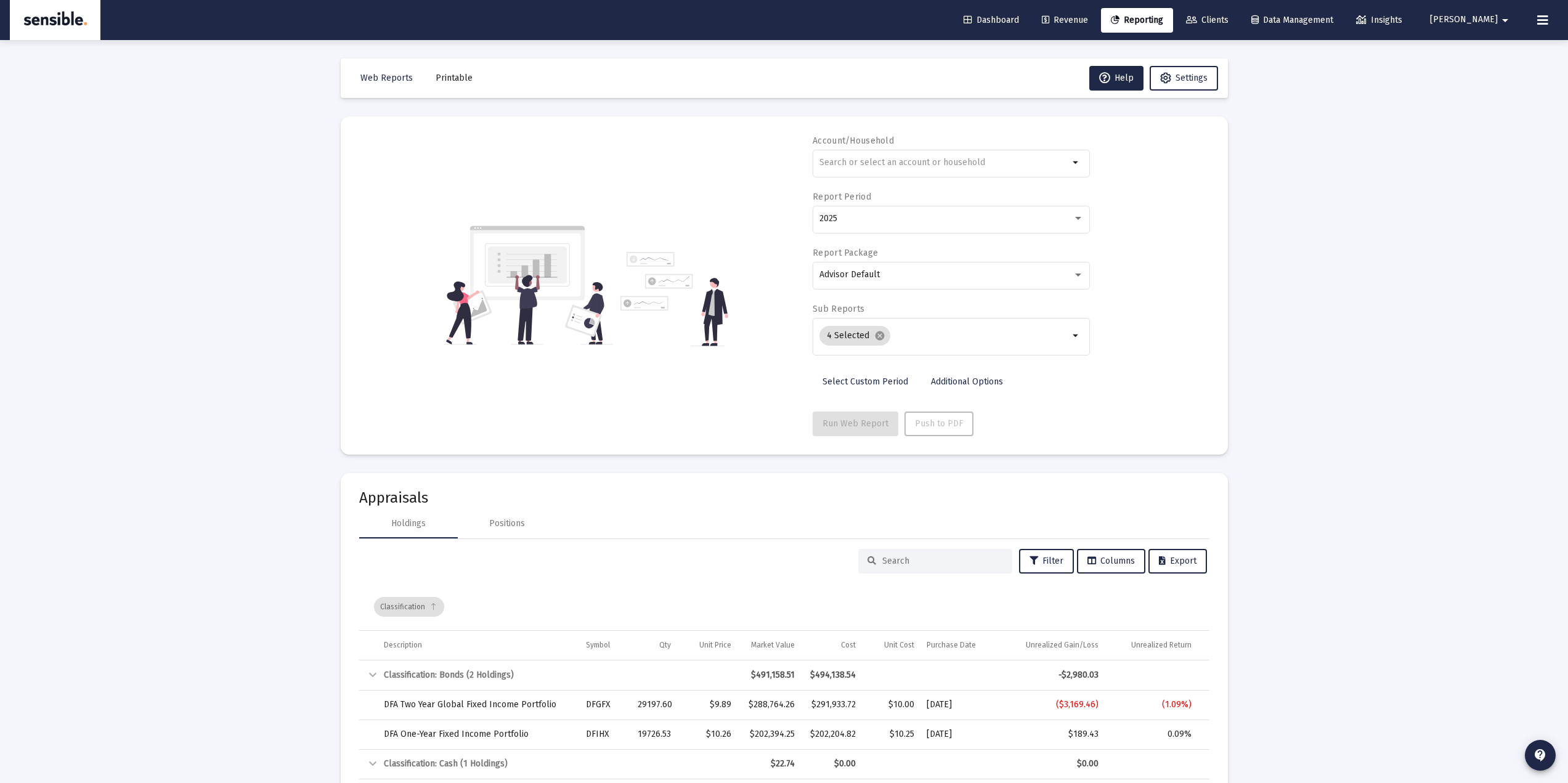
click at [1349, 348] on div "Loading... Web Reports Printable Help Settings Account/Household arrow_drop_dow…" at bounding box center [784, 469] width 1568 height 938
click at [1300, 350] on div "Loading... Web Reports Printable Help Settings Account/Household arrow_drop_dow…" at bounding box center [784, 469] width 1568 height 938
click at [1021, 13] on link "Dashboard" at bounding box center [991, 20] width 75 height 25
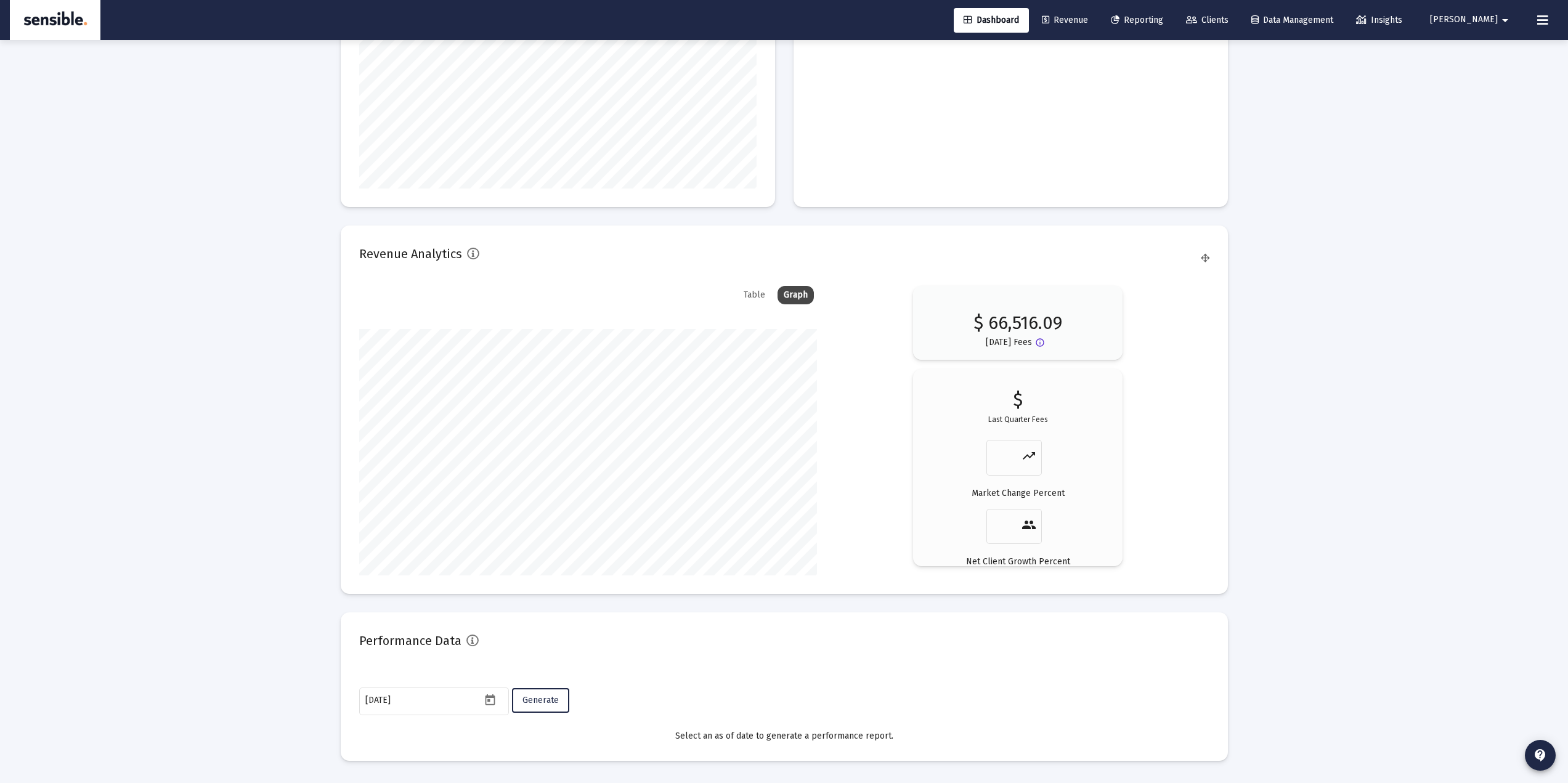
scroll to position [1855, 0]
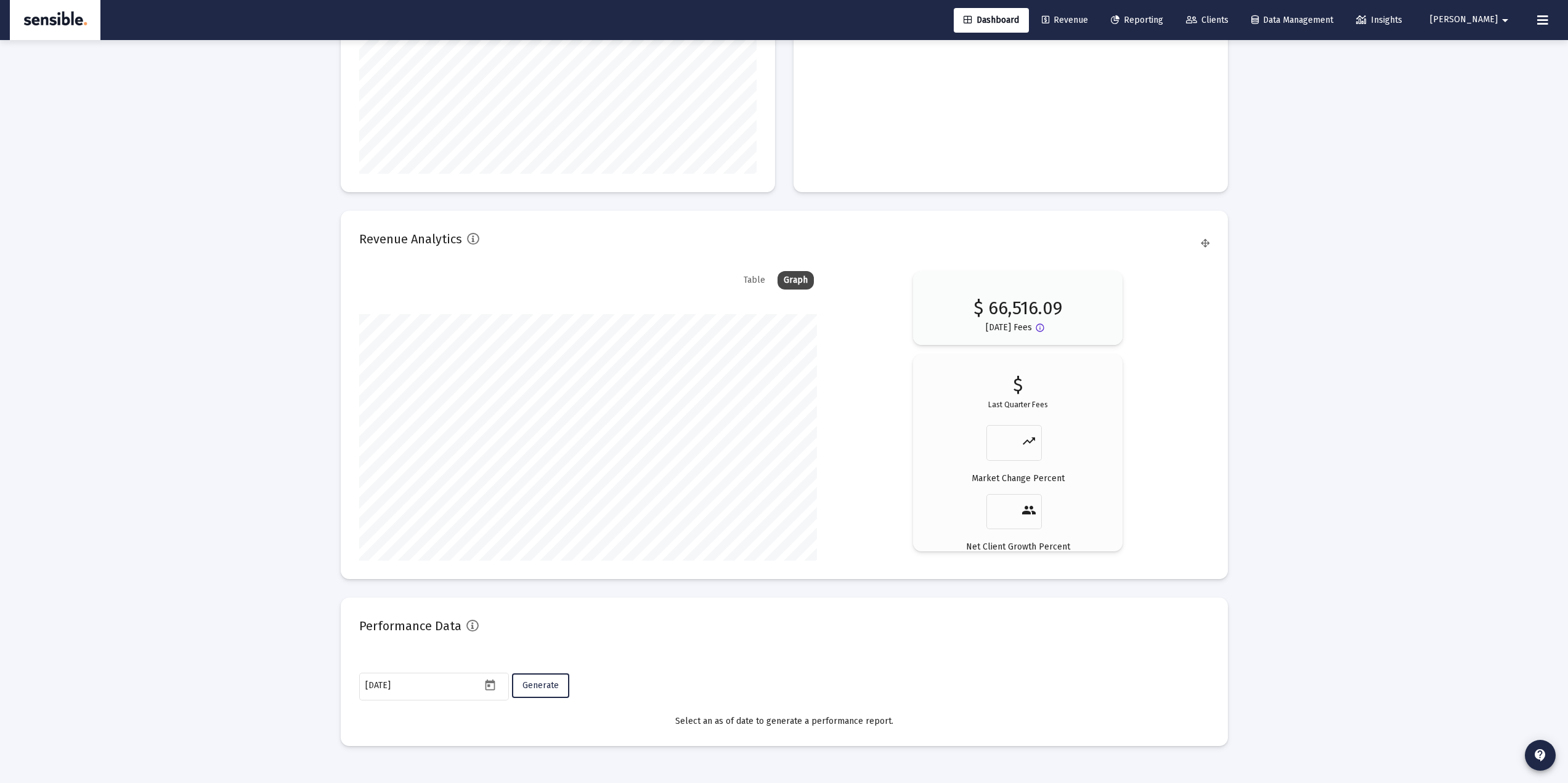
drag, startPoint x: 458, startPoint y: 625, endPoint x: 342, endPoint y: 623, distance: 116.0
click at [345, 625] on mat-card "Performance Data 2025-09-18 Generate Select an as of date to generate a perform…" at bounding box center [784, 671] width 887 height 148
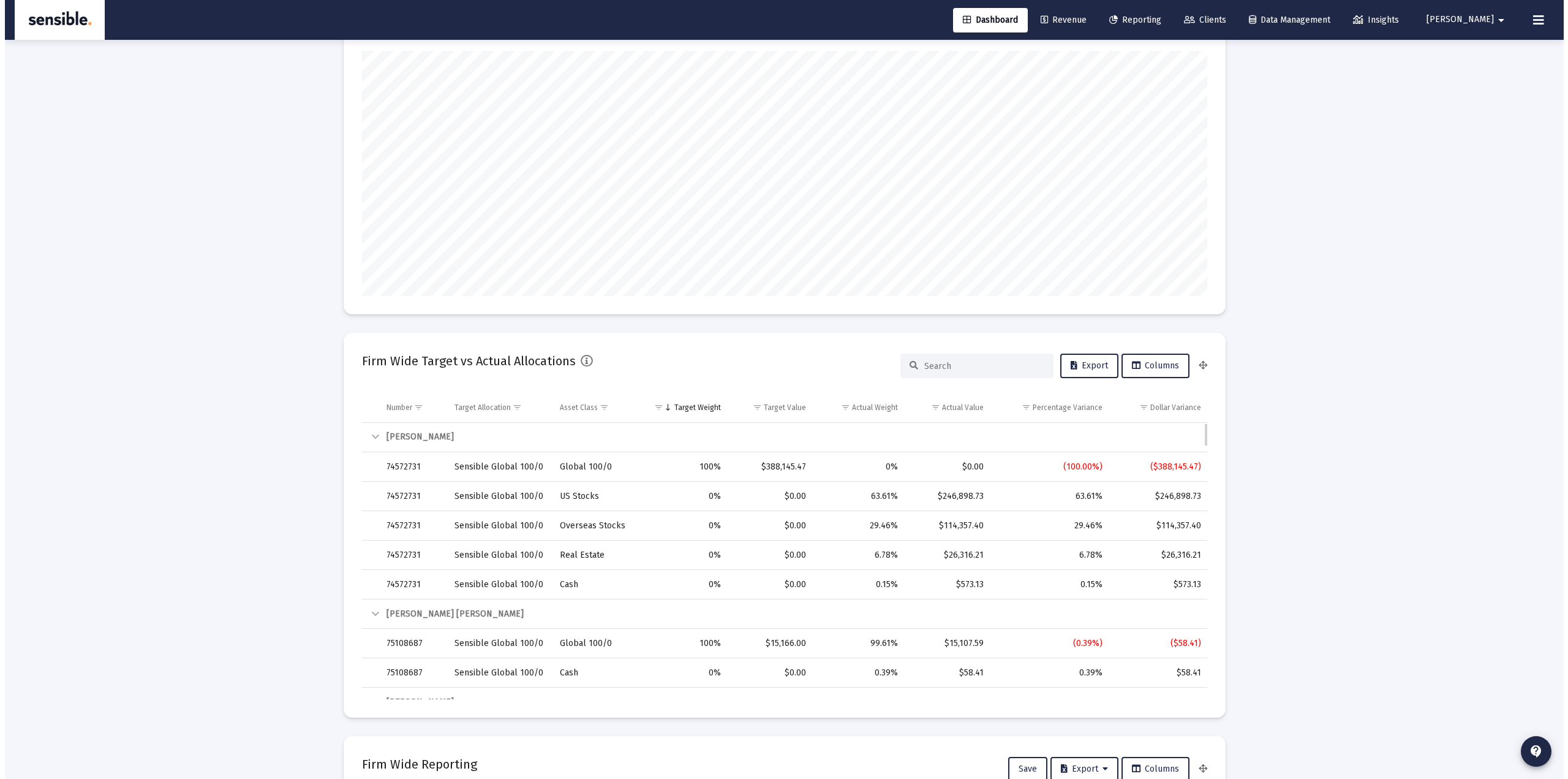
scroll to position [0, 0]
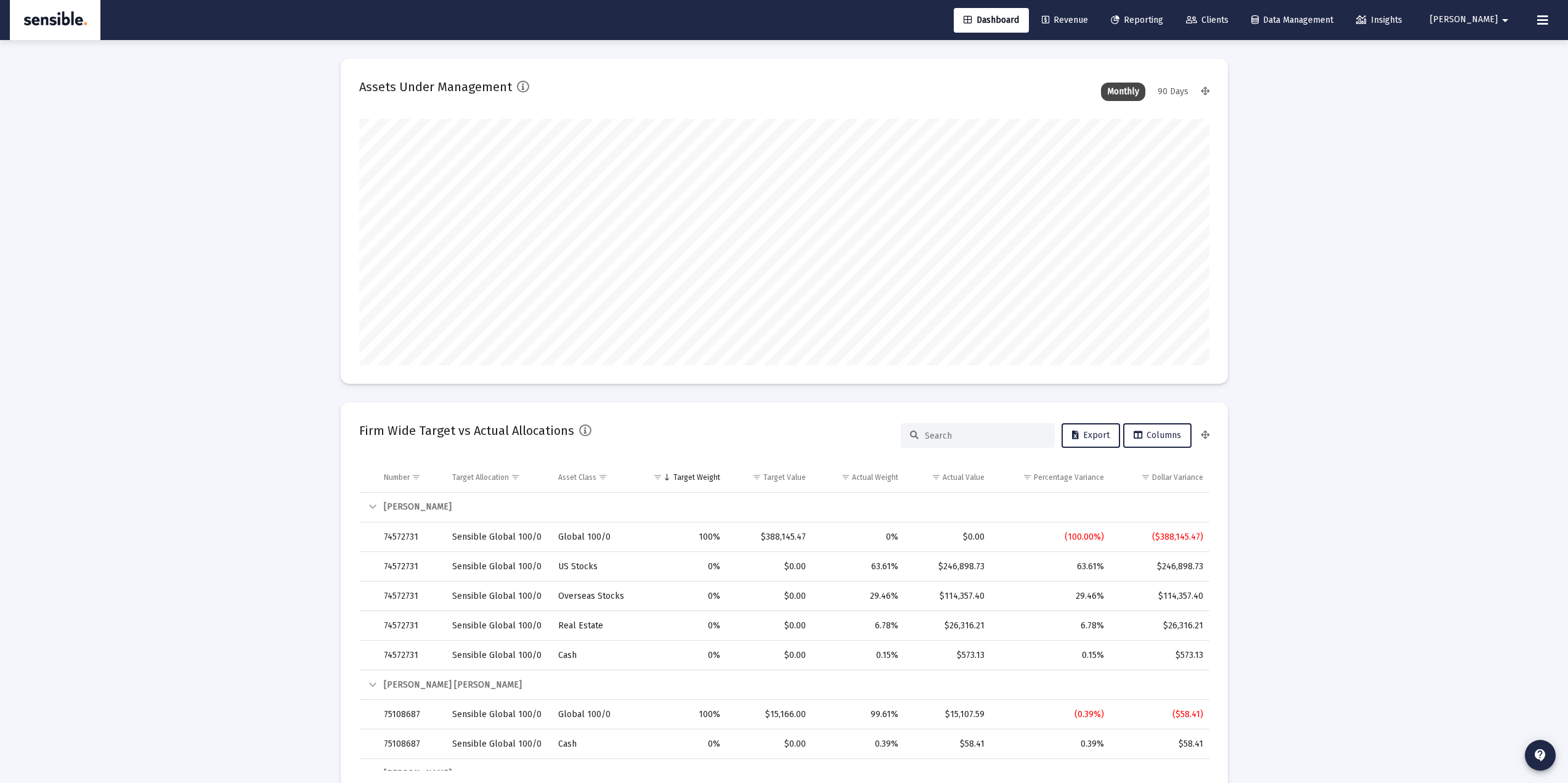
click at [1088, 18] on span "Revenue" at bounding box center [1064, 20] width 46 height 11
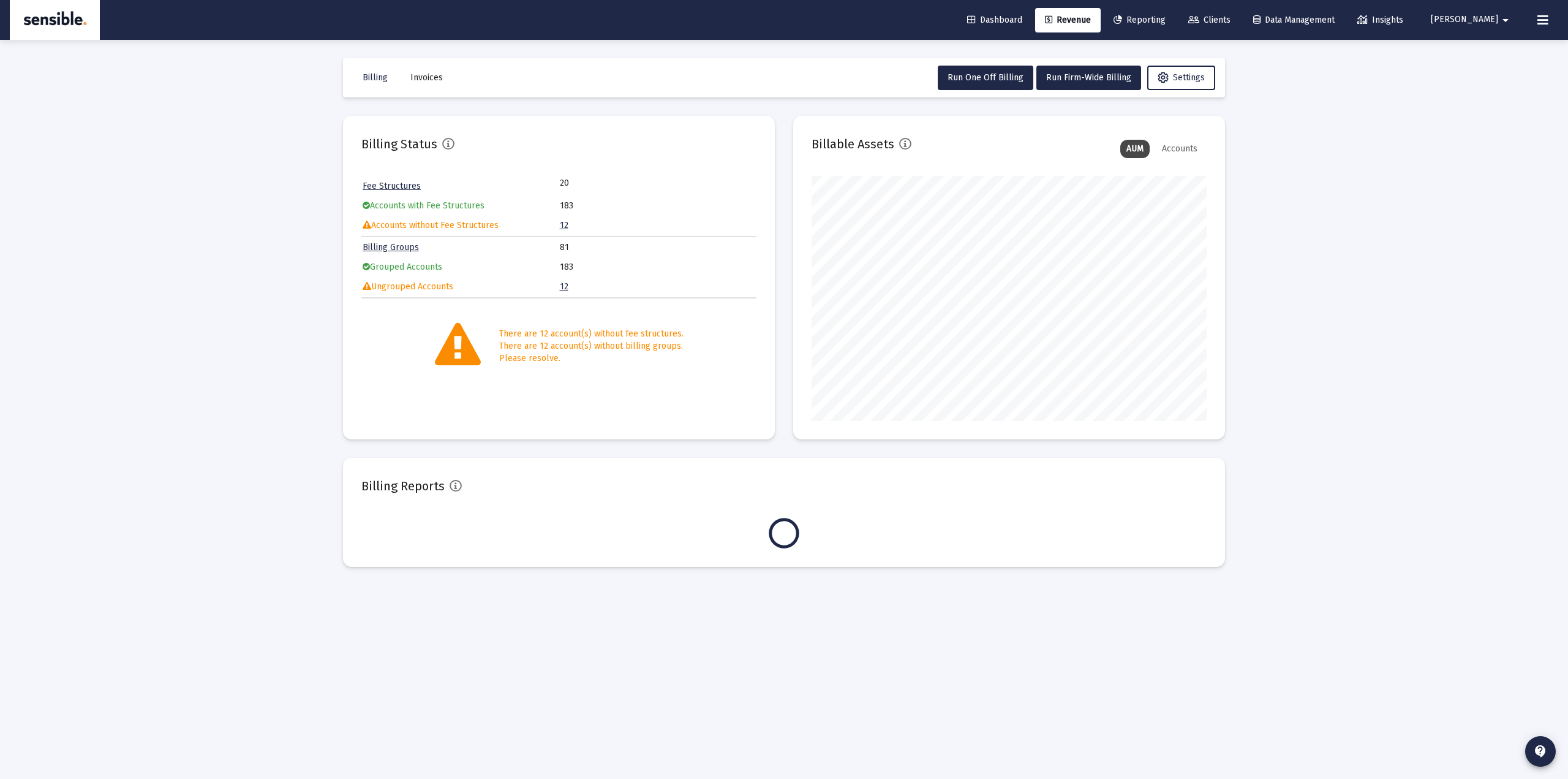
scroll to position [245, 395]
click at [418, 76] on span "Invoices" at bounding box center [426, 77] width 32 height 11
click at [1230, 15] on span "Clients" at bounding box center [1209, 20] width 42 height 11
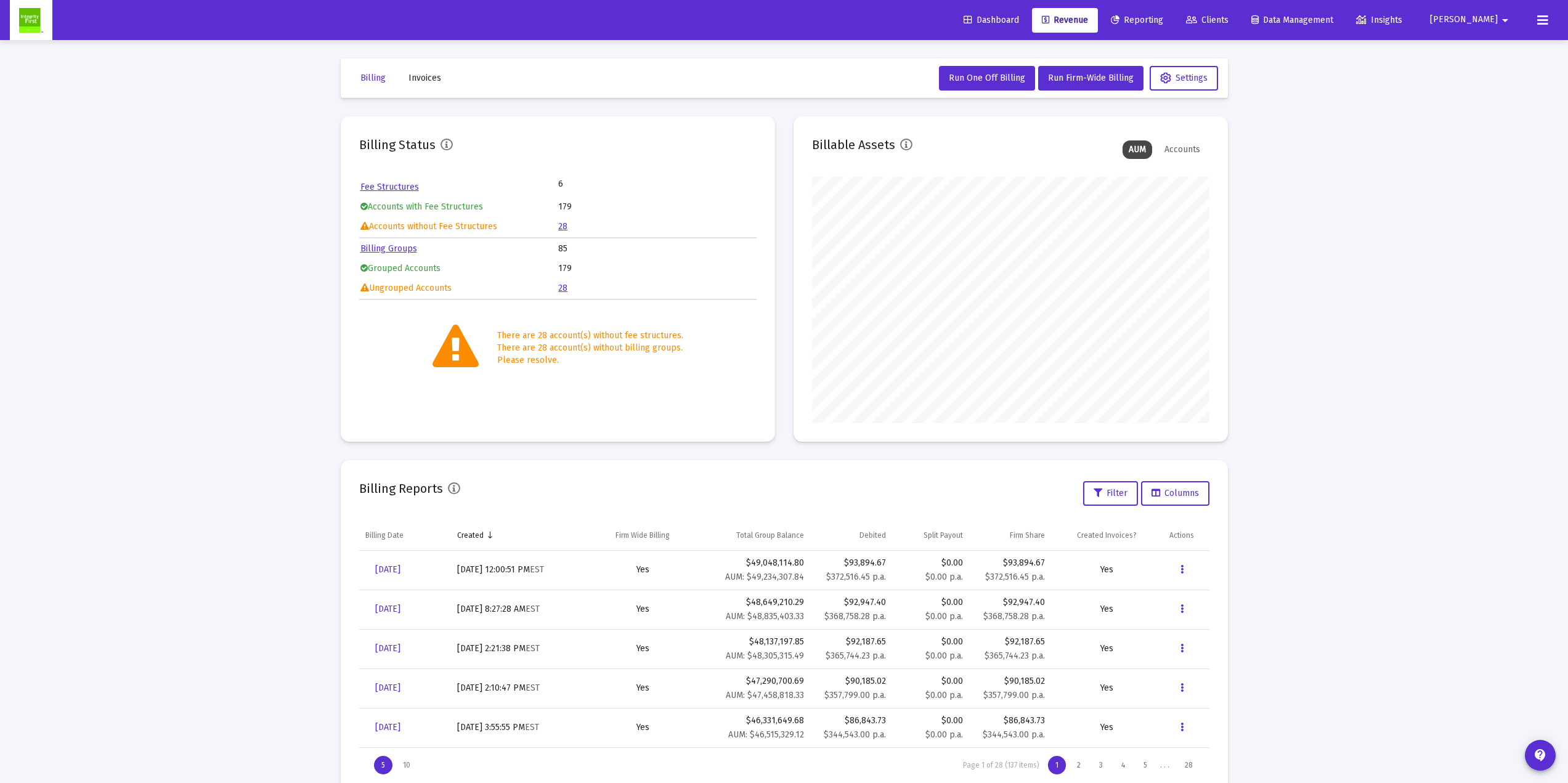
scroll to position [246, 398]
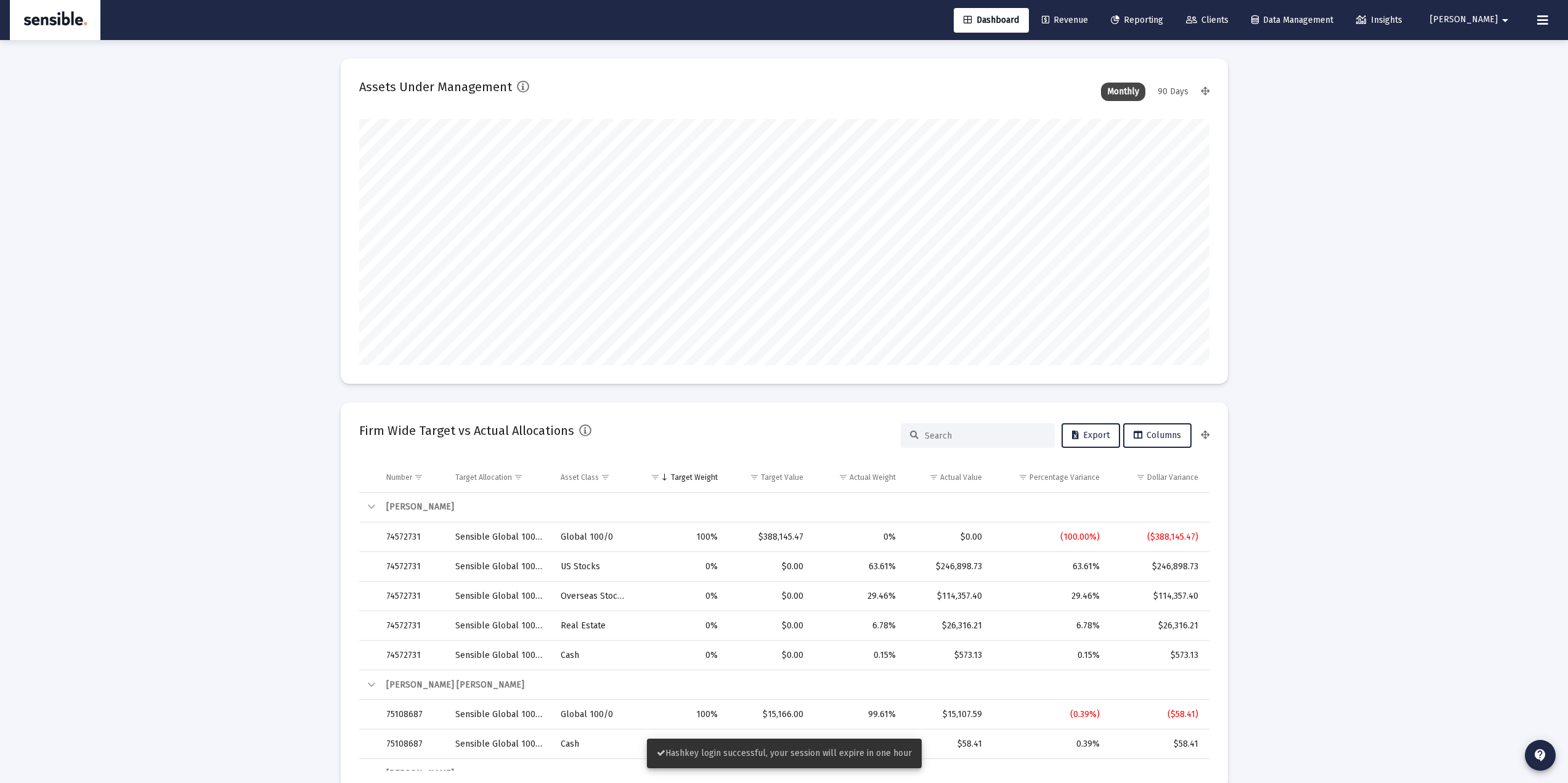
scroll to position [246, 850]
type input "2025-09-18"
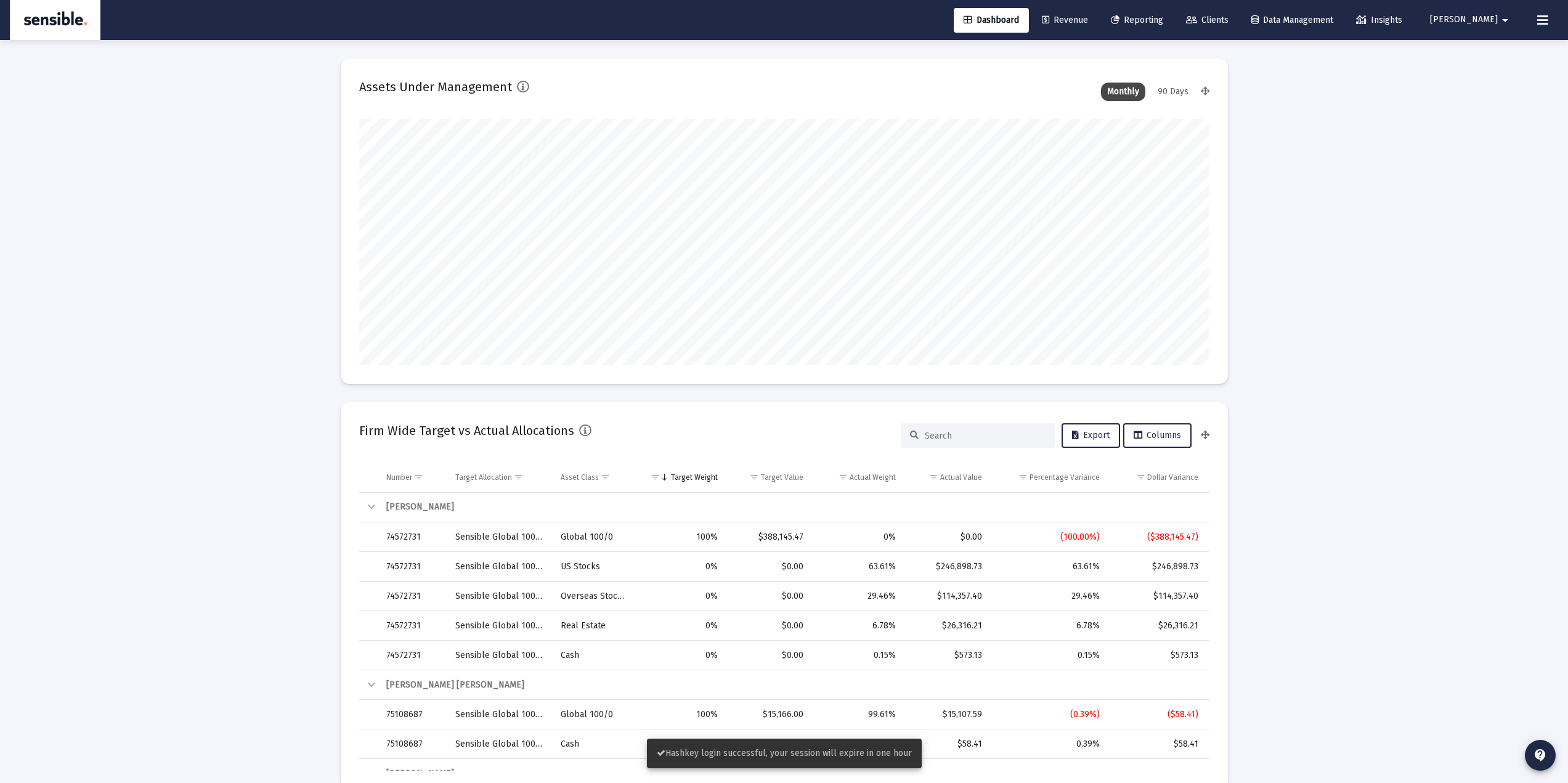
click at [1163, 17] on span "Reporting" at bounding box center [1137, 20] width 52 height 11
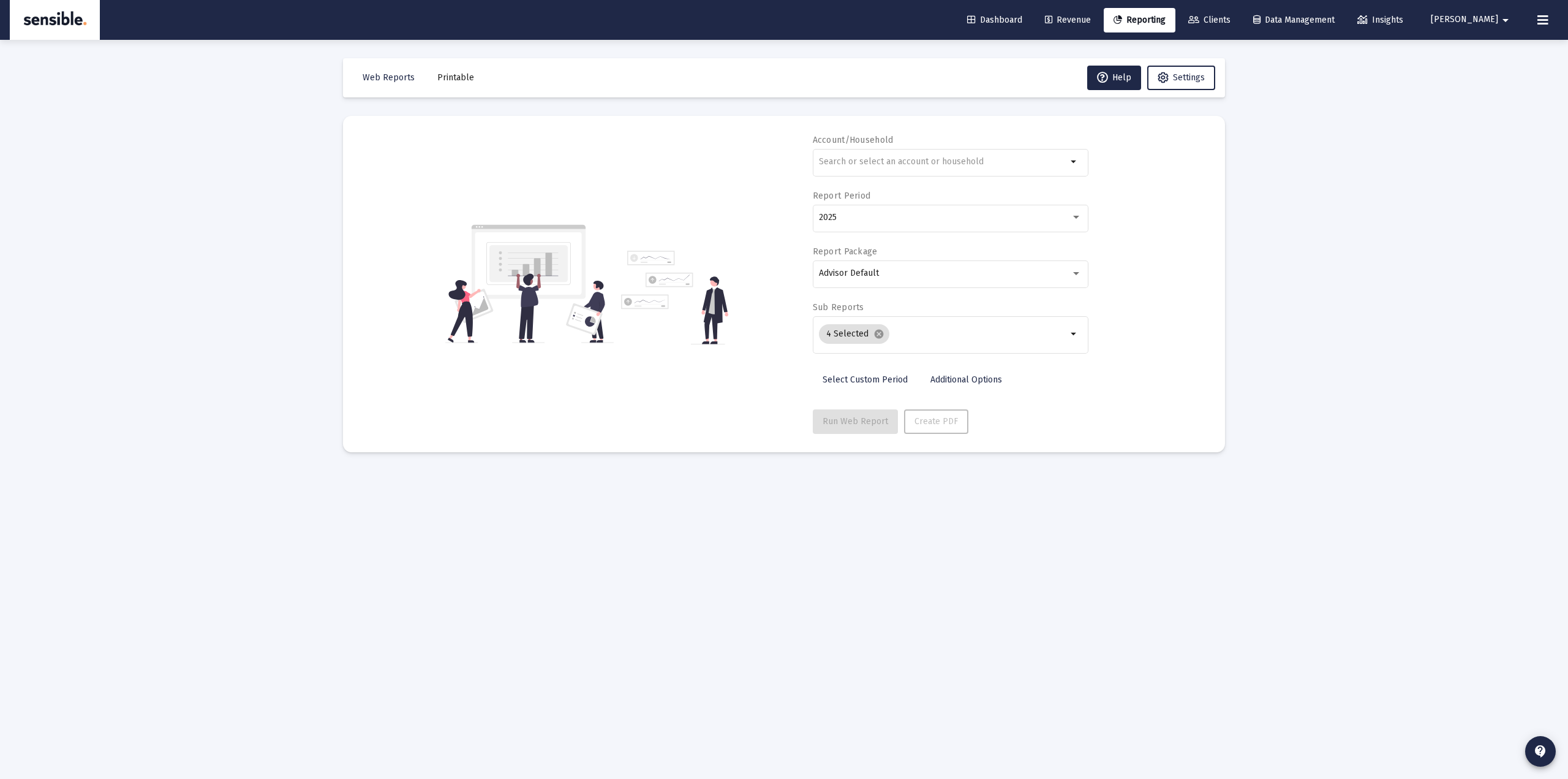
click at [461, 82] on span "Printable" at bounding box center [456, 77] width 37 height 11
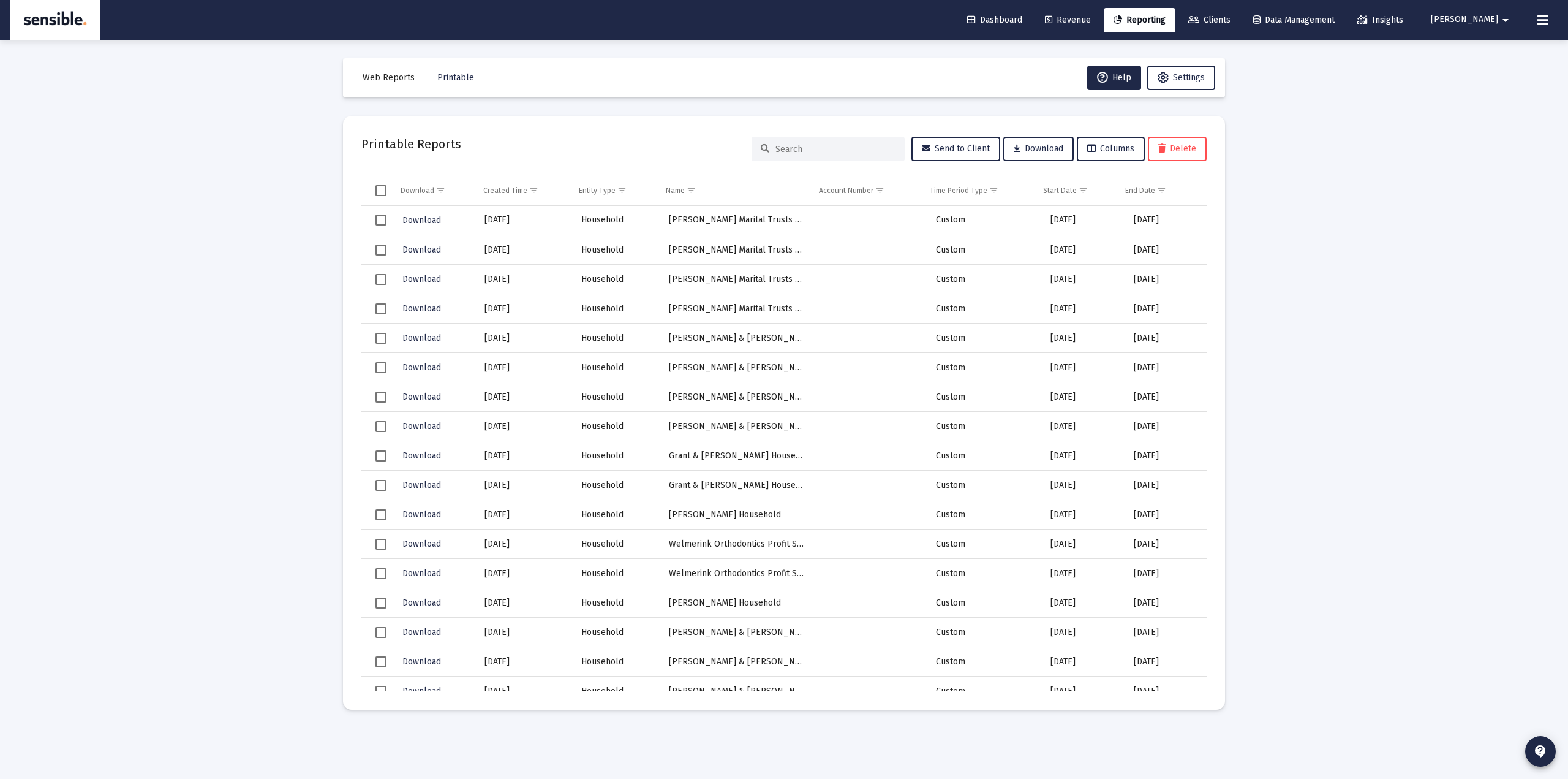
click at [1091, 23] on span "Revenue" at bounding box center [1067, 20] width 46 height 11
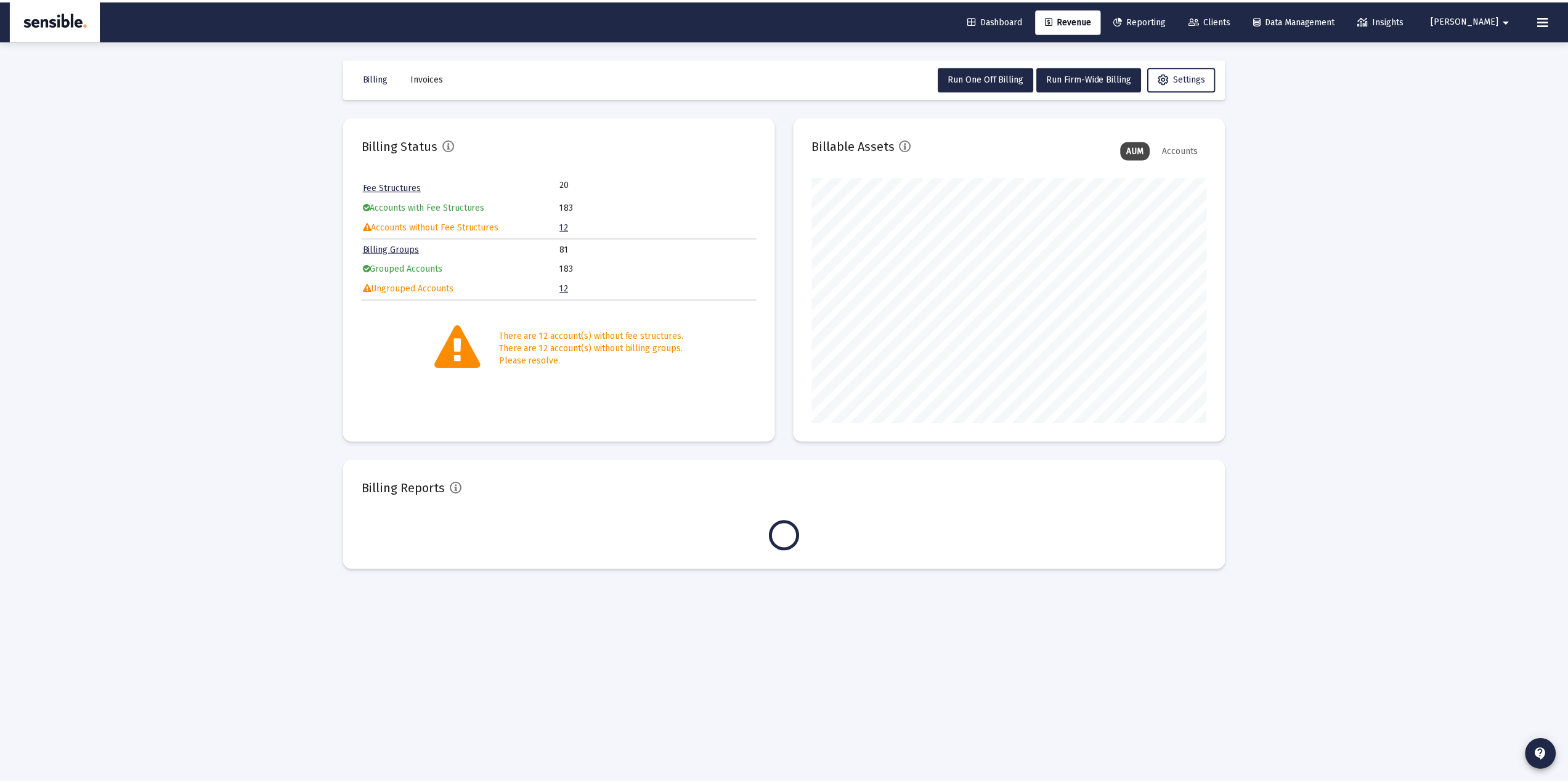
scroll to position [246, 398]
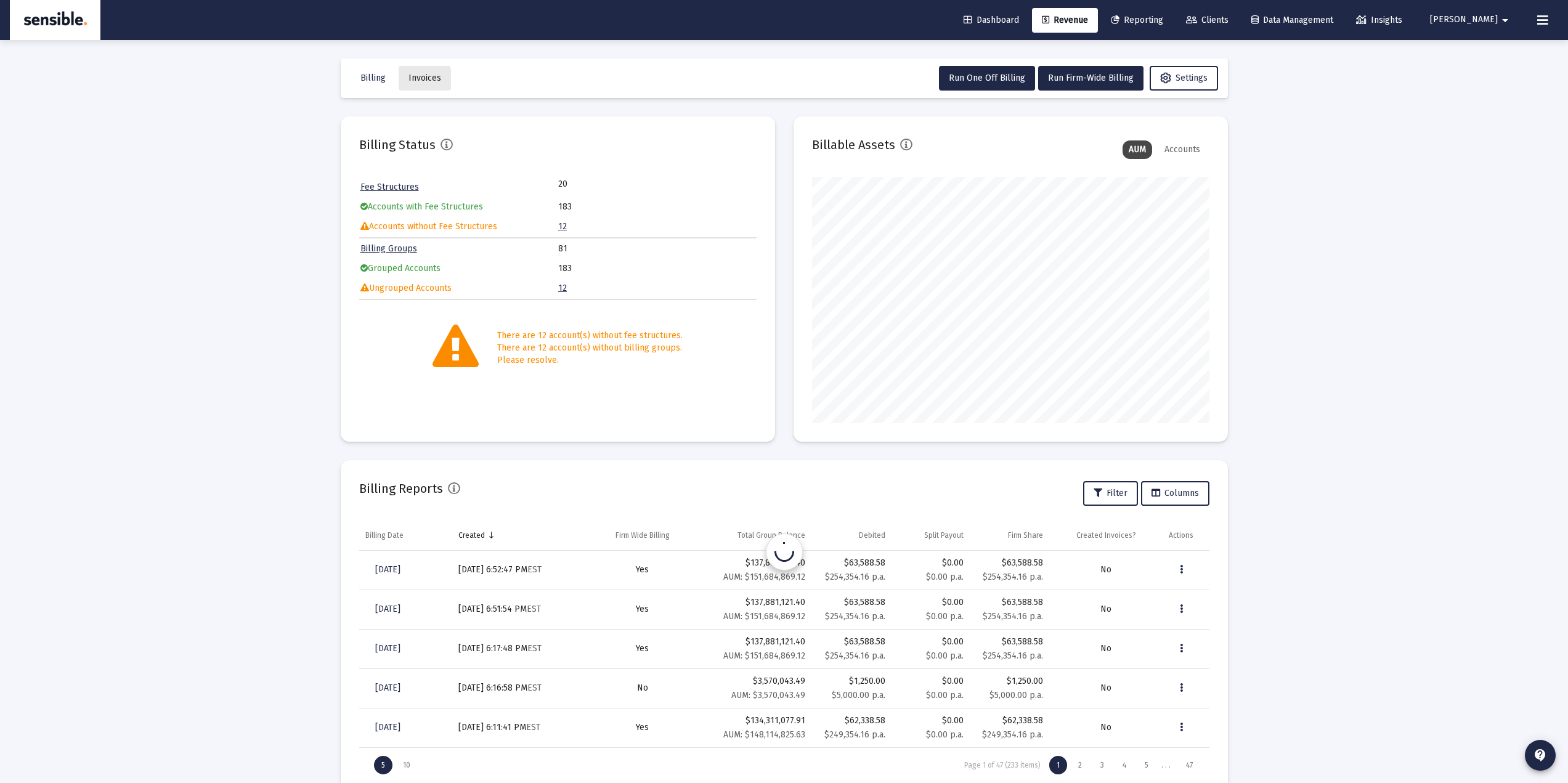
click at [412, 81] on span "Invoices" at bounding box center [424, 78] width 32 height 11
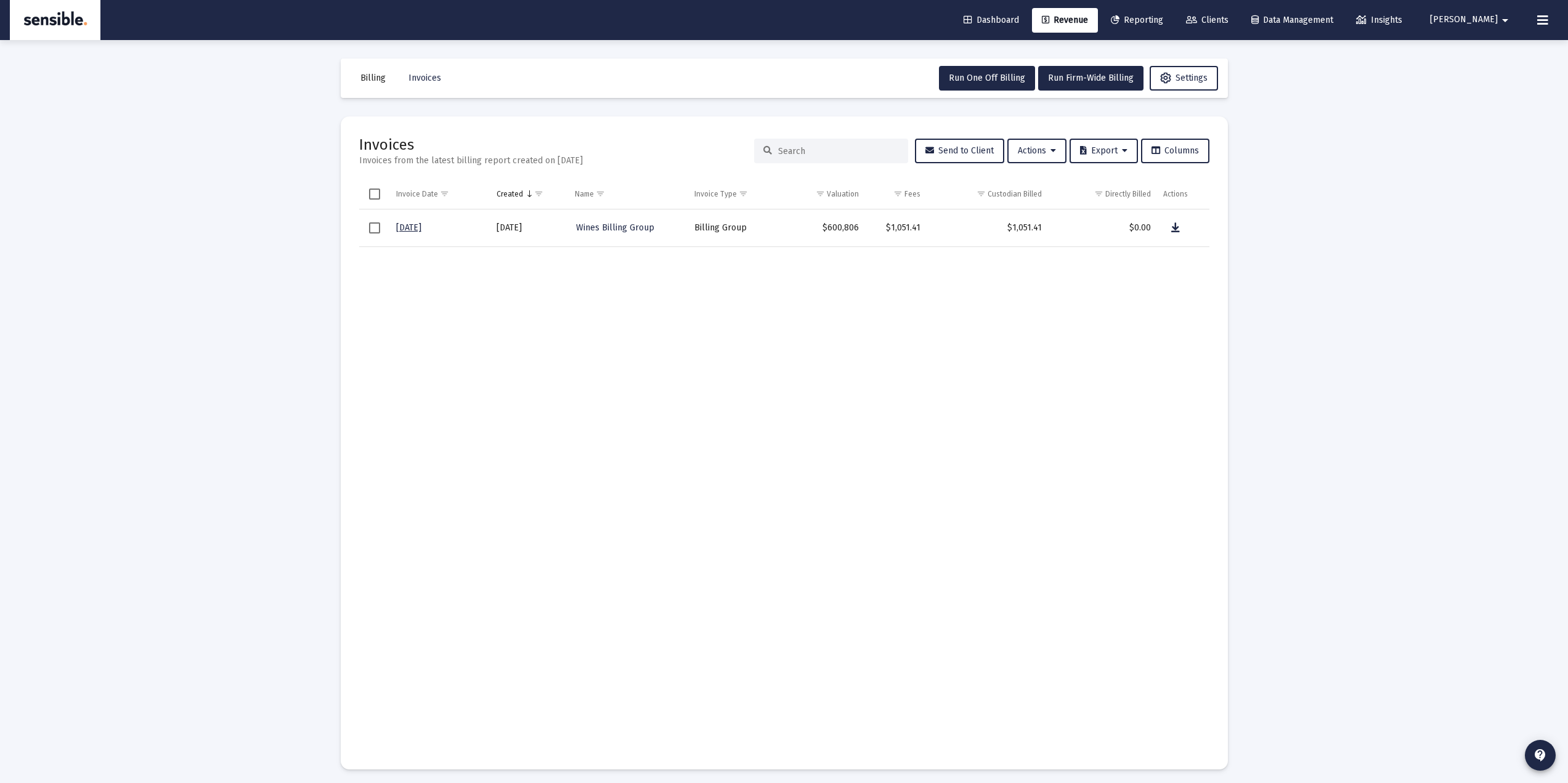
click at [373, 229] on span "Select row" at bounding box center [375, 228] width 11 height 11
click at [1042, 150] on span "Actions" at bounding box center [1037, 150] width 38 height 11
click at [1062, 213] on button "Load Historical Invoices" at bounding box center [1066, 213] width 131 height 30
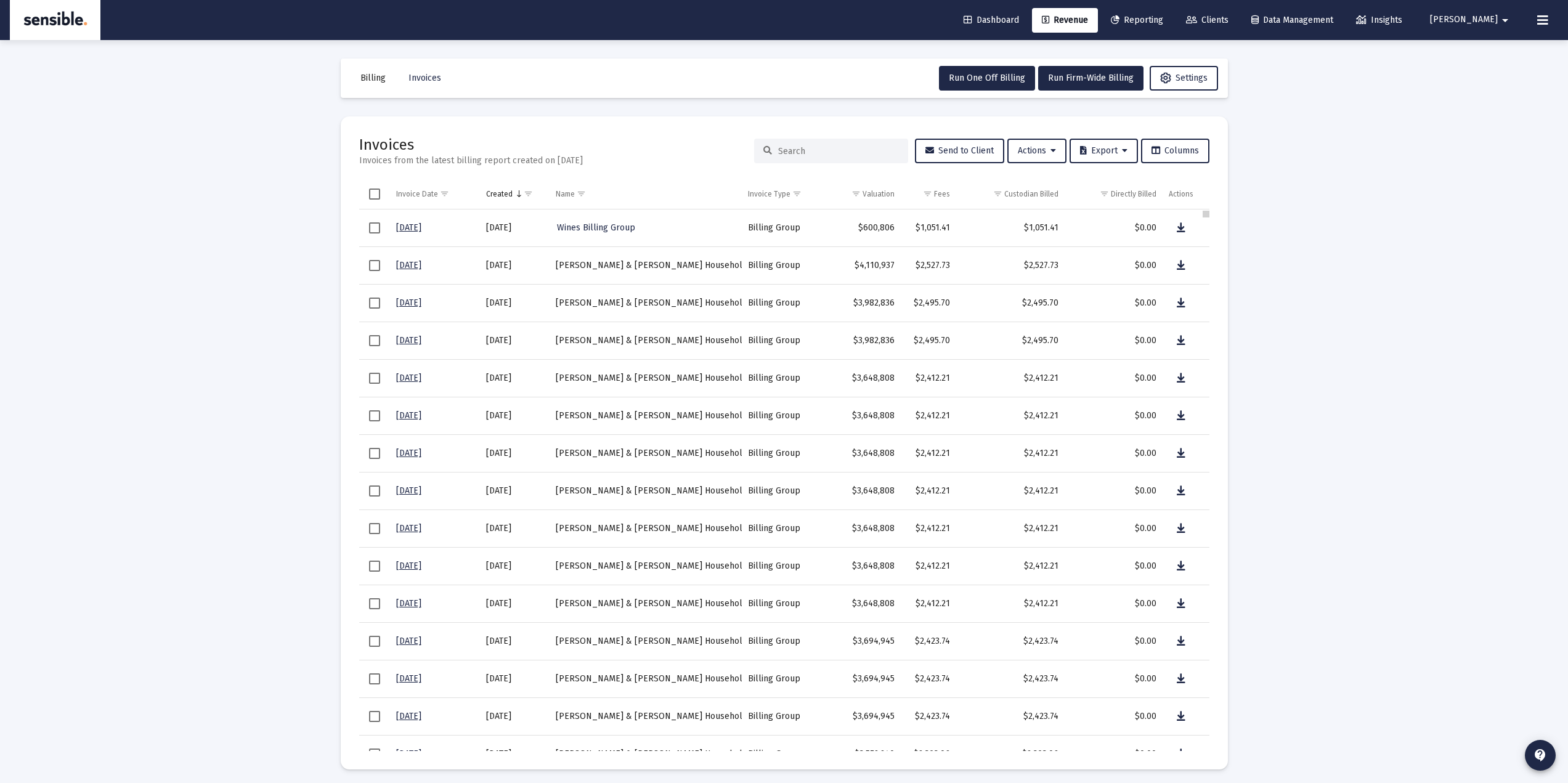
click at [1204, 208] on body "Dashboard Revenue Reporting Clients Data Management Insights Darrell arrow_drop…" at bounding box center [784, 391] width 1568 height 783
click at [413, 227] on link "9/30/25" at bounding box center [409, 227] width 25 height 11
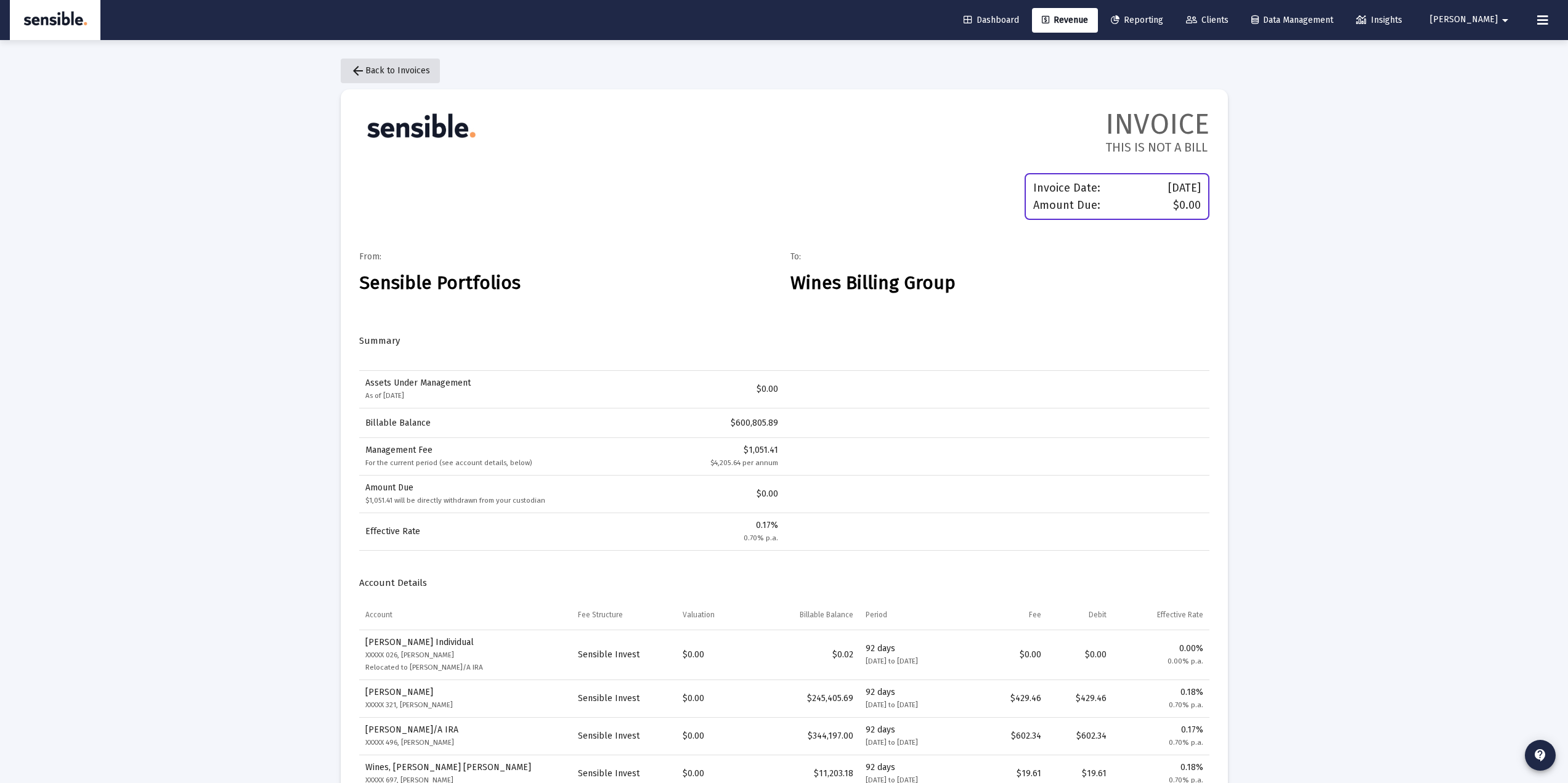
click at [396, 72] on span "arrow_back Back to Invoices" at bounding box center [390, 70] width 80 height 11
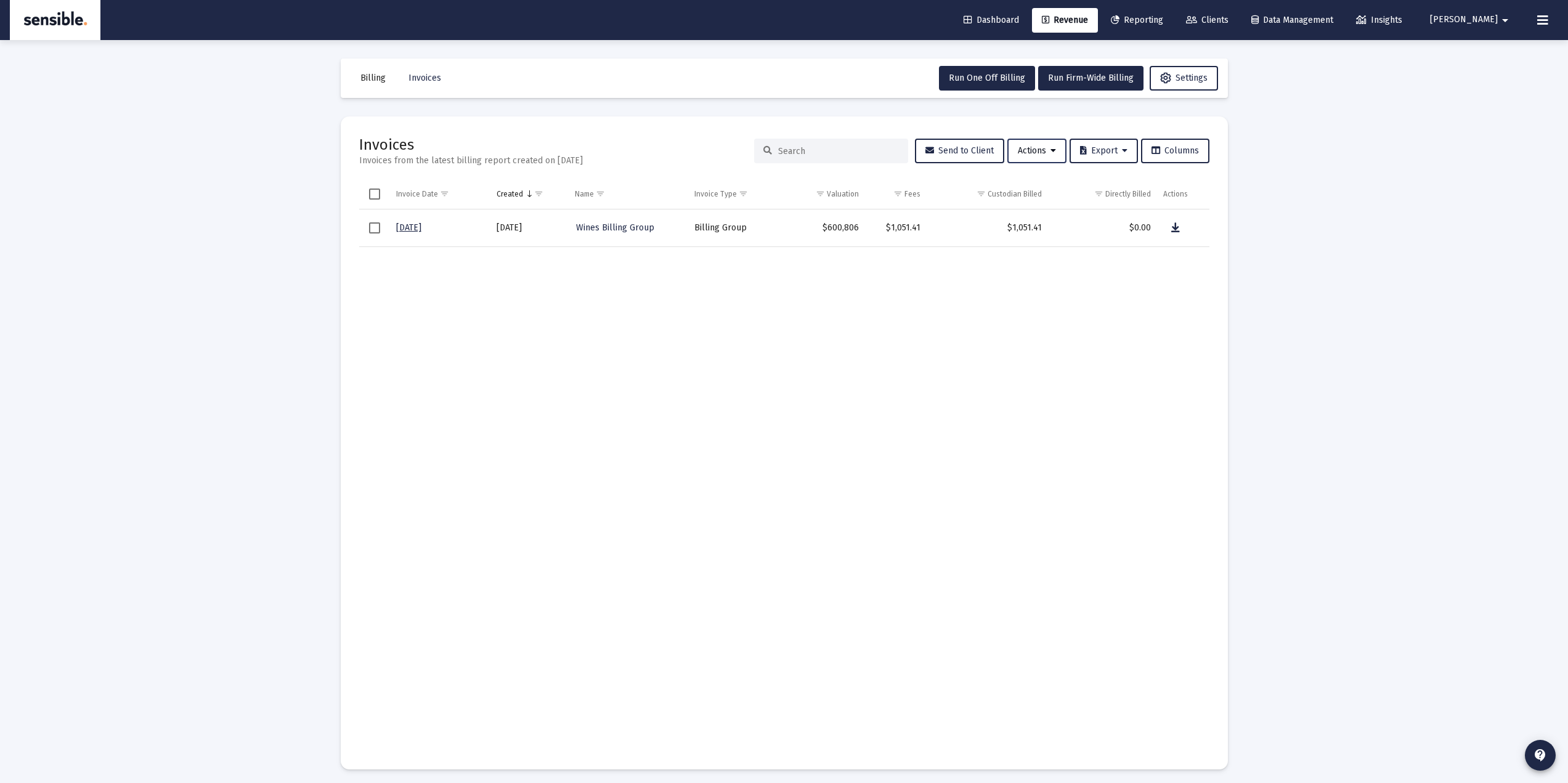
click at [1059, 155] on button "Actions" at bounding box center [1037, 150] width 59 height 25
click at [1052, 210] on button "Load Historical Invoices" at bounding box center [1066, 213] width 131 height 30
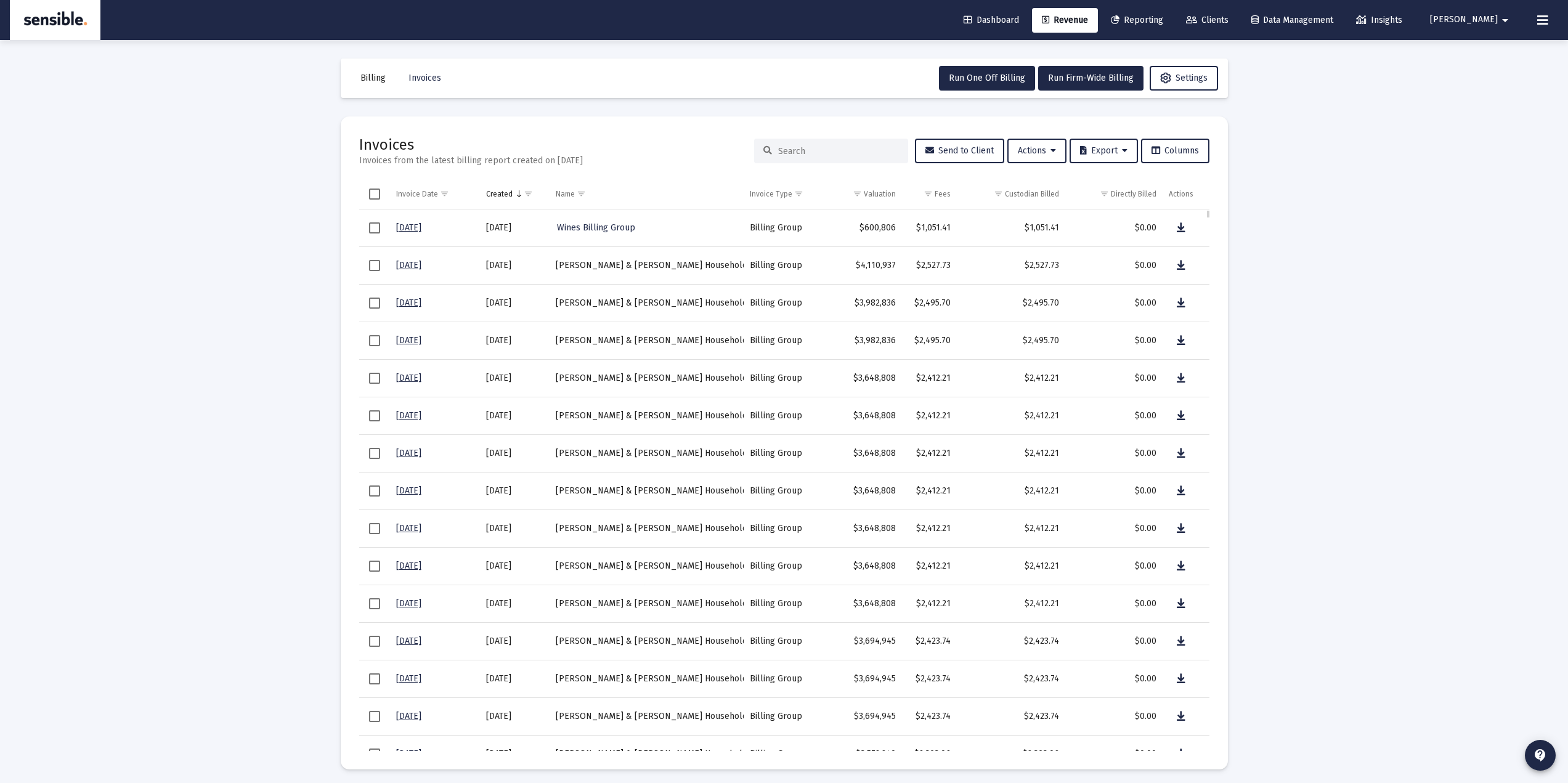
click at [379, 229] on span "Select row" at bounding box center [375, 228] width 11 height 11
click at [379, 456] on span "Select row" at bounding box center [375, 453] width 11 height 11
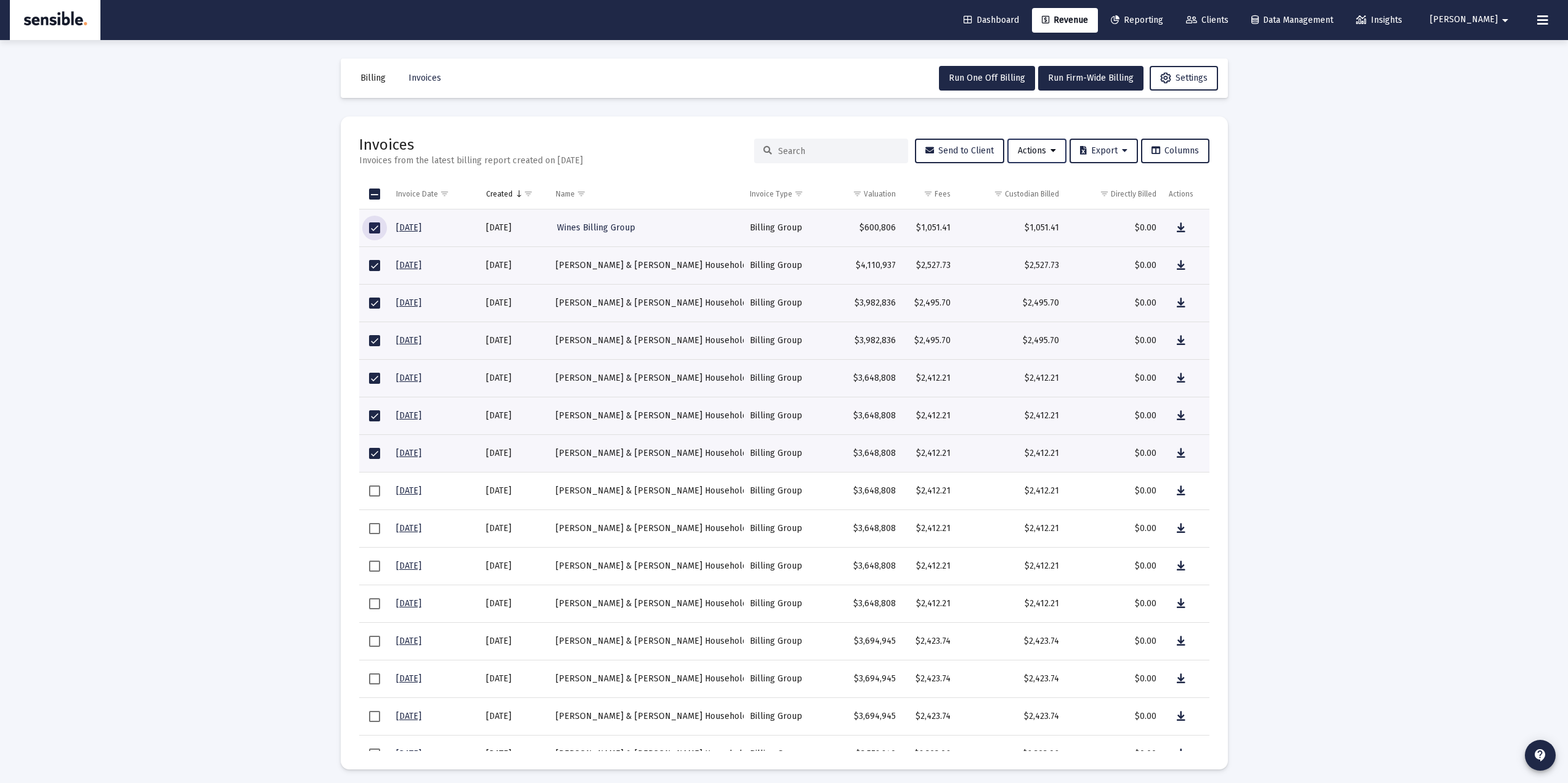
click at [1038, 152] on span "Actions" at bounding box center [1037, 150] width 38 height 11
drag, startPoint x: 1269, startPoint y: 186, endPoint x: 1254, endPoint y: 186, distance: 15.0
click at [1269, 186] on div at bounding box center [784, 391] width 1568 height 783
click at [376, 198] on span "Select all" at bounding box center [375, 194] width 11 height 11
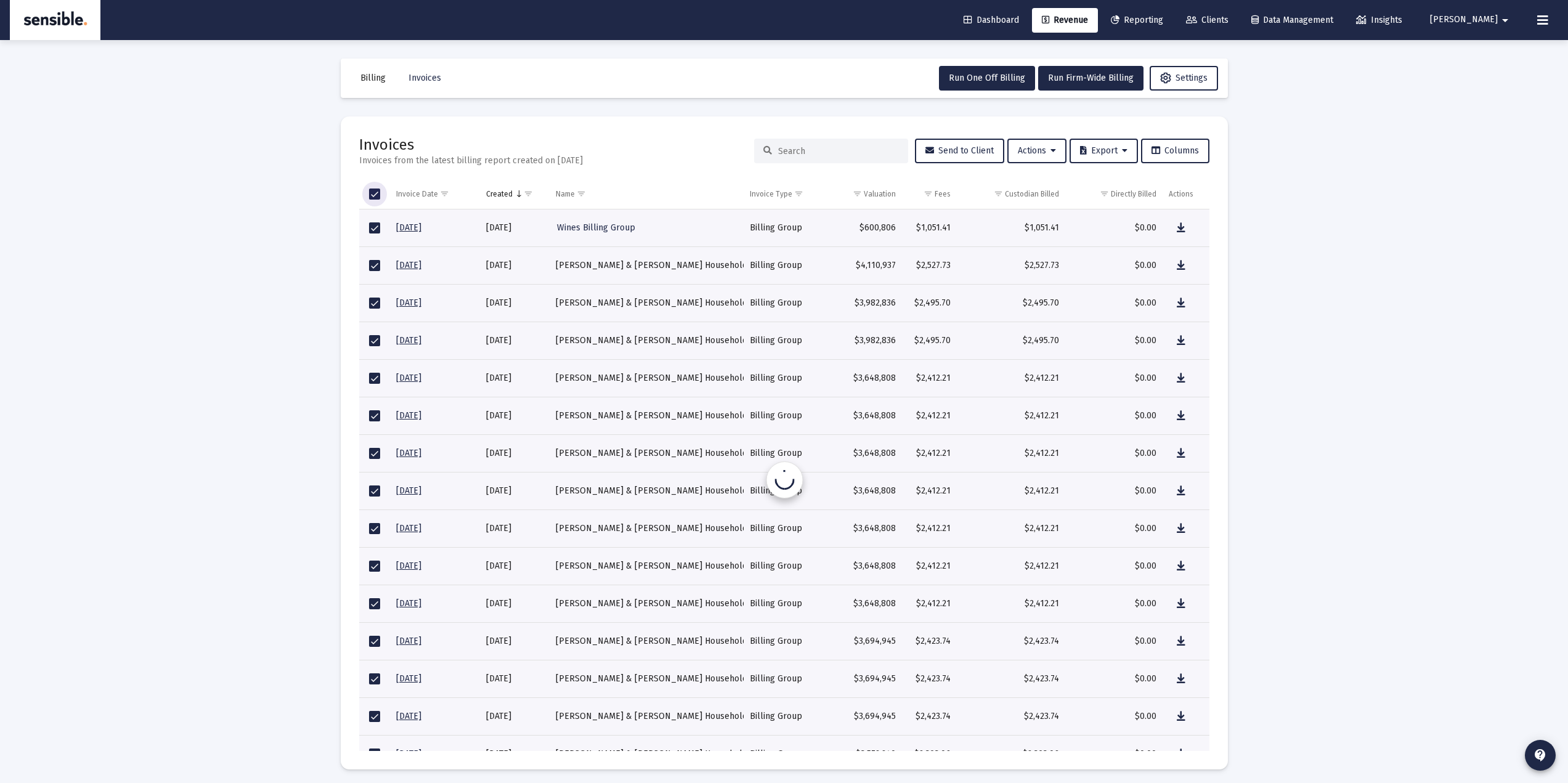
click at [376, 198] on span "Select all" at bounding box center [375, 194] width 11 height 11
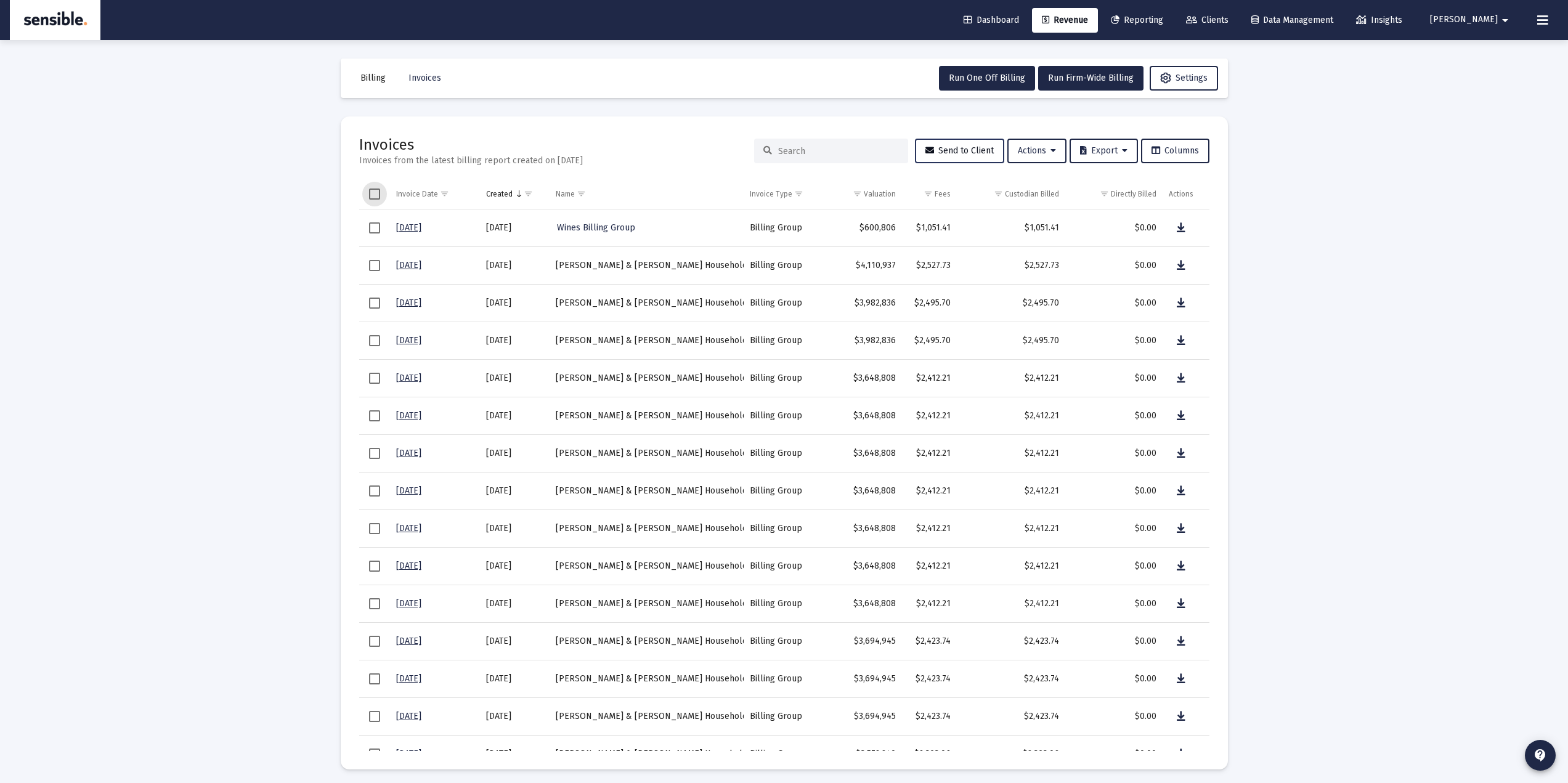
click at [946, 156] on button "Send to Client" at bounding box center [959, 150] width 89 height 25
click at [376, 221] on td "Data grid" at bounding box center [375, 228] width 31 height 37
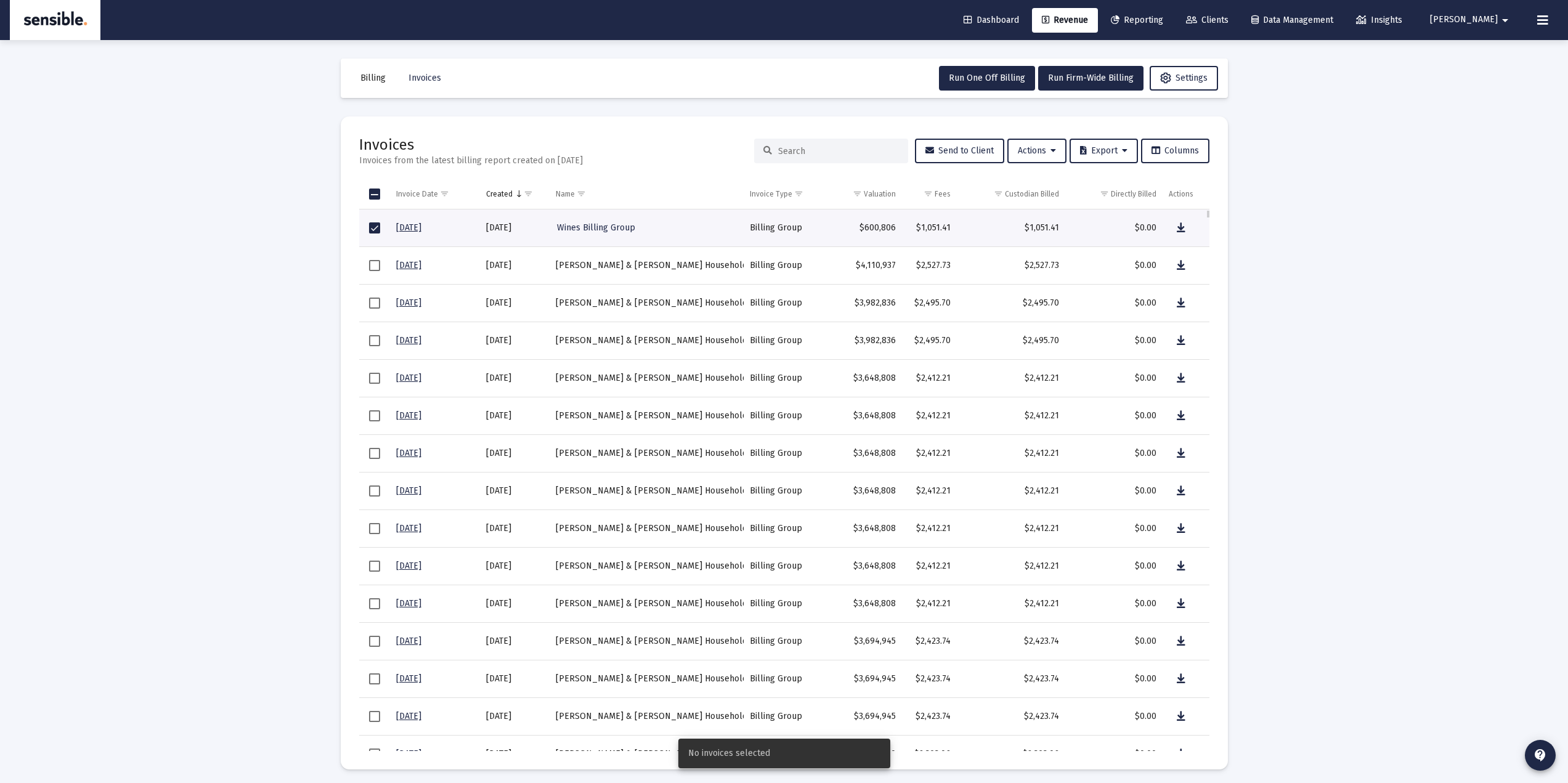
click at [377, 373] on span "Select row" at bounding box center [375, 378] width 11 height 11
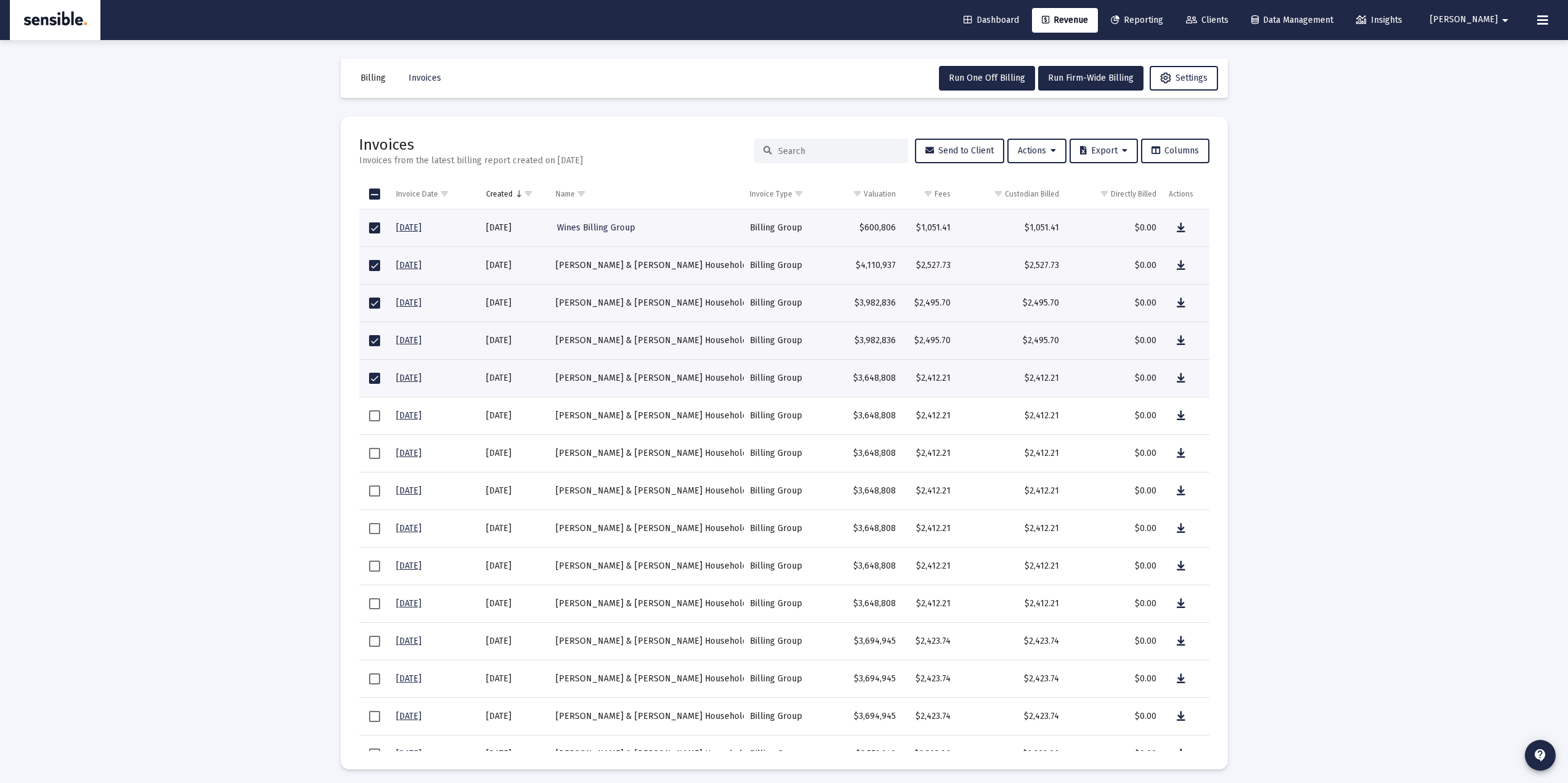
click at [281, 389] on div "Loading... Billing Invoices Run One Off Billing Run Firm-Wide Billing Settings …" at bounding box center [784, 394] width 1568 height 788
click at [954, 148] on span "Send to Client" at bounding box center [959, 150] width 69 height 11
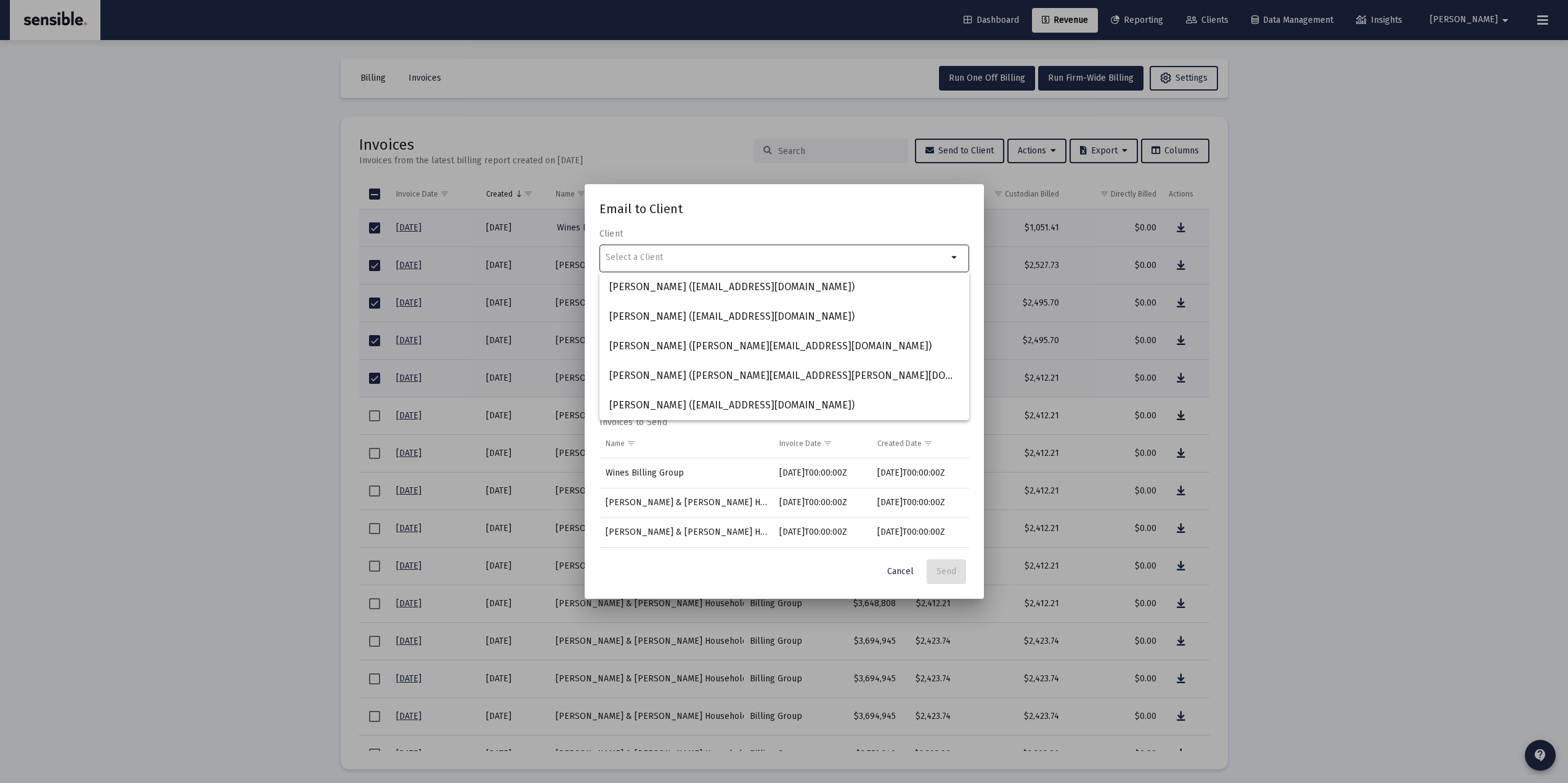
click at [764, 199] on h2 "Email to Client" at bounding box center [784, 209] width 369 height 20
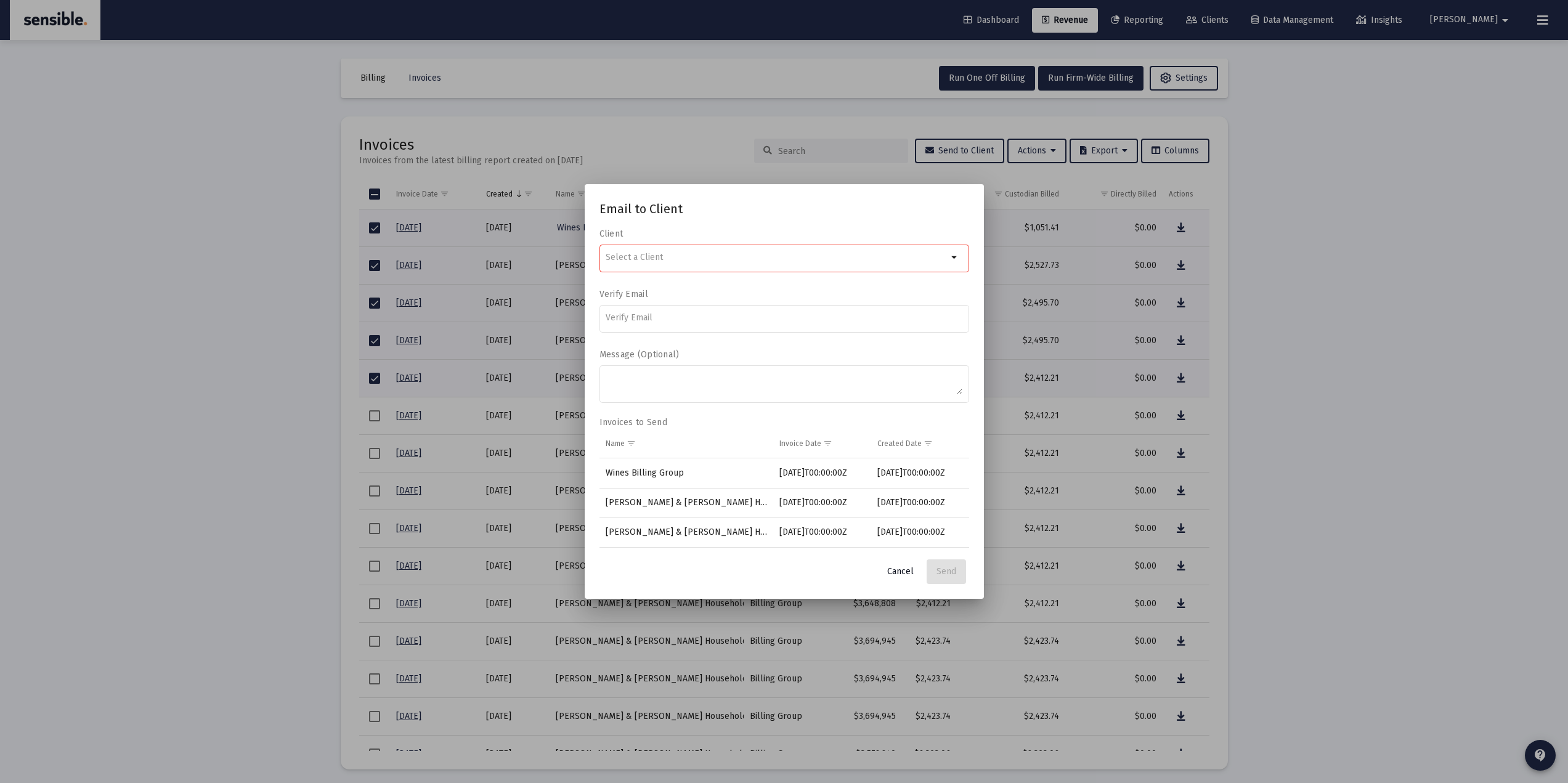
click at [896, 566] on span "Cancel" at bounding box center [901, 571] width 27 height 11
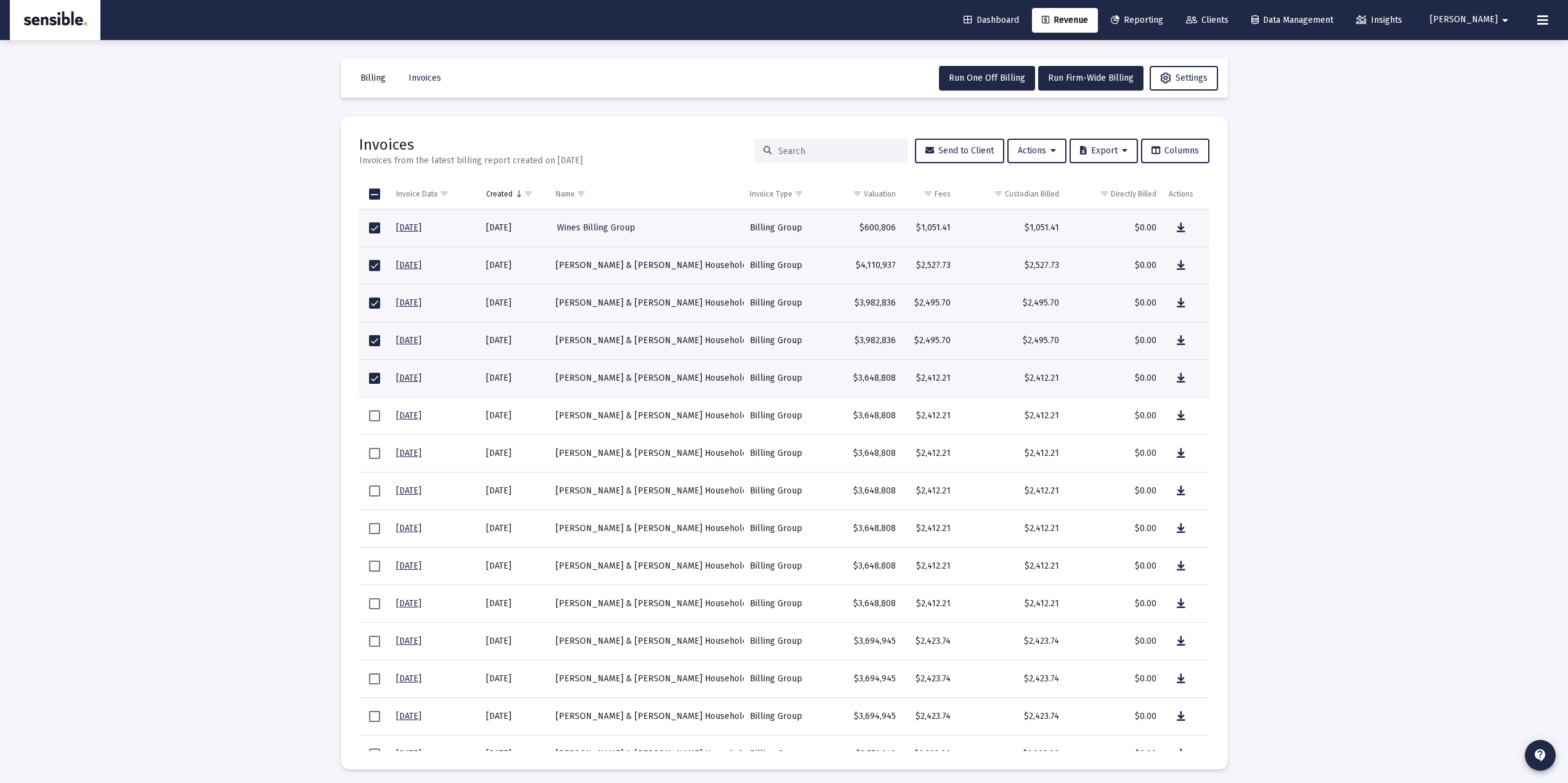
click at [374, 197] on span "Select all" at bounding box center [375, 194] width 11 height 11
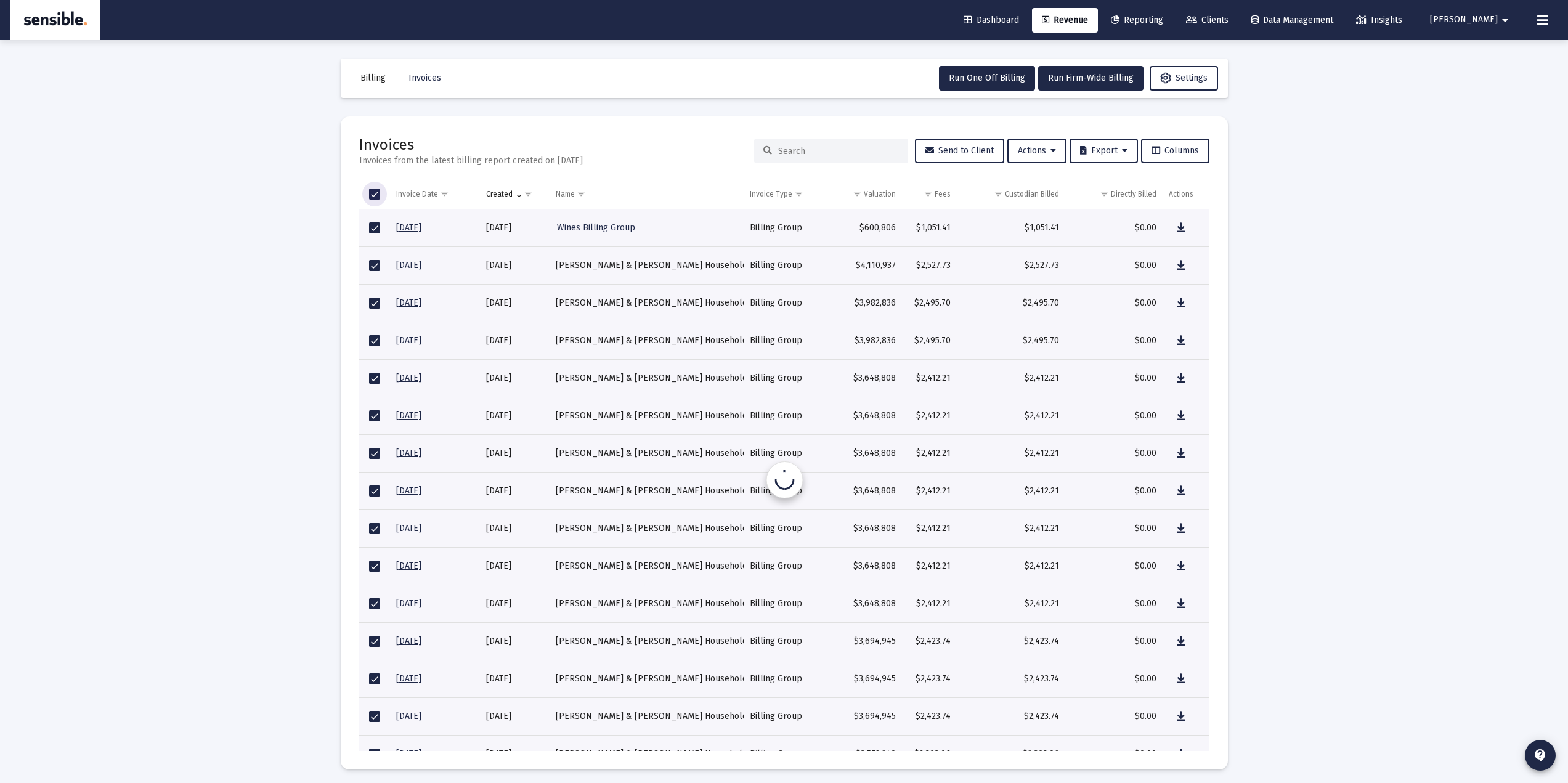
click at [374, 197] on span "Select all" at bounding box center [375, 194] width 11 height 11
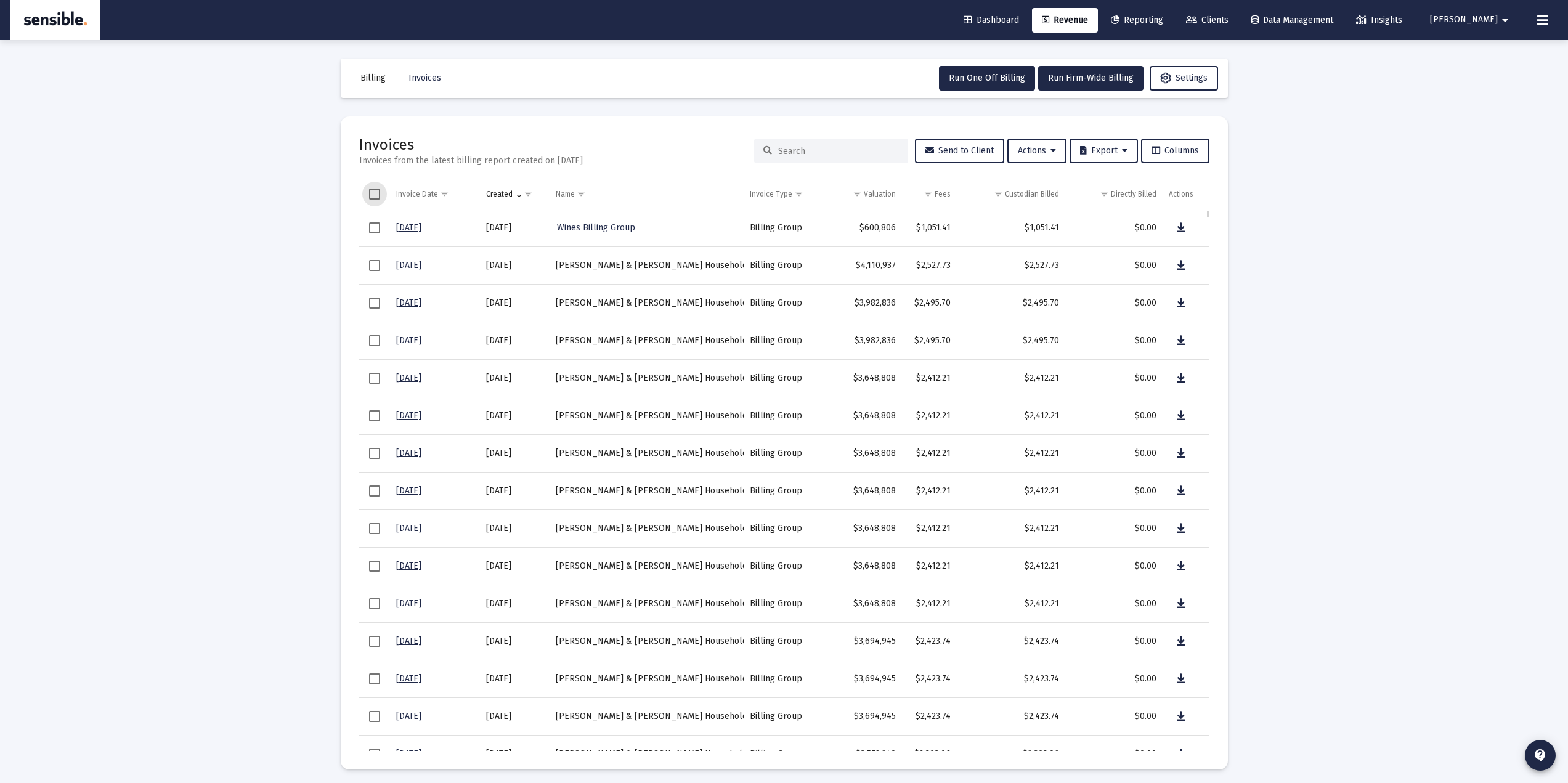
click at [371, 228] on span "Select row" at bounding box center [375, 228] width 11 height 11
click at [953, 155] on button "Send to Client" at bounding box center [959, 150] width 89 height 25
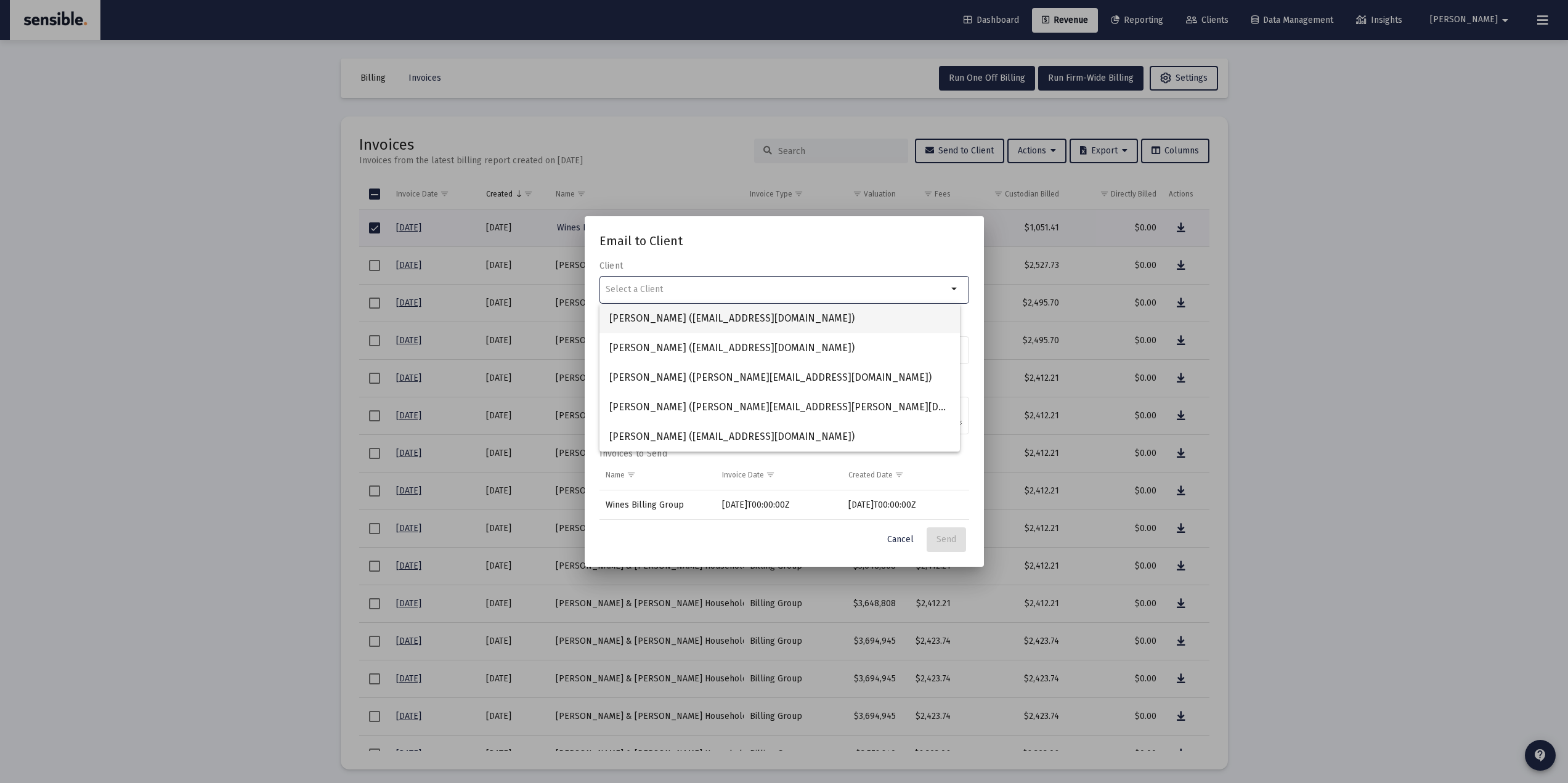
drag, startPoint x: 660, startPoint y: 319, endPoint x: 712, endPoint y: 308, distance: 53.2
click at [660, 318] on span "Sheri Millsap (korimillsap@gmail.com)" at bounding box center [780, 318] width 340 height 30
type input "Sheri Millsap (korimillsap@gmail.com)"
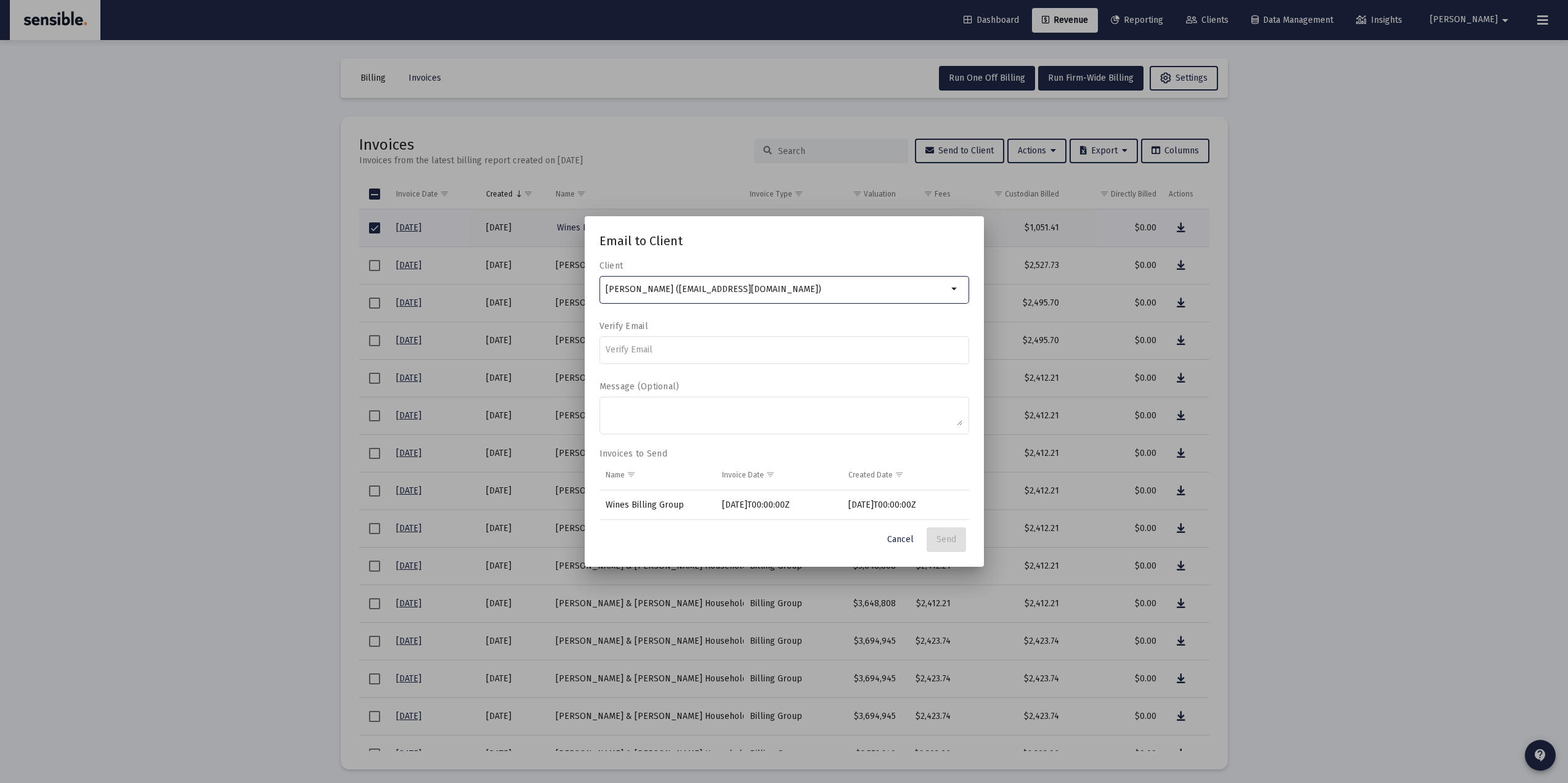
drag, startPoint x: 753, startPoint y: 287, endPoint x: 702, endPoint y: 290, distance: 51.1
click at [702, 290] on input "Sheri Millsap (korimillsap@gmail.com)" at bounding box center [776, 289] width 342 height 10
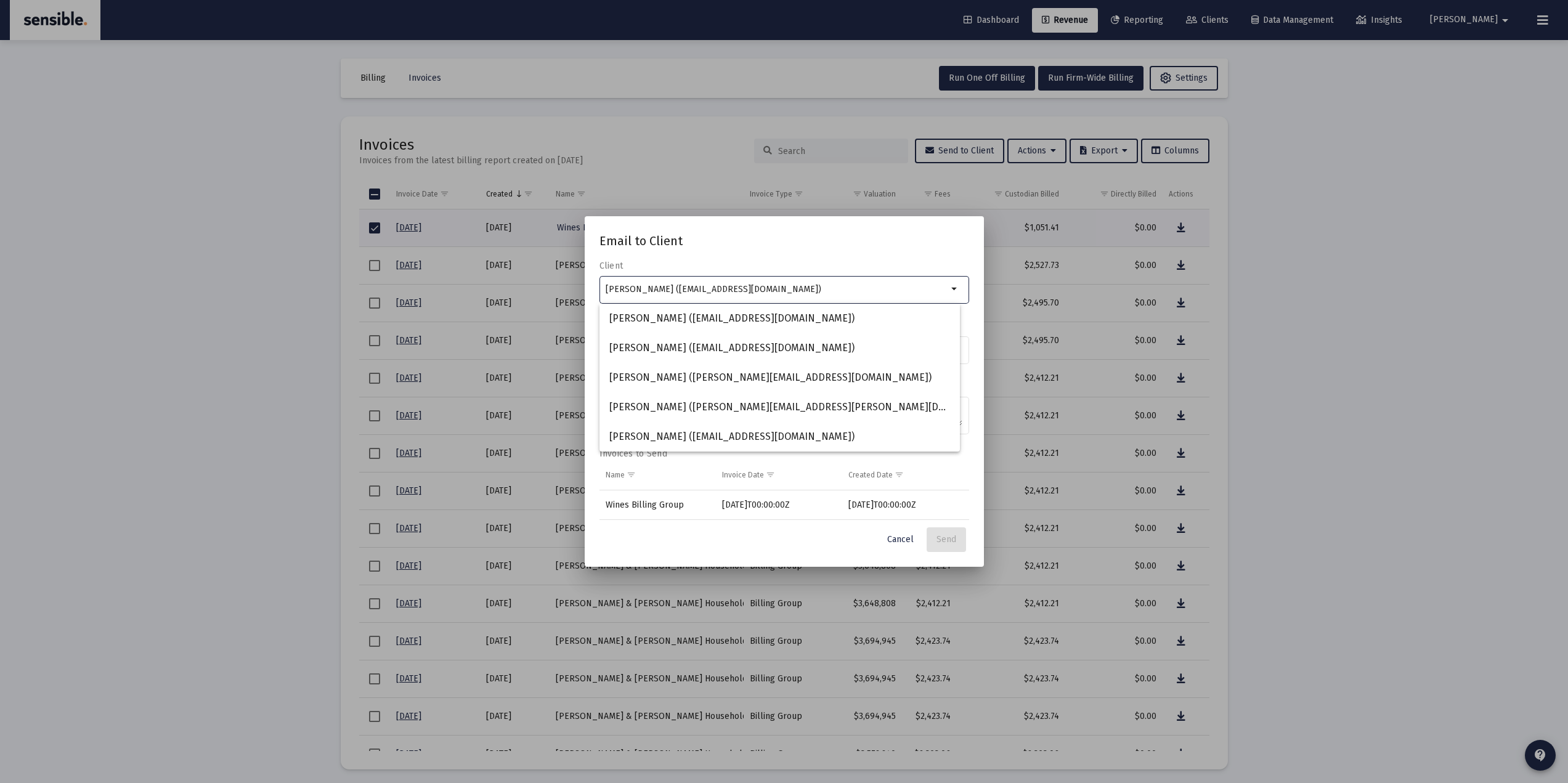
click at [730, 538] on div "Cancel Send" at bounding box center [784, 539] width 369 height 25
drag, startPoint x: 605, startPoint y: 287, endPoint x: 735, endPoint y: 279, distance: 130.2
click at [735, 279] on div "Sheri Millsap (korimillsap@gmail.com)" at bounding box center [776, 289] width 342 height 30
click at [740, 257] on div "Email to Client Client Sheri Millsap (korimillsap@gmail.com) arrow_drop_down Ve…" at bounding box center [784, 391] width 369 height 321
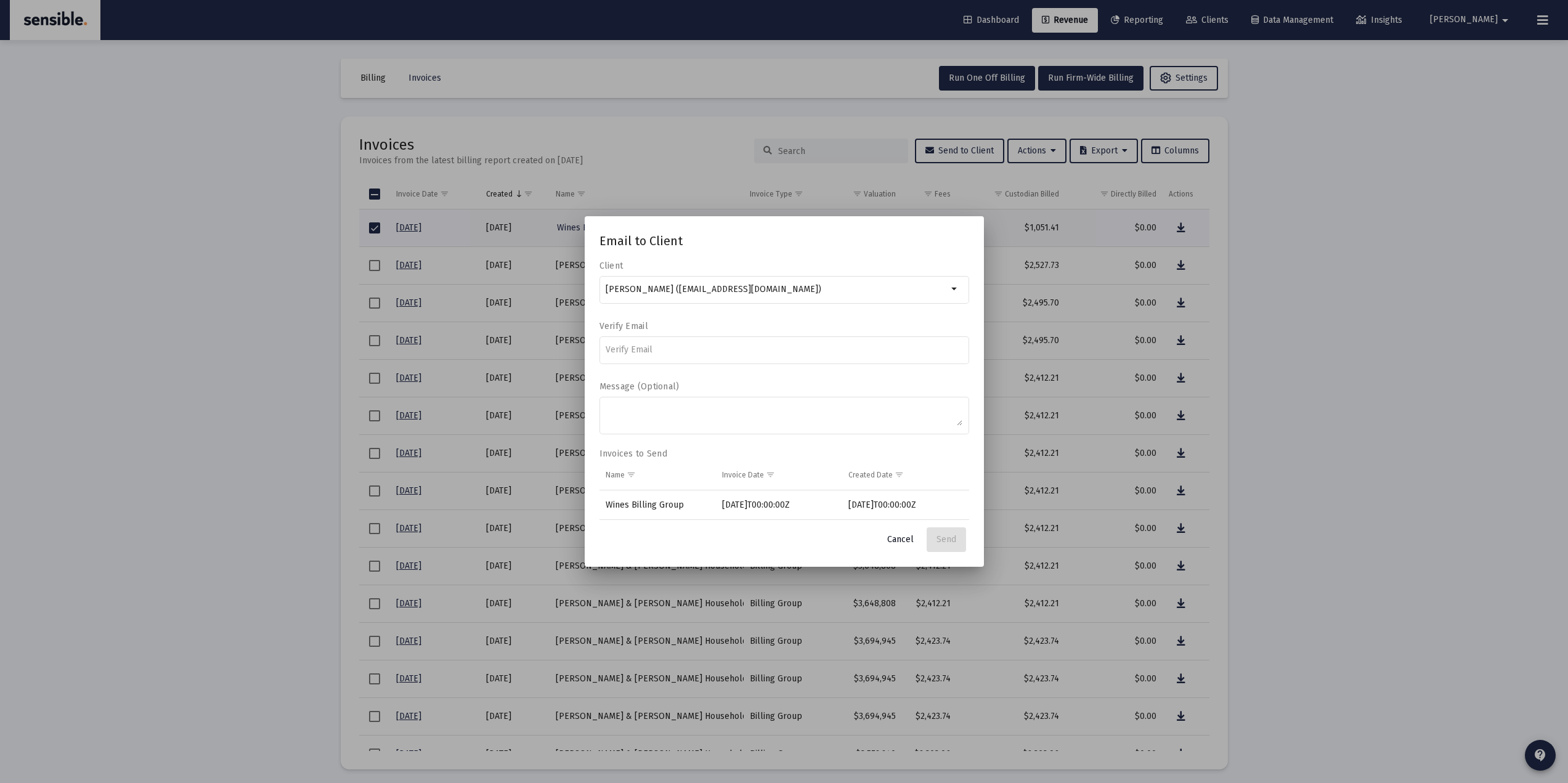
click at [902, 538] on span "Cancel" at bounding box center [901, 539] width 27 height 11
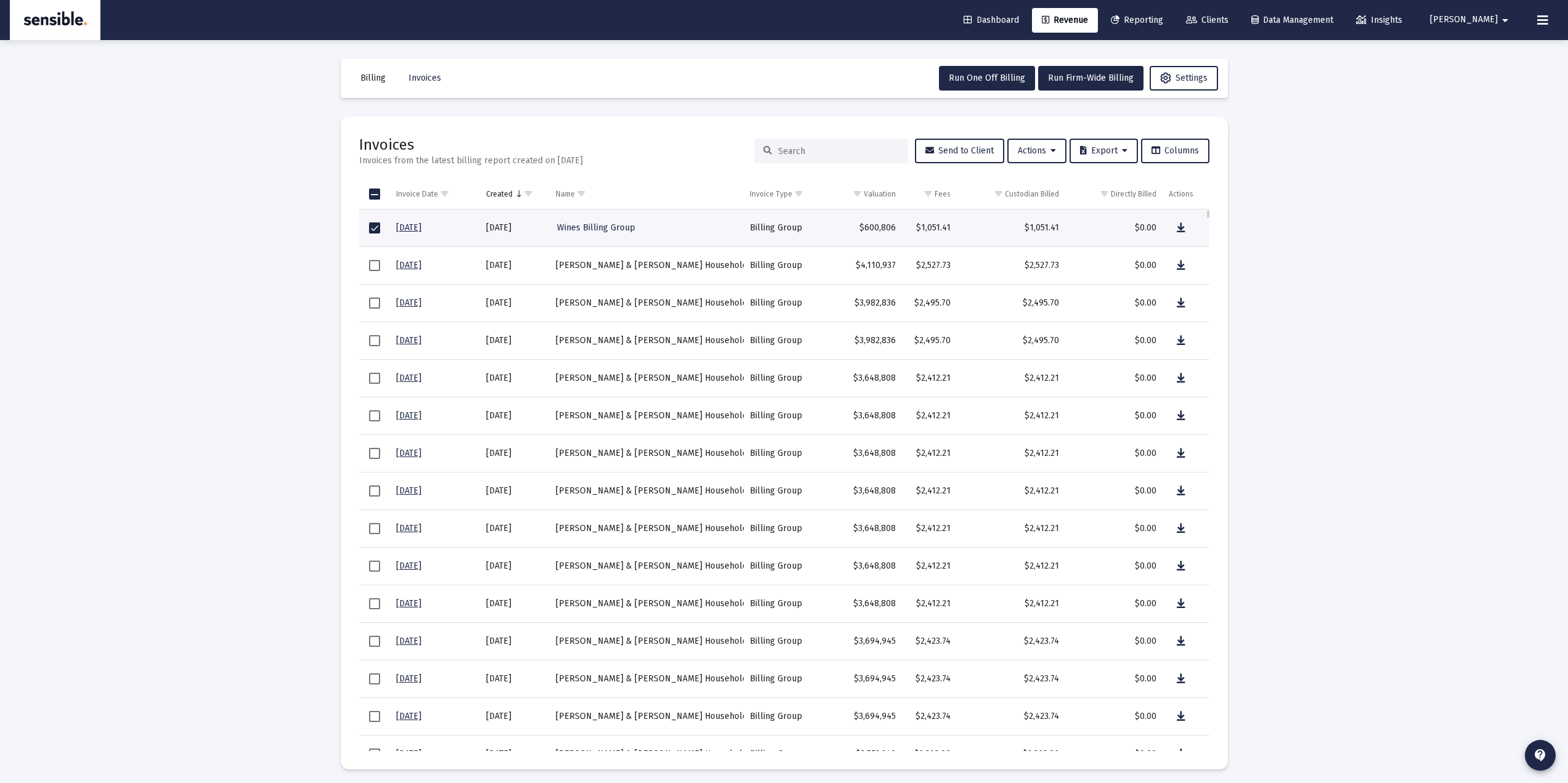
click at [374, 229] on span "Select row" at bounding box center [375, 228] width 11 height 11
click at [380, 263] on span "Select row" at bounding box center [375, 265] width 11 height 11
click at [948, 153] on span "Send to Client" at bounding box center [959, 150] width 69 height 11
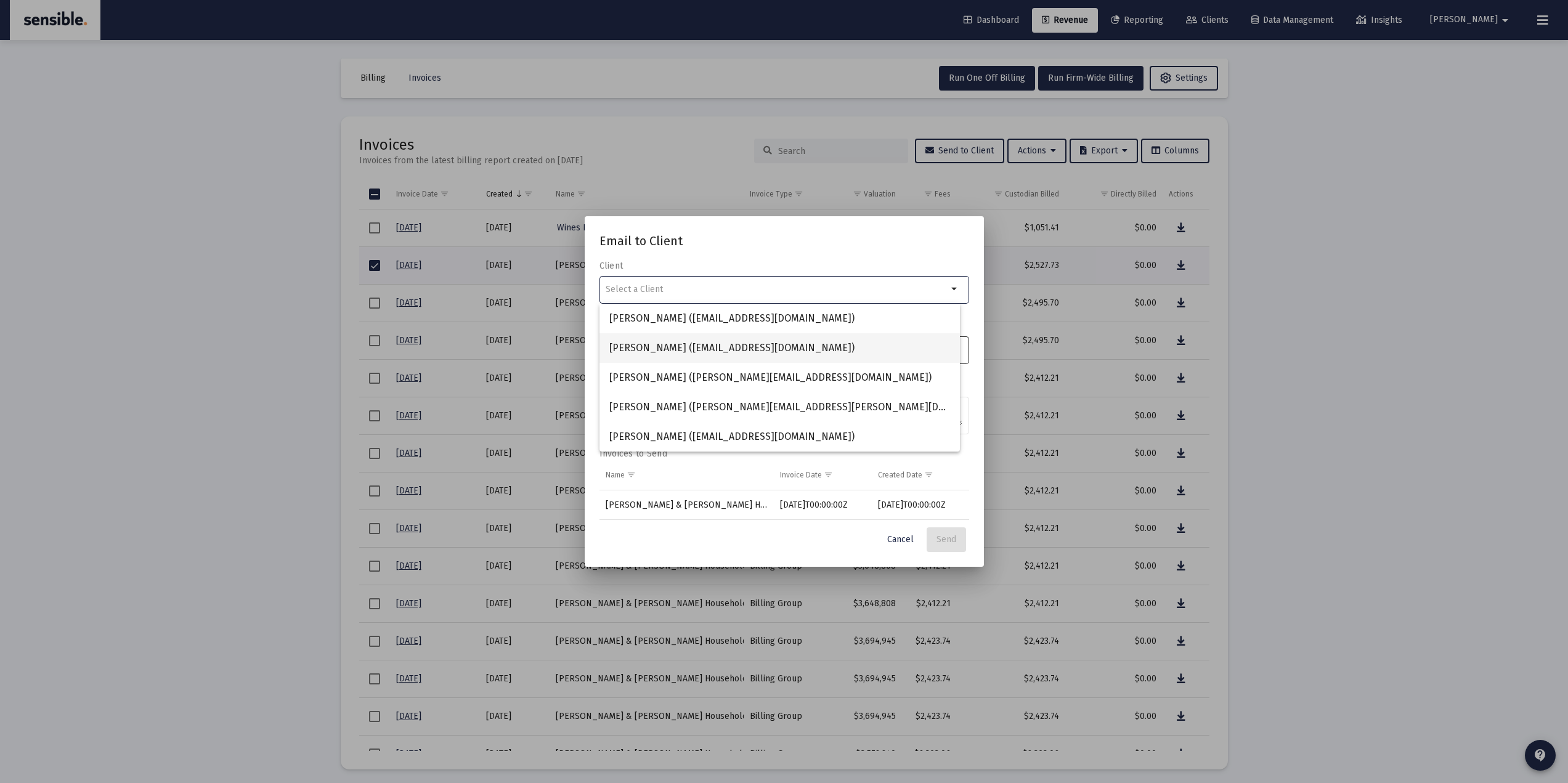
click at [663, 354] on span "Brien OBrien (b.brien0604@yahoo.com)" at bounding box center [780, 348] width 340 height 30
type input "Brien OBrien (b.brien0604@yahoo.com)"
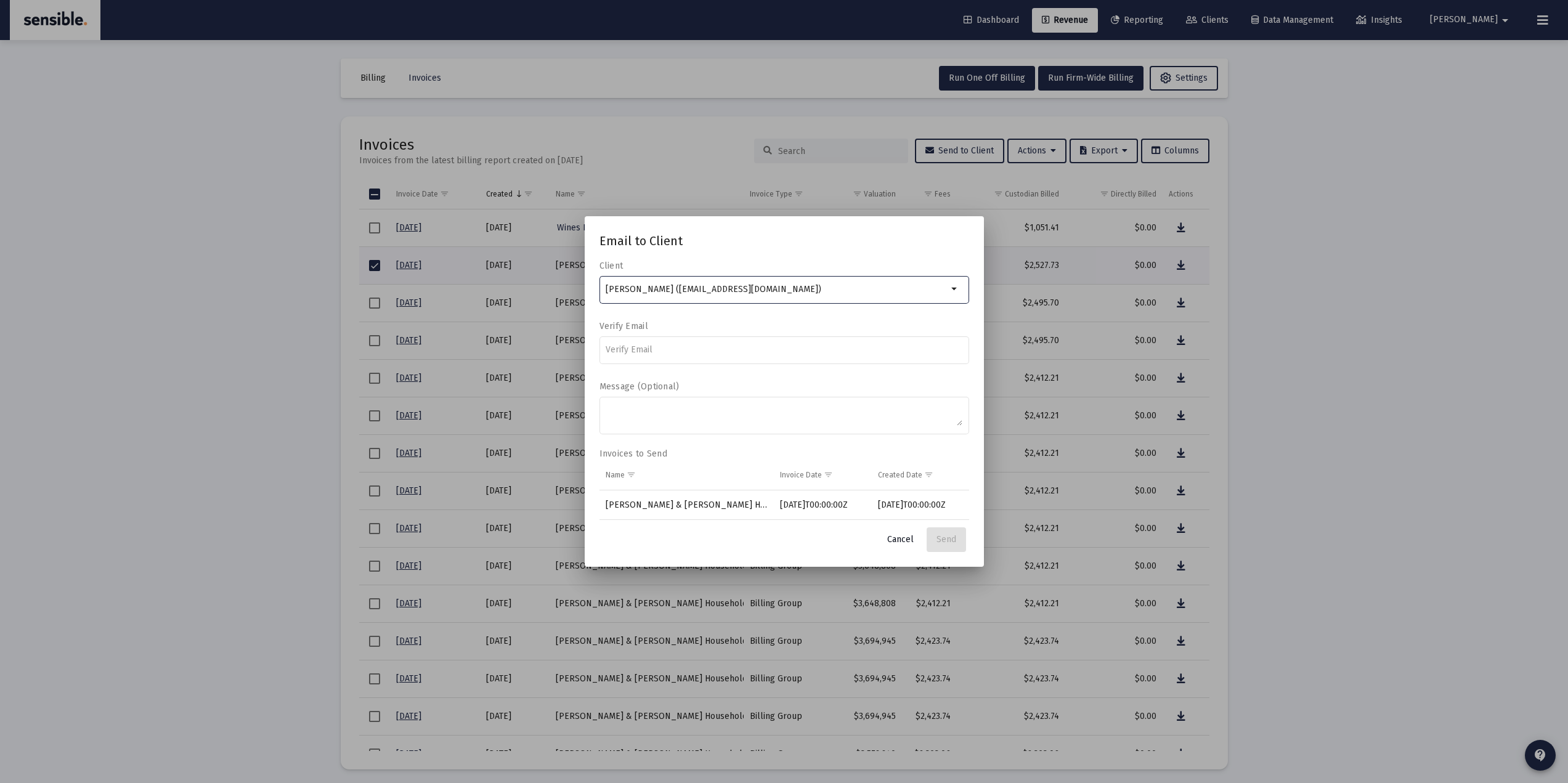
click at [905, 546] on button "Cancel" at bounding box center [900, 539] width 46 height 25
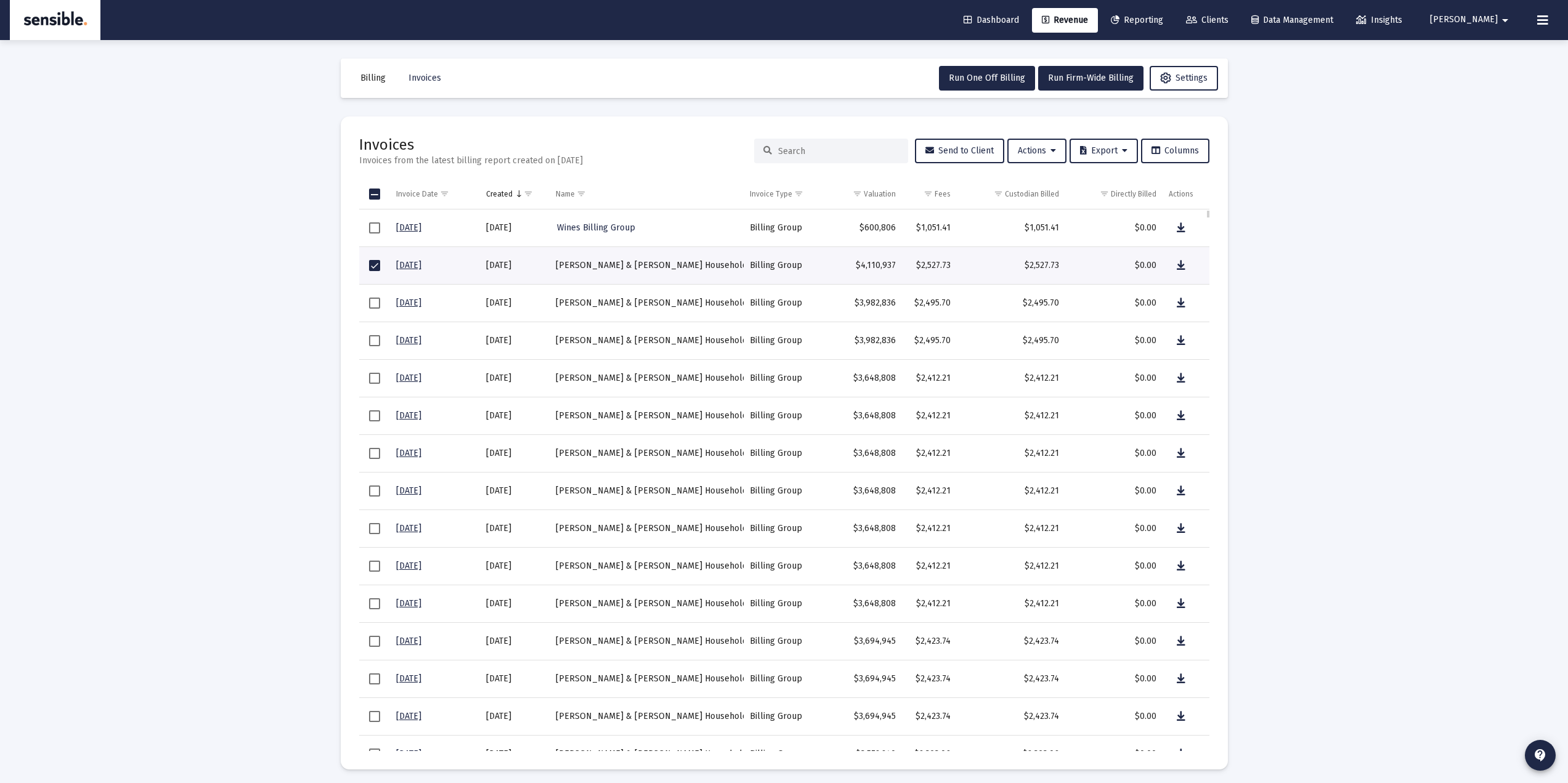
click at [374, 273] on td "Data grid" at bounding box center [375, 265] width 31 height 37
click at [372, 301] on span "Select row" at bounding box center [375, 303] width 11 height 11
click at [954, 145] on button "Send to Client" at bounding box center [959, 150] width 89 height 25
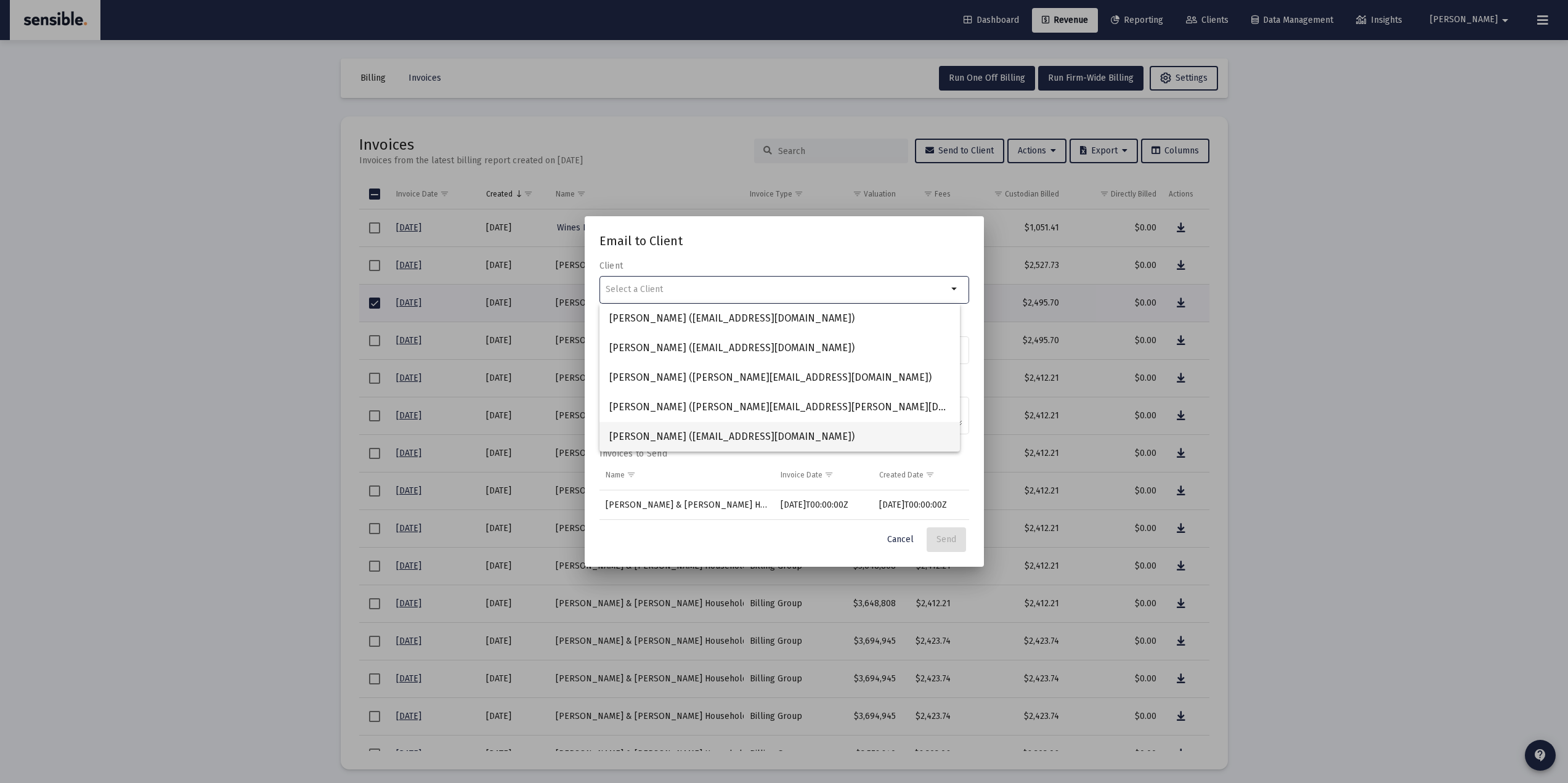
click at [676, 436] on span "Cassidie Bates (ccbates@berkeley.edu)" at bounding box center [780, 437] width 340 height 30
type input "Cassidie Bates (ccbates@berkeley.edu)"
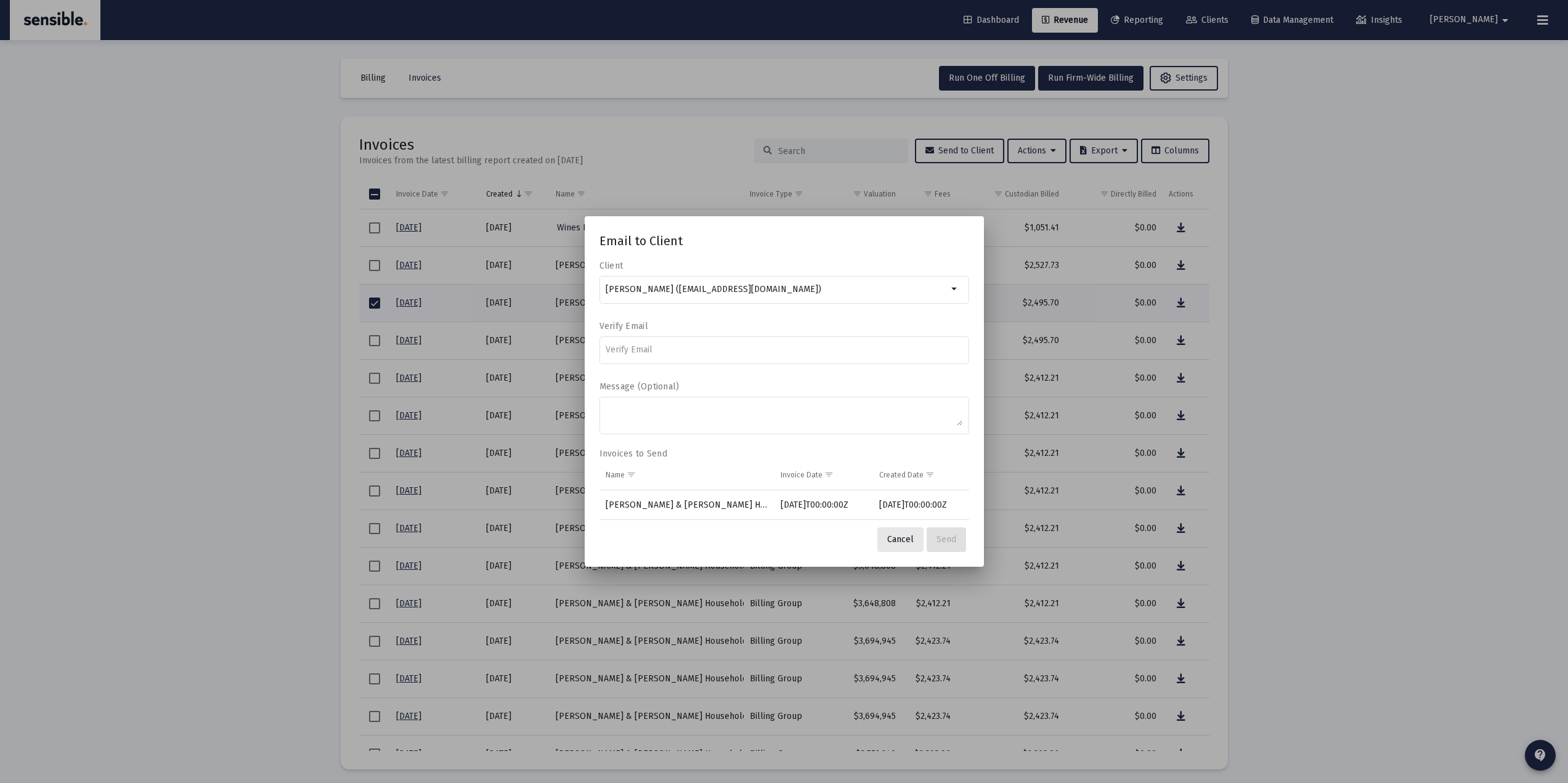
click at [890, 532] on button "Cancel" at bounding box center [900, 539] width 46 height 25
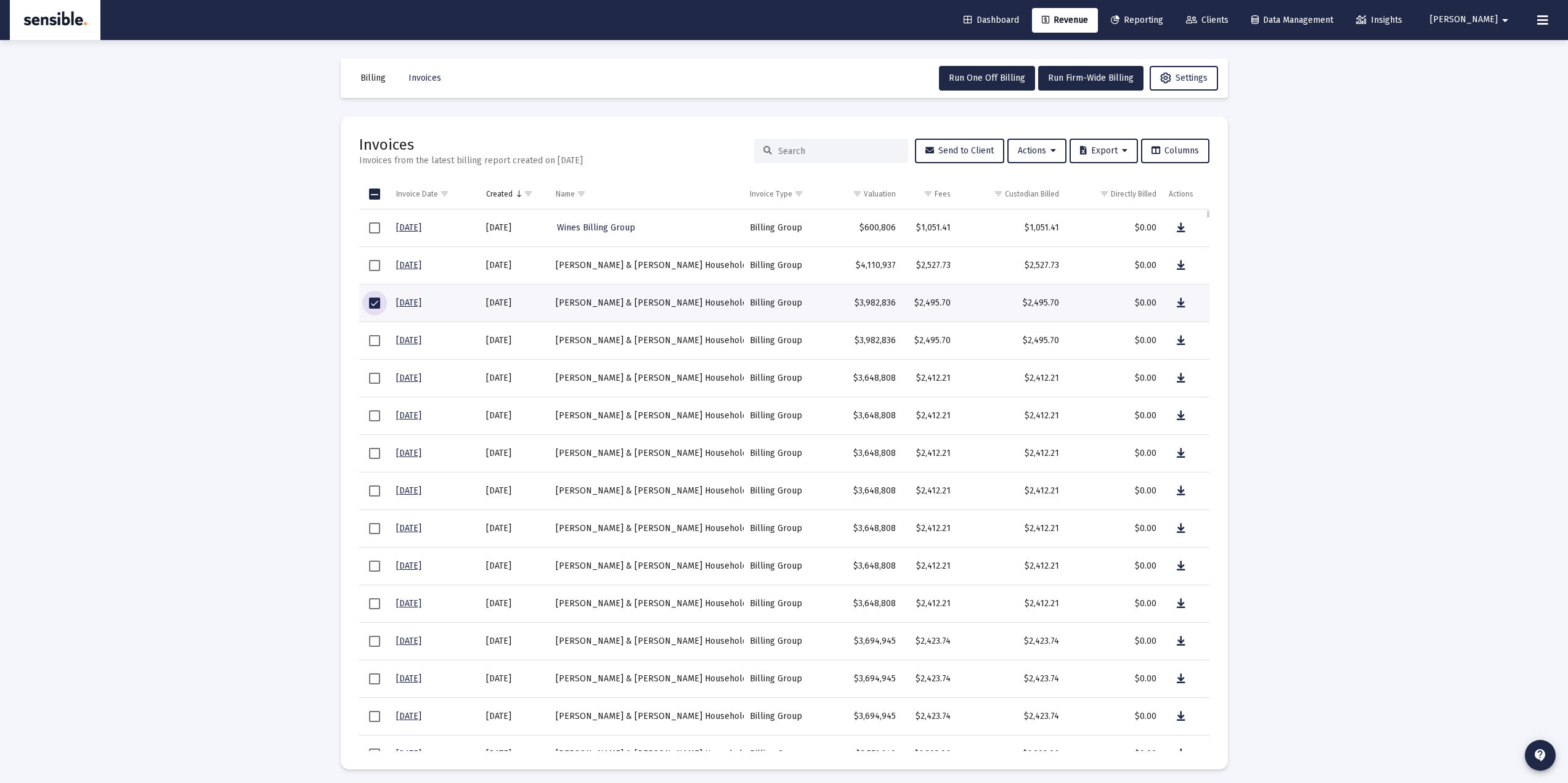
click at [379, 306] on span "Select row" at bounding box center [375, 303] width 11 height 11
click at [278, 380] on div "Loading... Billing Invoices Run One Off Billing Run Firm-Wide Billing Settings …" at bounding box center [784, 394] width 1568 height 788
click at [375, 225] on span "Select row" at bounding box center [375, 228] width 11 height 11
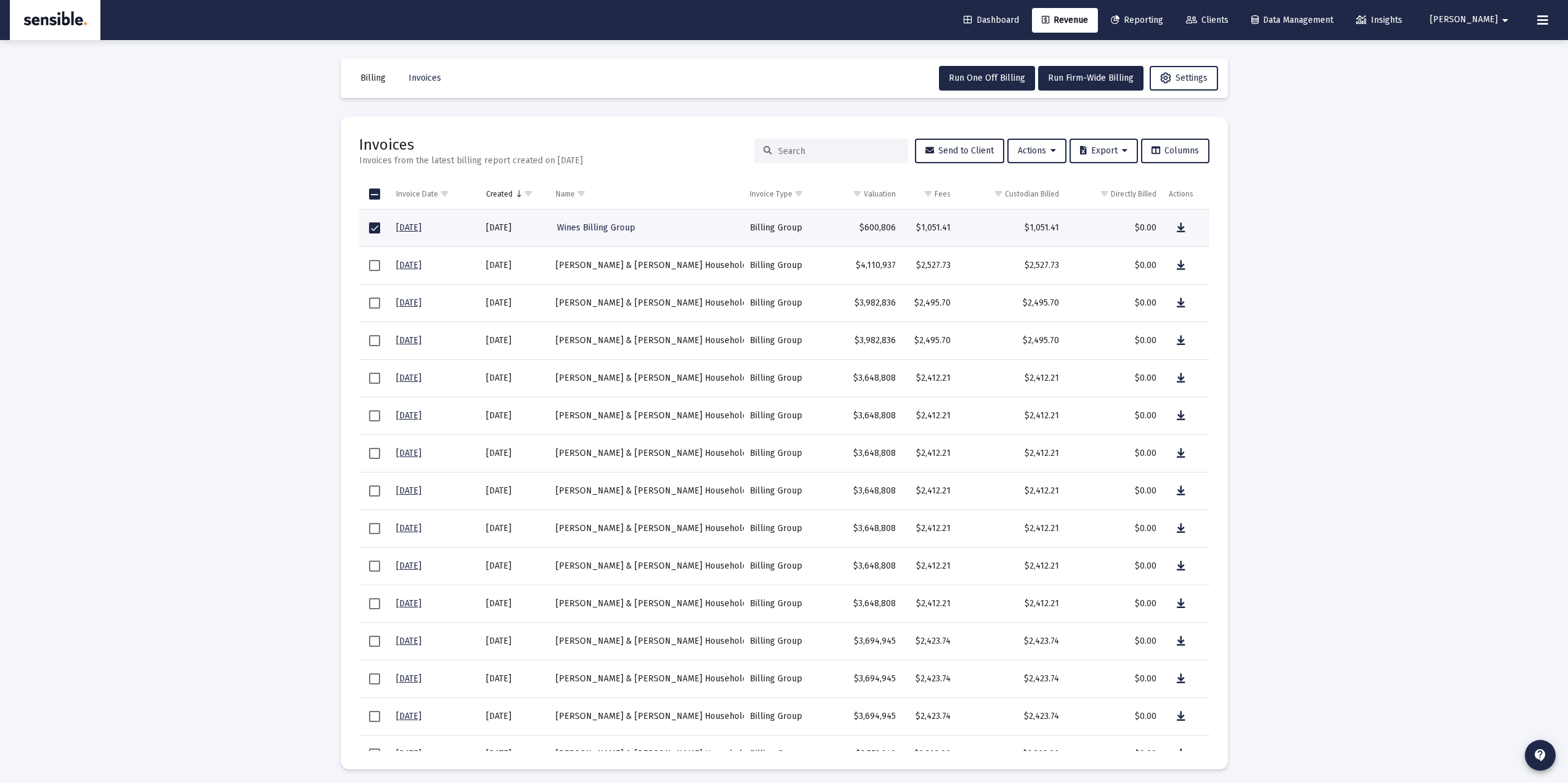
click at [218, 328] on div "Loading... Billing Invoices Run One Off Billing Run Firm-Wide Billing Settings …" at bounding box center [784, 394] width 1568 height 788
